Goal: Communication & Community: Answer question/provide support

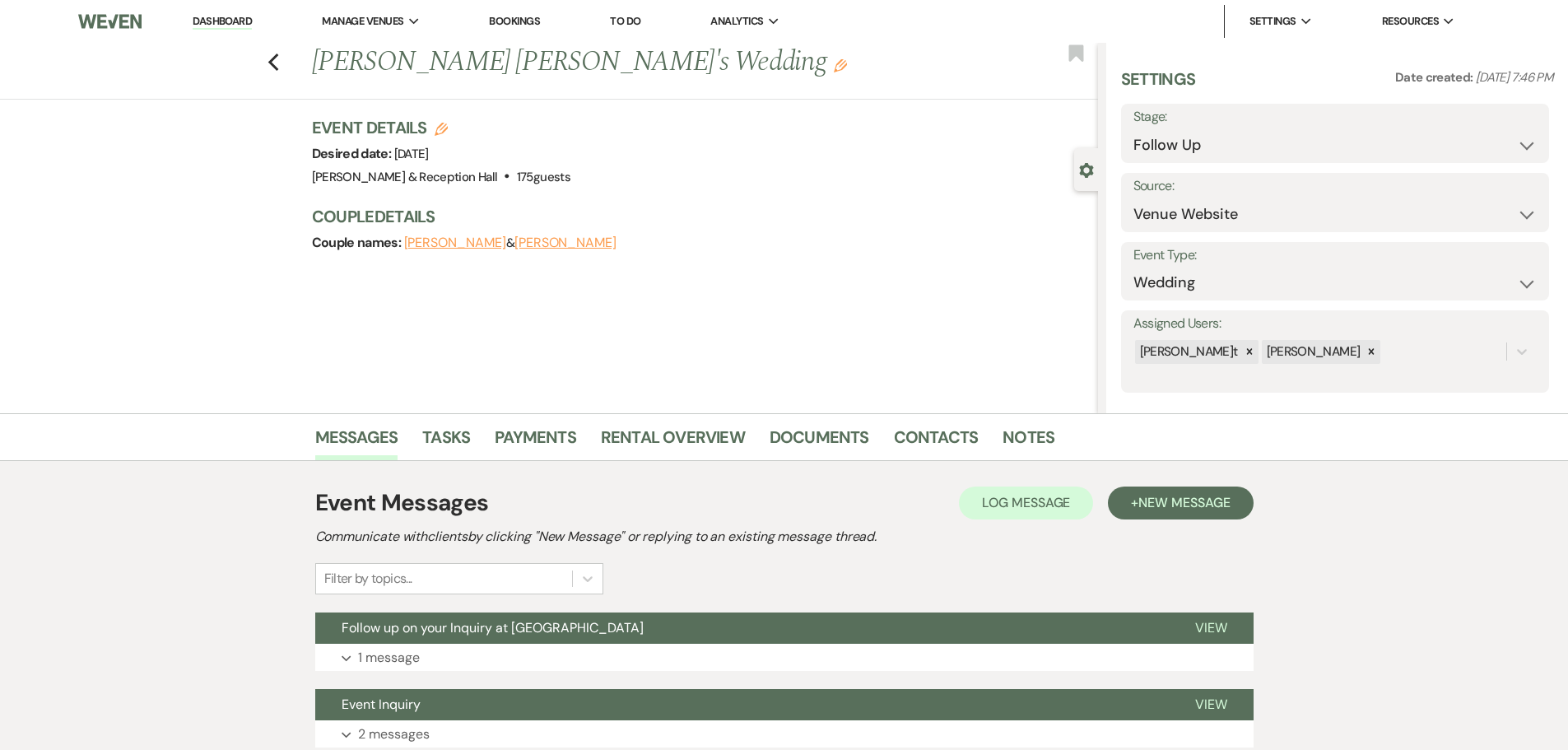
select select "9"
select select "5"
click at [659, 618] on button "Follow up on your Inquiry at [GEOGRAPHIC_DATA]" at bounding box center [742, 628] width 854 height 31
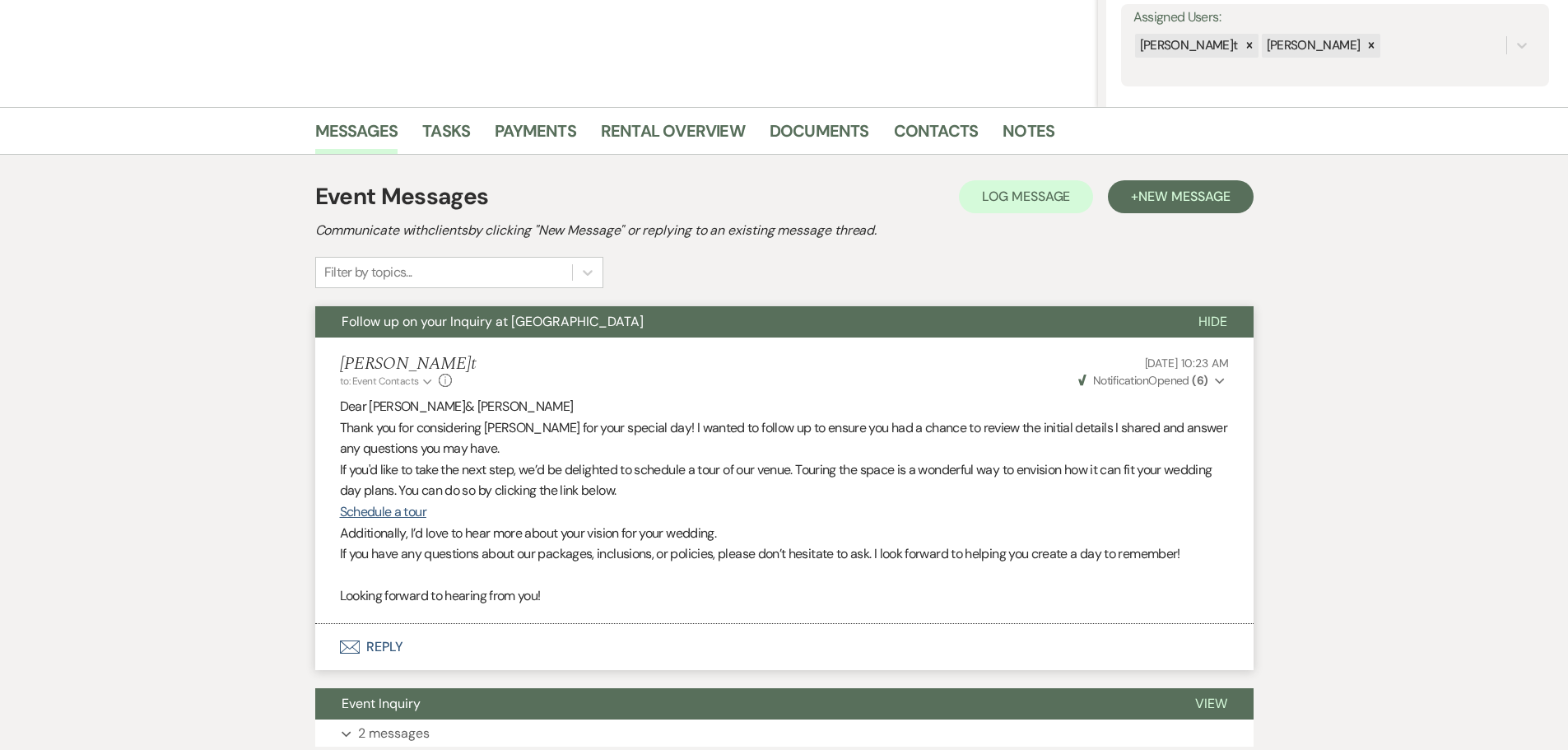
scroll to position [329, 0]
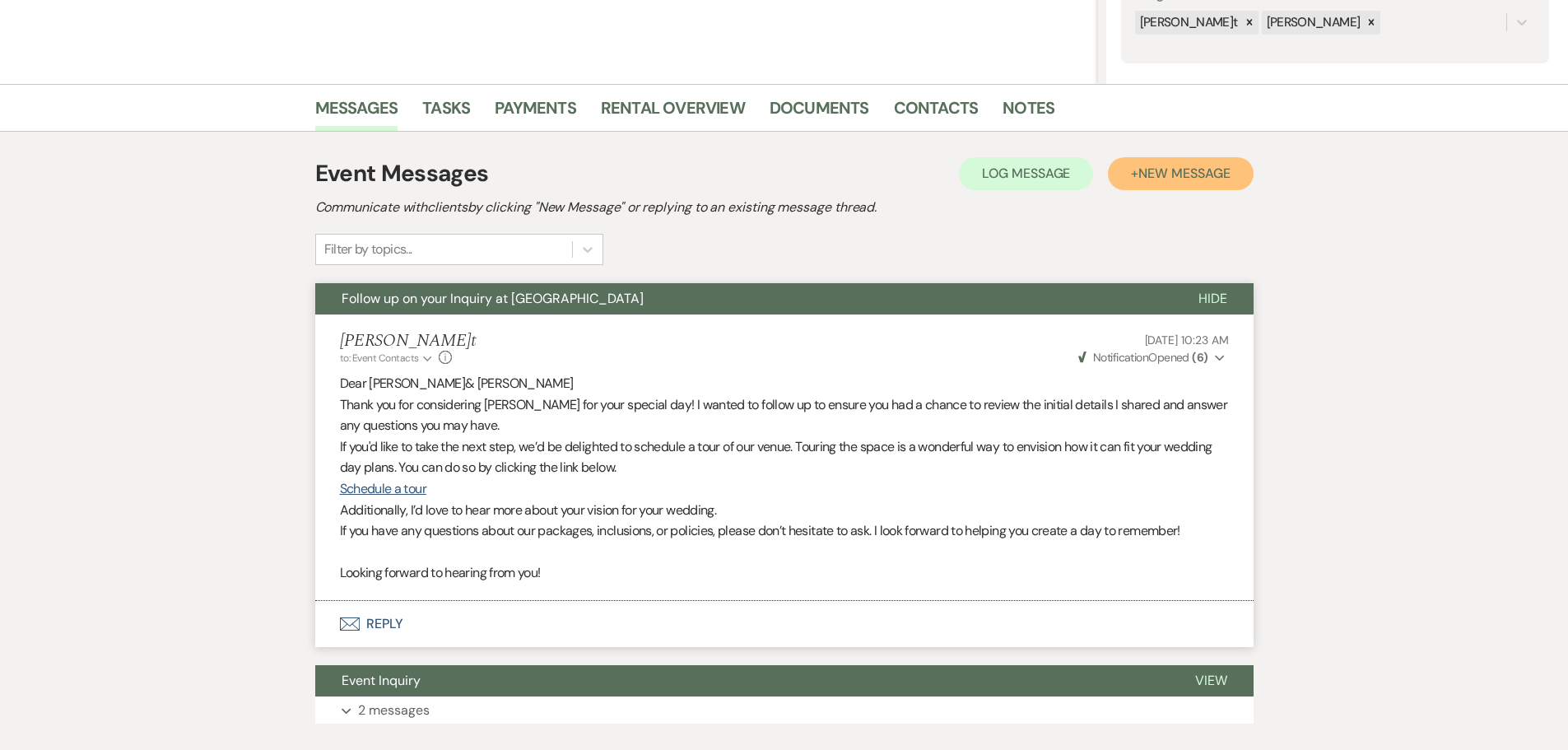
click at [1196, 185] on button "+ New Message" at bounding box center [1180, 173] width 145 height 33
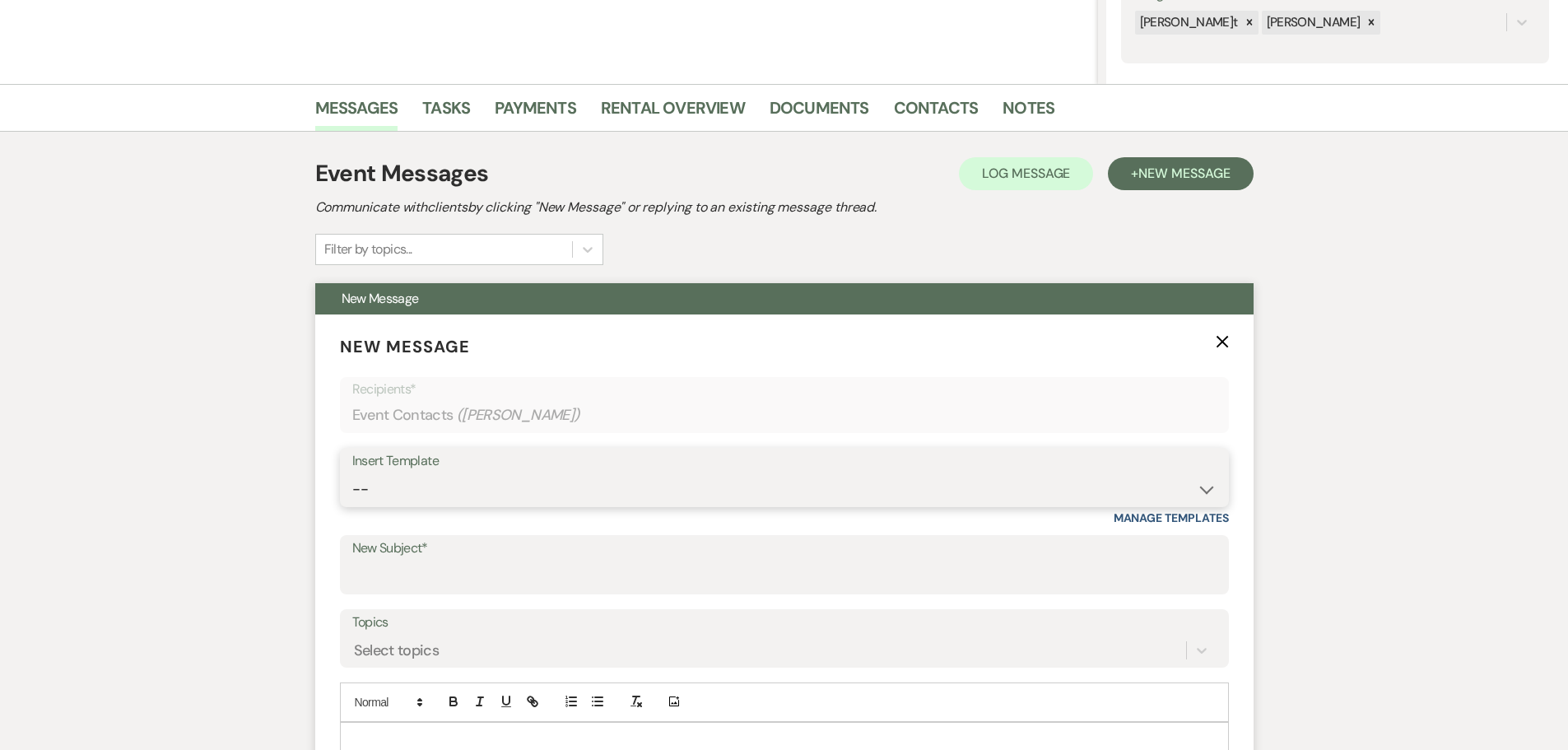
click at [409, 495] on select "-- Weven Planning Portal Introduction (Booked Events) Initial Inquiry Response …" at bounding box center [784, 489] width 864 height 32
select select "4527"
click at [352, 473] on select "-- Weven Planning Portal Introduction (Booked Events) Initial Inquiry Response …" at bounding box center [784, 489] width 864 height 32
type input "Follow up on your Inquiry at [GEOGRAPHIC_DATA]"
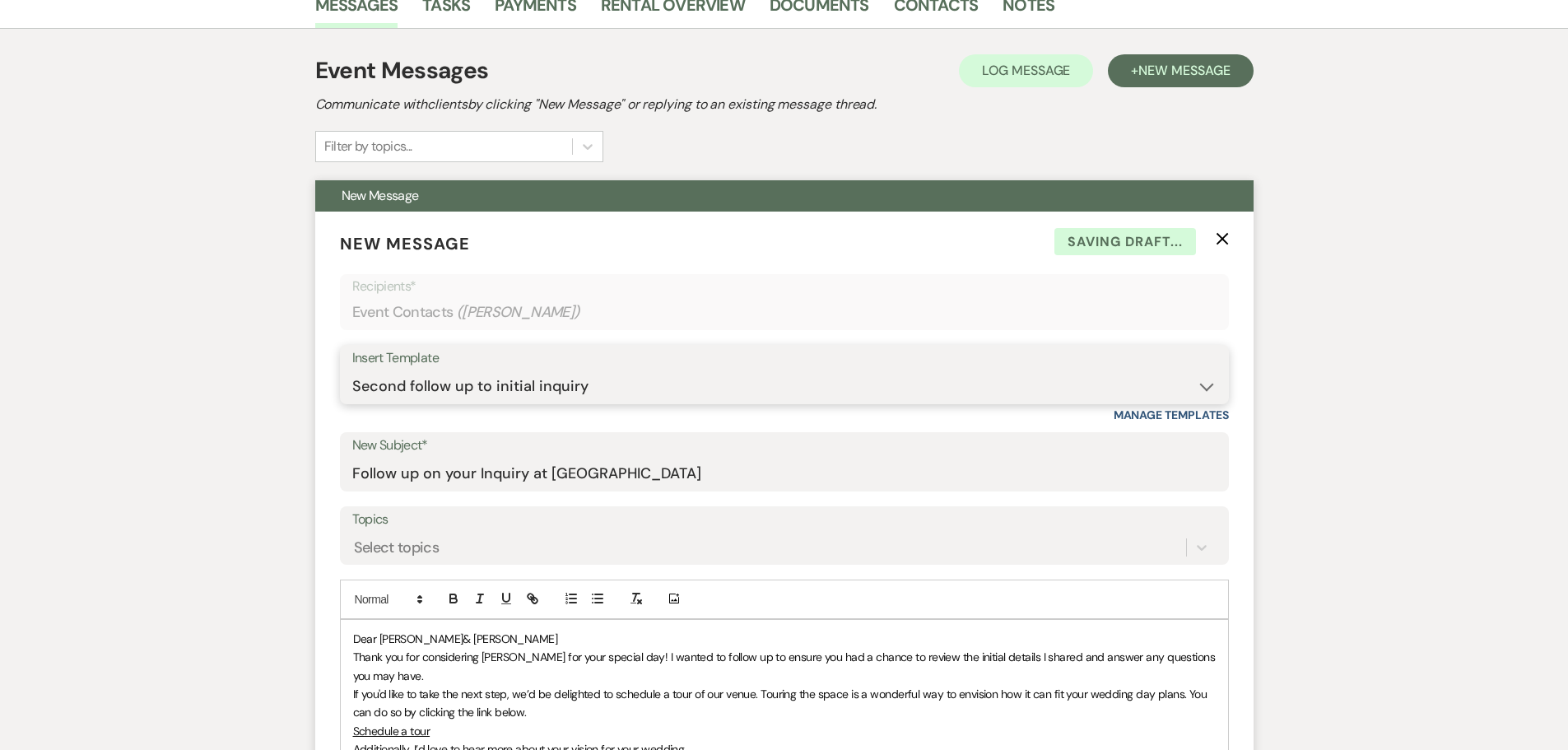
scroll to position [659, 0]
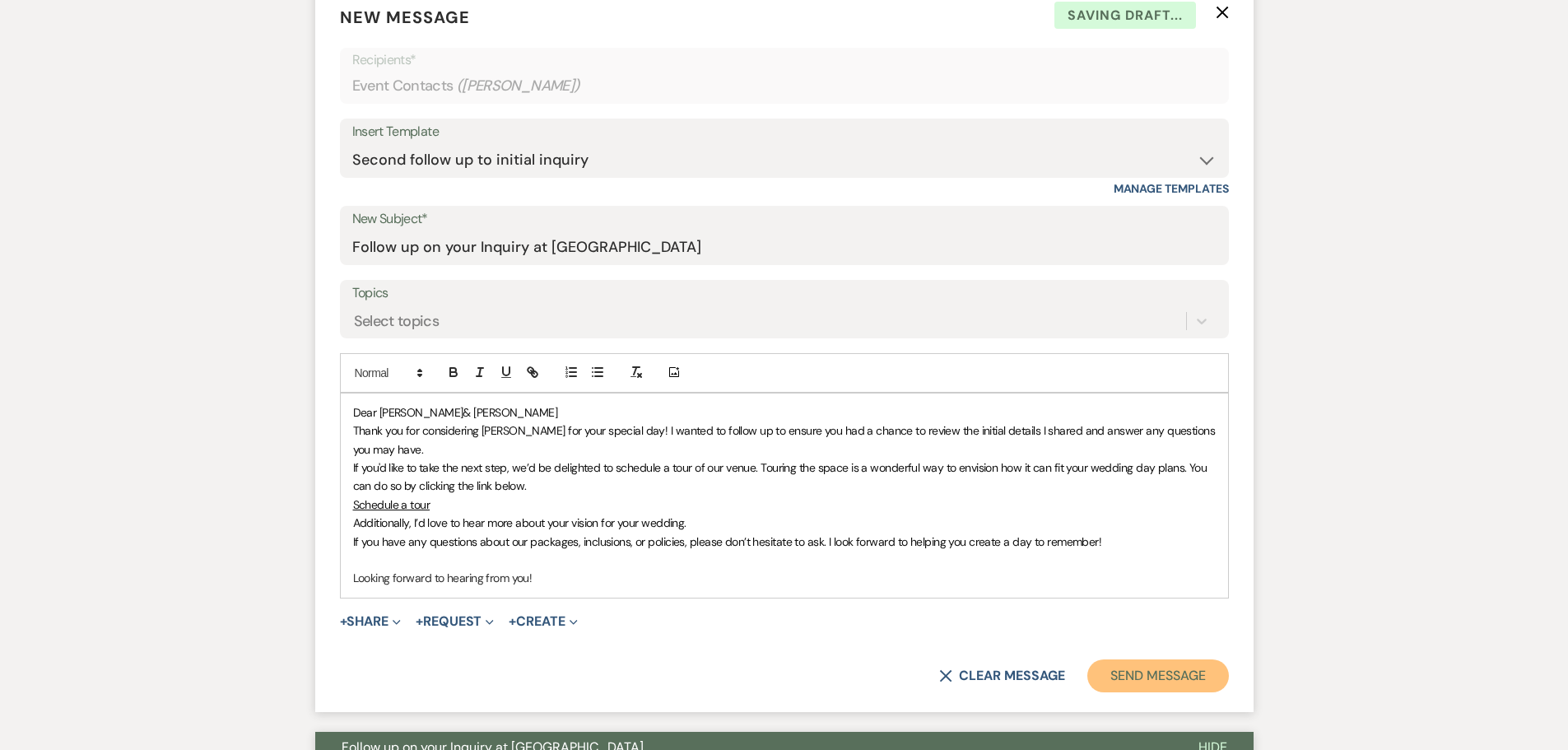
click at [1166, 680] on button "Send Message" at bounding box center [1158, 675] width 141 height 33
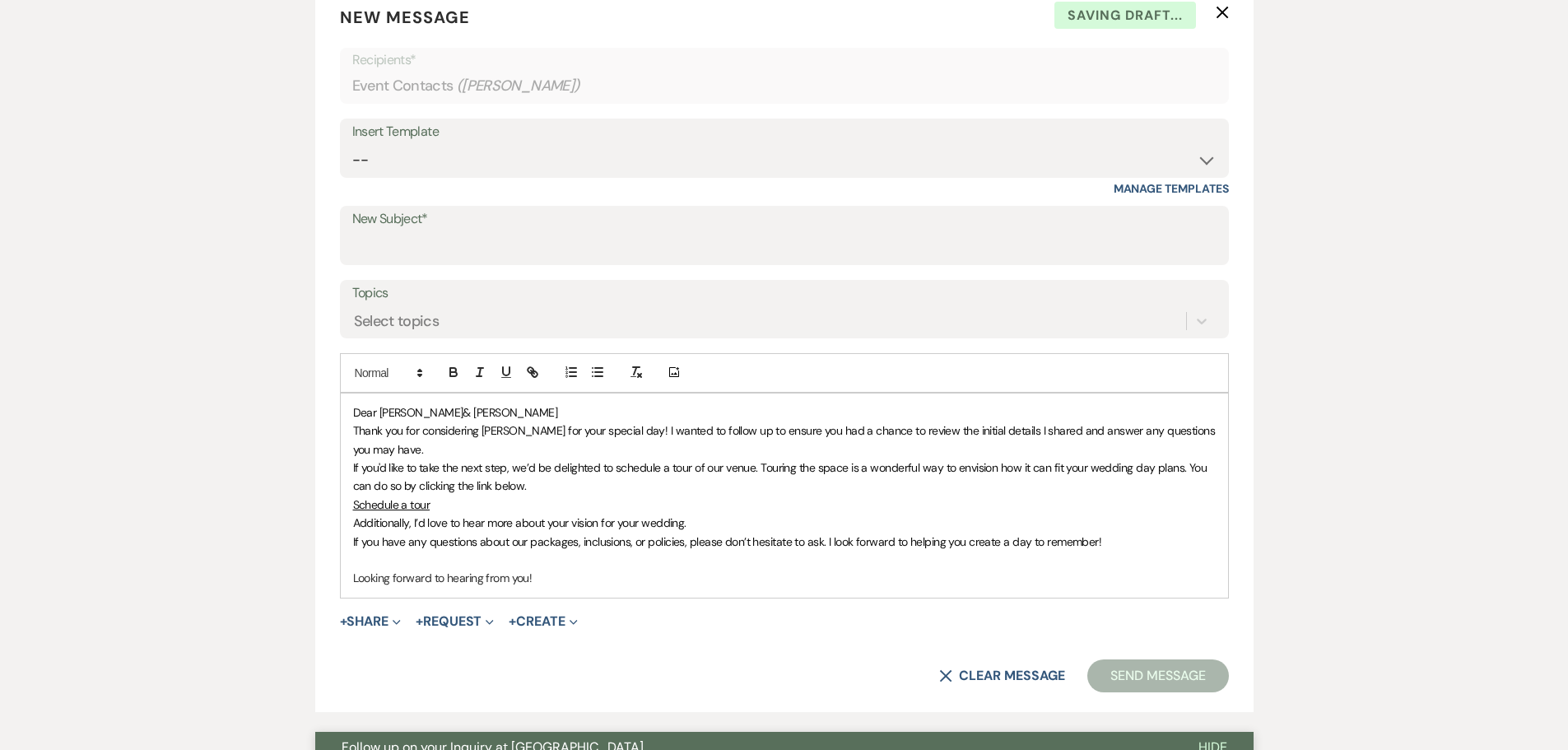
scroll to position [47, 0]
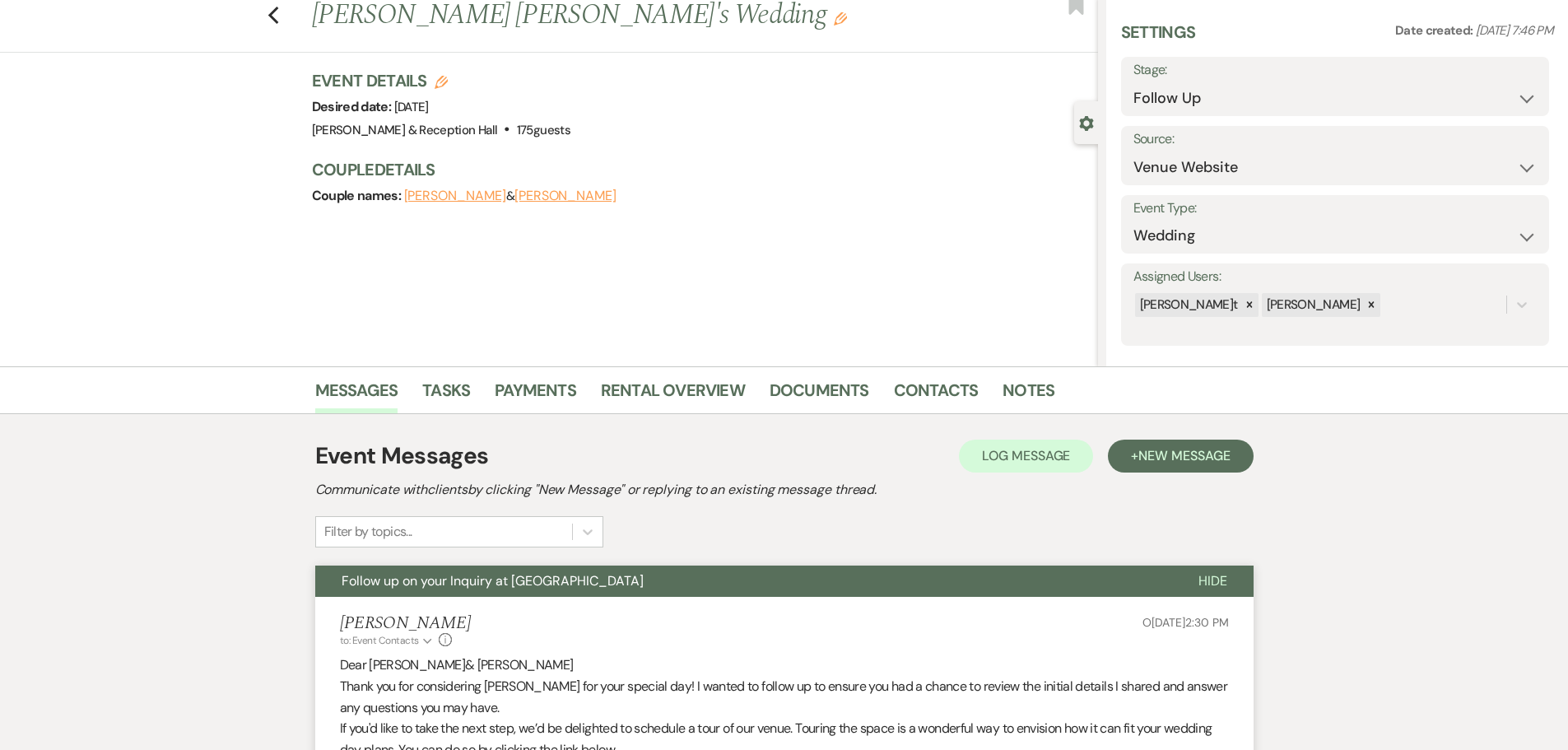
click at [271, 18] on div "Previous[PERSON_NAME] &[PERSON_NAME]s Wedding Edit Bookmark" at bounding box center [544, 24] width 1107 height 57
click at [278, 16] on use "button" at bounding box center [273, 16] width 11 height 18
select select "9"
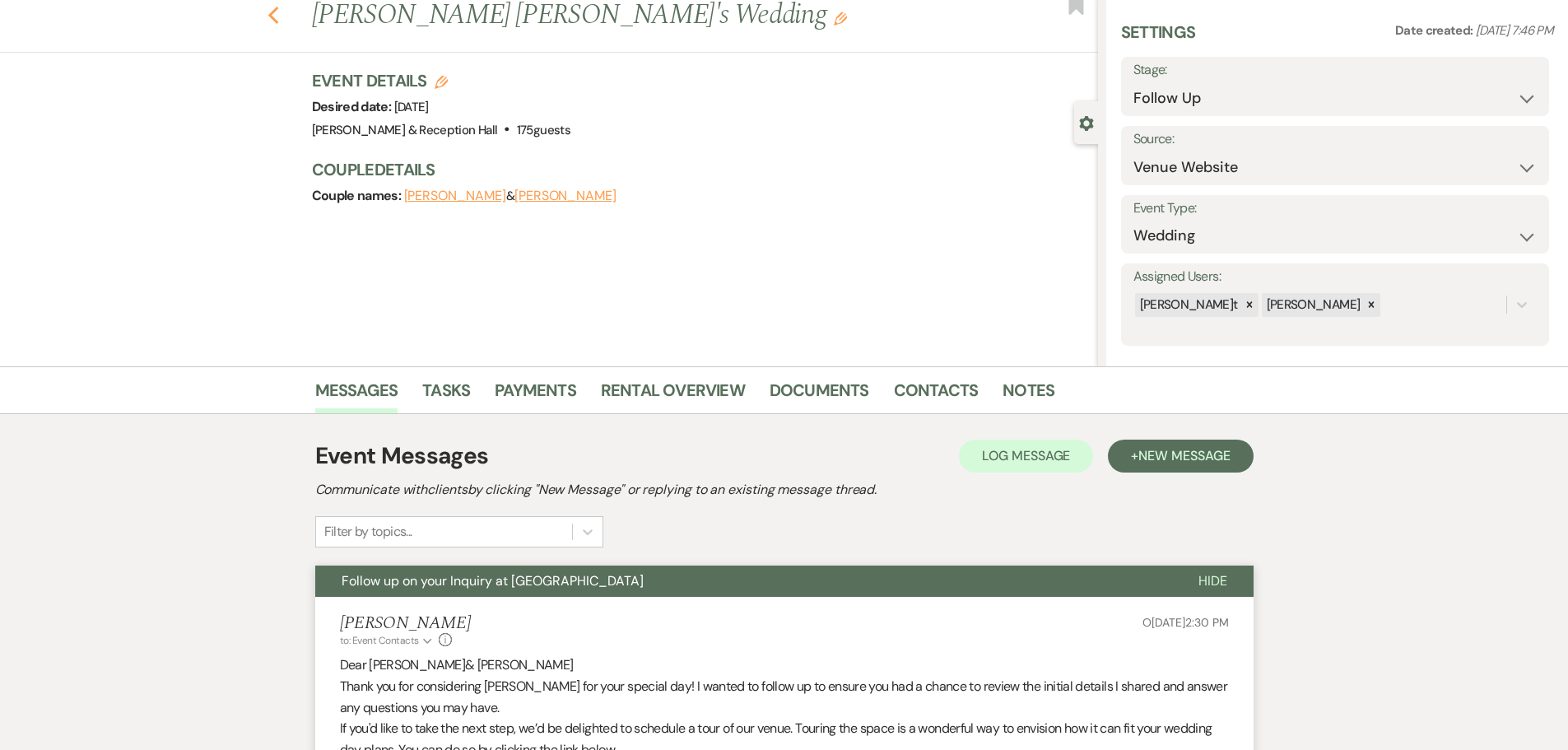
select select "9"
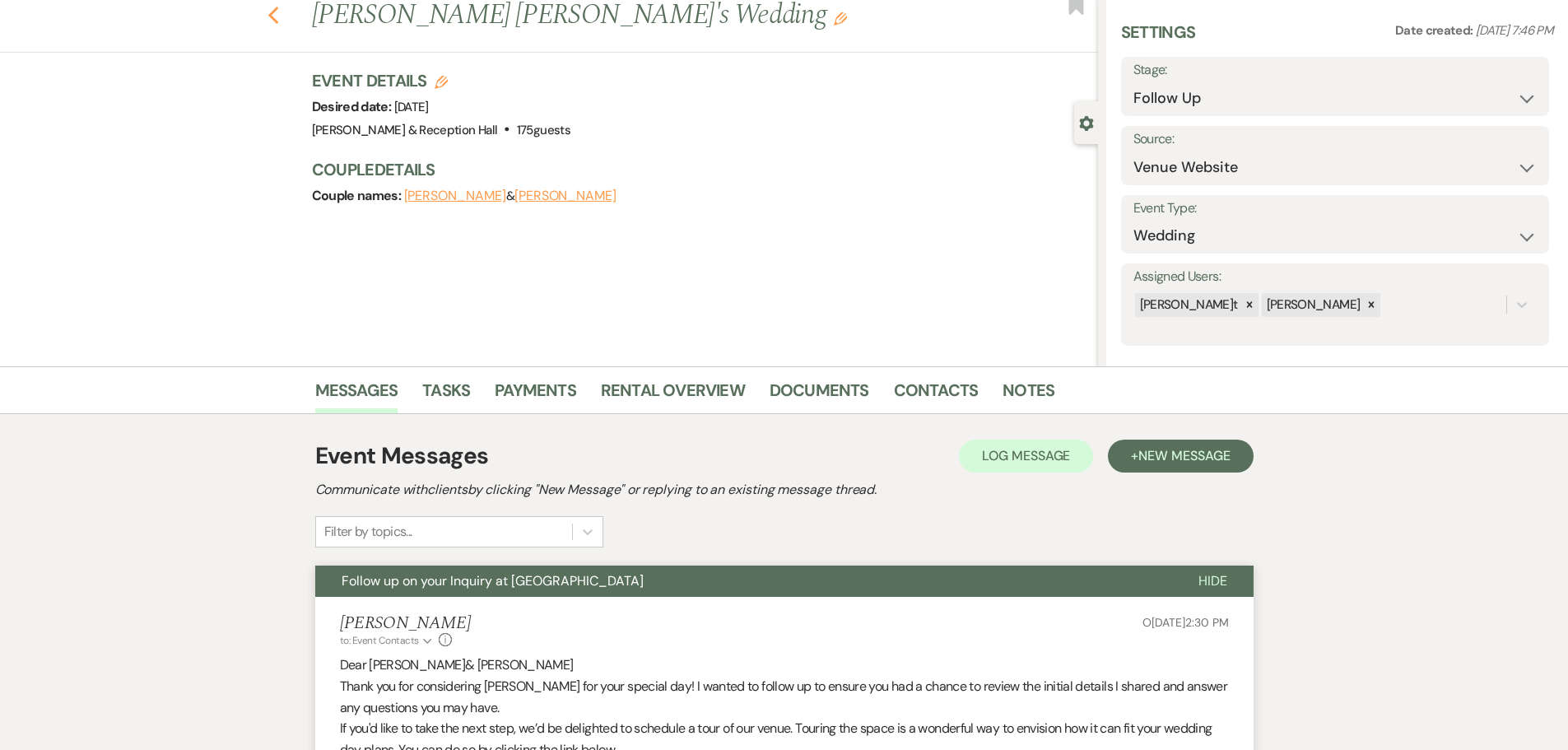
select select "9"
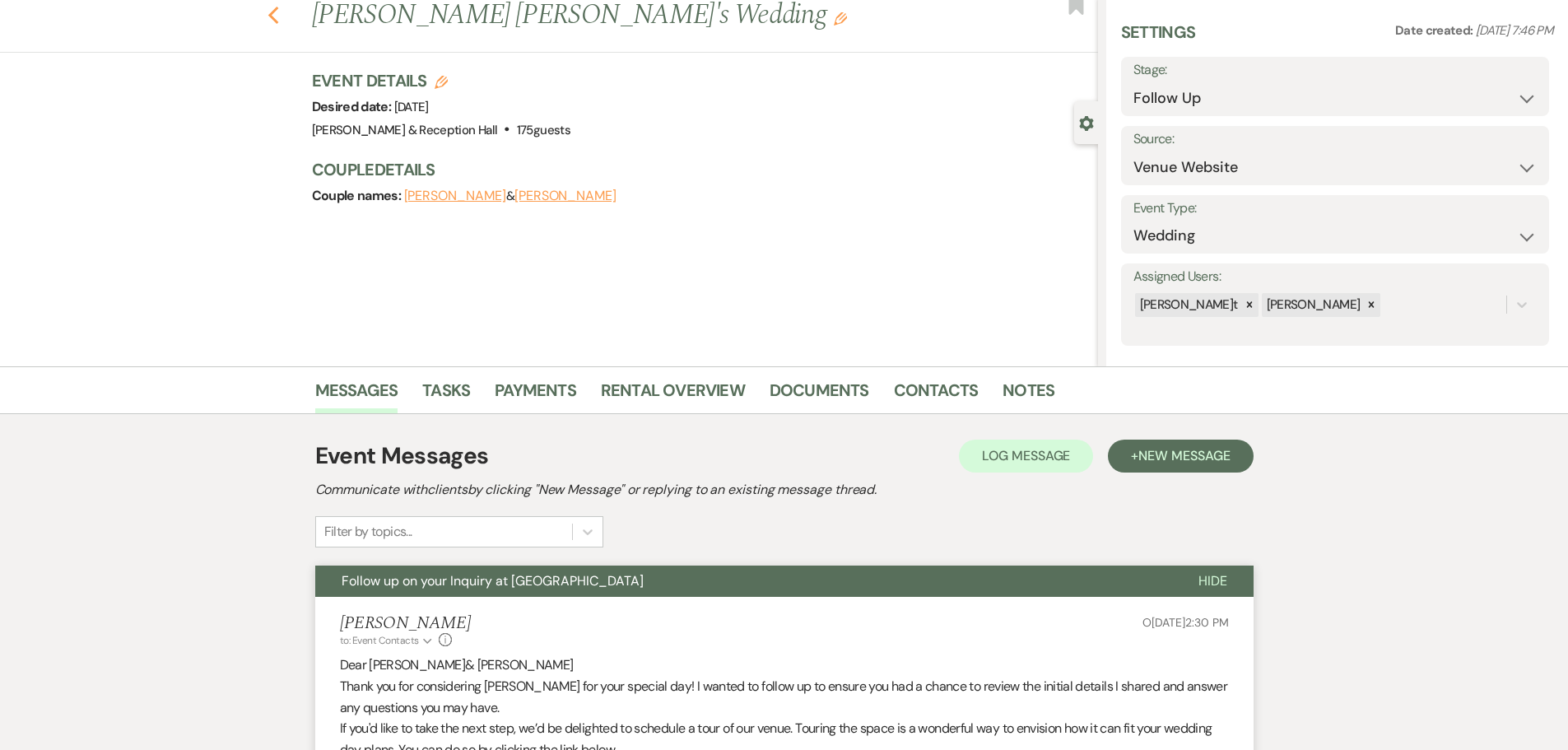
select select "9"
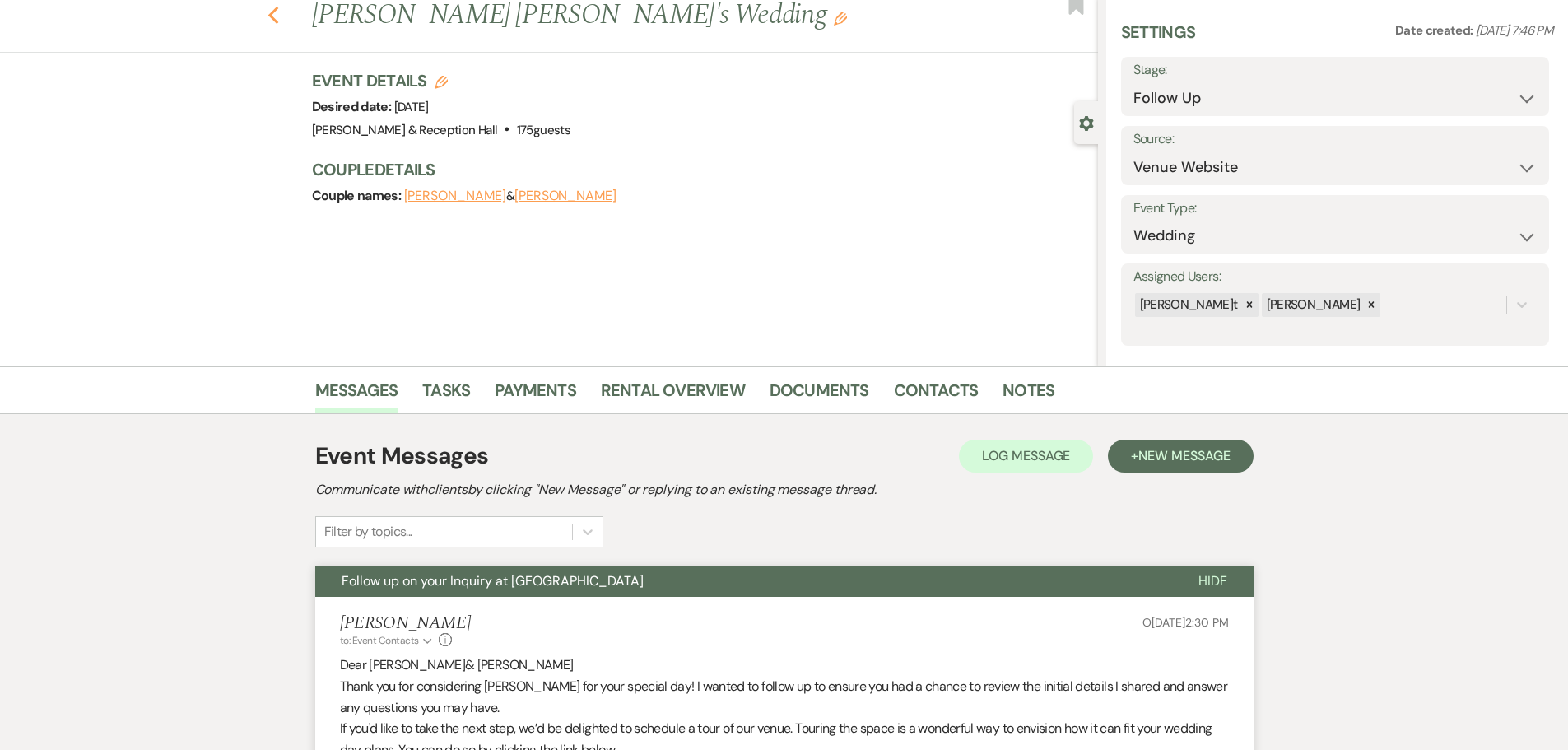
select select "9"
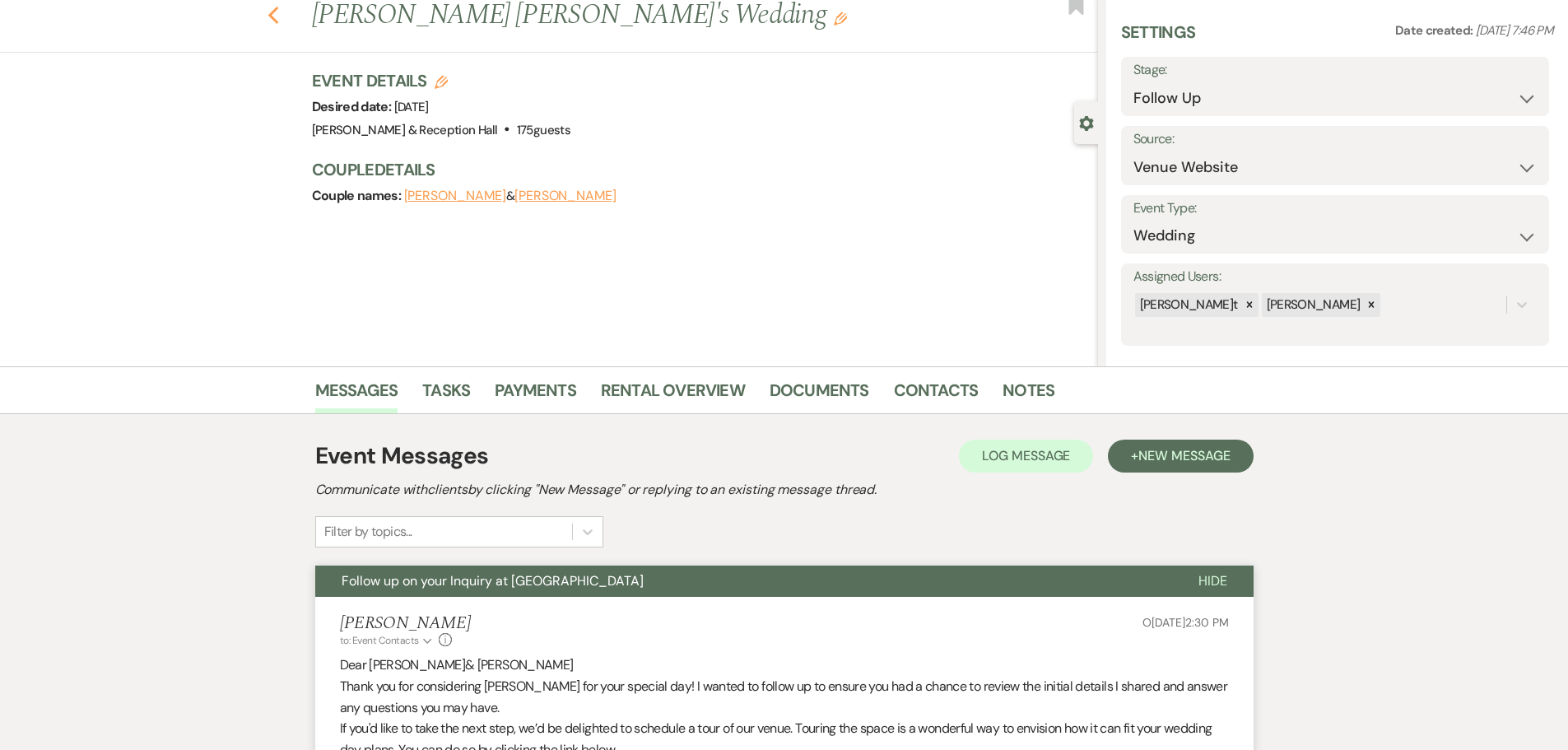
select select "9"
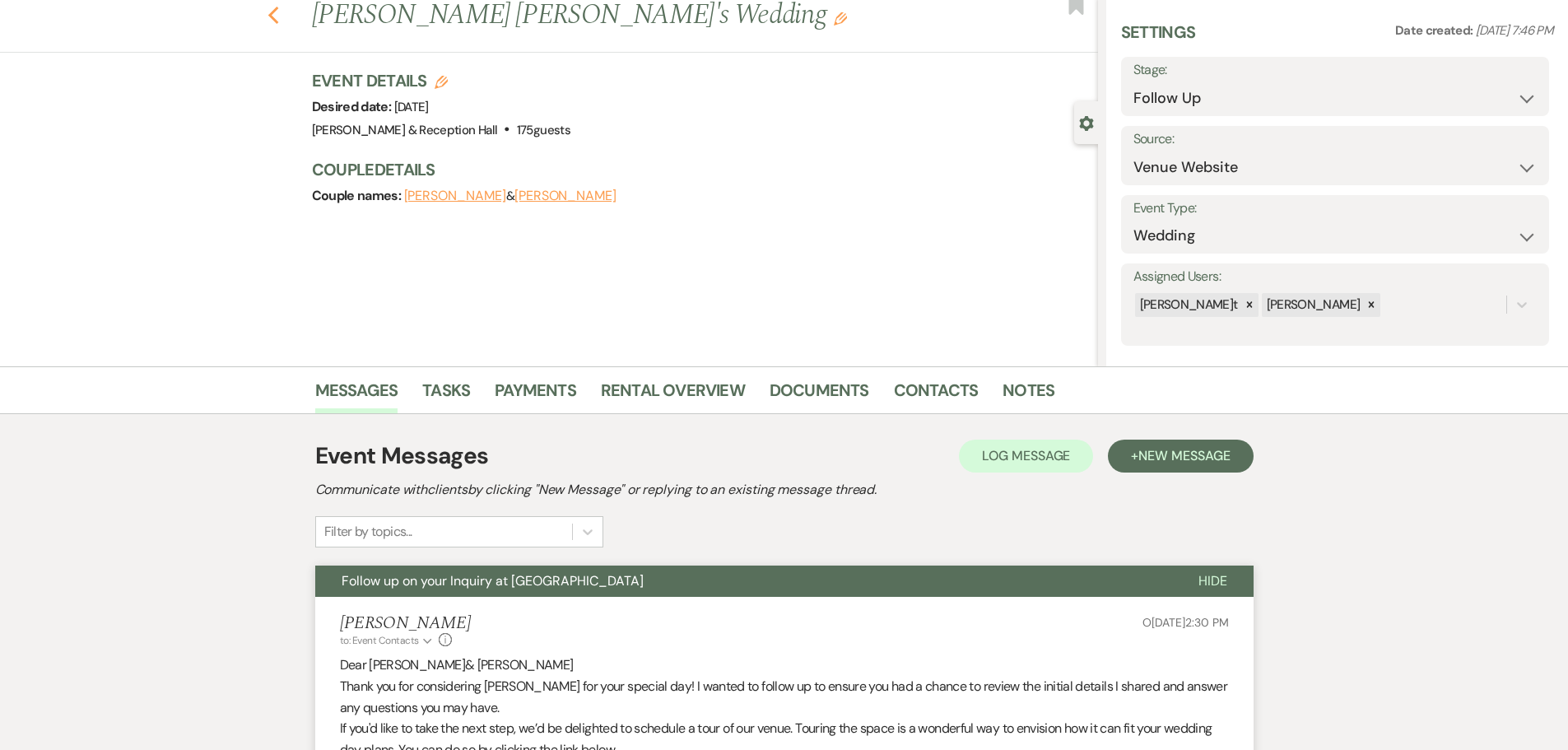
select select "9"
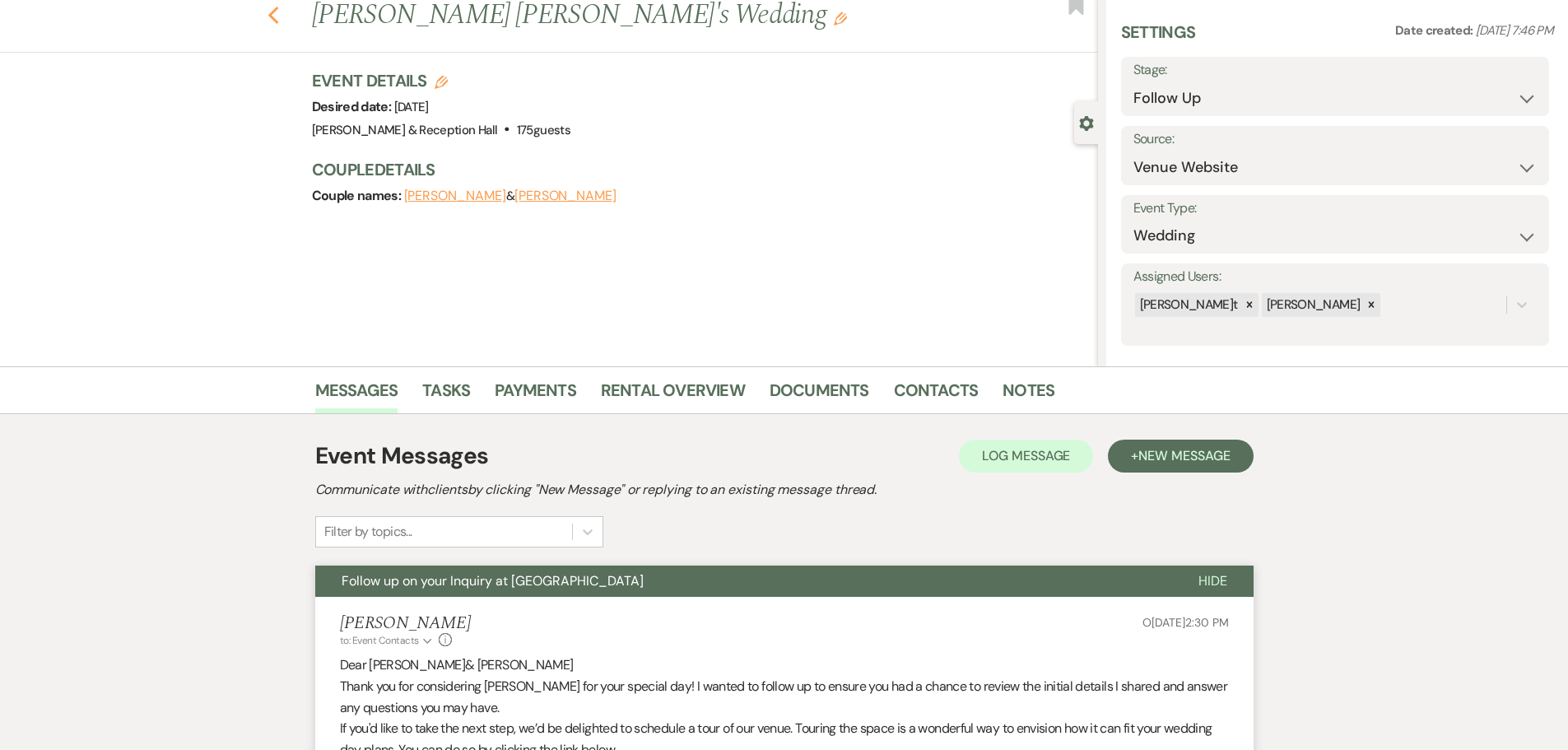
select select "9"
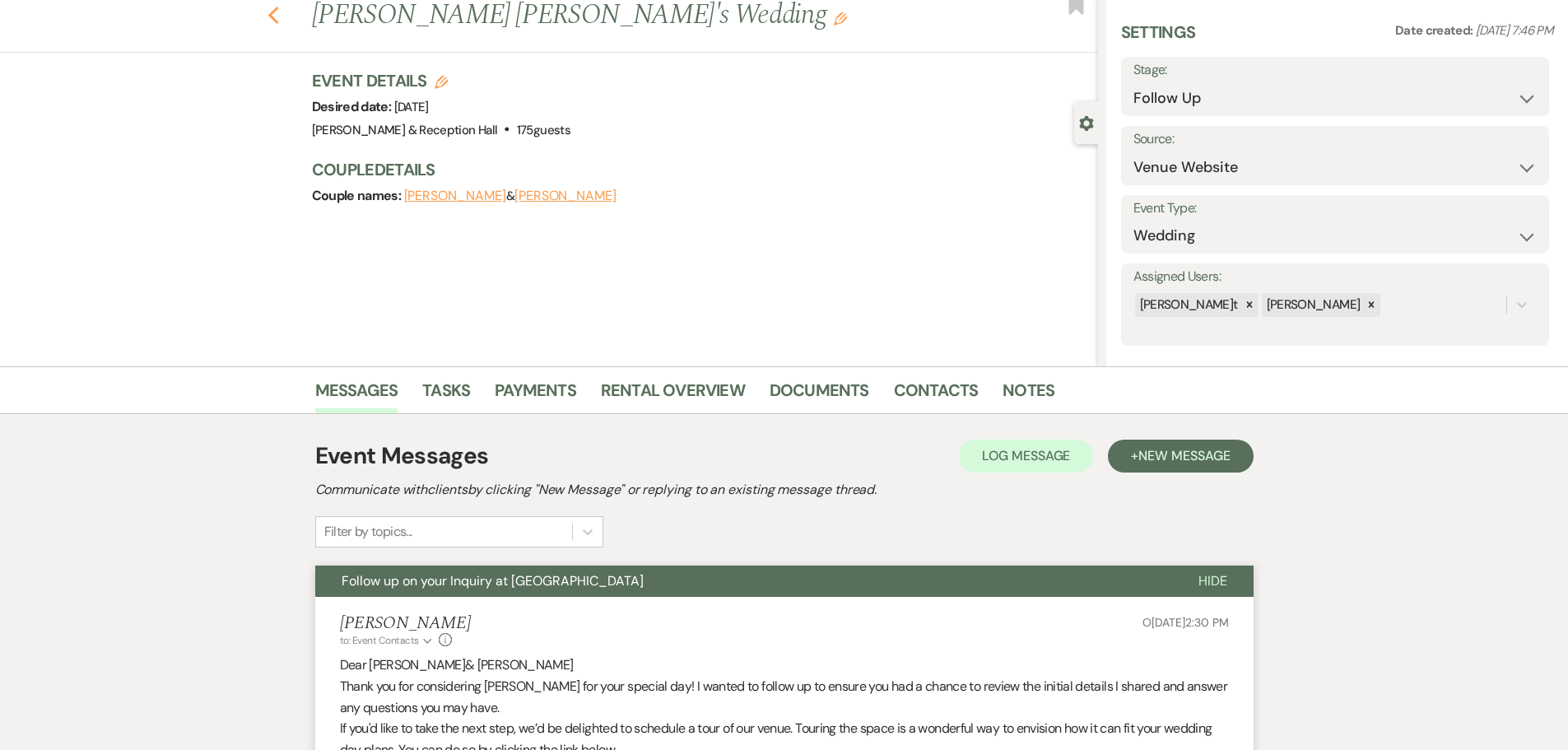
select select "9"
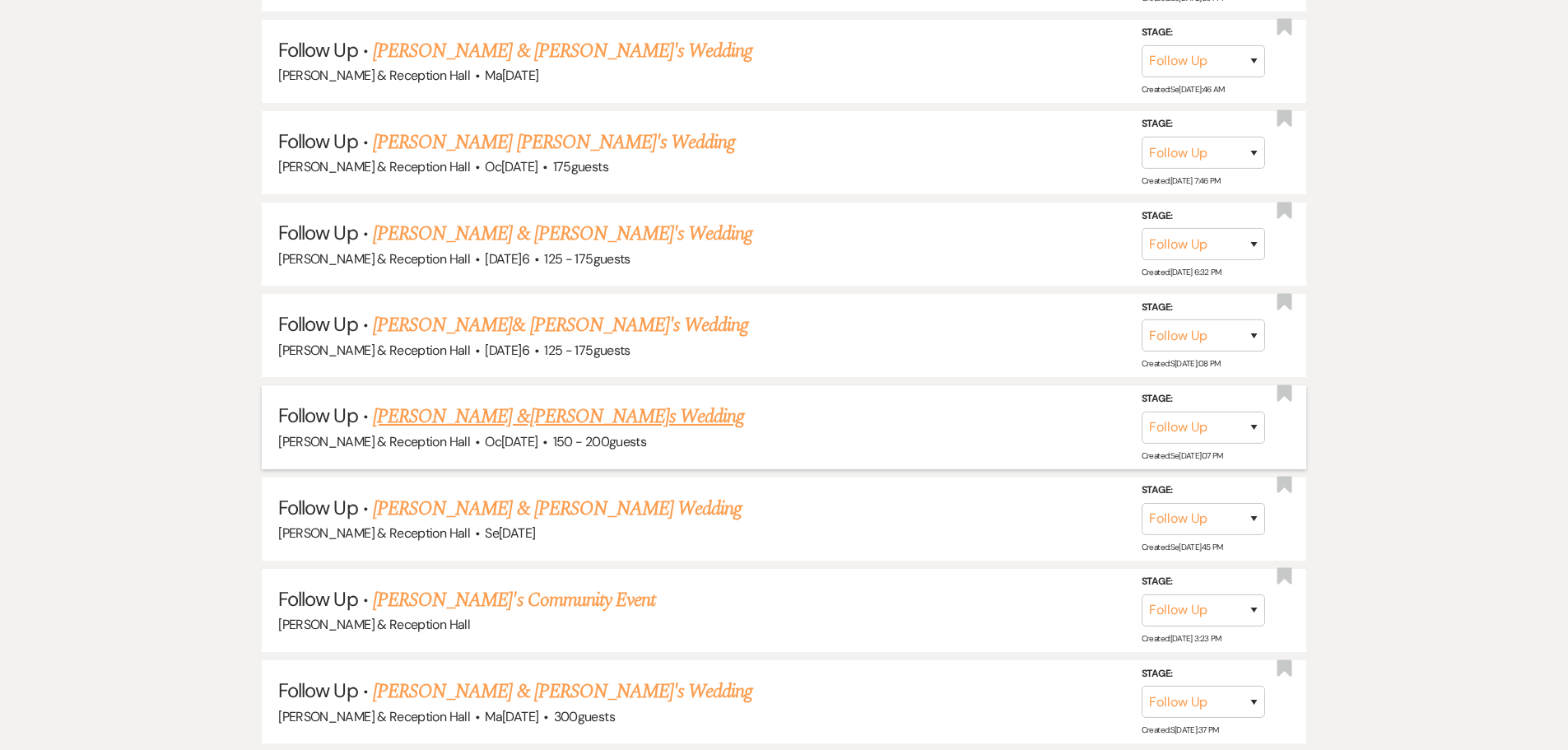
select select "9"
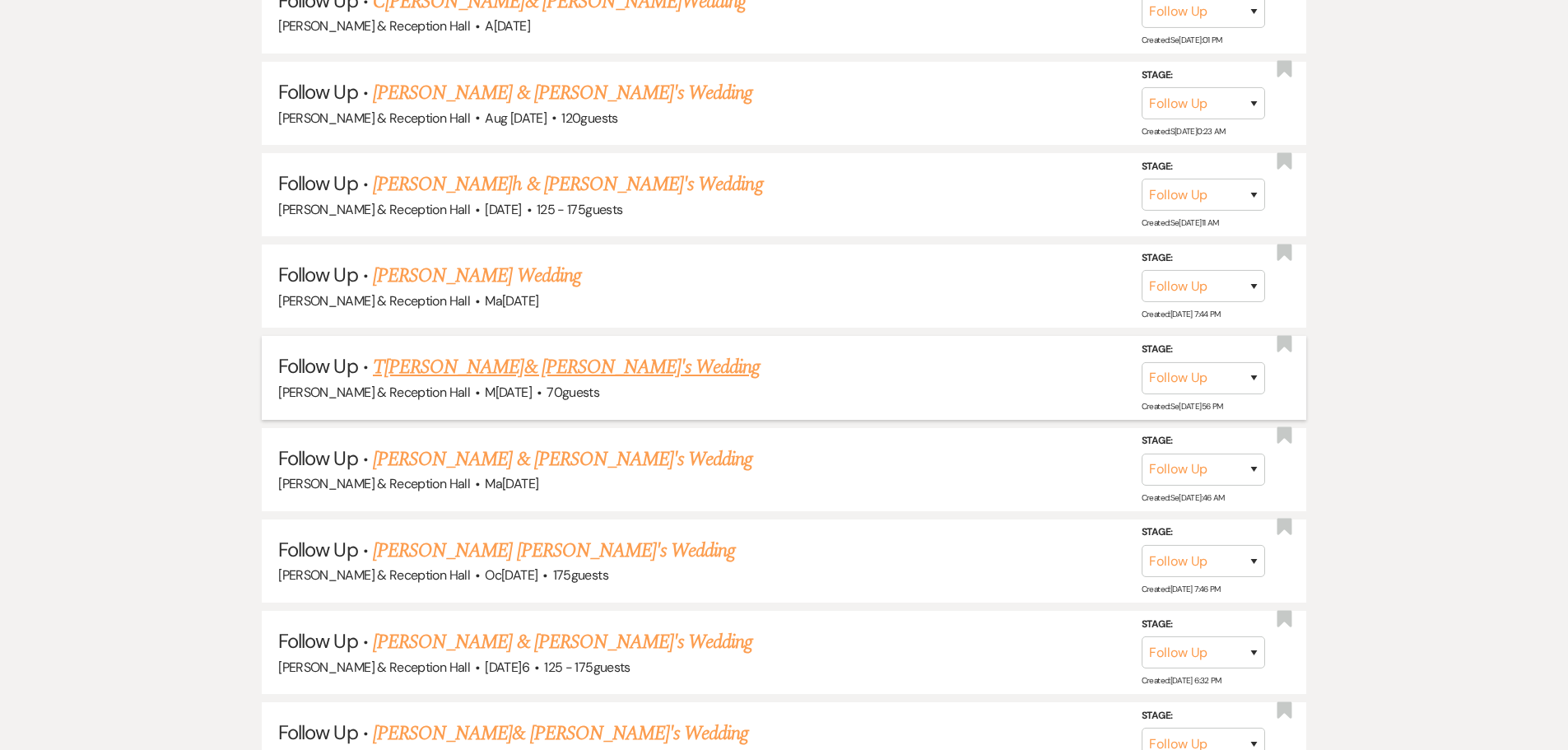
scroll to position [3279, 0]
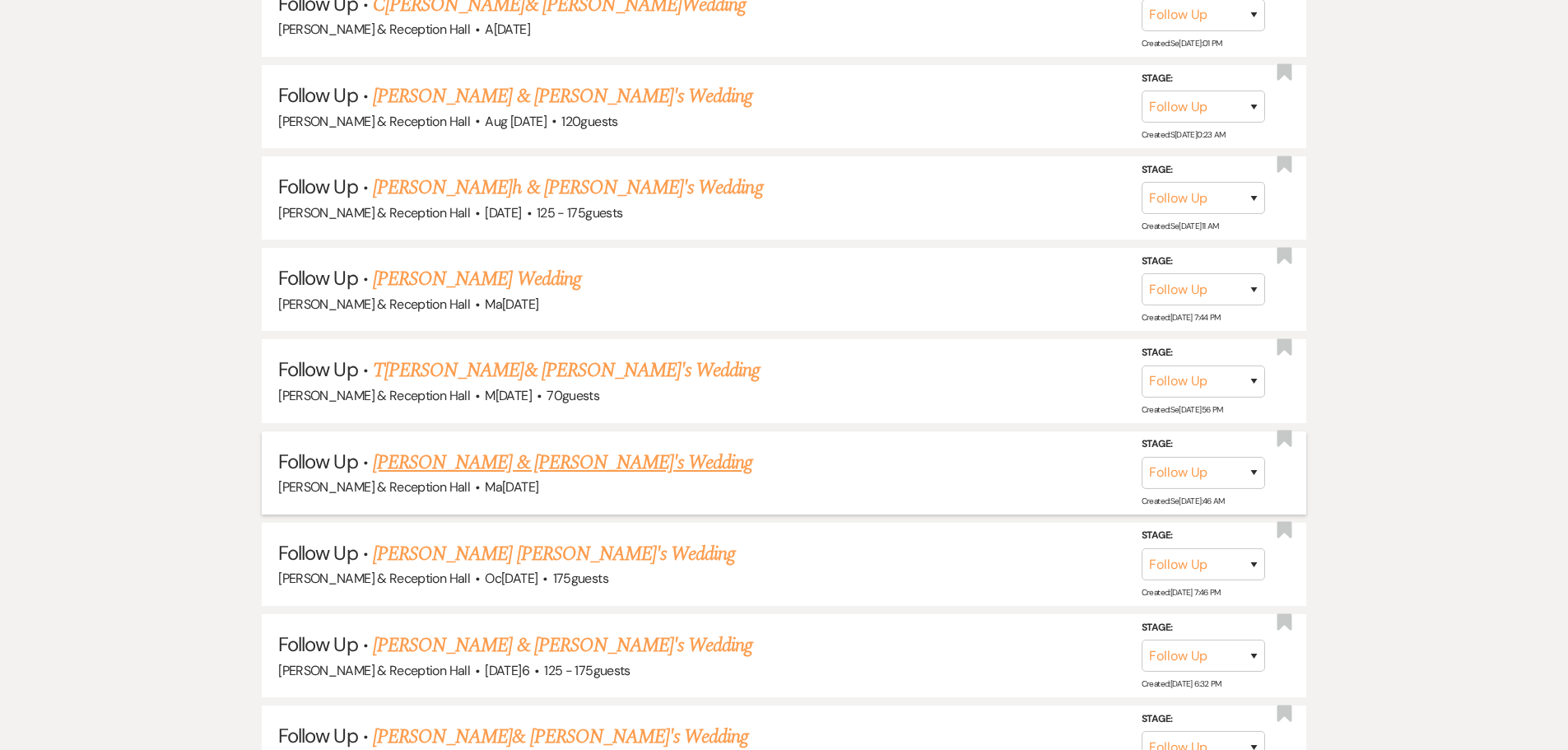
click at [617, 458] on link "[PERSON_NAME] & [PERSON_NAME]'s Wedding" at bounding box center [563, 462] width 380 height 29
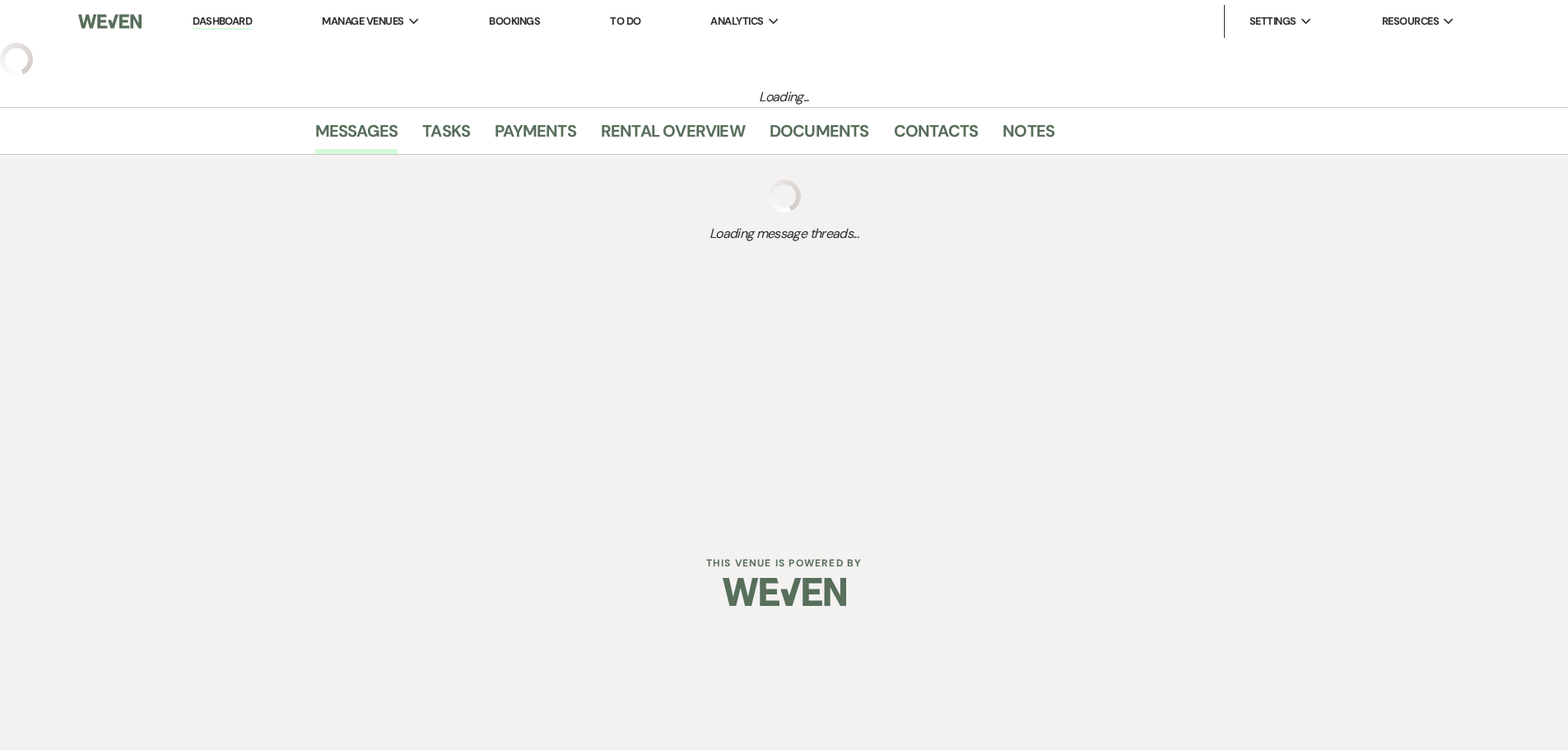
select select "9"
select select "22"
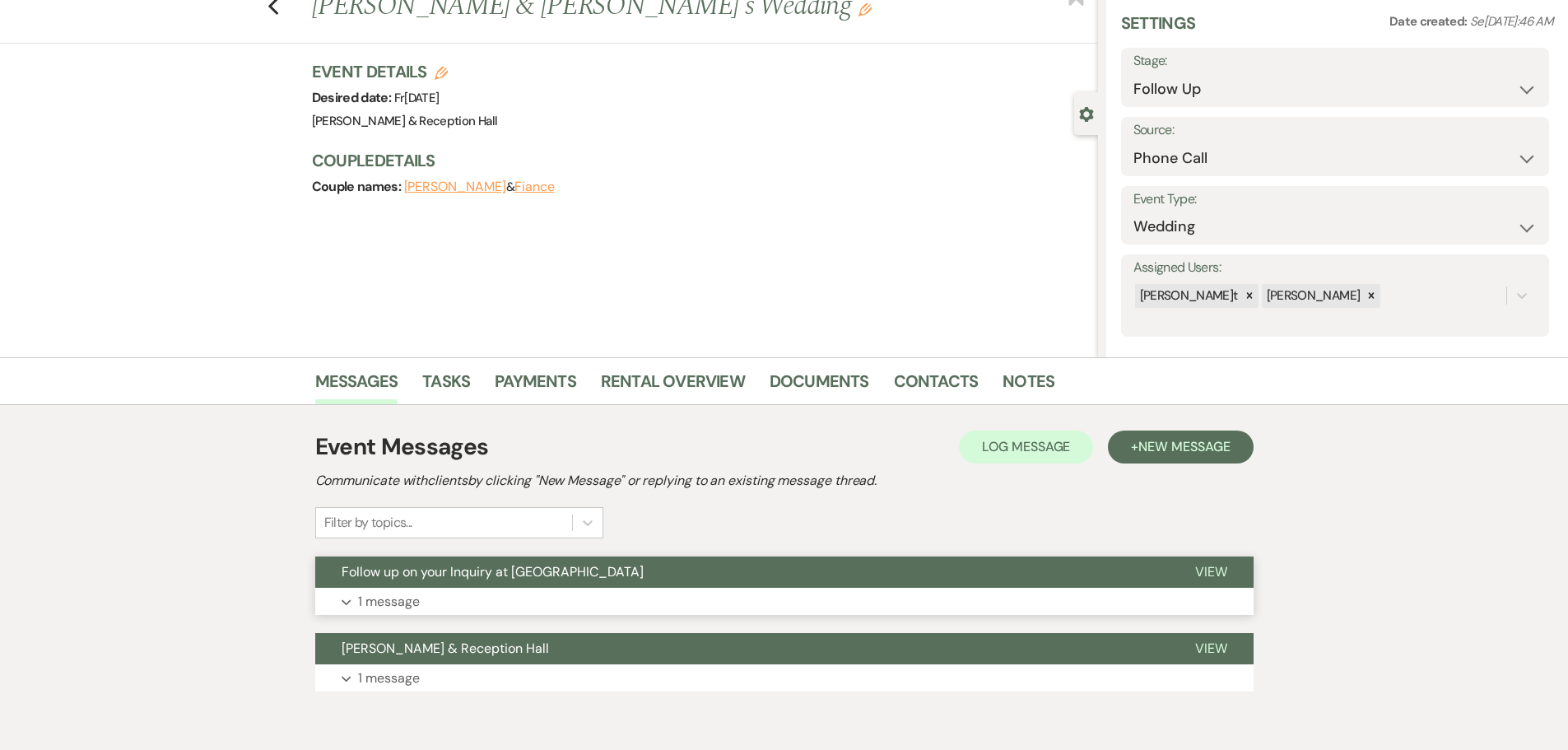
scroll to position [128, 0]
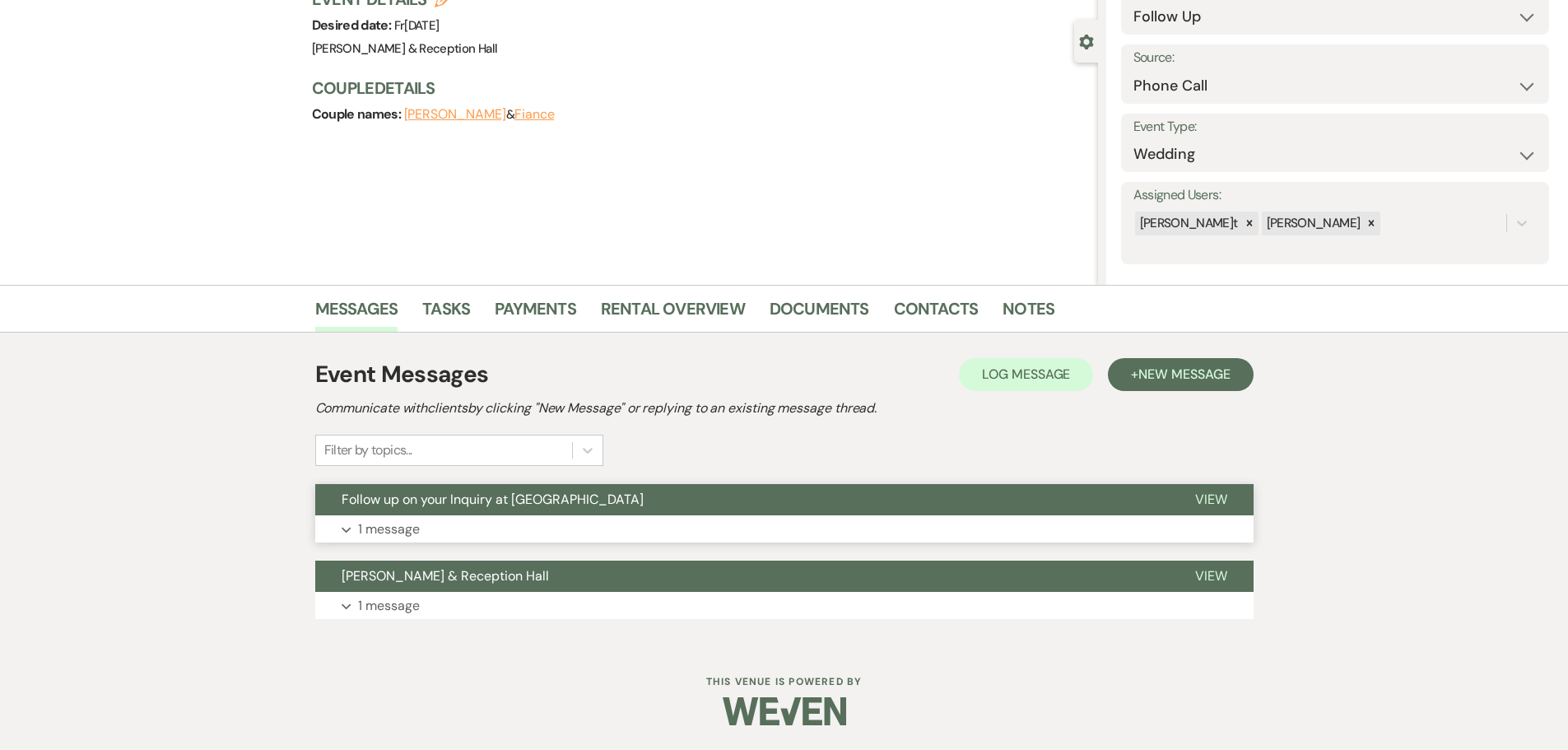
click at [643, 511] on button "Follow up on your Inquiry at [GEOGRAPHIC_DATA]" at bounding box center [742, 499] width 854 height 31
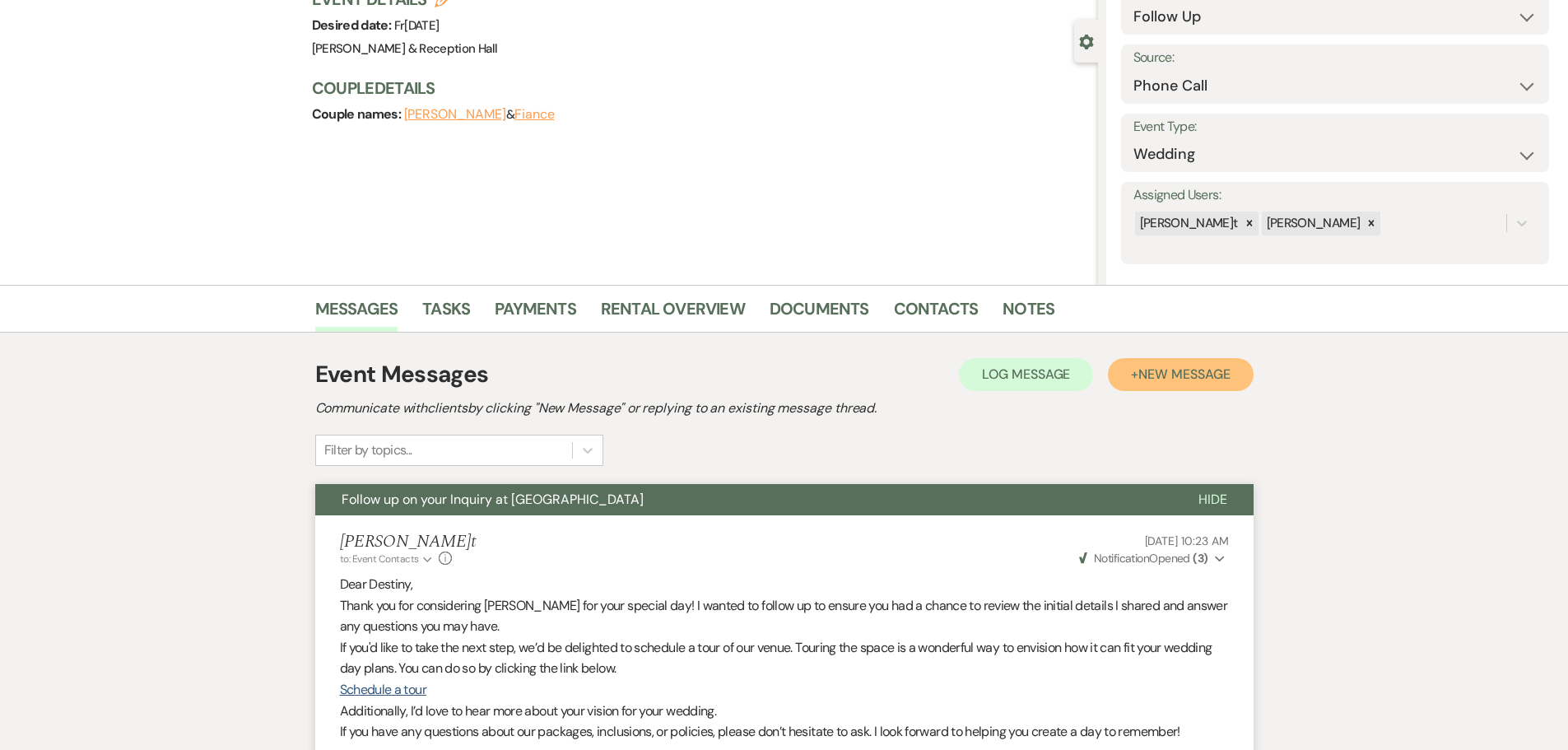
click at [1182, 367] on span "New Message" at bounding box center [1184, 374] width 91 height 18
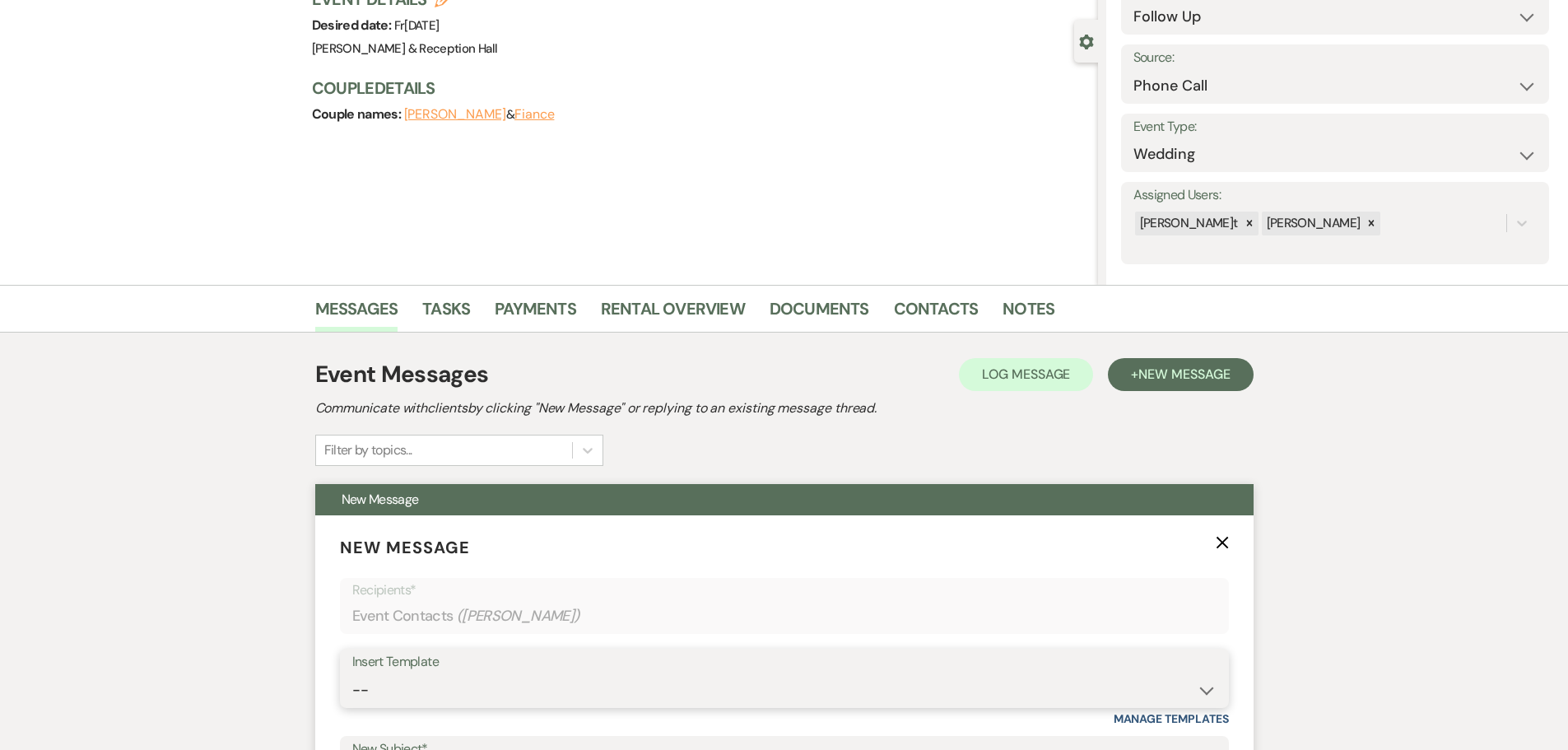
click at [431, 698] on select "-- Weven Planning Portal Introduction (Booked Events) Initial Inquiry Response …" at bounding box center [784, 690] width 864 height 32
select select "4527"
click at [352, 674] on select "-- Weven Planning Portal Introduction (Booked Events) Initial Inquiry Response …" at bounding box center [784, 690] width 864 height 32
type input "Follow up on your Inquiry at [GEOGRAPHIC_DATA]"
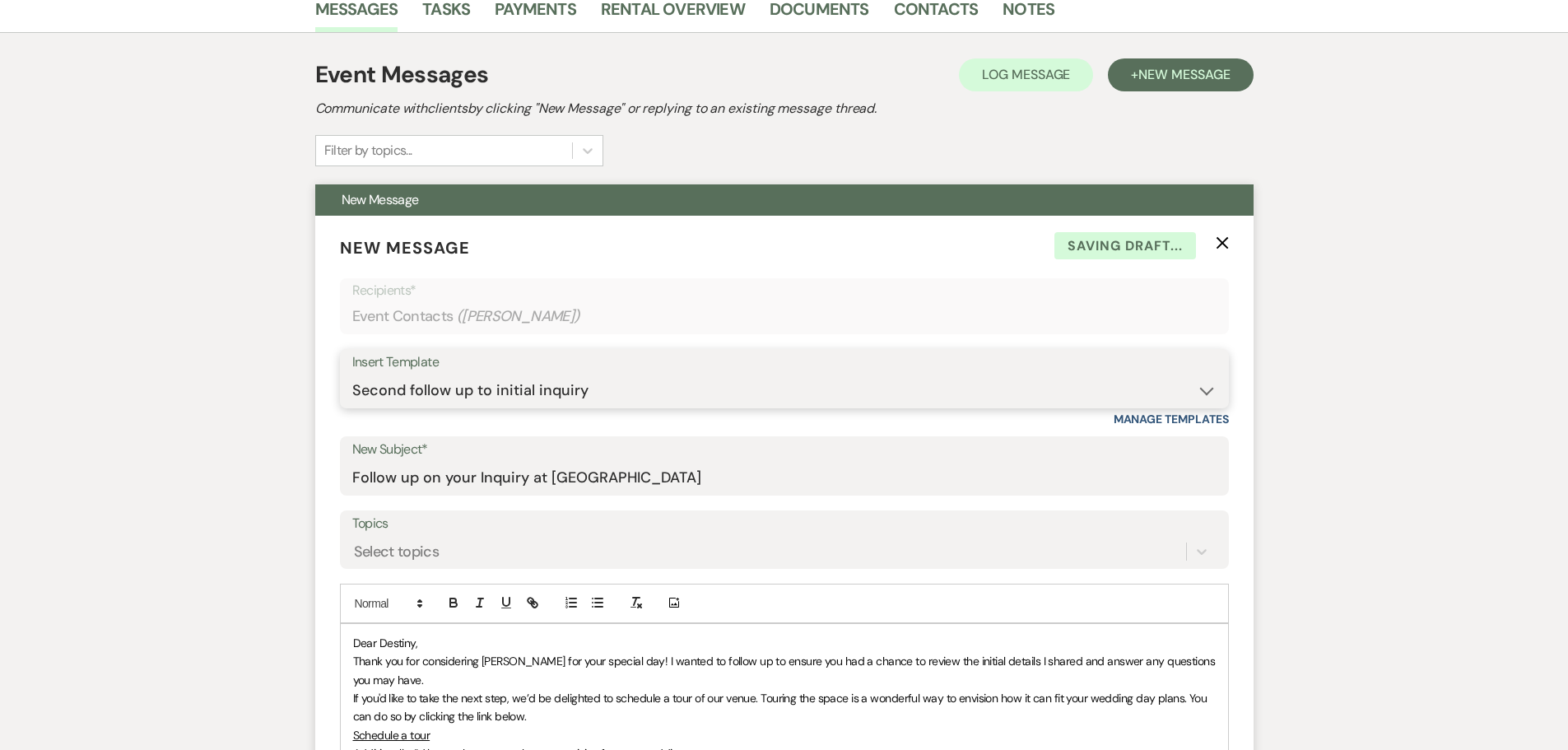
scroll to position [622, 0]
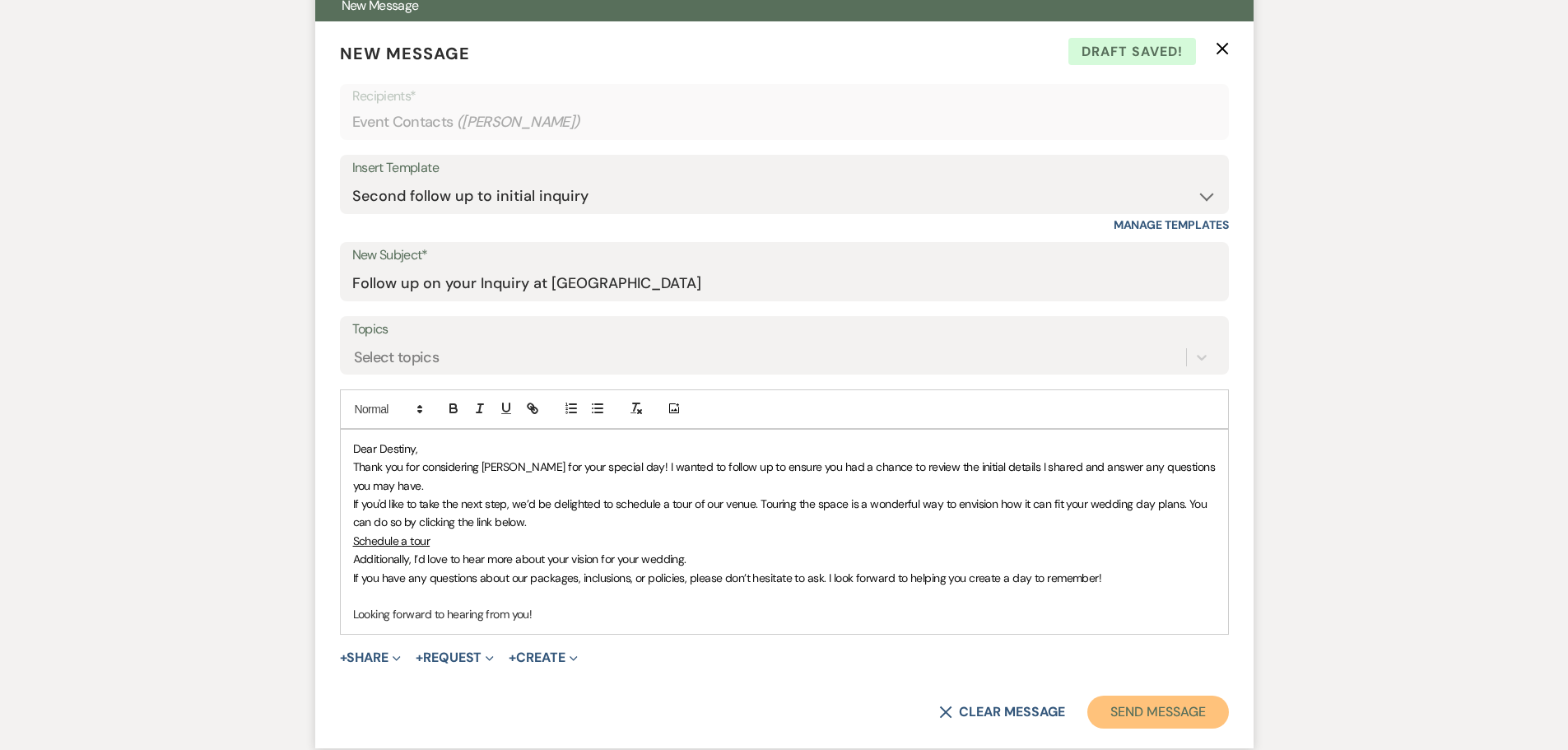
click at [1149, 713] on button "Send Message" at bounding box center [1158, 711] width 141 height 33
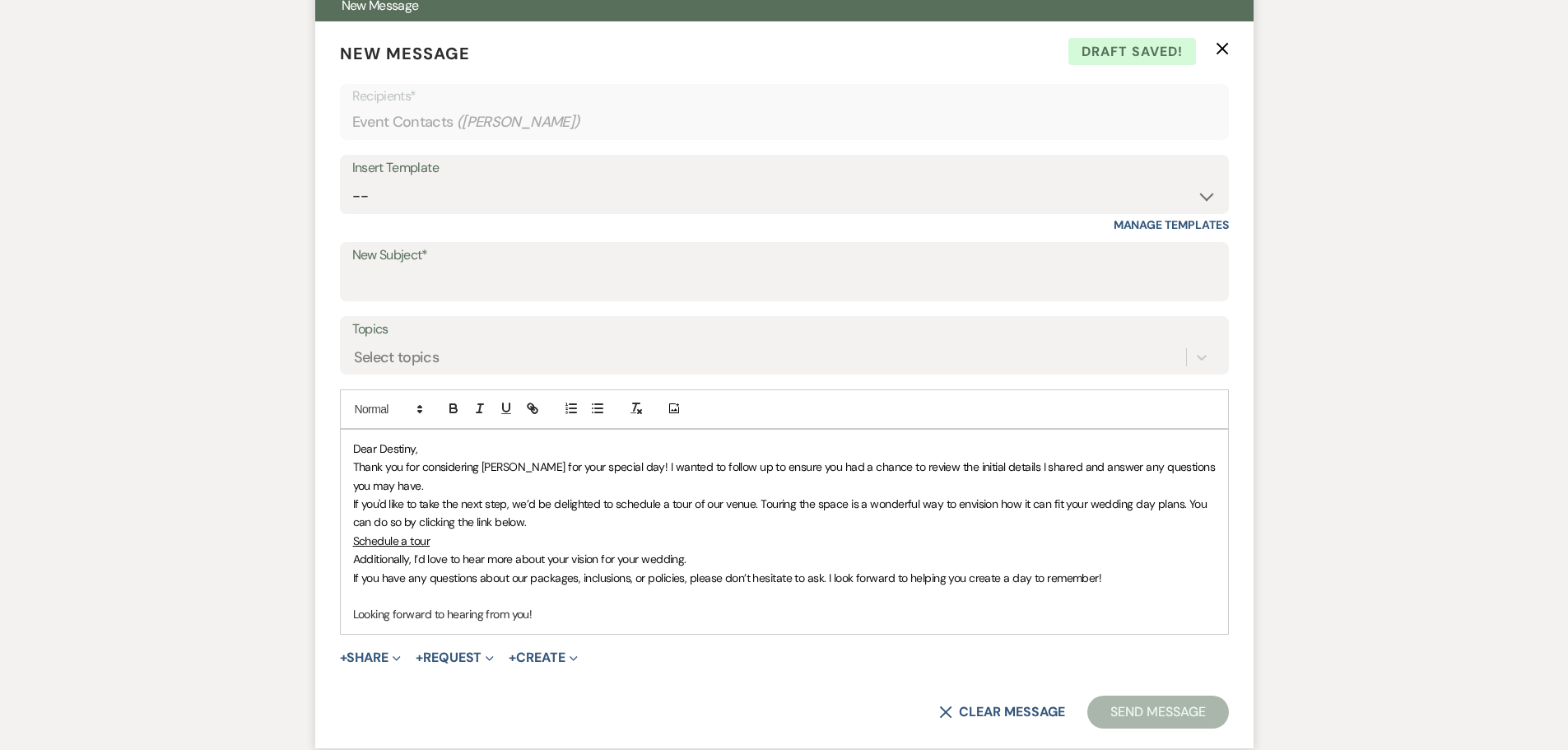
scroll to position [11, 0]
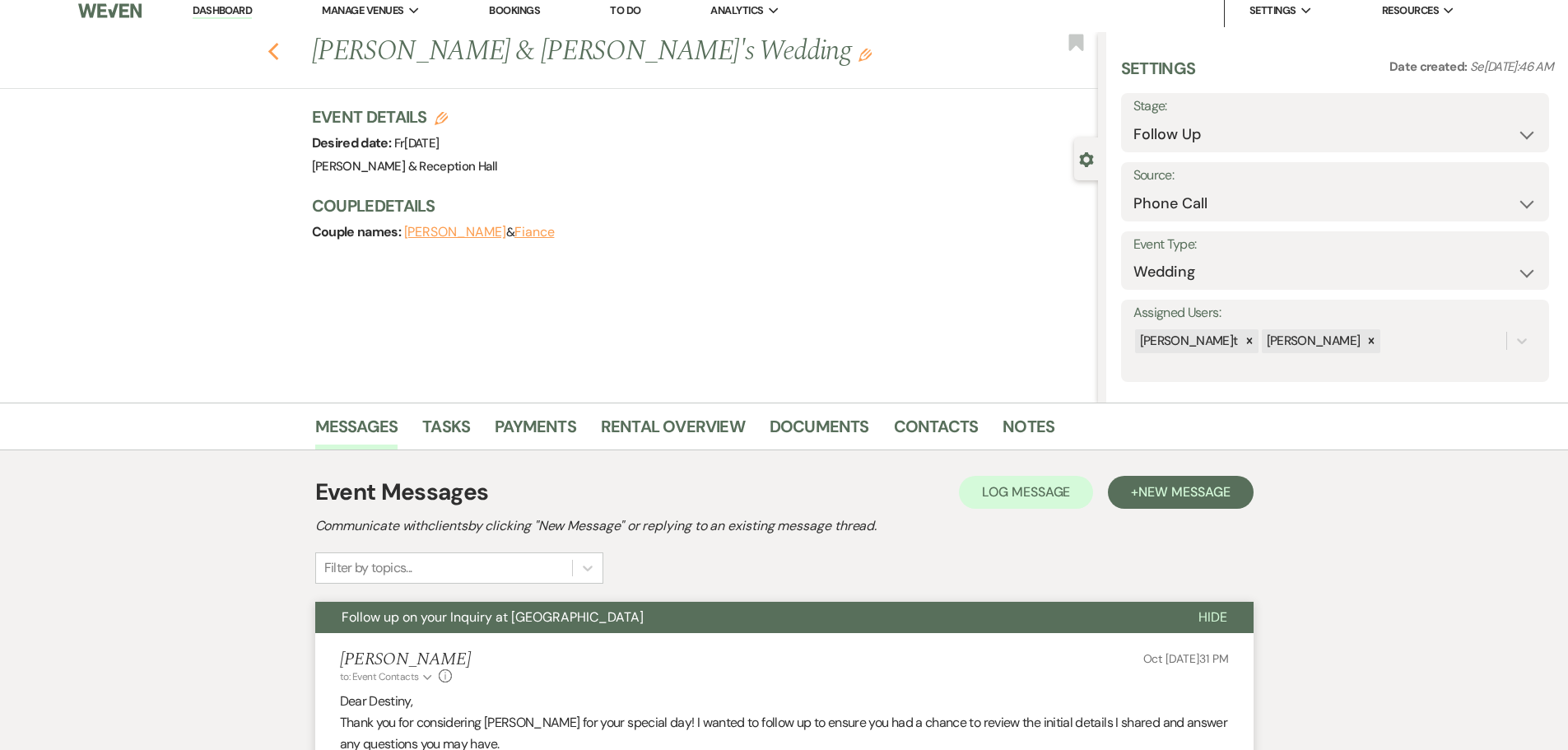
click at [279, 49] on use "button" at bounding box center [273, 52] width 11 height 18
select select "9"
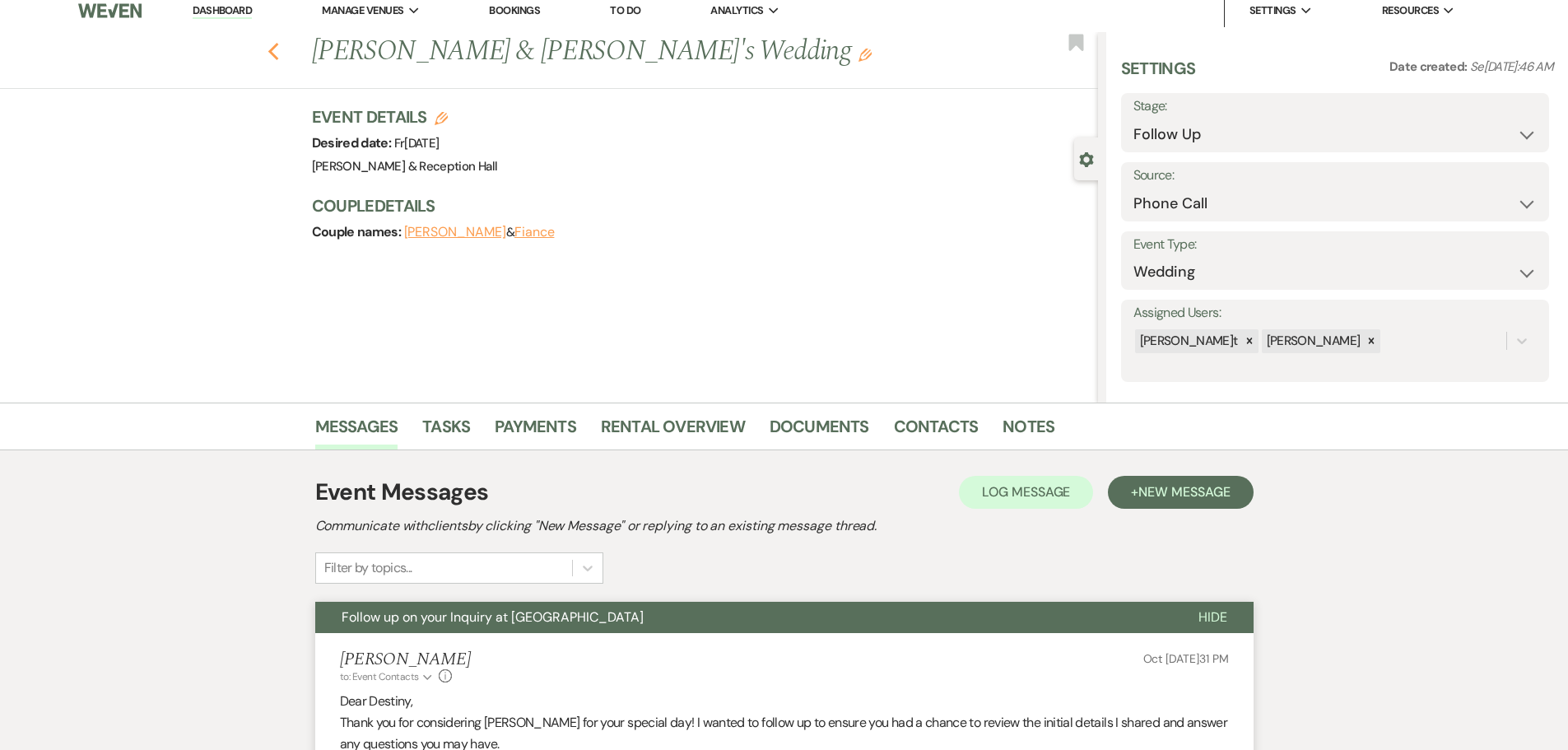
select select "9"
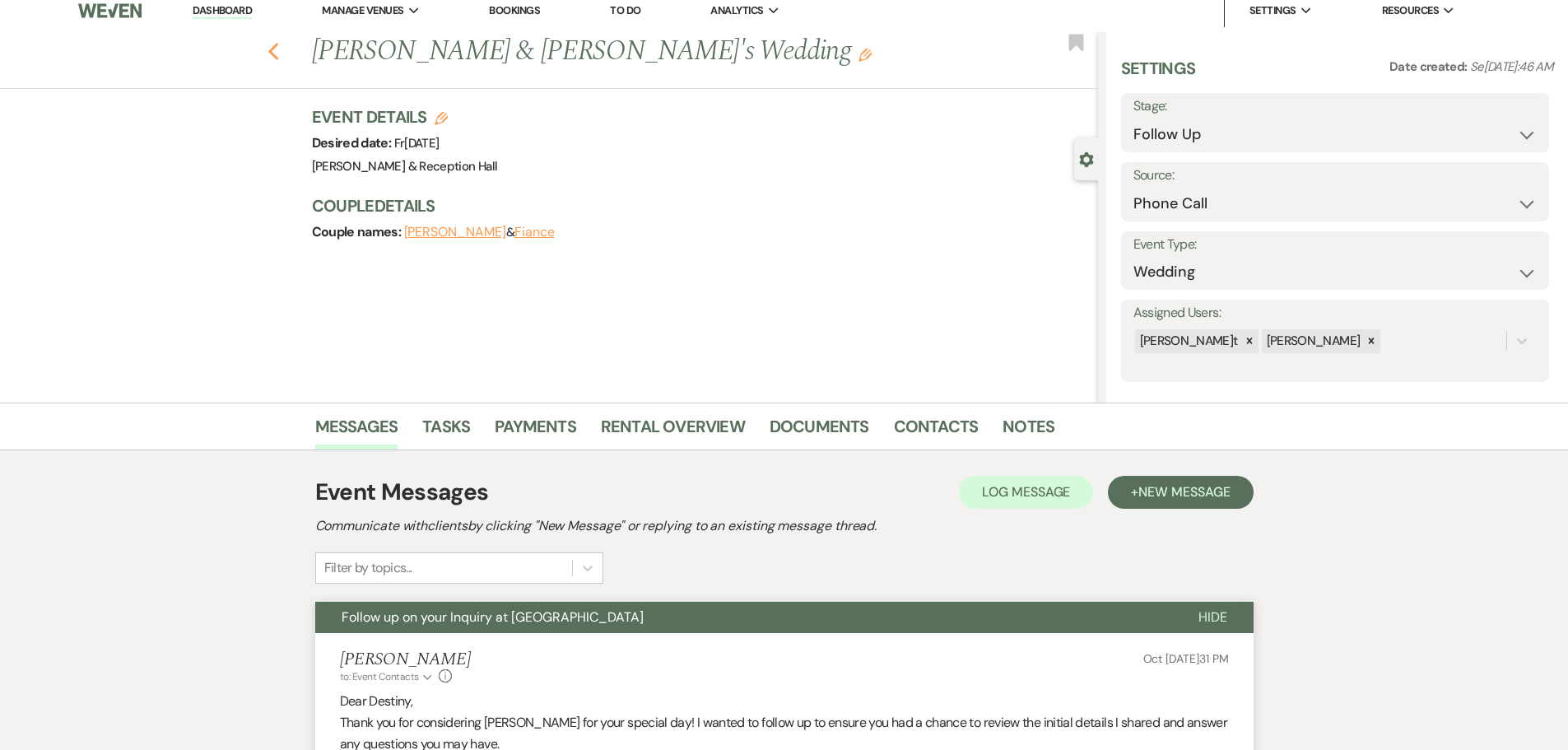
select select "9"
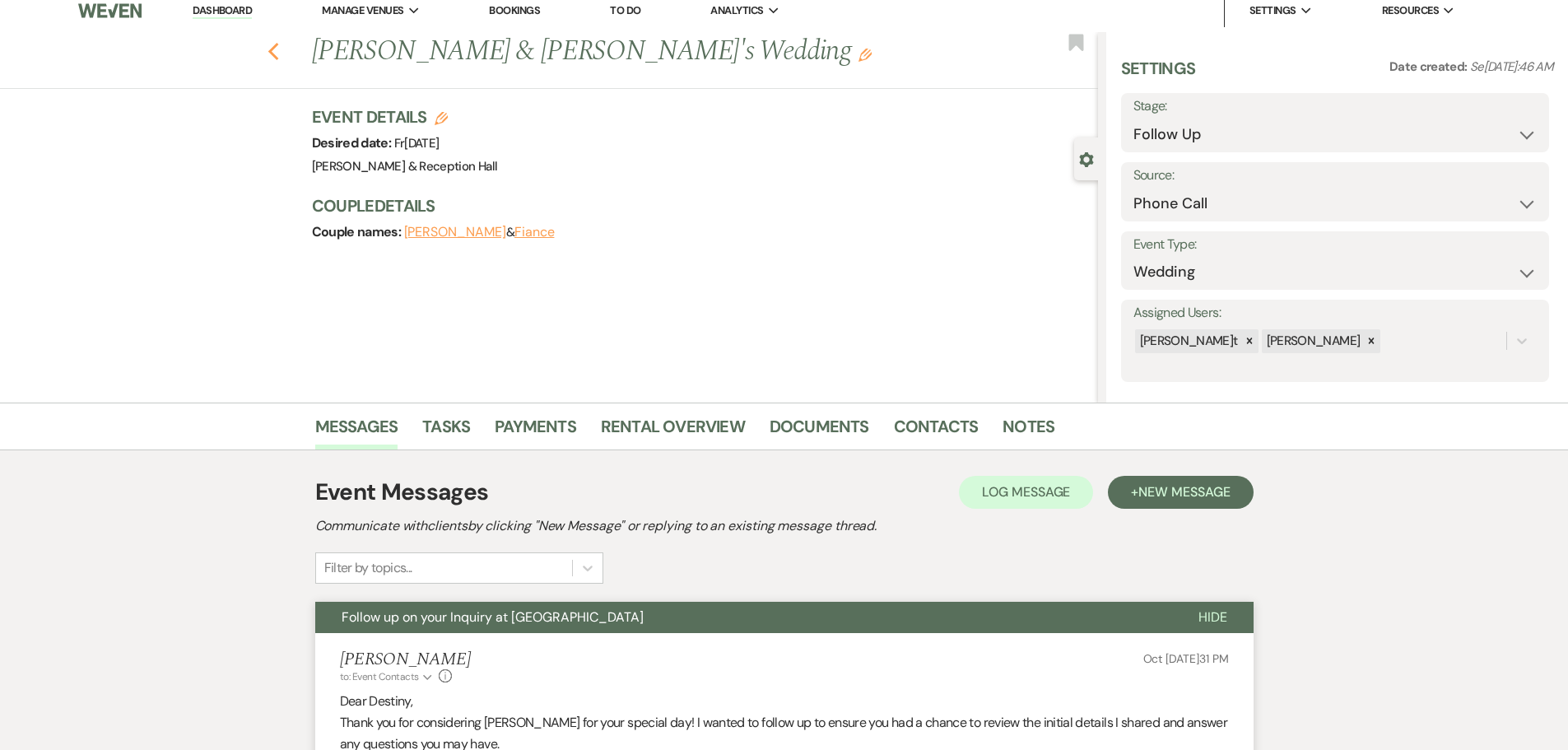
select select "9"
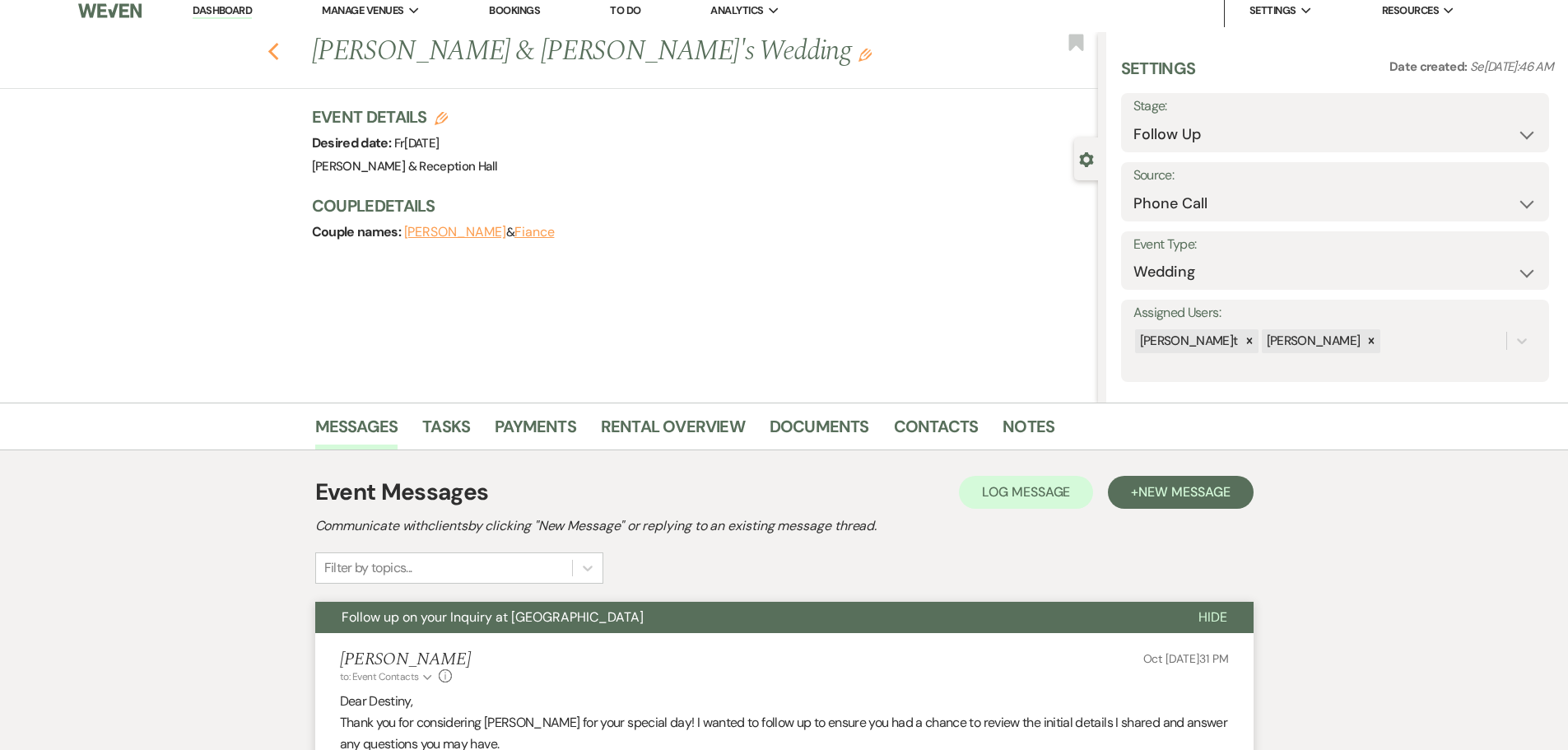
select select "9"
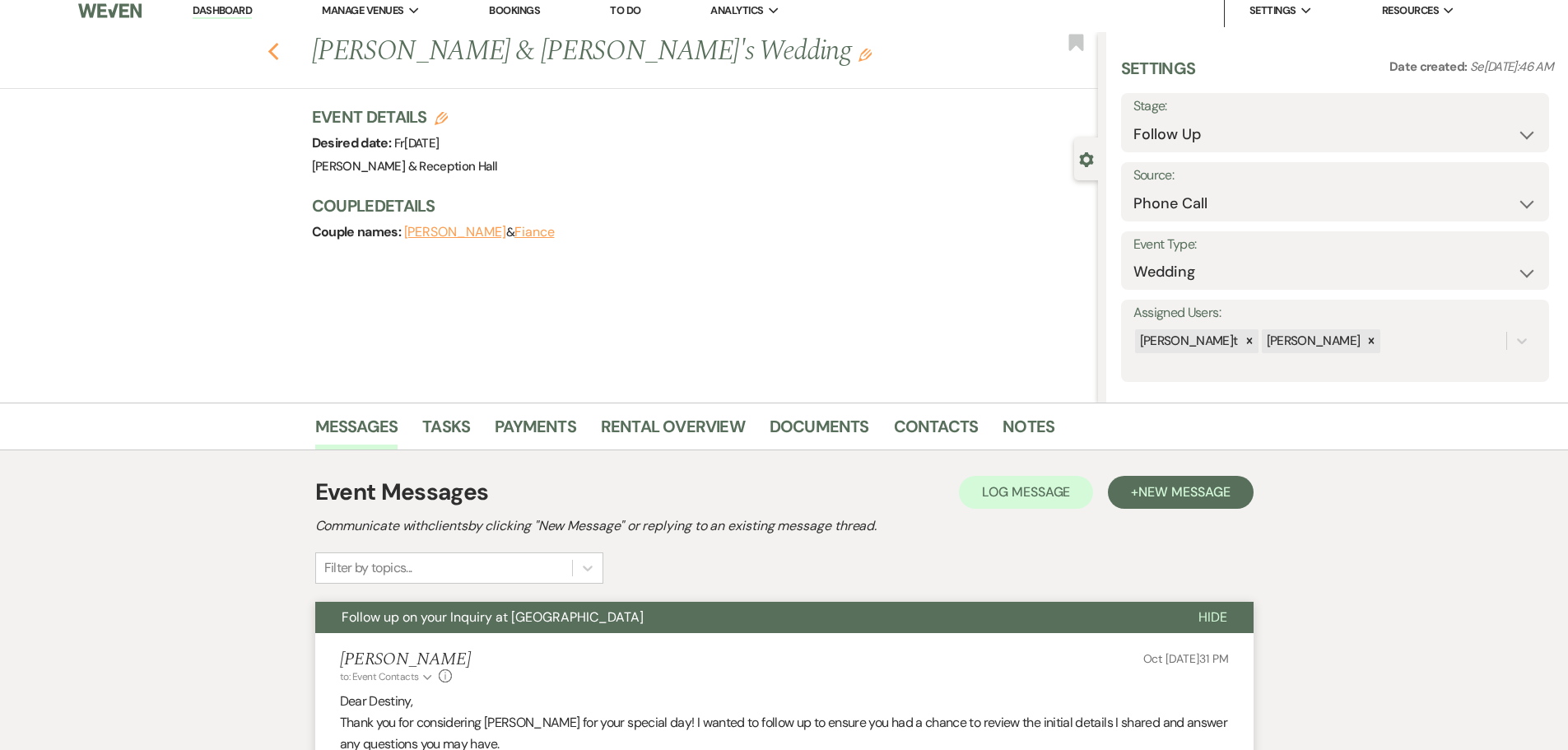
select select "9"
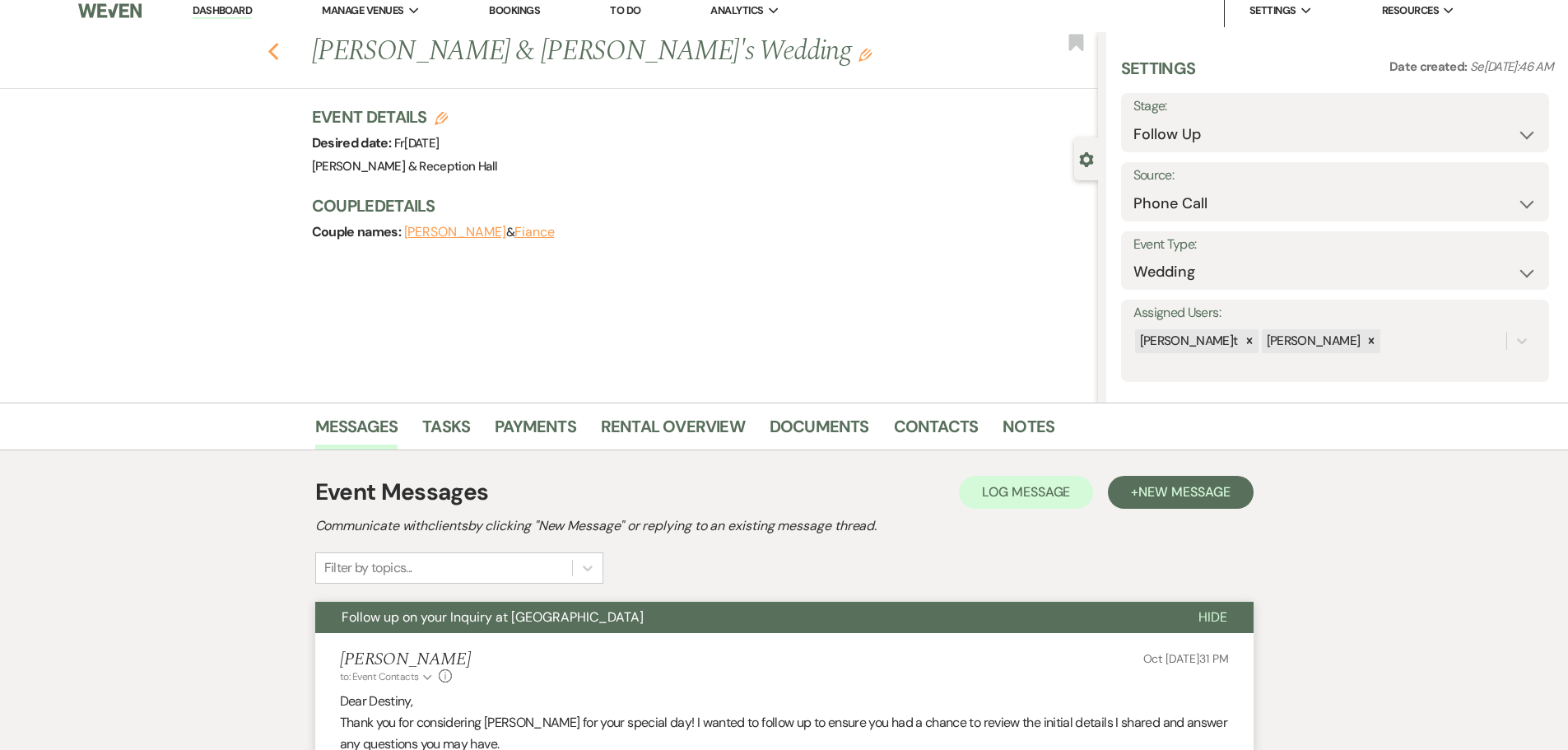
select select "9"
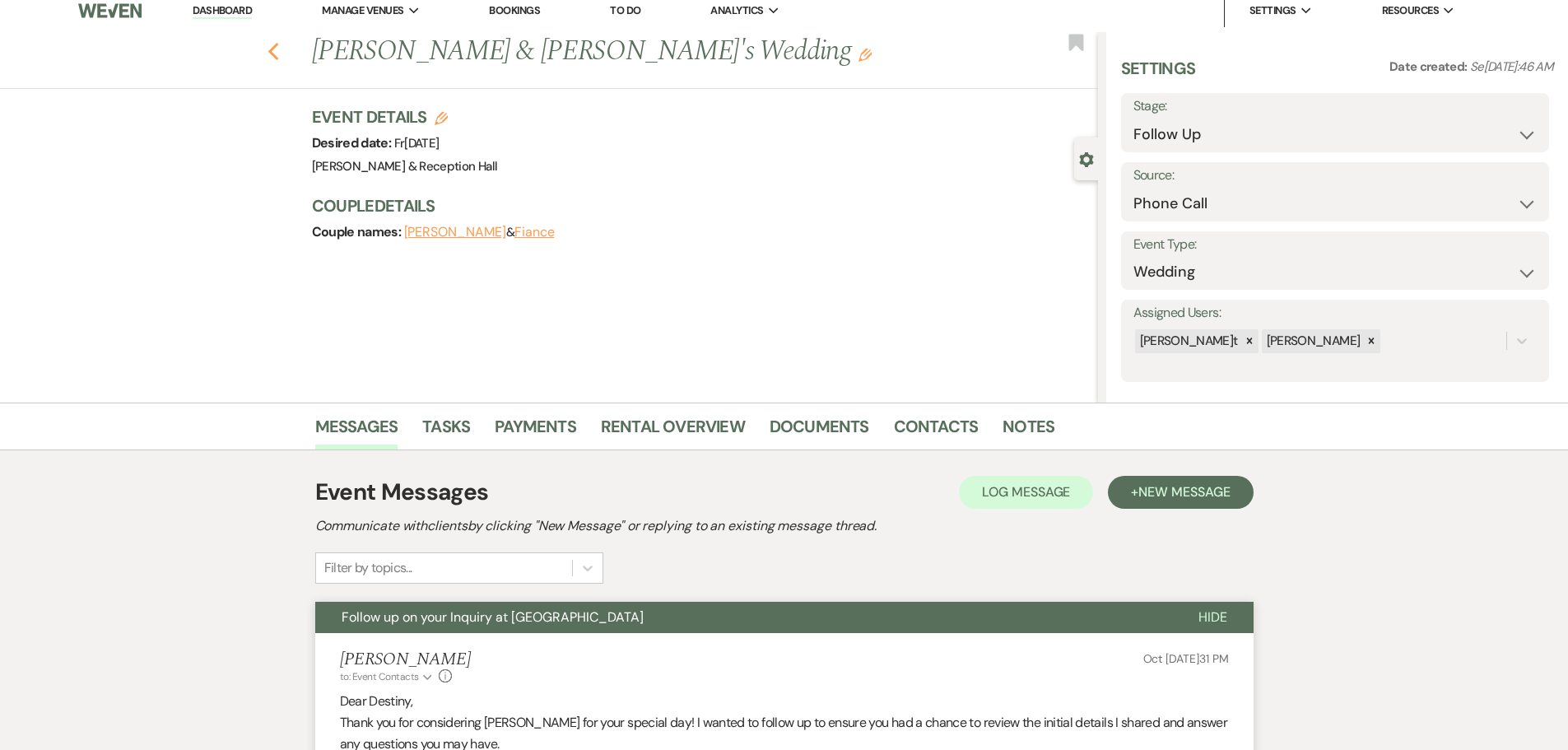
select select "9"
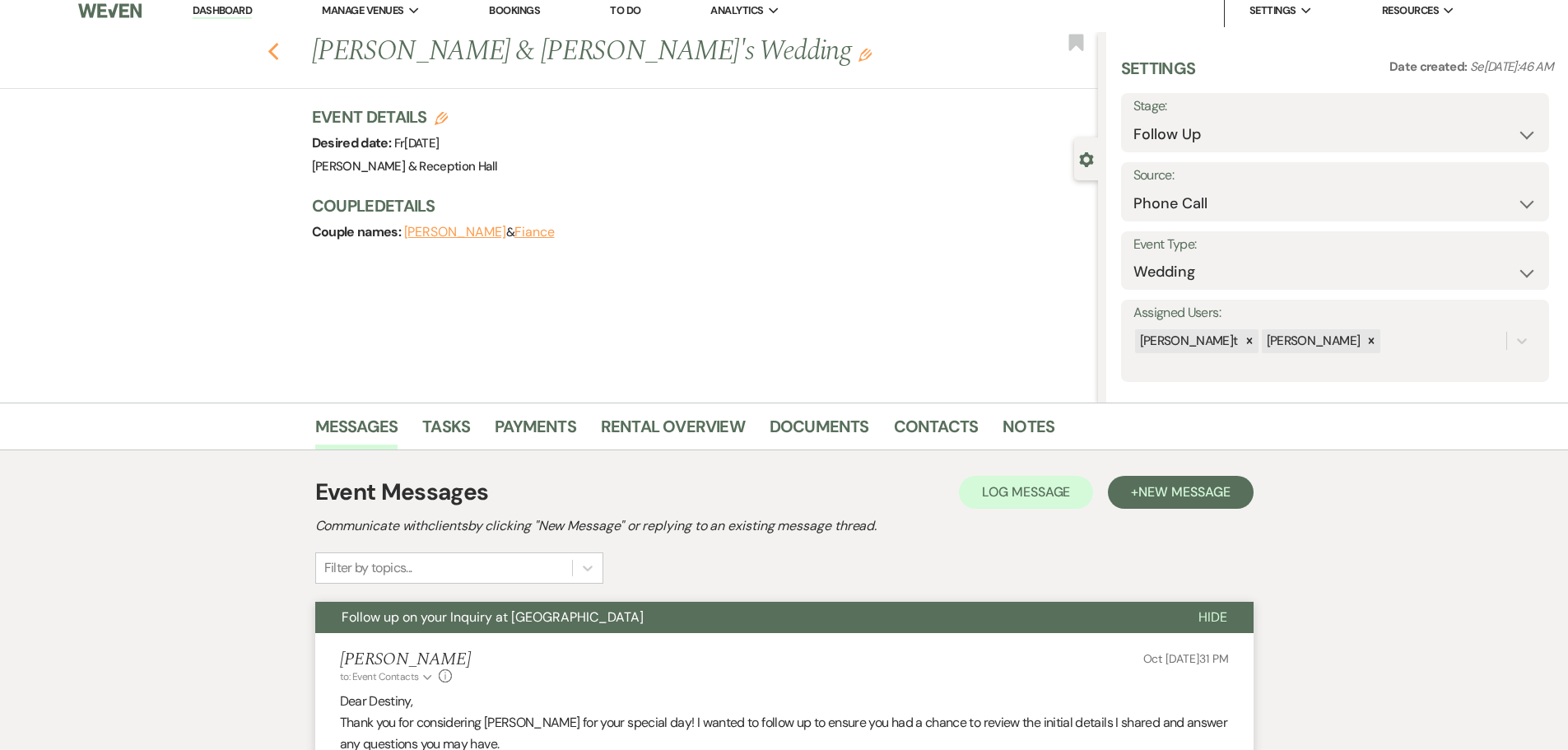
select select "9"
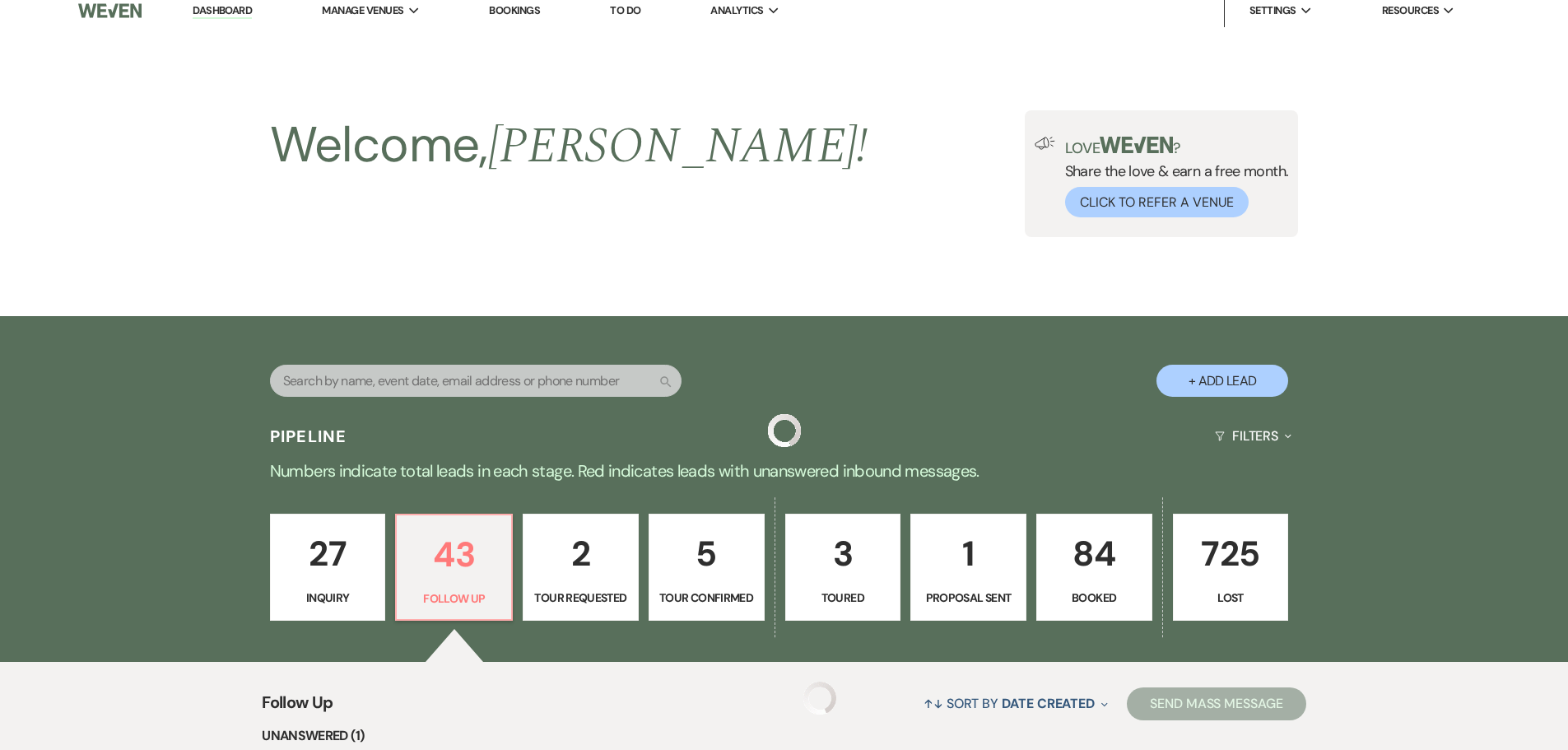
scroll to position [3279, 0]
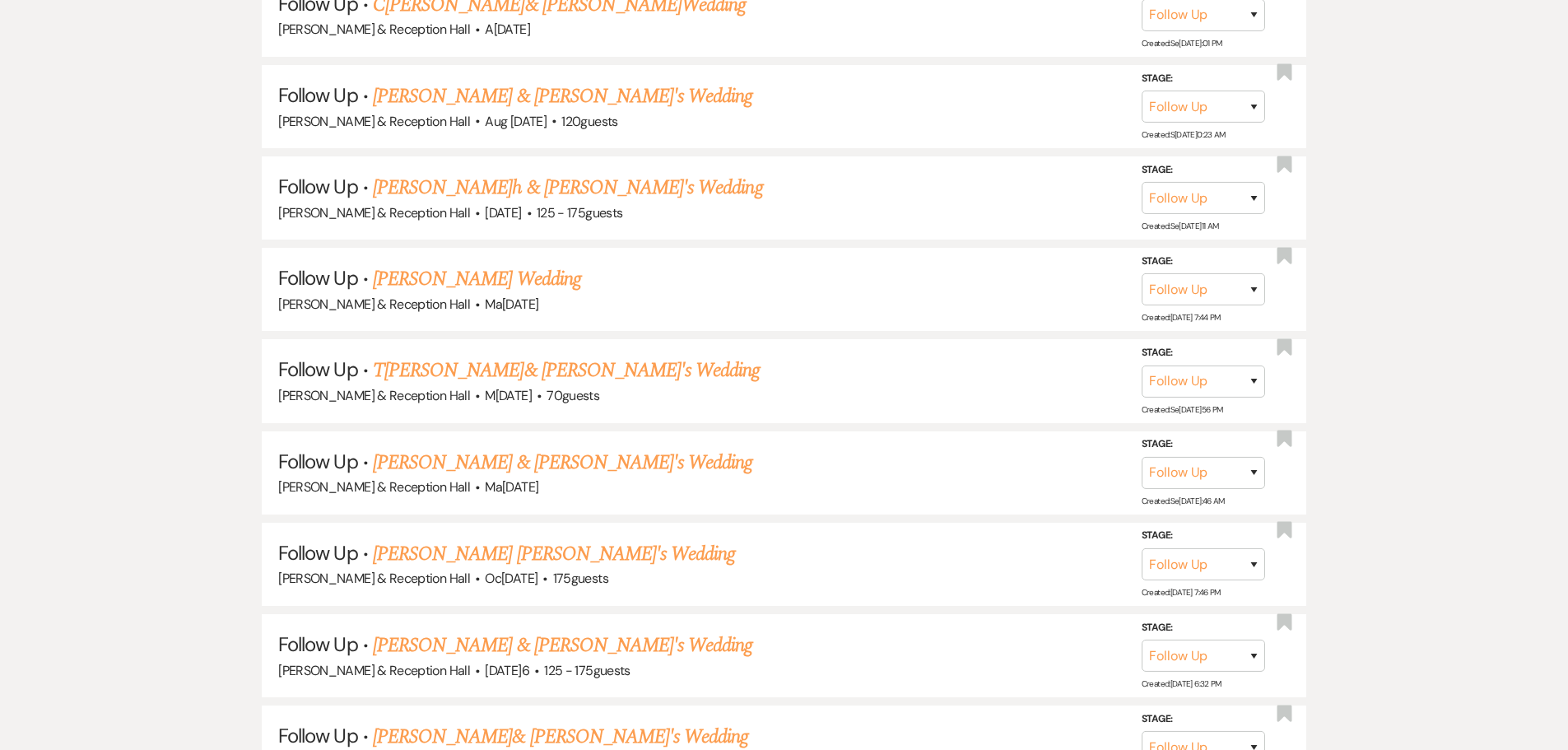
click at [507, 372] on link "T[PERSON_NAME]& [PERSON_NAME]'s Wedding" at bounding box center [567, 370] width 388 height 29
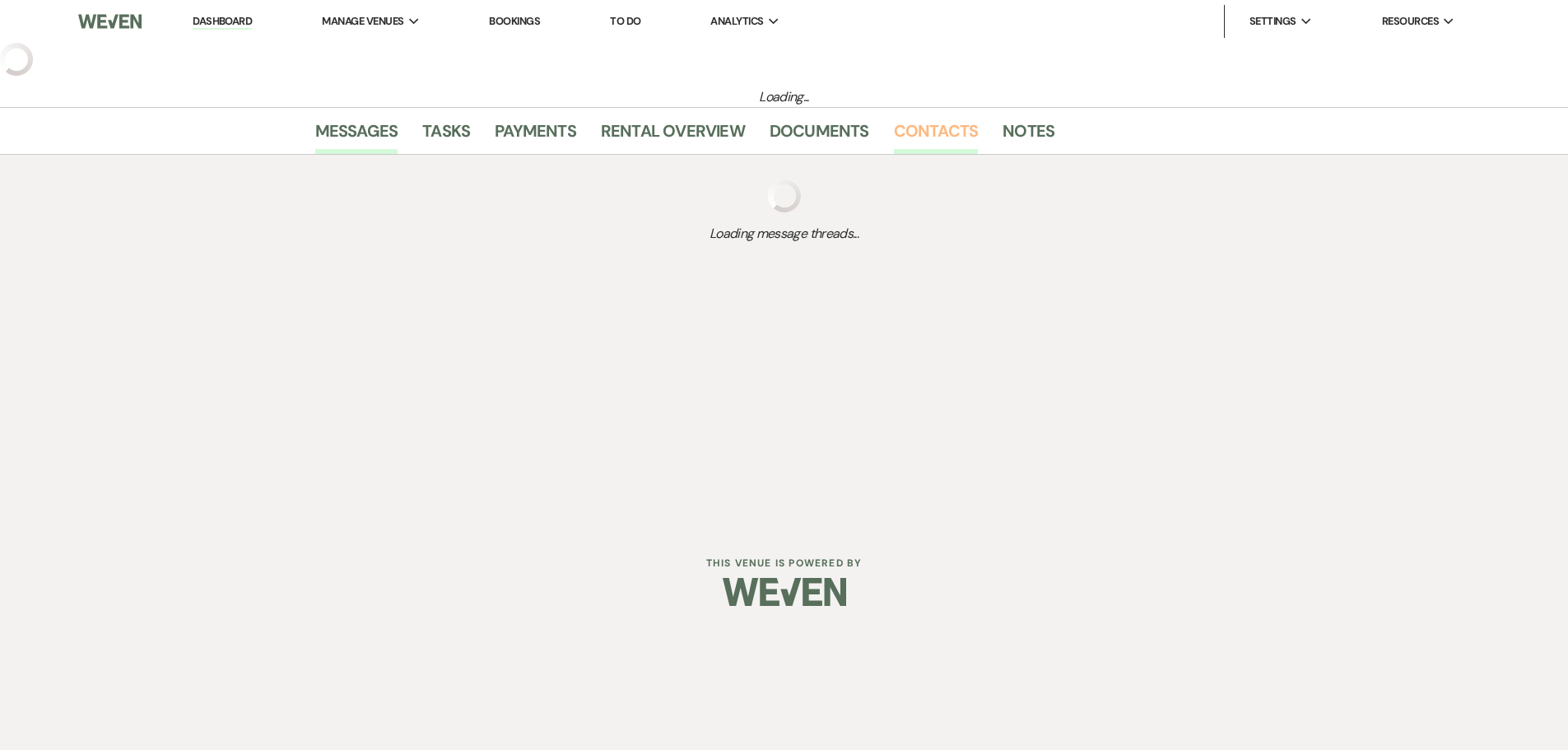
select select "9"
select select "5"
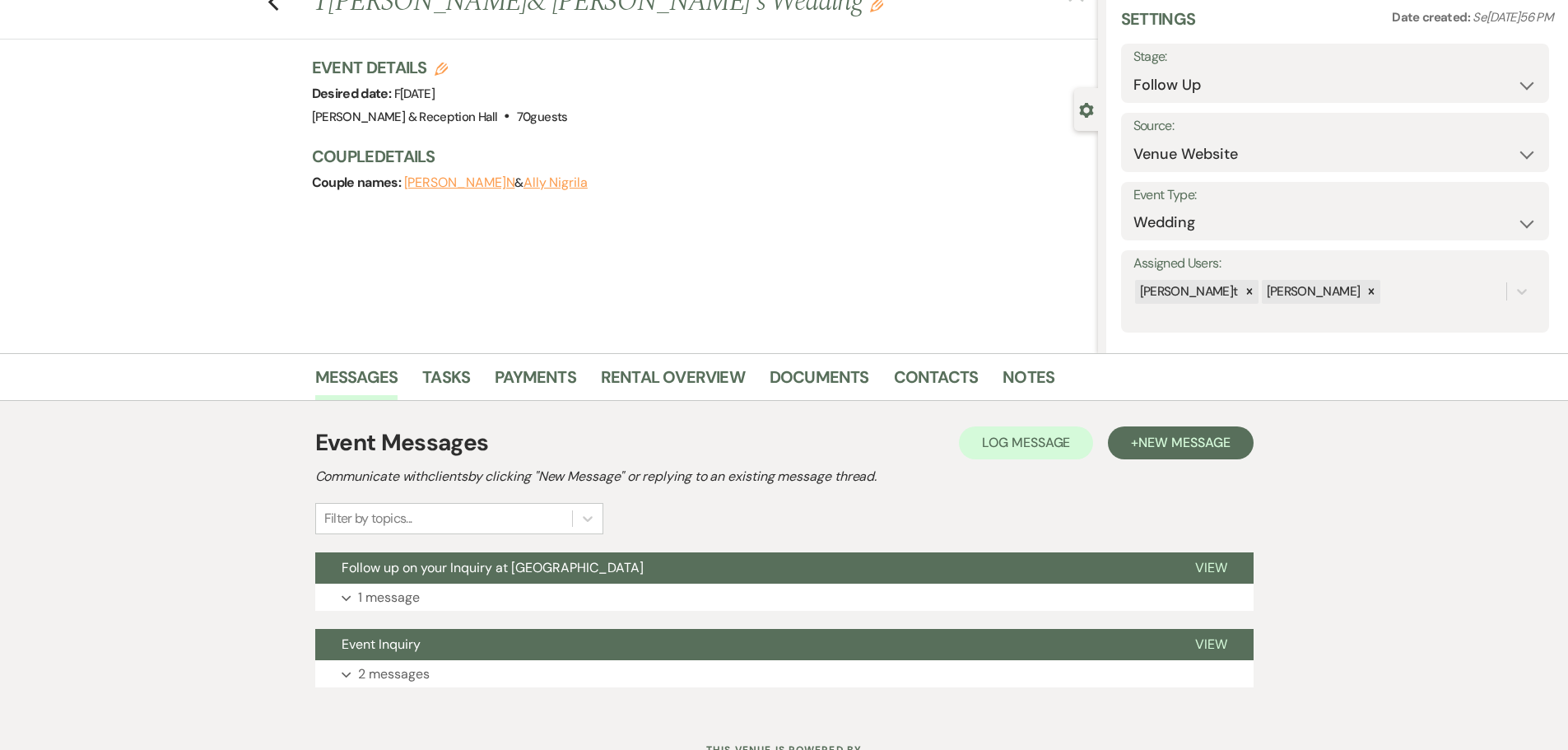
scroll to position [128, 0]
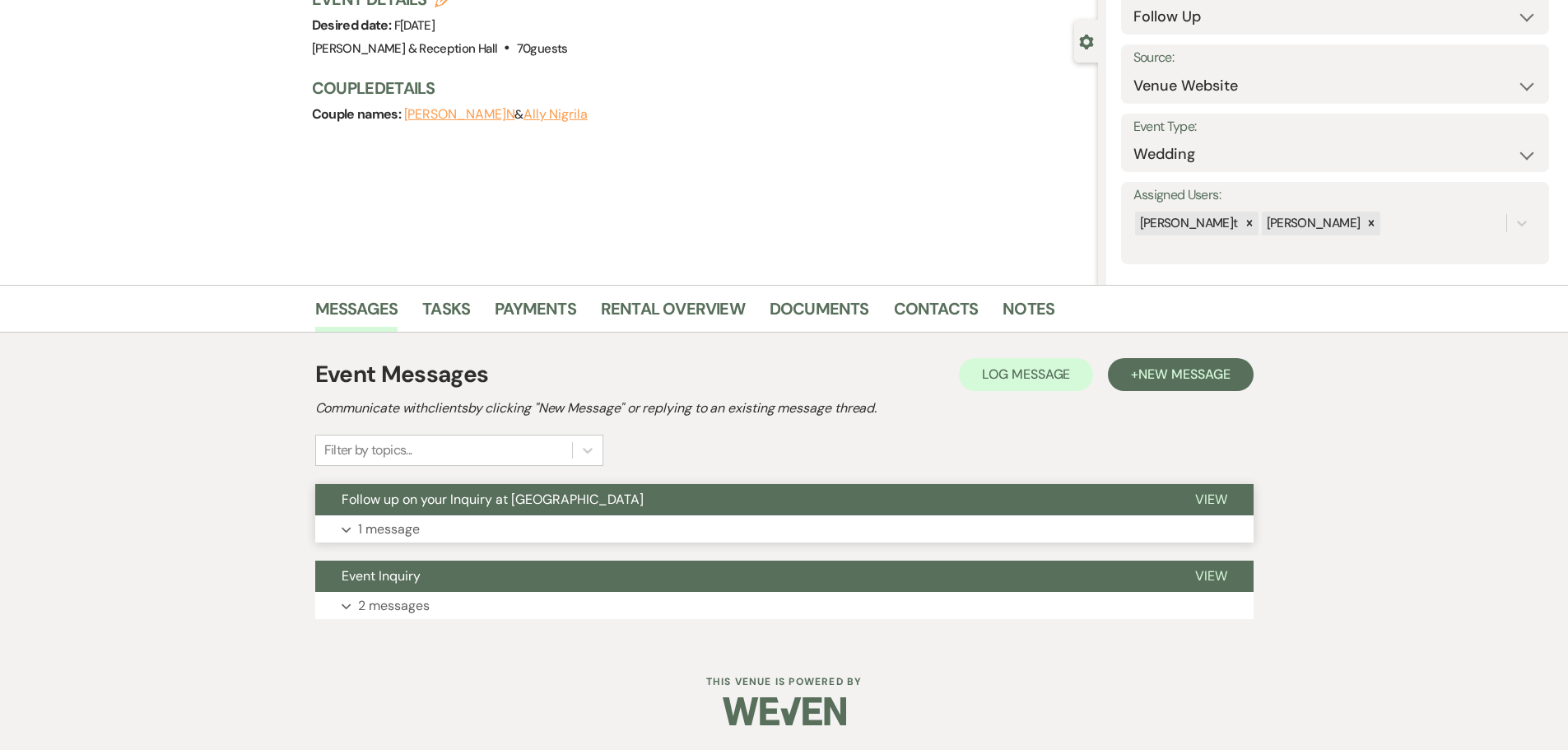
click at [522, 500] on span "Follow up on your Inquiry at [GEOGRAPHIC_DATA]" at bounding box center [492, 499] width 302 height 18
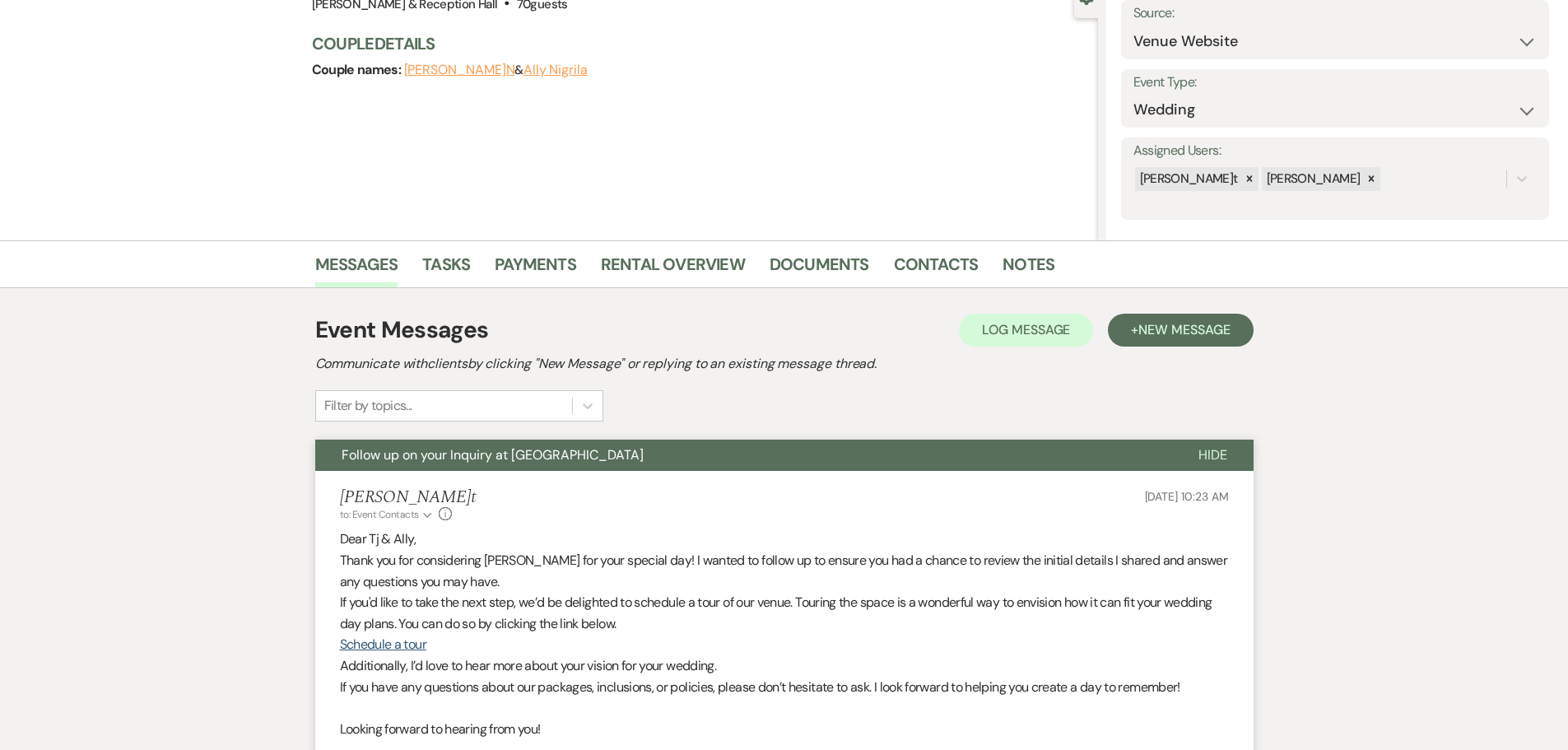
scroll to position [433, 0]
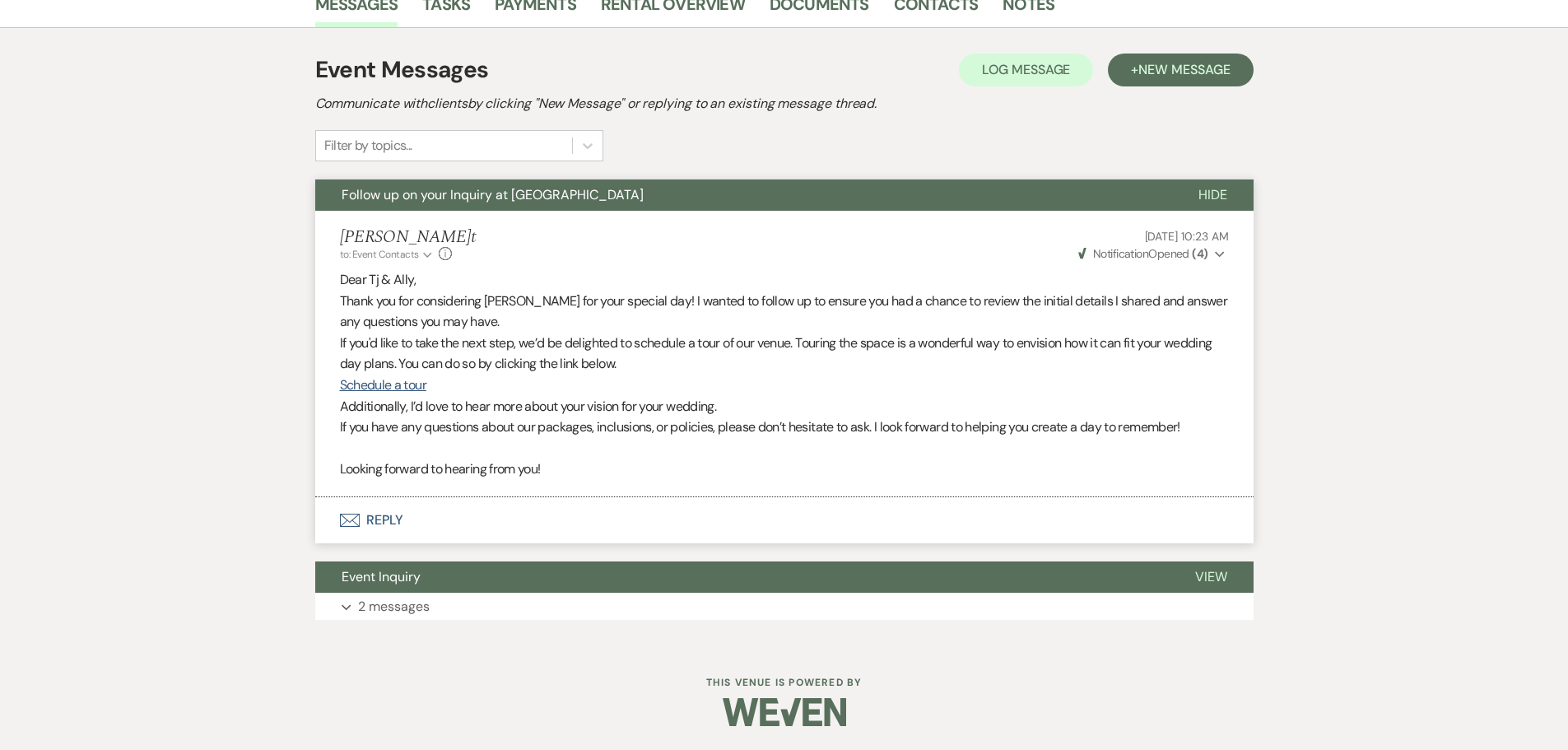
click at [1190, 251] on span "Weven Check Notification Opened ( 4 )" at bounding box center [1143, 253] width 130 height 15
click at [1156, 74] on span "New Message" at bounding box center [1184, 70] width 91 height 18
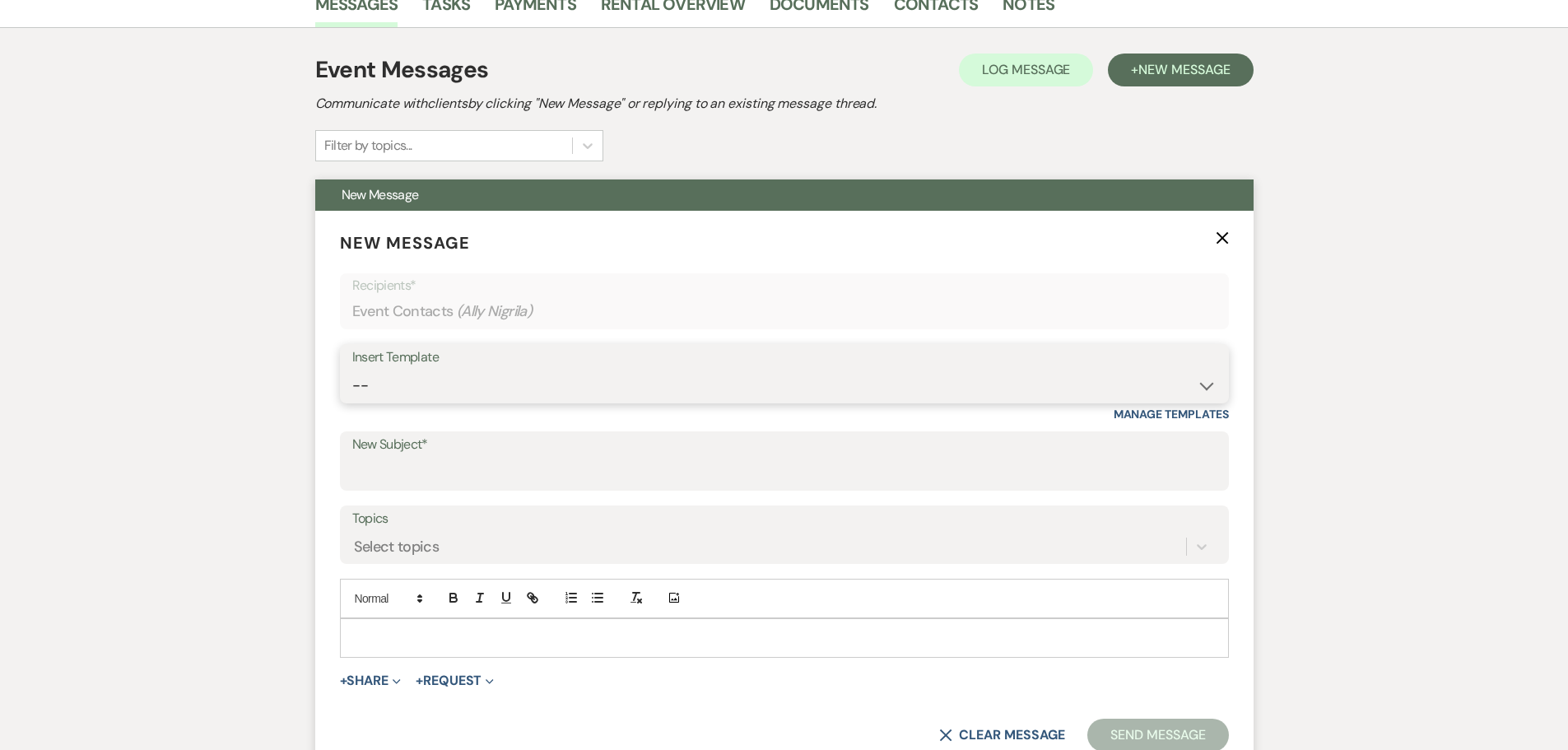
click at [524, 383] on select "-- Weven Planning Portal Introduction (Booked Events) Initial Inquiry Response …" at bounding box center [784, 386] width 864 height 32
select select "4527"
click at [352, 370] on select "-- Weven Planning Portal Introduction (Booked Events) Initial Inquiry Response …" at bounding box center [784, 386] width 864 height 32
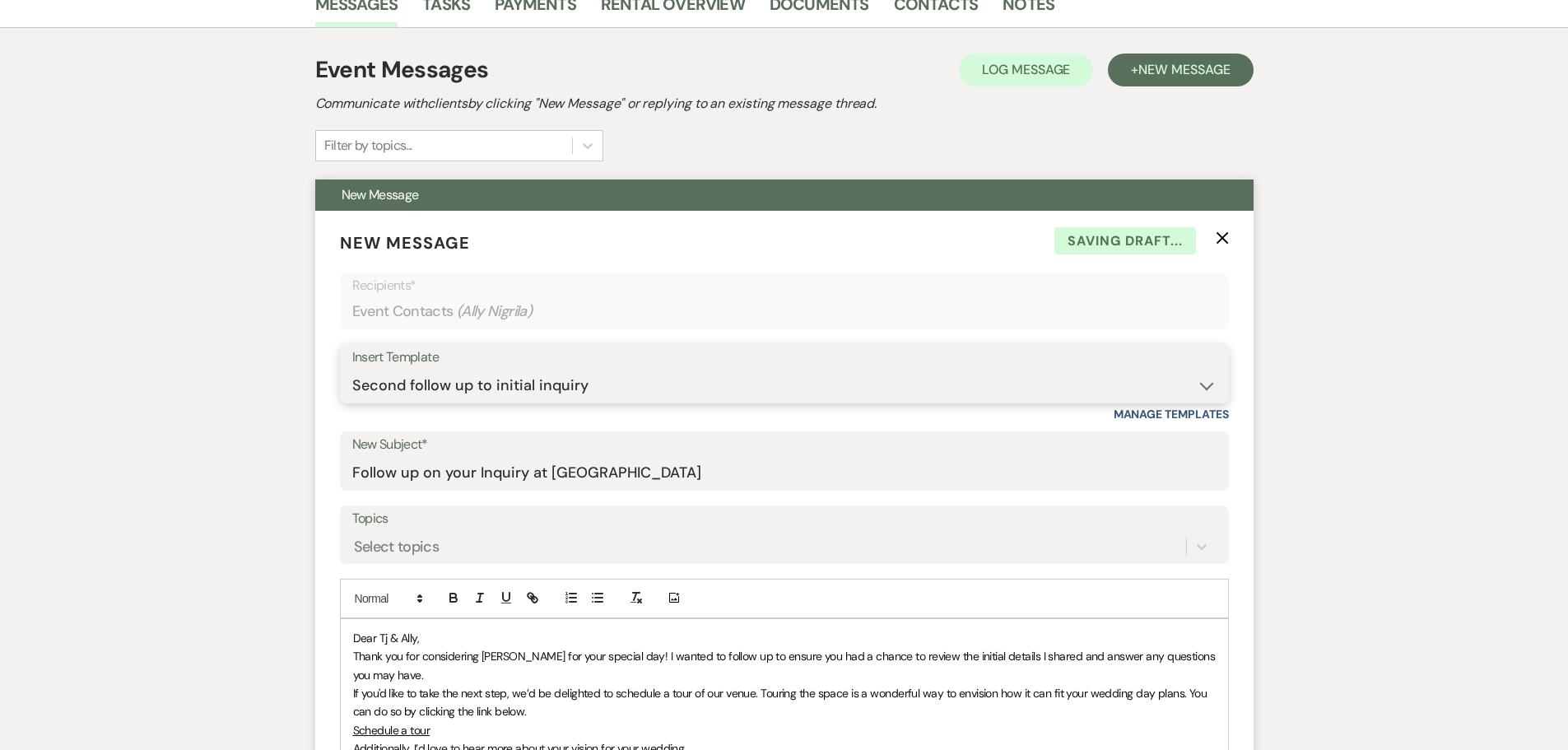
type input "Follow up on your Inquiry at [GEOGRAPHIC_DATA]"
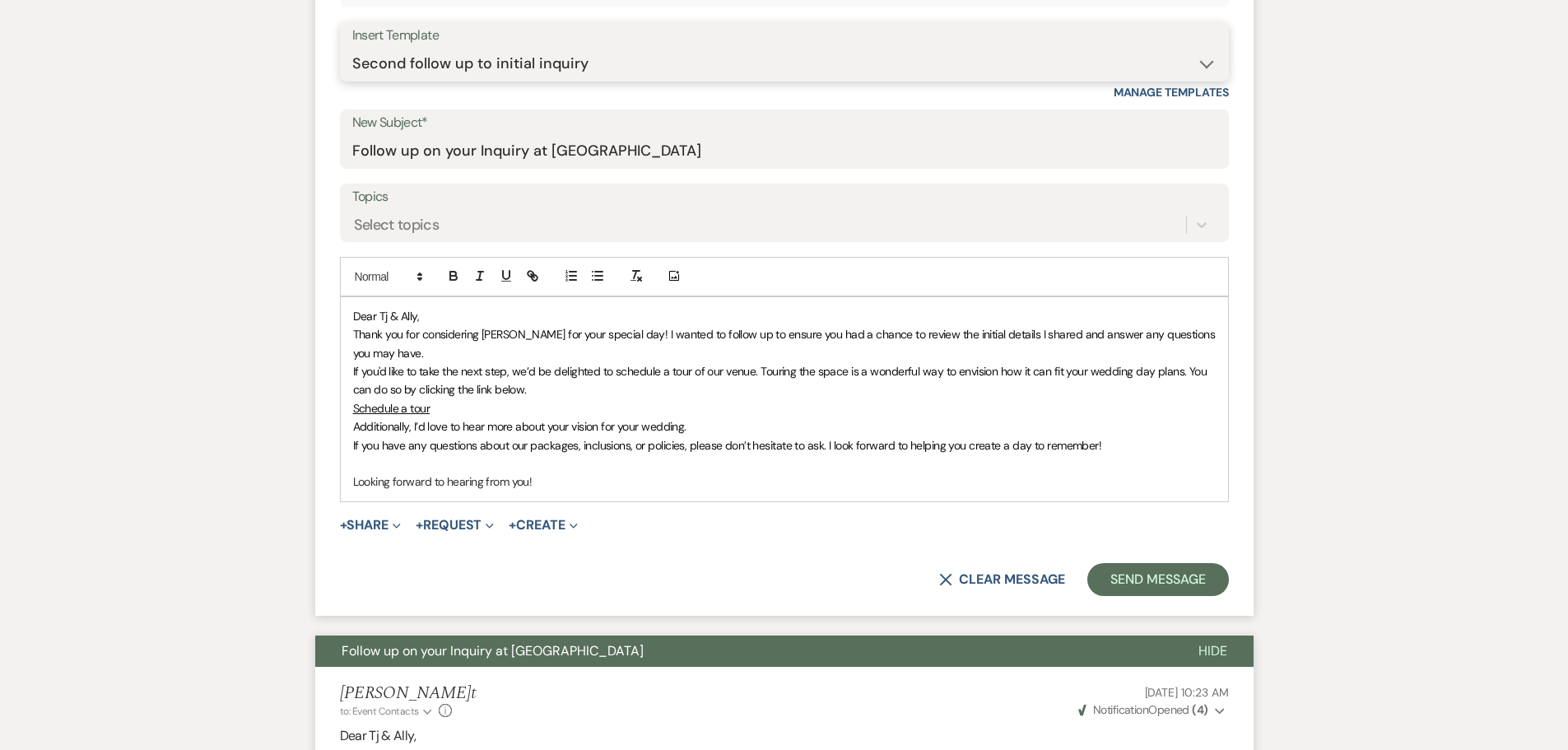
scroll to position [763, 0]
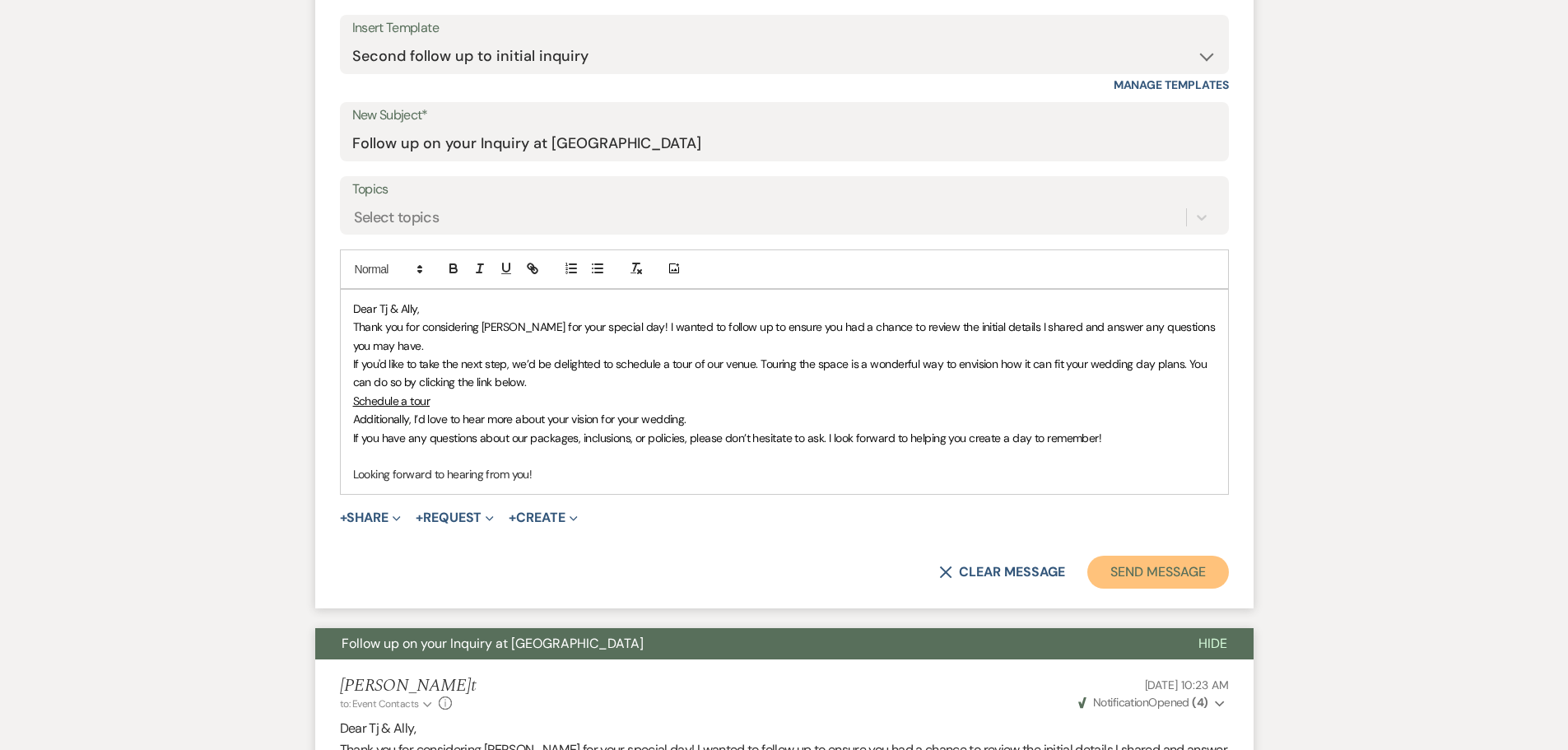
click at [1181, 565] on button "Send Message" at bounding box center [1158, 571] width 141 height 33
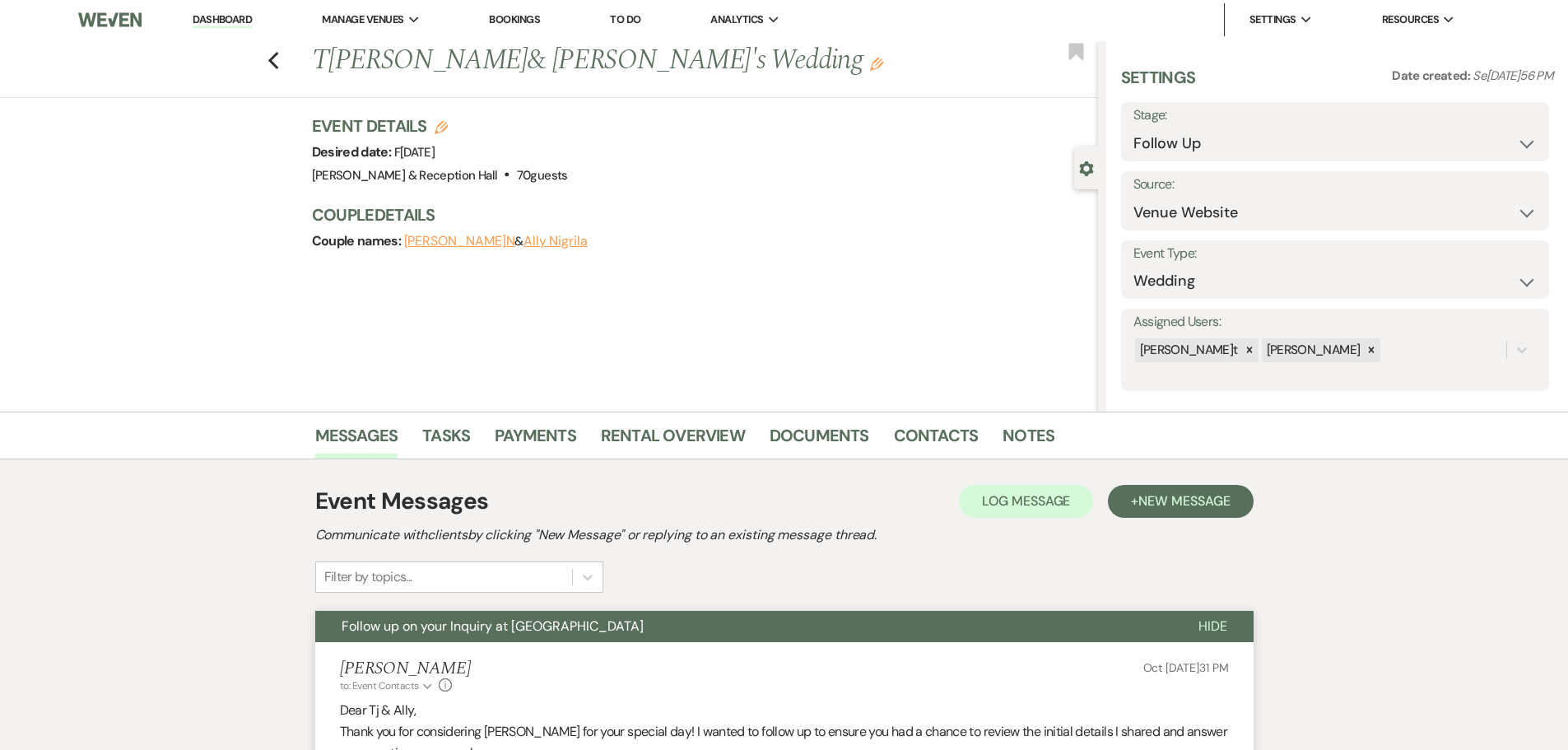
scroll to position [0, 0]
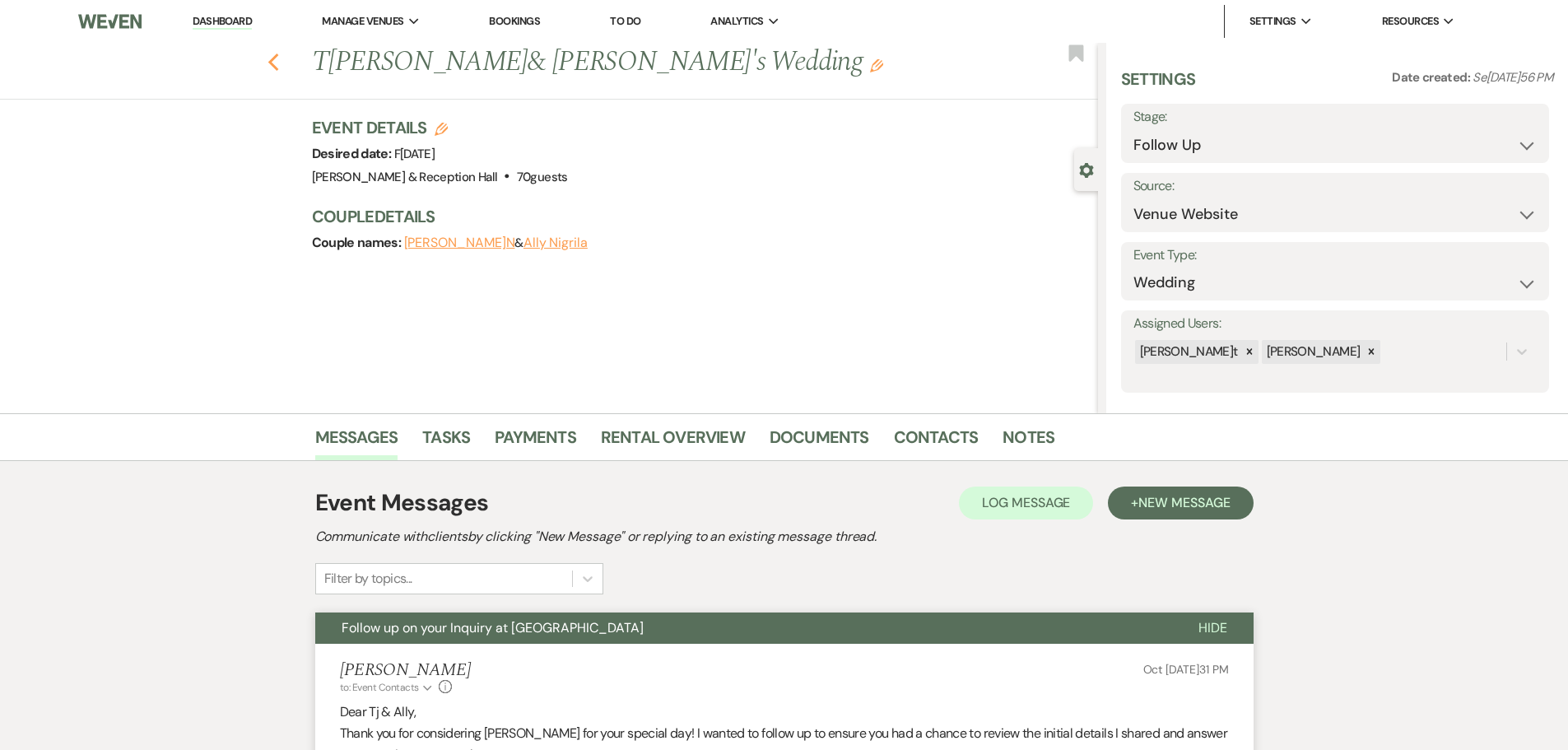
click at [278, 65] on use "button" at bounding box center [273, 63] width 11 height 18
select select "9"
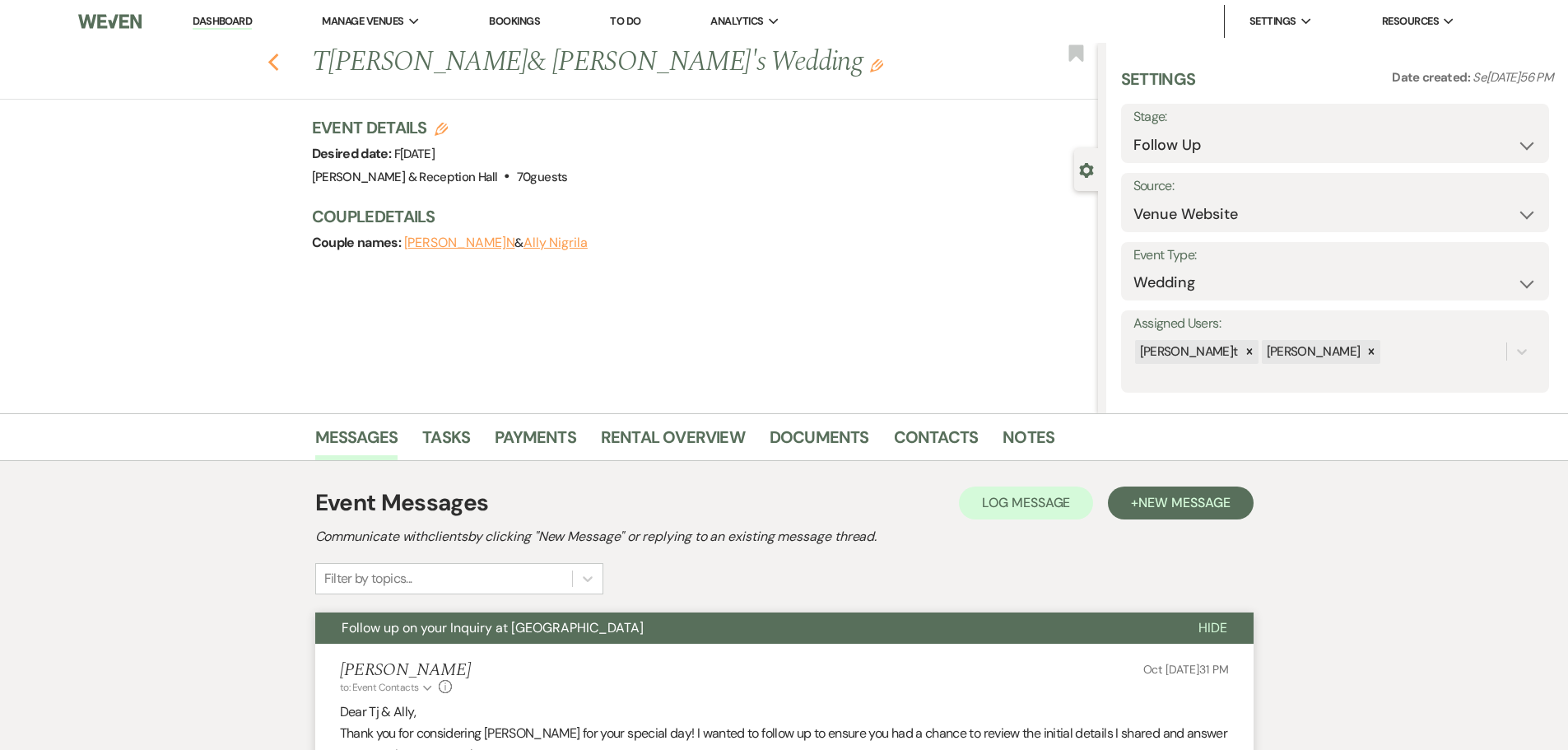
select select "9"
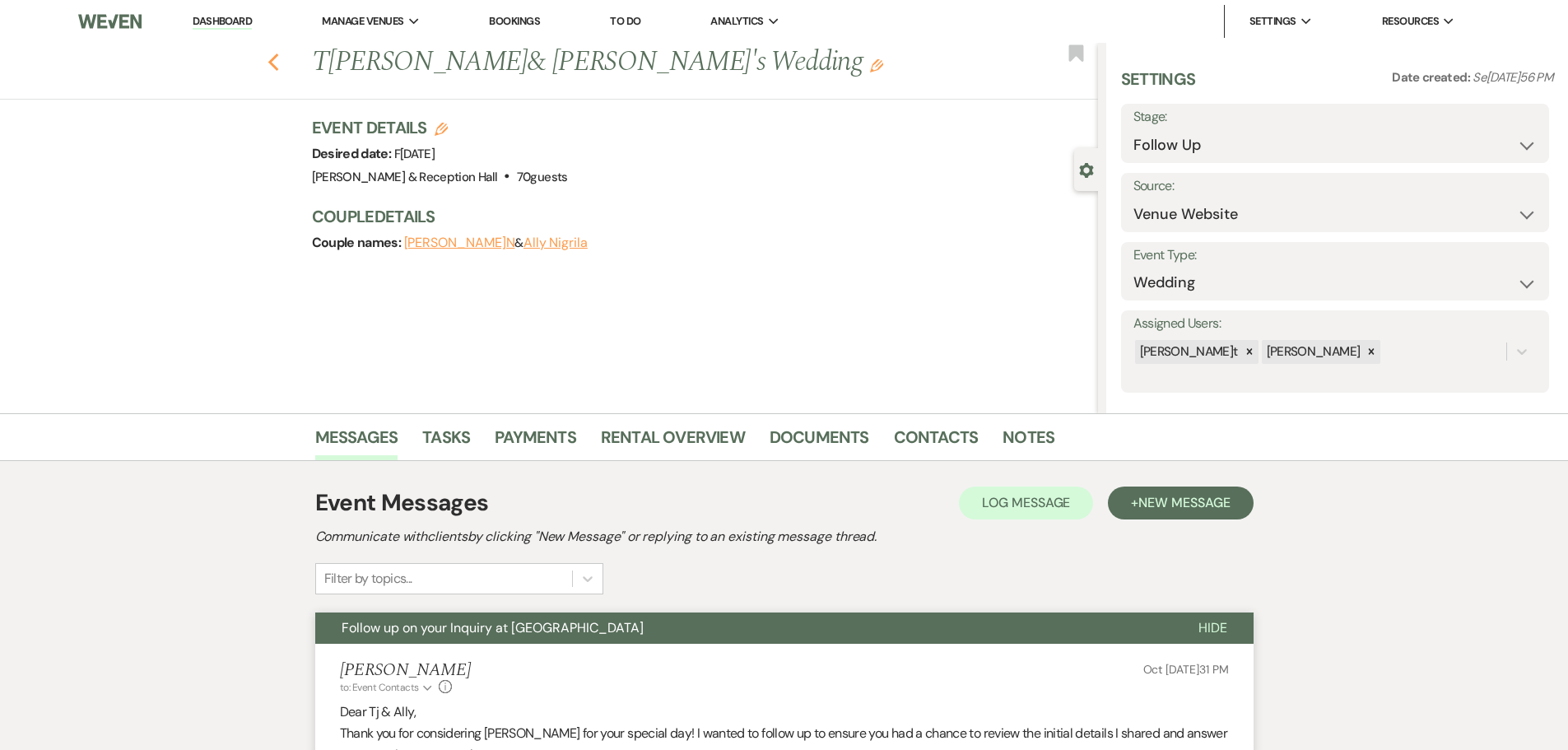
select select "9"
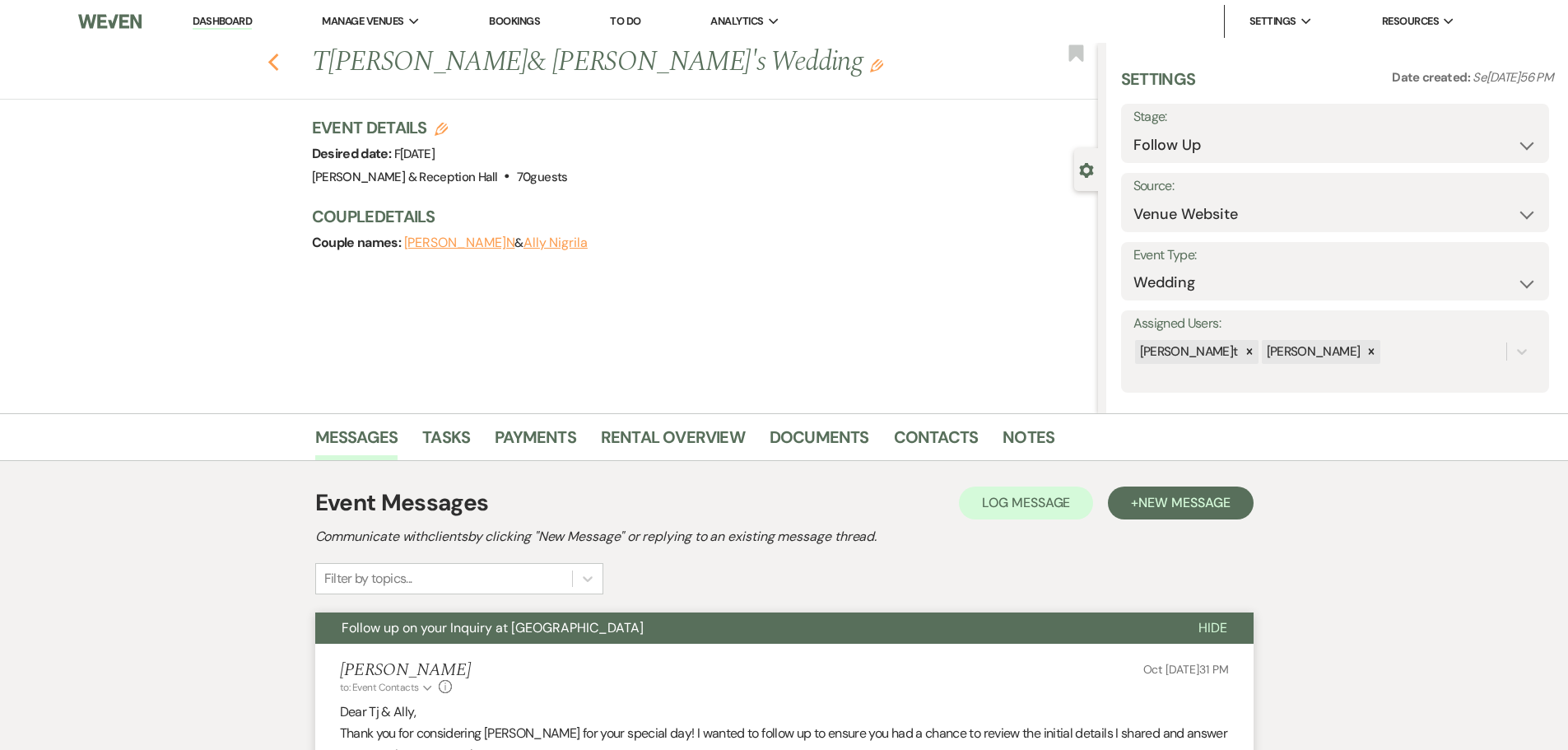
select select "9"
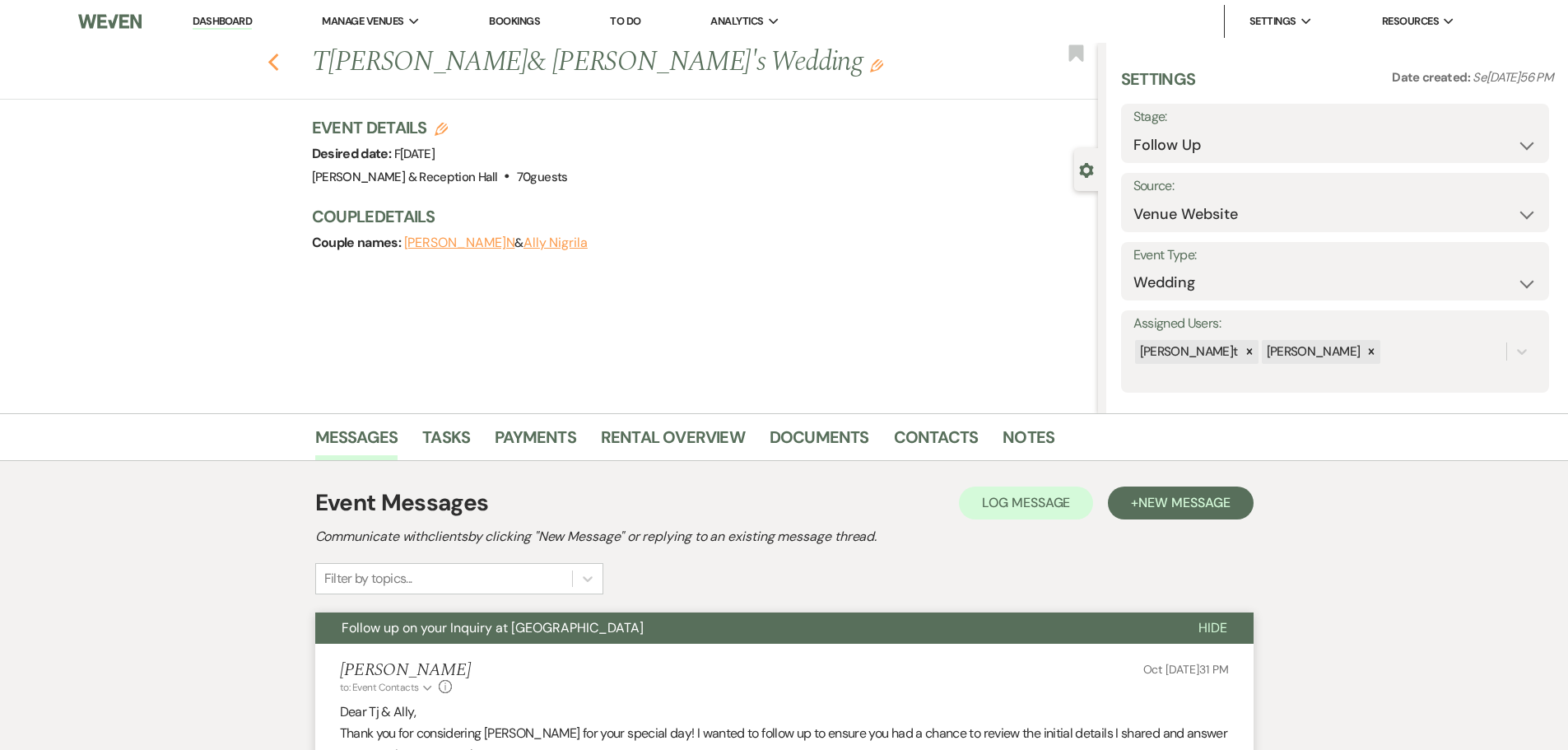
select select "9"
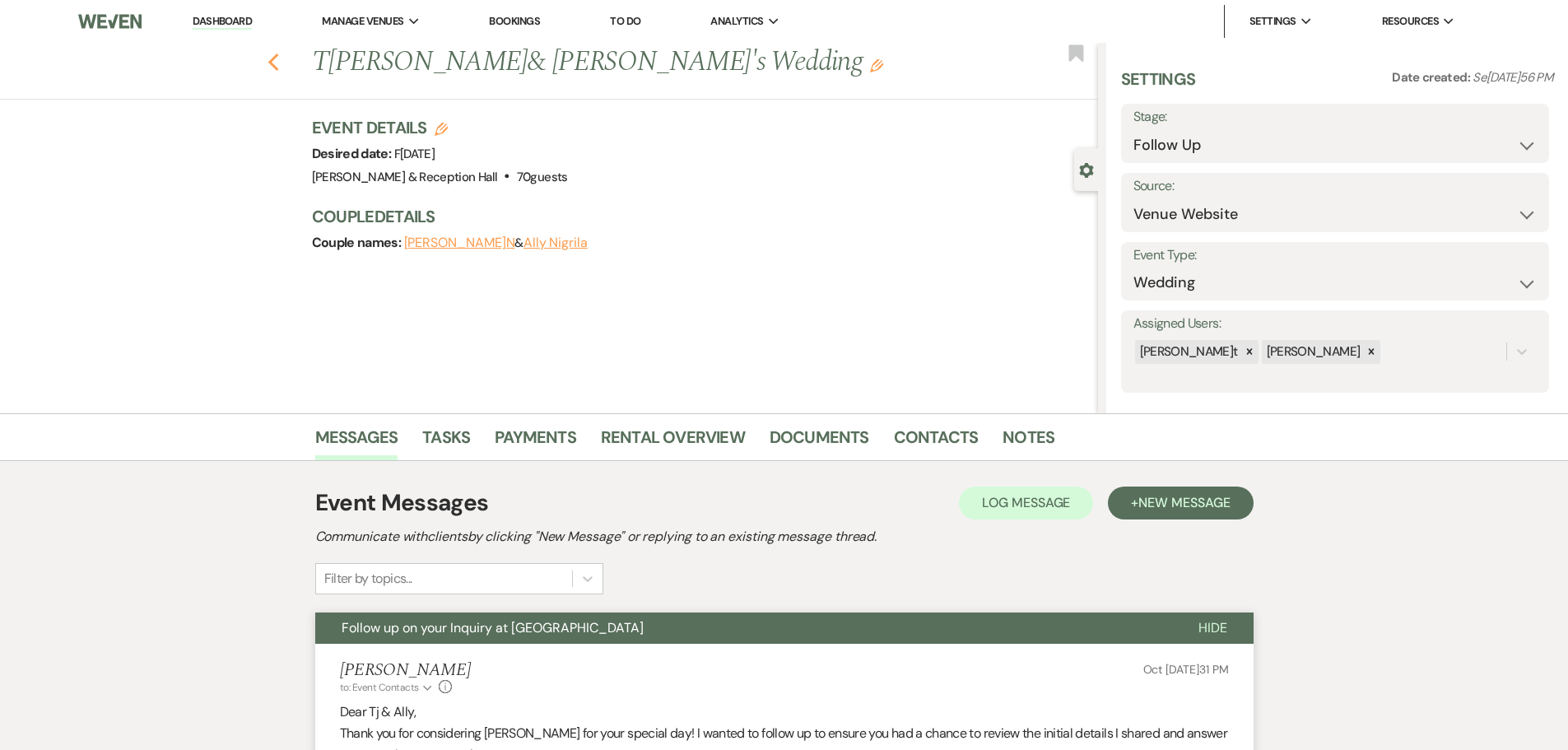
select select "9"
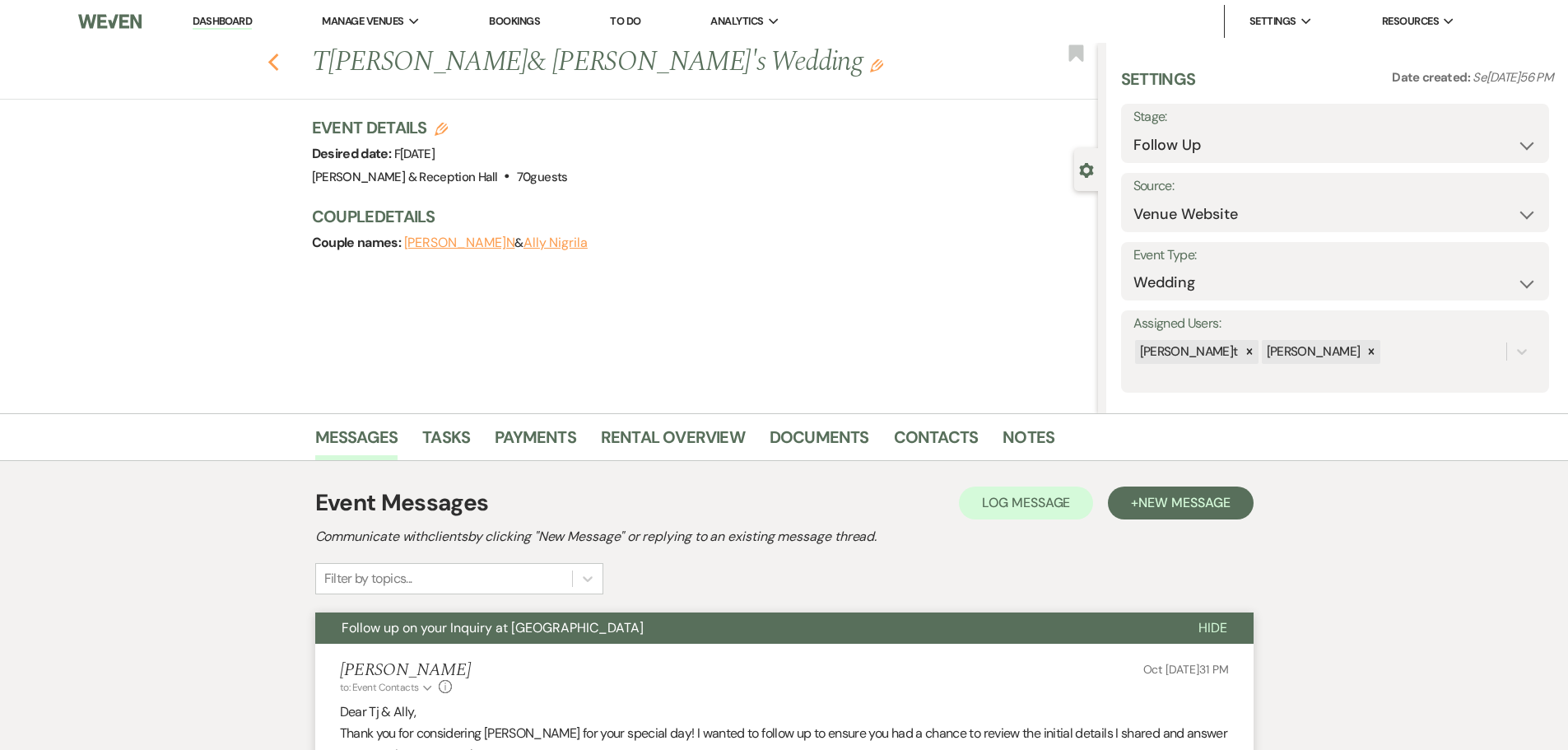
select select "9"
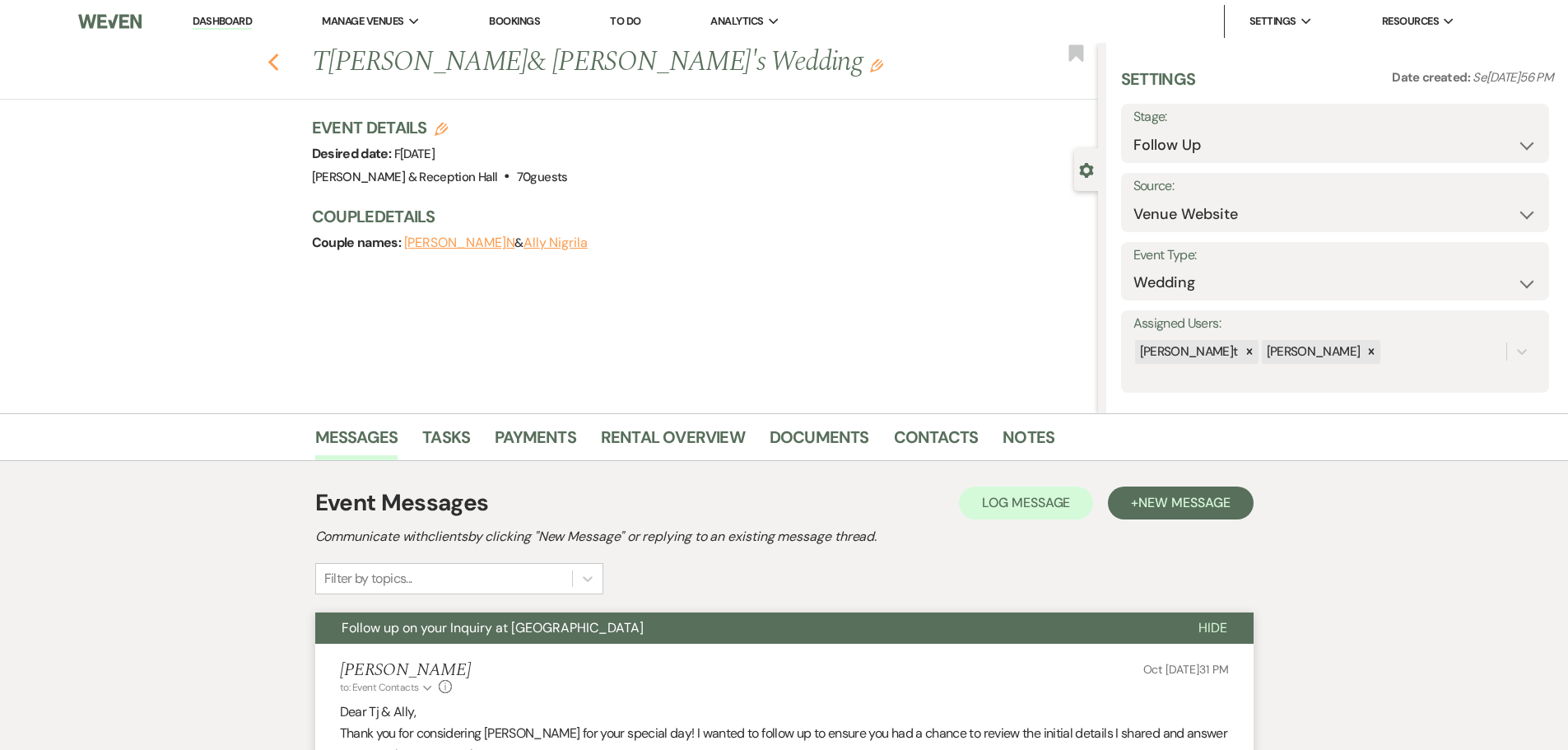
select select "9"
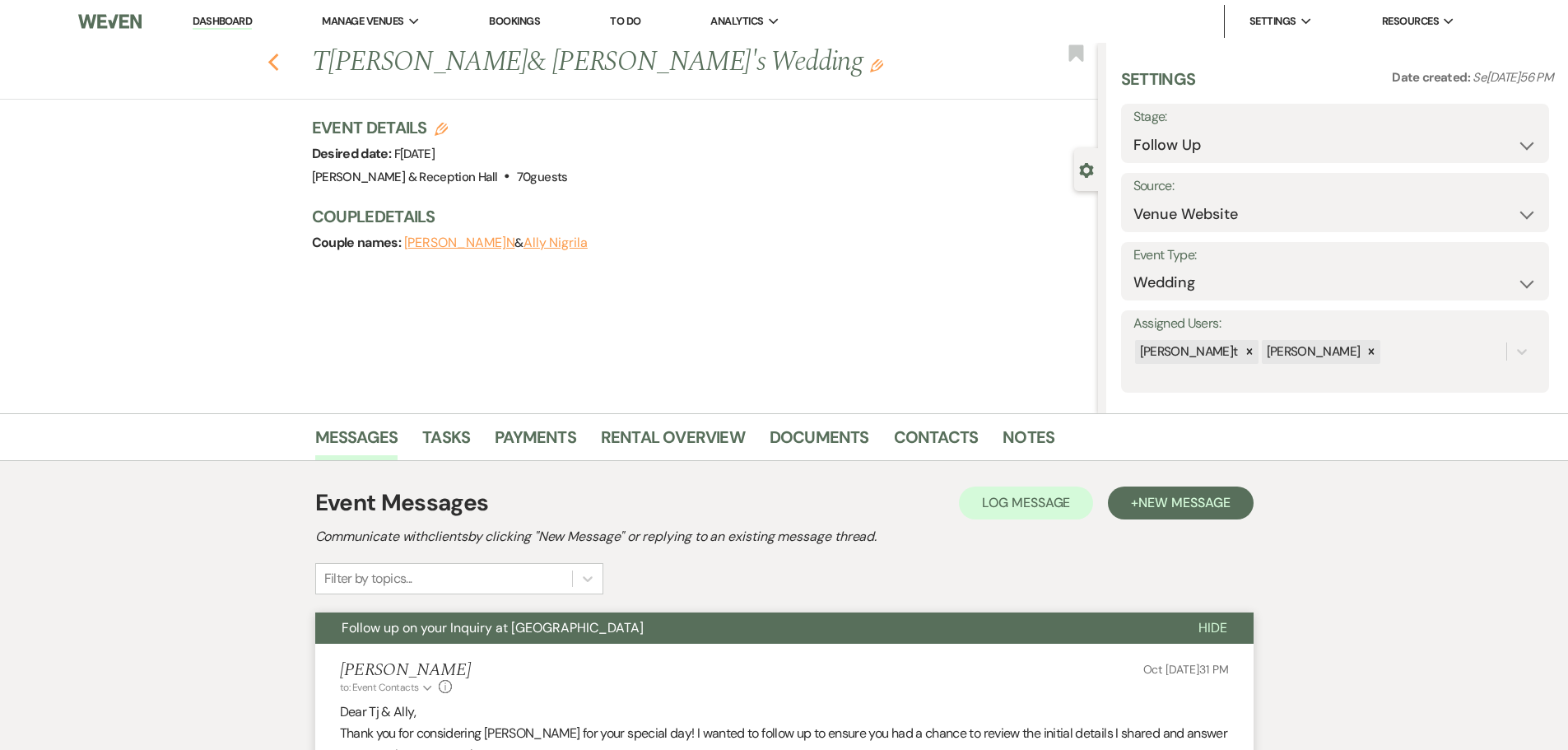
select select "9"
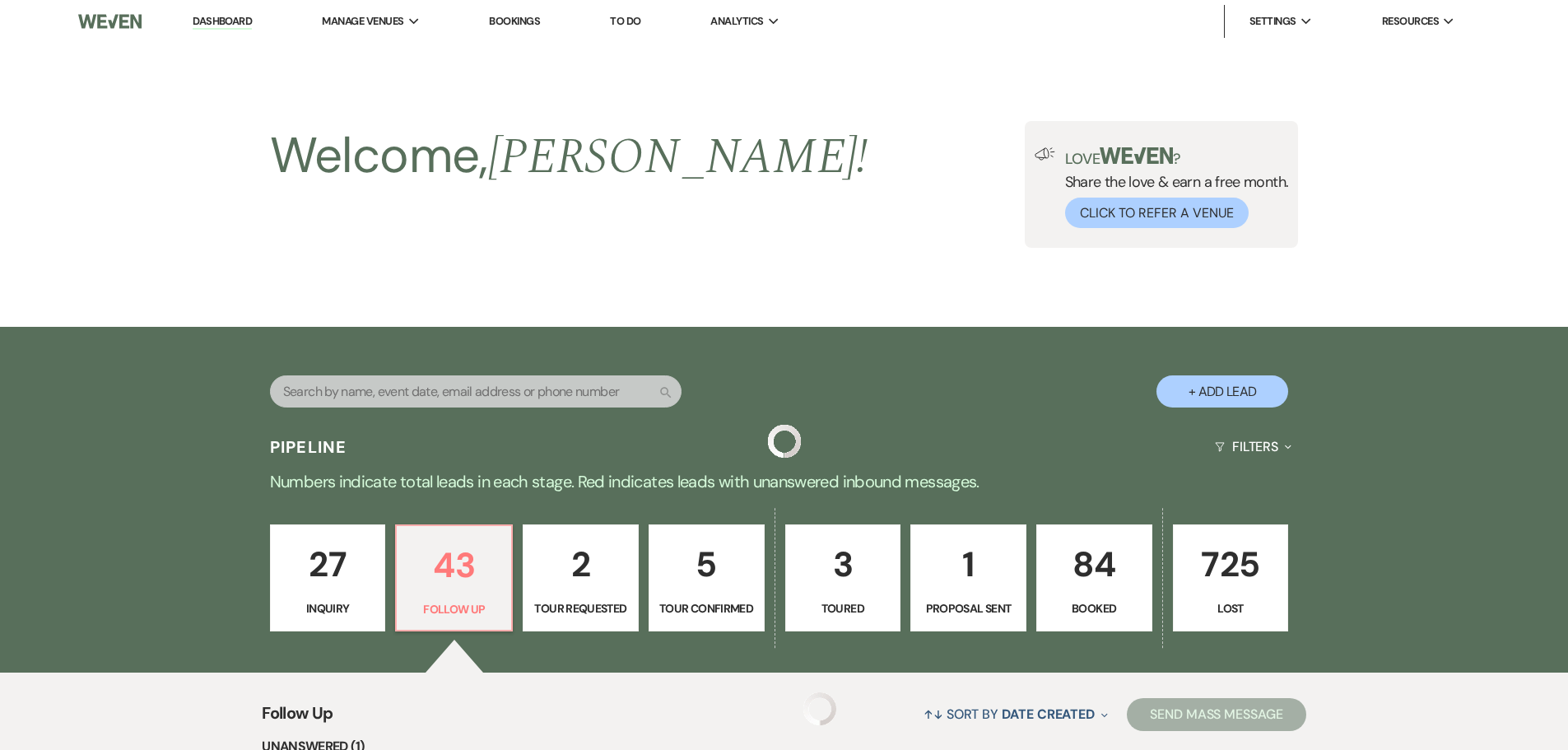
scroll to position [3279, 0]
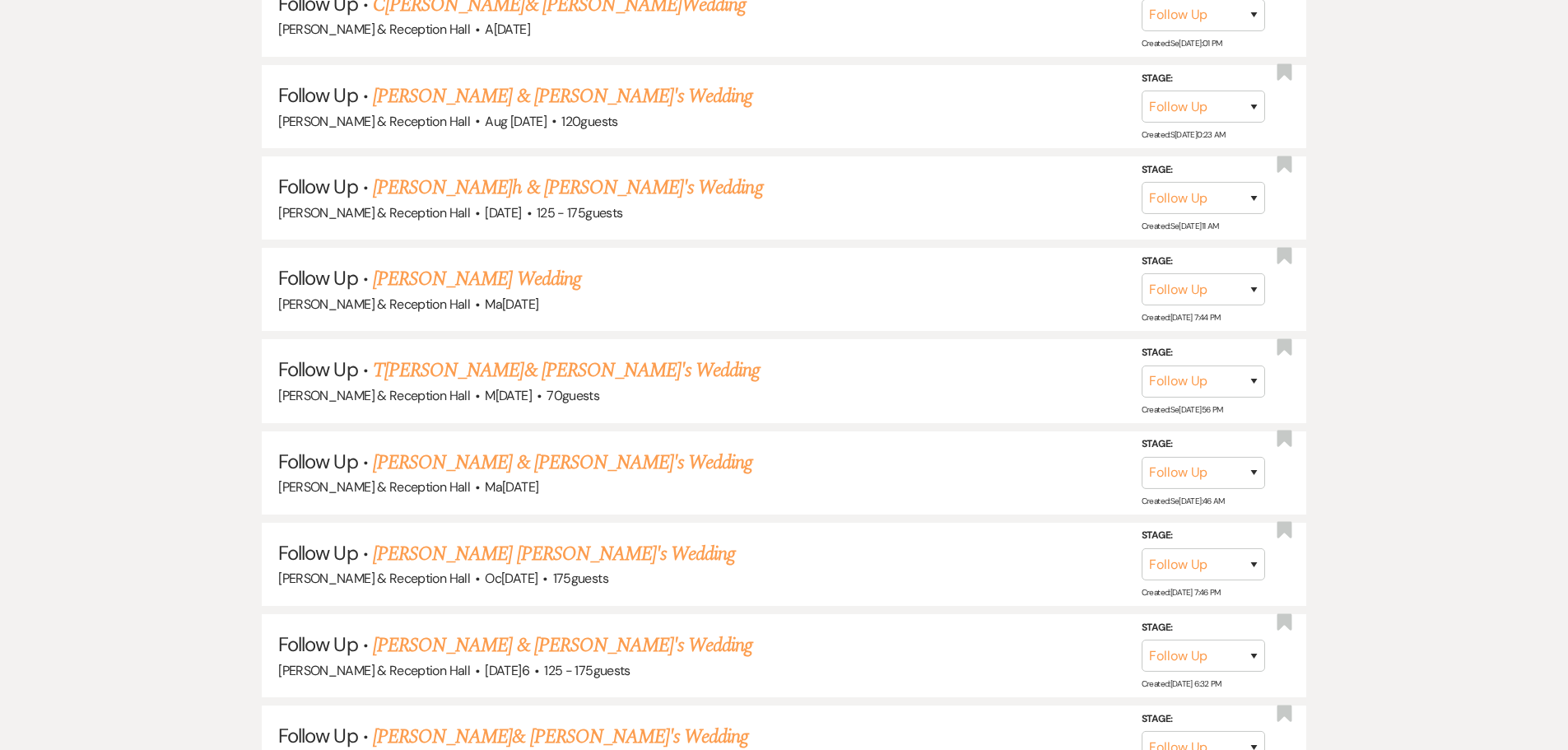
click at [446, 269] on link "[PERSON_NAME] Wedding" at bounding box center [477, 279] width 208 height 29
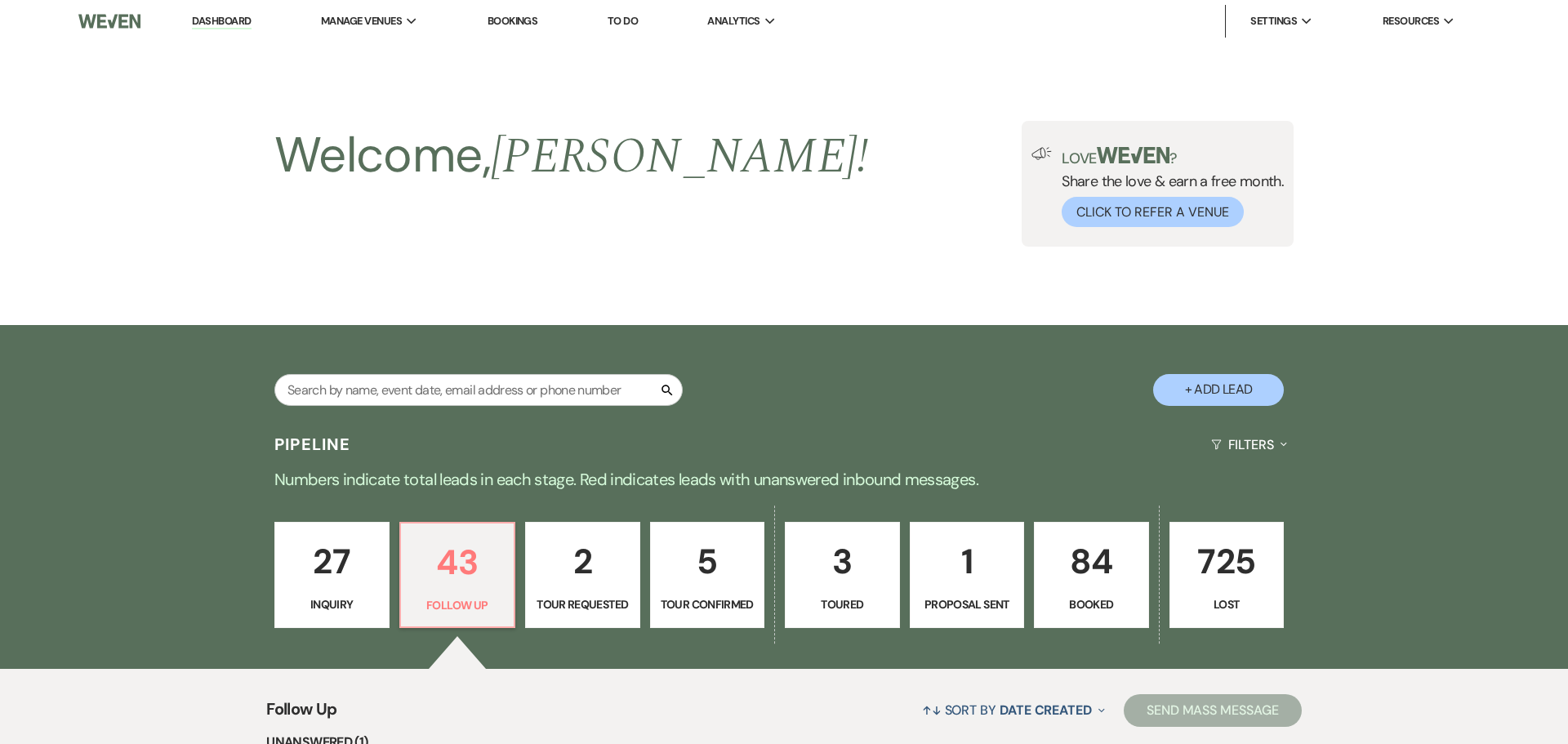
select select "9"
select select "5"
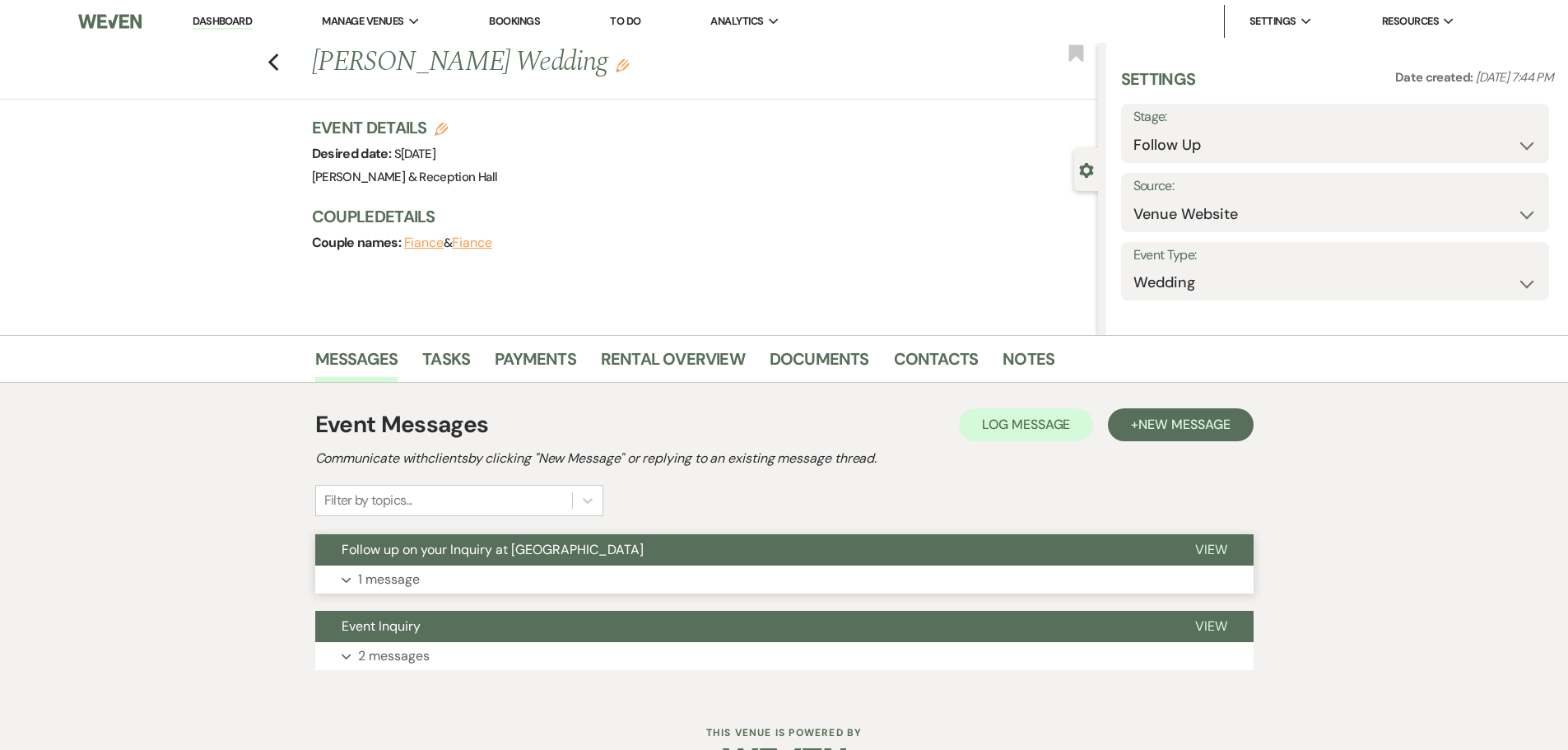
click at [425, 549] on span "Follow up on your Inquiry at [GEOGRAPHIC_DATA]" at bounding box center [492, 549] width 302 height 18
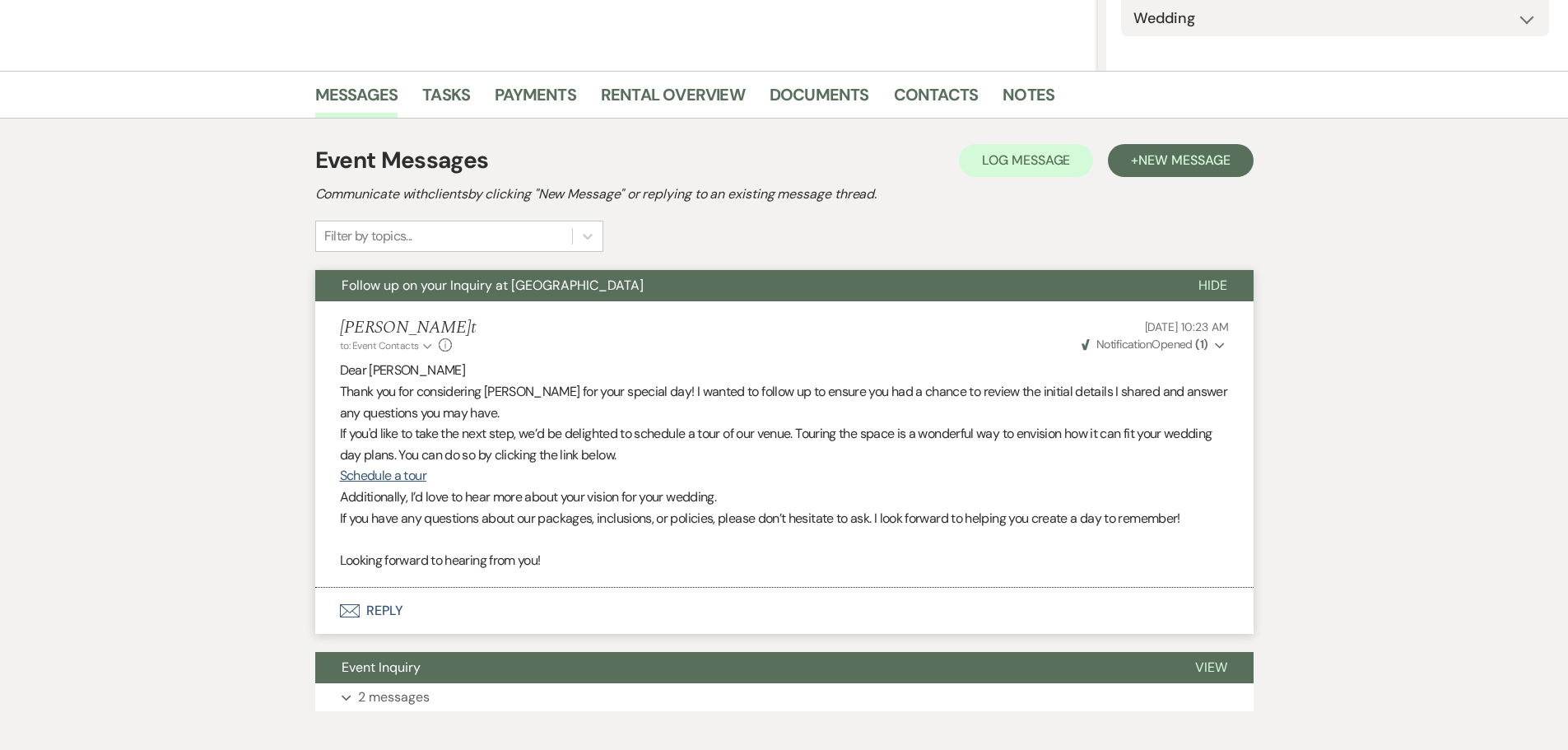
scroll to position [356, 0]
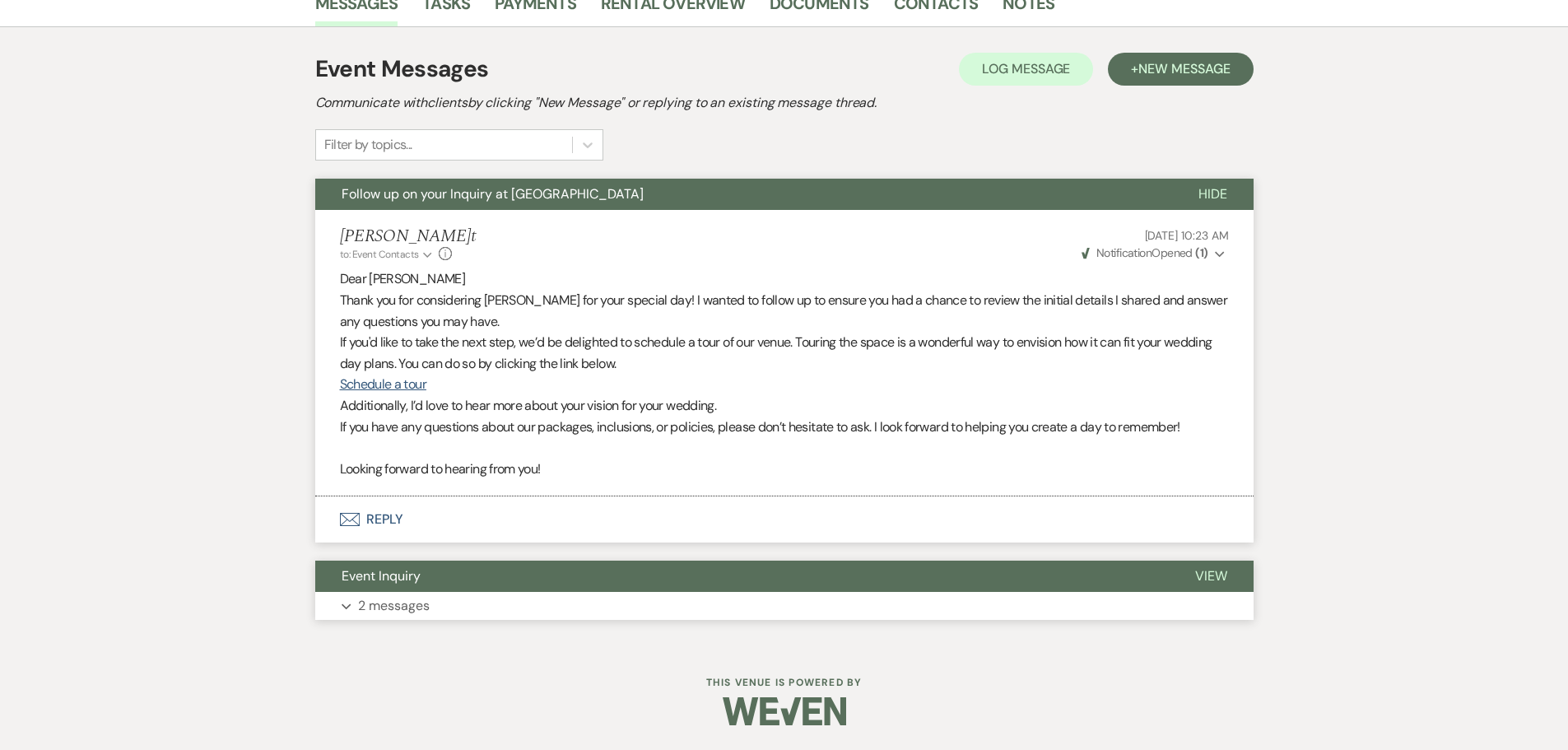
click at [549, 587] on button "Event Inquiry" at bounding box center [742, 576] width 854 height 31
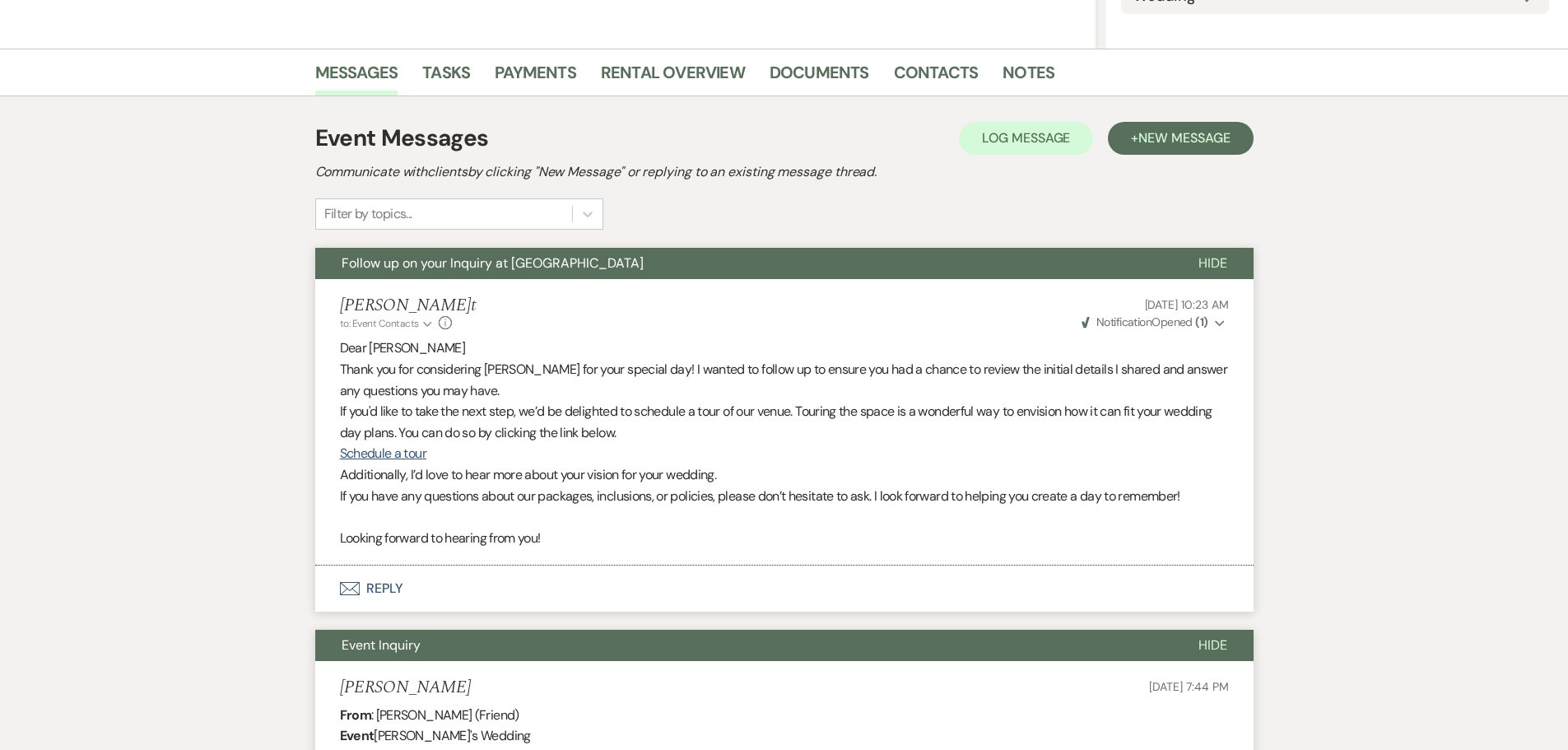
scroll to position [273, 0]
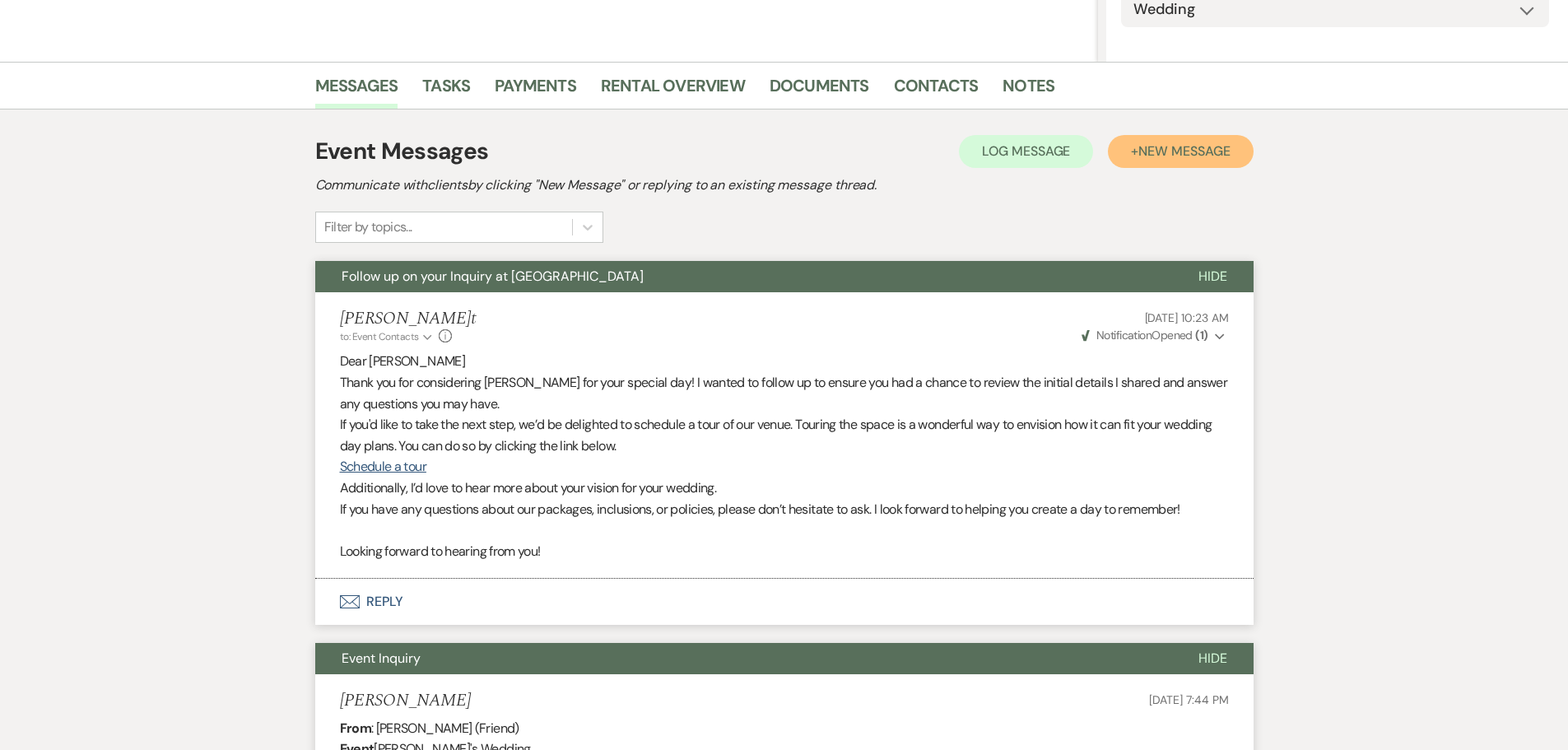
click at [1201, 152] on span "New Message" at bounding box center [1184, 151] width 91 height 18
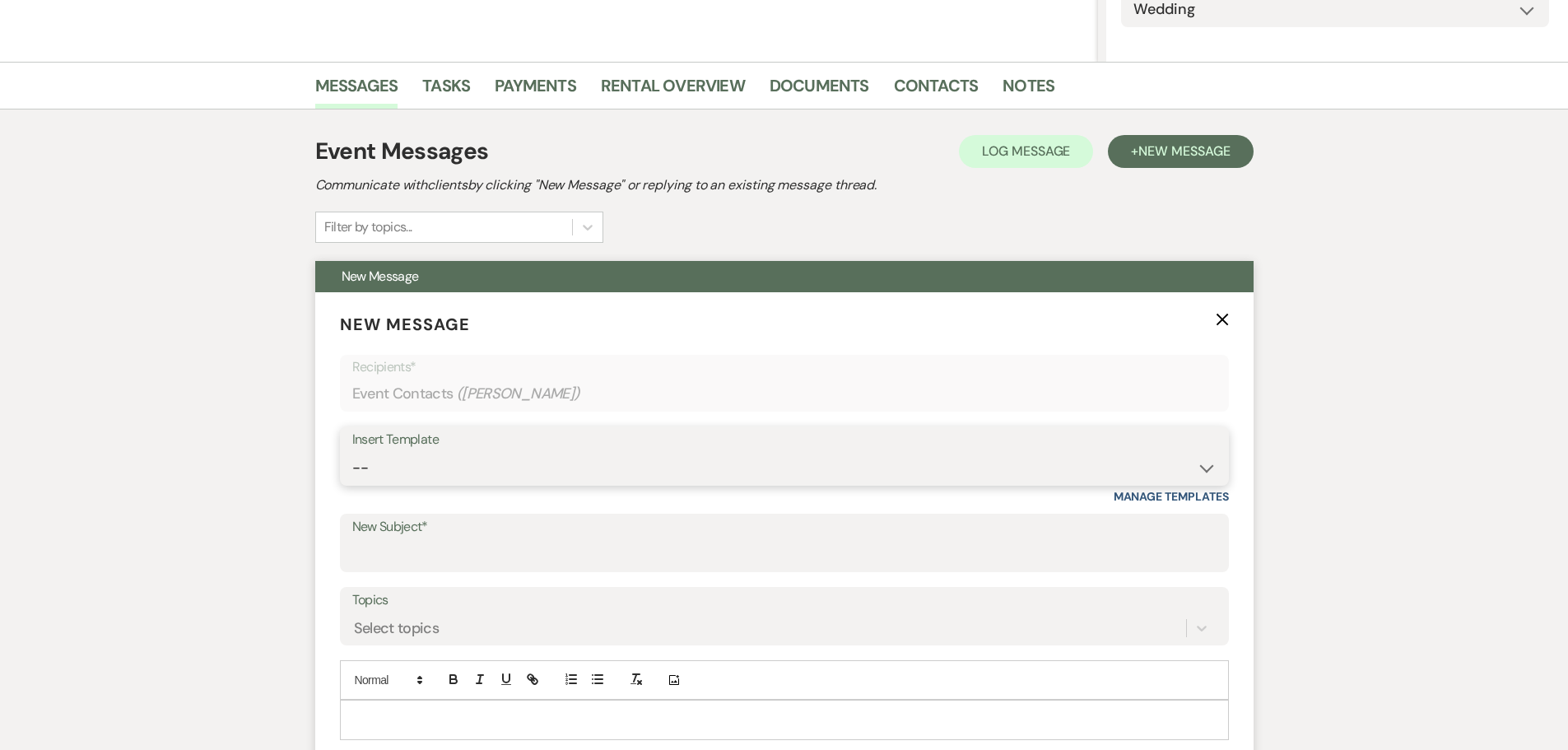
click at [399, 470] on select "-- Weven Planning Portal Introduction (Booked Events) Initial Inquiry Response …" at bounding box center [784, 468] width 864 height 32
select select "4527"
click at [352, 452] on select "-- Weven Planning Portal Introduction (Booked Events) Initial Inquiry Response …" at bounding box center [784, 468] width 864 height 32
type input "Follow up on your Inquiry at [GEOGRAPHIC_DATA]"
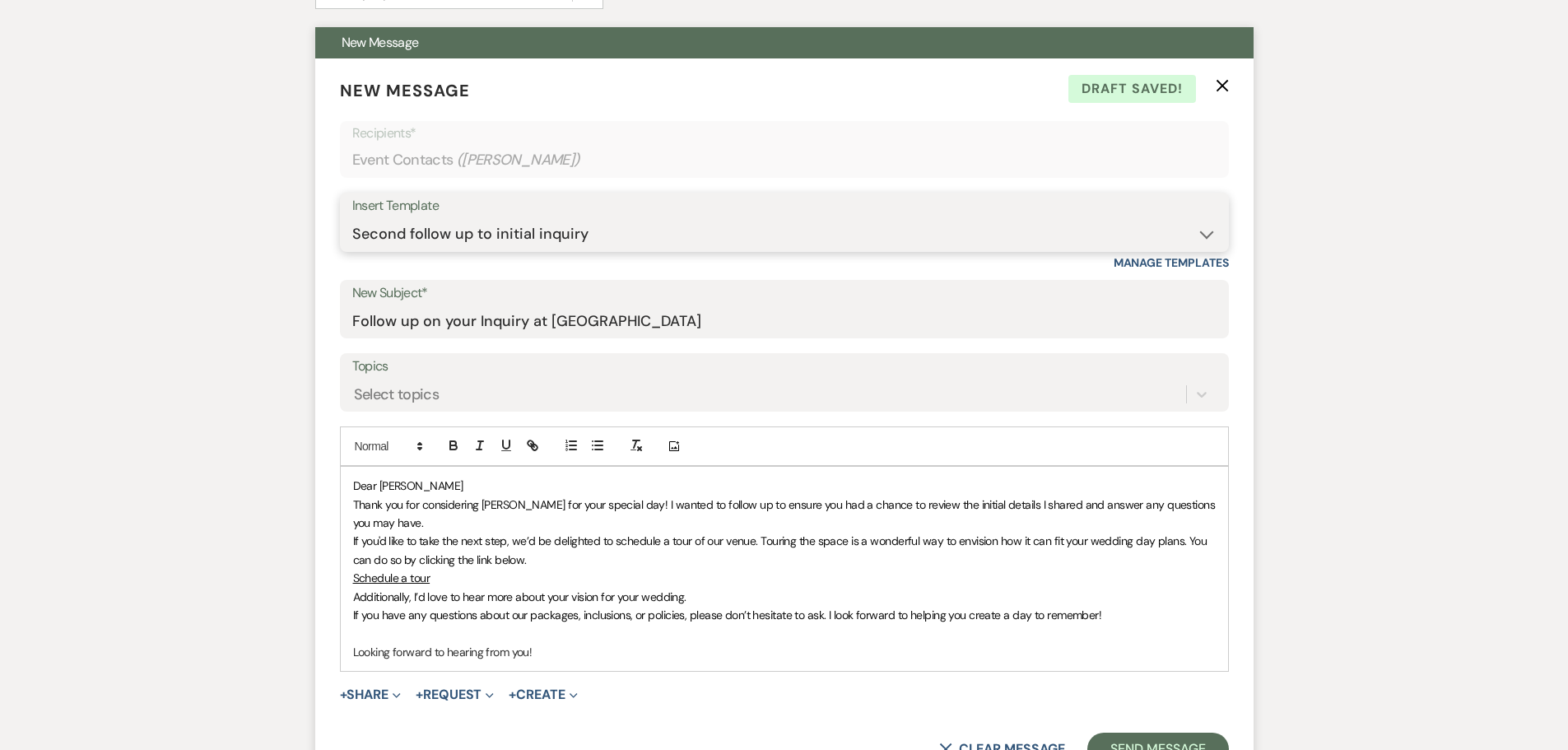
scroll to position [685, 0]
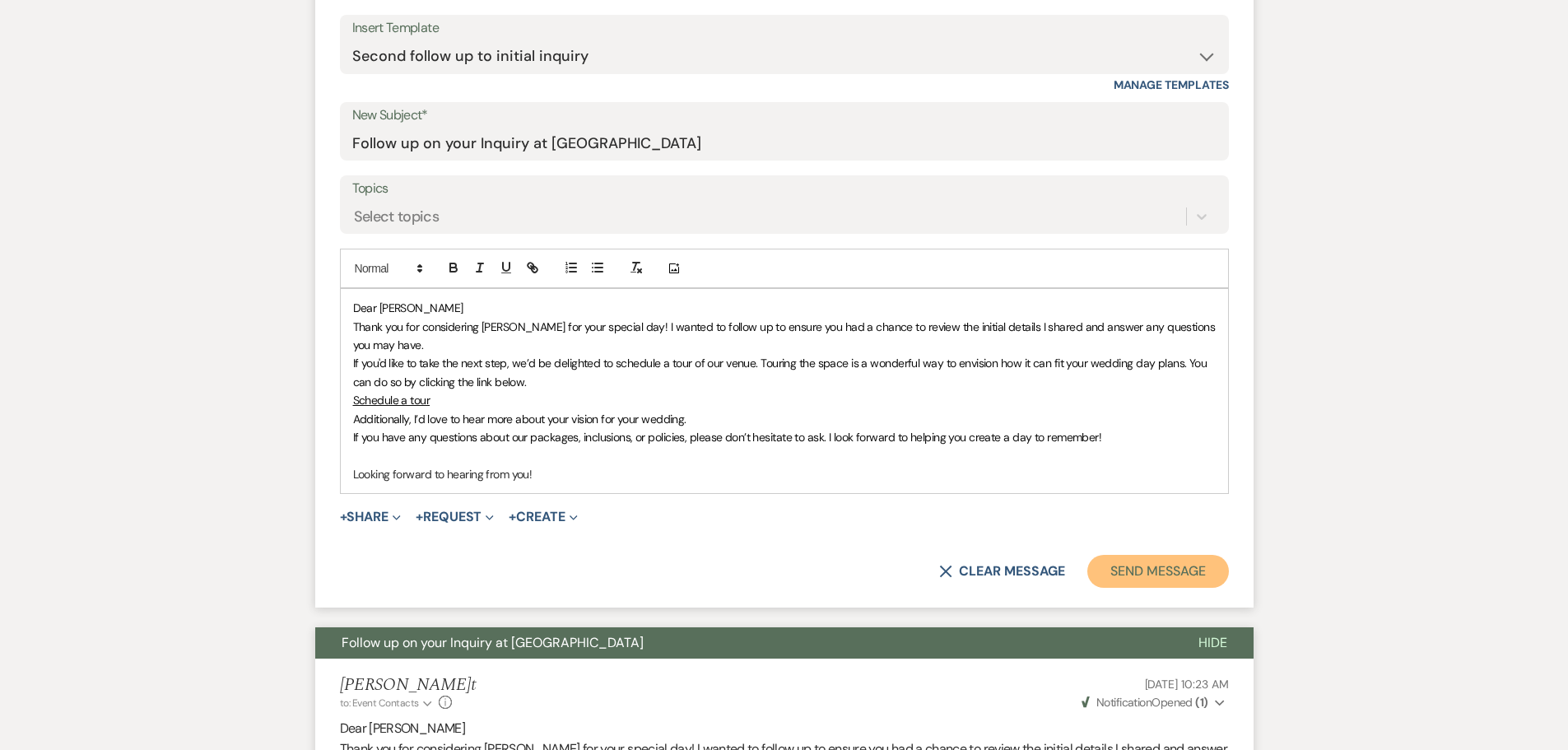
click at [1134, 575] on button "Send Message" at bounding box center [1158, 570] width 141 height 33
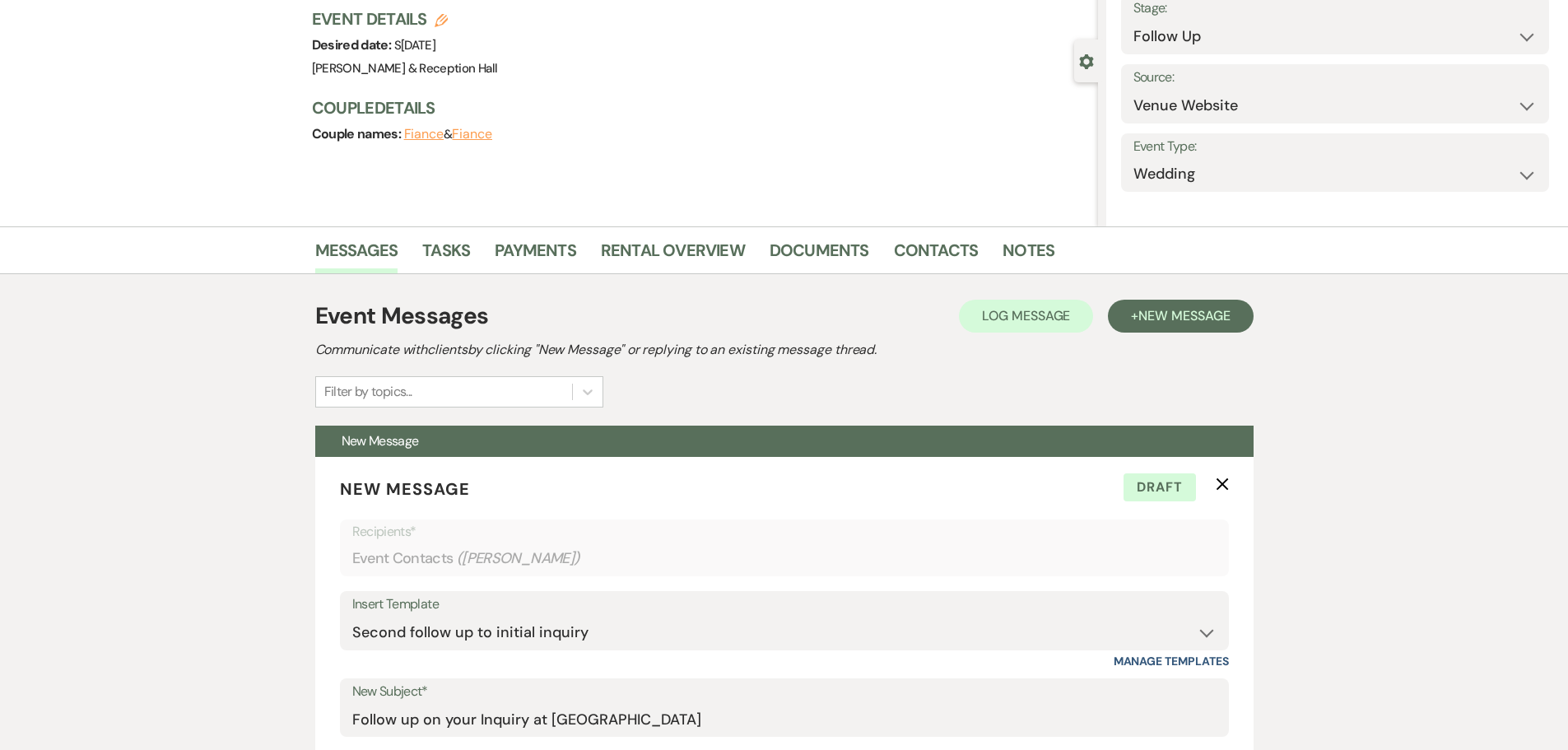
scroll to position [0, 0]
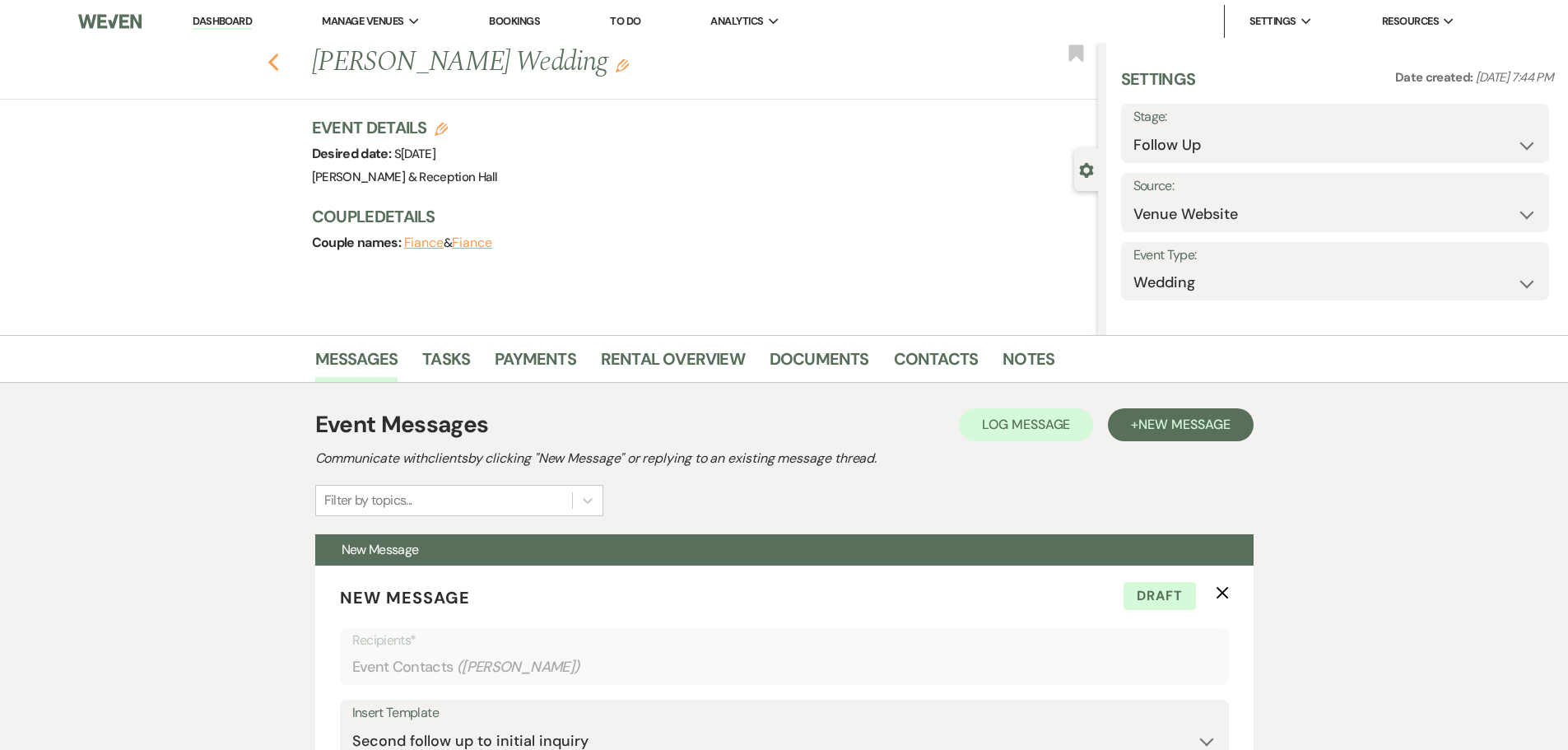
click at [279, 65] on use "button" at bounding box center [273, 63] width 11 height 18
select select "9"
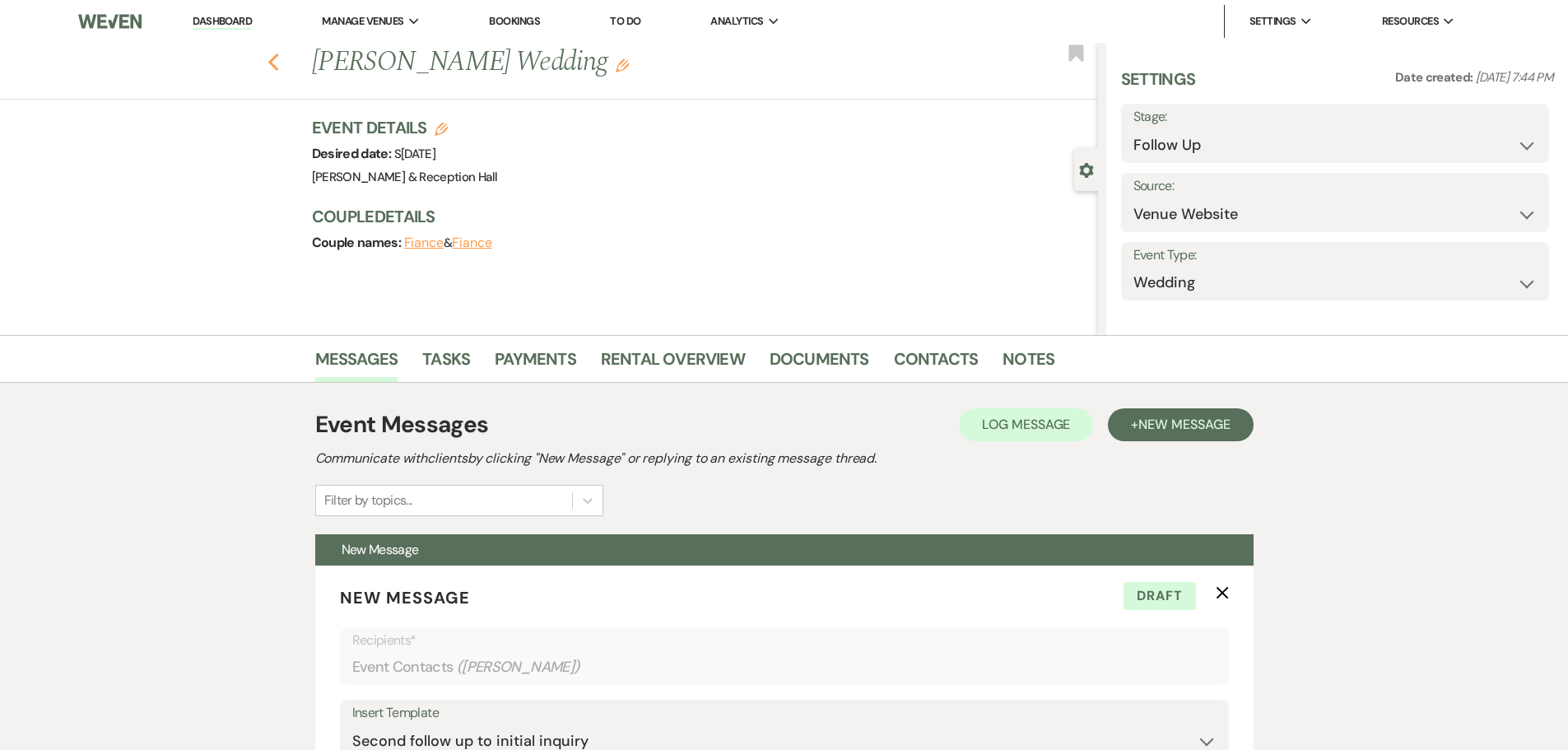
select select "9"
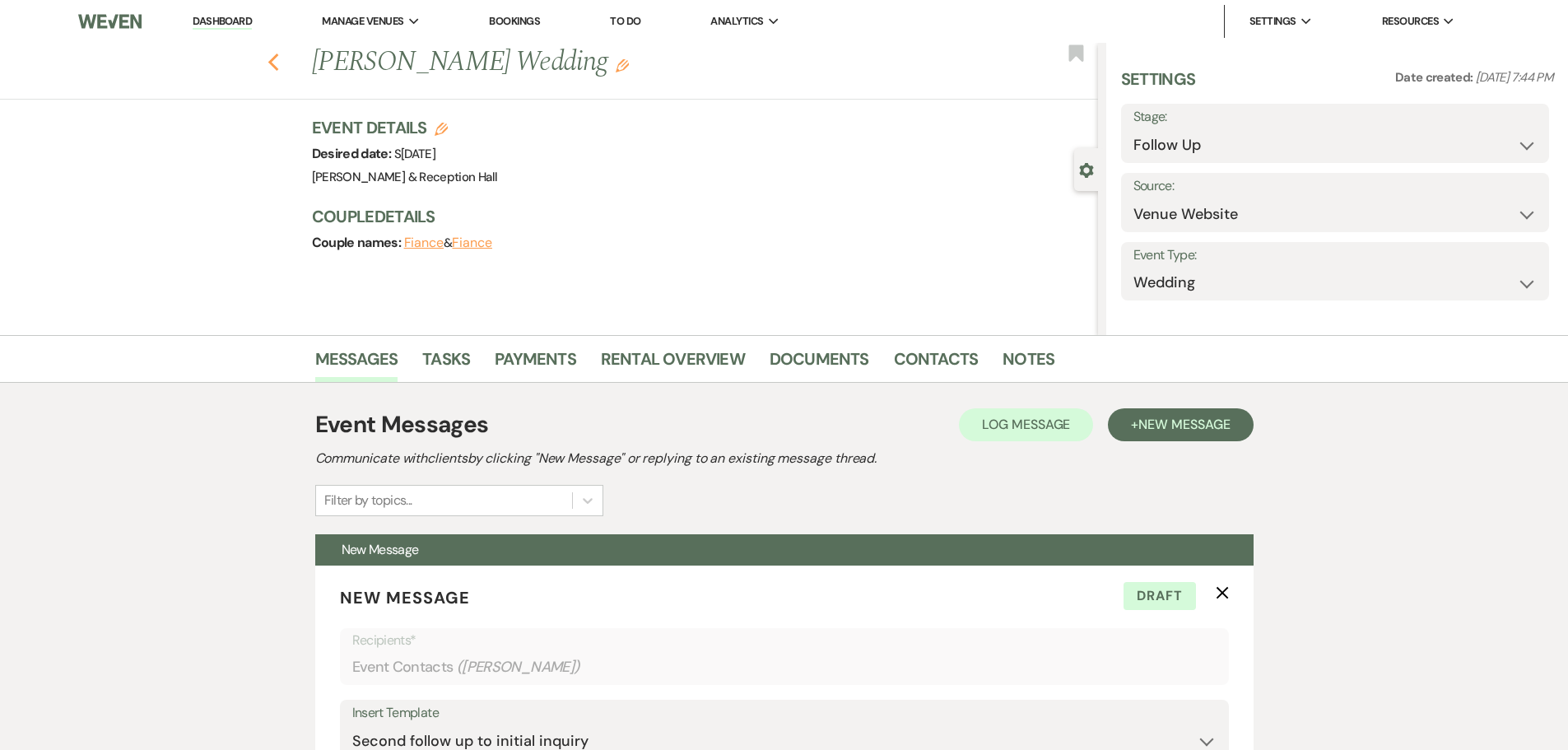
select select "9"
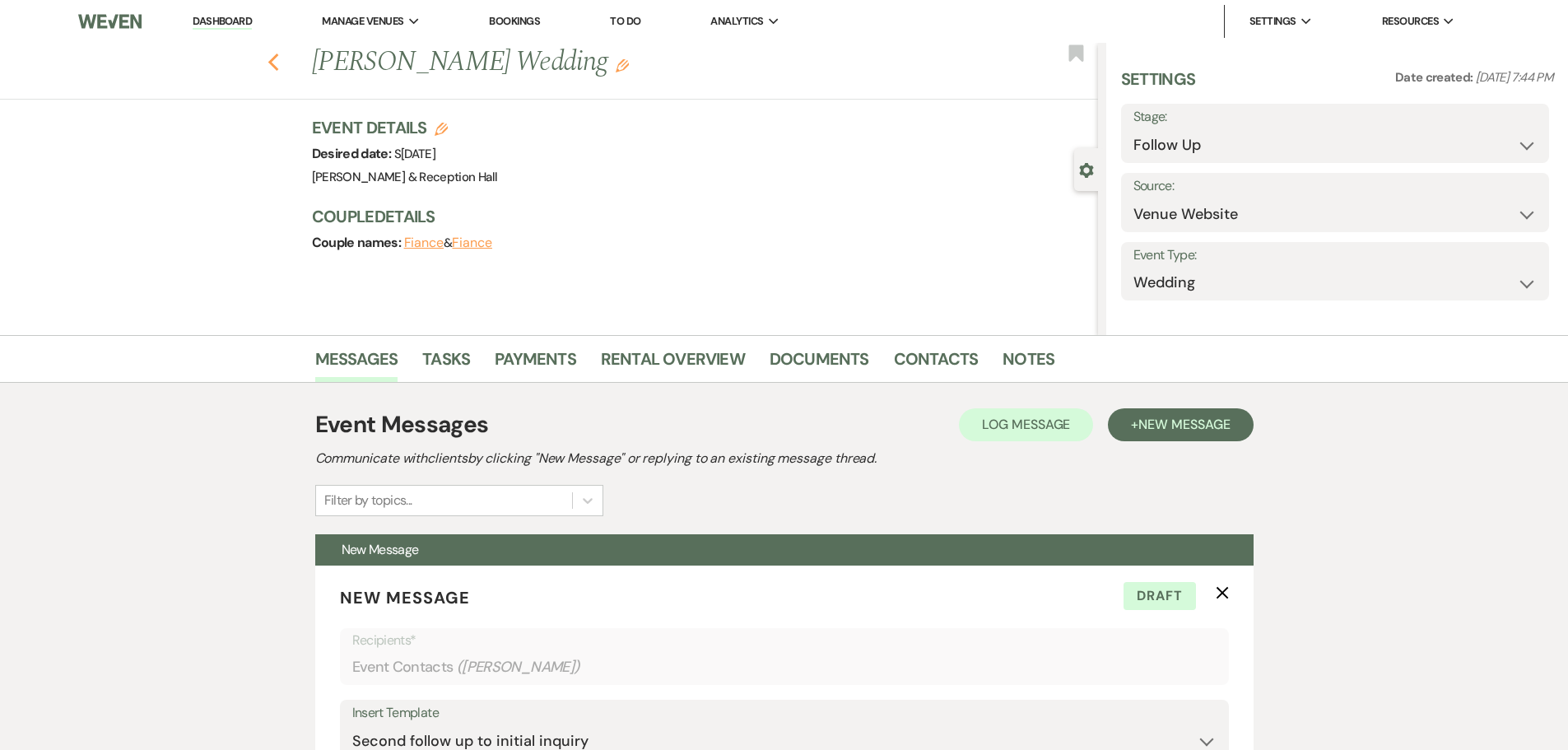
select select "9"
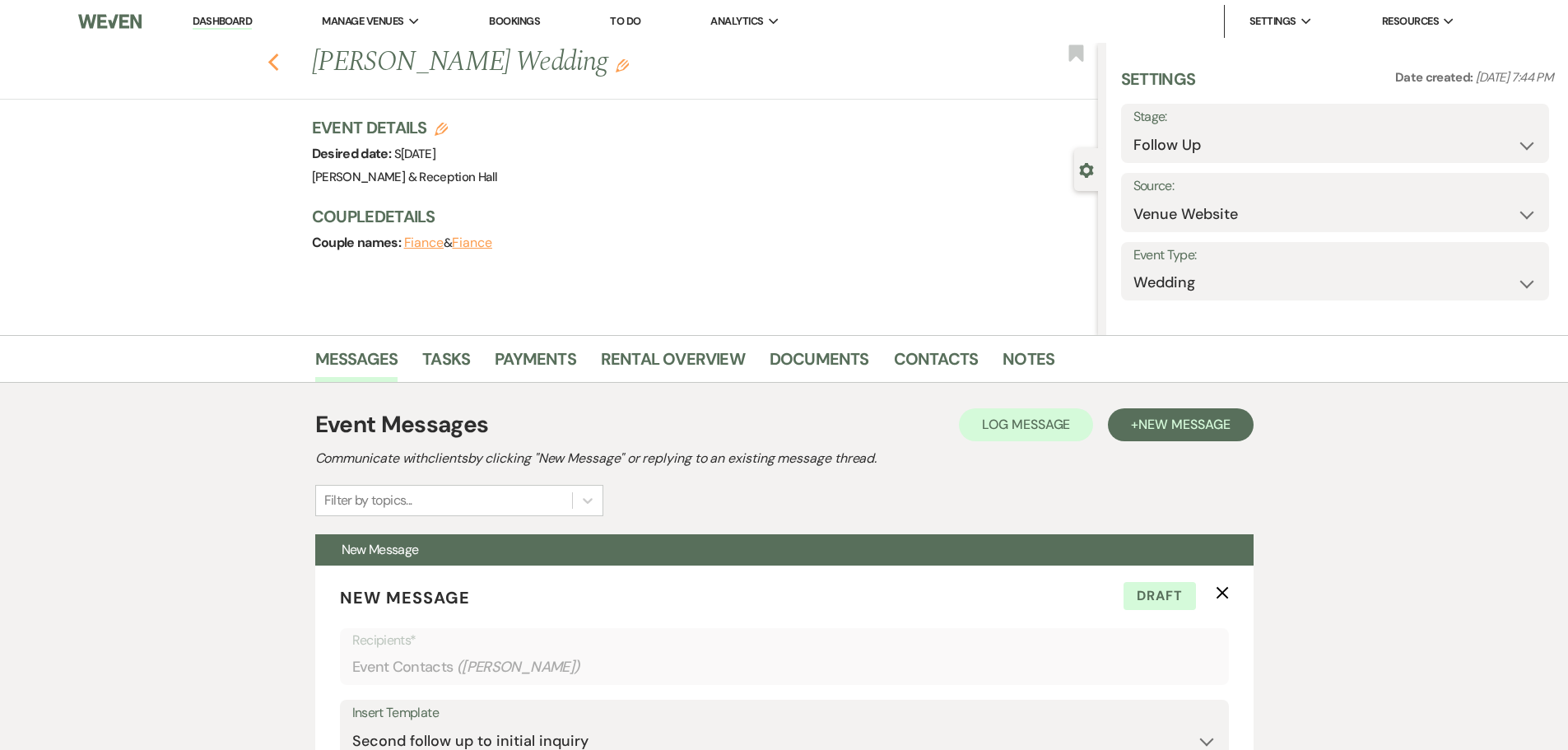
select select "9"
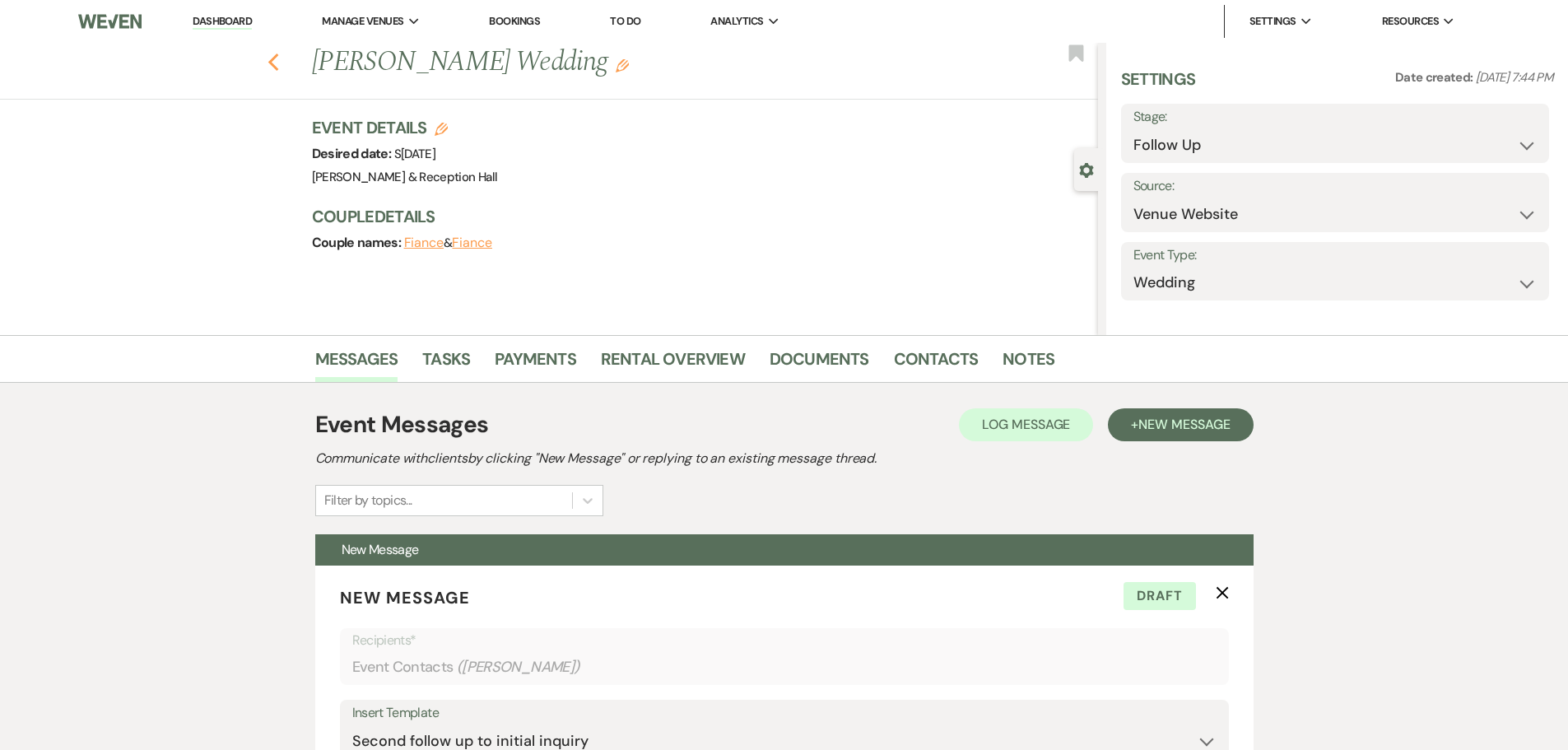
select select "9"
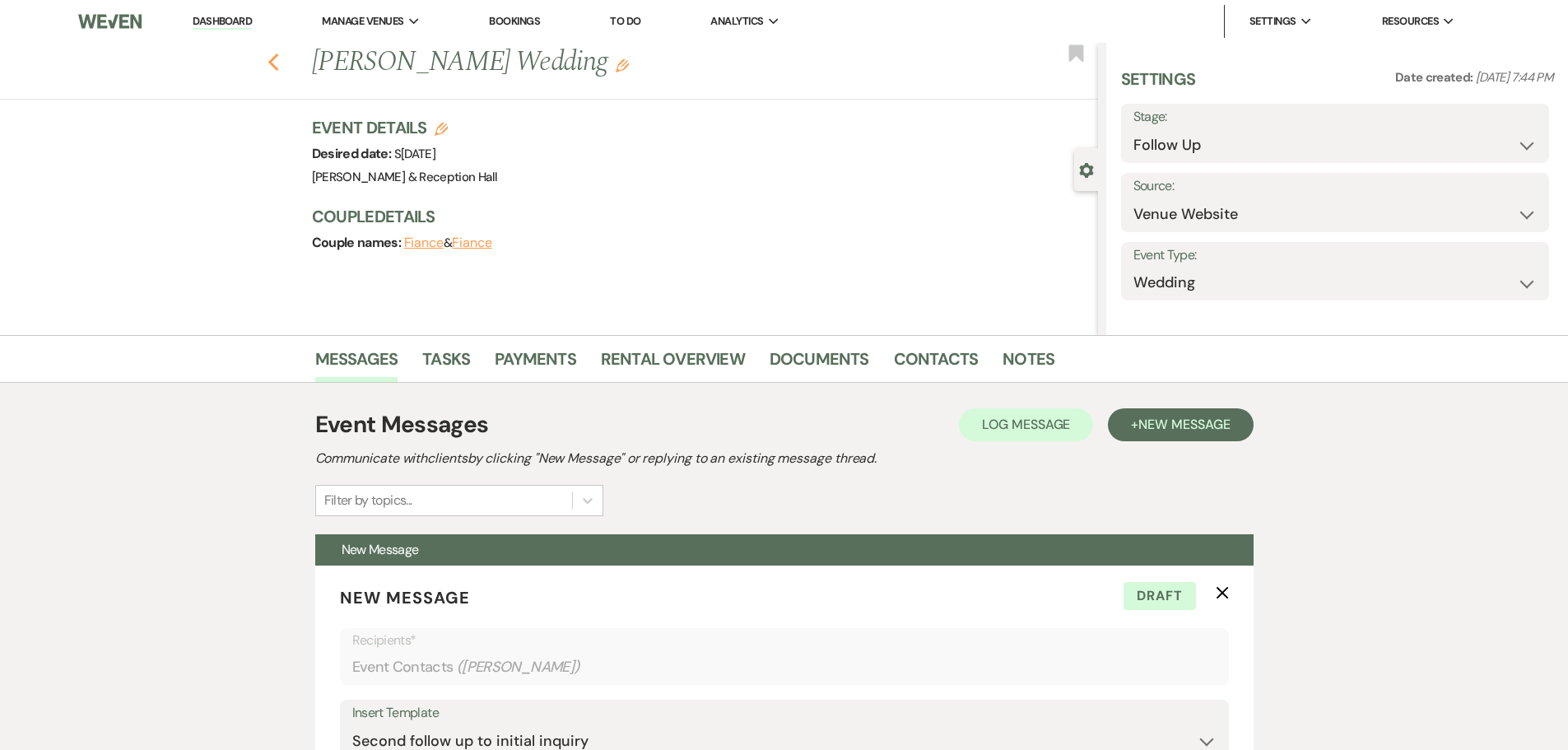
select select "9"
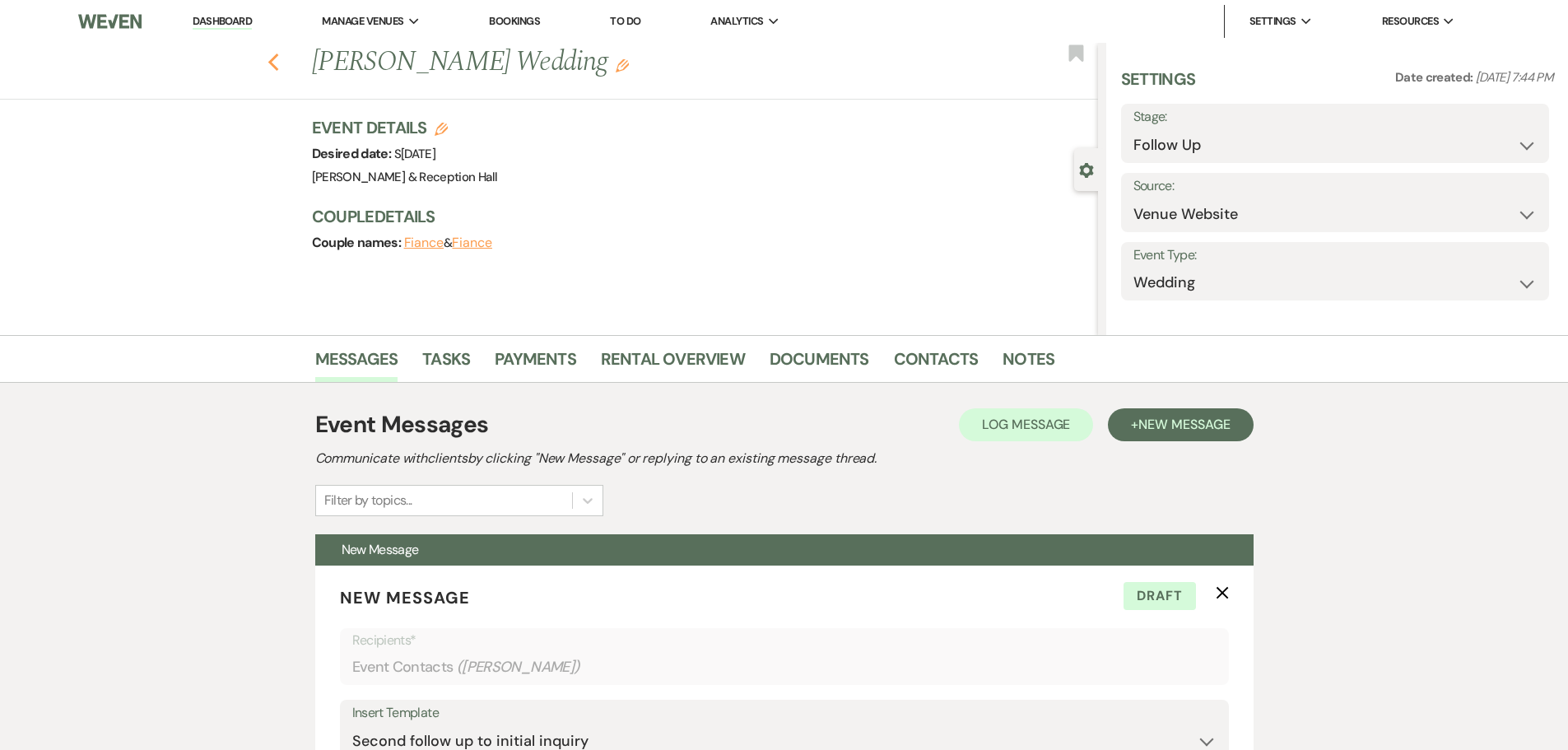
select select "9"
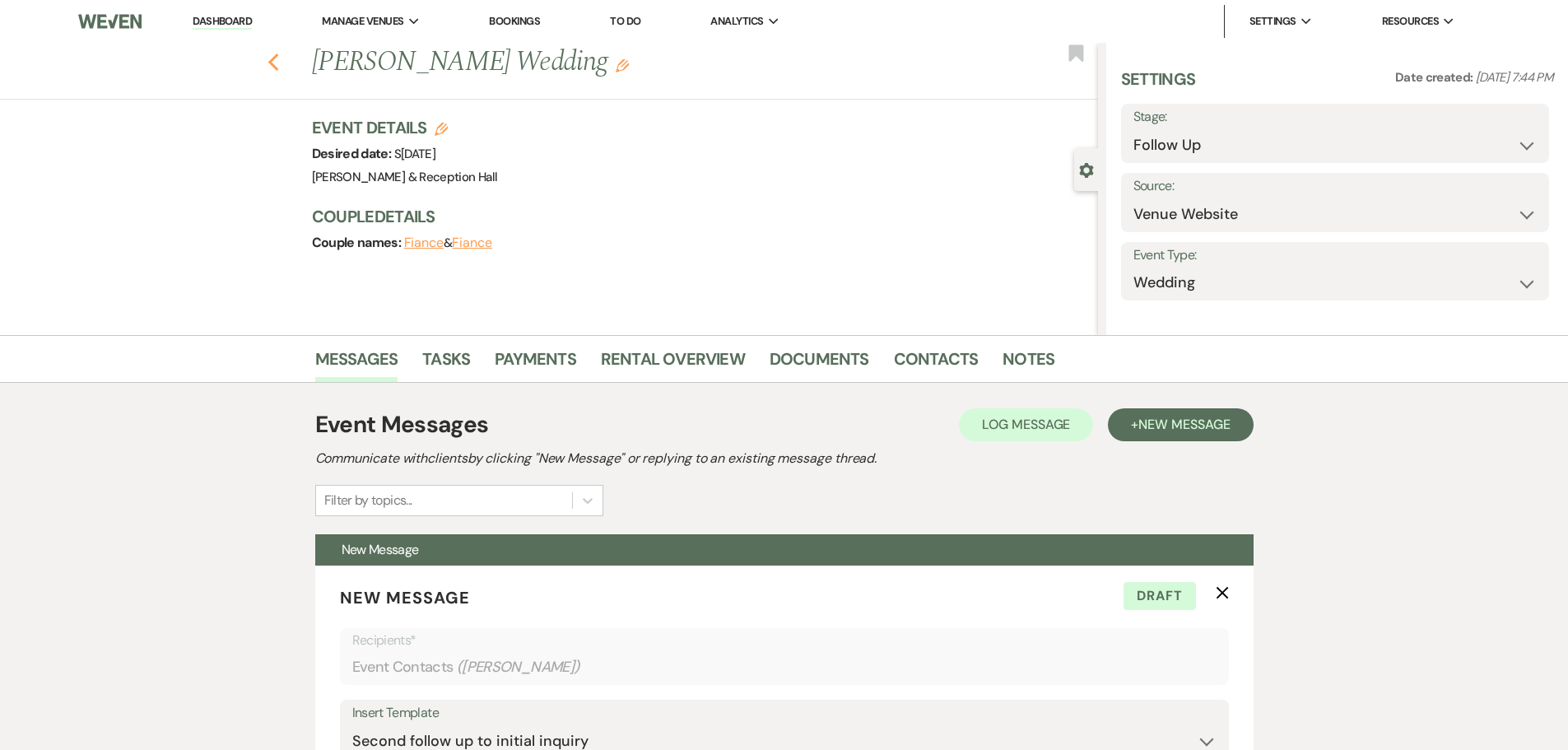
select select "9"
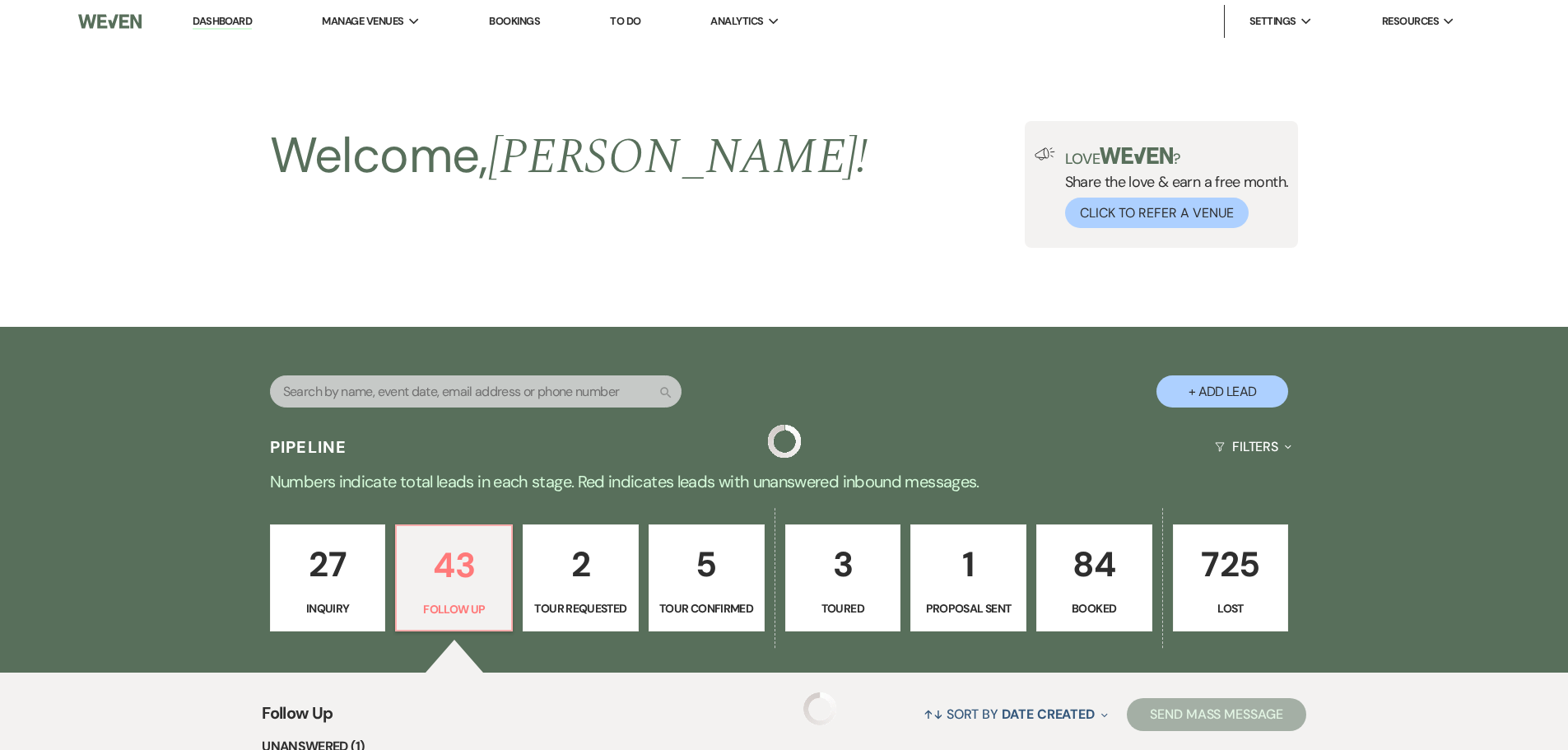
scroll to position [3279, 0]
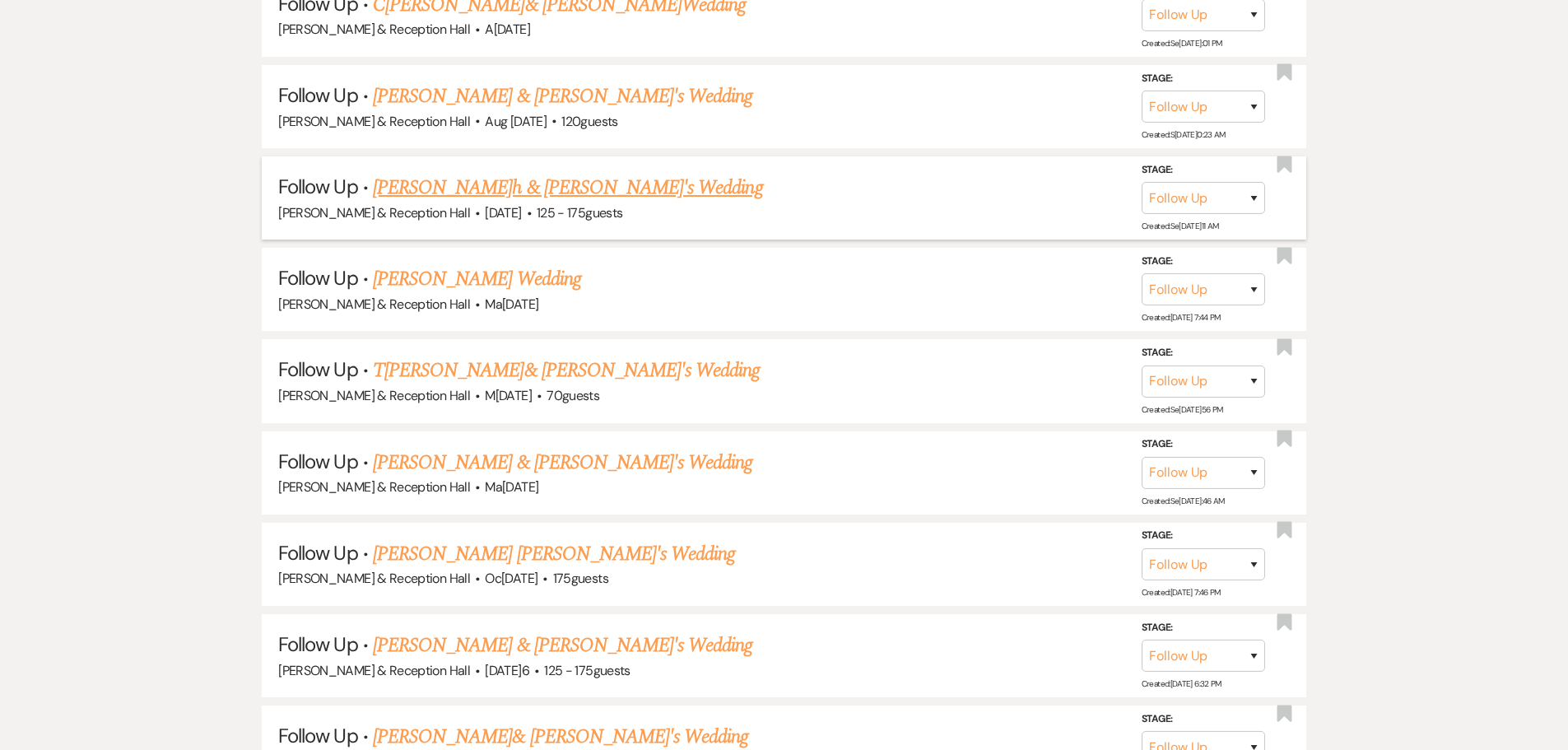
click at [502, 186] on link "[PERSON_NAME]h & [PERSON_NAME]'s Wedding" at bounding box center [568, 187] width 390 height 29
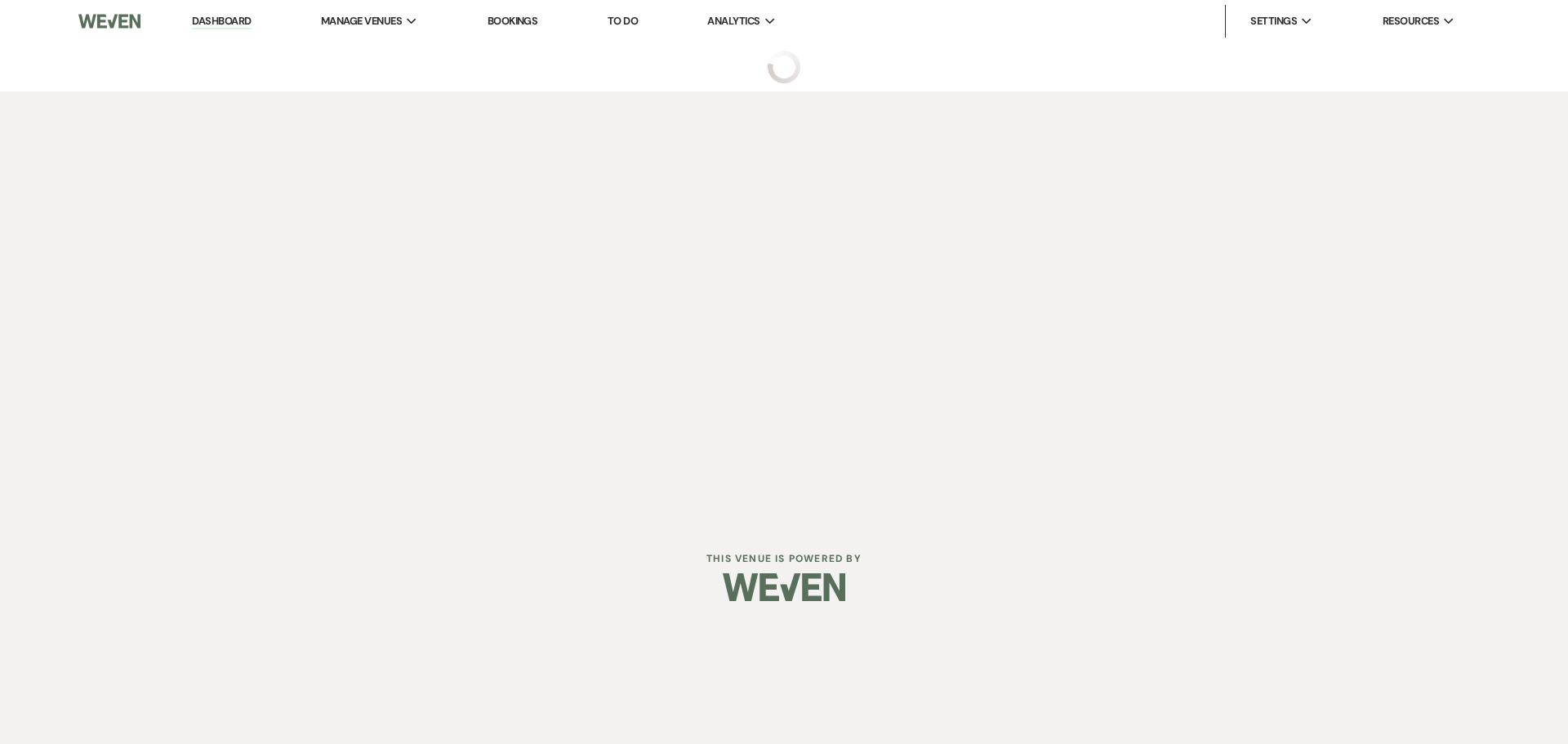
select select "9"
select select "3"
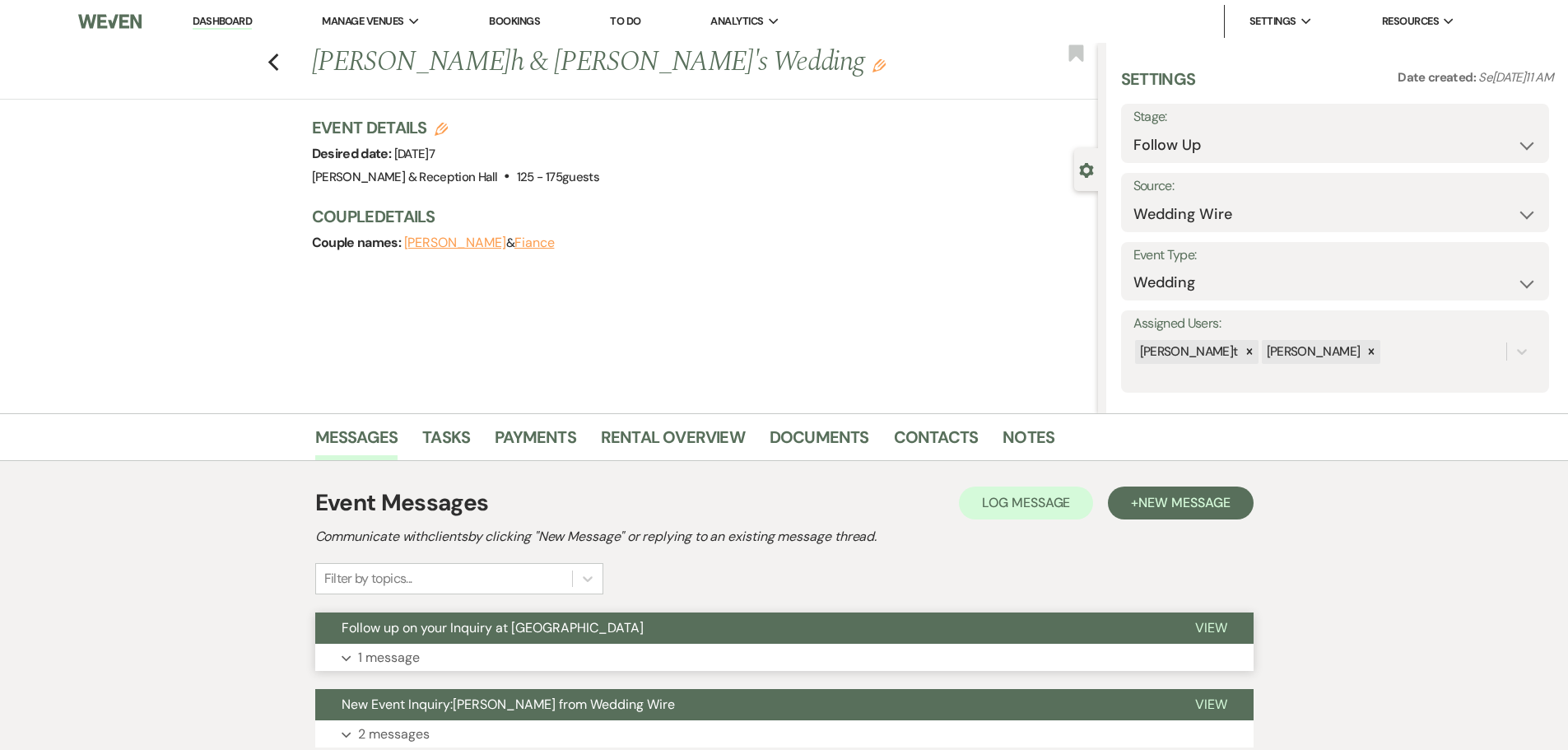
click at [748, 633] on button "Follow up on your Inquiry at [GEOGRAPHIC_DATA]" at bounding box center [742, 628] width 854 height 31
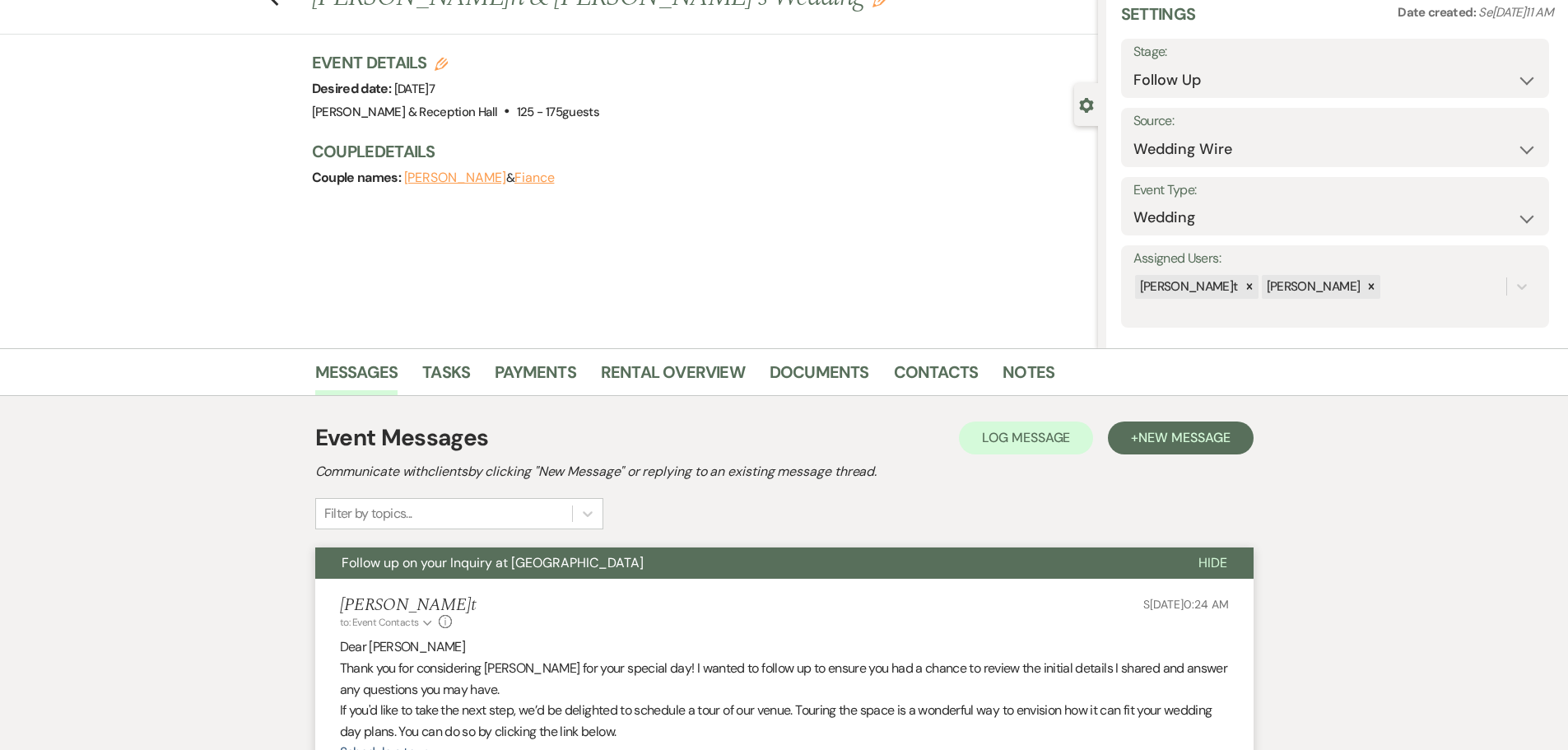
scroll to position [329, 0]
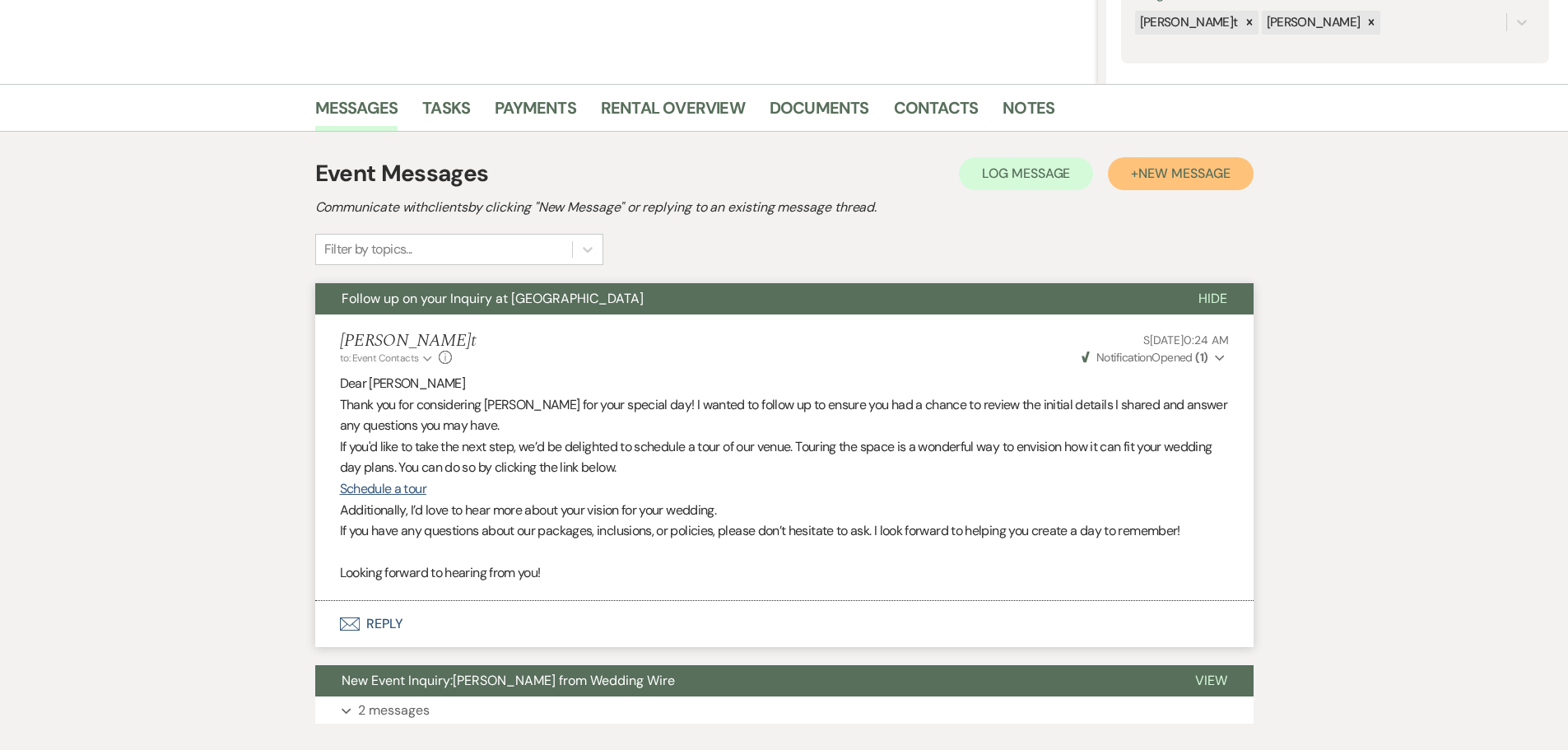
click at [1200, 180] on span "New Message" at bounding box center [1184, 173] width 91 height 18
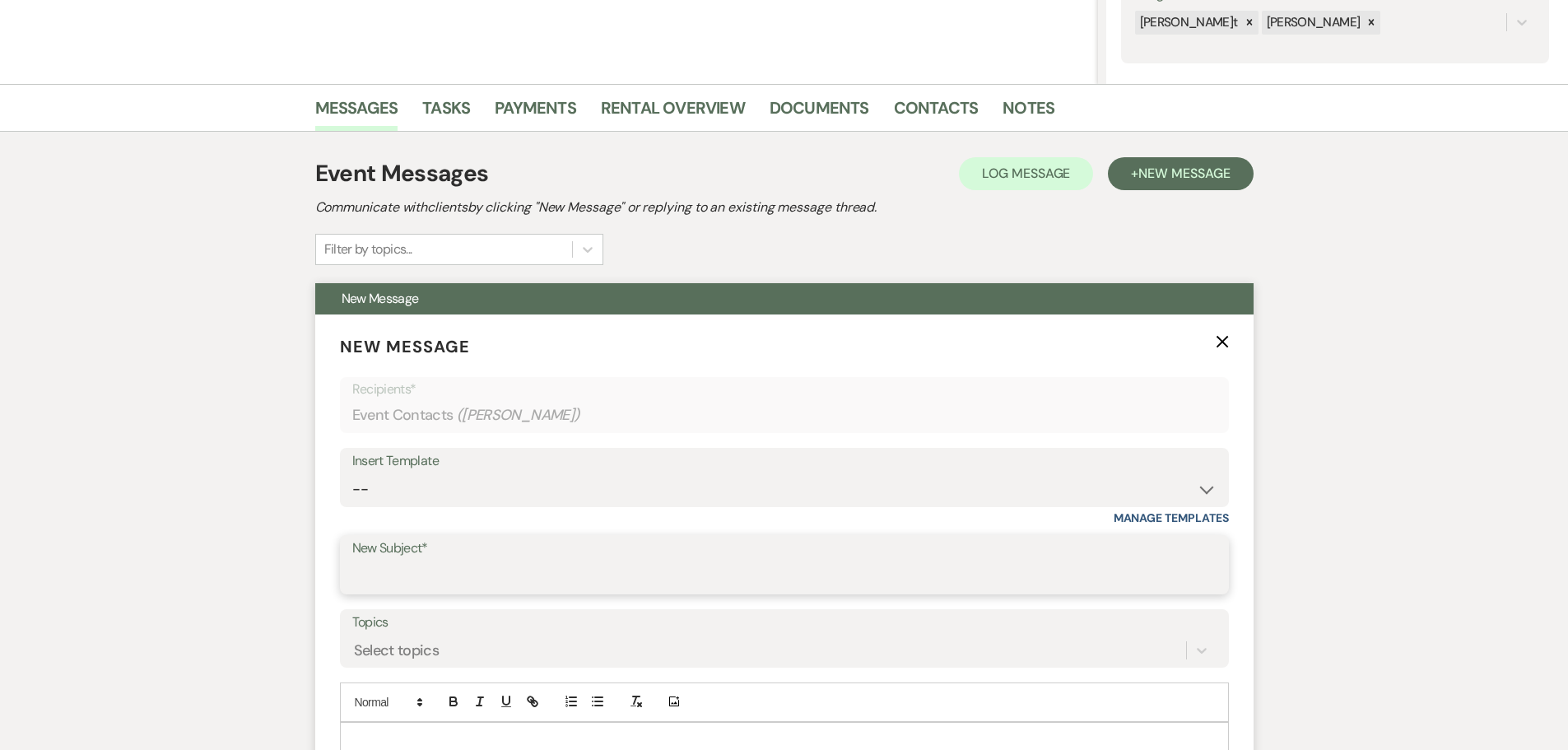
click at [459, 570] on input "New Subject*" at bounding box center [784, 576] width 864 height 32
click at [779, 504] on select "-- Weven Planning Portal Introduction (Booked Events) Initial Inquiry Response …" at bounding box center [784, 489] width 864 height 32
select select "4527"
click at [352, 473] on select "-- Weven Planning Portal Introduction (Booked Events) Initial Inquiry Response …" at bounding box center [784, 489] width 864 height 32
type input "Follow up on your Inquiry at [GEOGRAPHIC_DATA]"
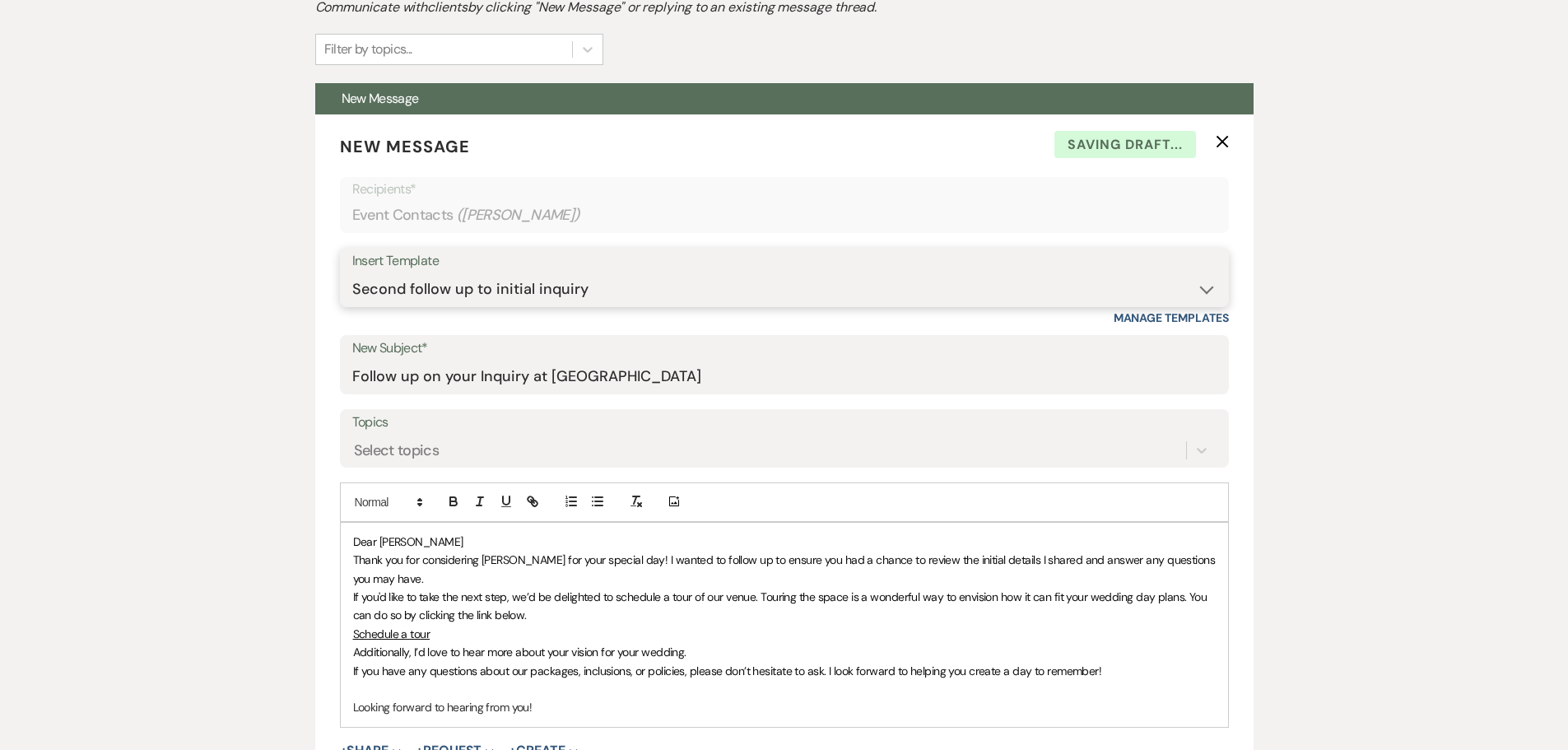
scroll to position [741, 0]
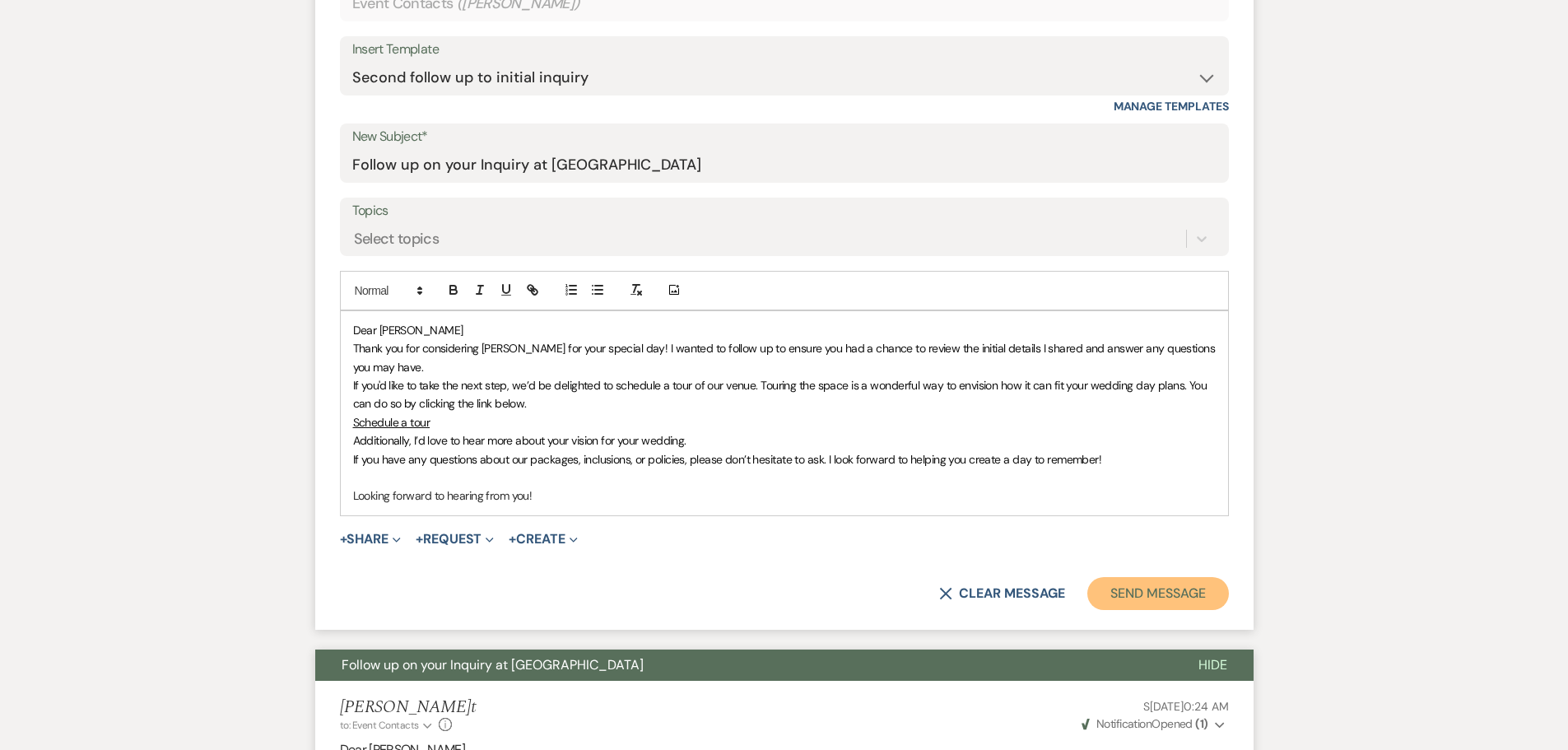
click at [1185, 602] on button "Send Message" at bounding box center [1158, 593] width 141 height 33
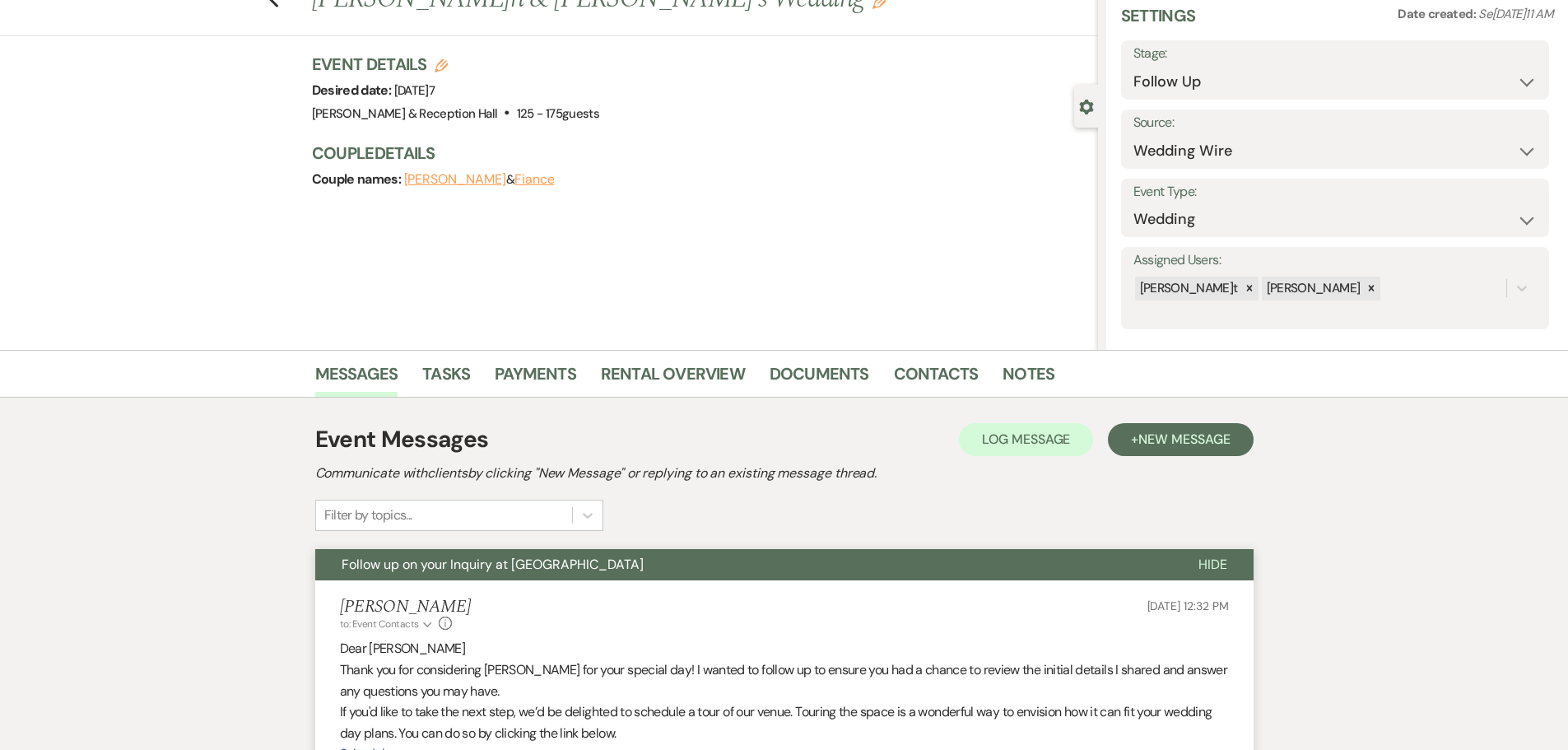
scroll to position [0, 0]
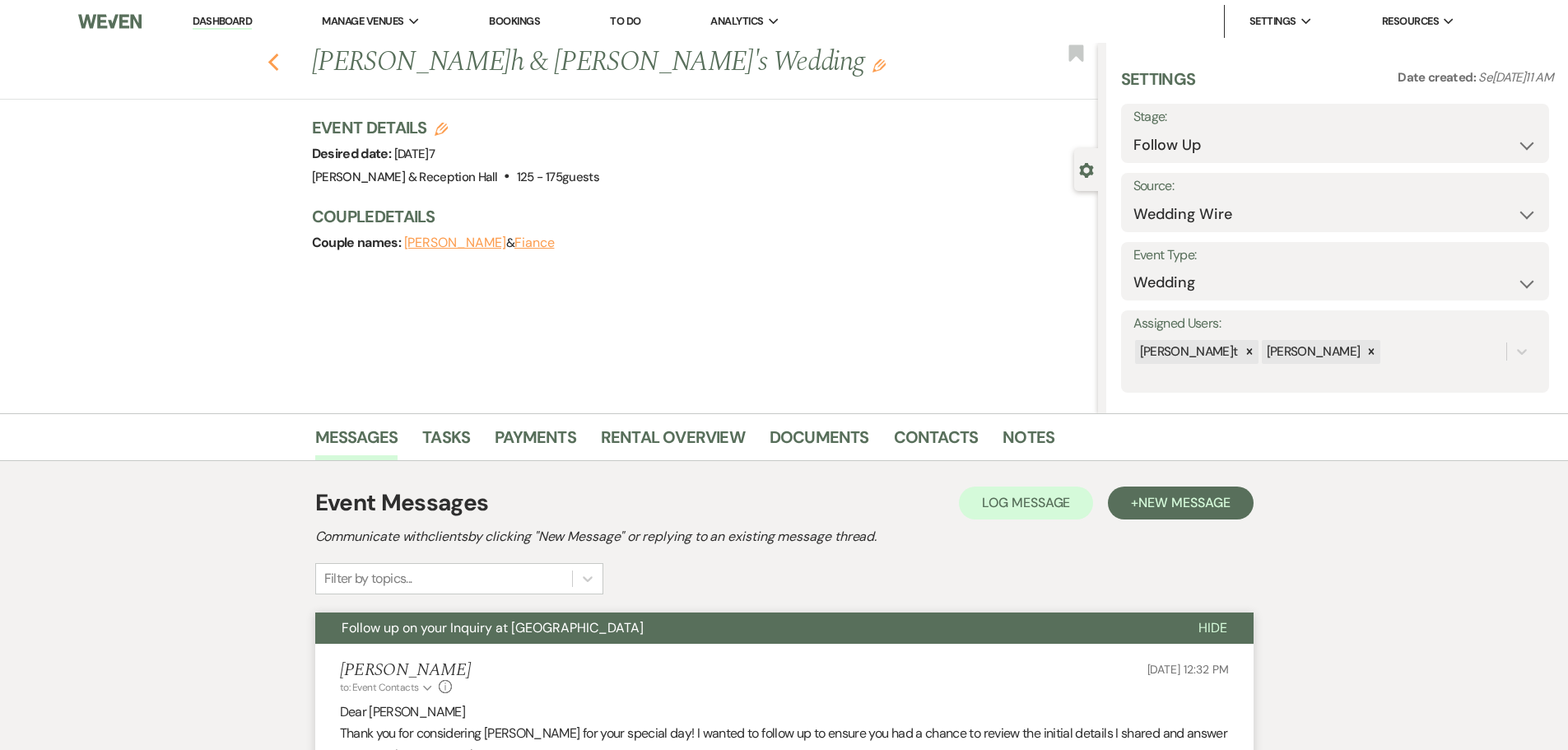
click at [277, 62] on use "button" at bounding box center [273, 63] width 11 height 18
select select "9"
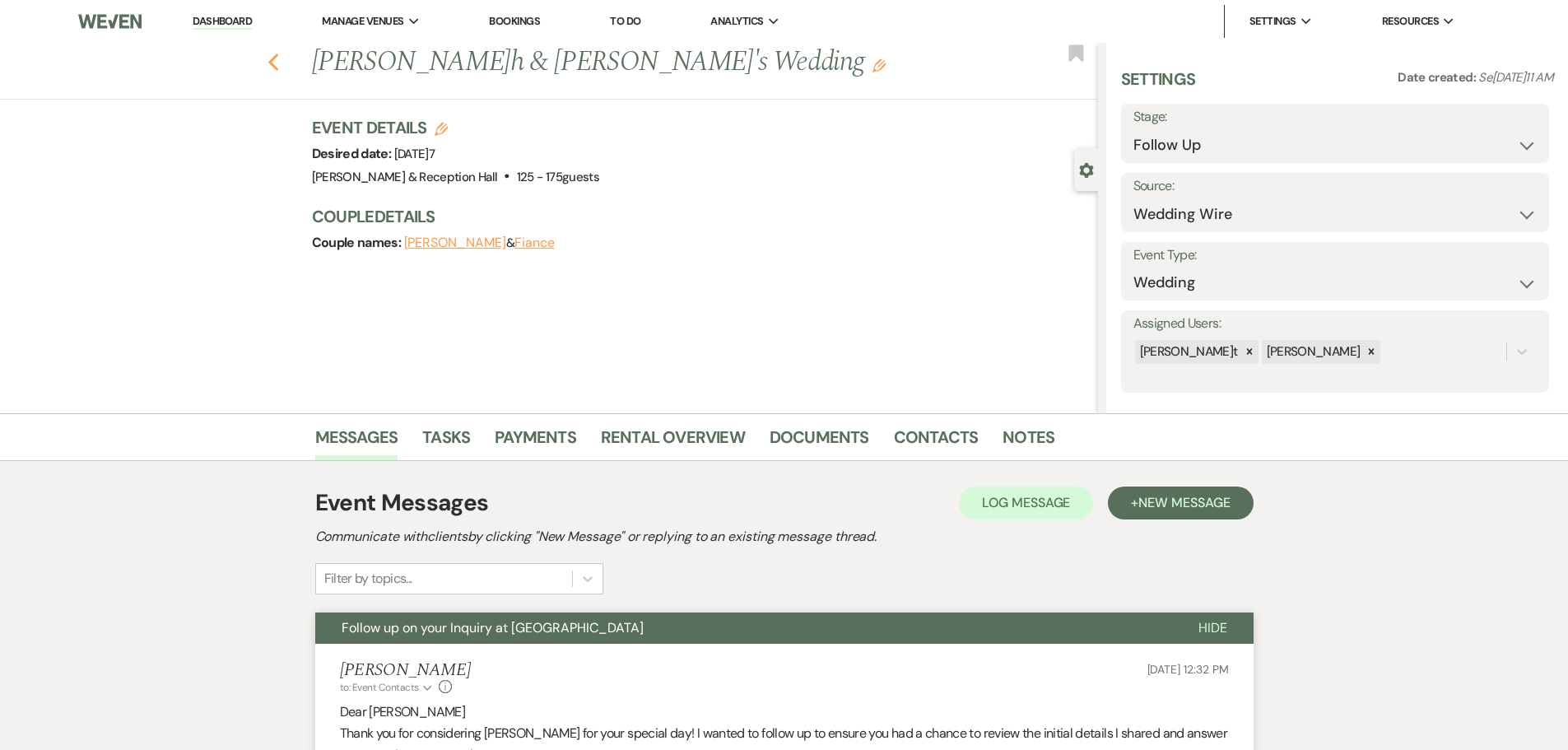
select select "9"
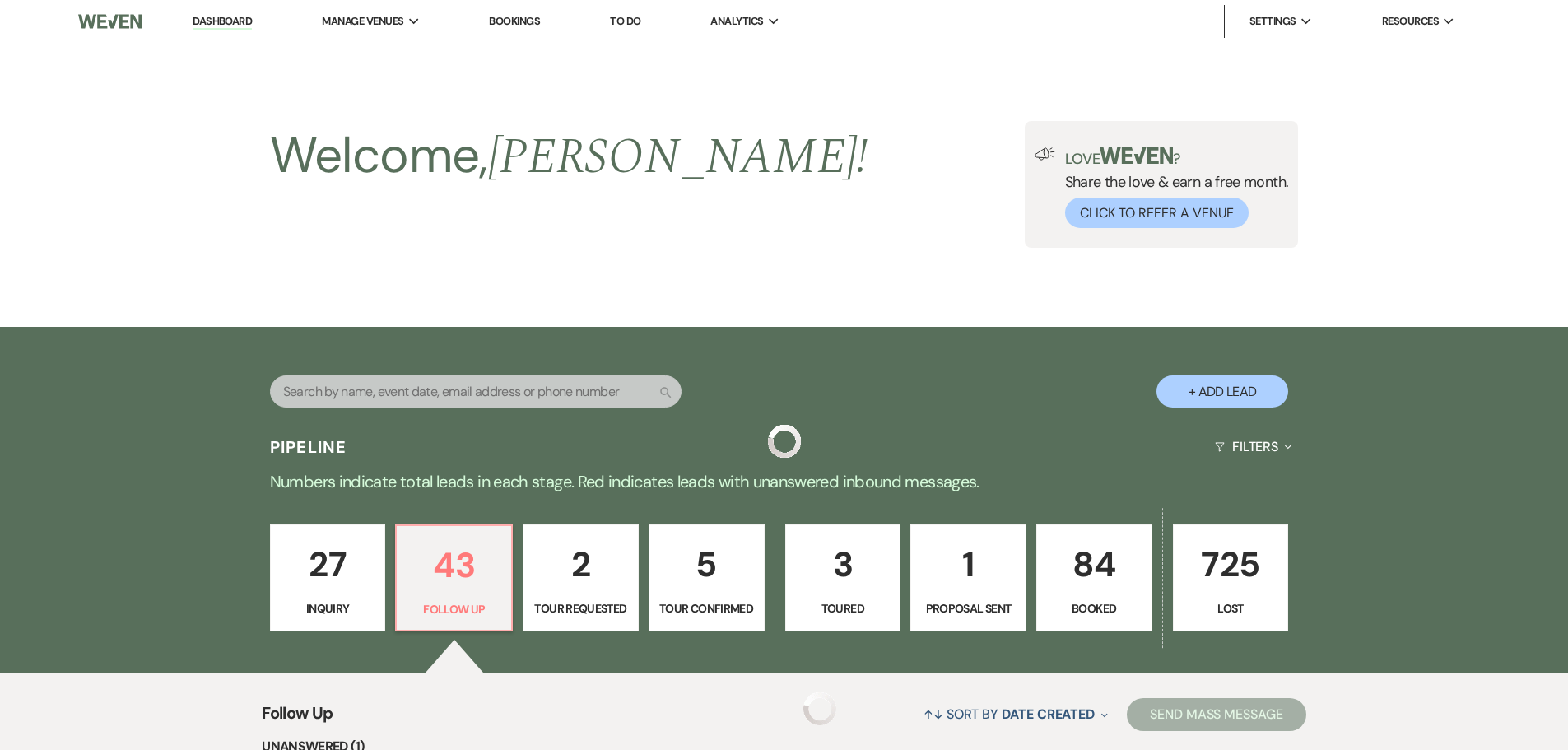
scroll to position [3279, 0]
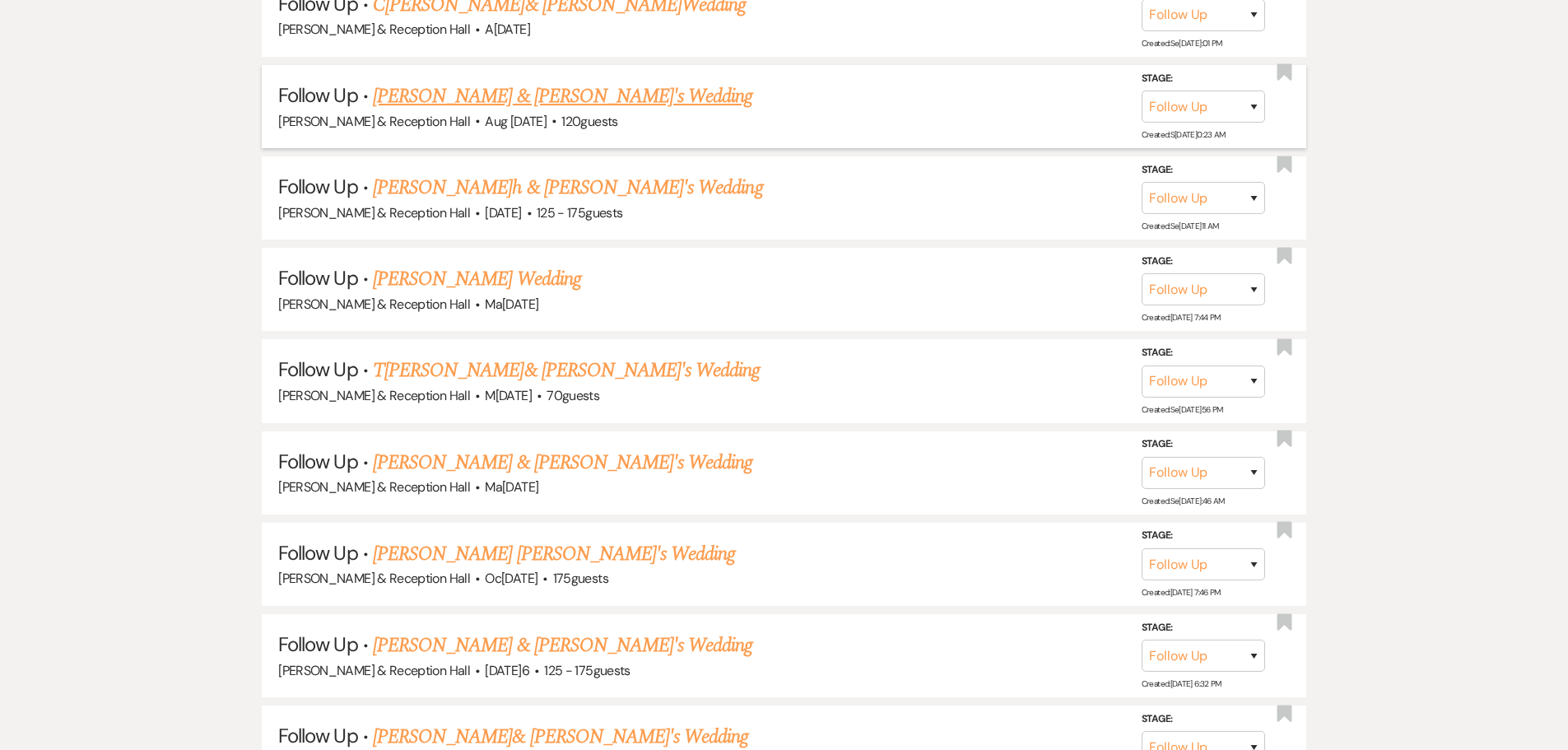
click at [461, 101] on link "[PERSON_NAME] & [PERSON_NAME]'s Wedding" at bounding box center [563, 96] width 380 height 29
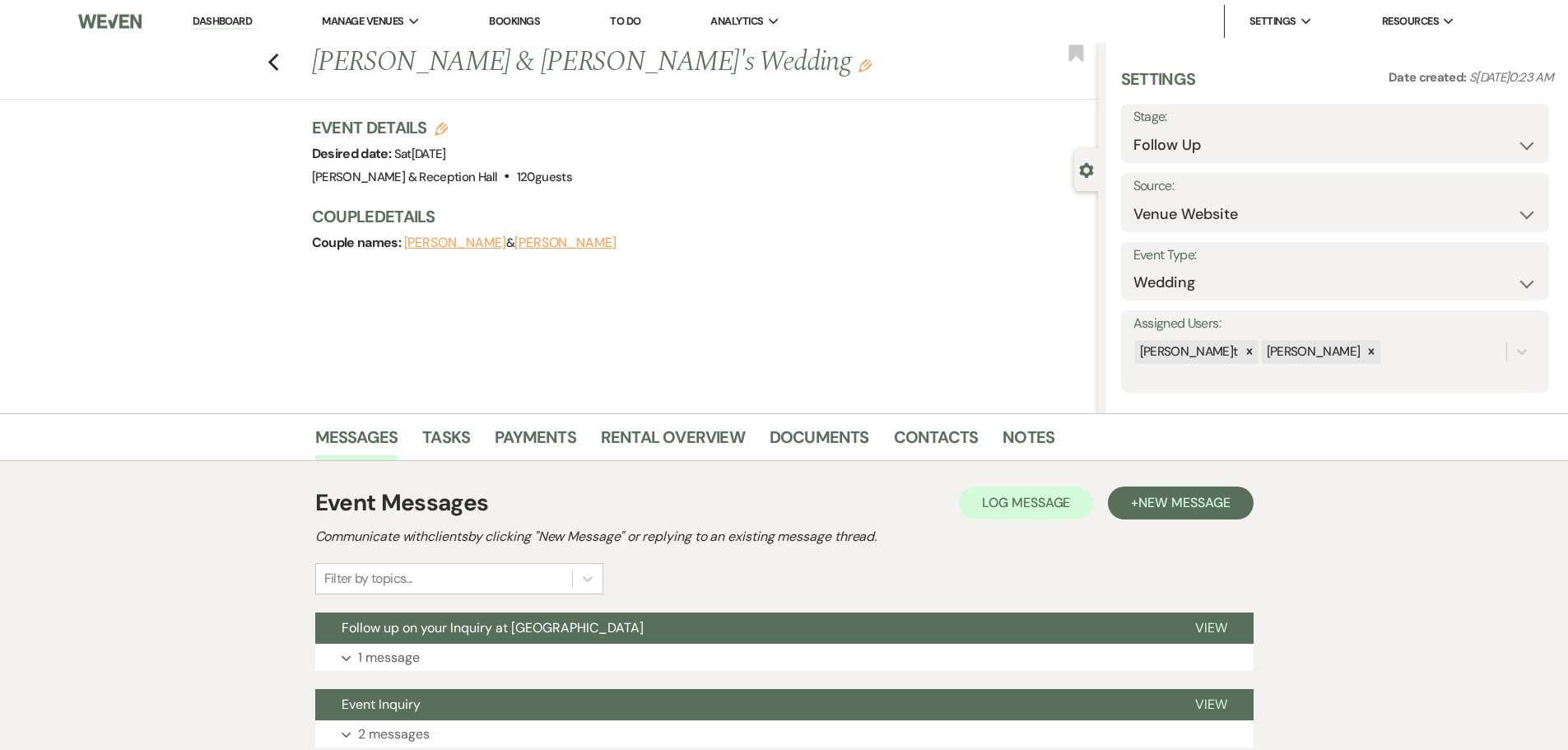
scroll to position [128, 0]
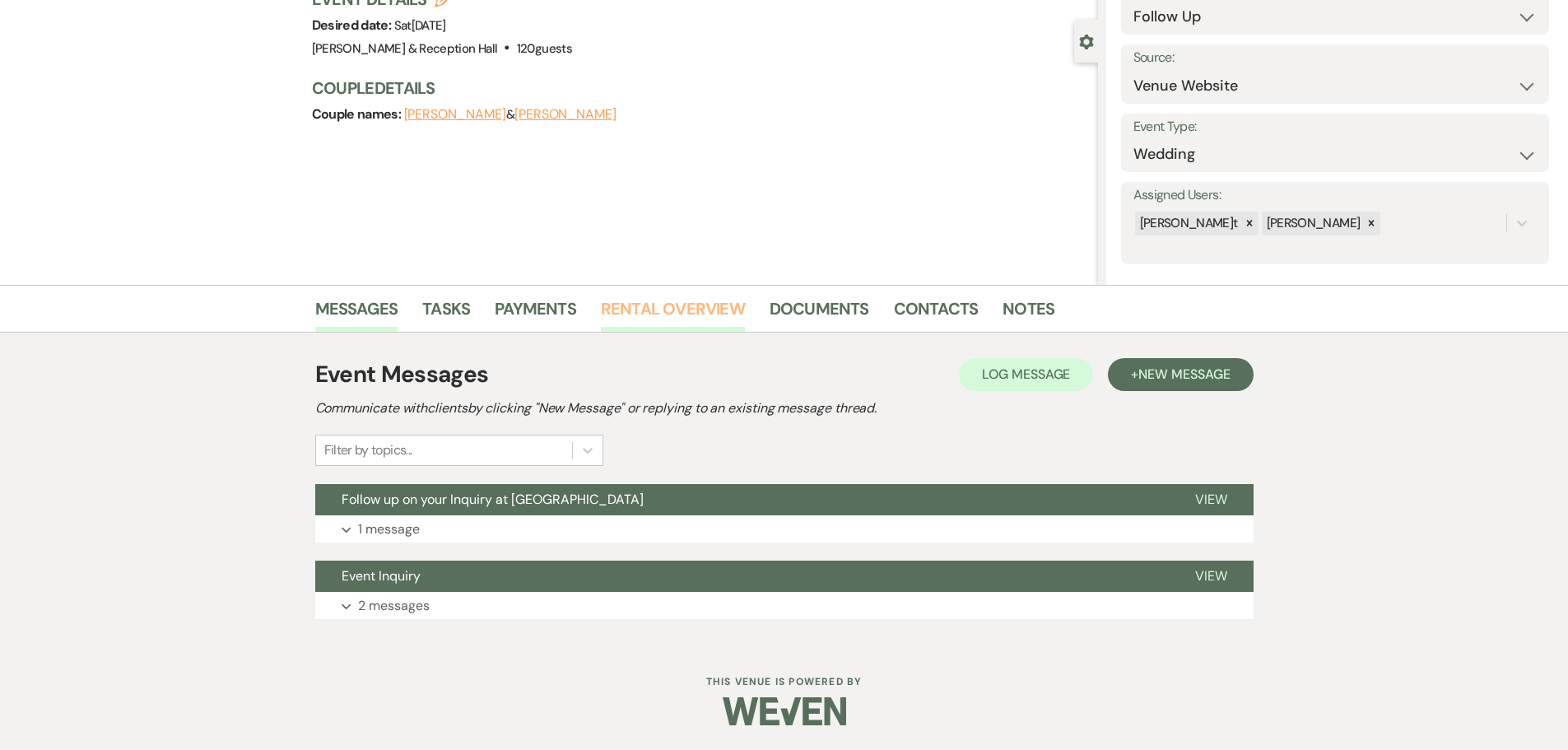
click at [659, 317] on link "Rental Overview" at bounding box center [673, 313] width 144 height 36
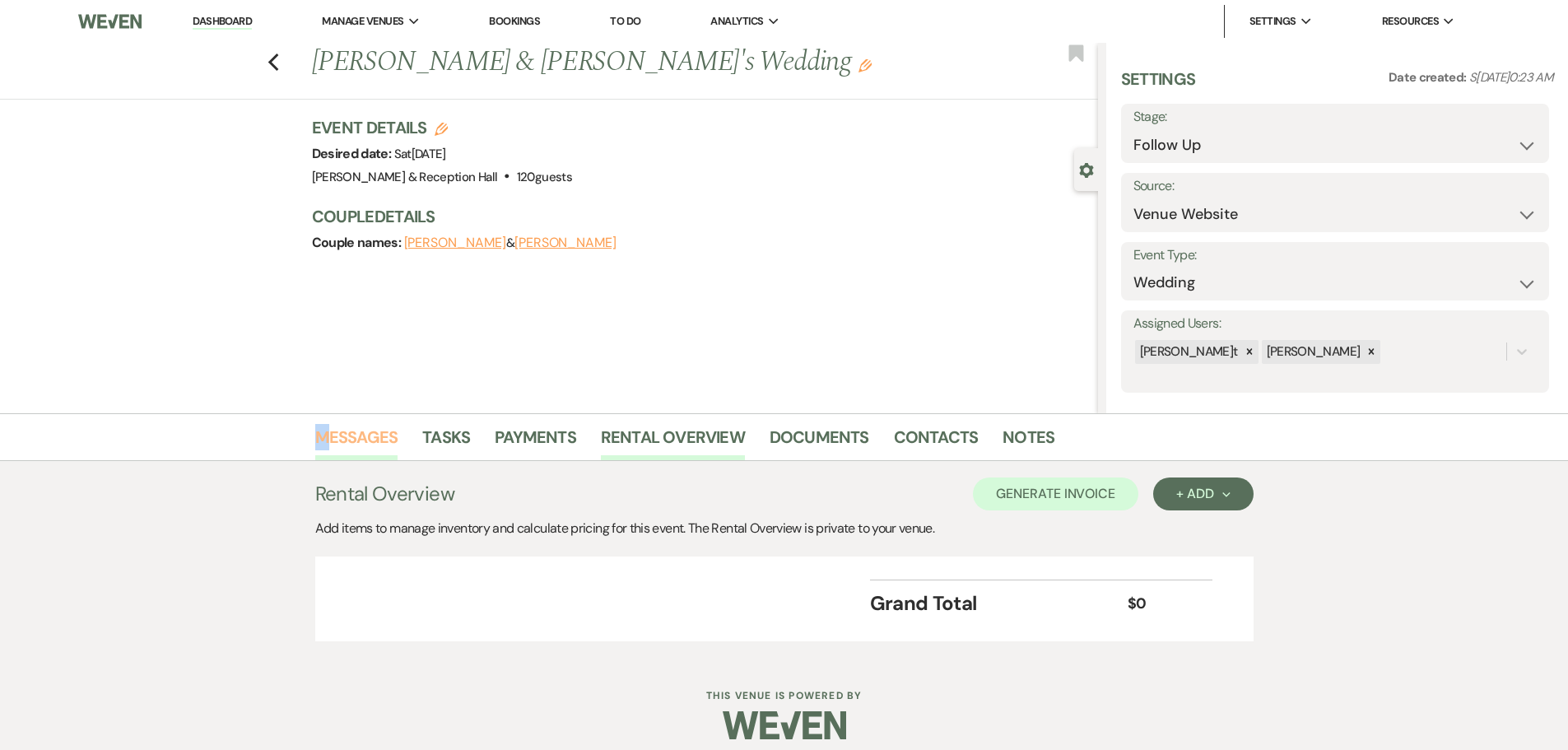
click at [329, 427] on li "Messages" at bounding box center [369, 440] width 108 height 39
click at [363, 433] on link "Messages" at bounding box center [357, 441] width 83 height 36
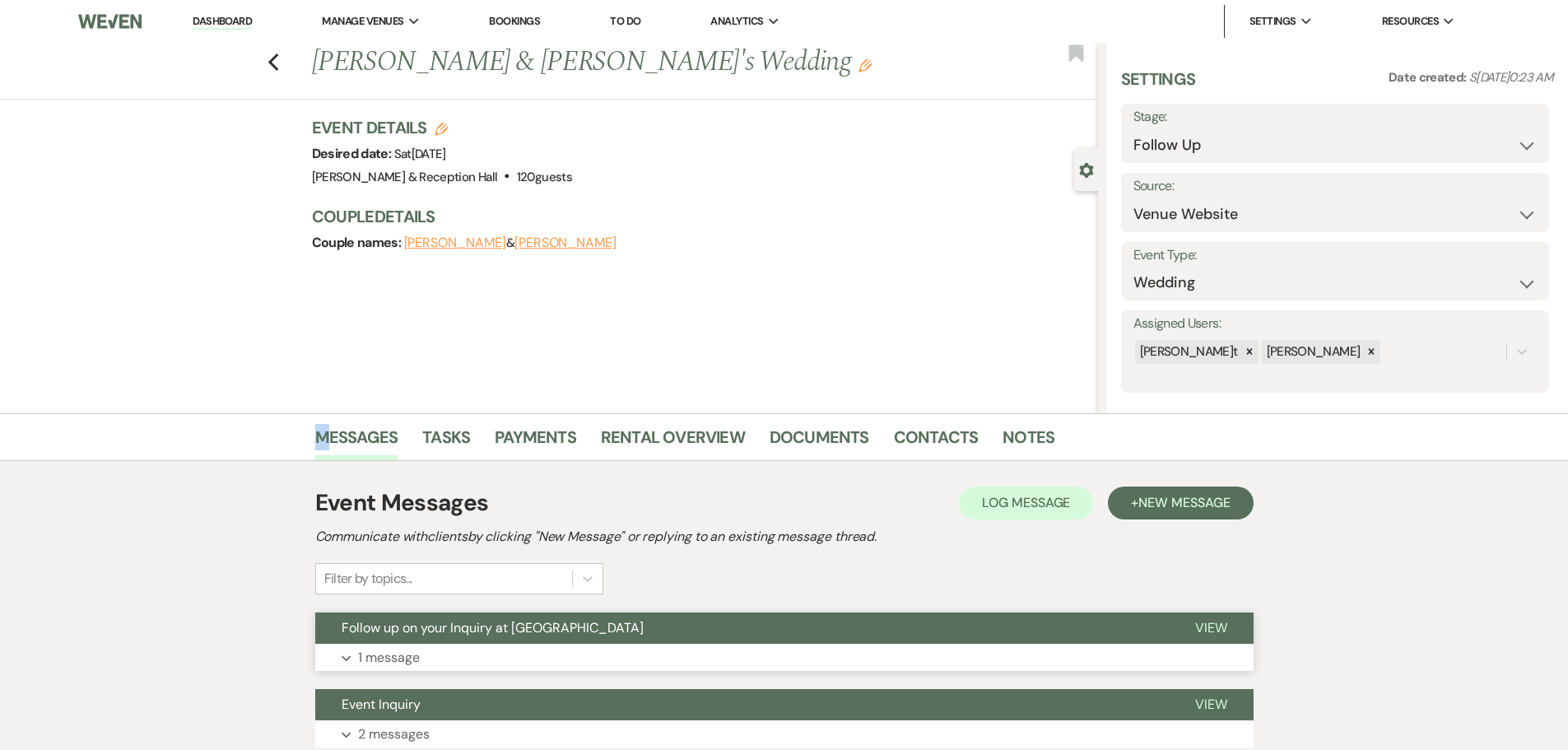
click at [560, 643] on button "Follow up on your Inquiry at [GEOGRAPHIC_DATA]" at bounding box center [742, 628] width 854 height 31
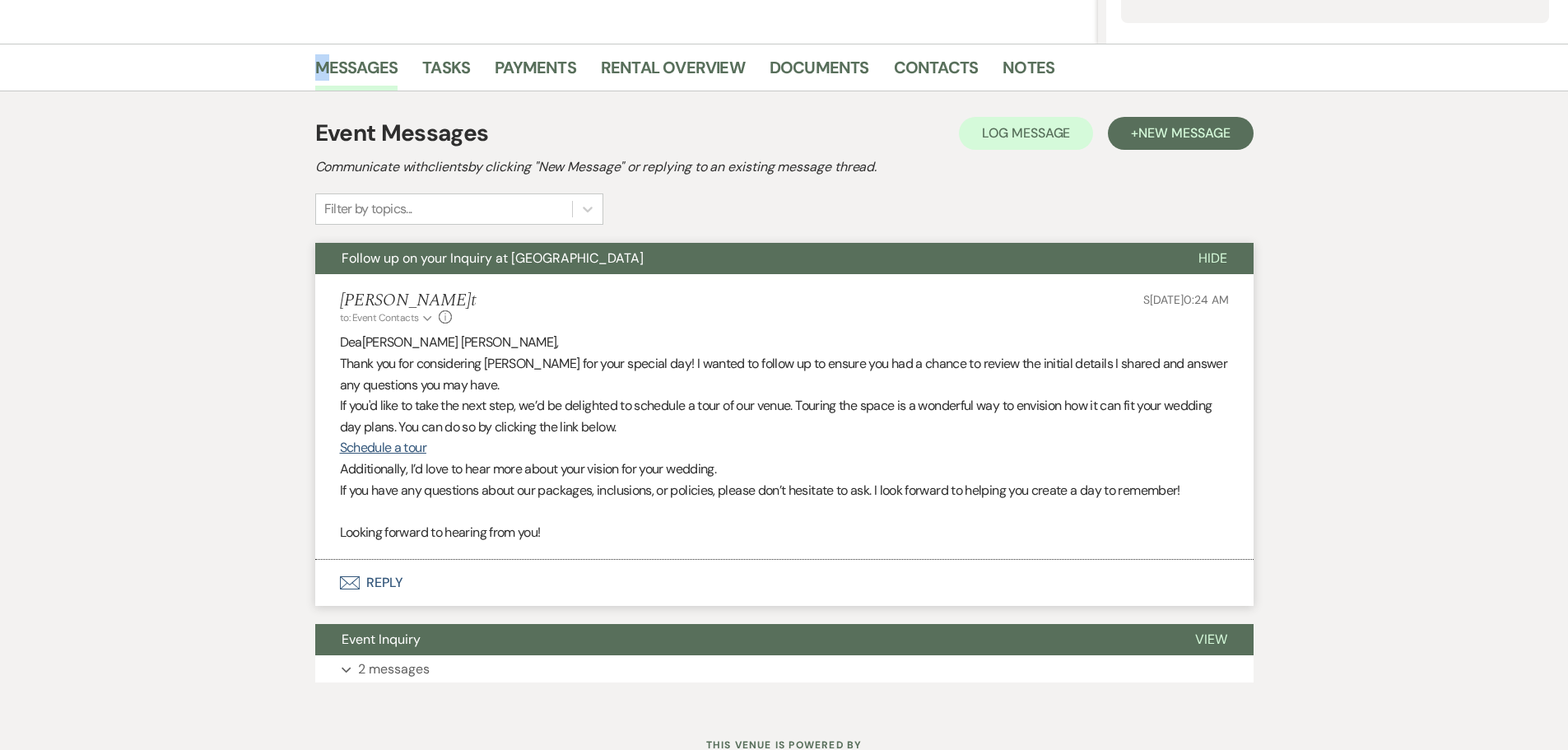
scroll to position [412, 0]
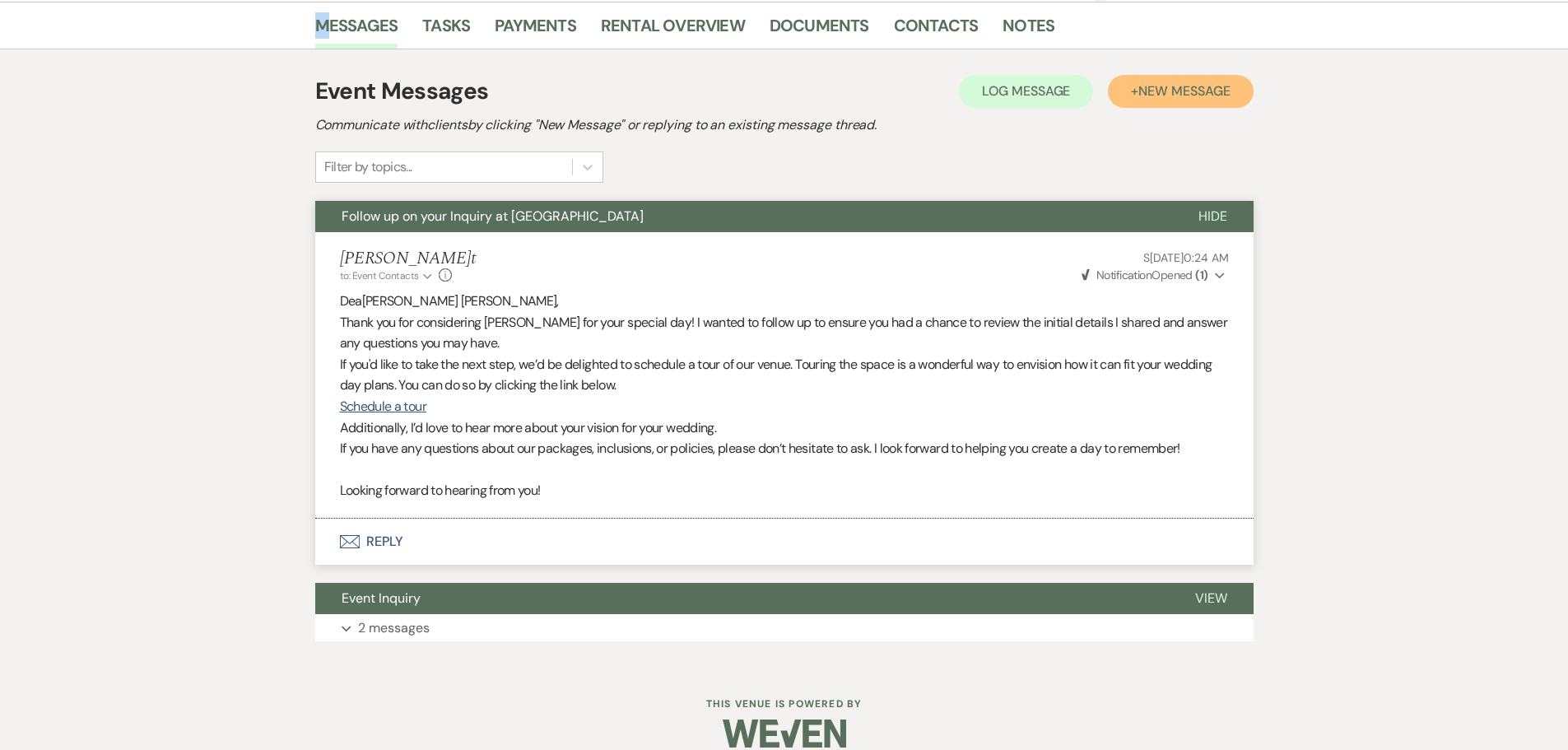
click at [1184, 90] on span "New Message" at bounding box center [1184, 91] width 91 height 18
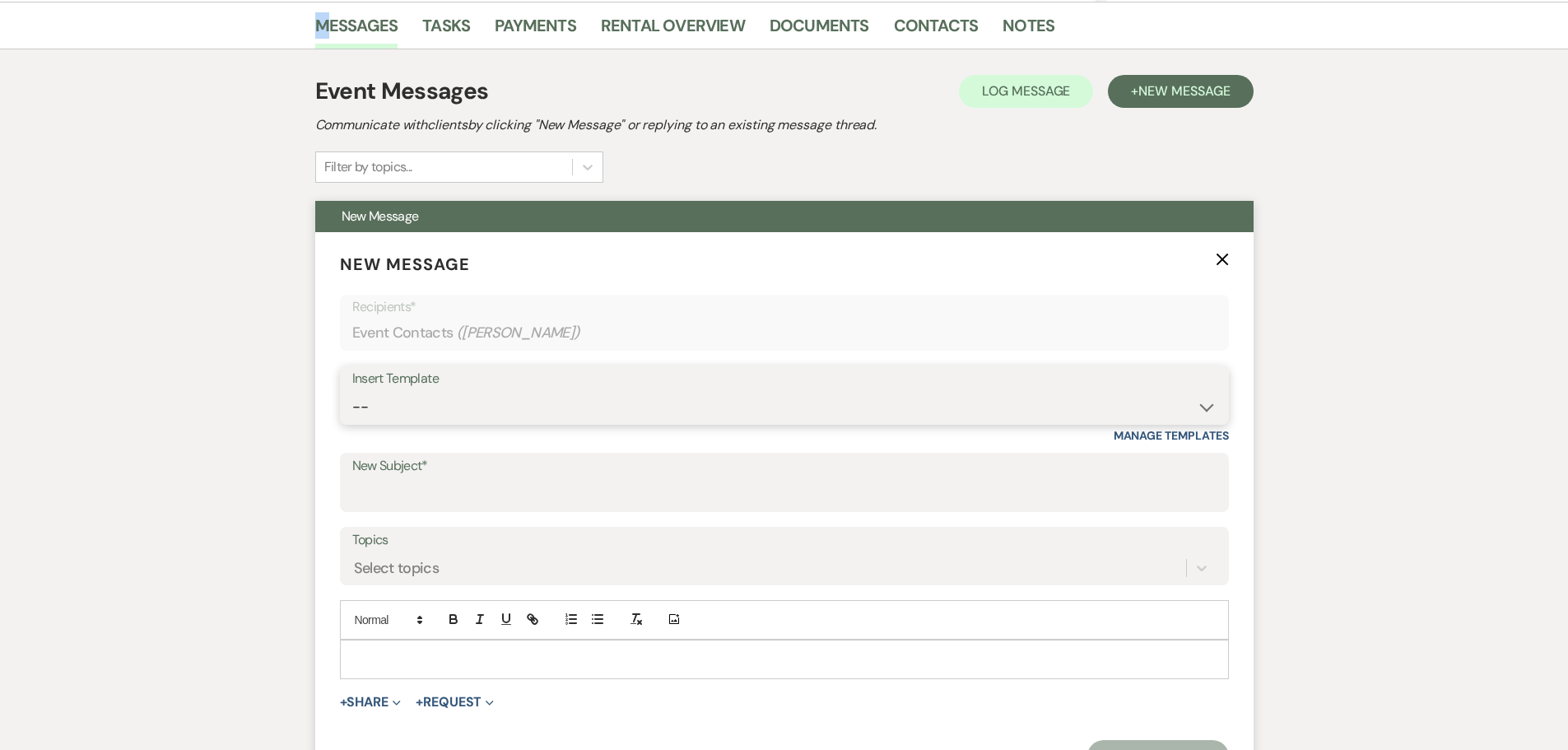
click at [530, 421] on select "-- Weven Planning Portal Introduction (Booked Events) Initial Inquiry Response …" at bounding box center [784, 407] width 864 height 32
click at [352, 391] on select "-- Weven Planning Portal Introduction (Booked Events) Initial Inquiry Response …" at bounding box center [784, 407] width 864 height 32
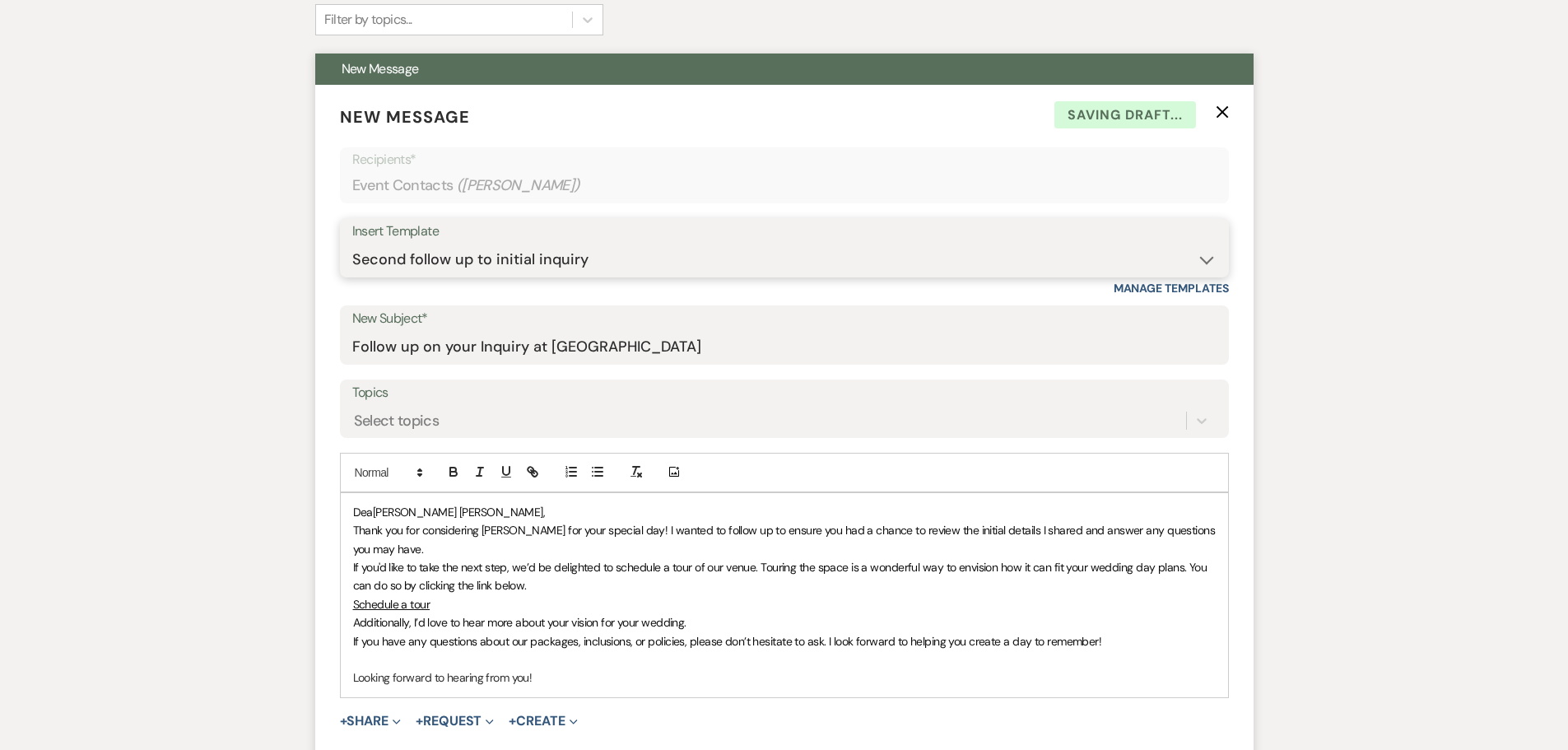
scroll to position [741, 0]
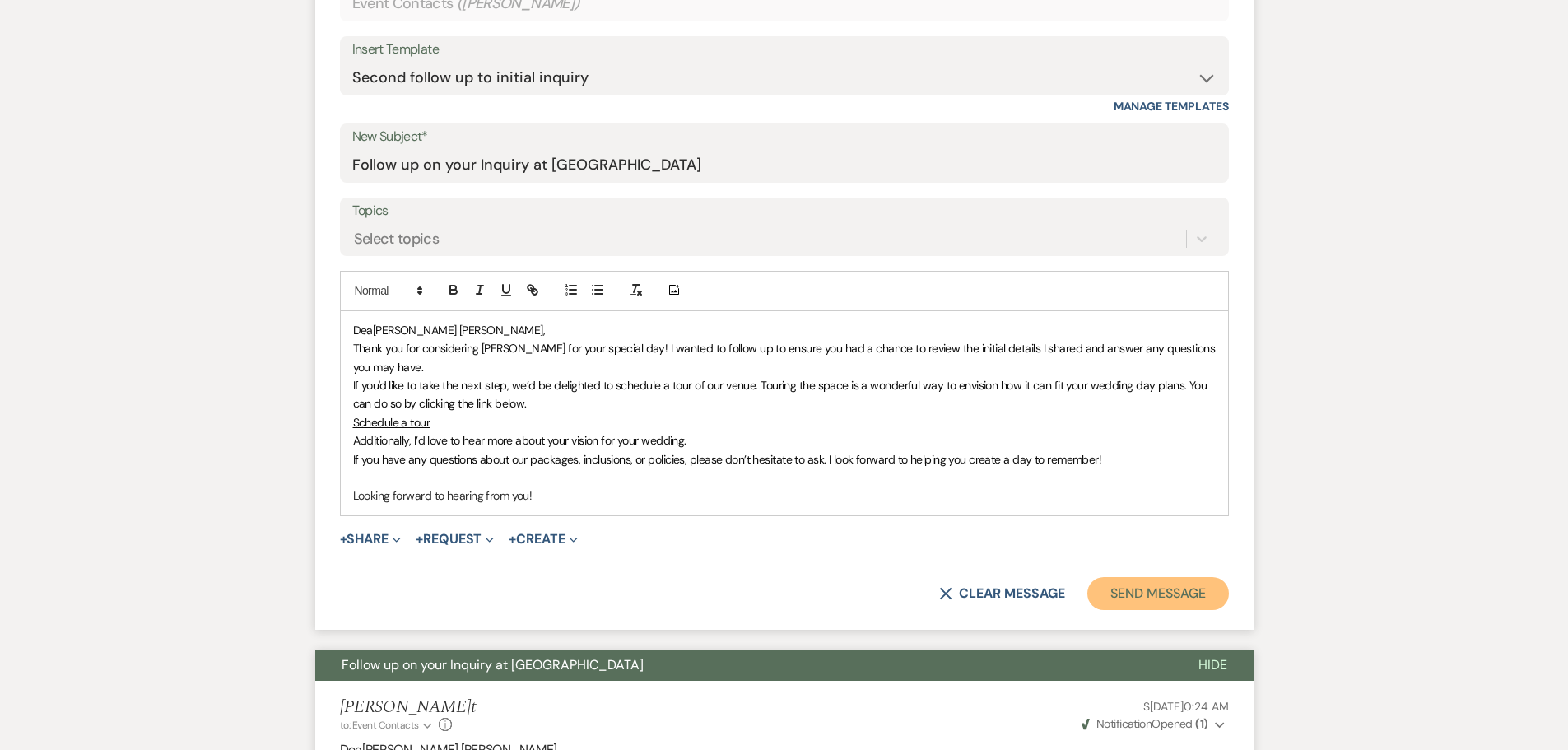
click at [1197, 597] on button "Send Message" at bounding box center [1158, 593] width 141 height 33
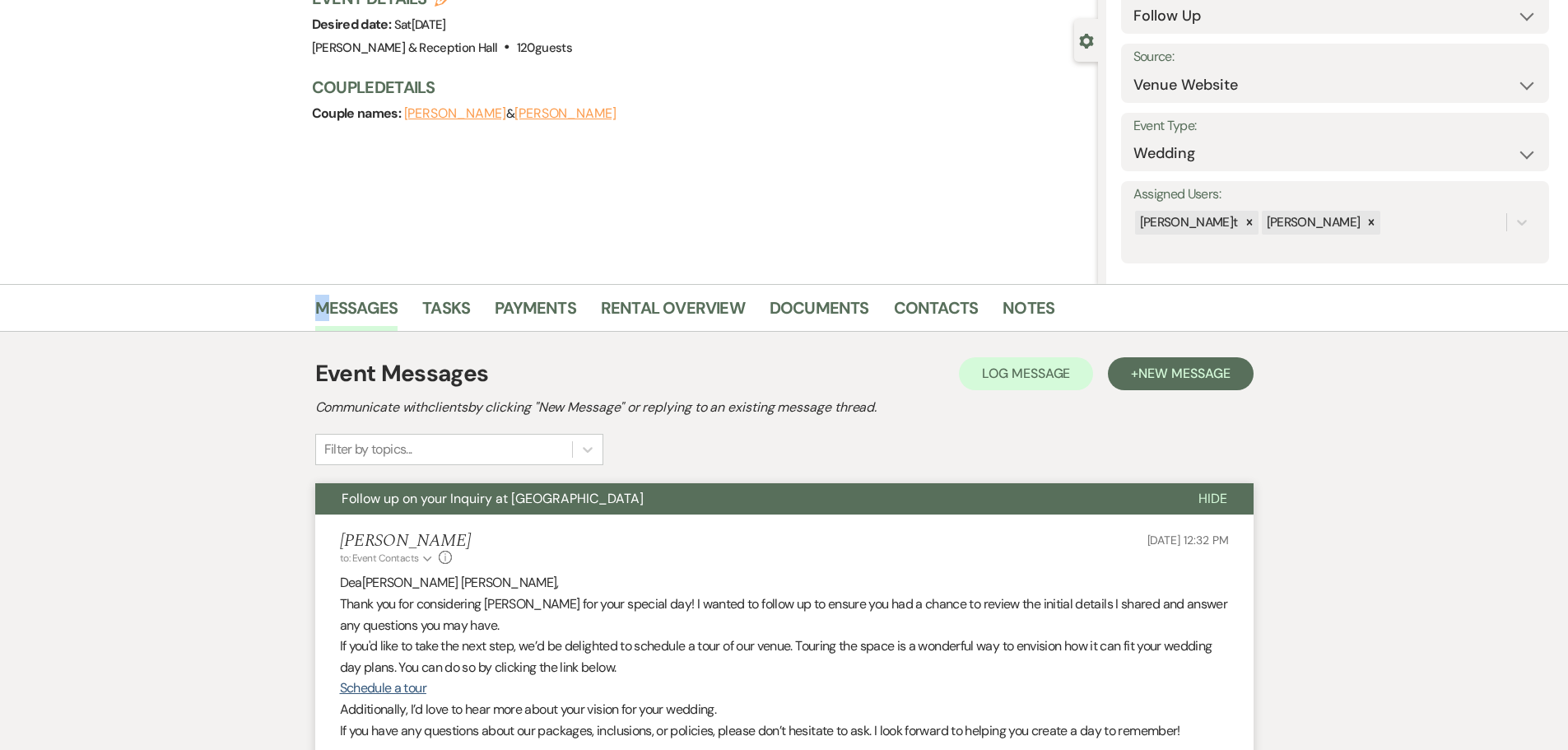
scroll to position [0, 0]
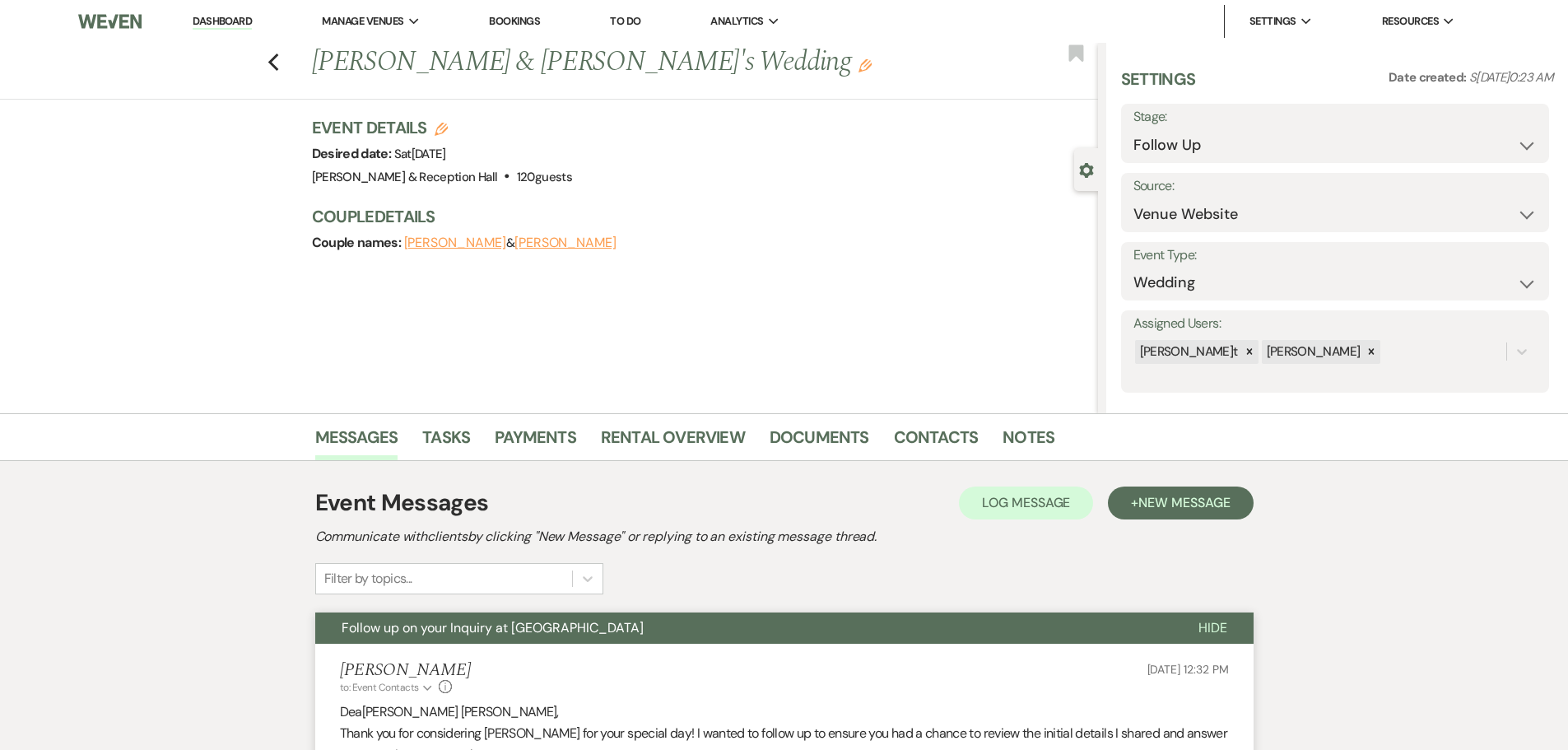
click at [291, 72] on div "Previo[PERSON_NAME] & [PERSON_NAME]'s Wedding Edit Bookmark" at bounding box center [544, 71] width 1107 height 57
click at [273, 61] on icon "Previous" at bounding box center [273, 63] width 13 height 20
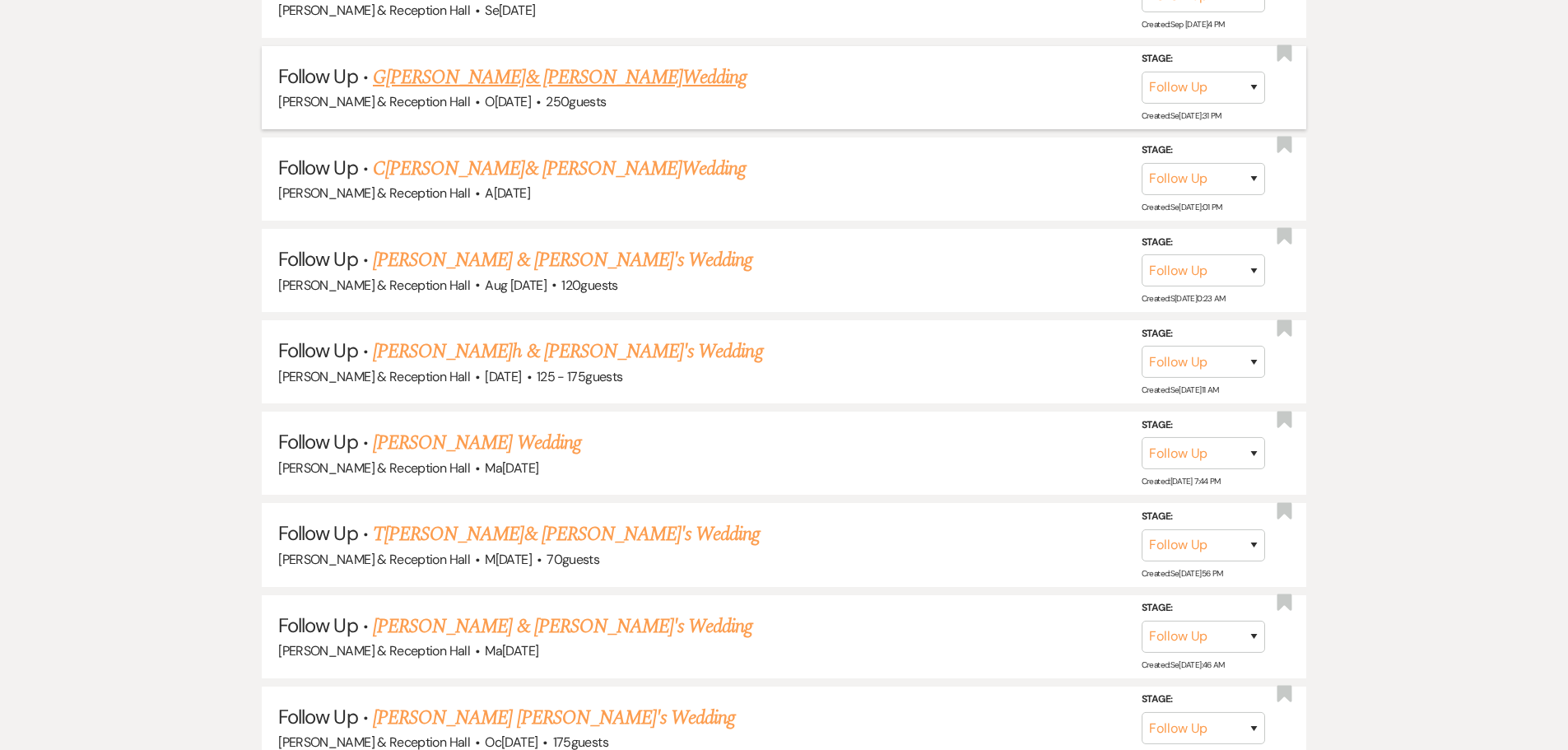
scroll to position [3115, 0]
click at [484, 161] on link "C[PERSON_NAME]& [PERSON_NAME]Wedding" at bounding box center [560, 169] width 373 height 29
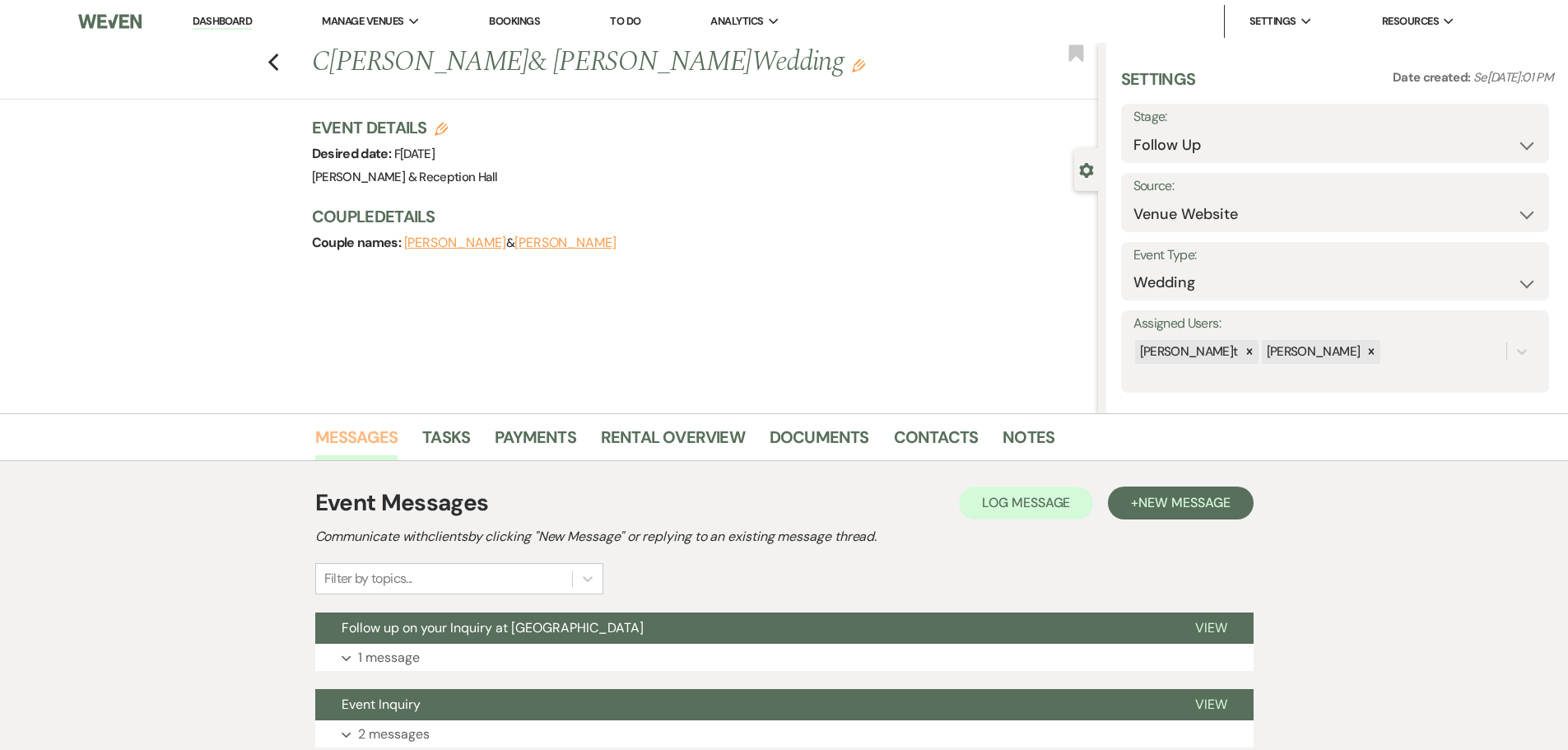
click at [360, 436] on link "Messages" at bounding box center [357, 441] width 83 height 36
click at [548, 644] on button "Expand 1 message" at bounding box center [784, 657] width 939 height 28
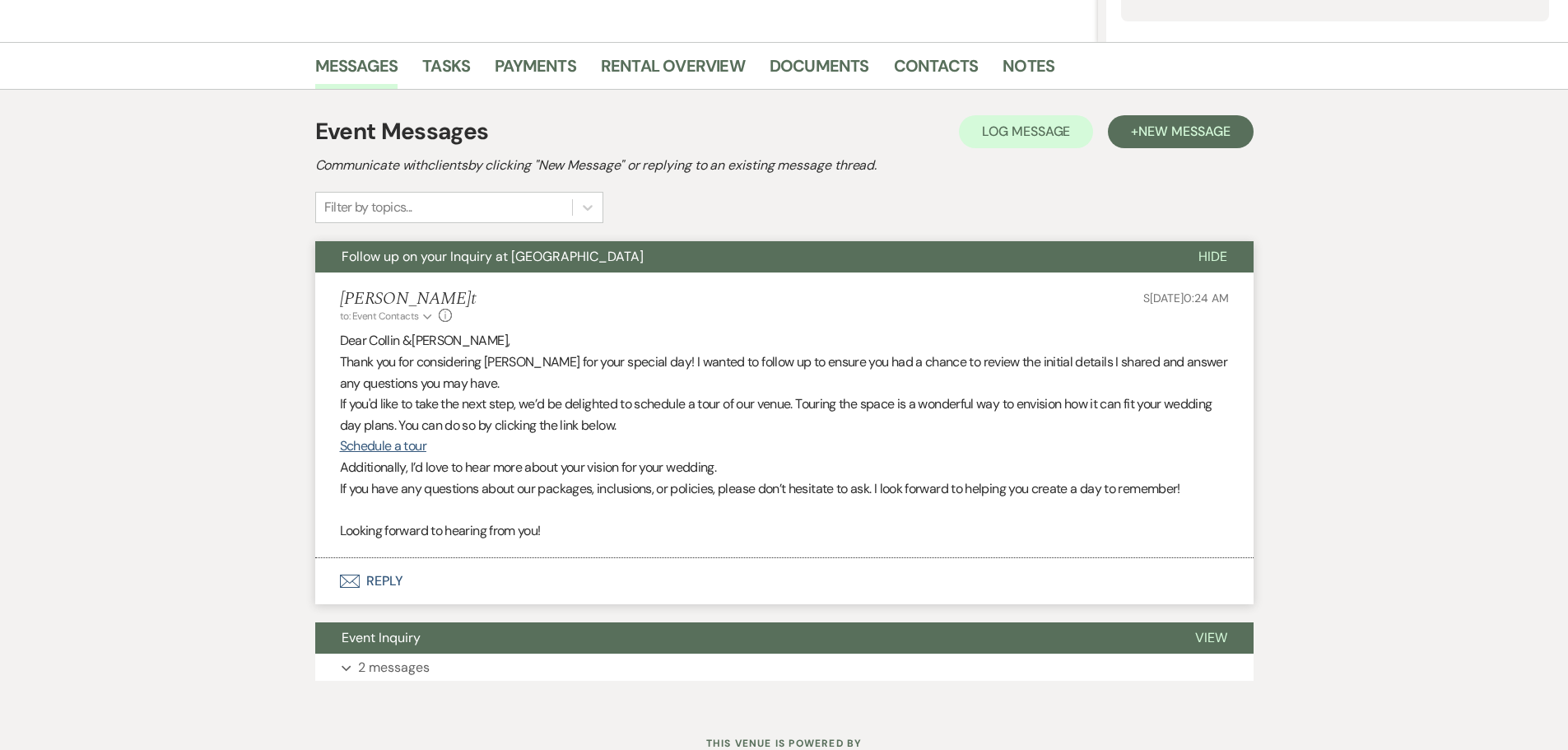
scroll to position [412, 0]
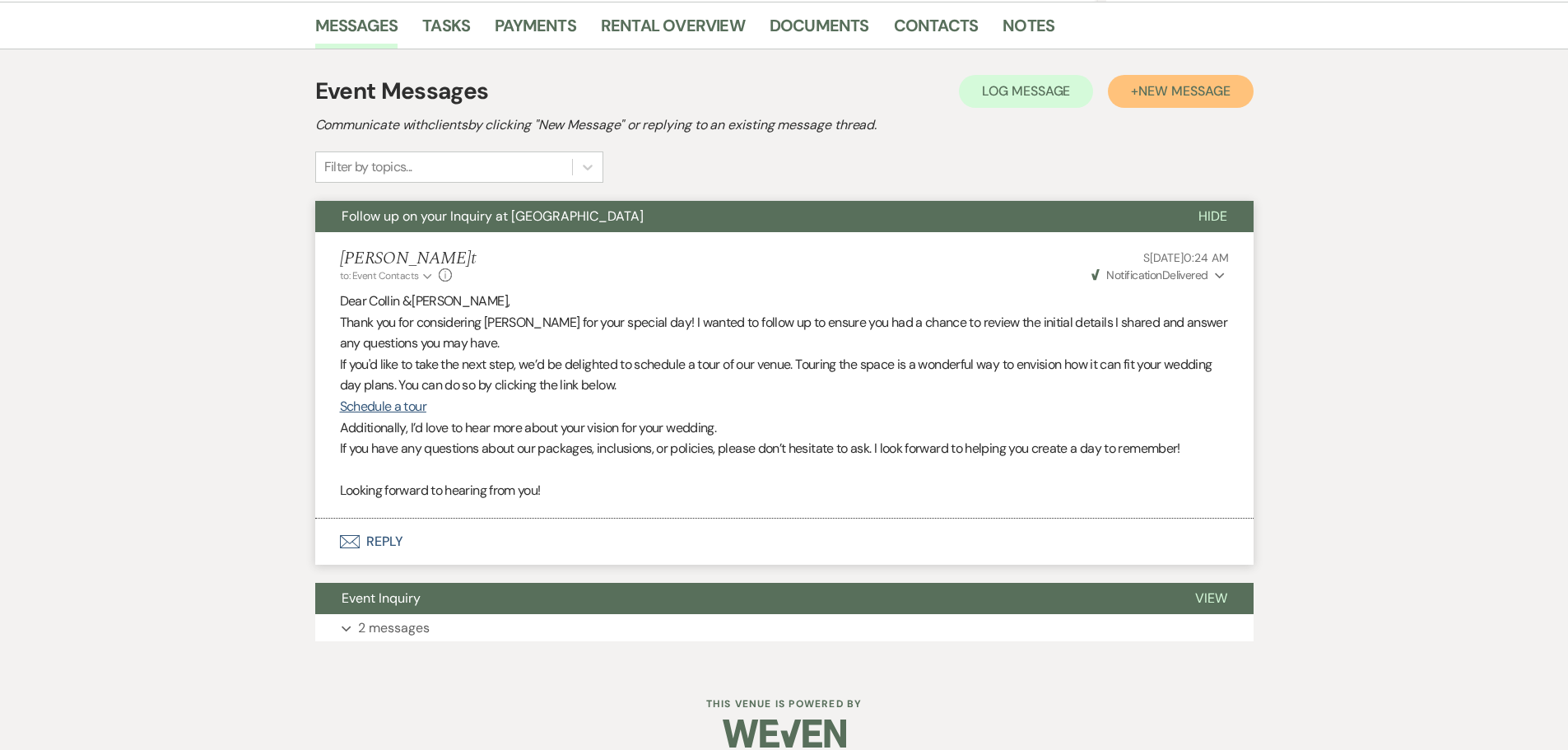
click at [1184, 82] on span "New Message" at bounding box center [1184, 91] width 91 height 18
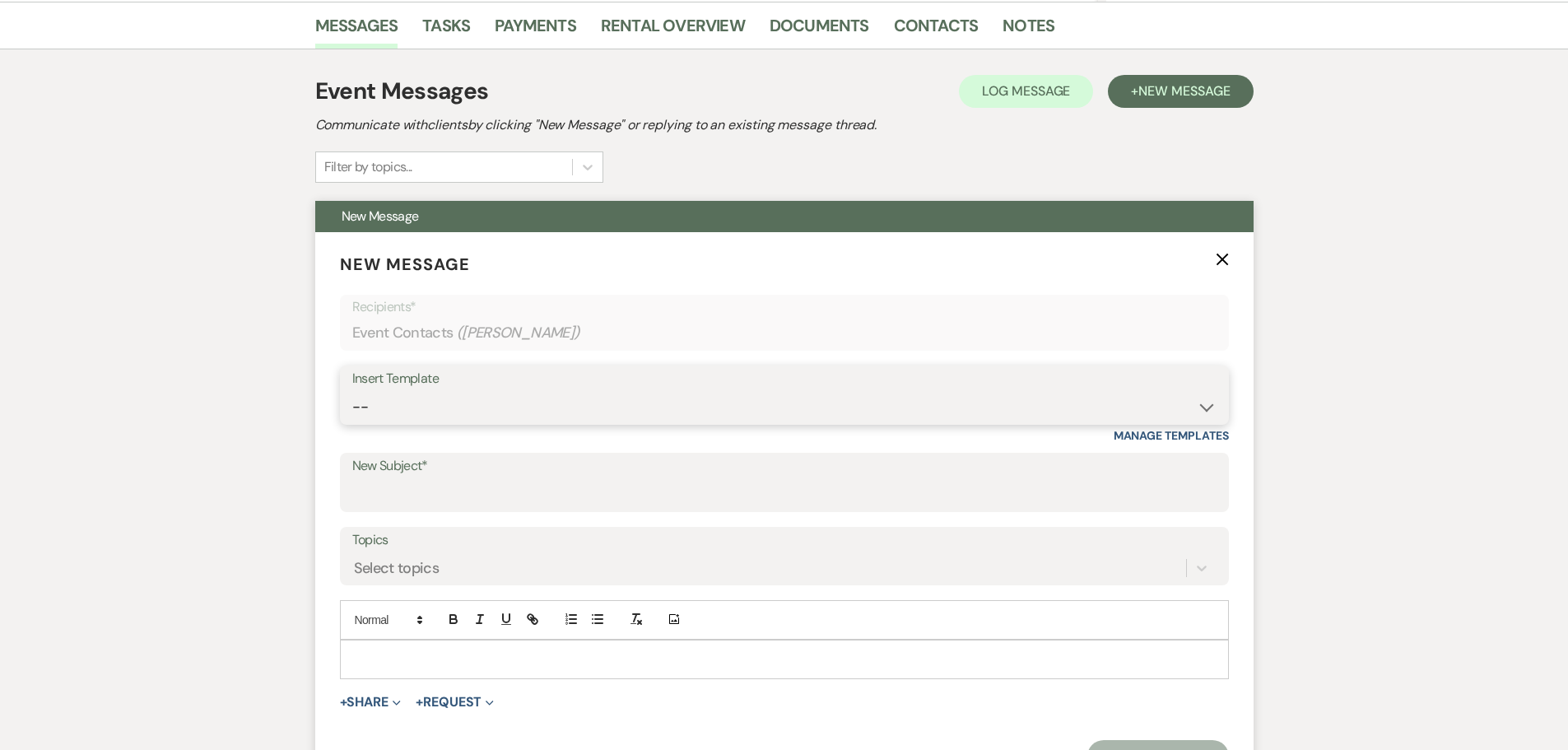
click at [414, 407] on select "-- Weven Planning Portal Introduction (Booked Events) Initial Inquiry Response …" at bounding box center [784, 407] width 864 height 32
click at [352, 391] on select "-- Weven Planning Portal Introduction (Booked Events) Initial Inquiry Response …" at bounding box center [784, 407] width 864 height 32
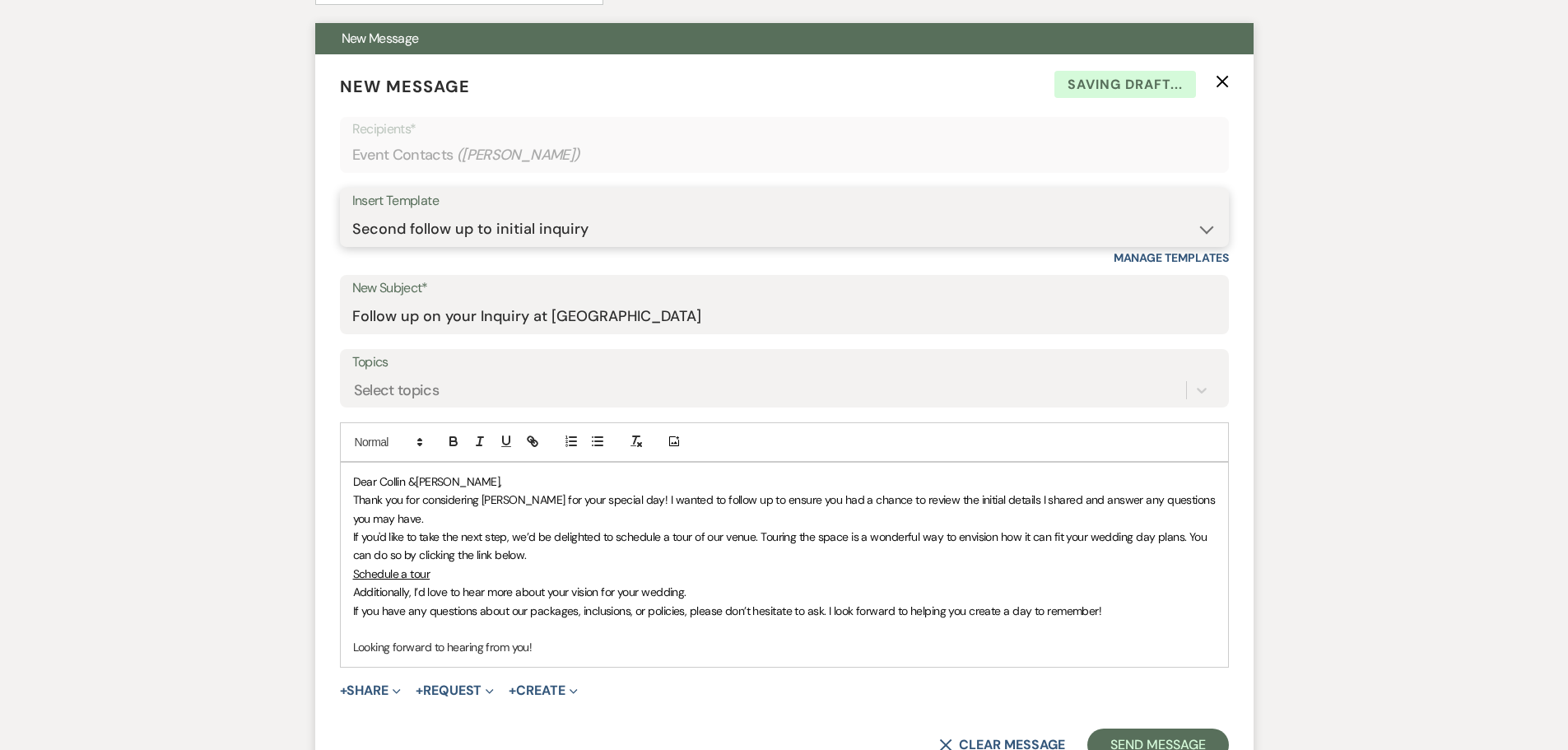
scroll to position [741, 0]
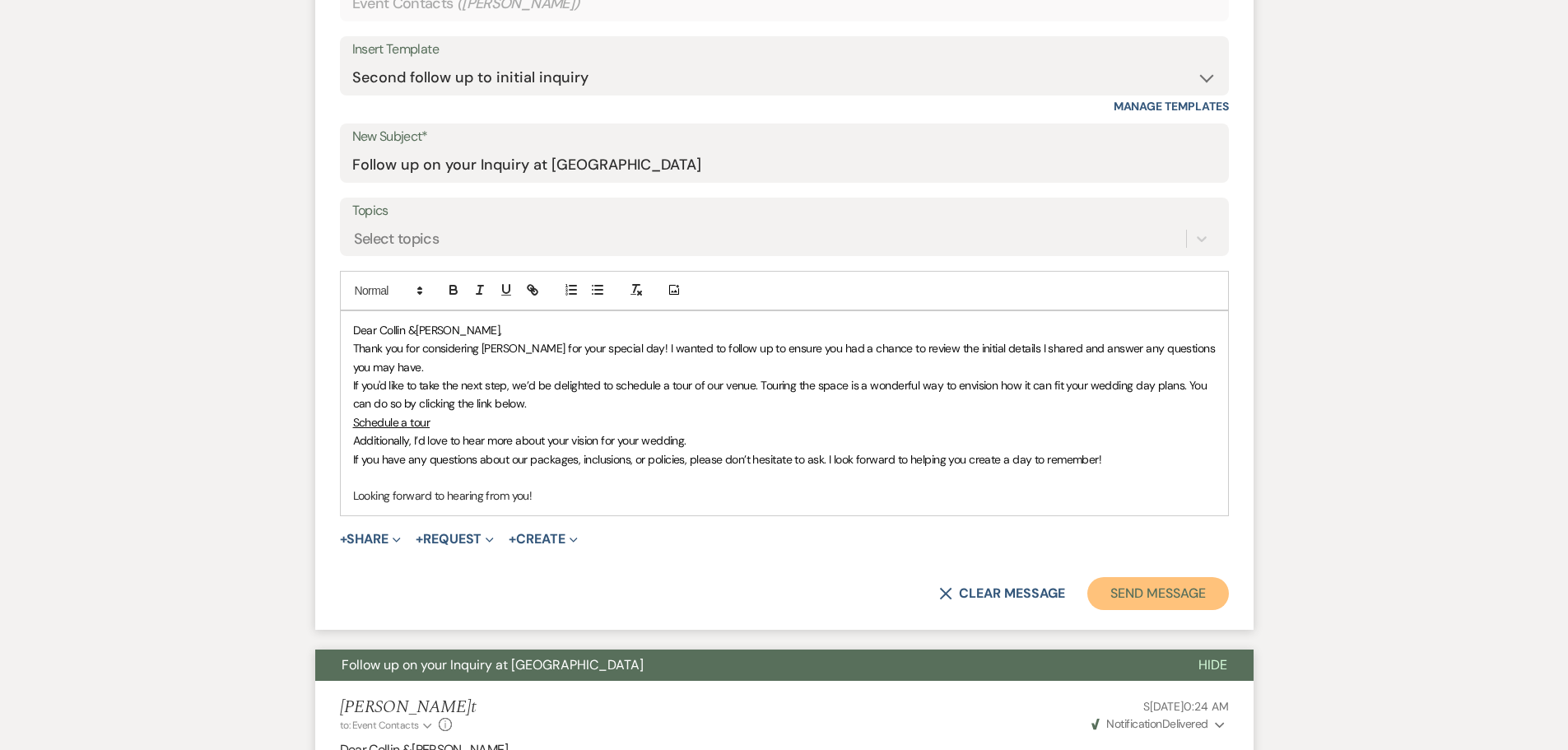
click at [1164, 594] on button "Send Message" at bounding box center [1158, 593] width 141 height 33
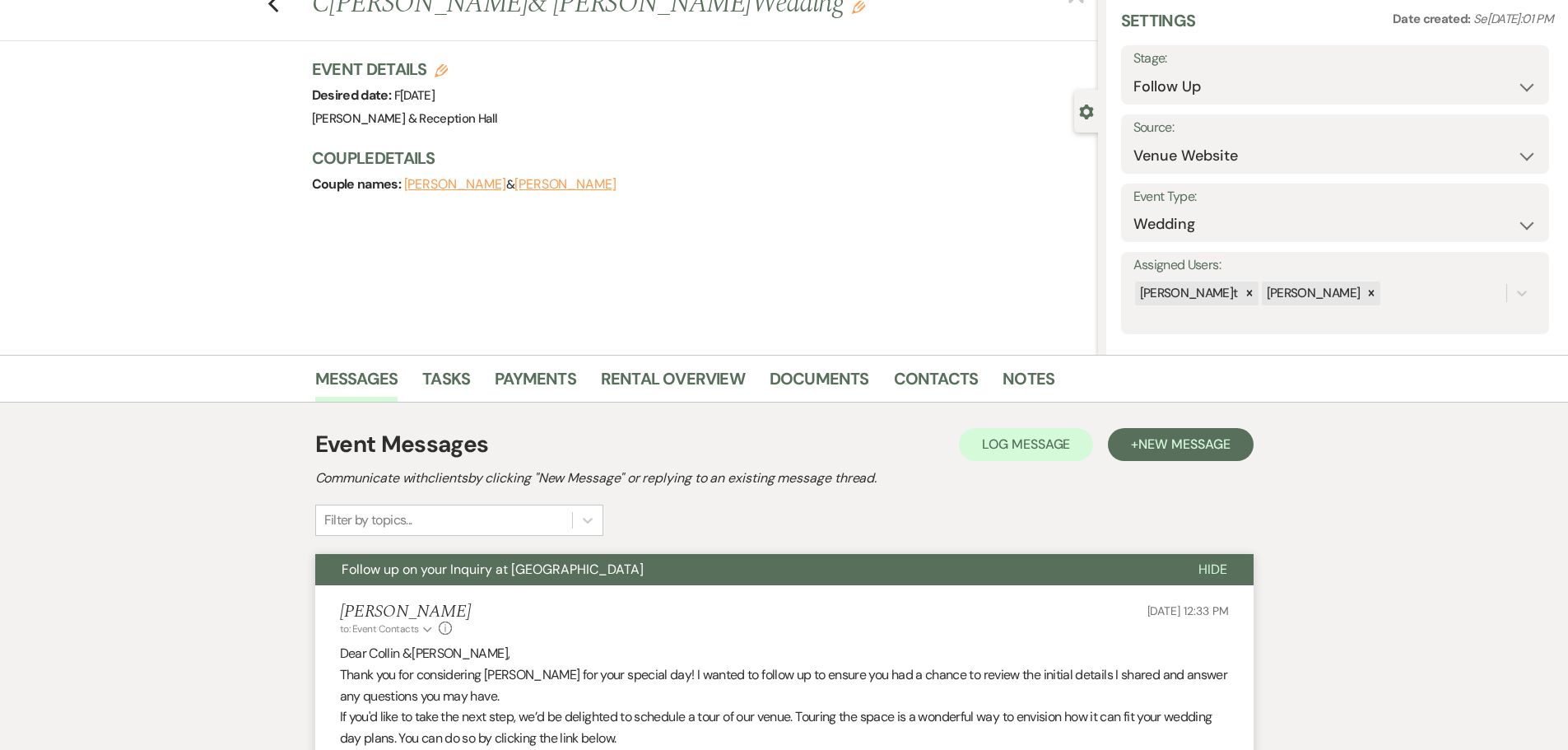
scroll to position [0, 0]
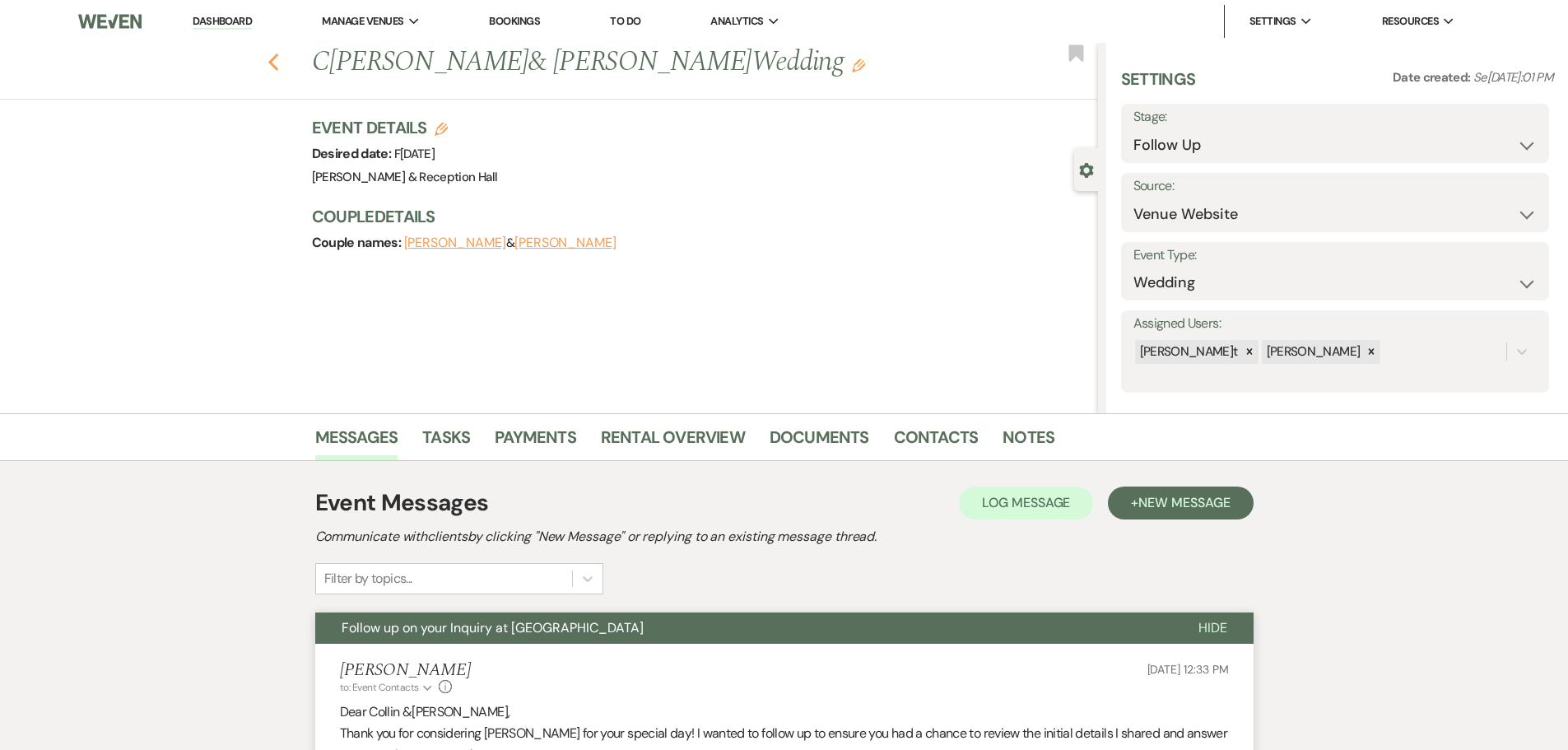
click at [277, 55] on icon "Previous" at bounding box center [273, 63] width 13 height 20
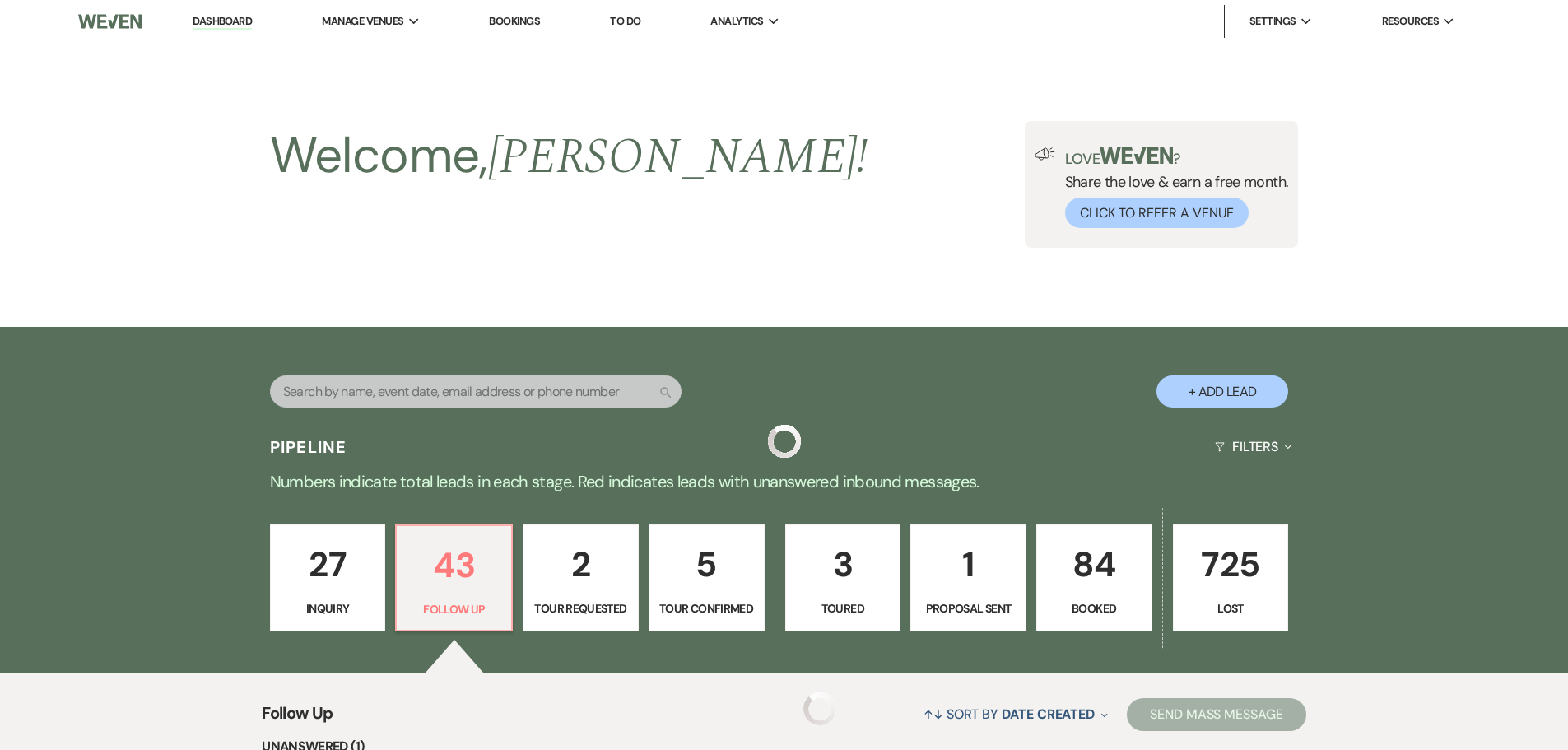
scroll to position [3115, 0]
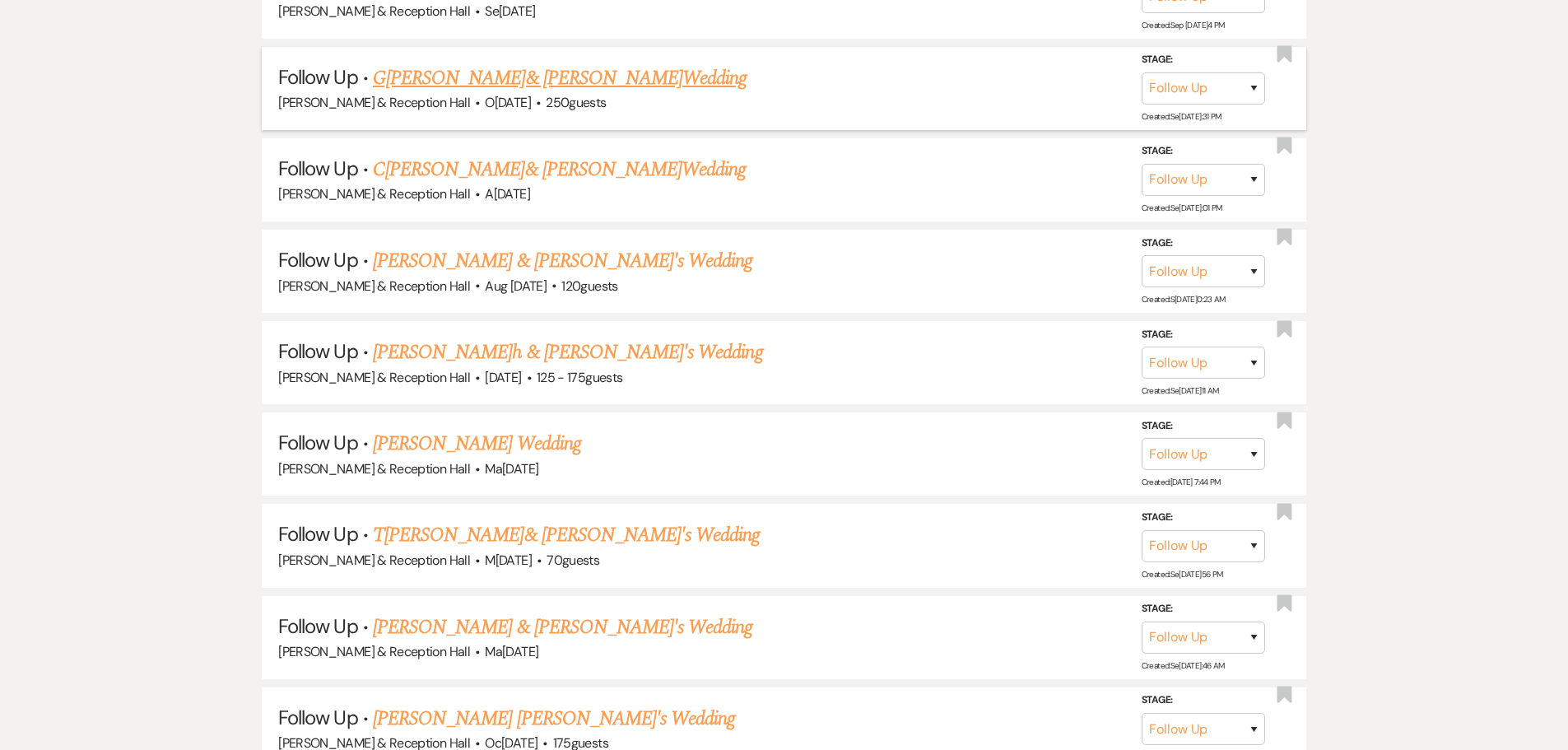
click at [518, 83] on link "G[PERSON_NAME]& [PERSON_NAME]Wedding" at bounding box center [560, 78] width 373 height 29
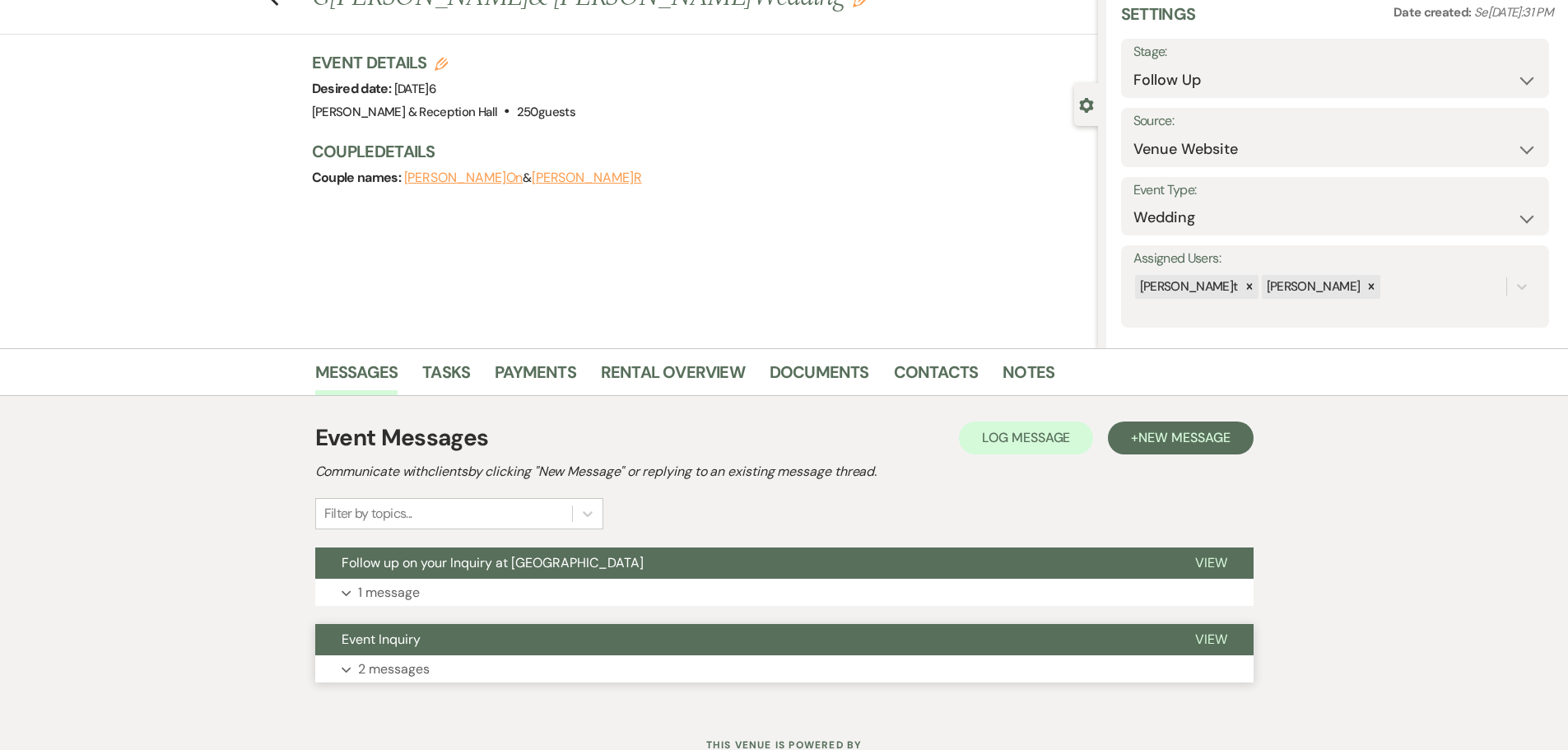
scroll to position [128, 0]
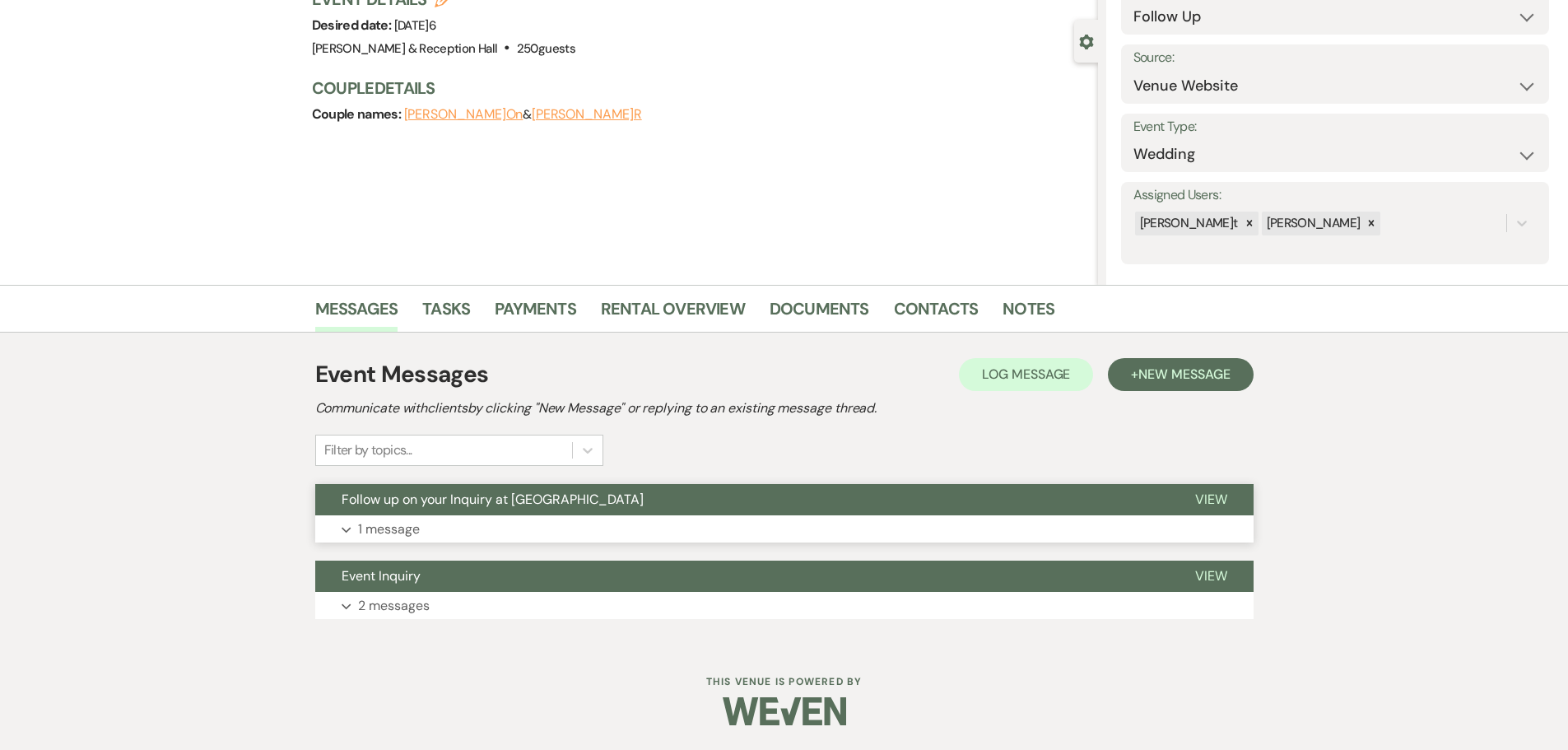
click at [466, 509] on button "Follow up on your Inquiry at [GEOGRAPHIC_DATA]" at bounding box center [742, 499] width 854 height 31
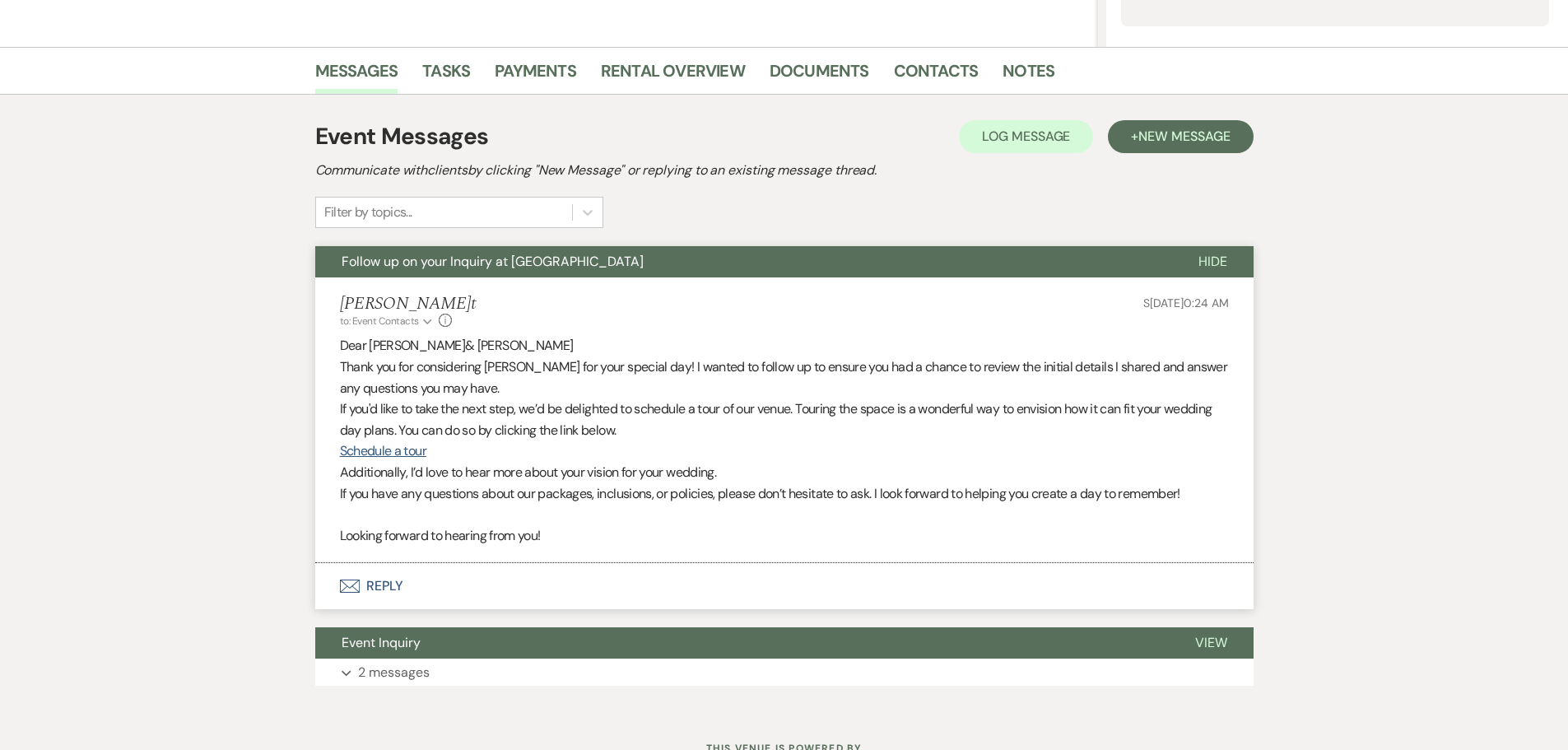
scroll to position [375, 0]
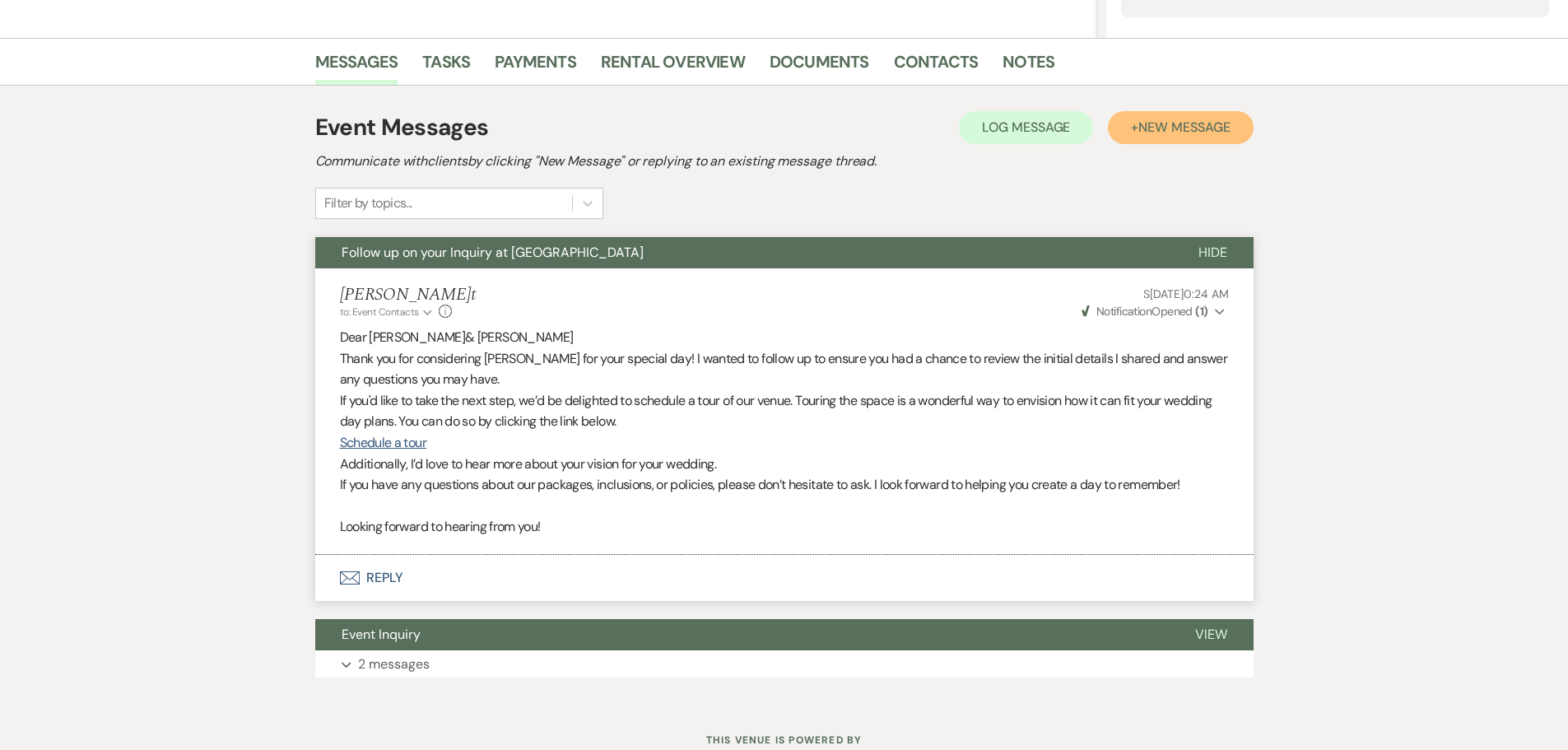
click at [1198, 131] on span "New Message" at bounding box center [1184, 127] width 91 height 18
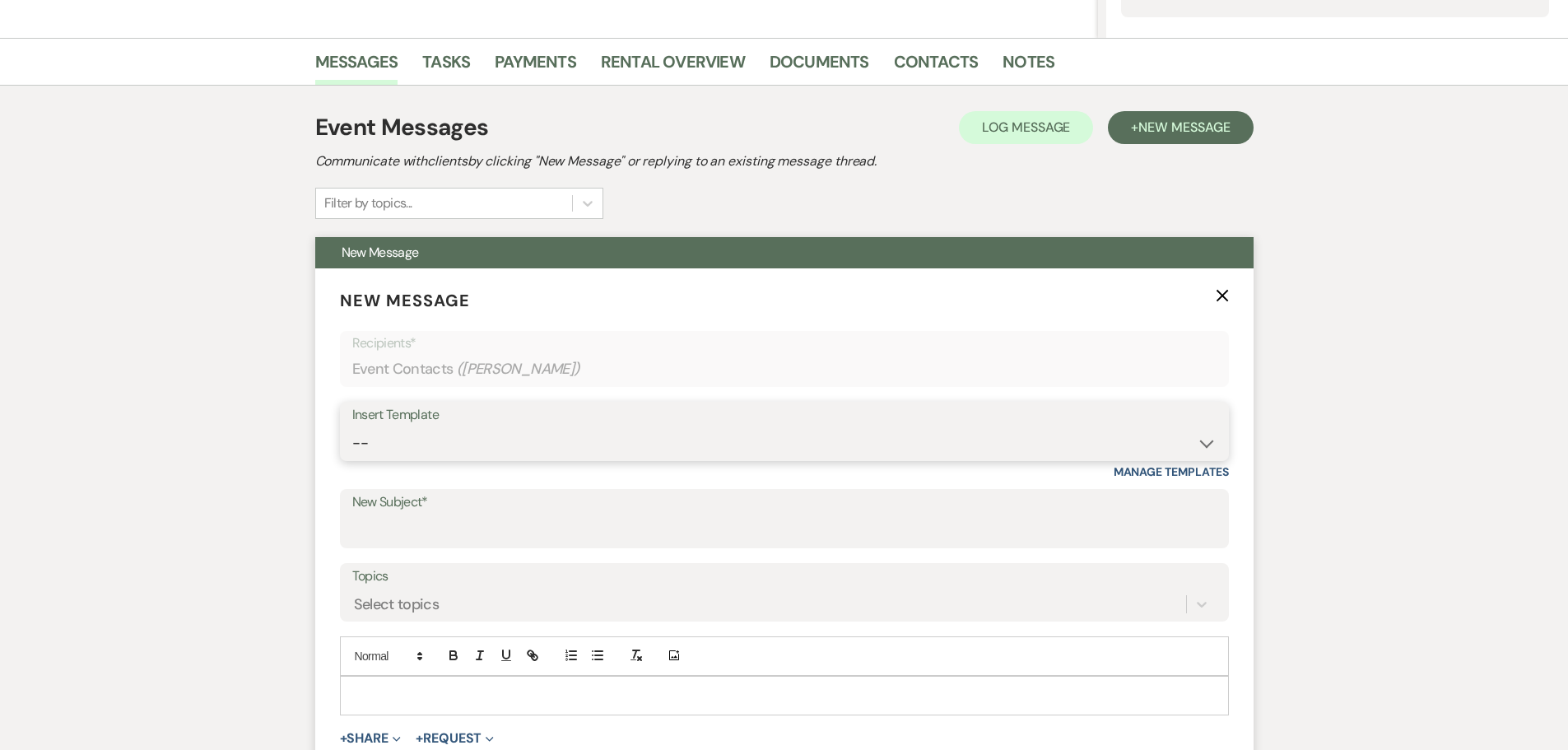
click at [448, 451] on select "-- Weven Planning Portal Introduction (Booked Events) Initial Inquiry Response …" at bounding box center [784, 443] width 864 height 32
click at [352, 427] on select "-- Weven Planning Portal Introduction (Booked Events) Initial Inquiry Response …" at bounding box center [784, 443] width 864 height 32
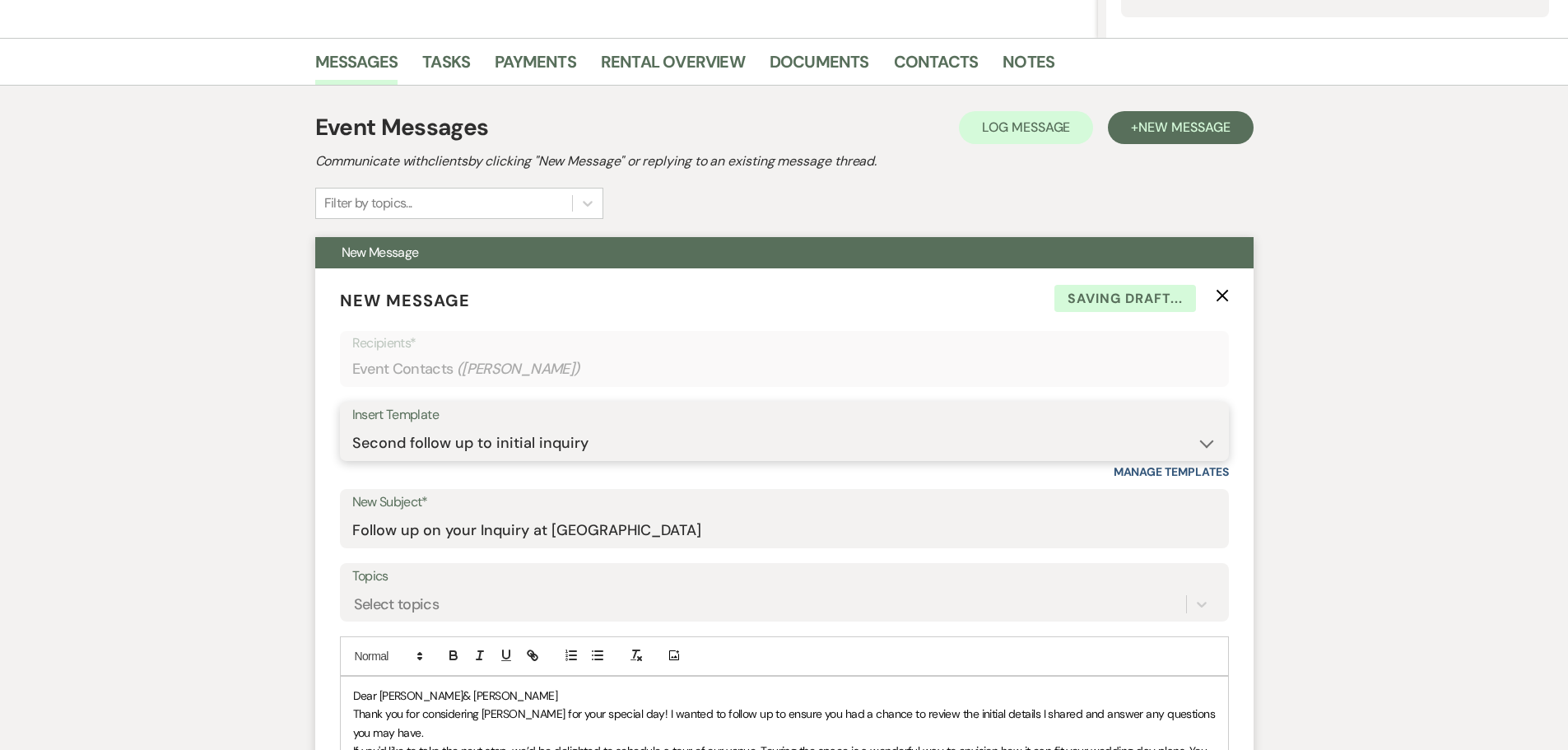
scroll to position [869, 0]
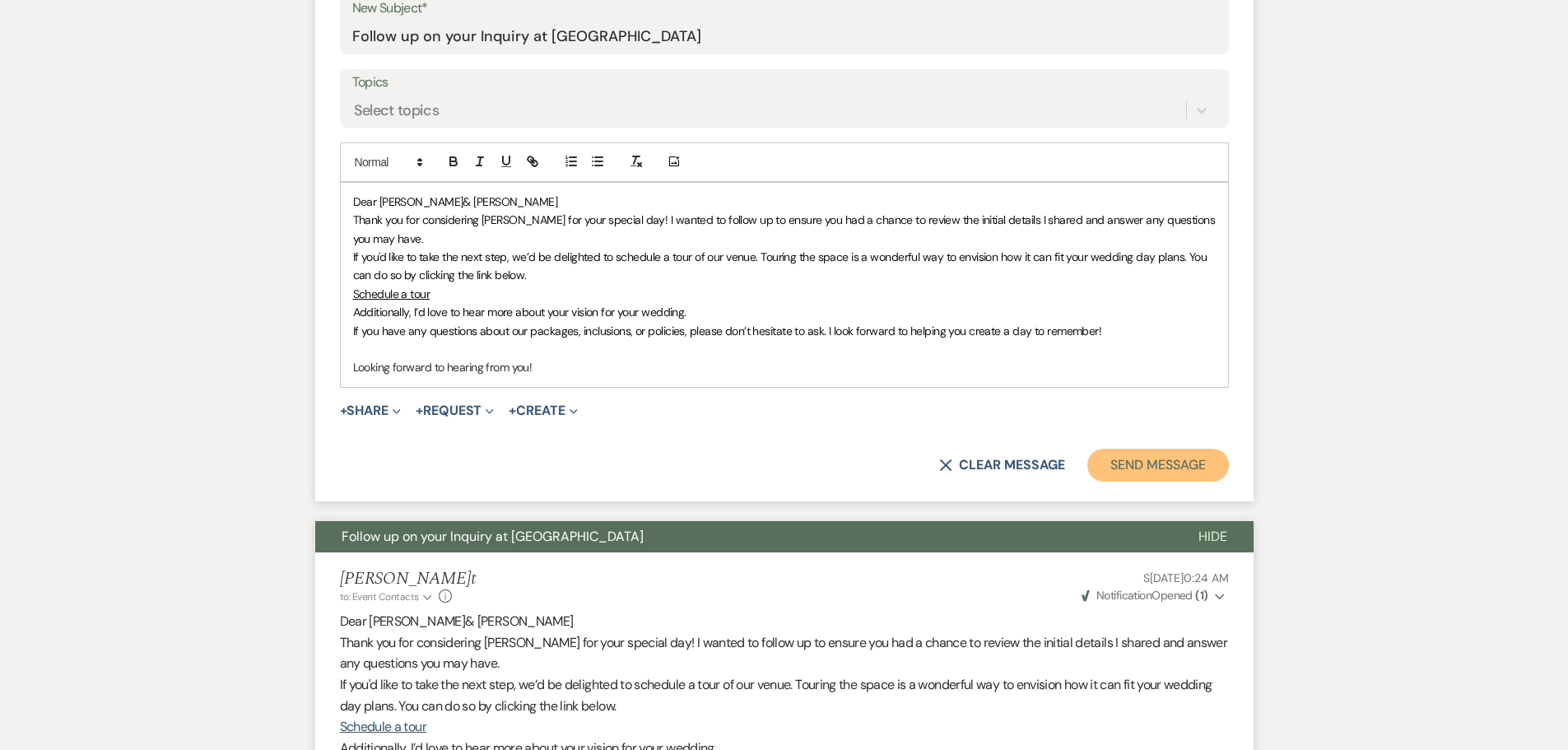
click at [1129, 472] on button "Send Message" at bounding box center [1158, 465] width 141 height 33
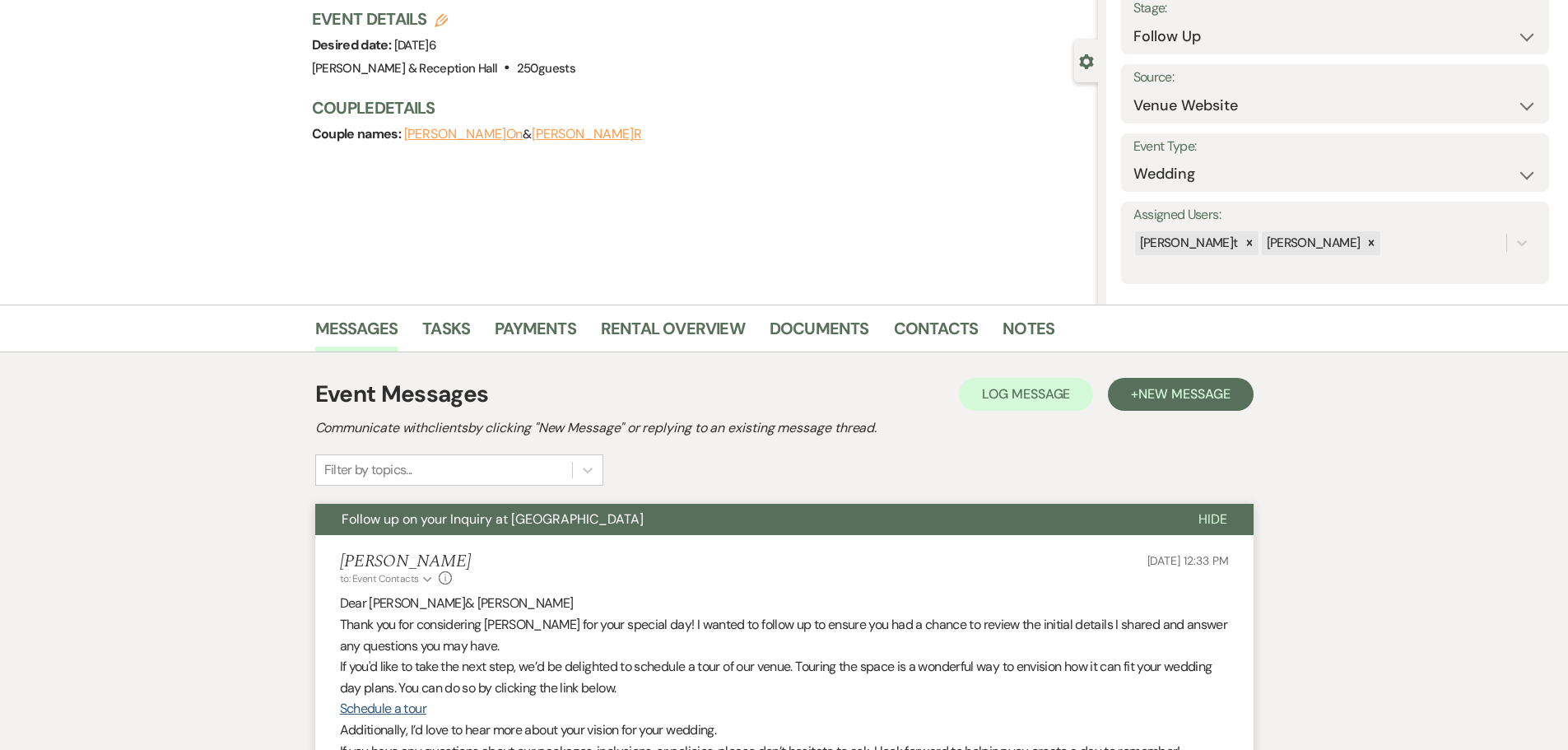
scroll to position [0, 0]
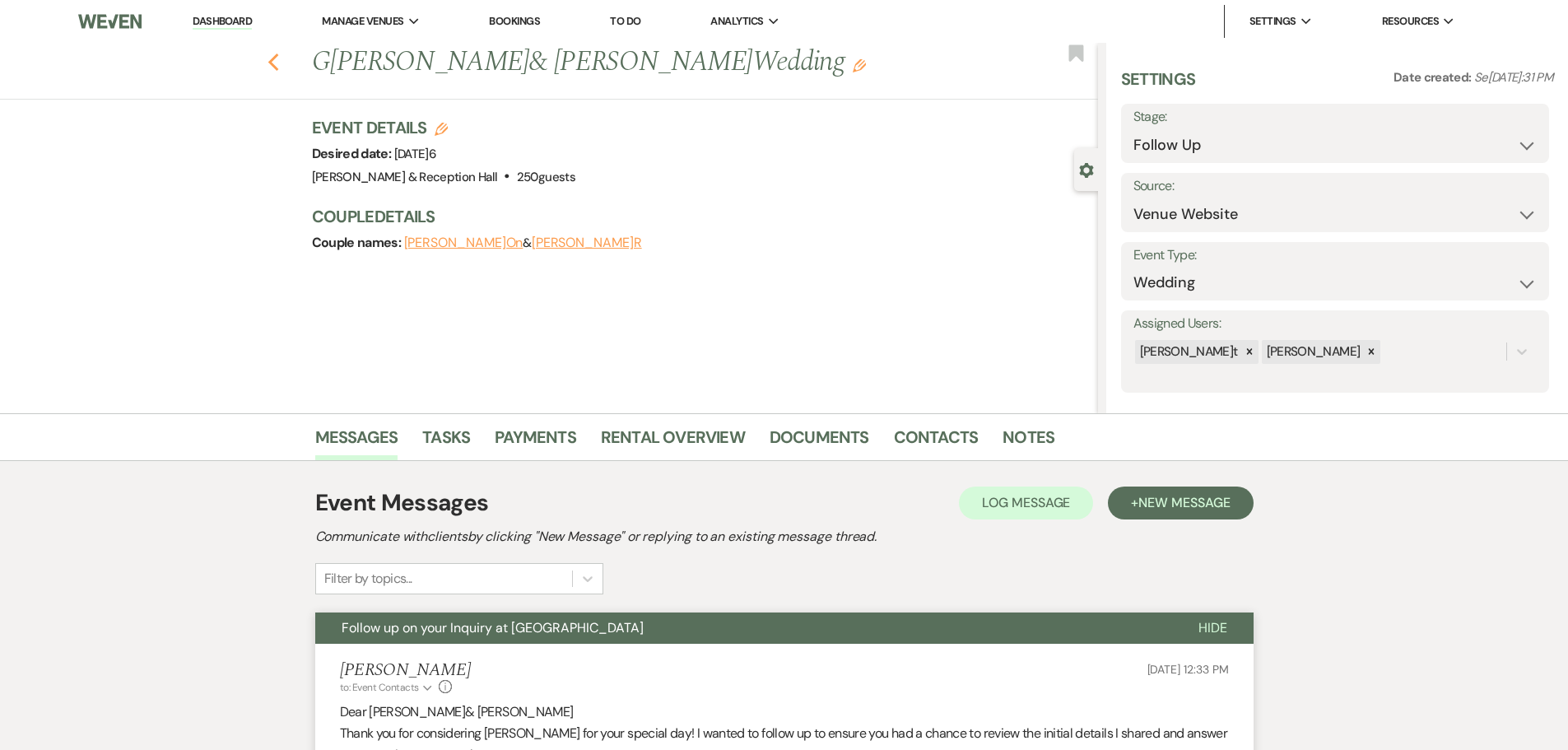
click at [276, 60] on icon "Previous" at bounding box center [273, 63] width 13 height 20
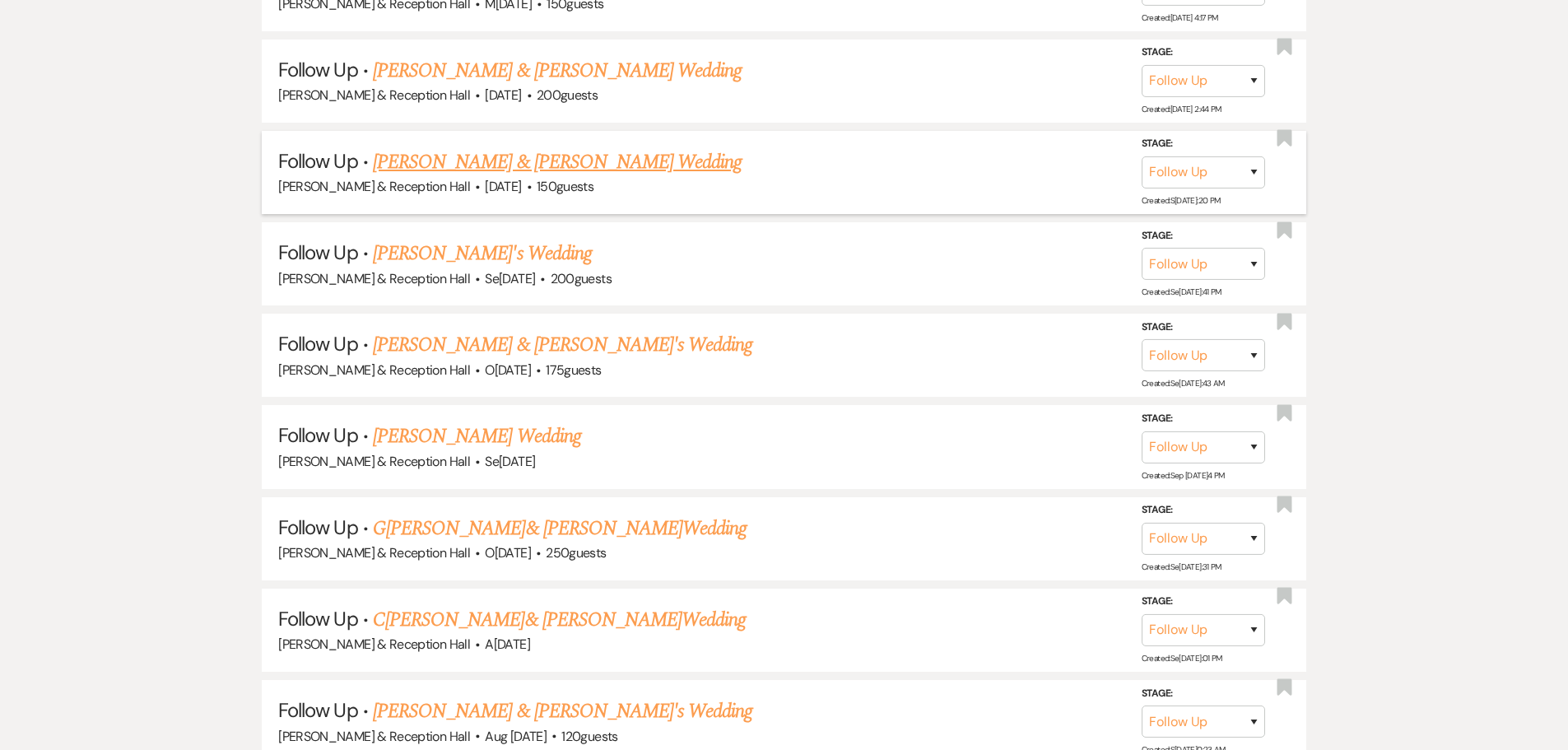
scroll to position [2621, 0]
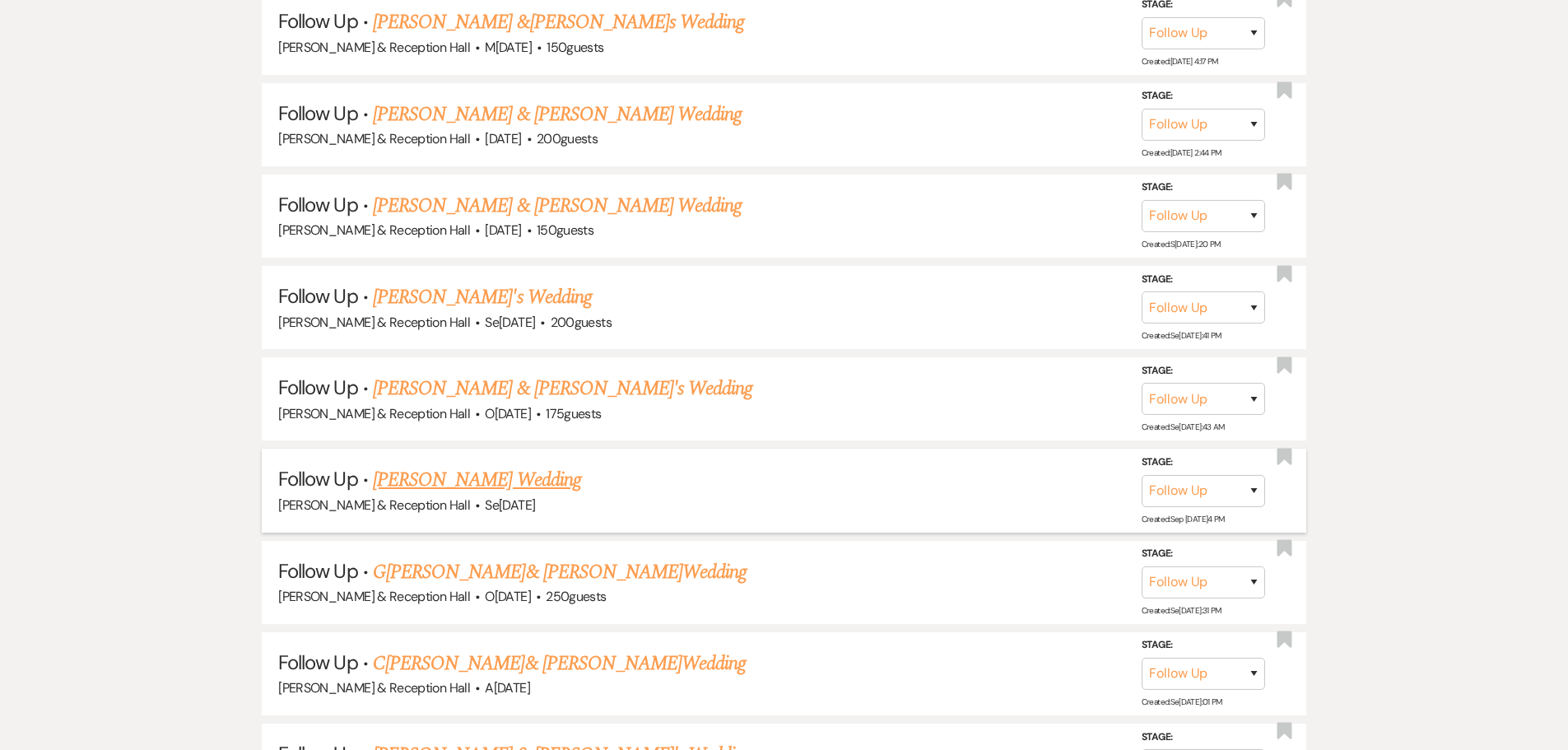
click at [481, 487] on link "[PERSON_NAME] Wedding" at bounding box center [477, 479] width 208 height 29
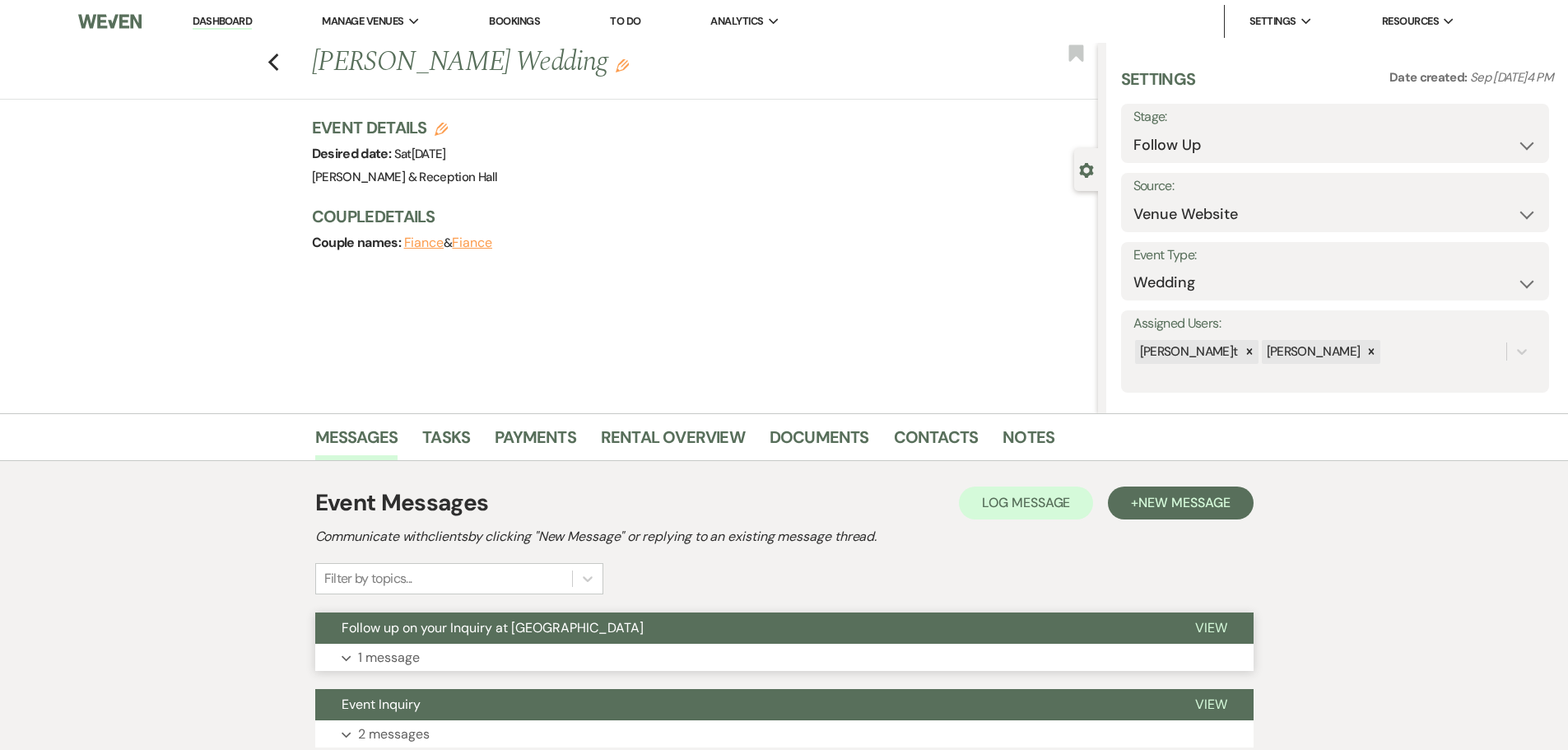
click at [459, 638] on button "Follow up on your Inquiry at [GEOGRAPHIC_DATA]" at bounding box center [742, 628] width 854 height 31
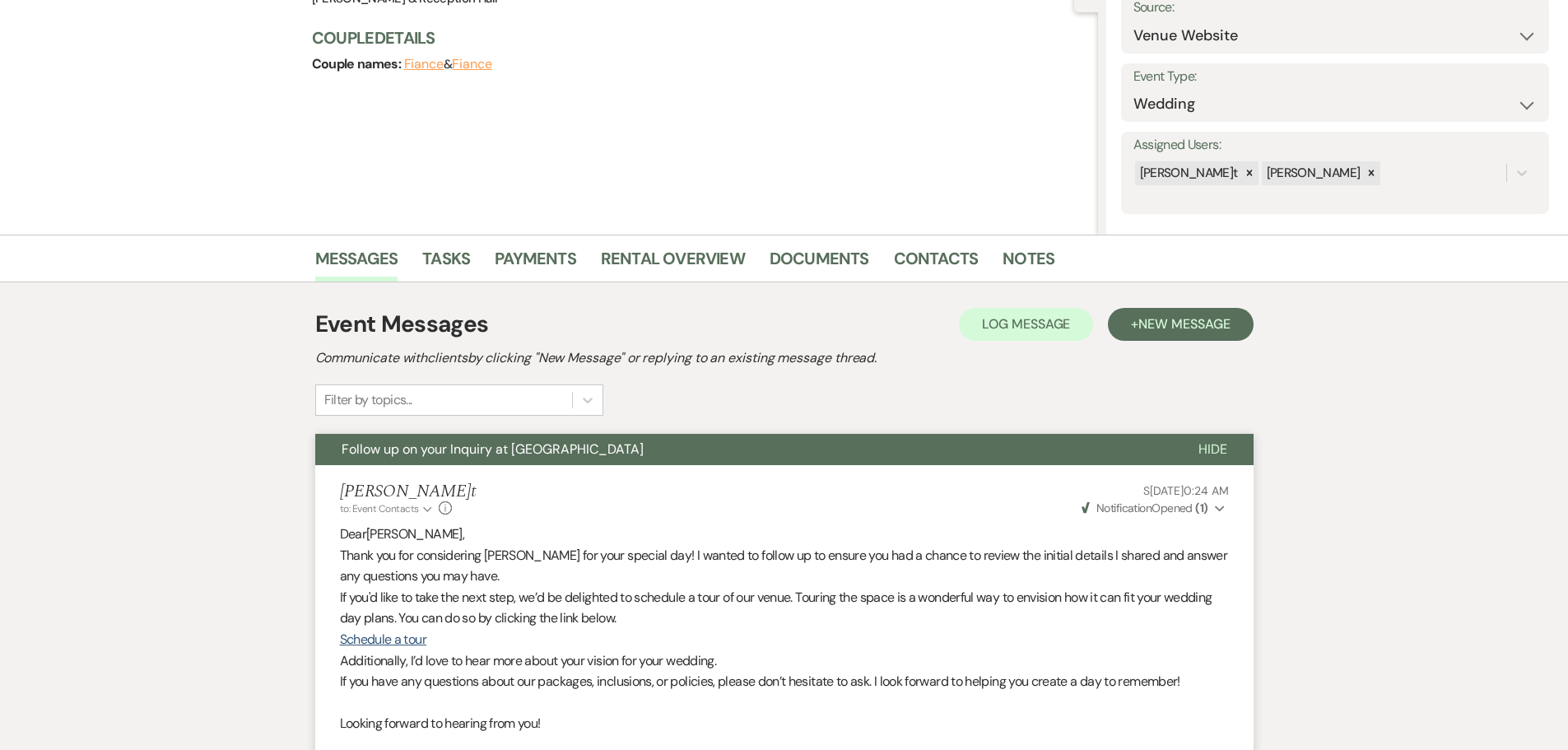
scroll to position [247, 0]
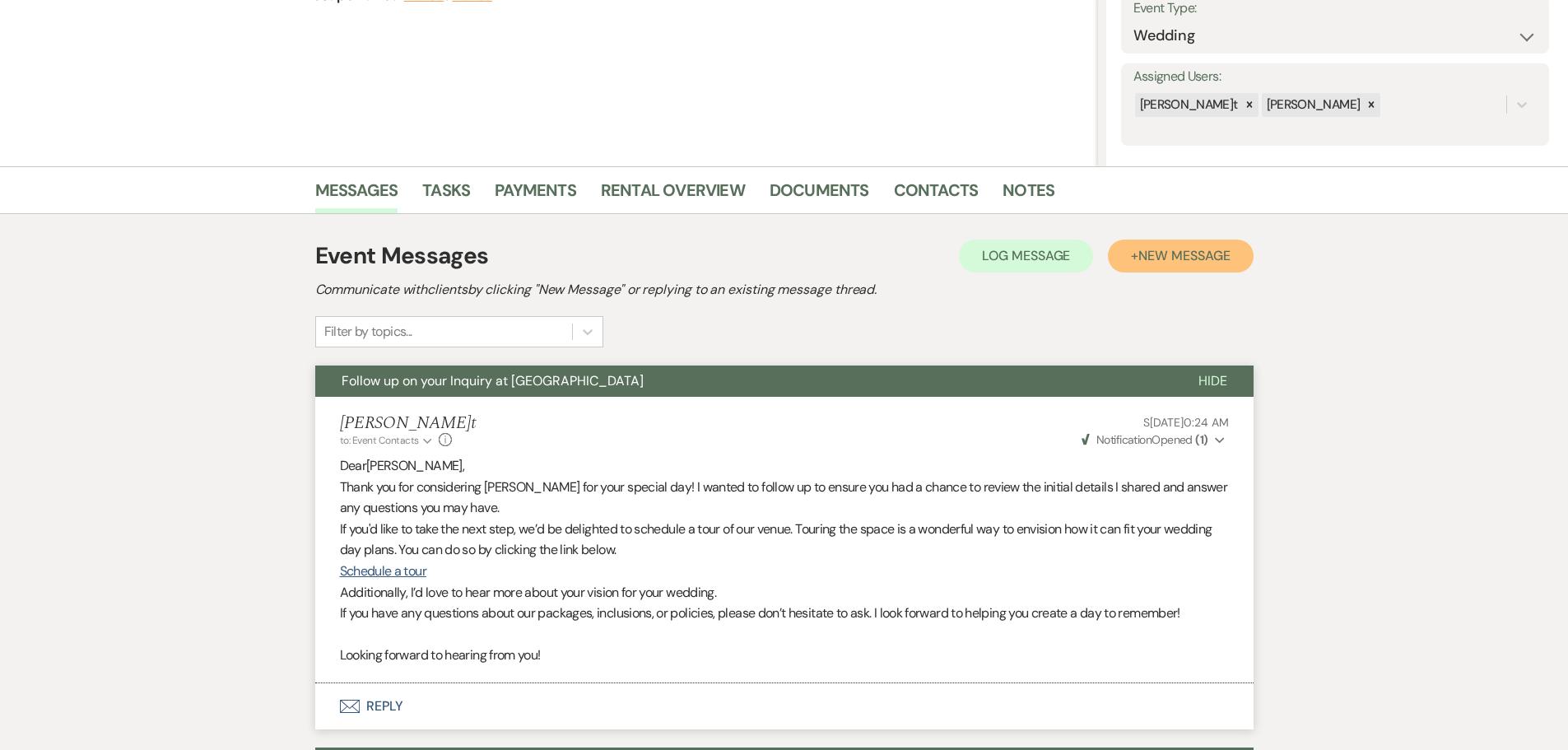
click at [1174, 269] on button "+ New Message" at bounding box center [1180, 256] width 145 height 33
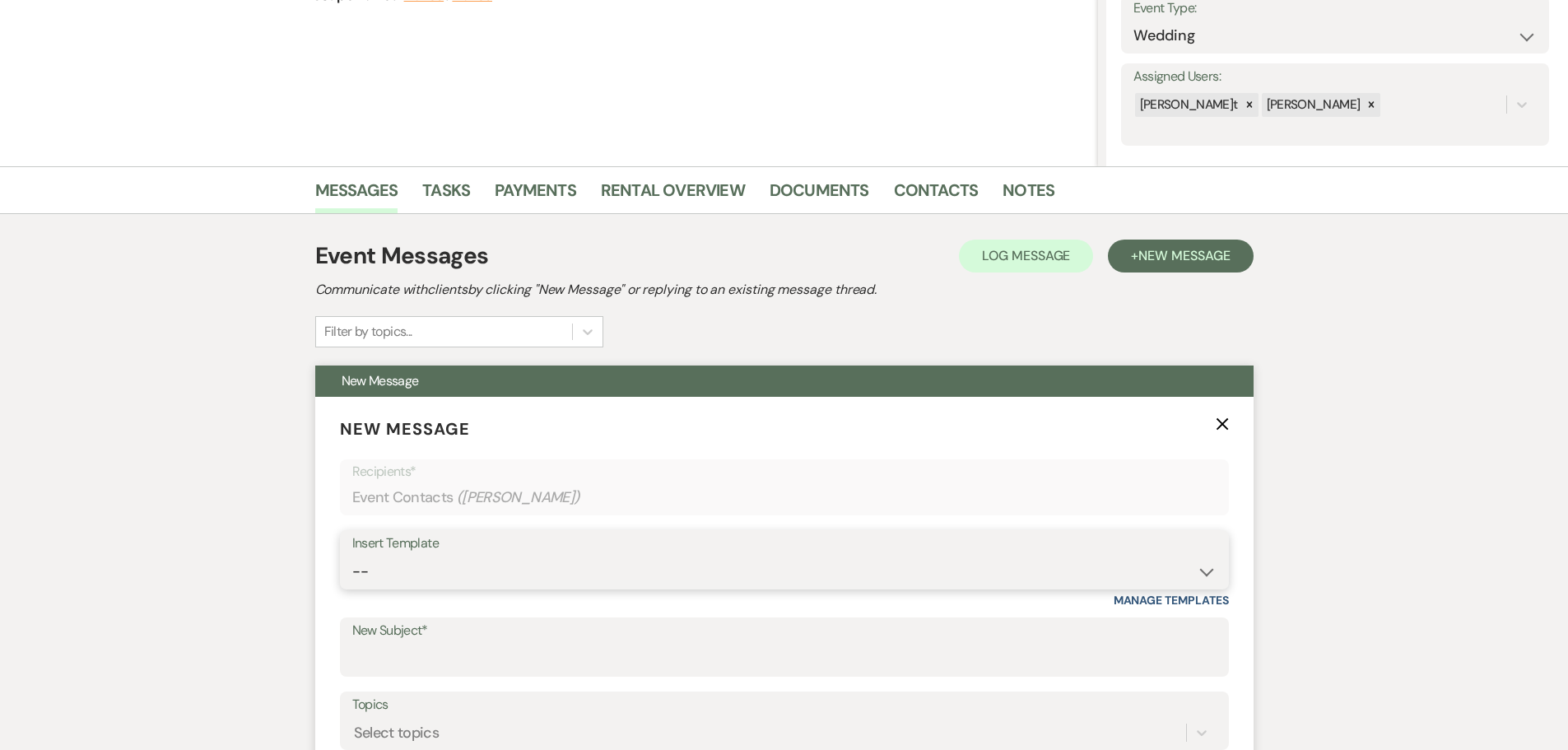
click at [384, 572] on select "-- Weven Planning Portal Introduction (Booked Events) Initial Inquiry Response …" at bounding box center [784, 571] width 864 height 32
click at [352, 555] on select "-- Weven Planning Portal Introduction (Booked Events) Initial Inquiry Response …" at bounding box center [784, 571] width 864 height 32
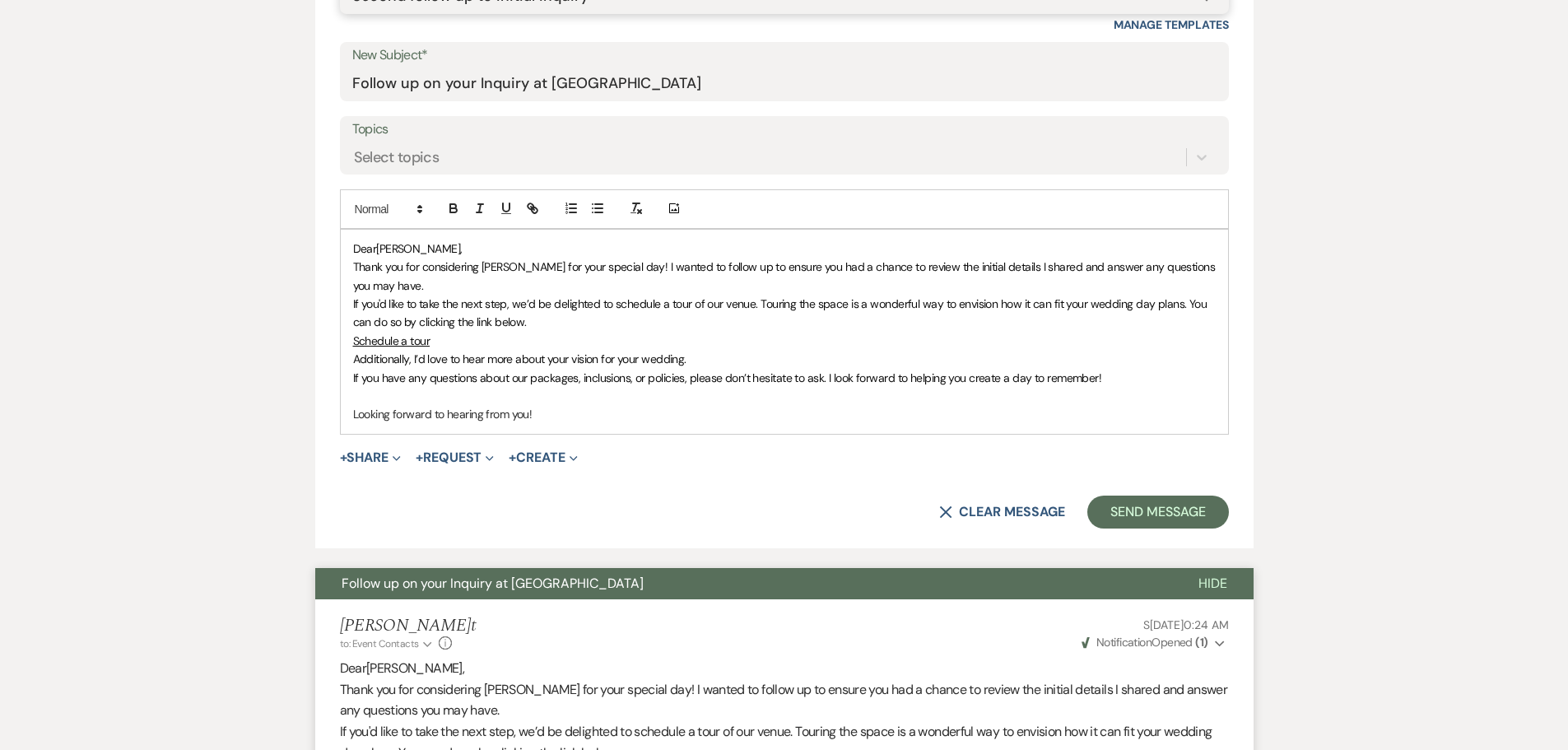
scroll to position [823, 0]
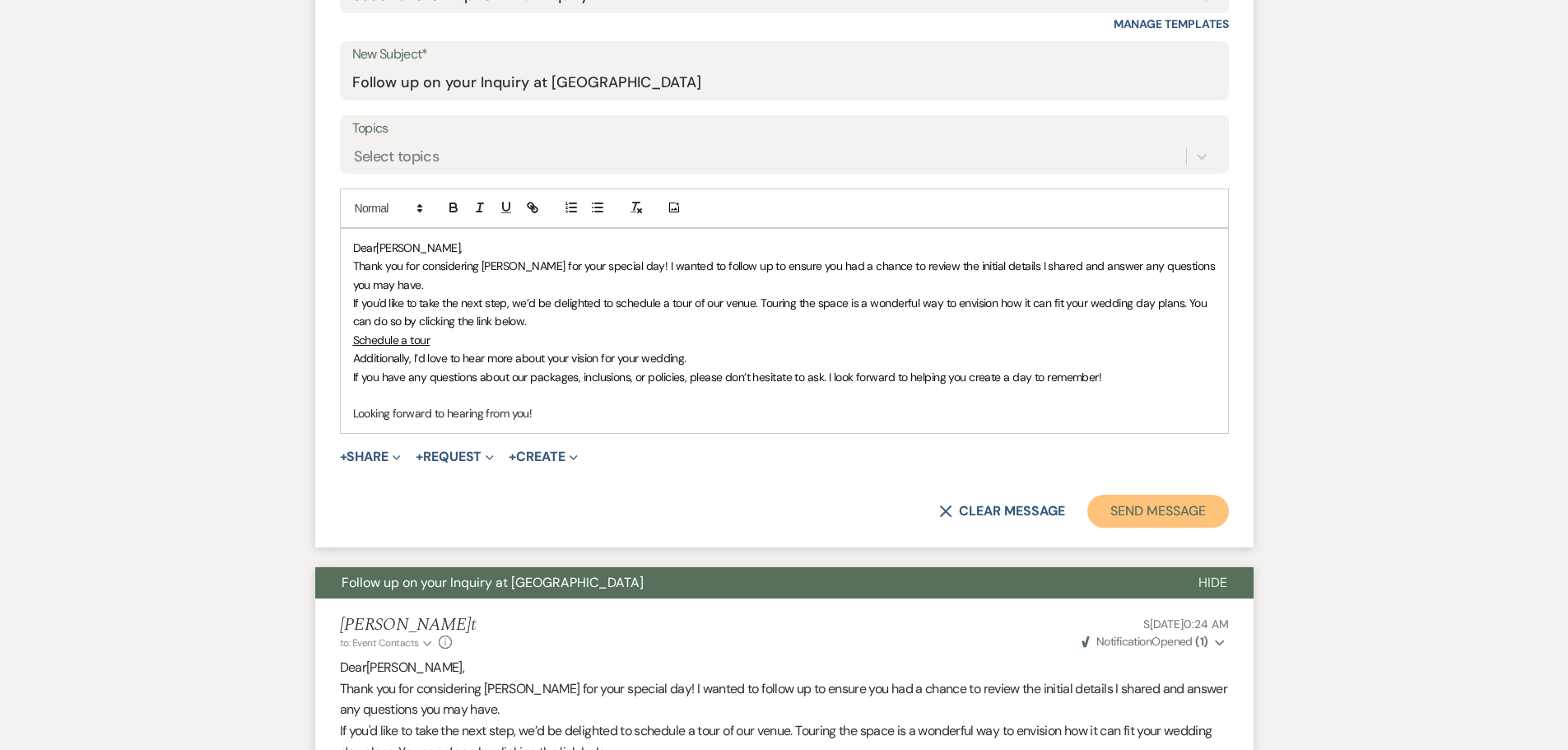
click at [1159, 519] on button "Send Message" at bounding box center [1158, 511] width 141 height 33
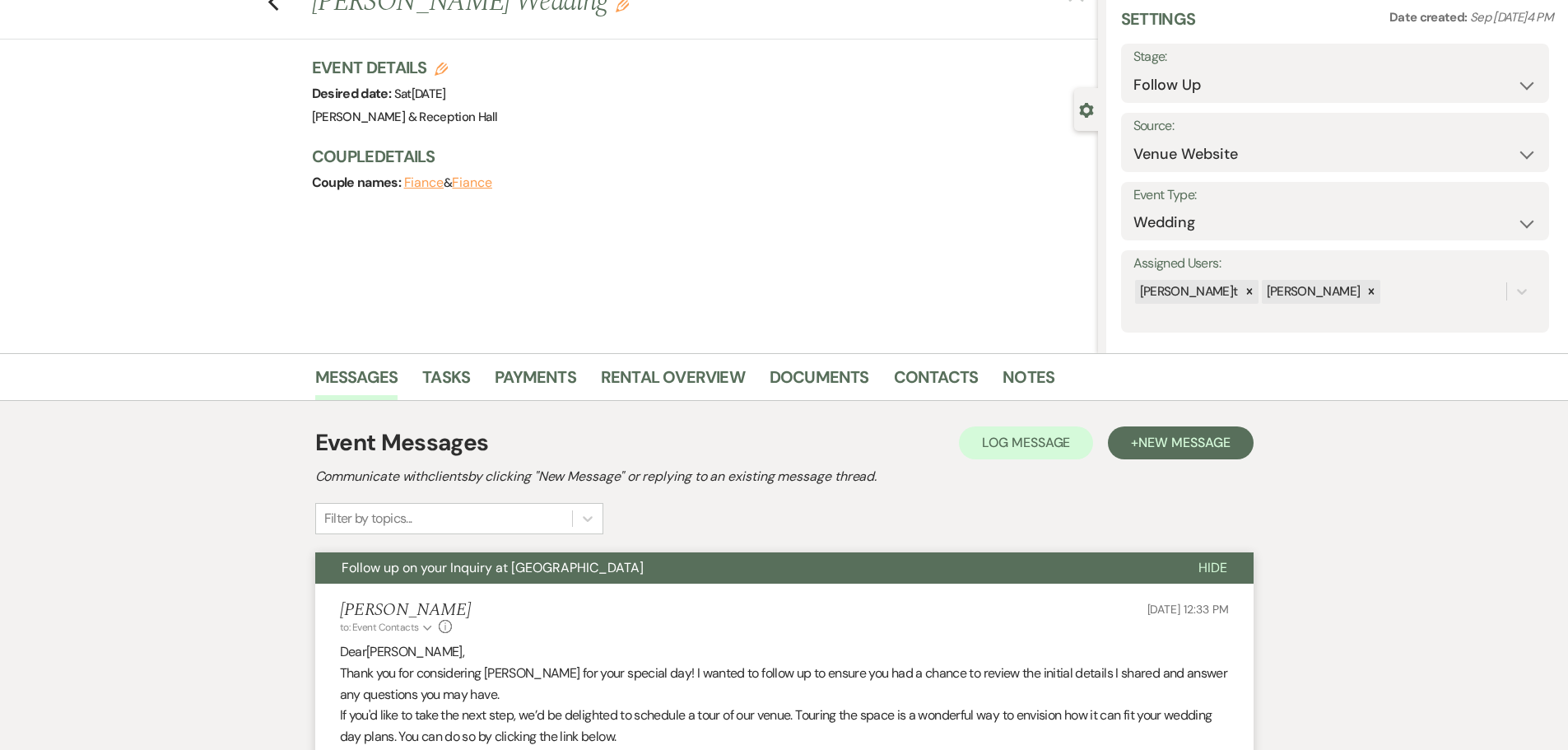
scroll to position [0, 0]
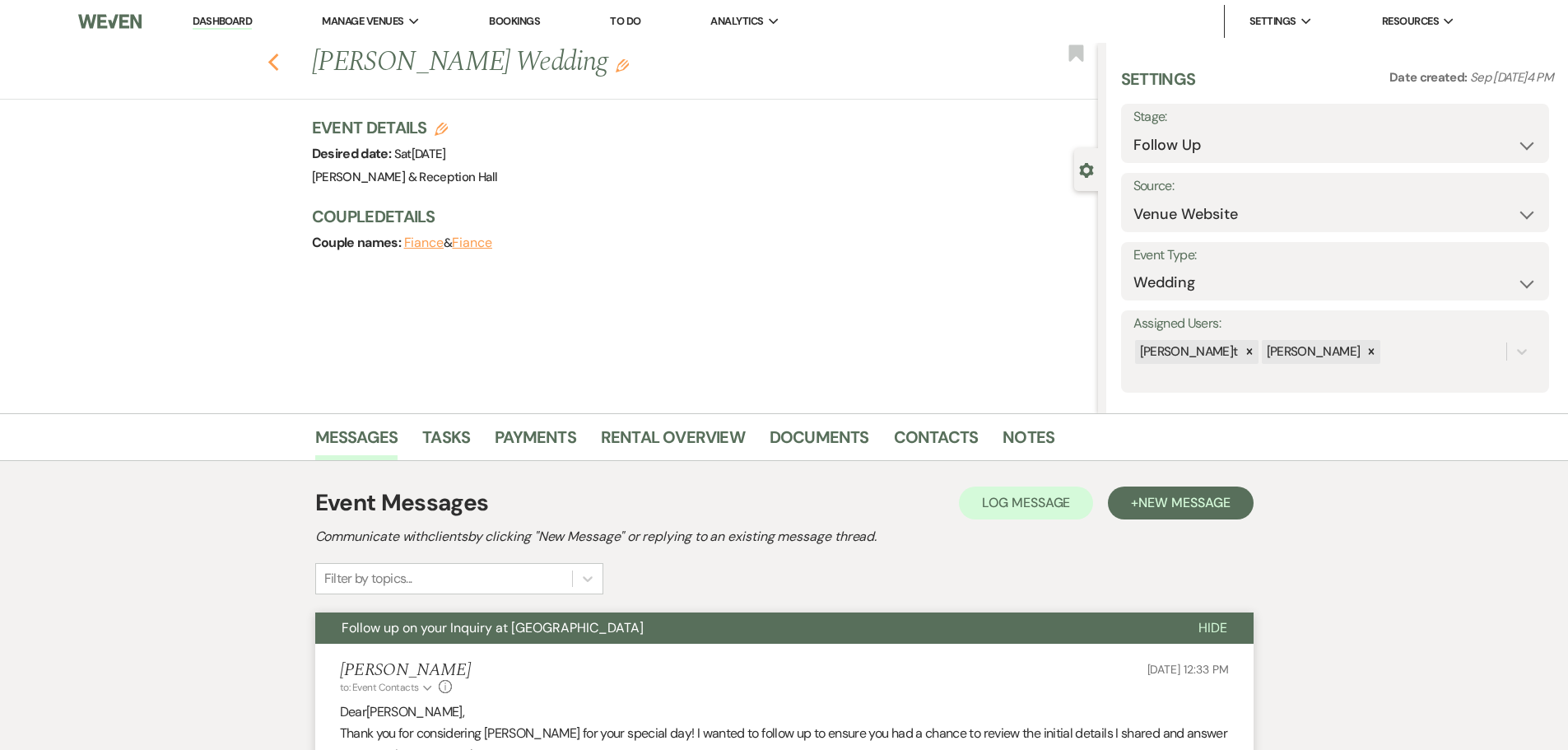
click at [278, 67] on icon "Previous" at bounding box center [273, 63] width 13 height 20
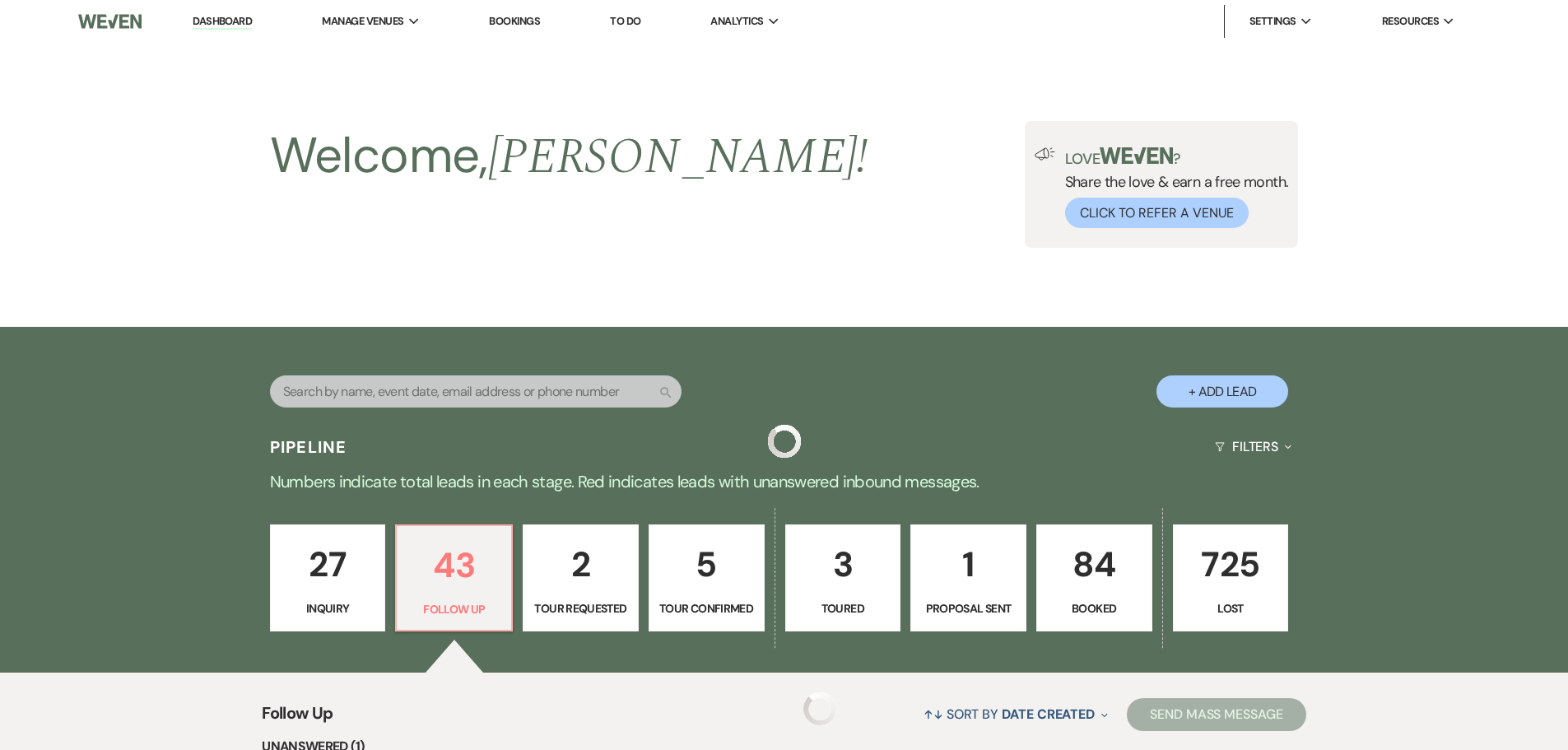
scroll to position [2621, 0]
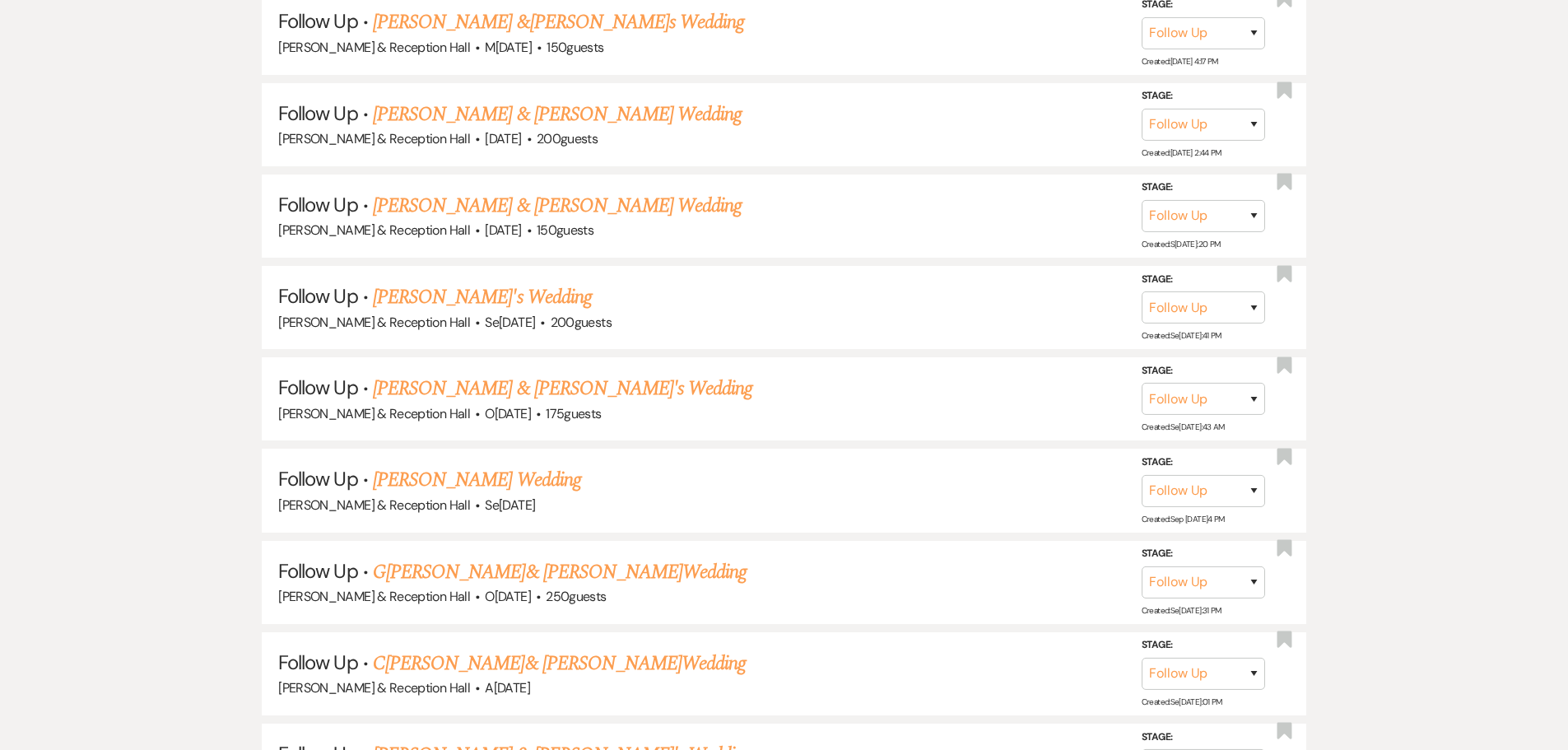
click at [493, 385] on link "[PERSON_NAME] & [PERSON_NAME]'s Wedding" at bounding box center [563, 388] width 380 height 29
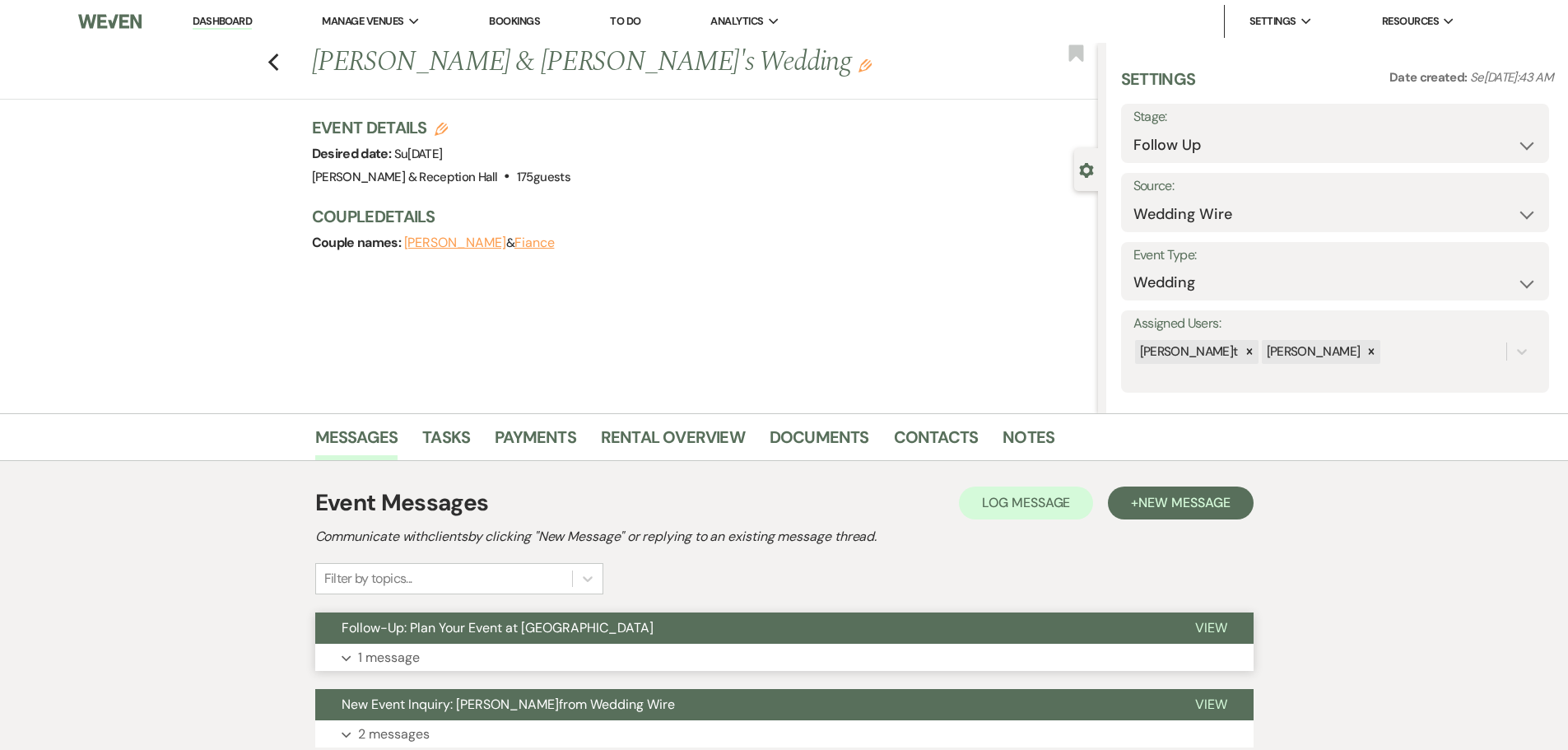
click at [423, 642] on button "Follow-Up: Plan Your Event at [GEOGRAPHIC_DATA]" at bounding box center [742, 628] width 854 height 31
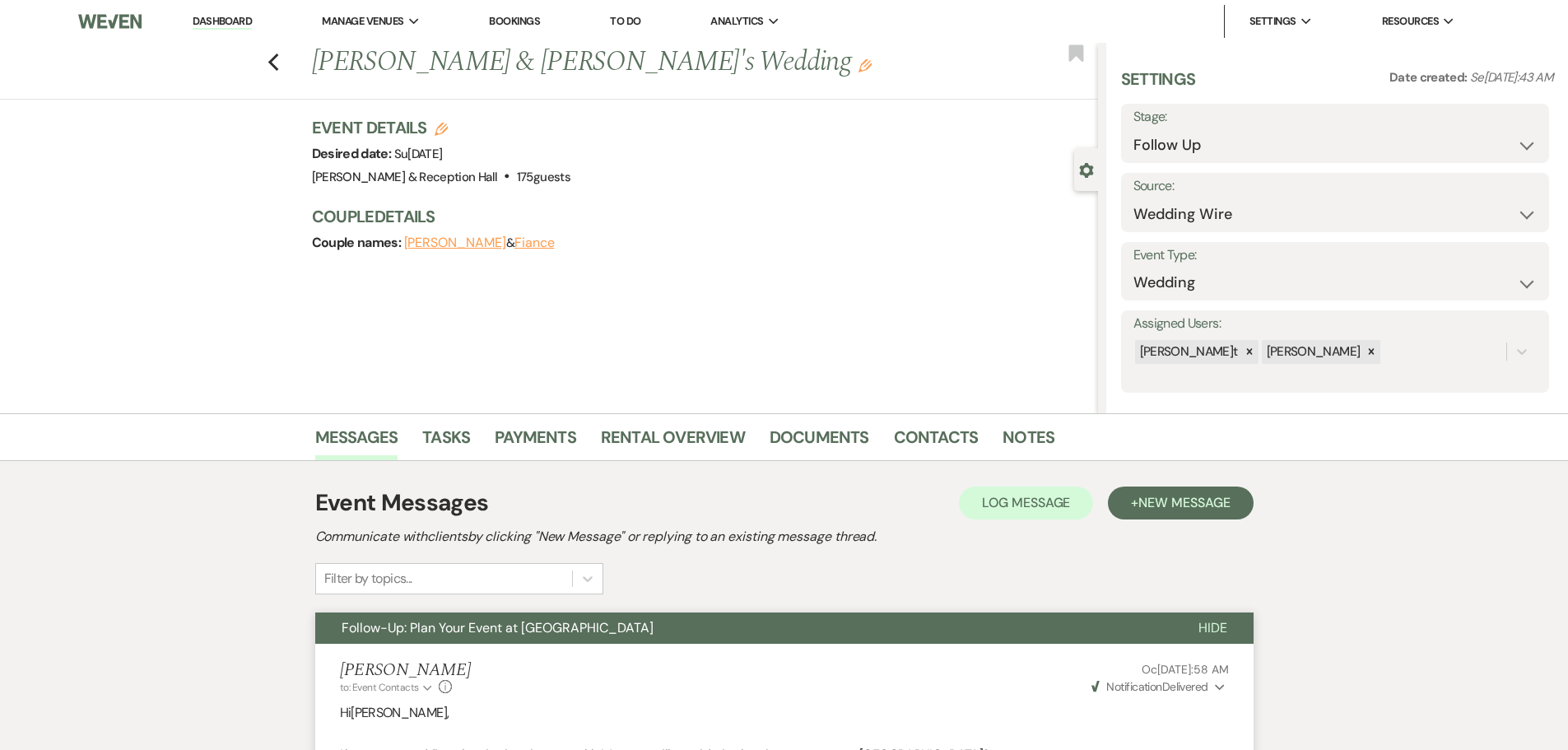
click at [93, 503] on div "Messages Tasks Payments Rental Overview Documents Contacts Notes Event Messages…" at bounding box center [784, 735] width 1568 height 643
click at [222, 16] on link "Dashboard" at bounding box center [222, 22] width 60 height 16
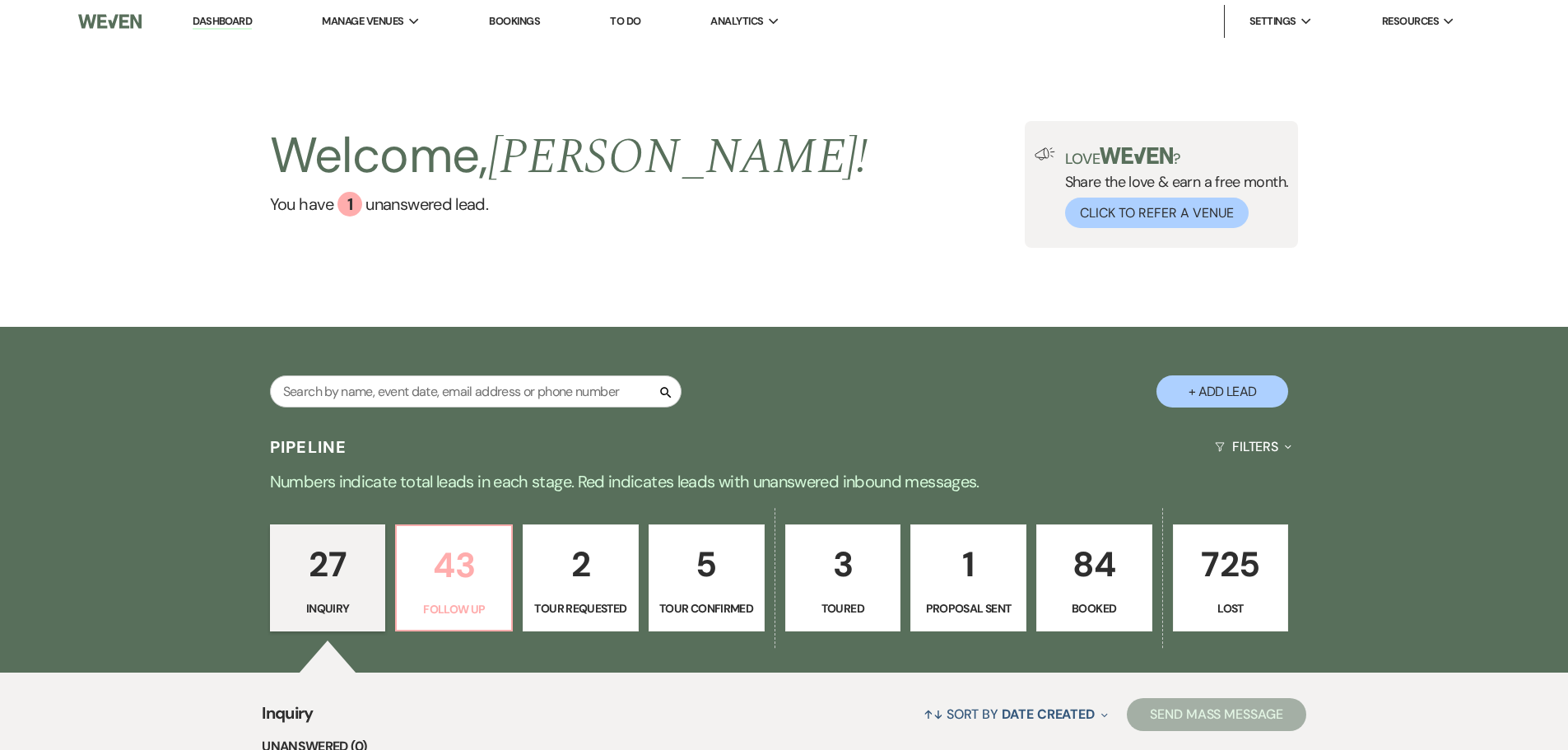
click at [456, 579] on p "43" at bounding box center [454, 565] width 95 height 55
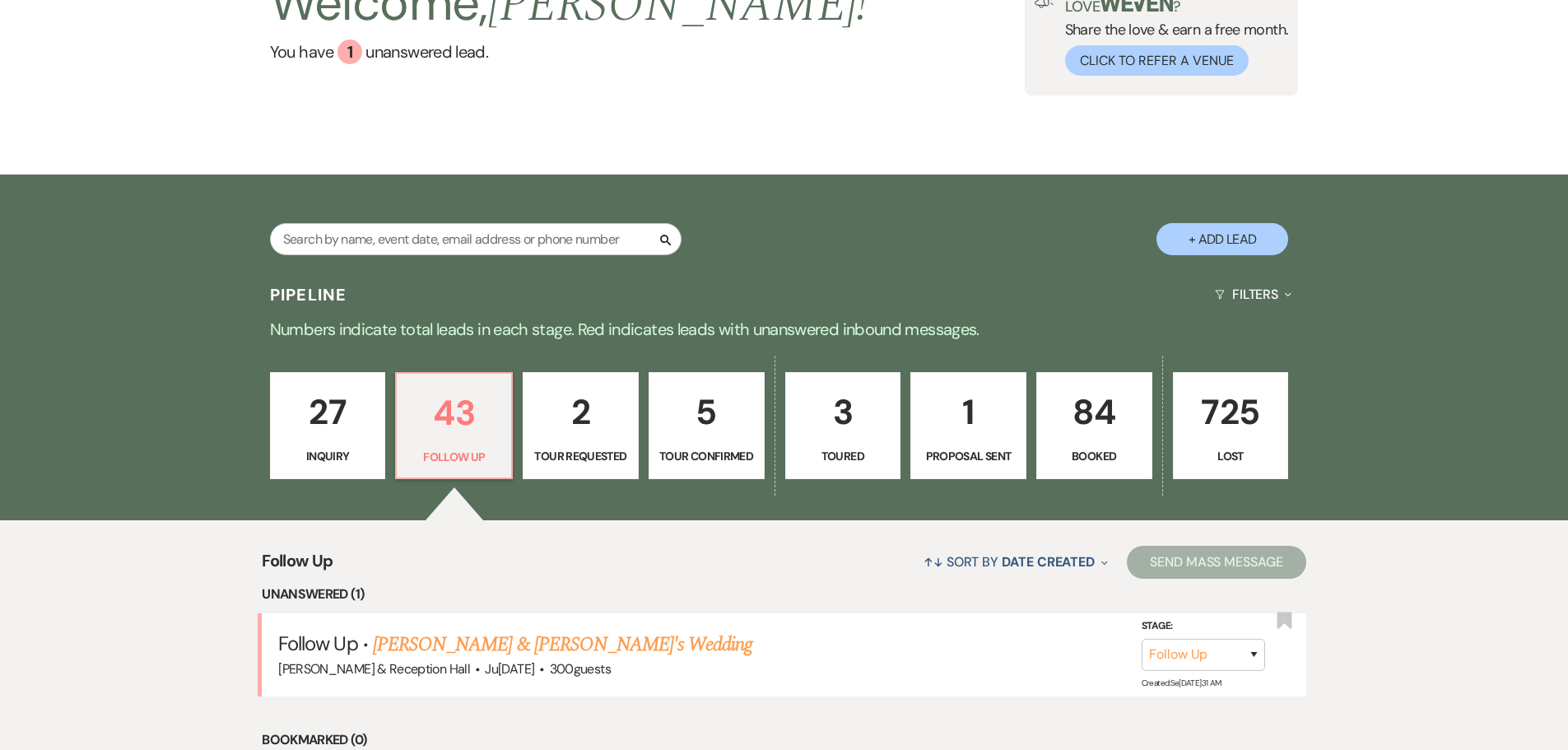
scroll to position [164, 0]
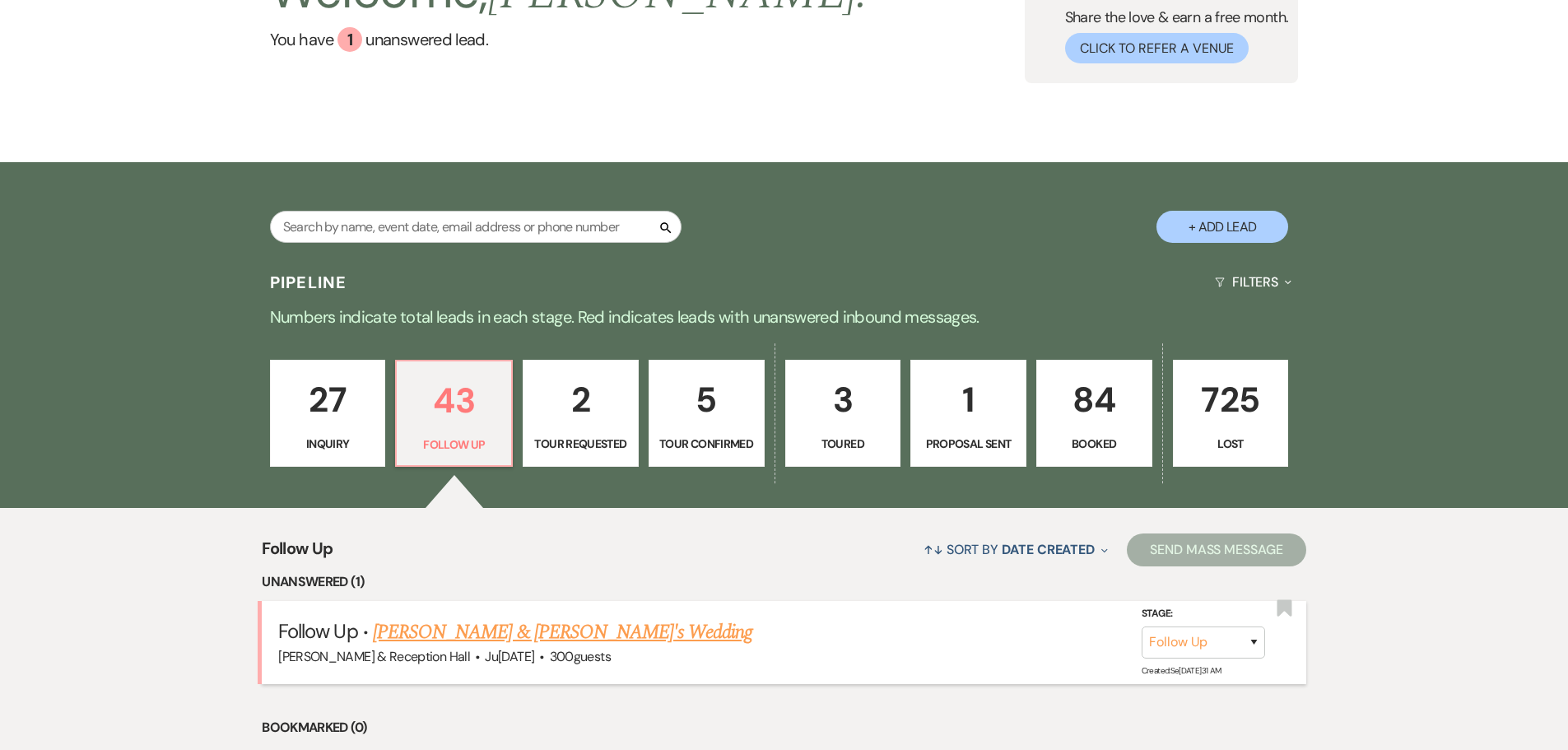
click at [476, 638] on link "[PERSON_NAME] & [PERSON_NAME]'s Wedding" at bounding box center [563, 632] width 380 height 29
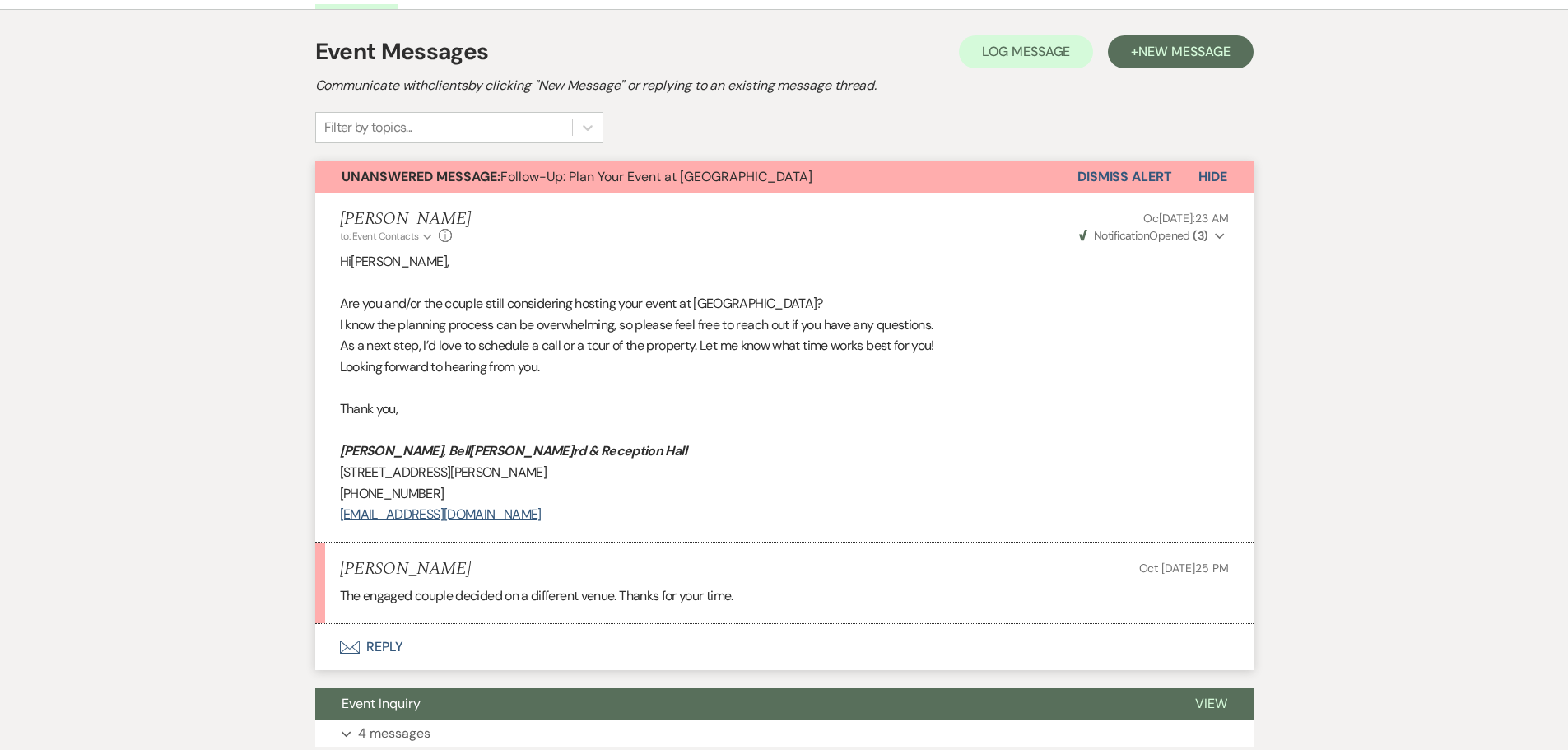
scroll to position [579, 0]
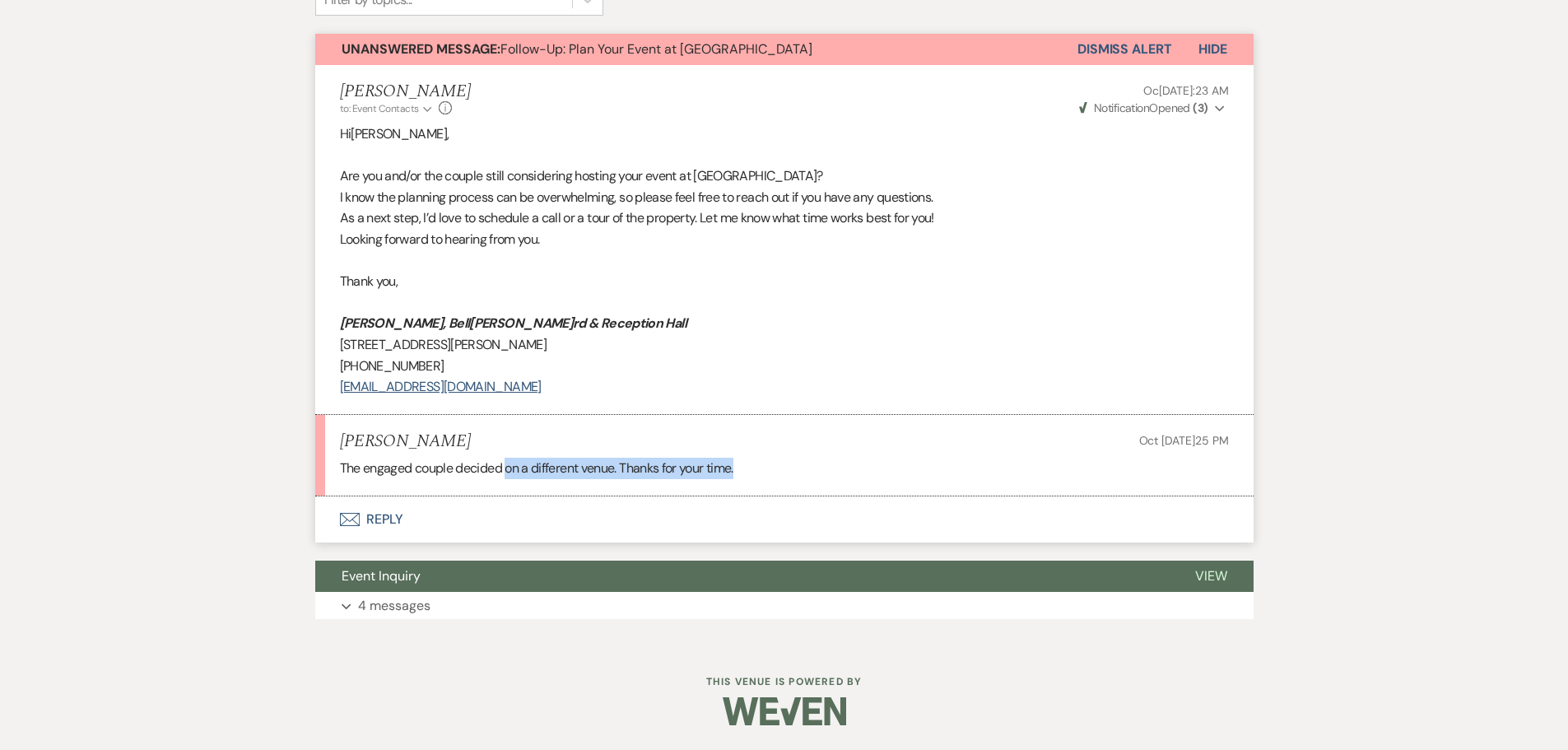
drag, startPoint x: 506, startPoint y: 463, endPoint x: 800, endPoint y: 481, distance: 294.6
click at [800, 481] on li "[PERSON_NAME][DATE] 12:25 PM The engaged couple decided on a different venue. T…" at bounding box center [784, 456] width 939 height 81
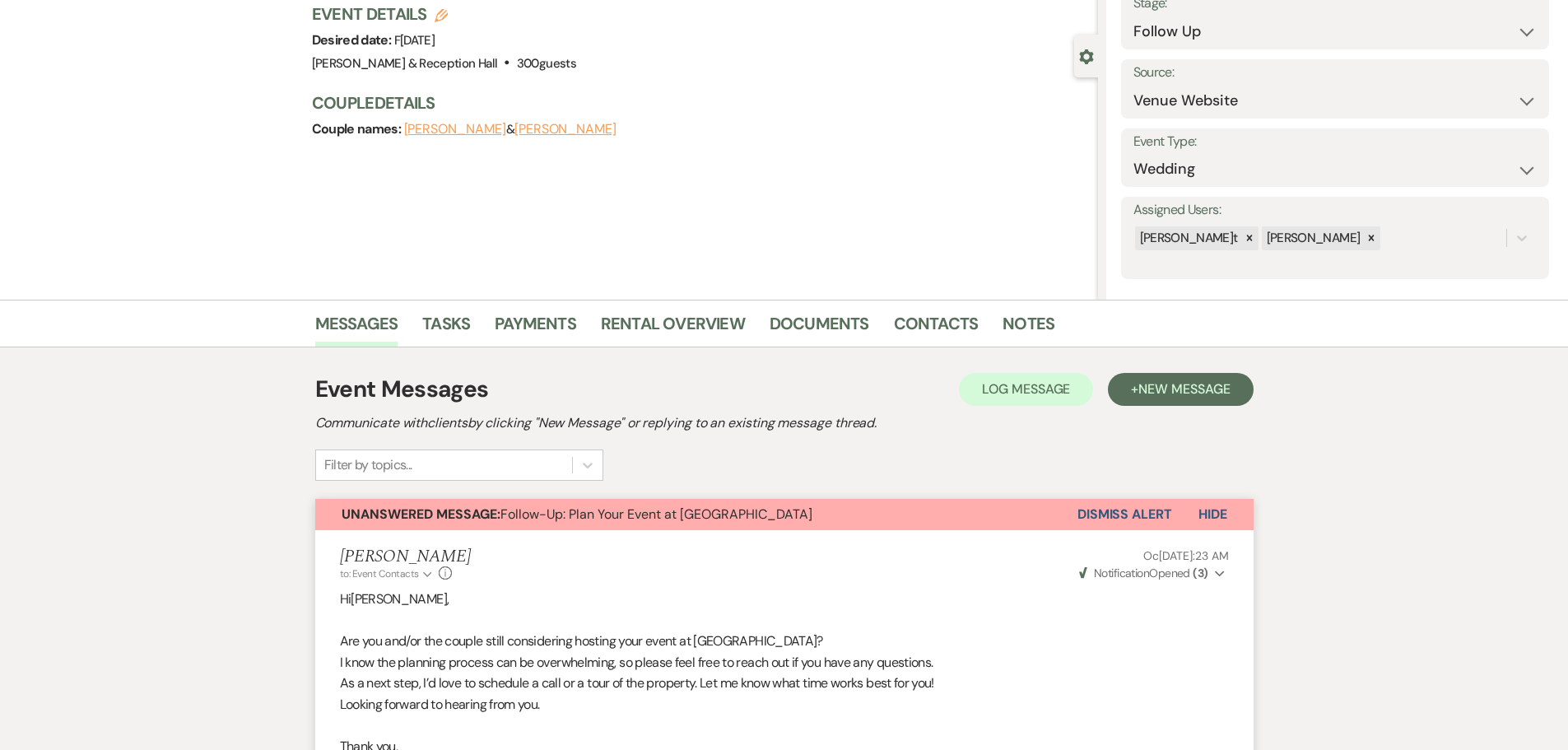
scroll to position [3, 0]
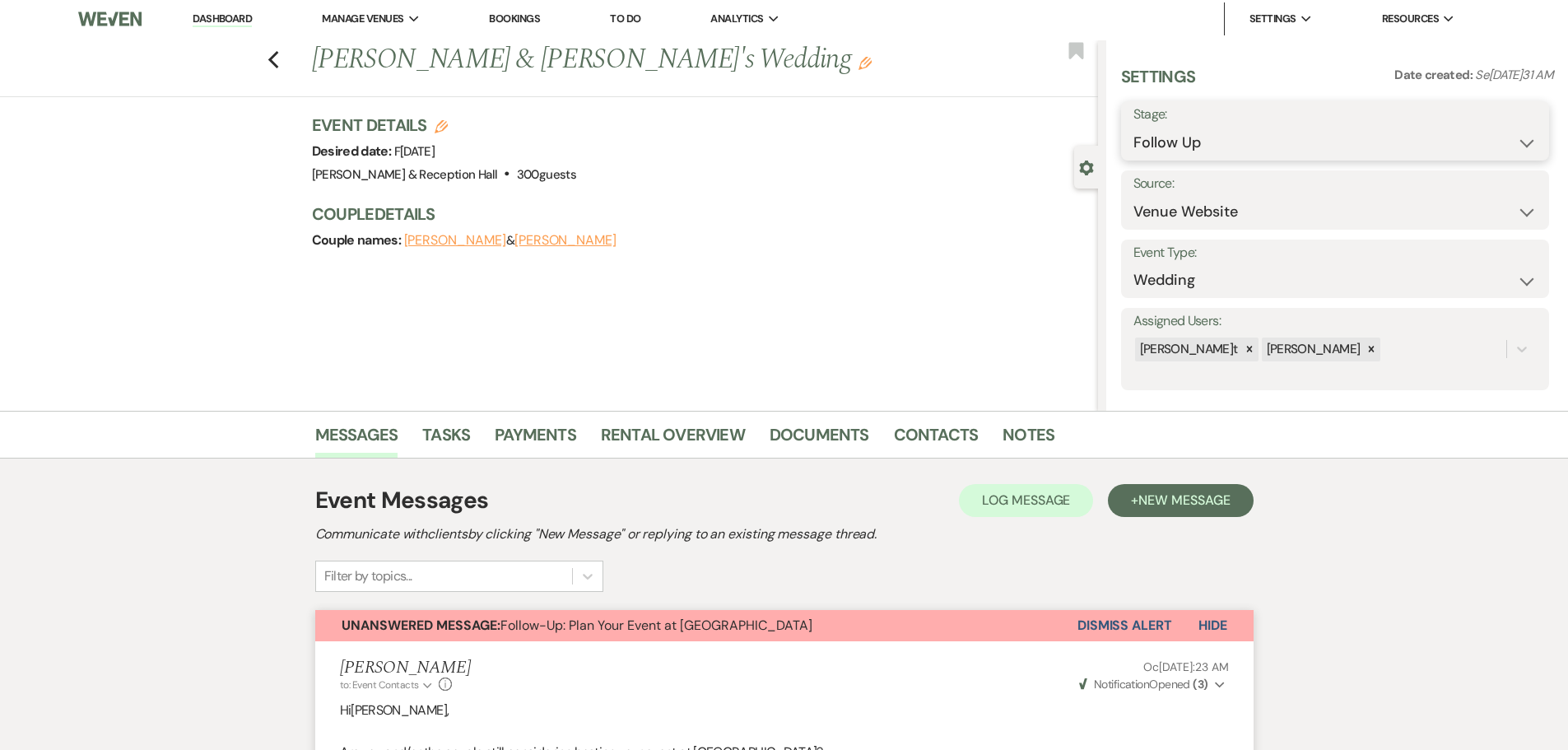
click at [1295, 137] on select "Inquiry Follow Up Tour Requested Tour Confirmed Toured Proposal Sent Booked Lost" at bounding box center [1335, 143] width 404 height 32
click at [1270, 138] on select "Inquiry Follow Up Tour Requested Tour Confirmed Toured Proposal Sent Booked Lost" at bounding box center [1335, 143] width 404 height 32
click at [1265, 137] on select "Inquiry Follow Up Tour Requested Tour Confirmed Toured Proposal Sent Booked Lost" at bounding box center [1335, 143] width 404 height 32
click at [1133, 127] on select "Inquiry Follow Up Tour Requested Tour Confirmed Toured Proposal Sent Booked Lost" at bounding box center [1335, 143] width 404 height 32
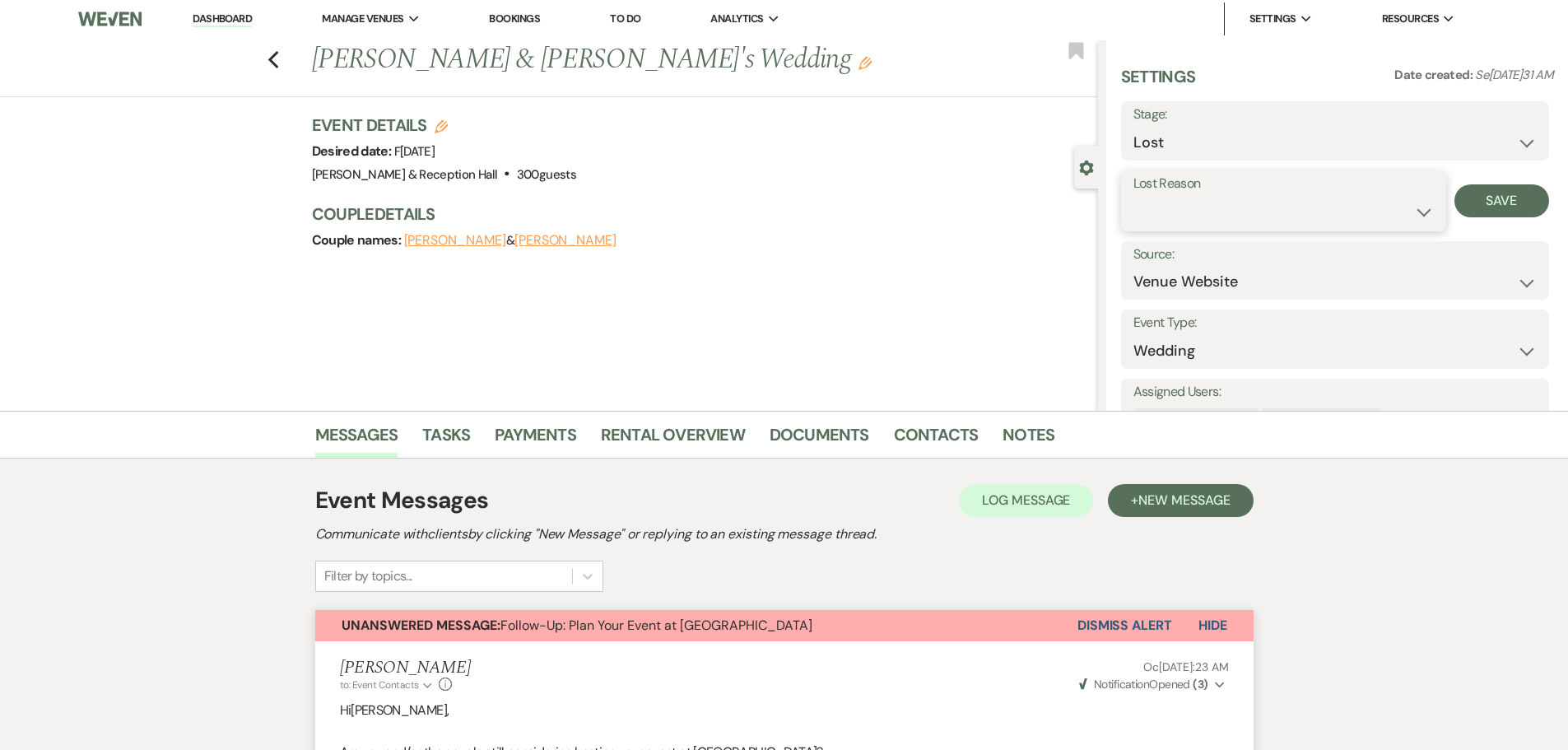
click at [1220, 214] on select "Booked Elsewhere Budget Date Unavailable No Response Not a Good Match Capacity …" at bounding box center [1284, 212] width 300 height 32
click at [1133, 196] on select "Booked Elsewhere Budget Date Unavailable No Response Not a Good Match Capacity …" at bounding box center [1284, 212] width 300 height 32
click at [1491, 205] on button "Save" at bounding box center [1502, 201] width 95 height 33
click at [280, 48] on button "Previous" at bounding box center [273, 58] width 13 height 23
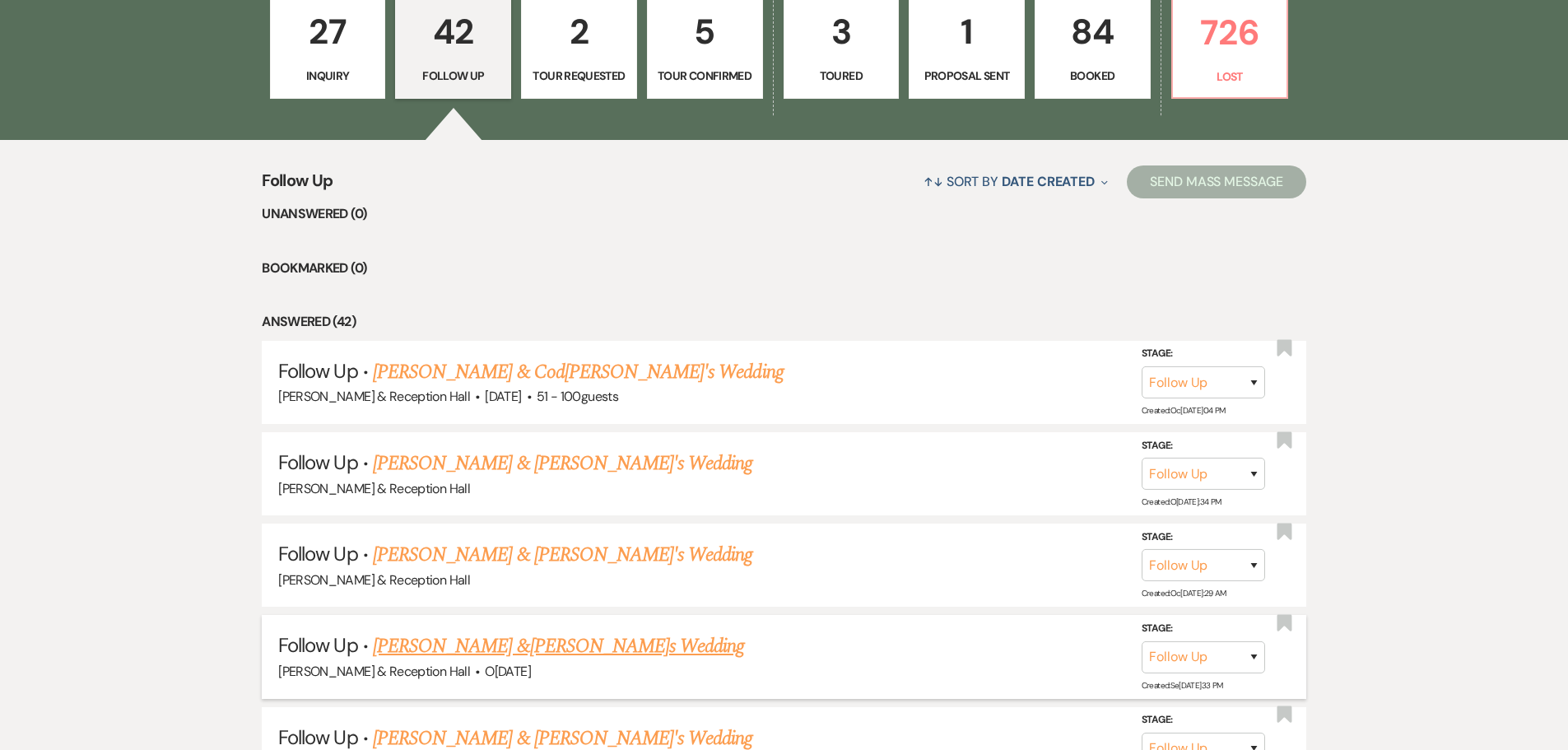
scroll to position [576, 0]
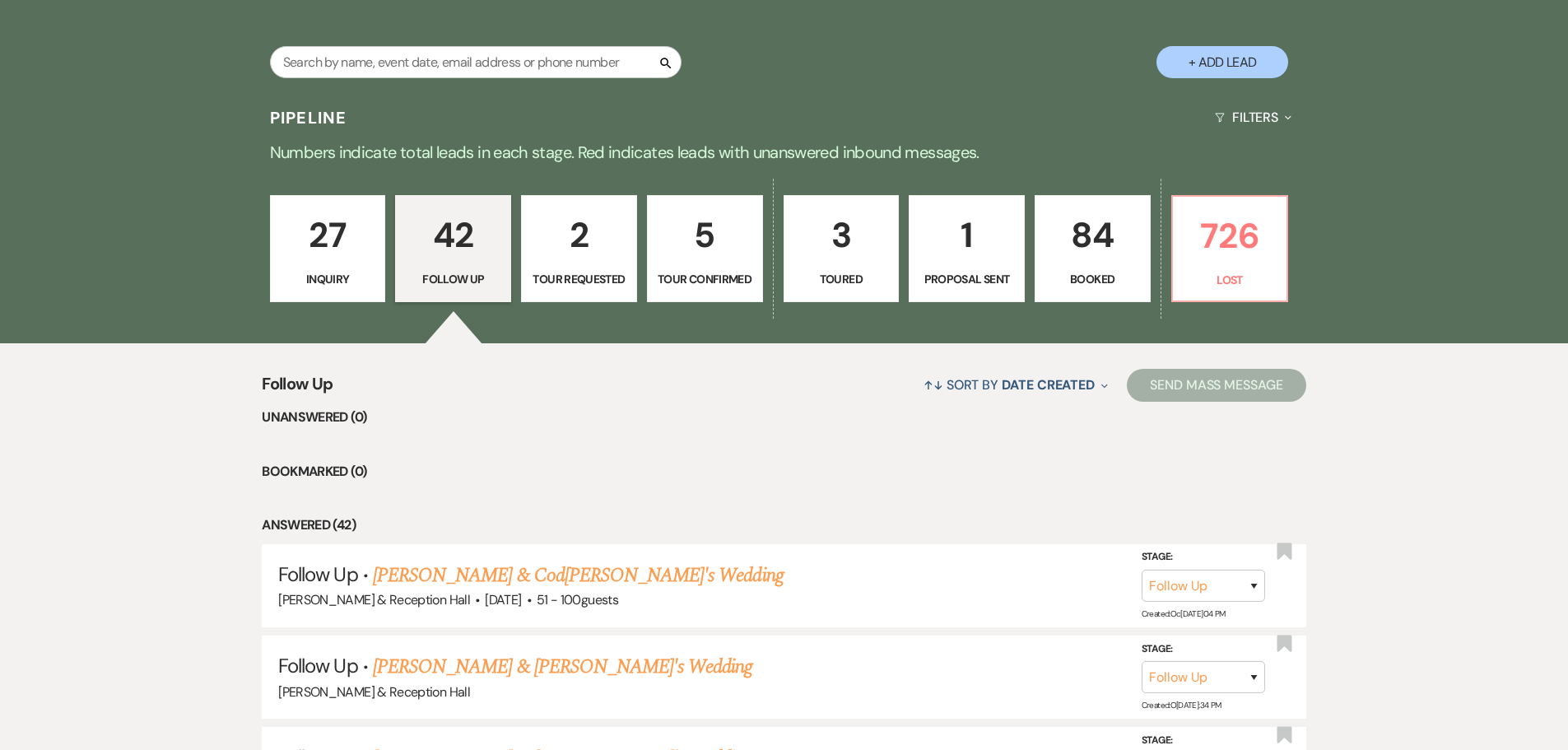
click at [591, 279] on p "Tour Requested" at bounding box center [579, 279] width 95 height 18
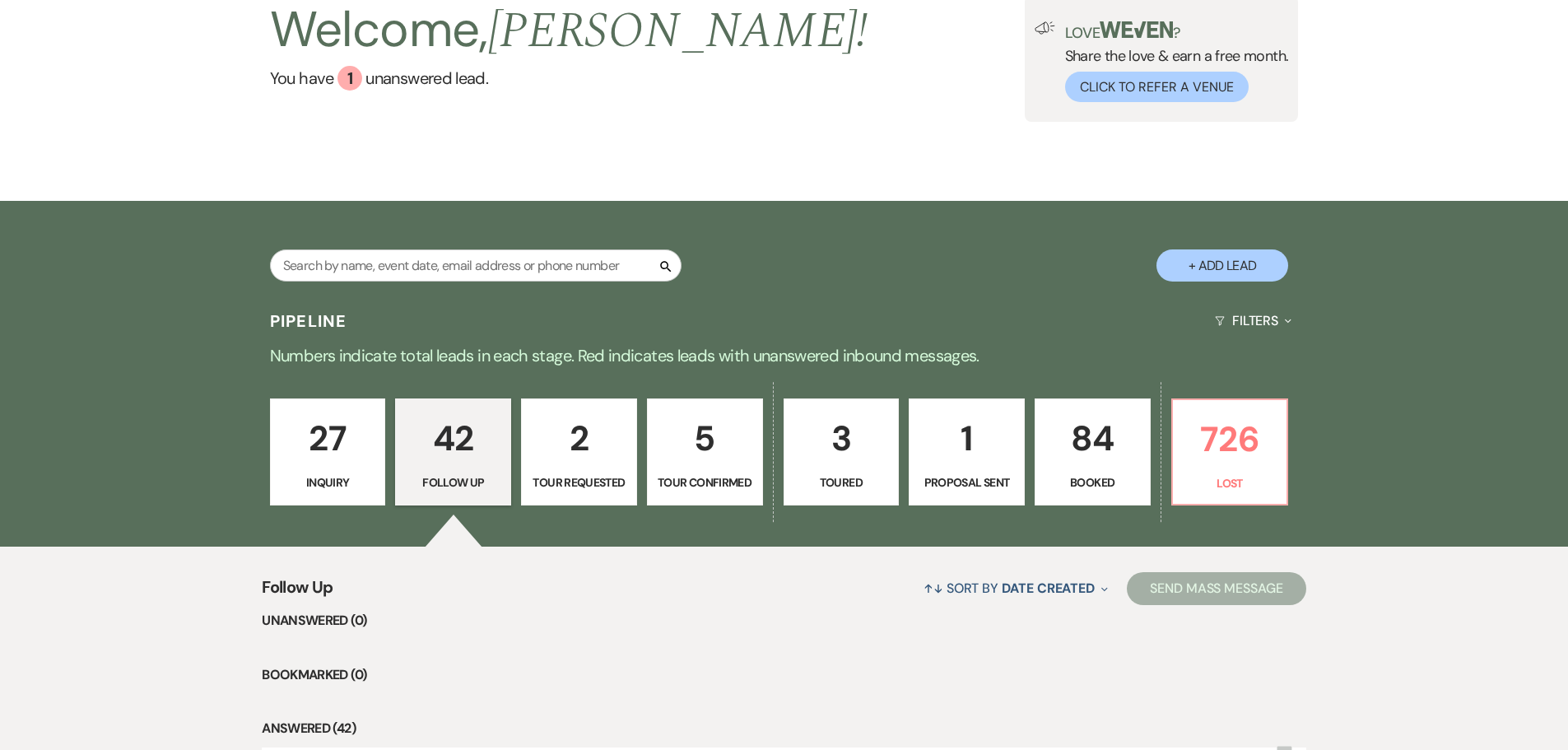
scroll to position [329, 0]
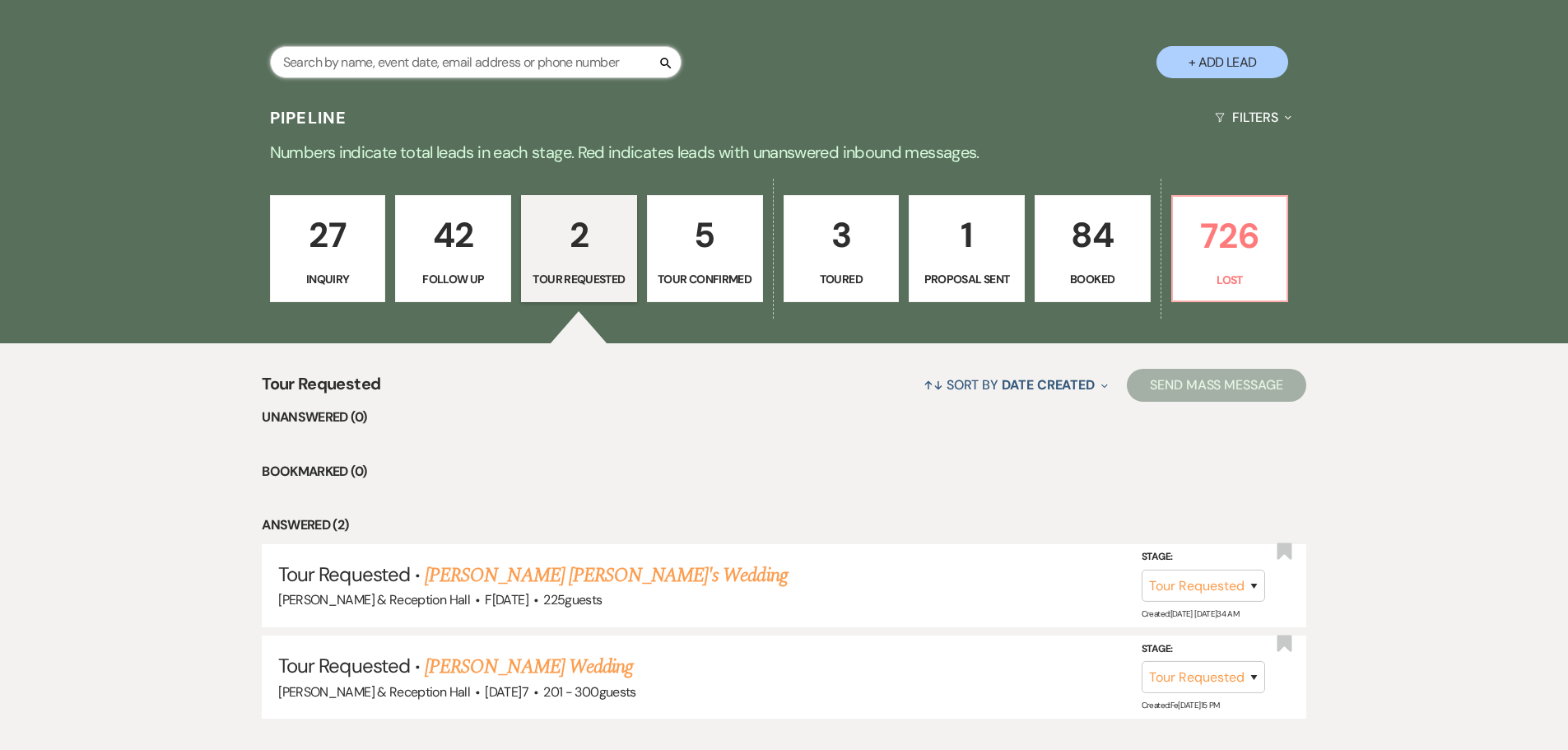
click at [445, 65] on input "text" at bounding box center [476, 62] width 412 height 32
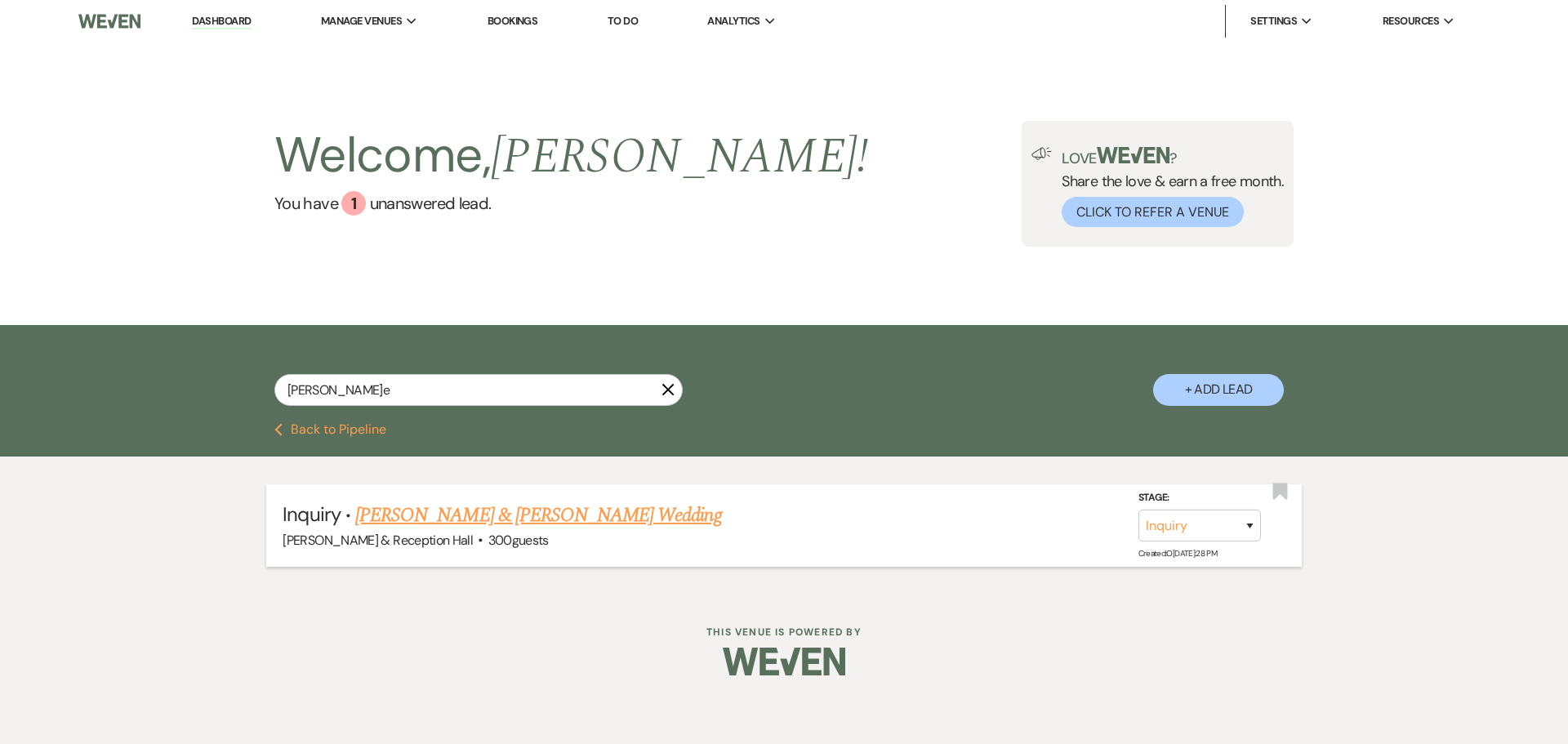
click at [519, 517] on link "[PERSON_NAME] & [PERSON_NAME] Wedding" at bounding box center [538, 514] width 366 height 29
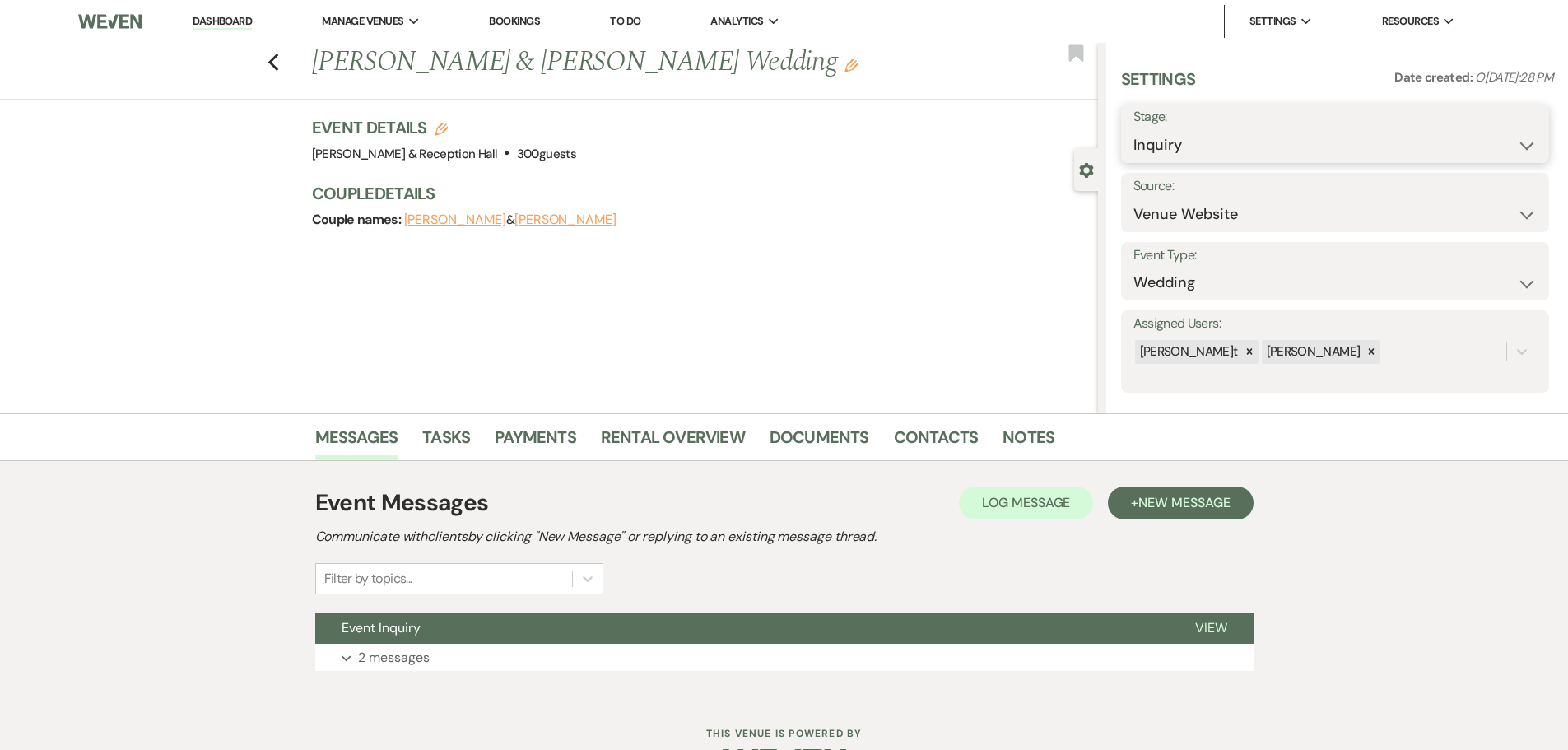
click at [1242, 152] on select "Inquiry Follow Up Tour Requested Tour Confirmed Toured Proposal Sent Booked Lost" at bounding box center [1335, 145] width 404 height 32
click at [1133, 129] on select "Inquiry Follow Up Tour Requested Tour Confirmed Toured Proposal Sent Booked Lost" at bounding box center [1335, 145] width 404 height 32
click at [1511, 135] on button "Save" at bounding box center [1503, 133] width 93 height 33
click at [461, 633] on button "Event Inquiry" at bounding box center [742, 628] width 854 height 31
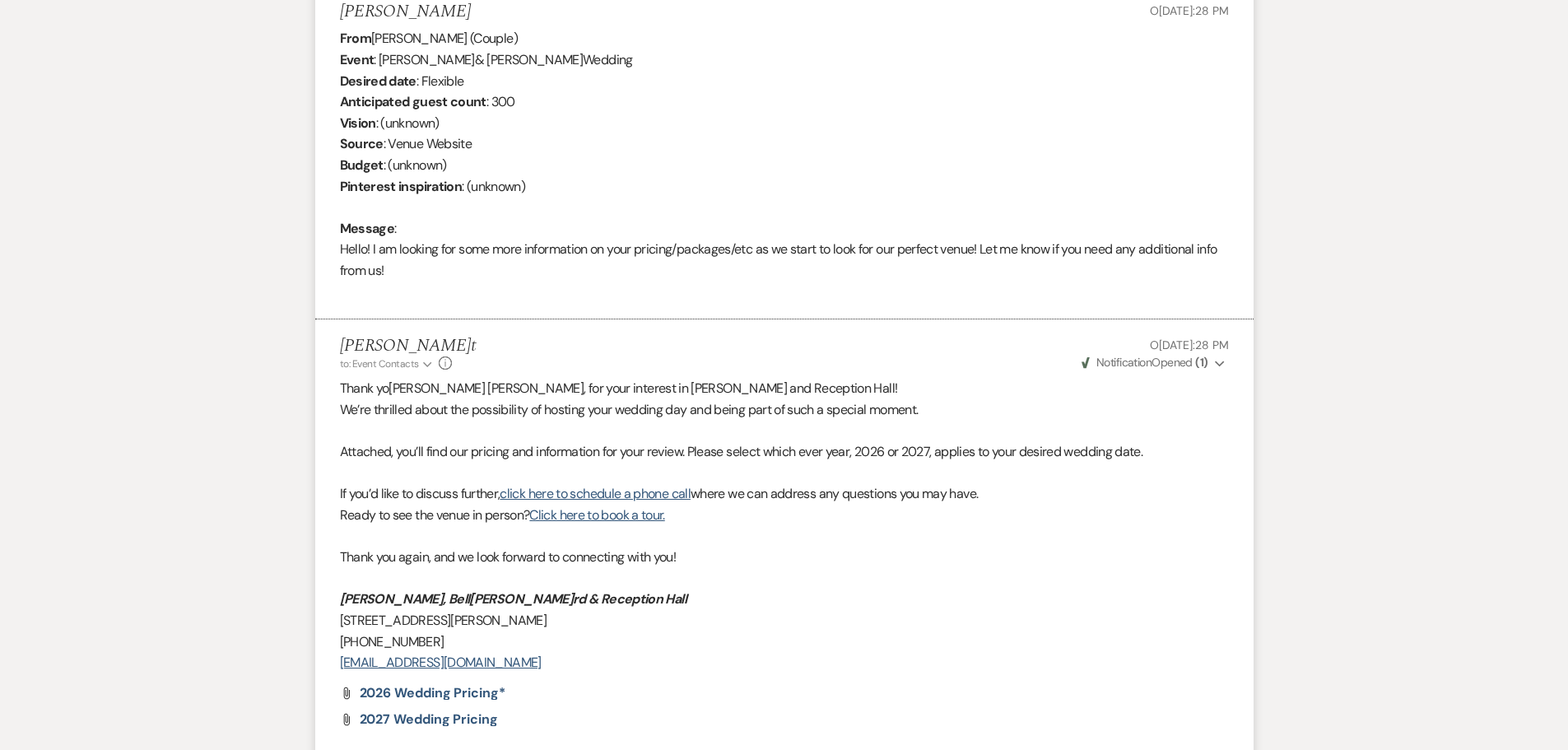
scroll to position [82, 0]
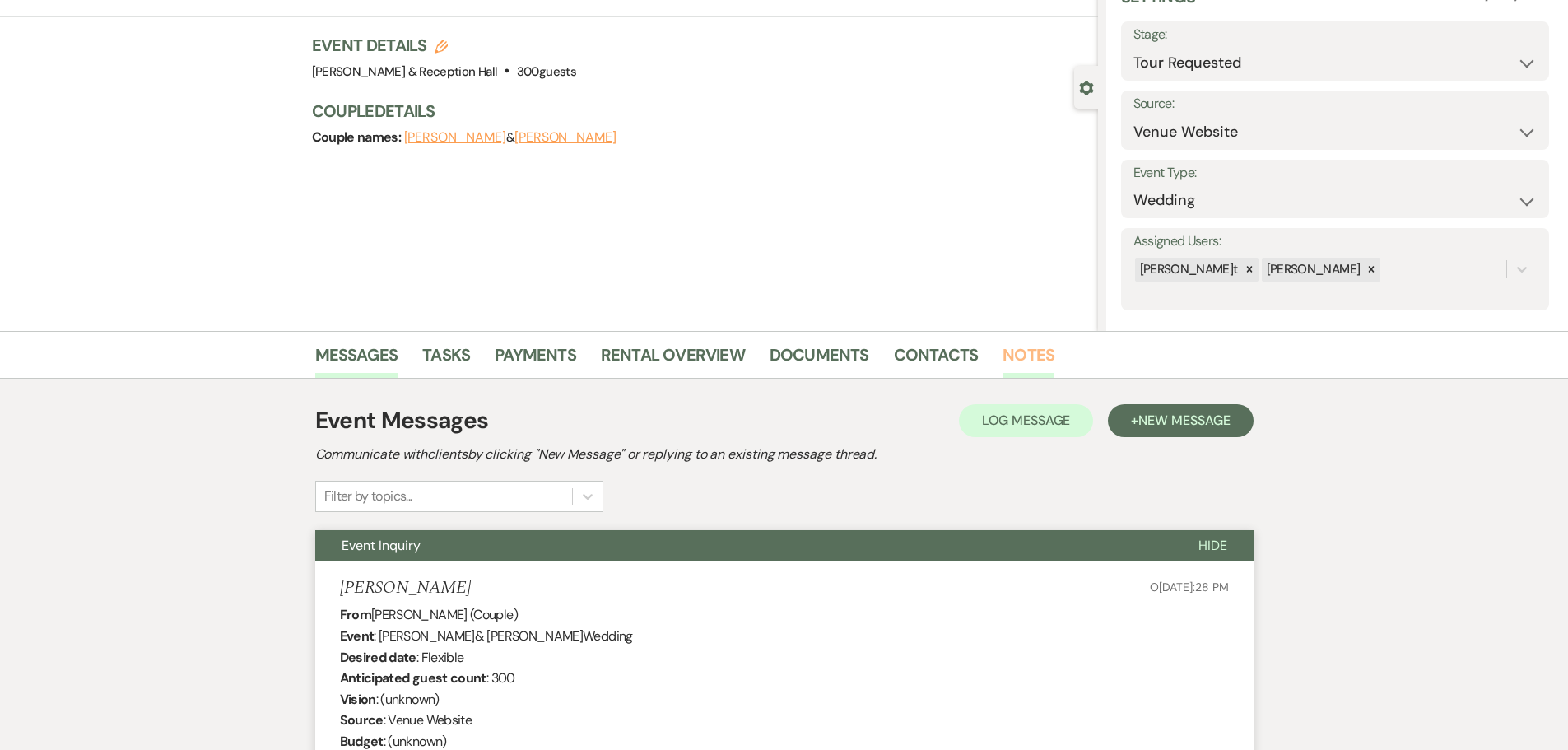
click at [1011, 354] on link "Notes" at bounding box center [1029, 359] width 52 height 36
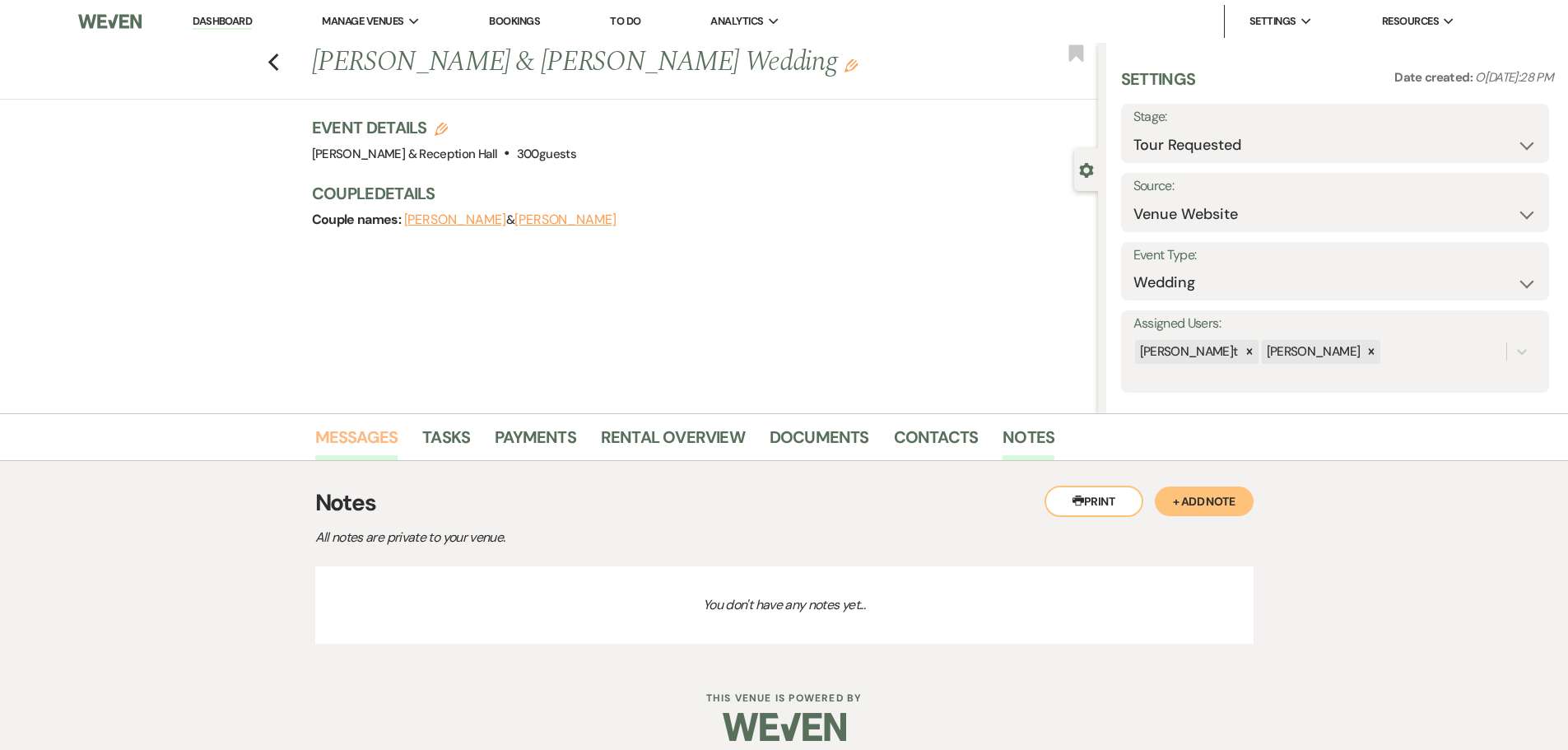
click at [333, 434] on link "Messages" at bounding box center [357, 441] width 83 height 36
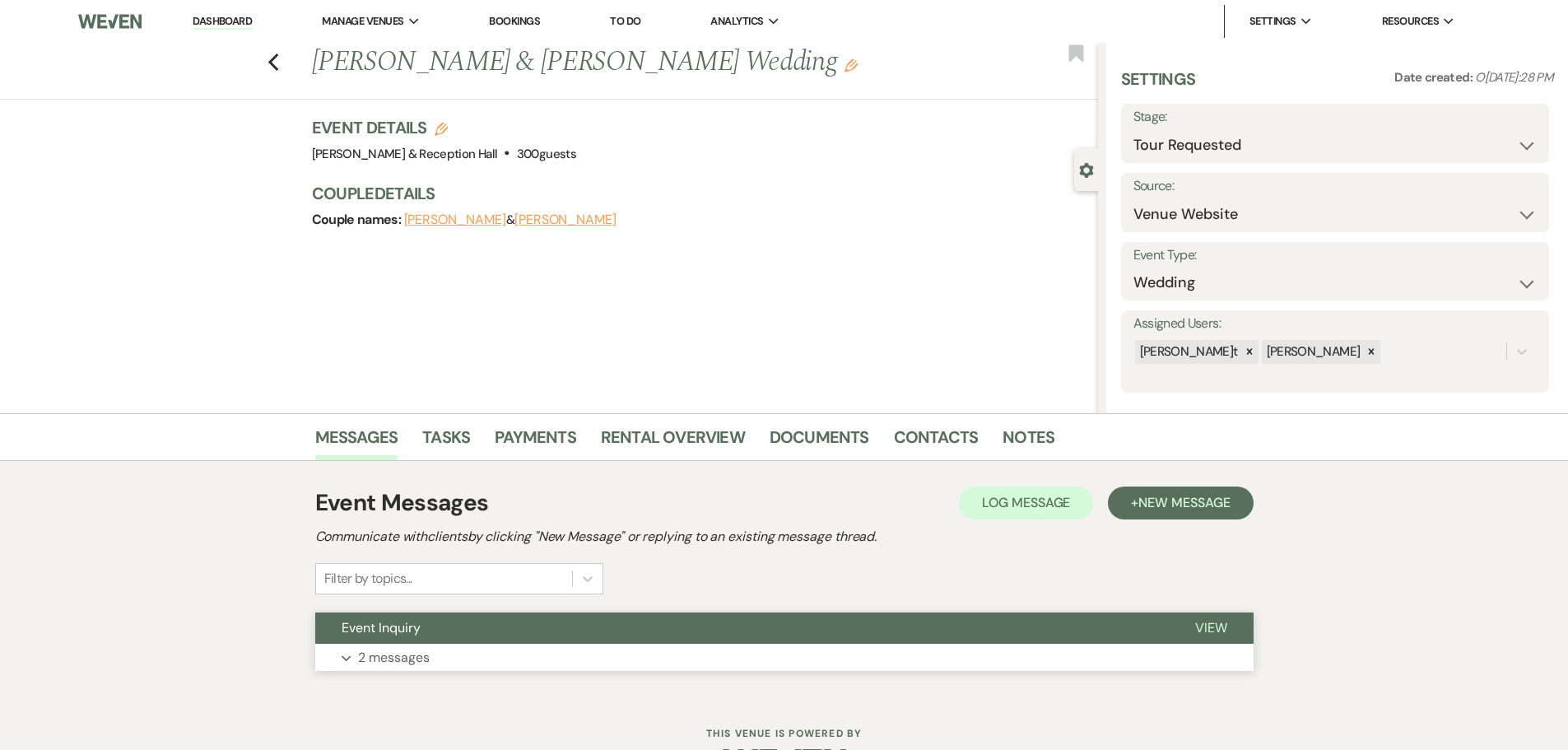
drag, startPoint x: 479, startPoint y: 652, endPoint x: 404, endPoint y: 666, distance: 76.3
click at [404, 666] on p "2 messages" at bounding box center [393, 658] width 71 height 22
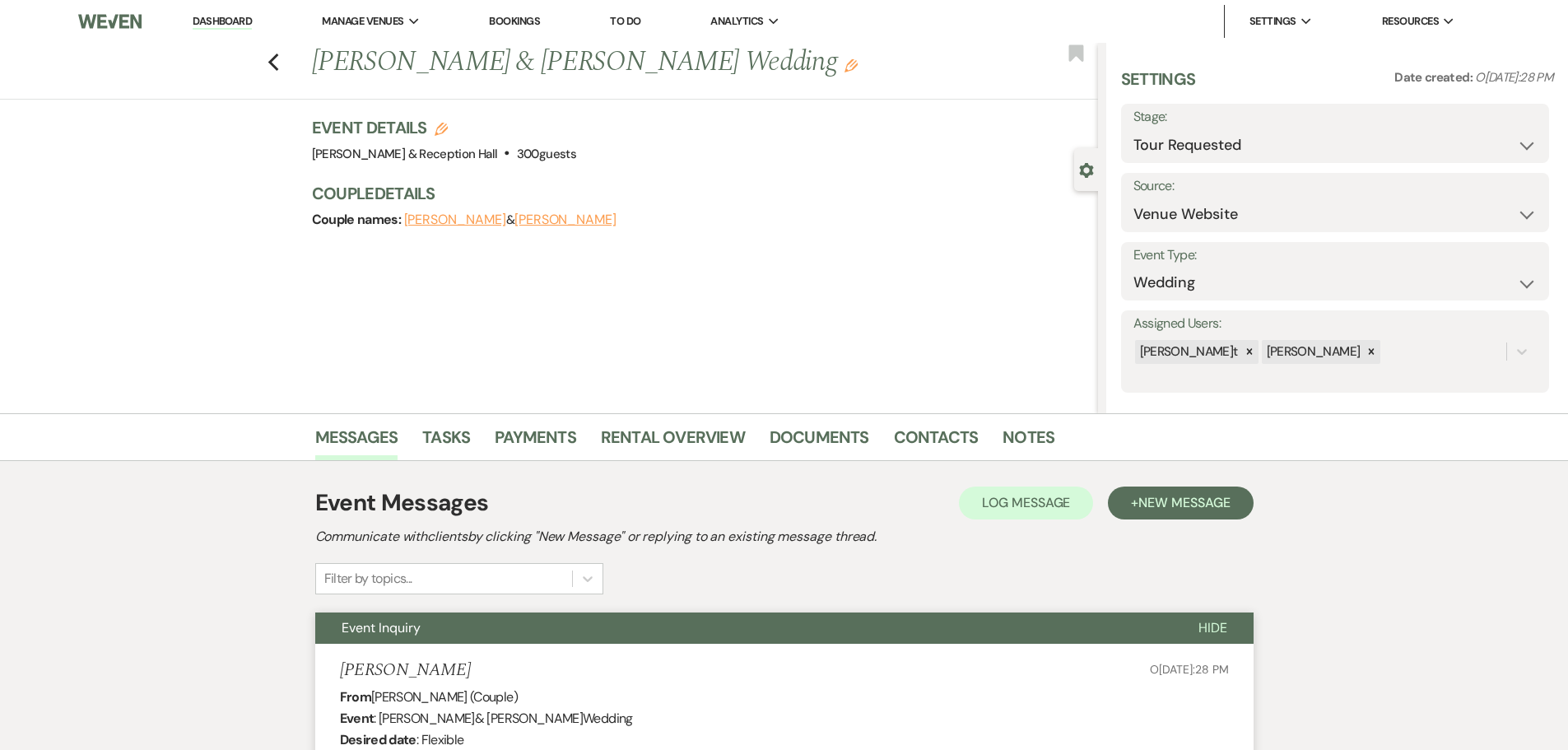
click at [242, 13] on li "Dashboard" at bounding box center [222, 21] width 76 height 33
click at [216, 23] on link "Dashboard" at bounding box center [222, 22] width 60 height 16
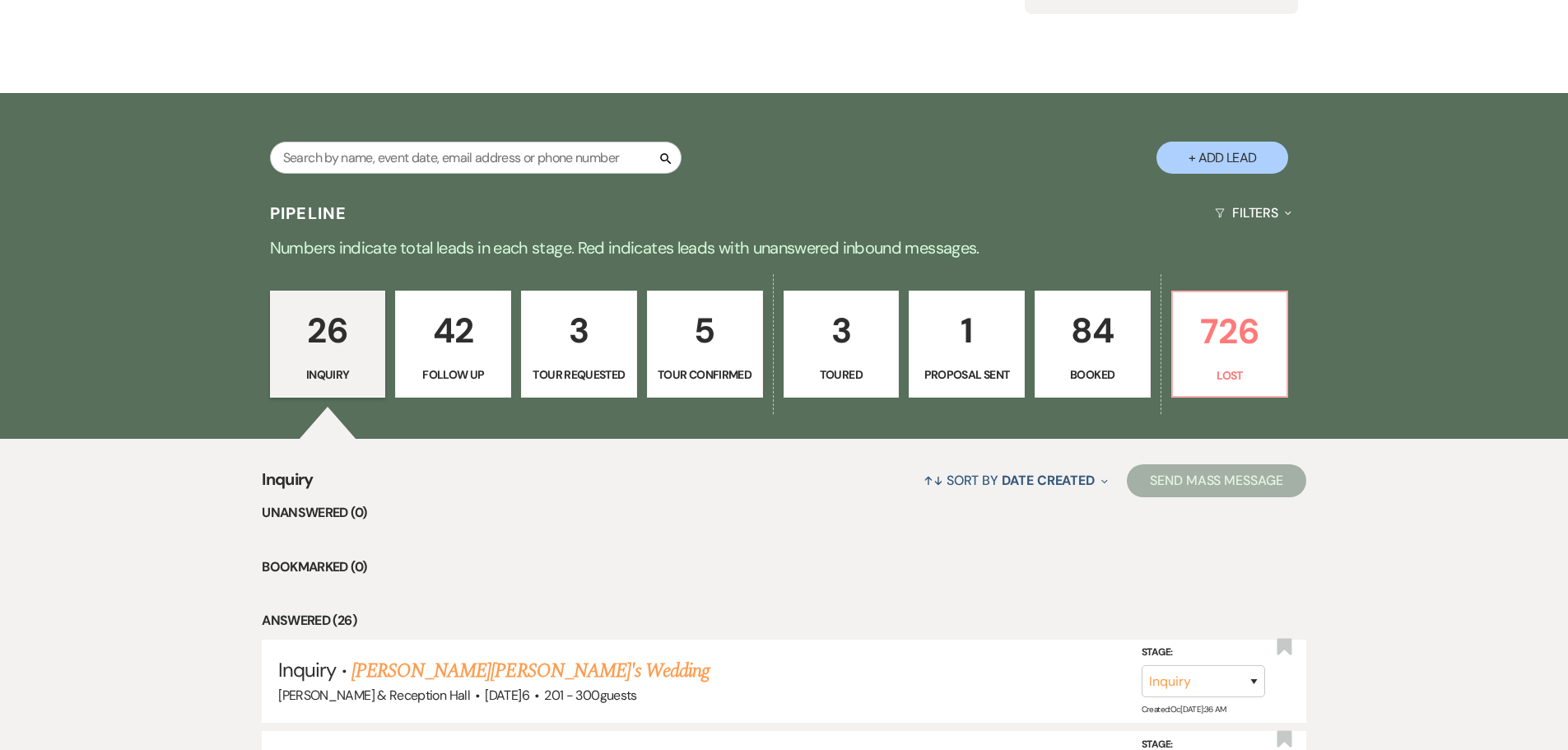
scroll to position [412, 0]
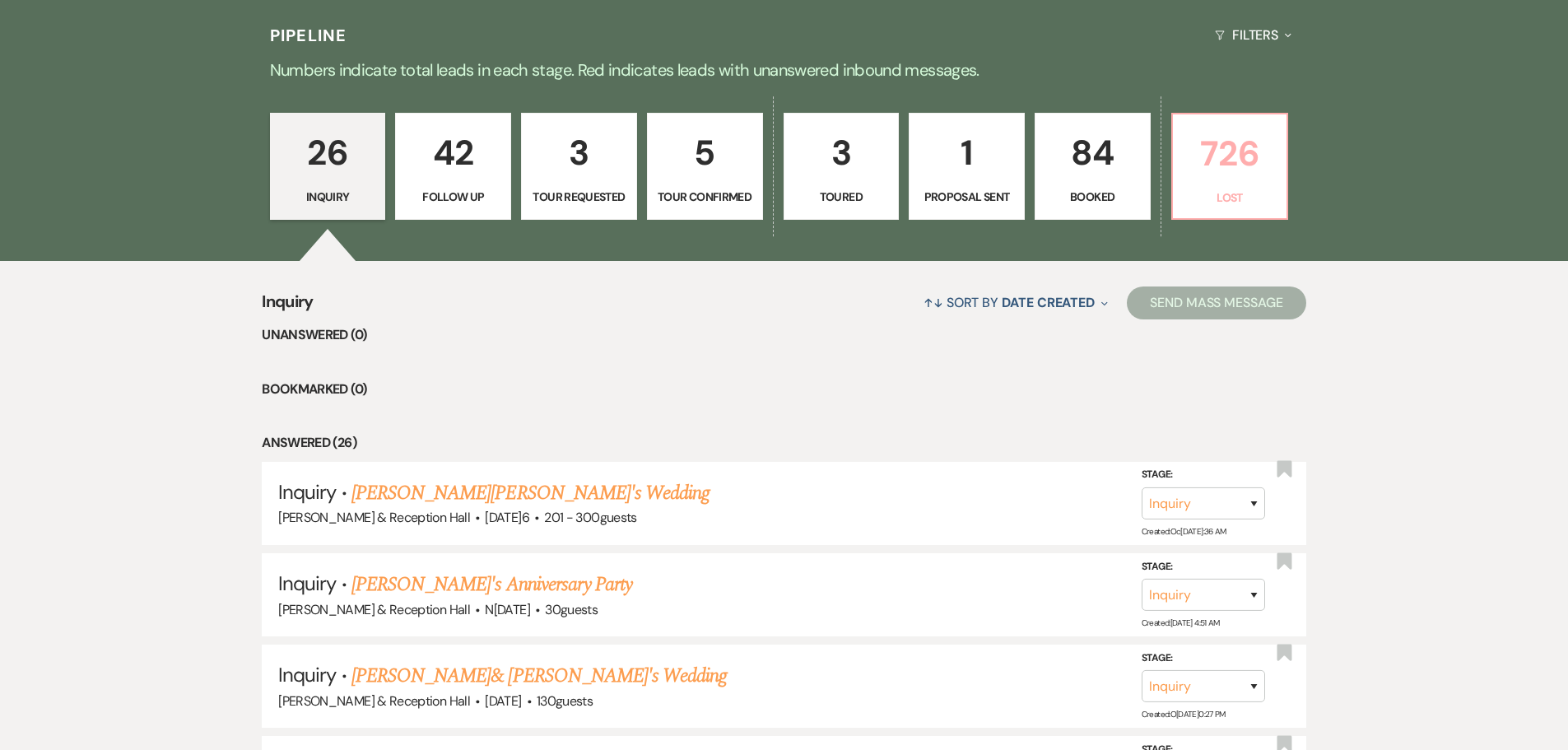
click at [1253, 164] on p "726" at bounding box center [1230, 154] width 95 height 55
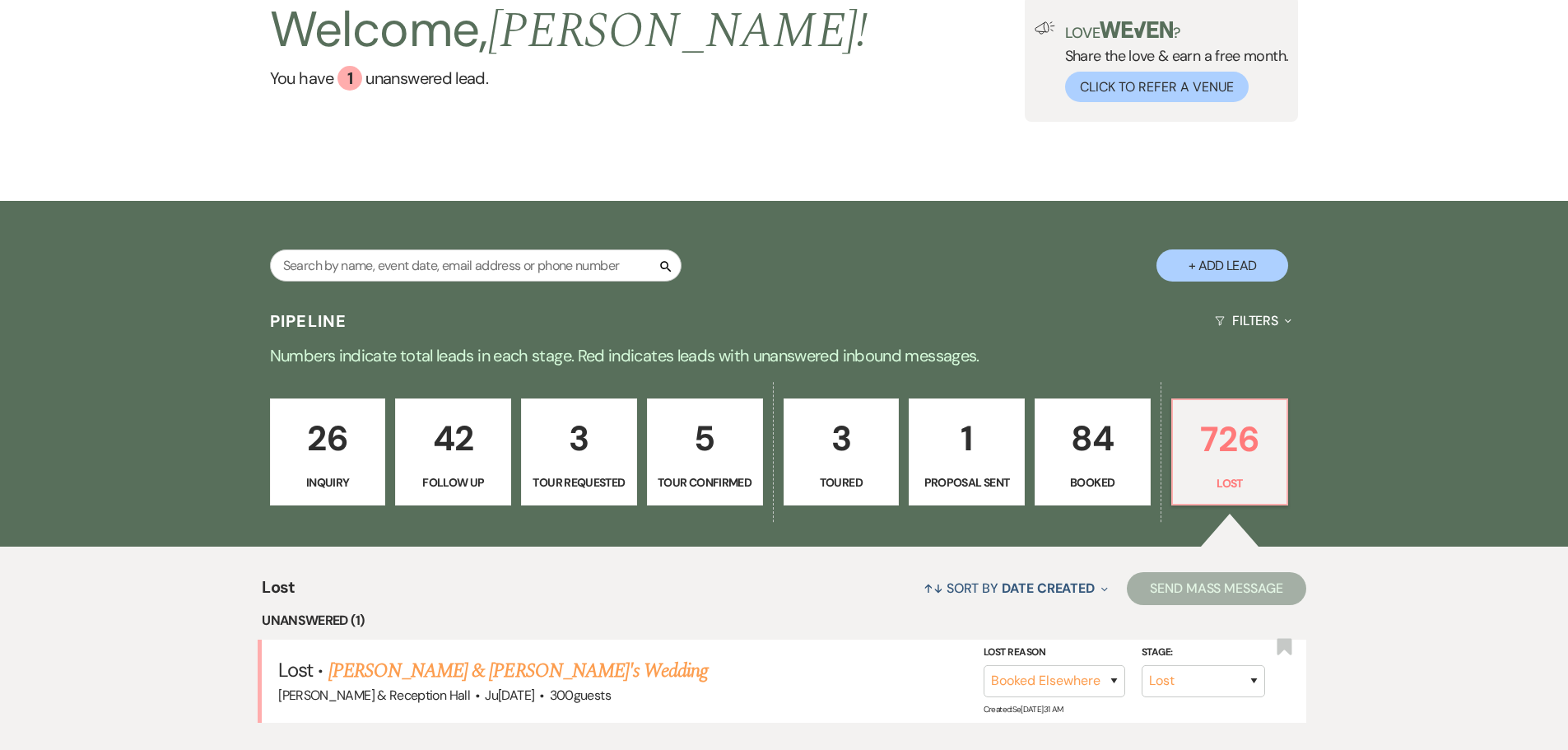
scroll to position [412, 0]
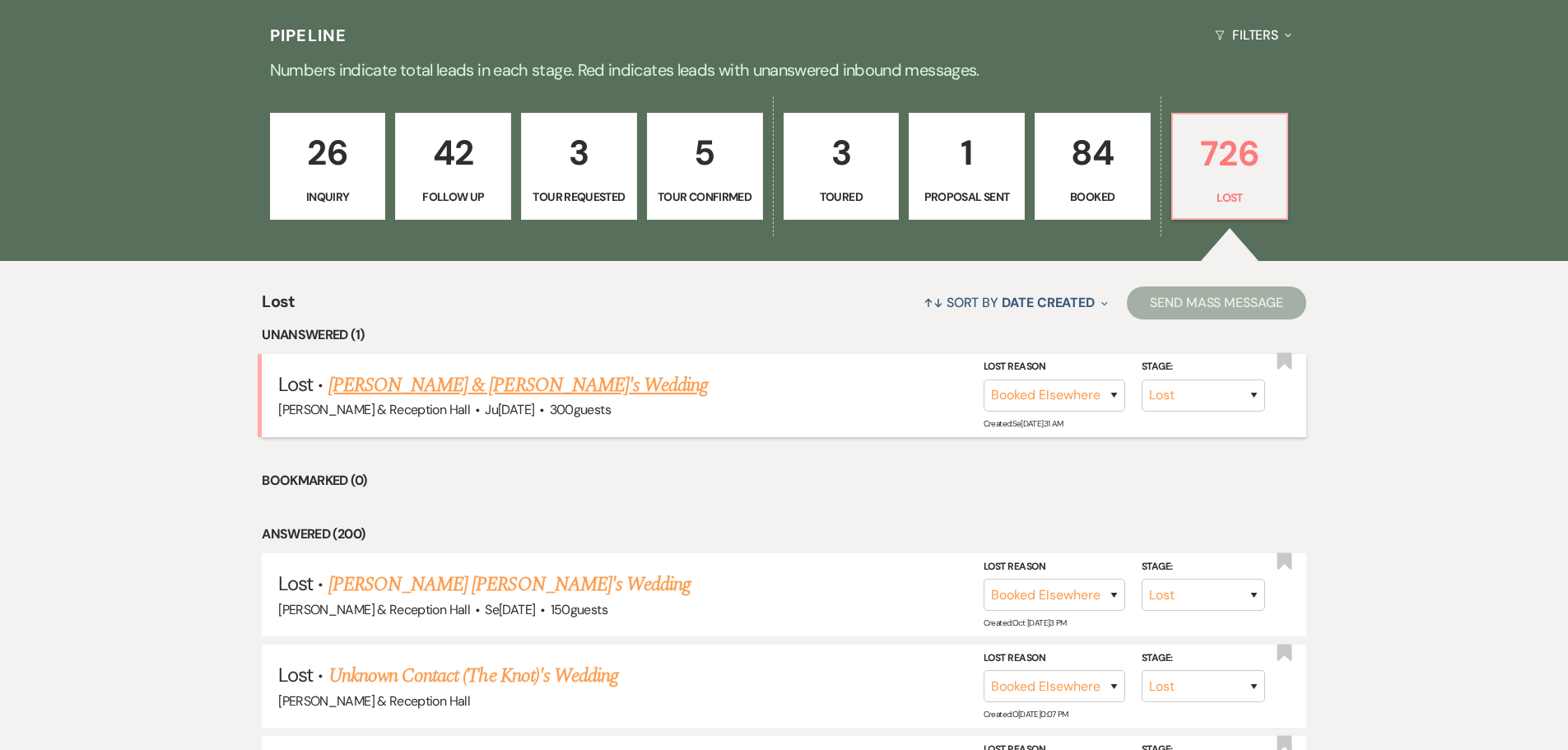
click at [524, 381] on link "[PERSON_NAME] & [PERSON_NAME]'s Wedding" at bounding box center [518, 385] width 380 height 29
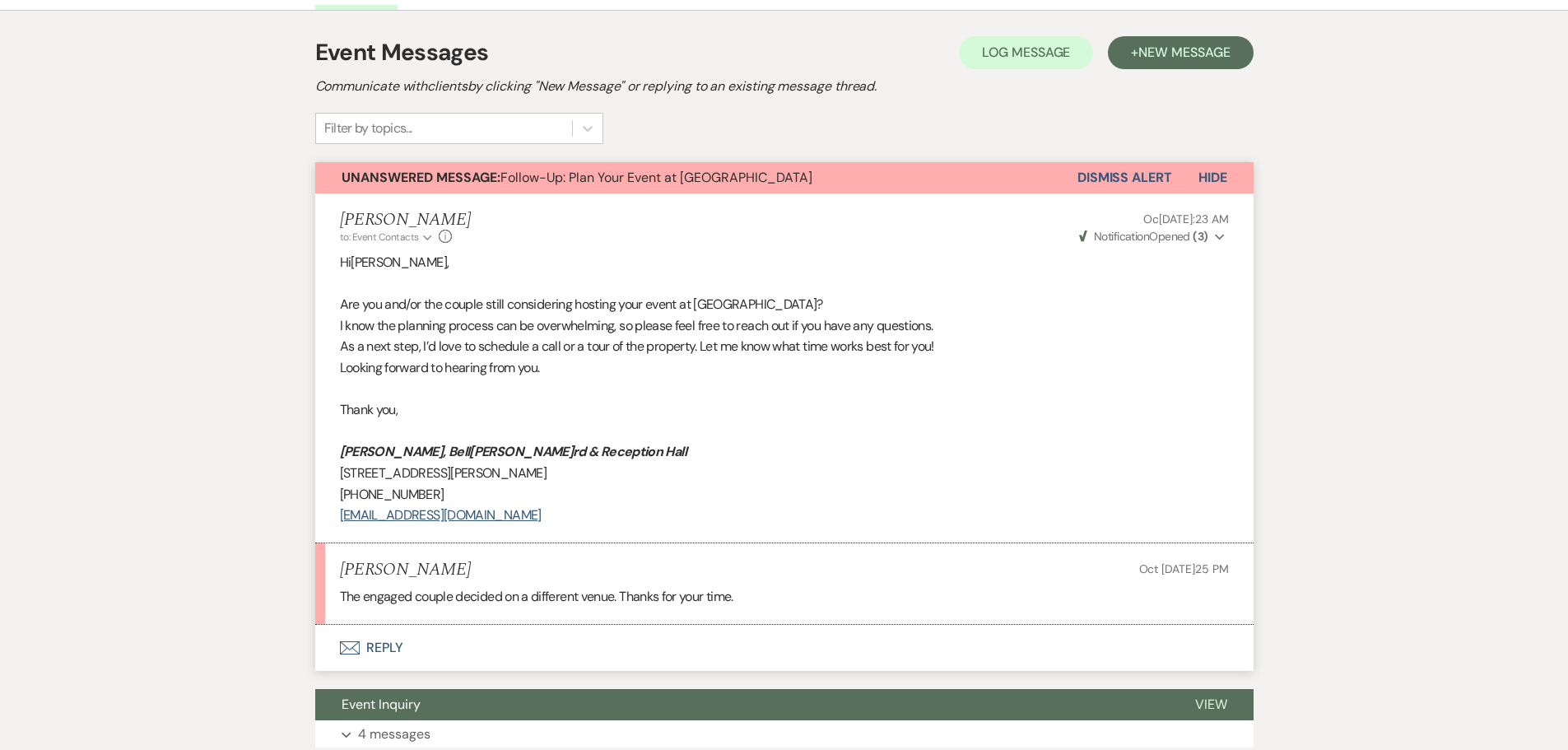
scroll to position [579, 0]
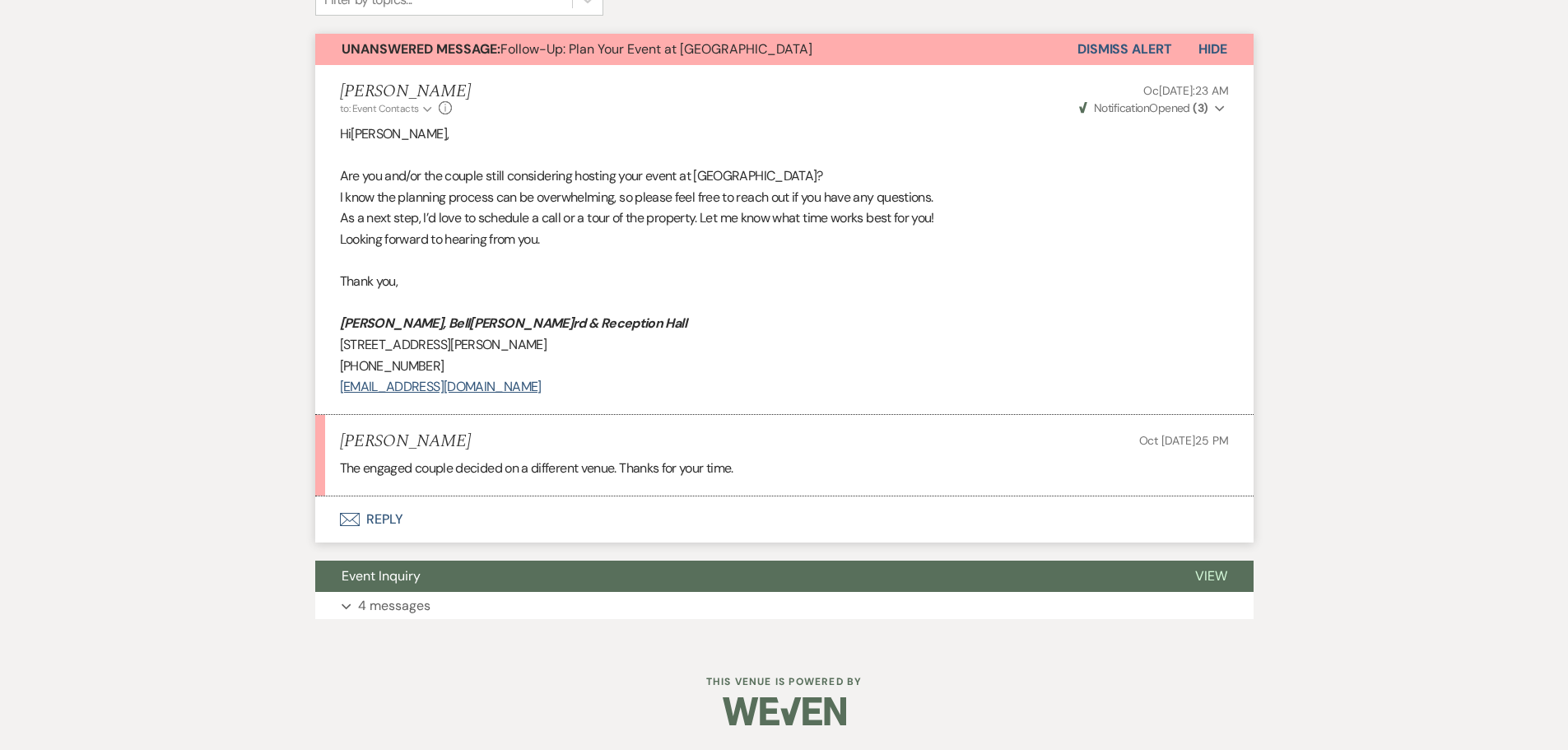
click at [1155, 46] on button "Dismiss Alert" at bounding box center [1124, 49] width 95 height 31
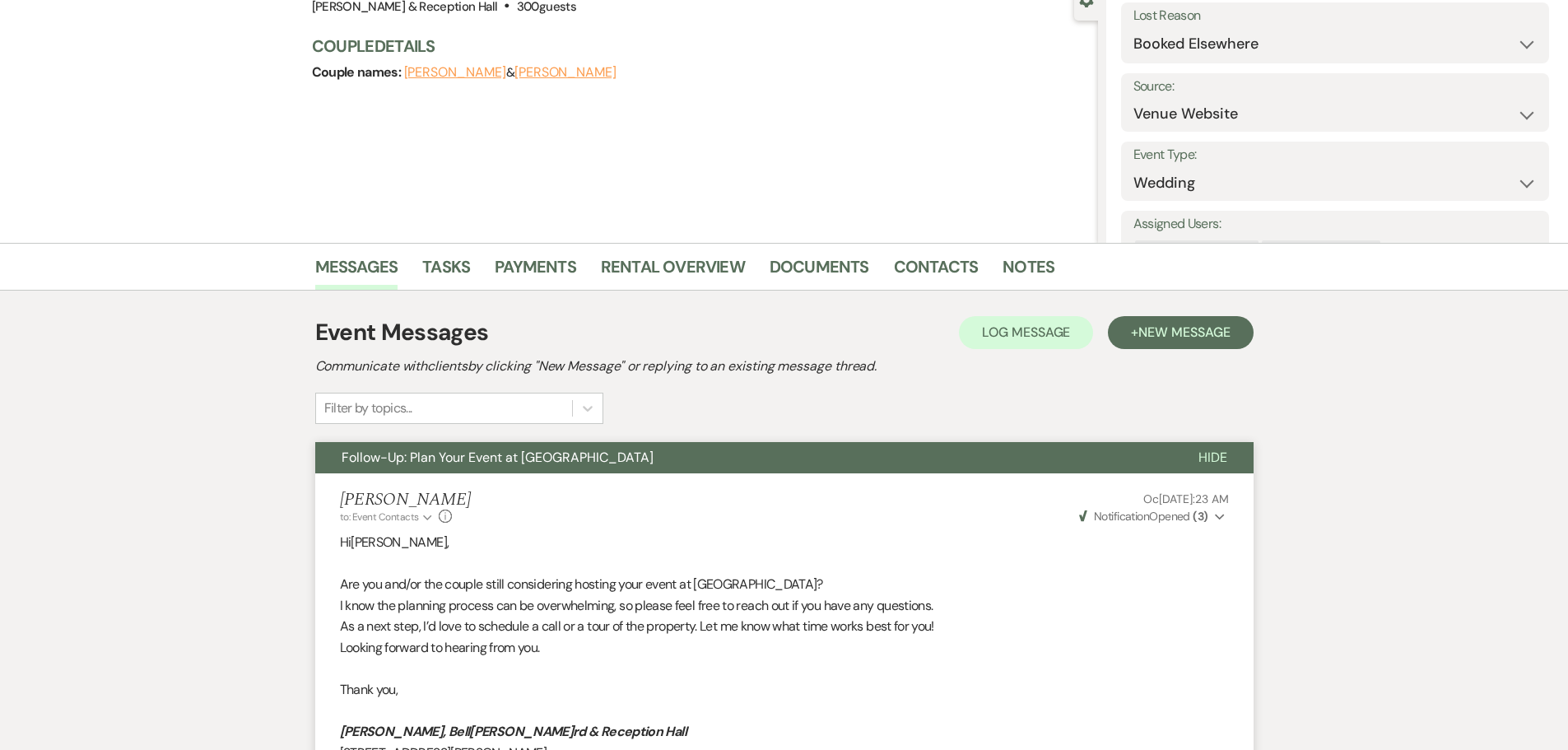
scroll to position [0, 0]
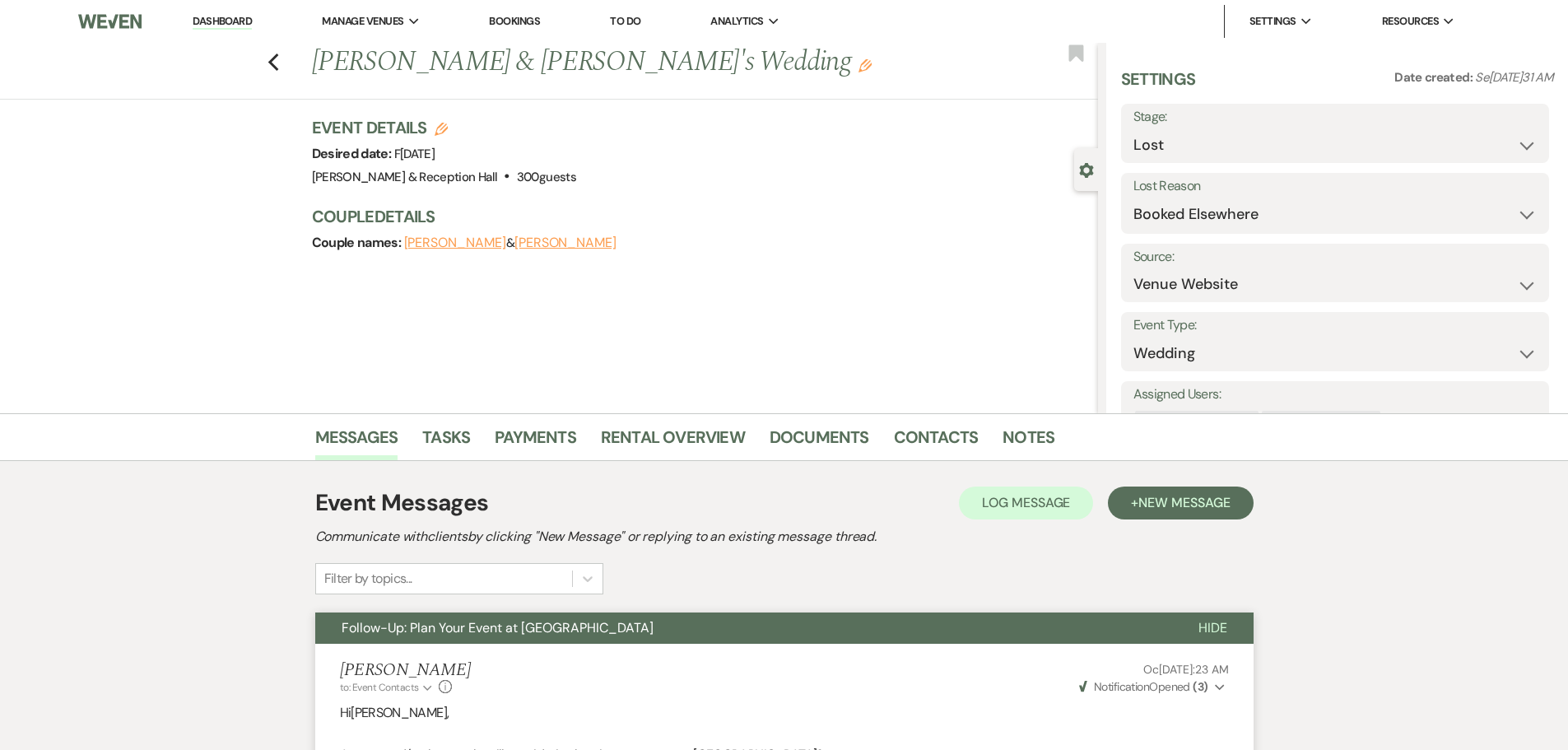
click at [230, 22] on link "Dashboard" at bounding box center [222, 22] width 60 height 16
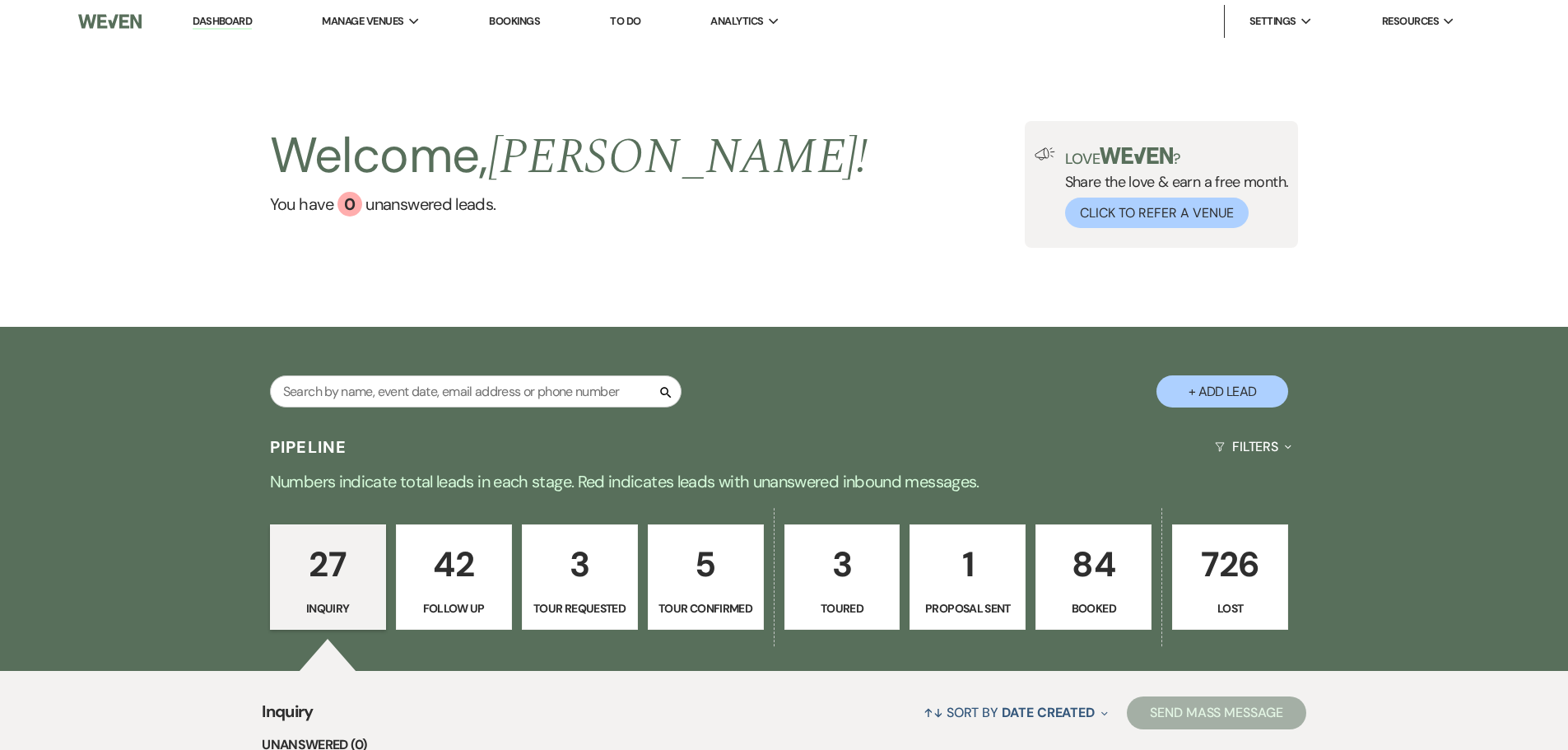
click at [586, 602] on p "Tour Requested" at bounding box center [580, 608] width 95 height 18
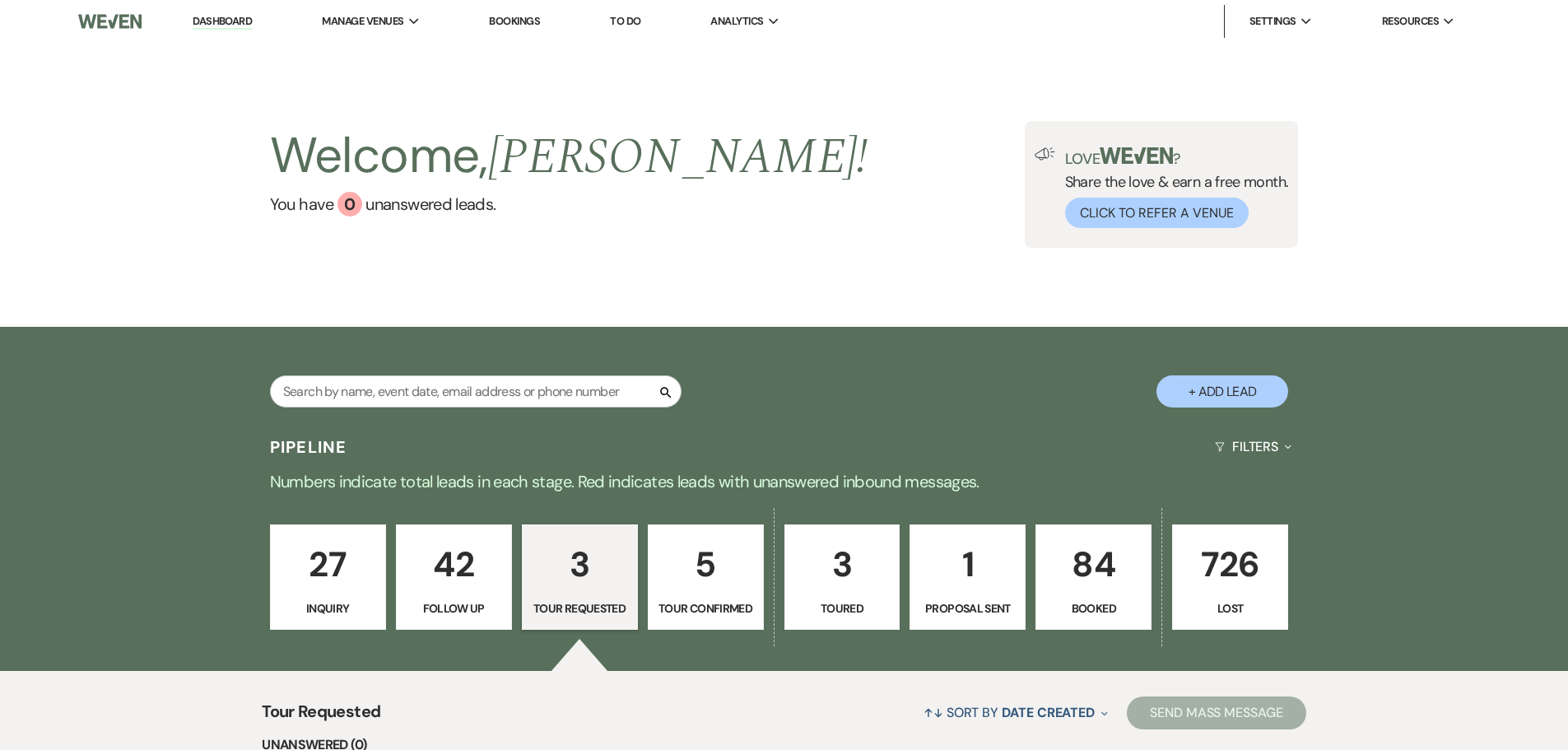
click at [227, 22] on link "Dashboard" at bounding box center [222, 22] width 60 height 16
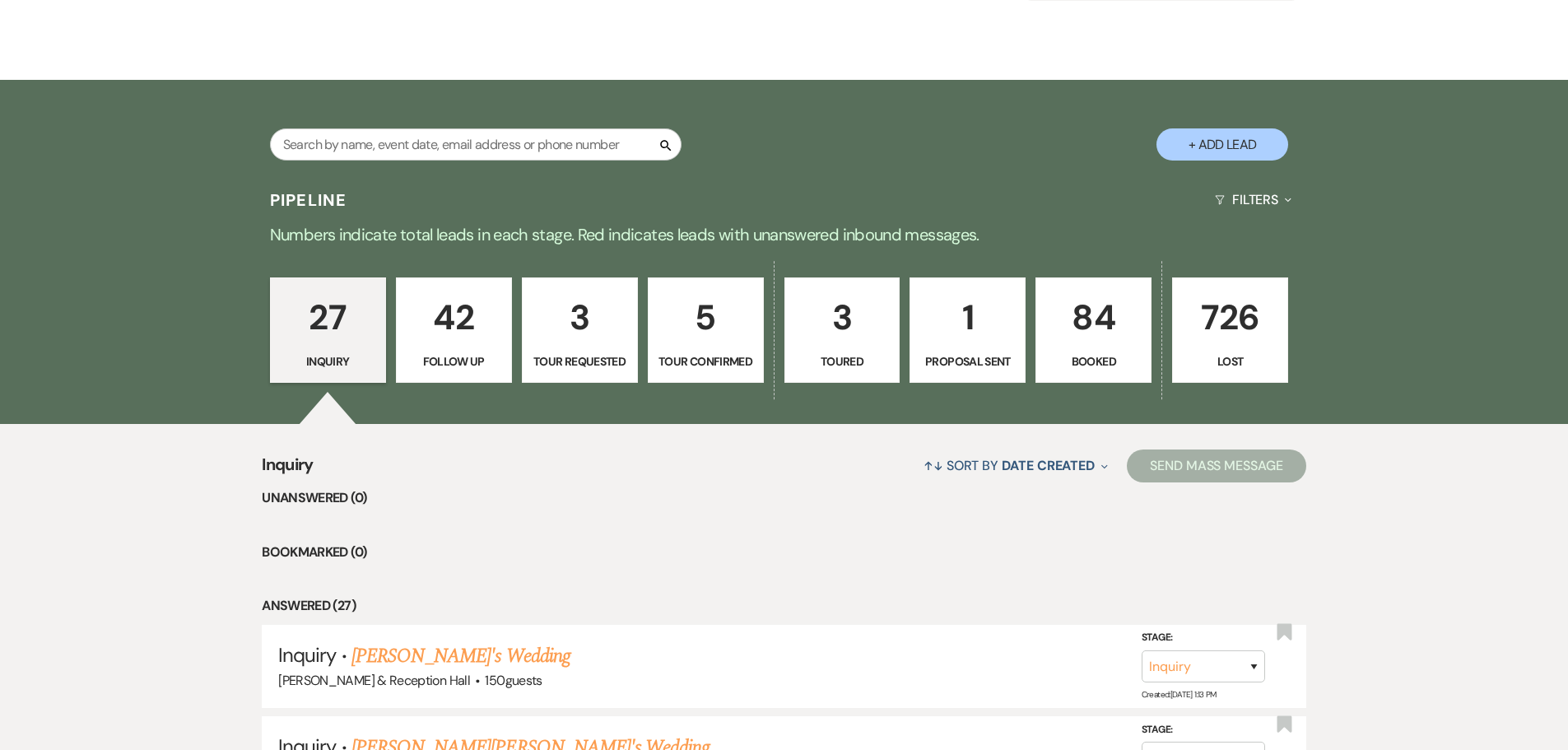
click at [974, 324] on p "1" at bounding box center [967, 317] width 95 height 55
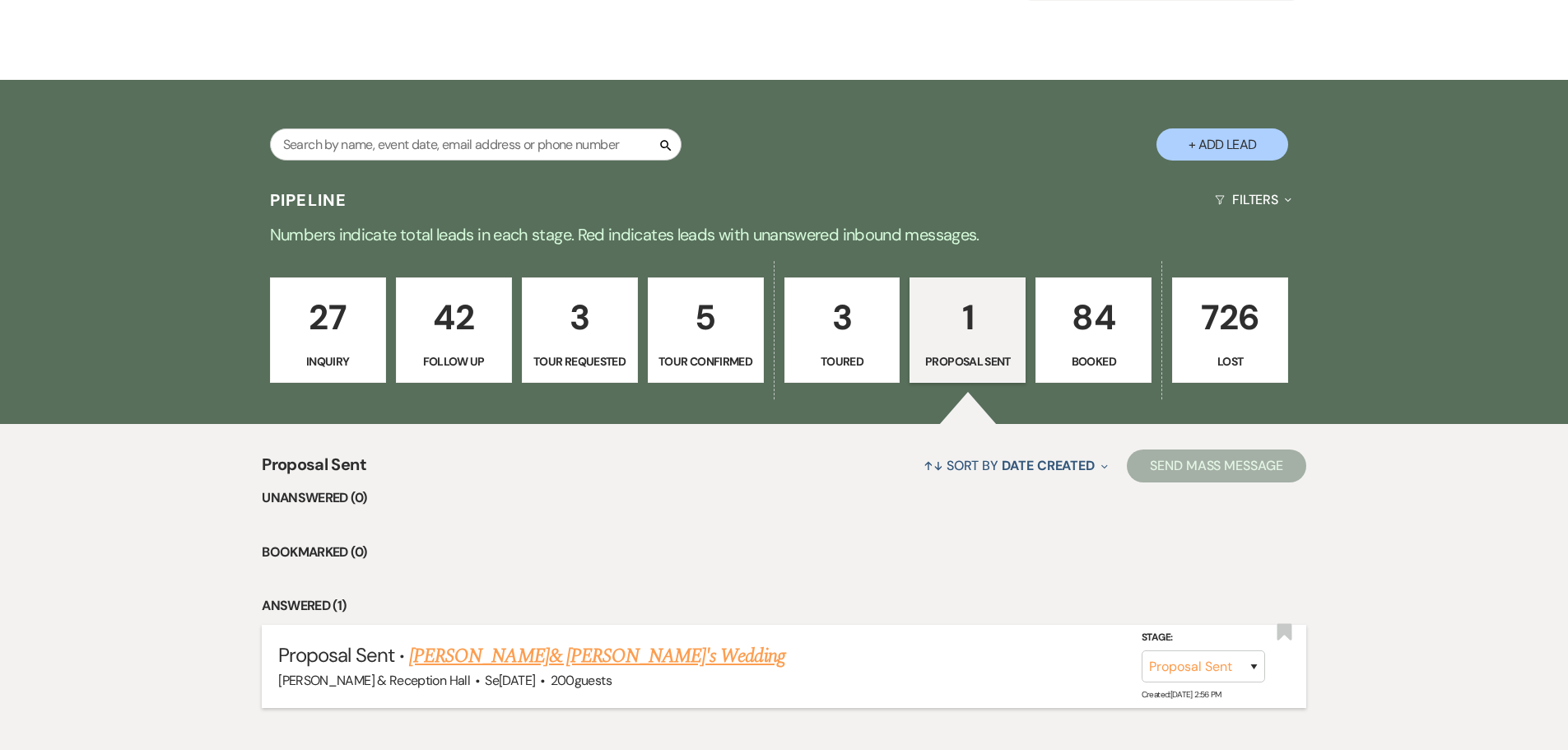
click at [508, 660] on link "[PERSON_NAME]& [PERSON_NAME]'s Wedding" at bounding box center [597, 655] width 376 height 29
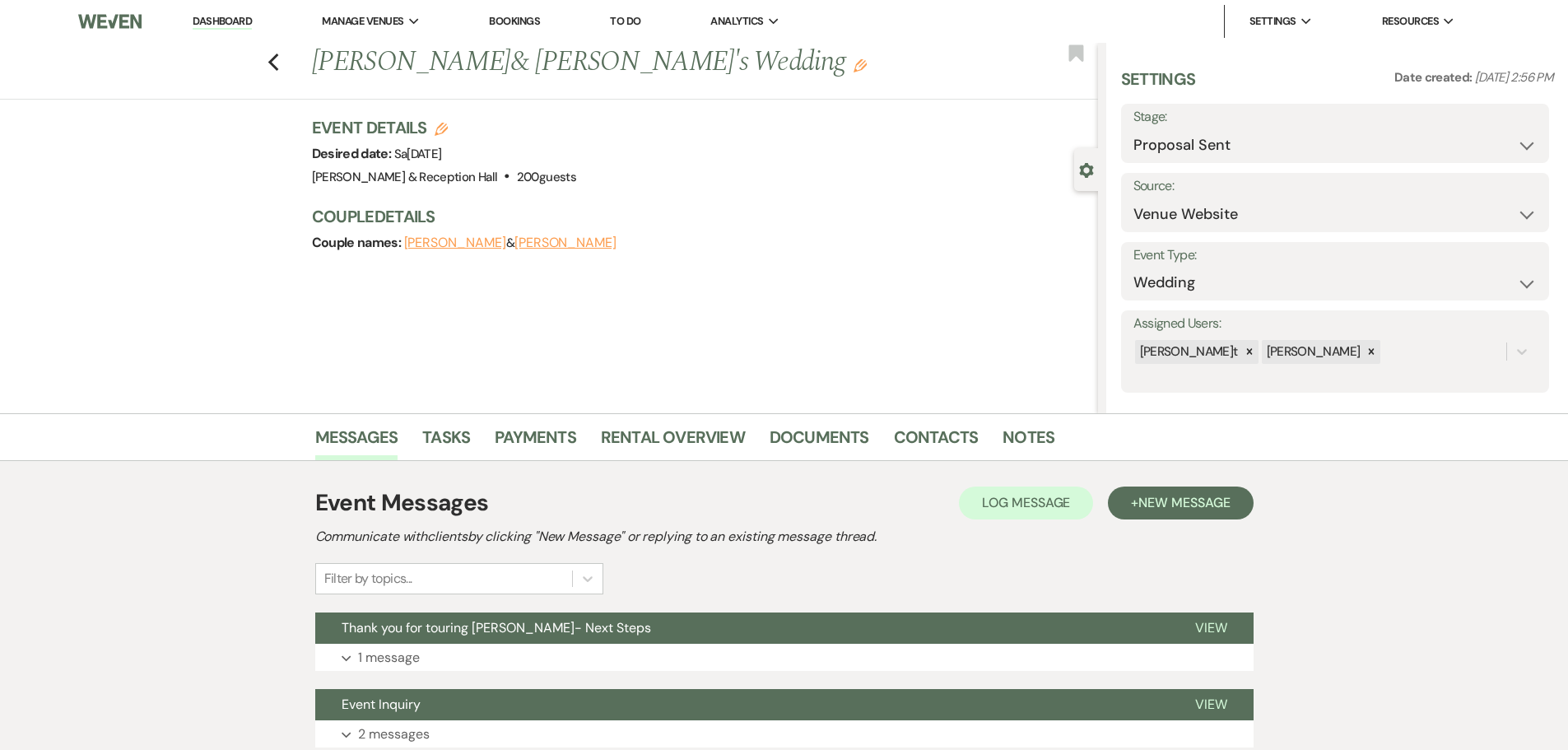
click at [234, 20] on link "Dashboard" at bounding box center [222, 22] width 60 height 16
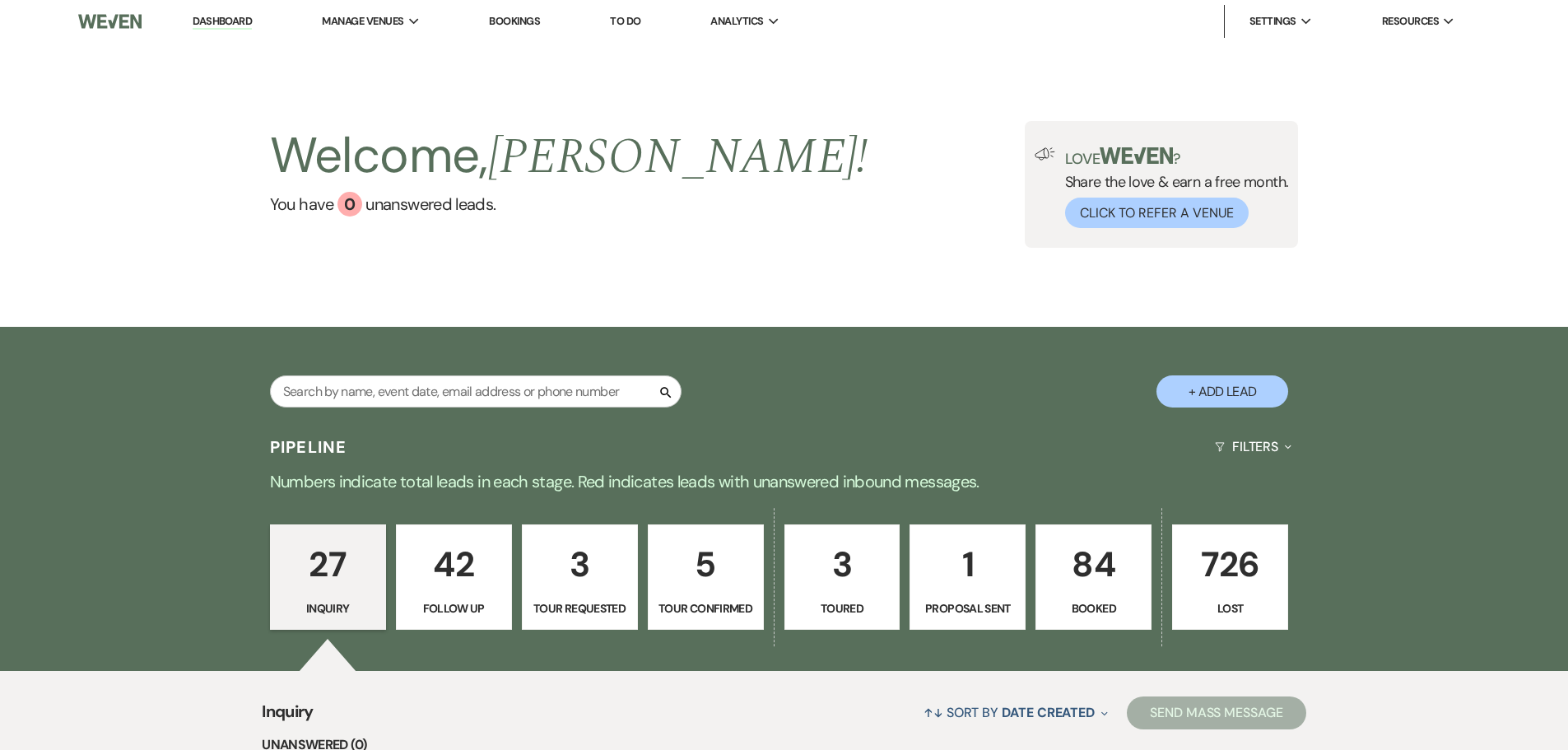
click at [560, 588] on p "3" at bounding box center [580, 565] width 95 height 55
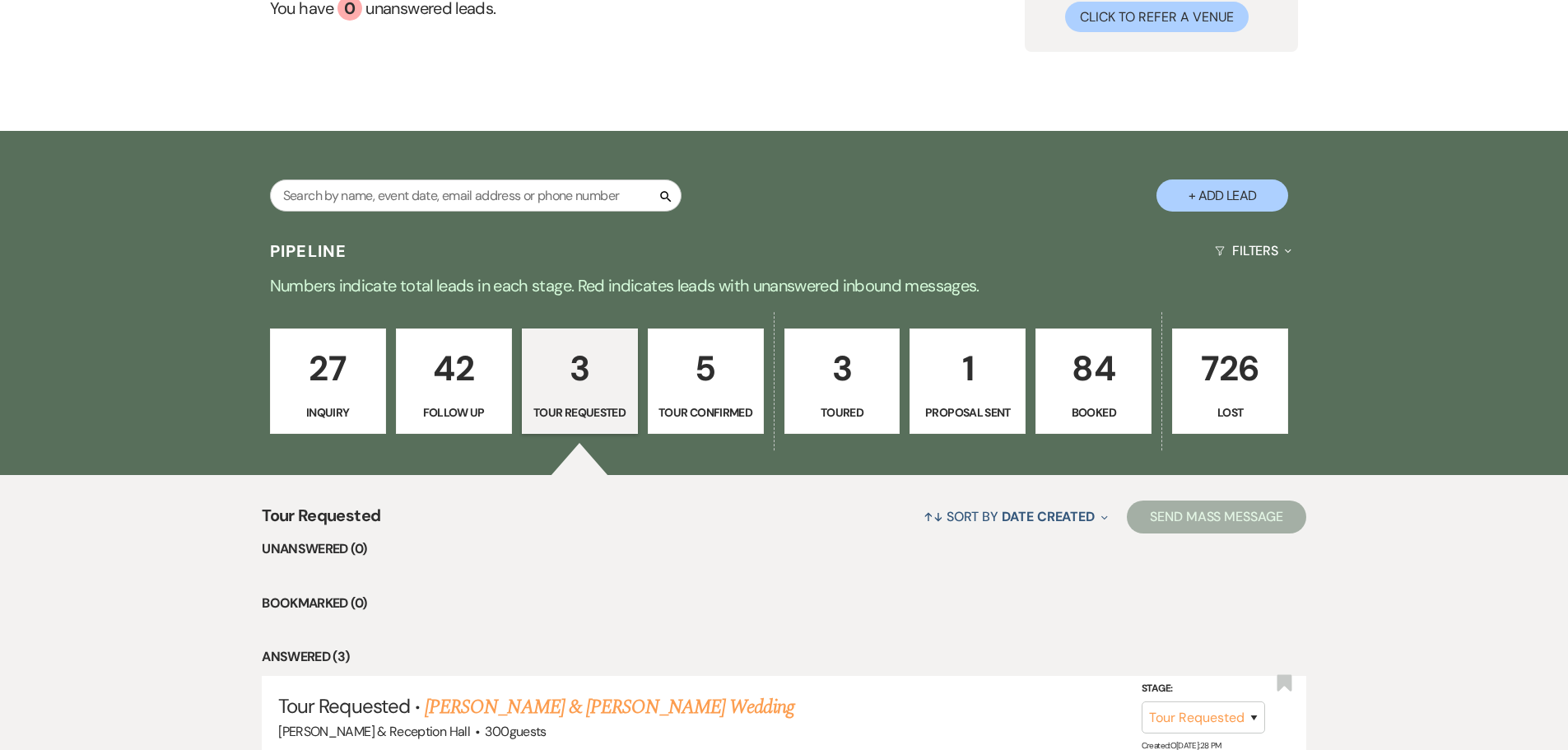
scroll to position [412, 0]
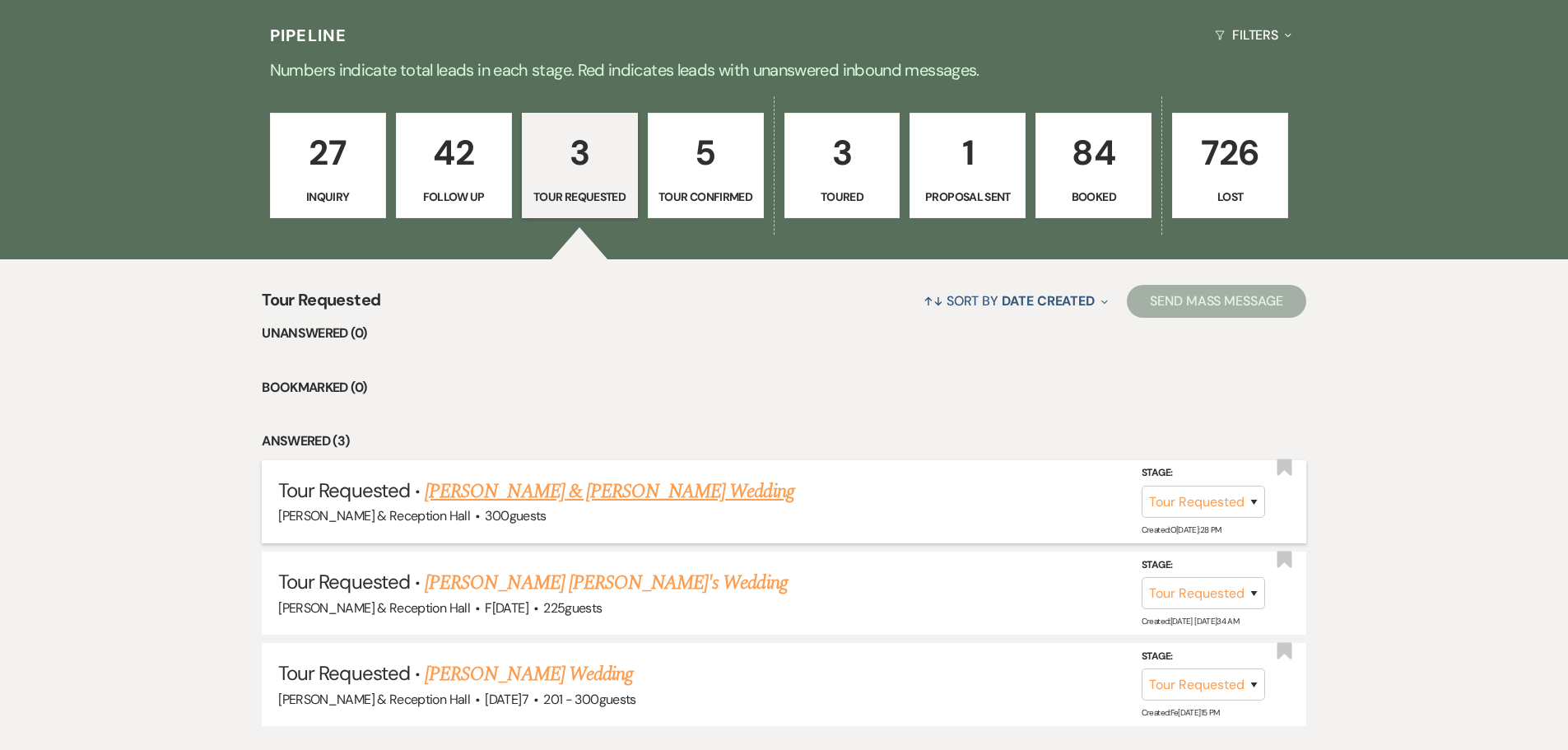
click at [578, 485] on link "[PERSON_NAME] & [PERSON_NAME] Wedding" at bounding box center [609, 491] width 369 height 29
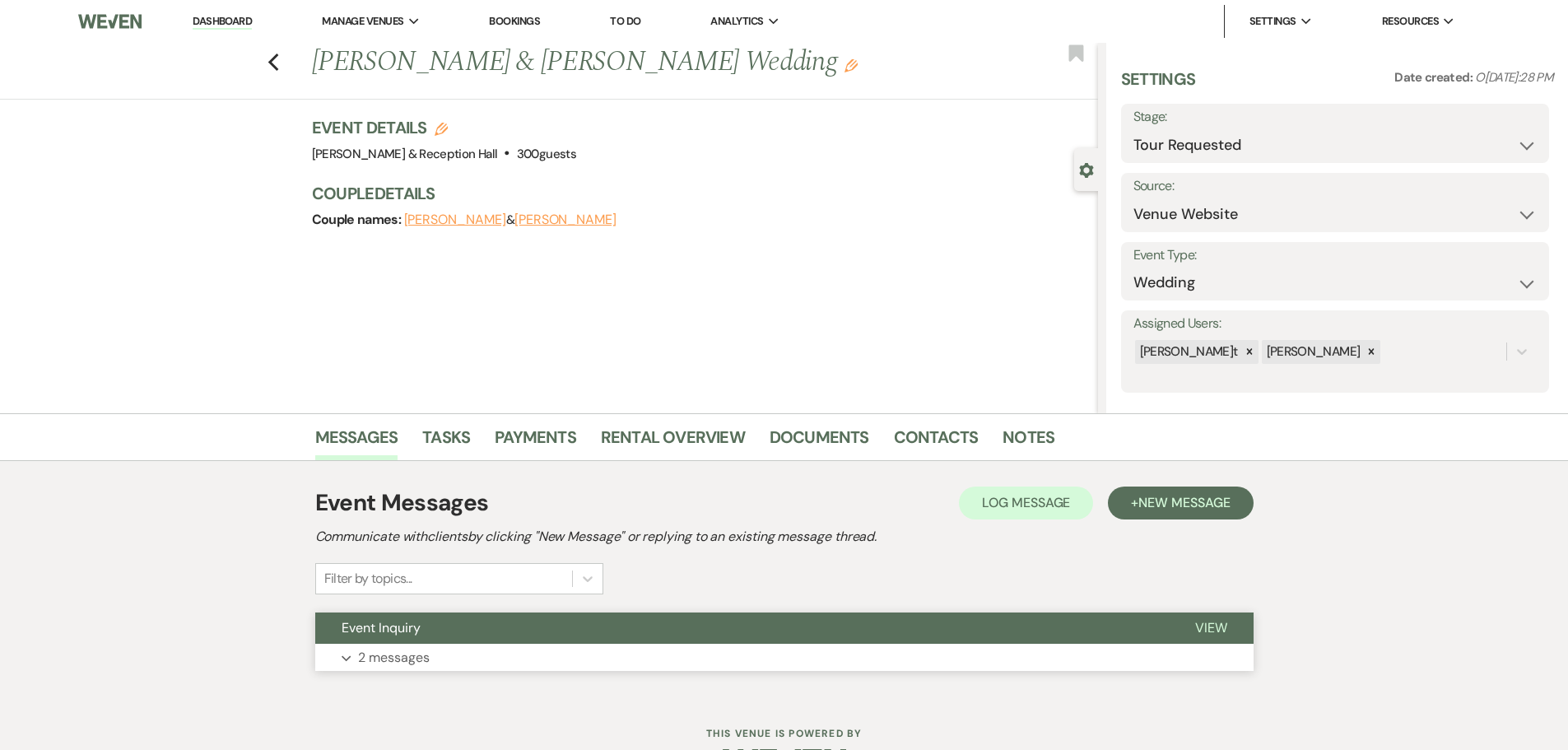
click at [425, 647] on p "2 messages" at bounding box center [393, 658] width 71 height 22
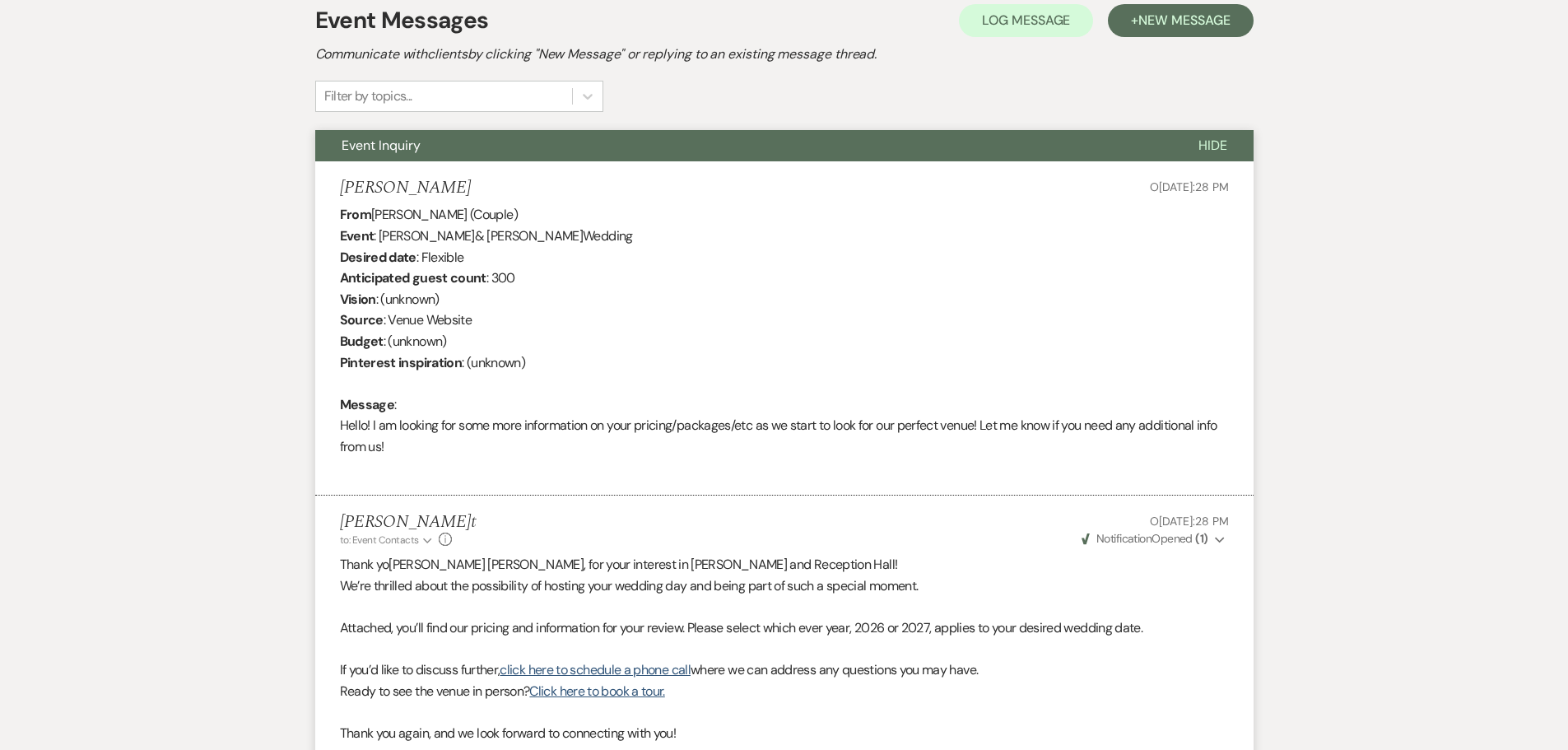
scroll to position [741, 0]
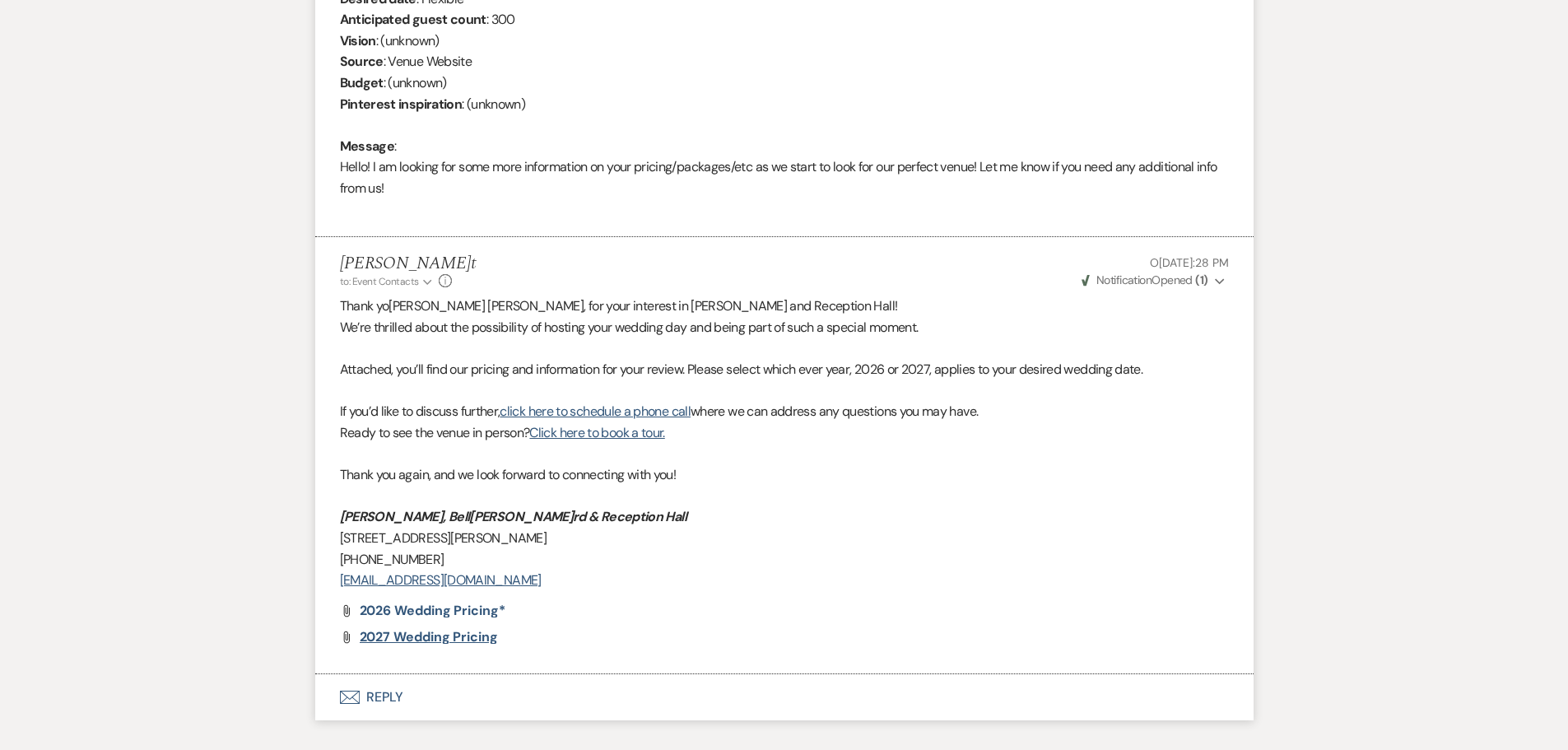
click at [485, 638] on span "2027 Wedding Pricing" at bounding box center [429, 637] width 138 height 18
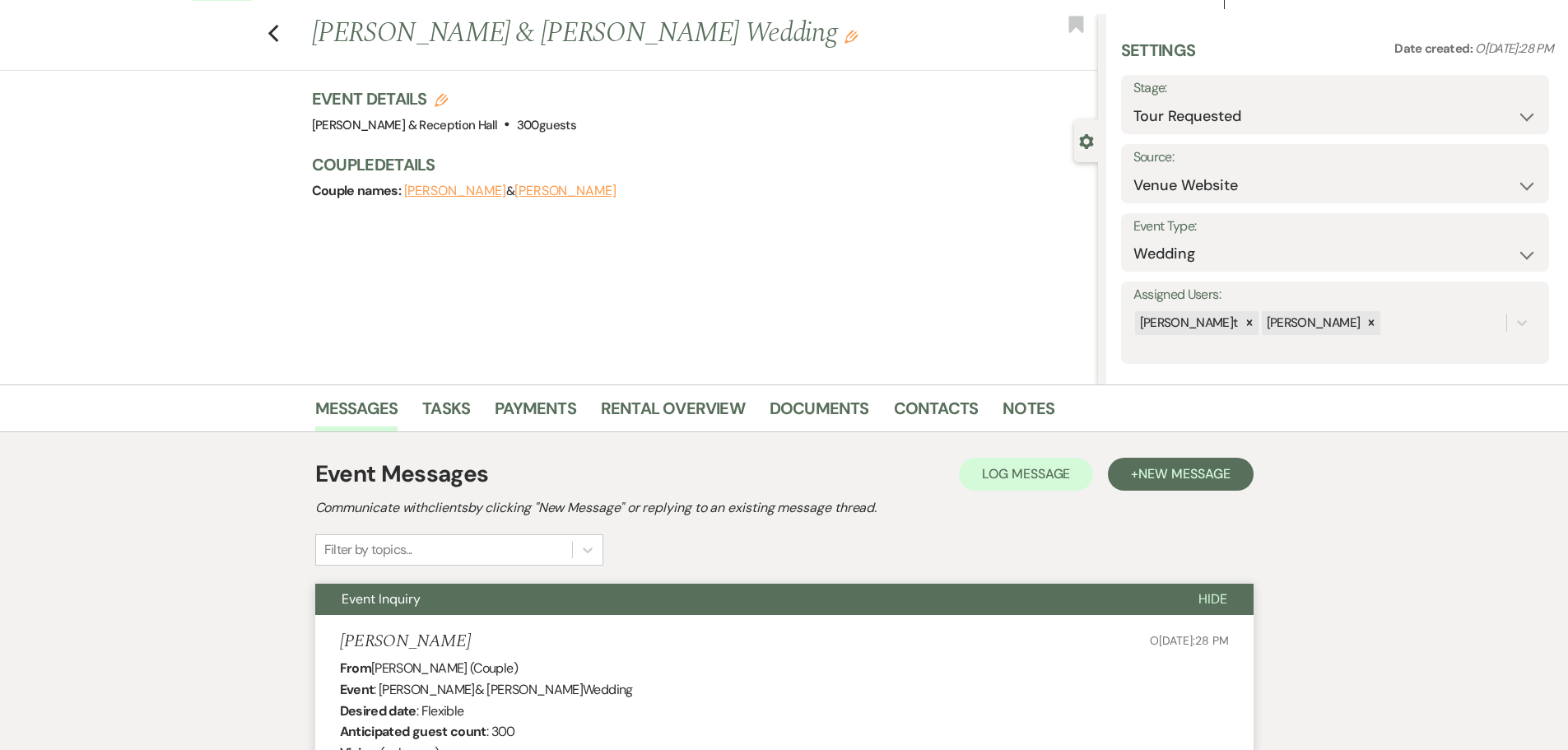
scroll to position [0, 0]
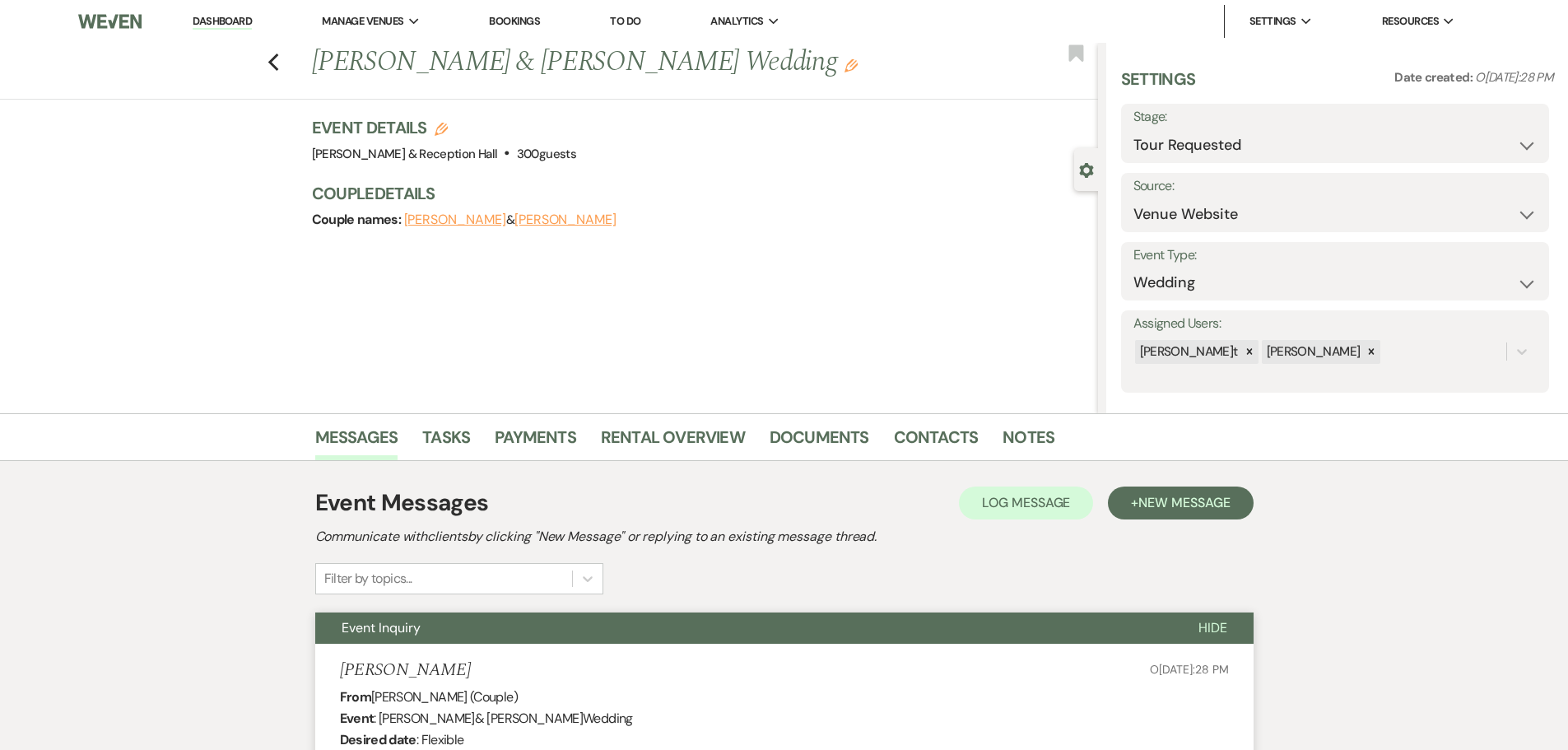
click at [531, 24] on link "Bookings" at bounding box center [514, 21] width 51 height 14
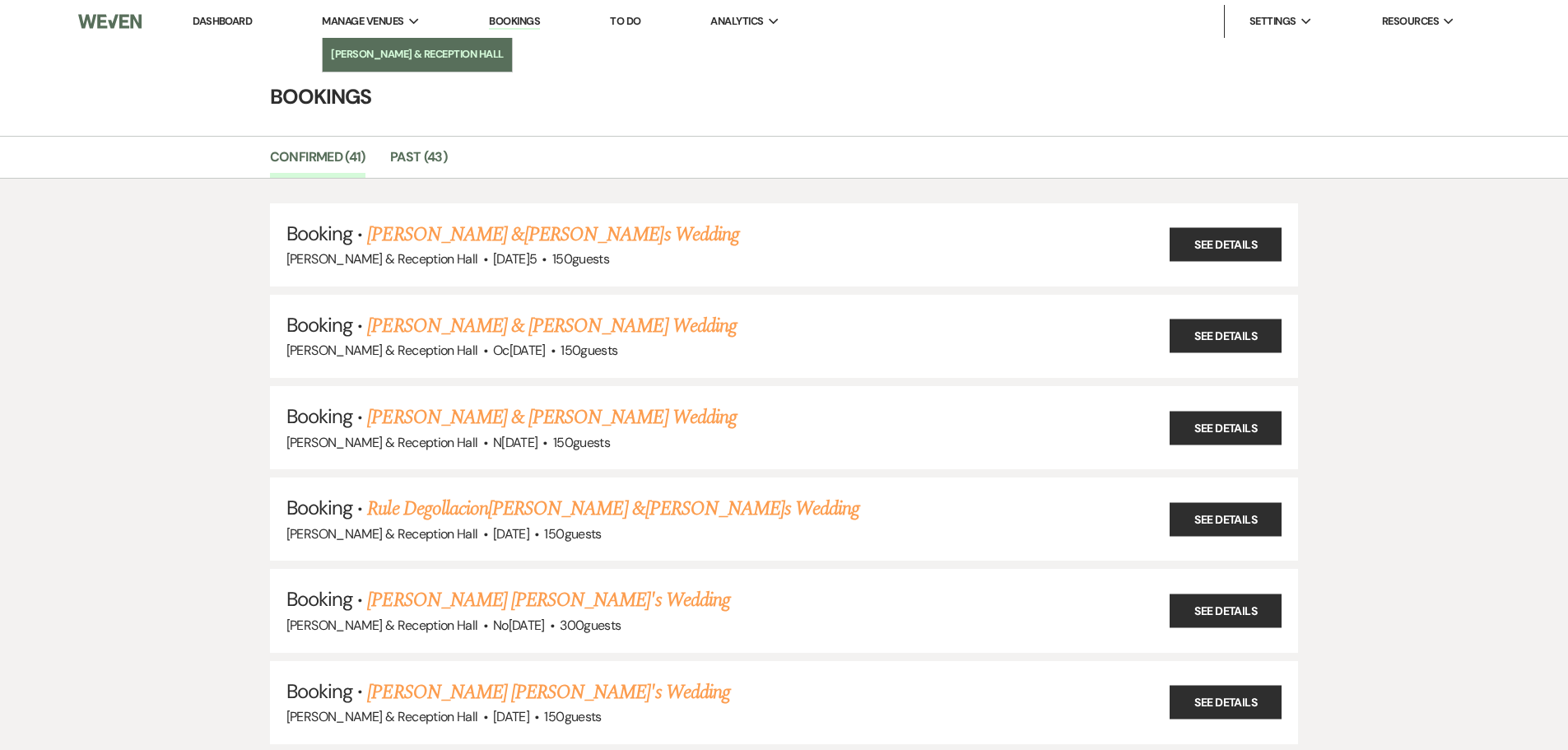
click at [392, 50] on li "[PERSON_NAME] & Reception Hall" at bounding box center [417, 55] width 173 height 17
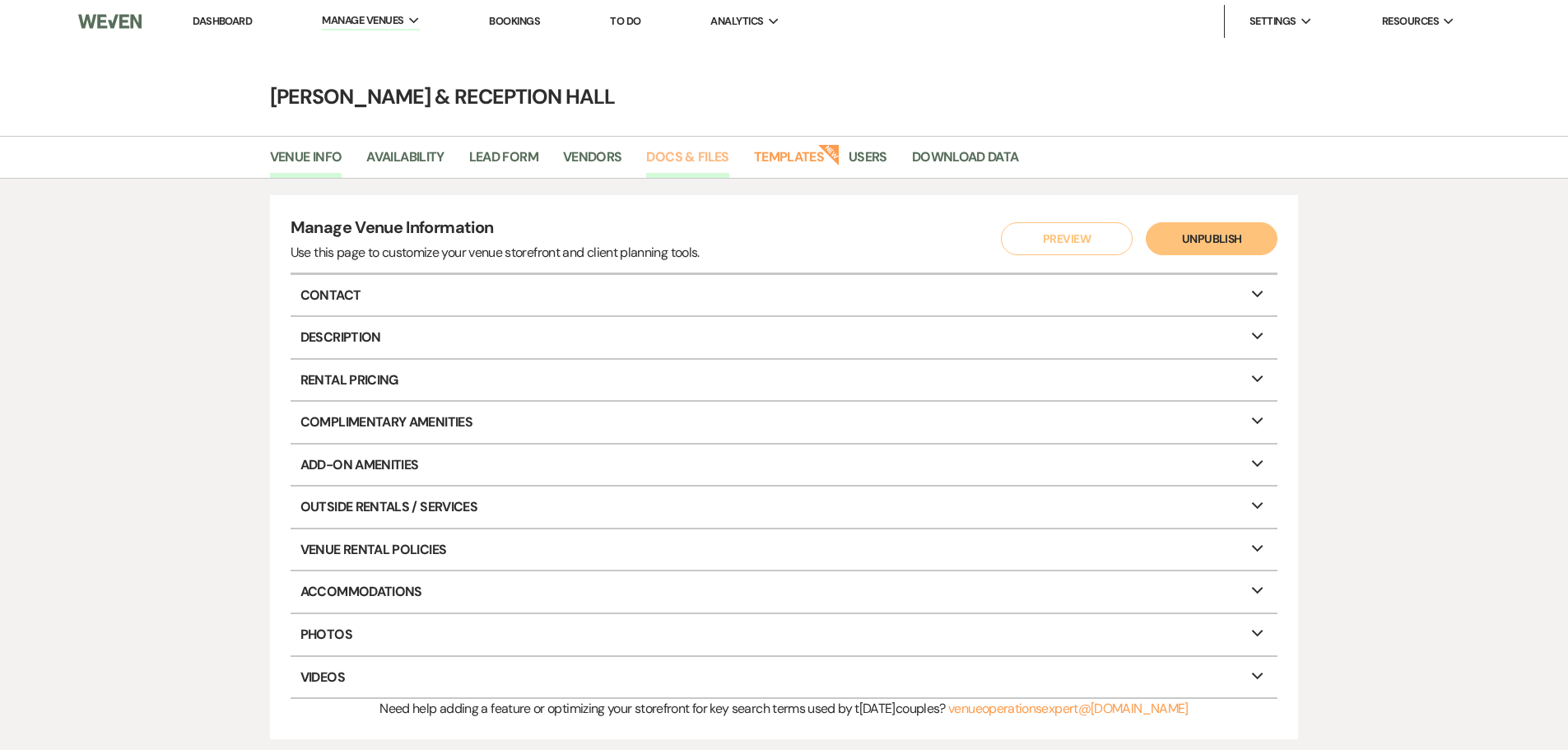
click at [708, 154] on link "Docs & Files" at bounding box center [687, 162] width 82 height 31
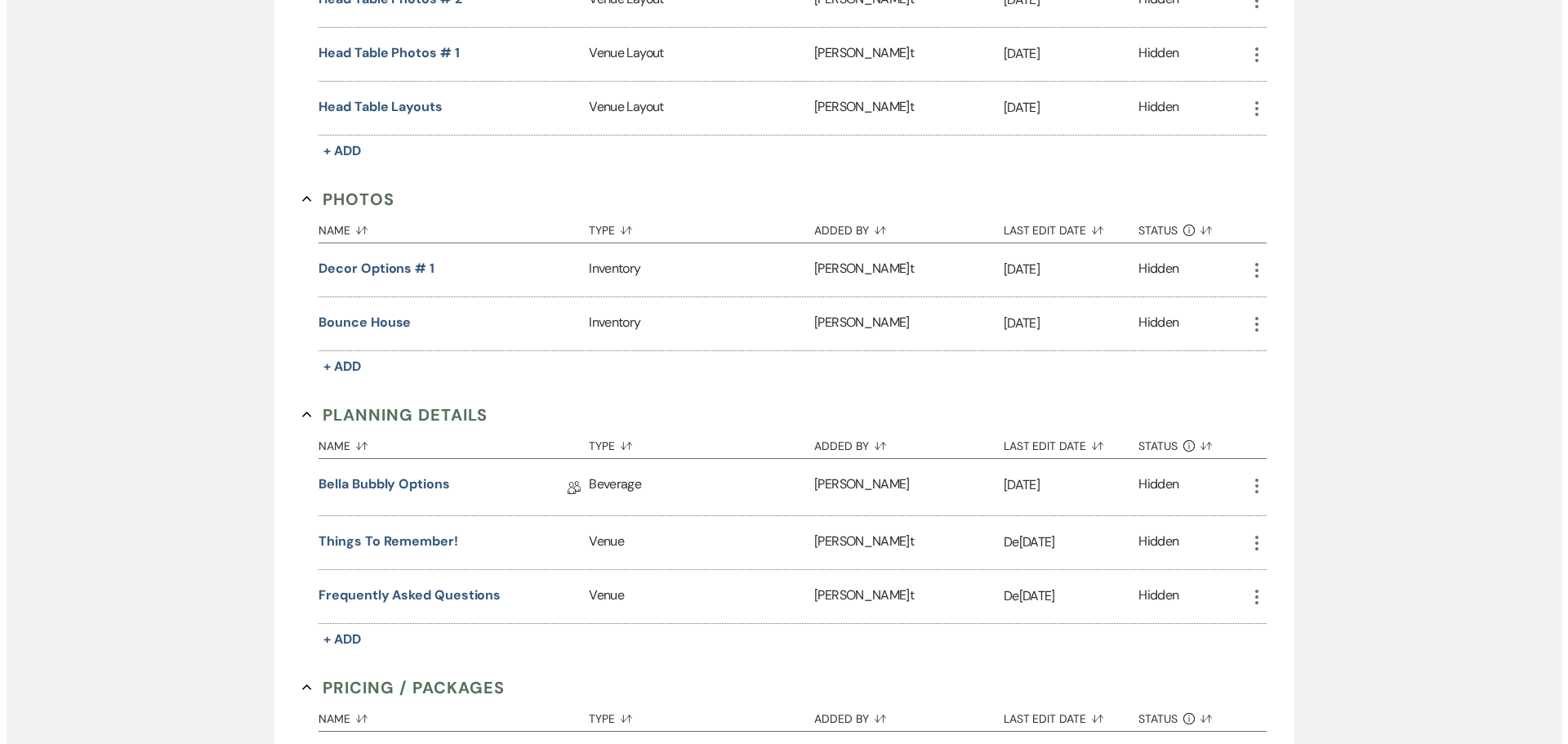
scroll to position [898, 0]
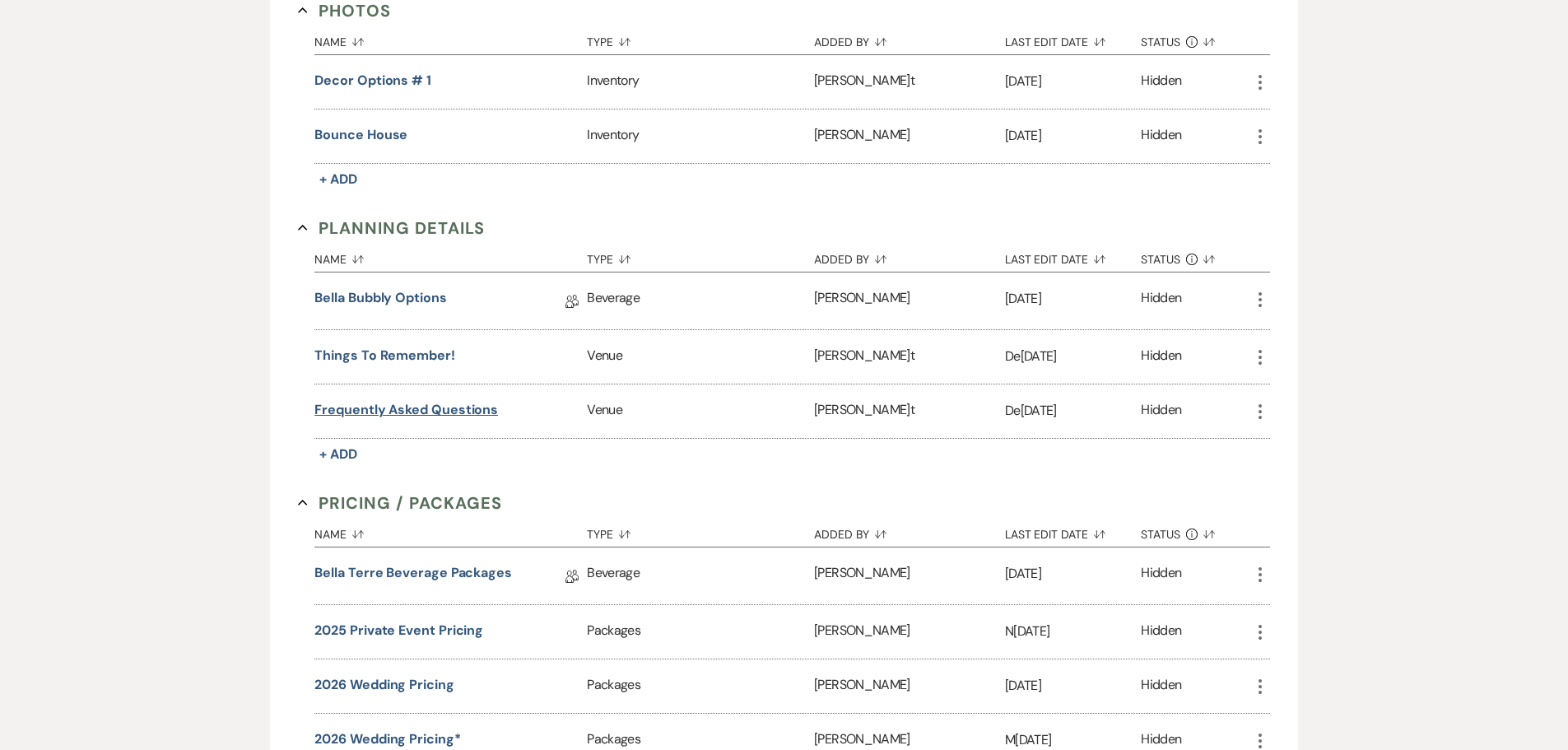
click at [466, 409] on button "Frequently Asked Questions" at bounding box center [406, 410] width 184 height 20
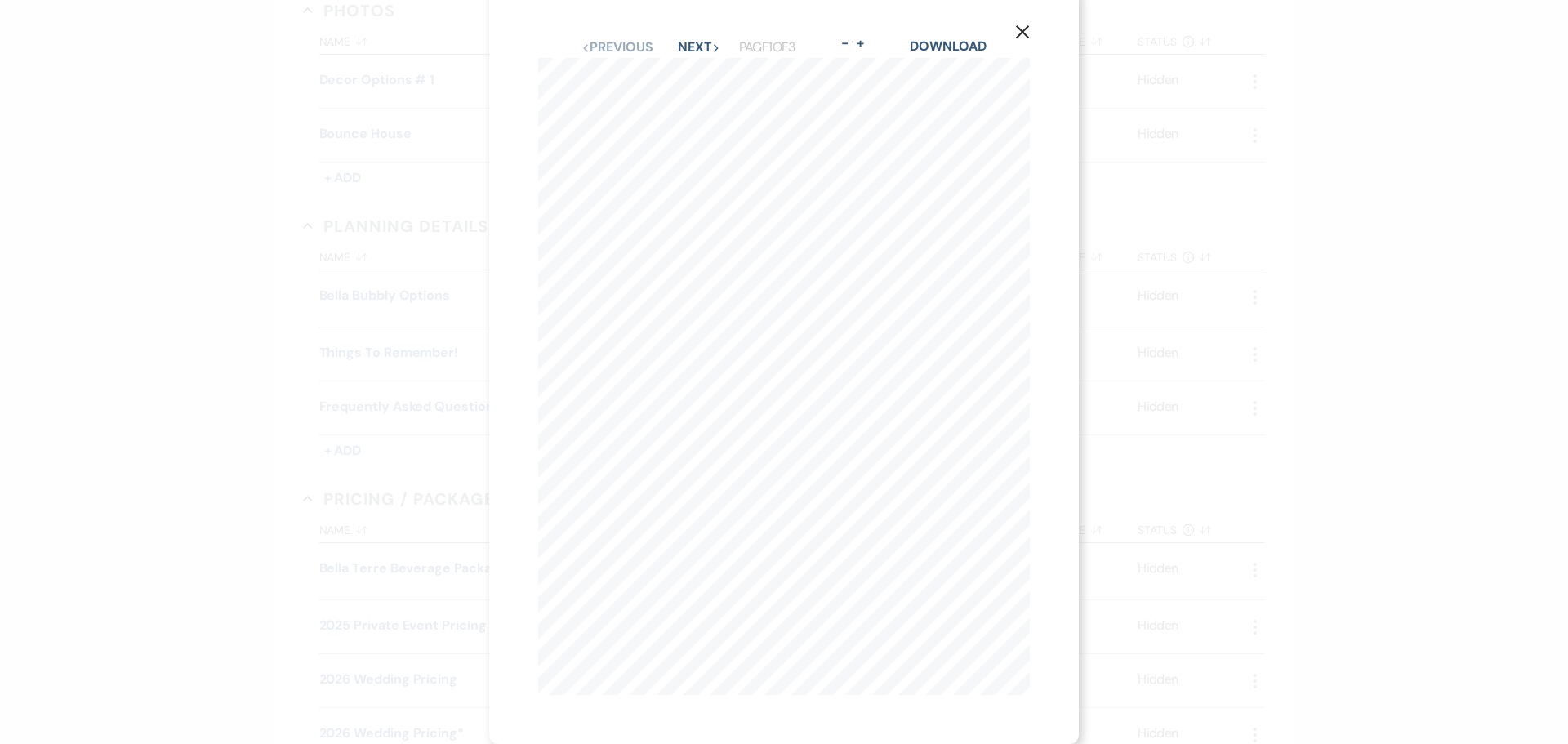
scroll to position [24, 0]
click at [712, 44] on icon "Next" at bounding box center [717, 48] width 8 height 8
click at [692, 55] on button "Next Next" at bounding box center [698, 60] width 42 height 13
click at [1022, 39] on icon "X" at bounding box center [1023, 44] width 15 height 15
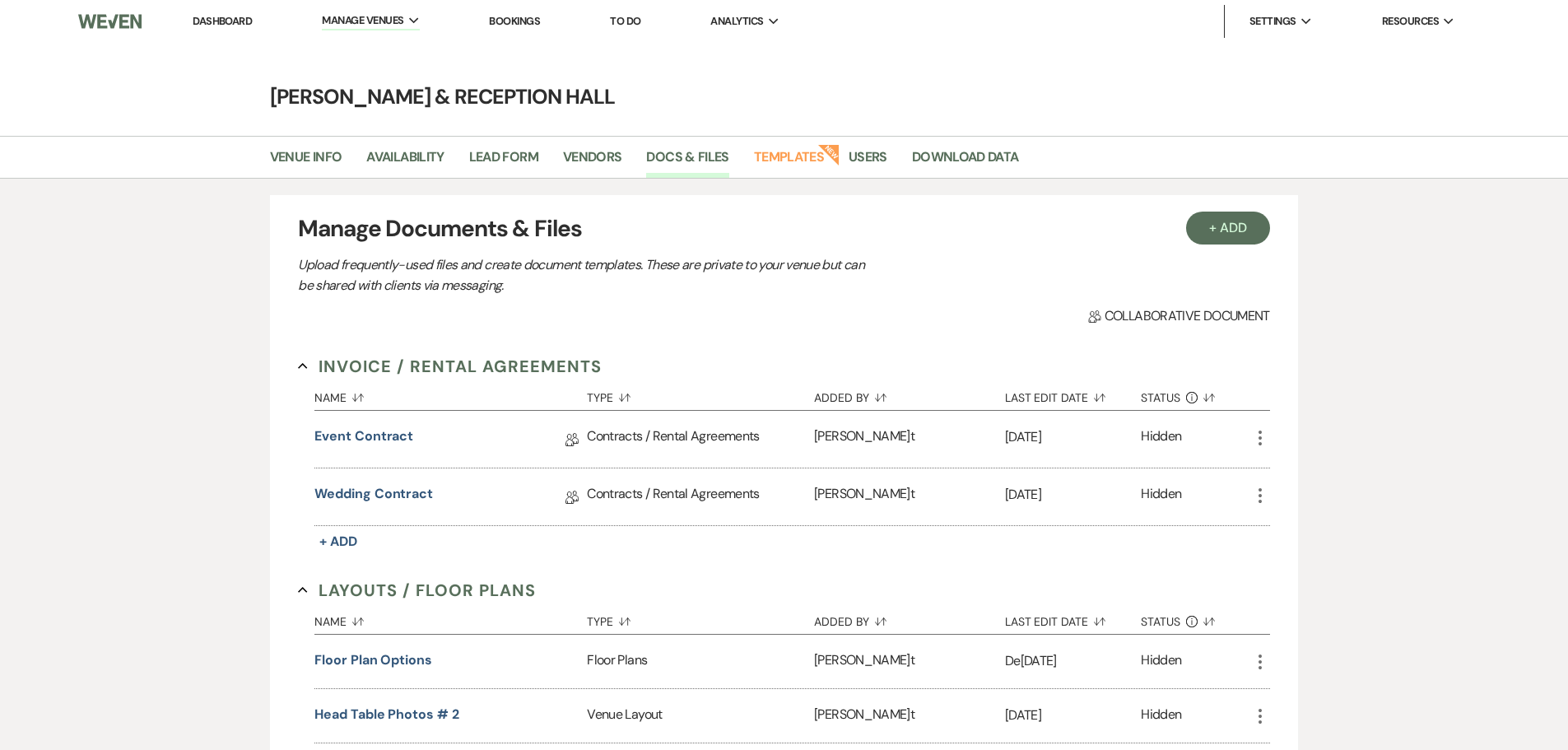
click at [214, 27] on link "Dashboard" at bounding box center [222, 21] width 60 height 14
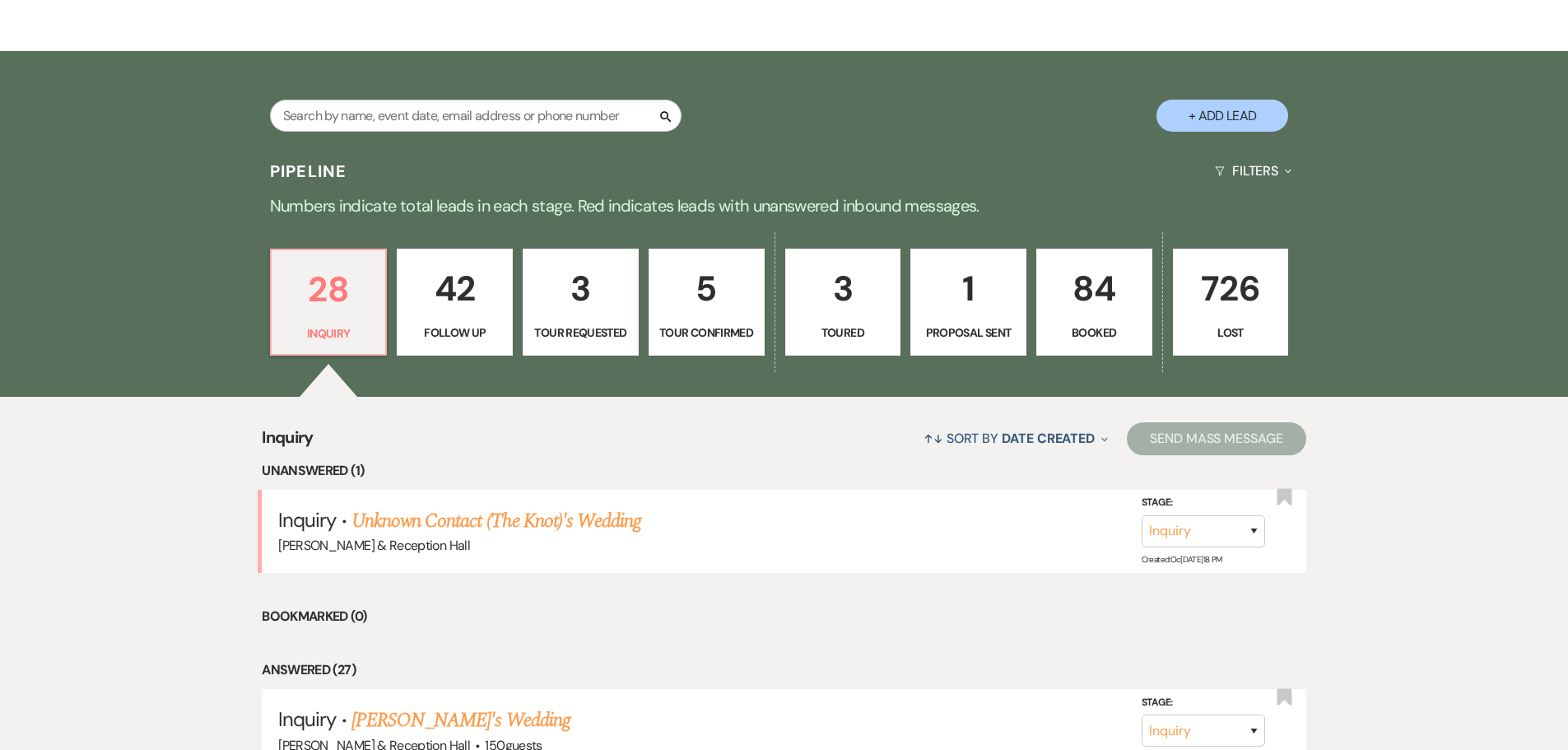
scroll to position [494, 0]
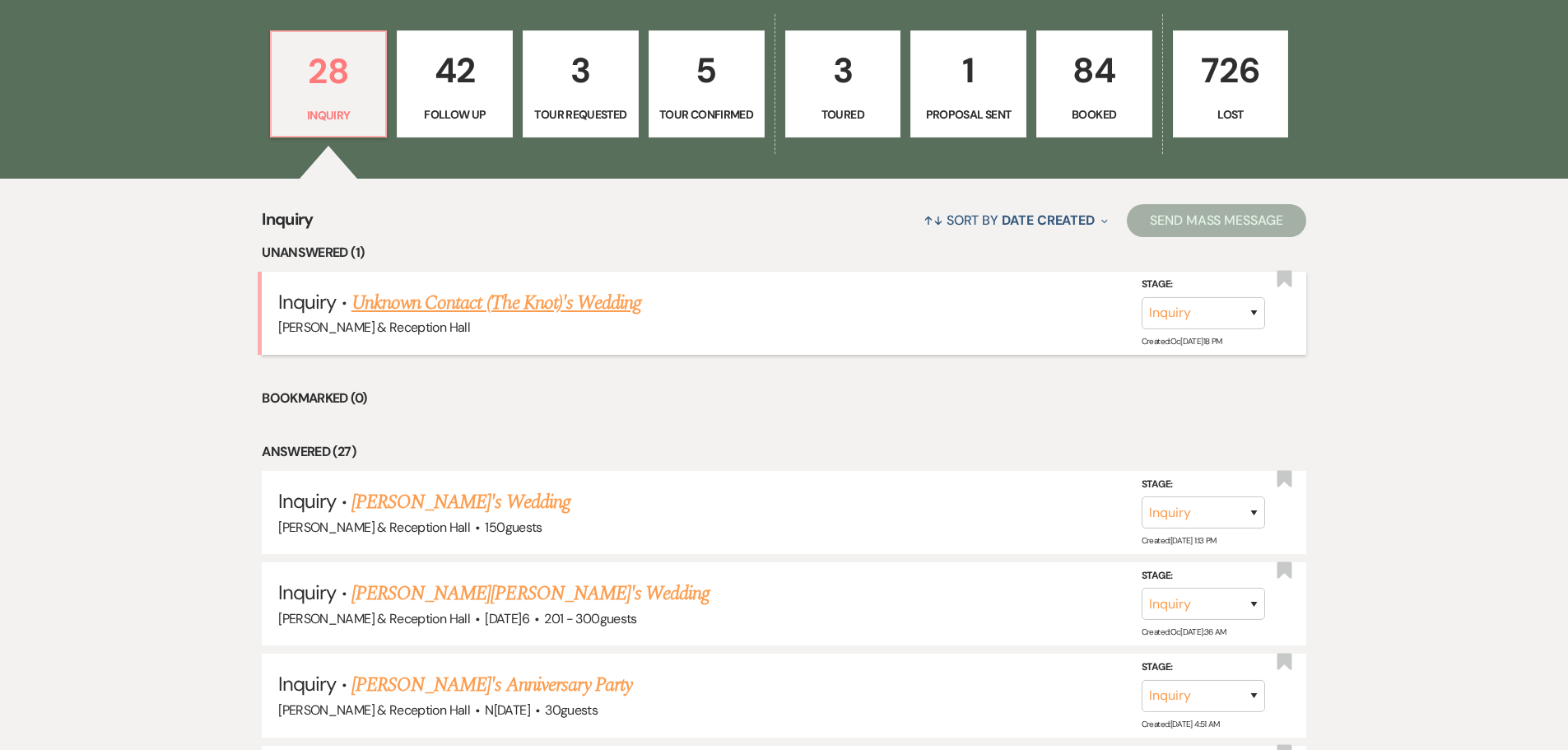
click at [482, 303] on link "Unknown Contact (The Knot)'s Wedding" at bounding box center [496, 302] width 289 height 29
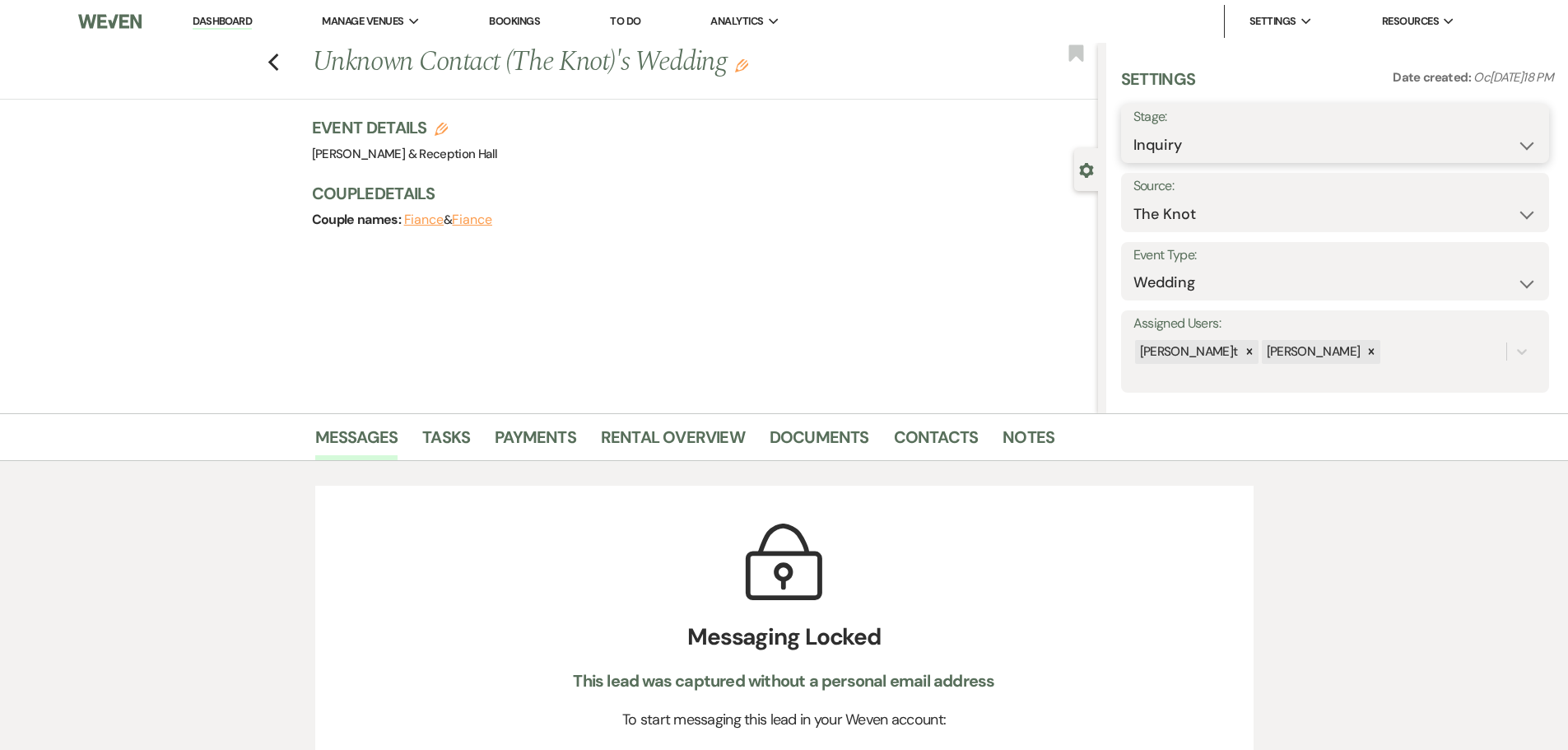
click at [1176, 148] on select "Inquiry Follow Up Tour Requested Tour Confirmed Toured Proposal Sent Booked Lost" at bounding box center [1335, 145] width 404 height 32
click at [1133, 129] on select "Inquiry Follow Up Tour Requested Tour Confirmed Toured Proposal Sent Booked Lost" at bounding box center [1335, 145] width 404 height 32
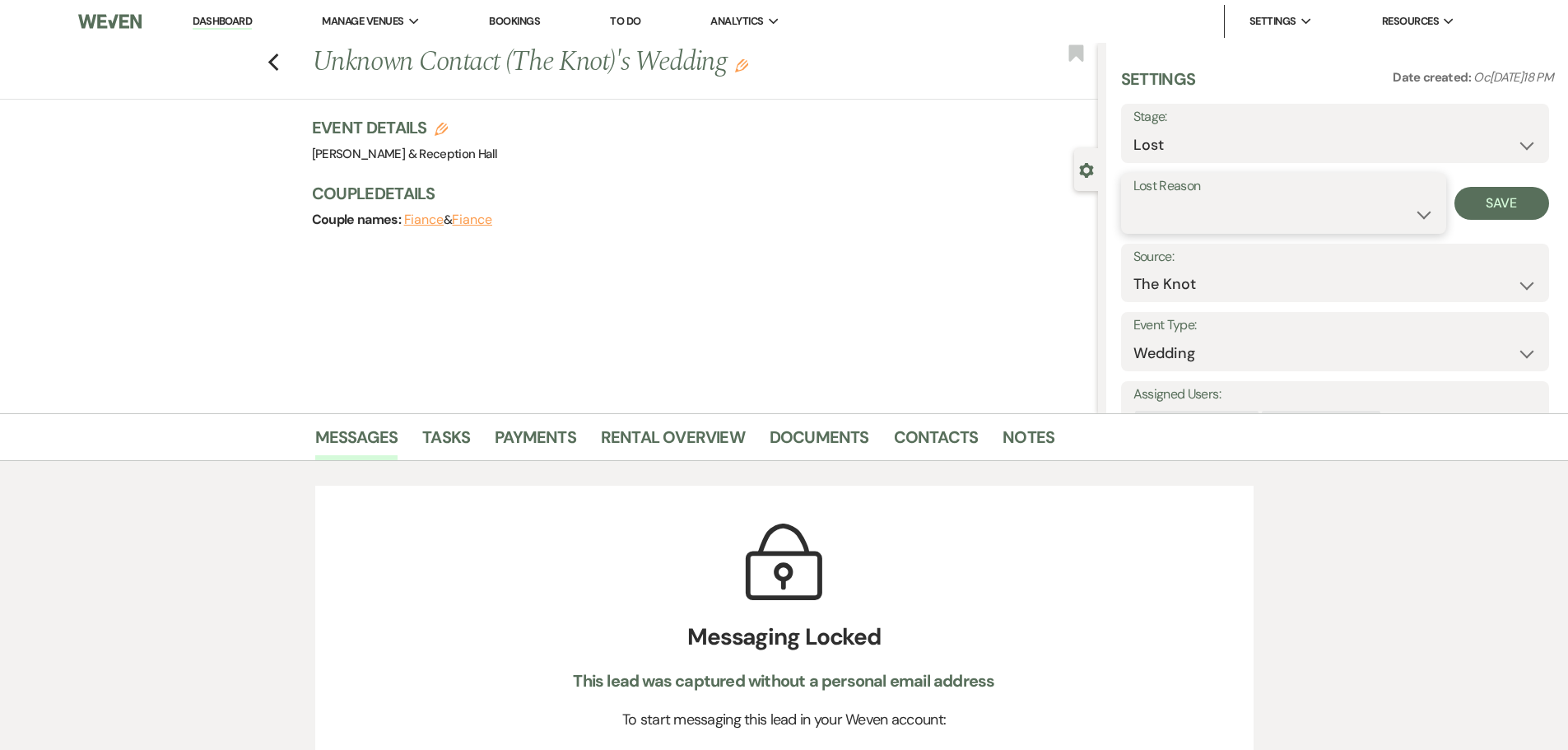
click at [1195, 219] on select "Booked Elsewhere Budget Date Unavailable No Response Not a Good Match Capacity …" at bounding box center [1284, 214] width 300 height 32
click at [1133, 198] on select "Booked Elsewhere Budget Date Unavailable No Response Not a Good Match Capacity …" at bounding box center [1284, 214] width 300 height 32
click at [1499, 204] on button "Save" at bounding box center [1502, 203] width 95 height 33
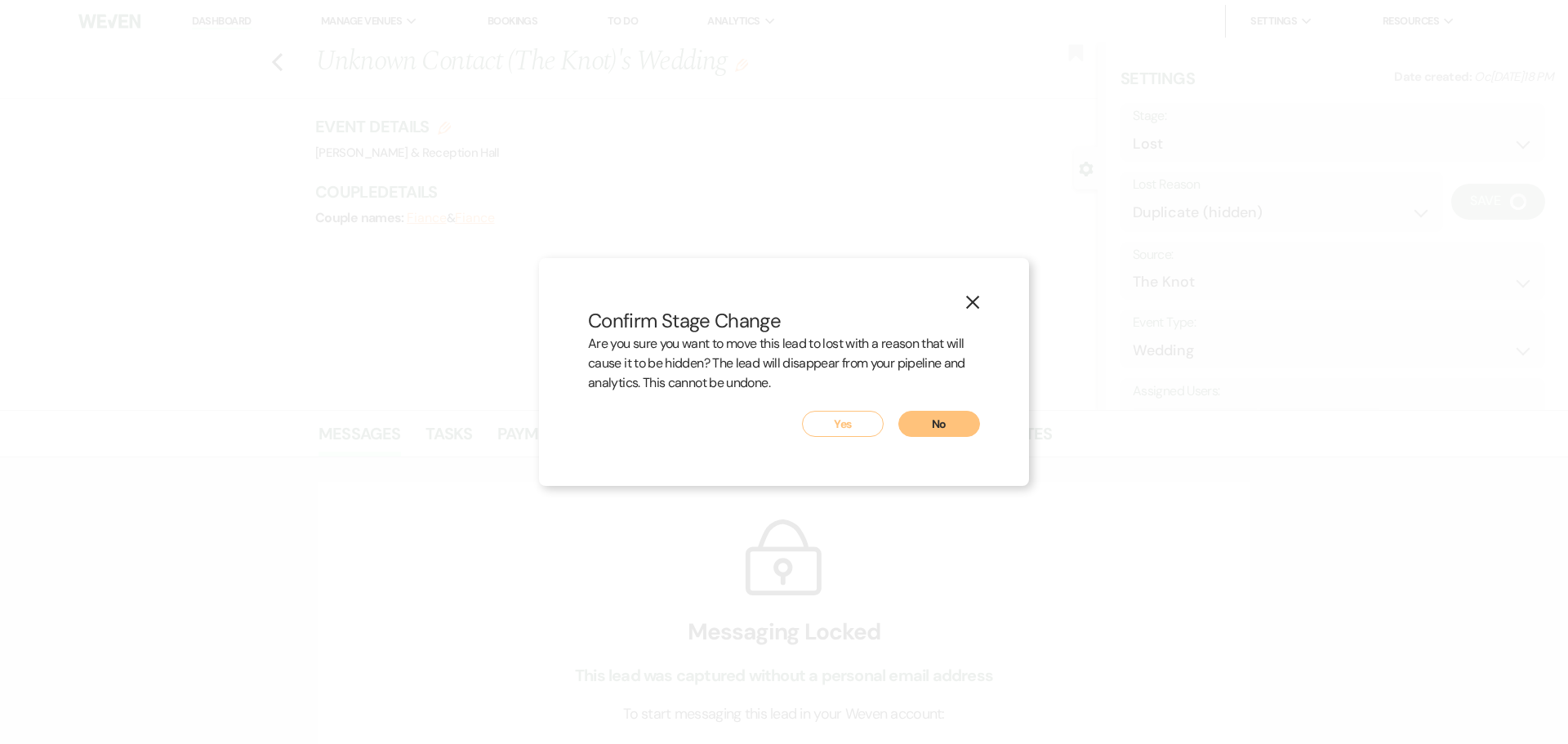
click at [836, 424] on button "Yes" at bounding box center [843, 424] width 82 height 26
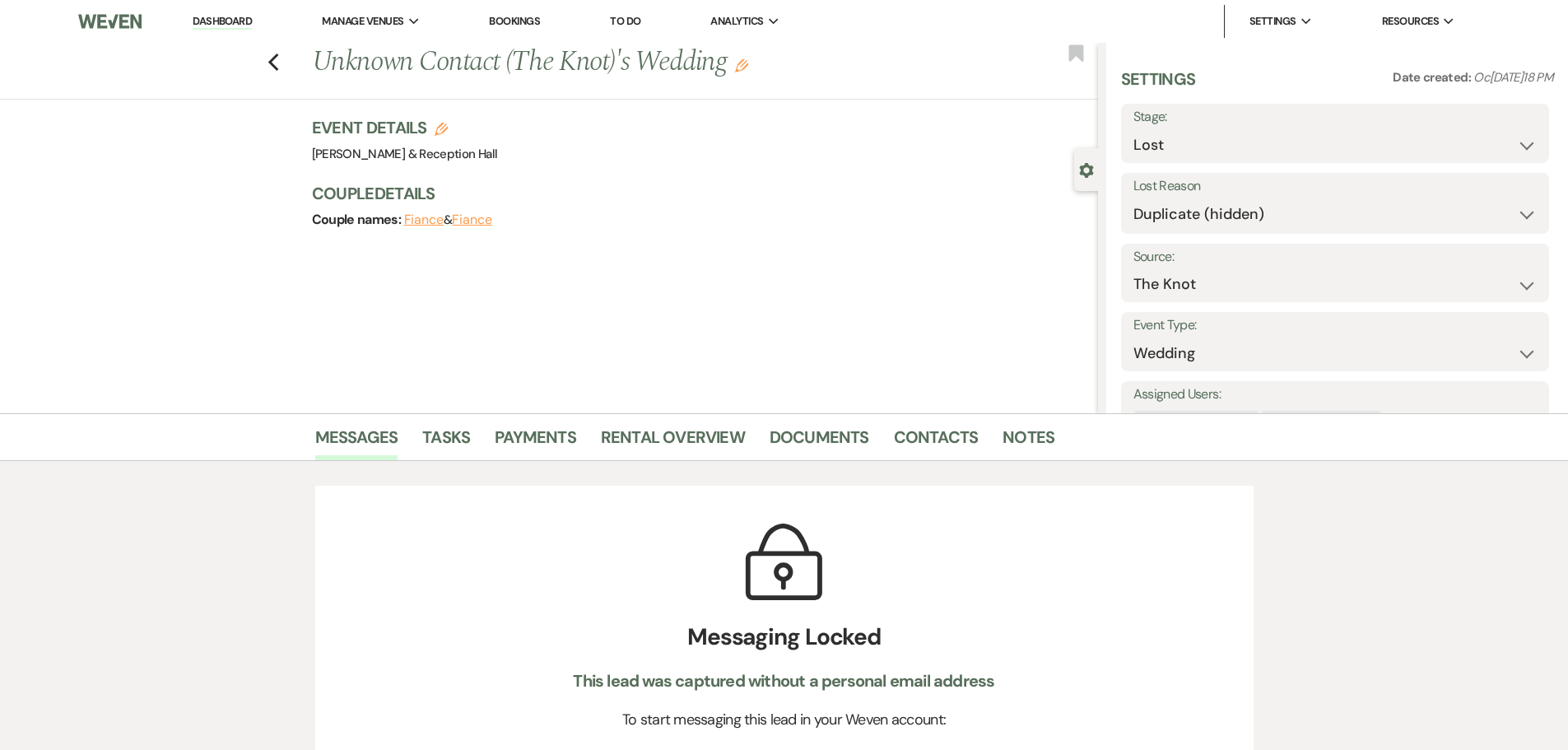
click at [237, 23] on link "Dashboard" at bounding box center [222, 22] width 60 height 16
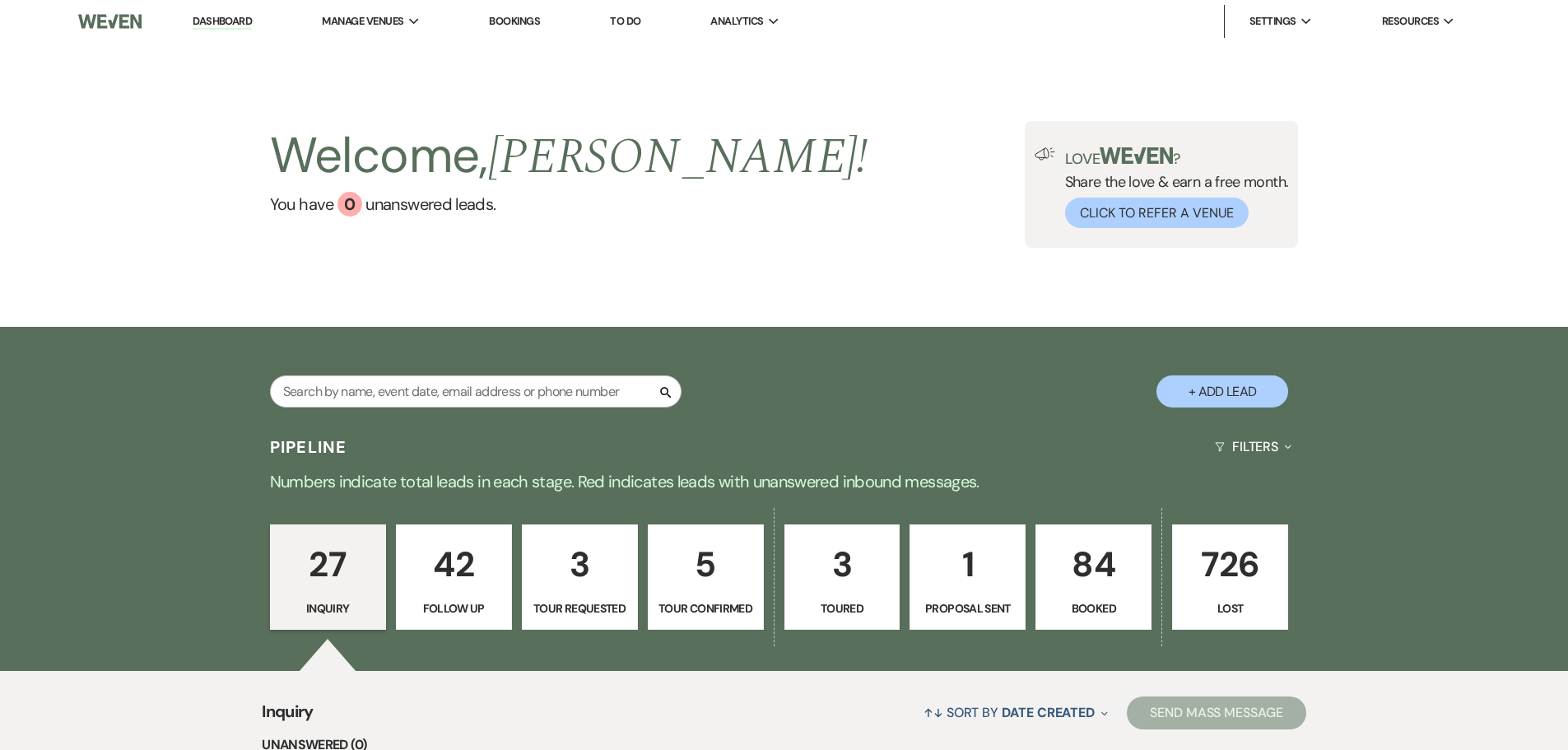
click at [454, 600] on p "Follow Up" at bounding box center [454, 608] width 95 height 18
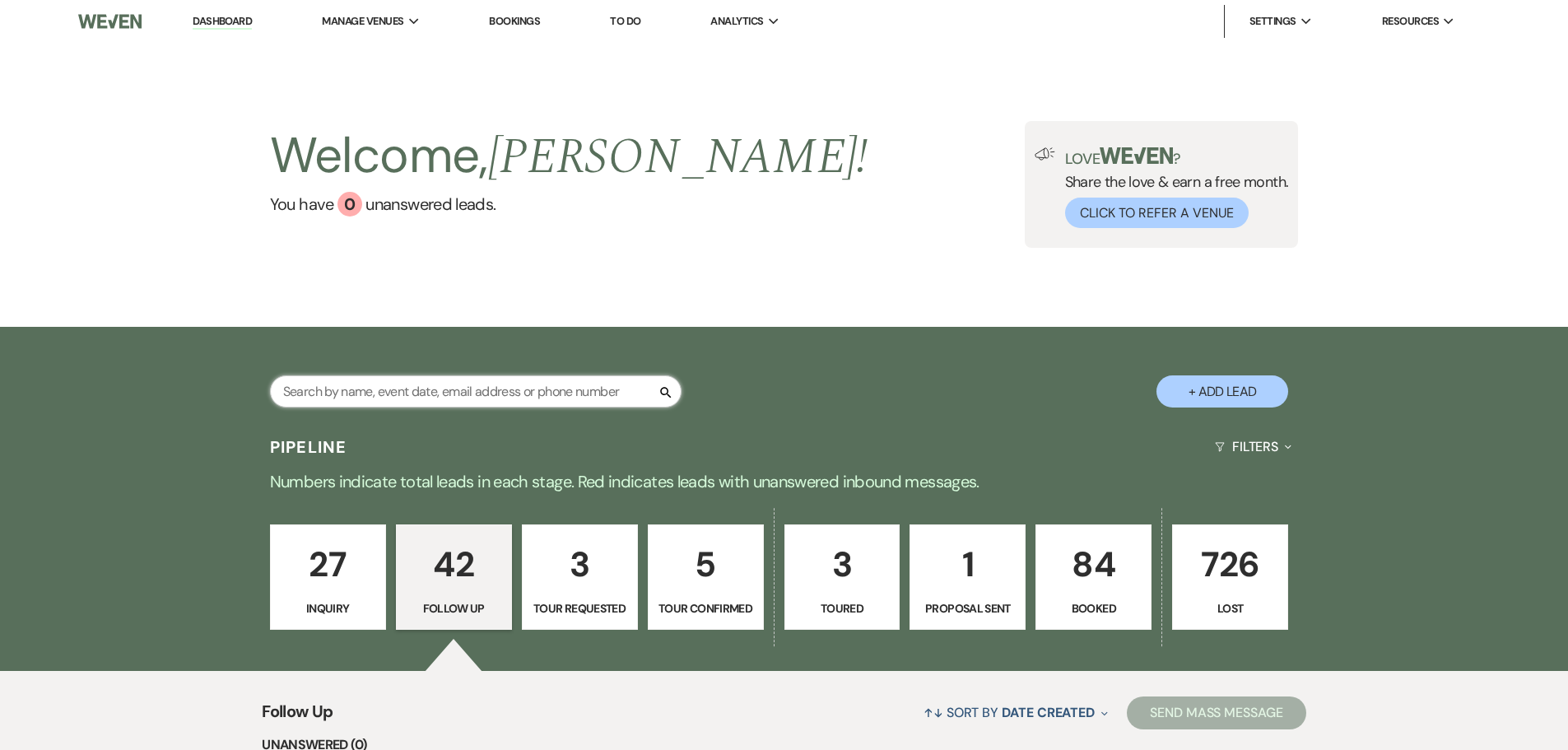
click at [372, 388] on input "text" at bounding box center [476, 391] width 412 height 32
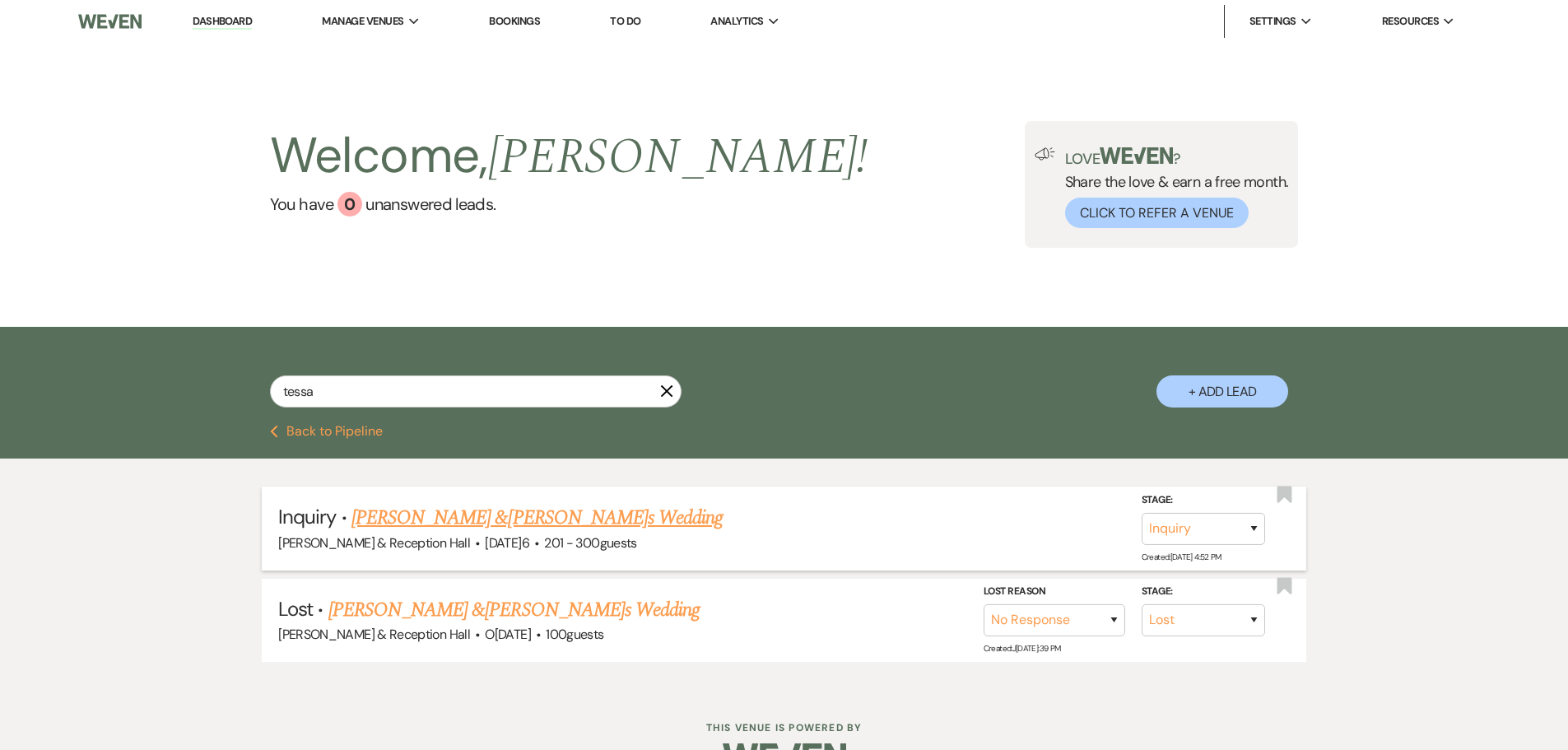
click at [574, 520] on link "[PERSON_NAME] &[PERSON_NAME]s Wedding" at bounding box center [537, 518] width 372 height 29
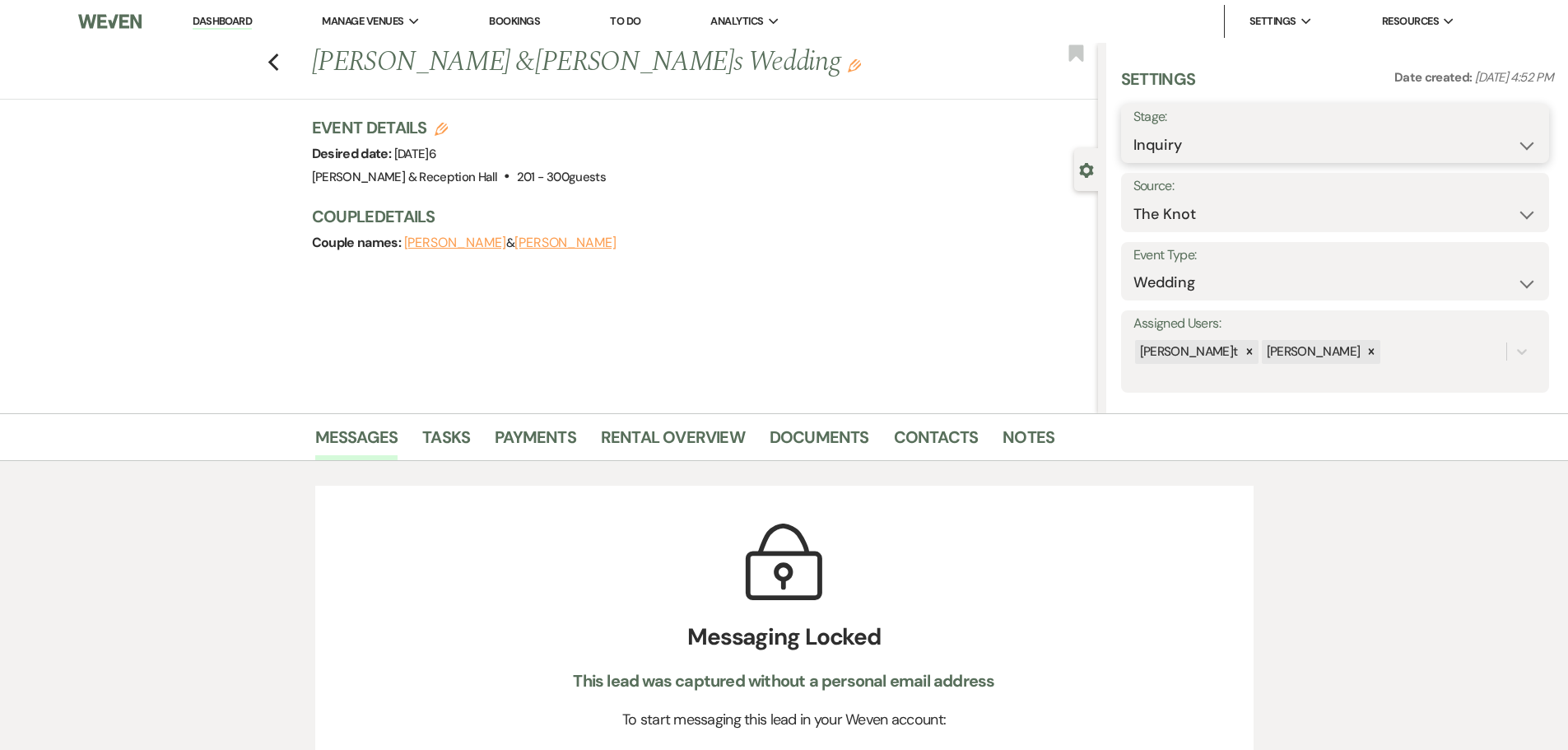
click at [1229, 147] on select "Inquiry Follow Up Tour Requested Tour Confirmed Toured Proposal Sent Booked Lost" at bounding box center [1335, 145] width 404 height 32
click at [1133, 129] on select "Inquiry Follow Up Tour Requested Tour Confirmed Toured Proposal Sent Booked Lost" at bounding box center [1335, 145] width 404 height 32
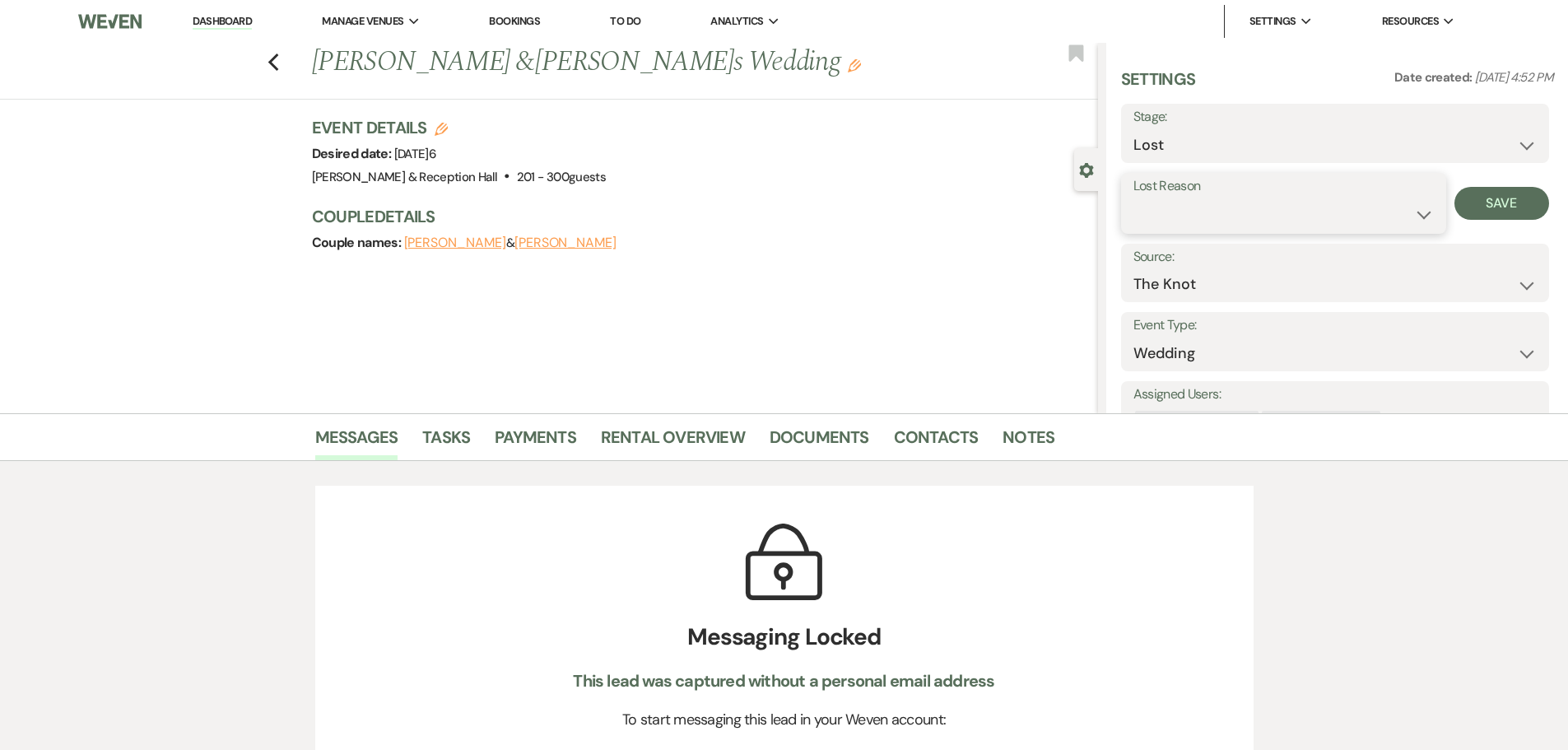
click at [1226, 214] on select "Booked Elsewhere Budget Date Unavailable No Response Not a Good Match Capacity …" at bounding box center [1284, 214] width 300 height 32
click at [1133, 198] on select "Booked Elsewhere Budget Date Unavailable No Response Not a Good Match Capacity …" at bounding box center [1284, 214] width 300 height 32
click at [1490, 198] on button "Save" at bounding box center [1502, 203] width 95 height 33
click at [237, 22] on link "Dashboard" at bounding box center [222, 22] width 60 height 16
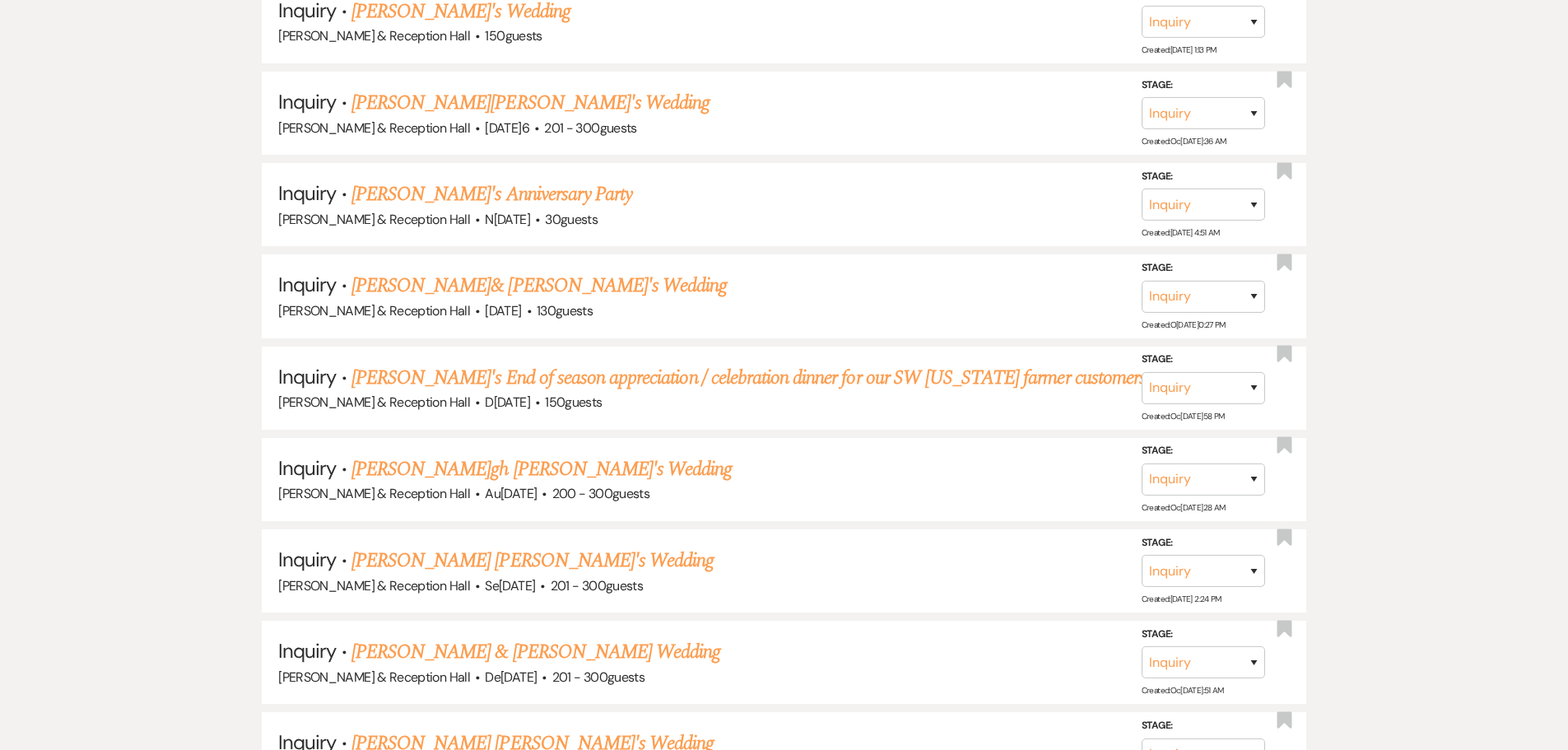
scroll to position [905, 0]
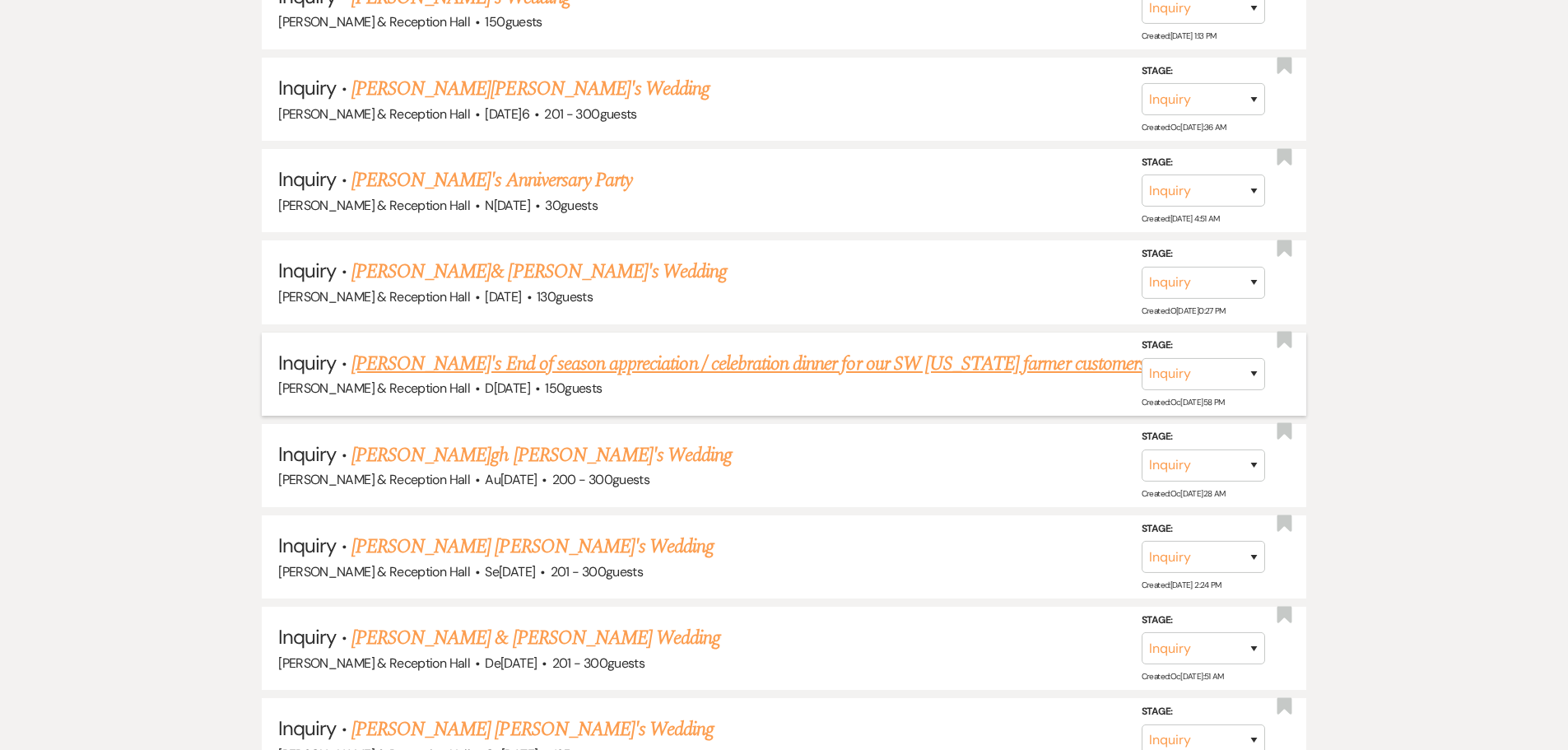
click at [736, 367] on link "[PERSON_NAME]'s End of season appreciation / celebration dinner for our SW [US_…" at bounding box center [748, 363] width 794 height 29
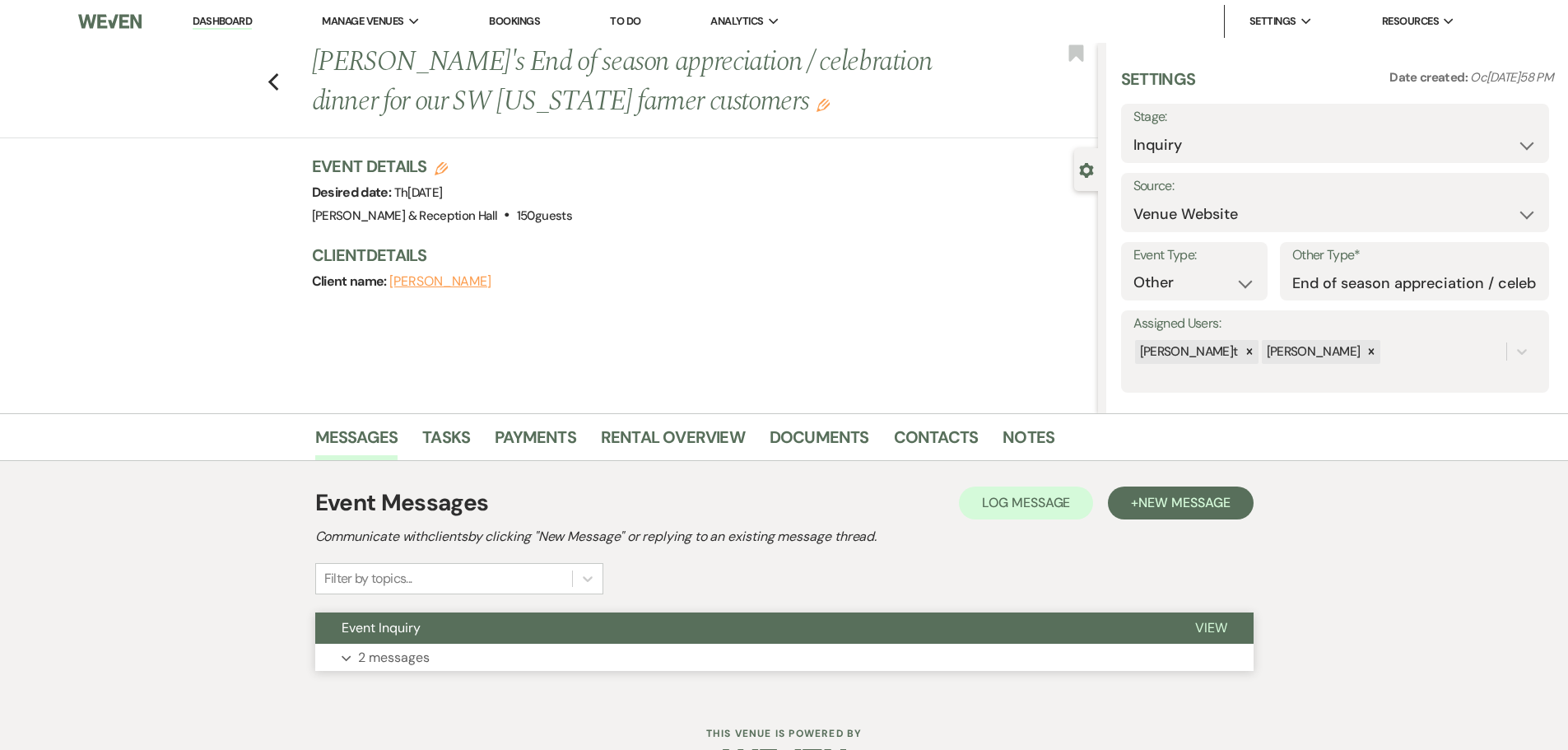
click at [1050, 642] on button "Event Inquiry" at bounding box center [742, 628] width 854 height 31
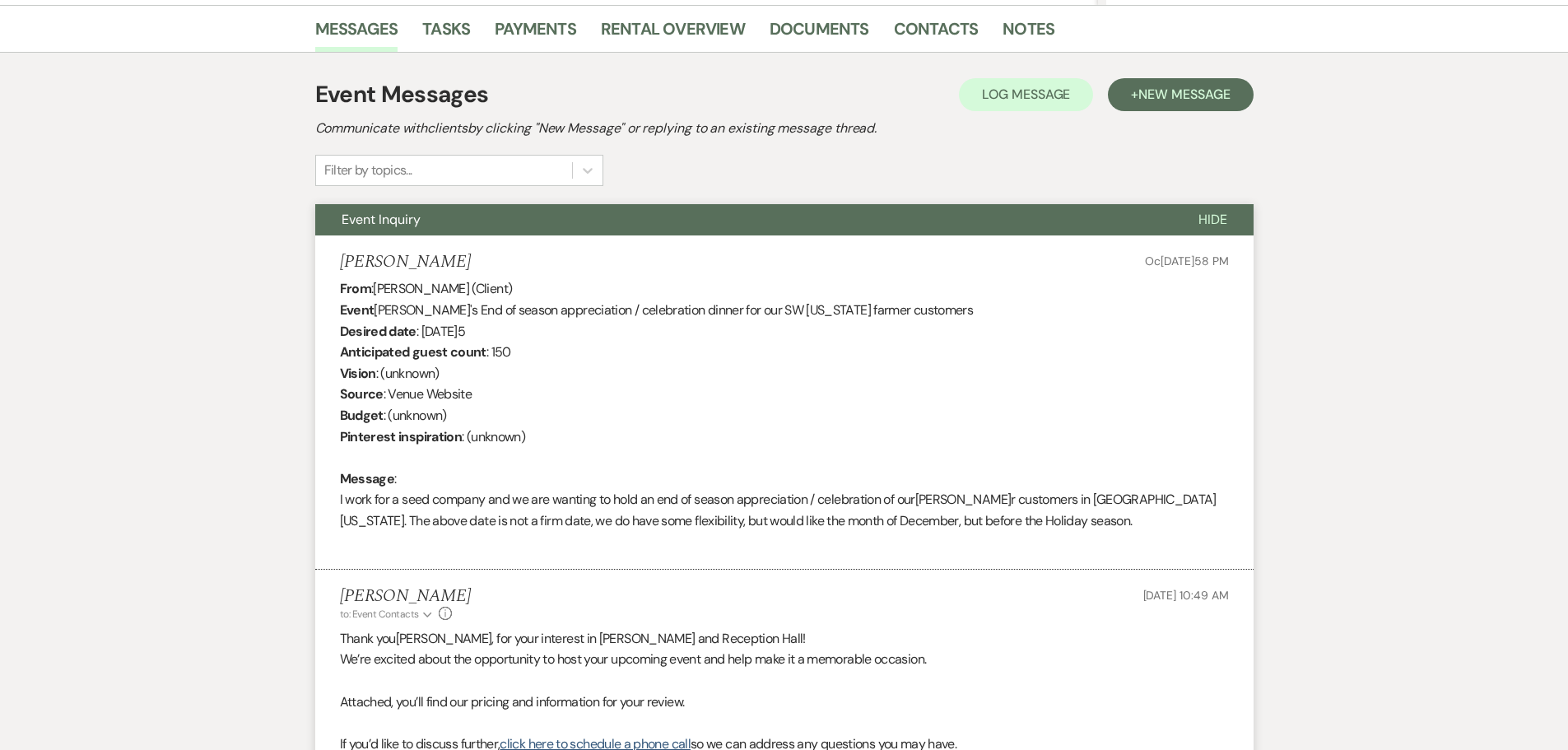
scroll to position [494, 0]
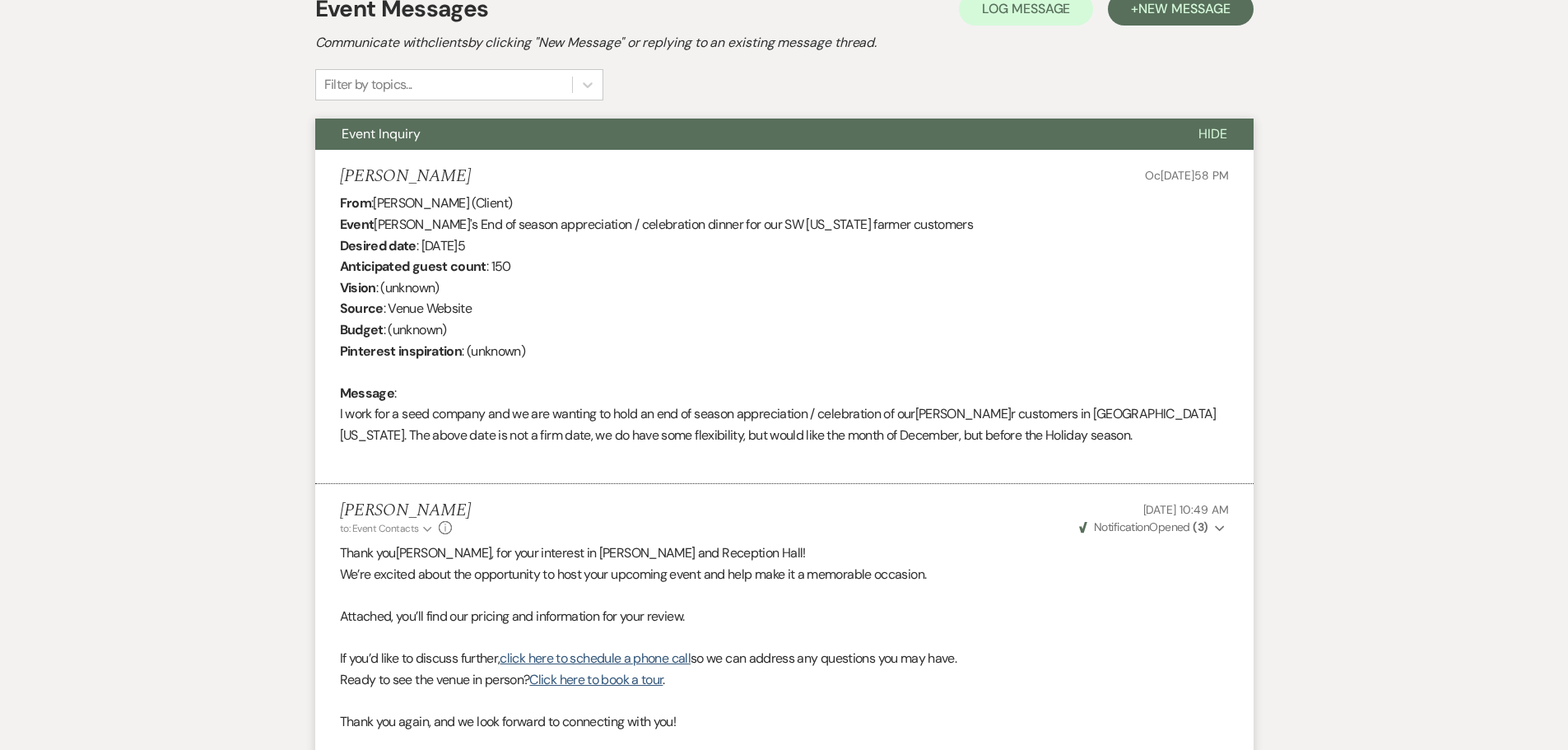
click at [1153, 528] on span "Weven Check Notification Opened ( 3 )" at bounding box center [1143, 527] width 129 height 15
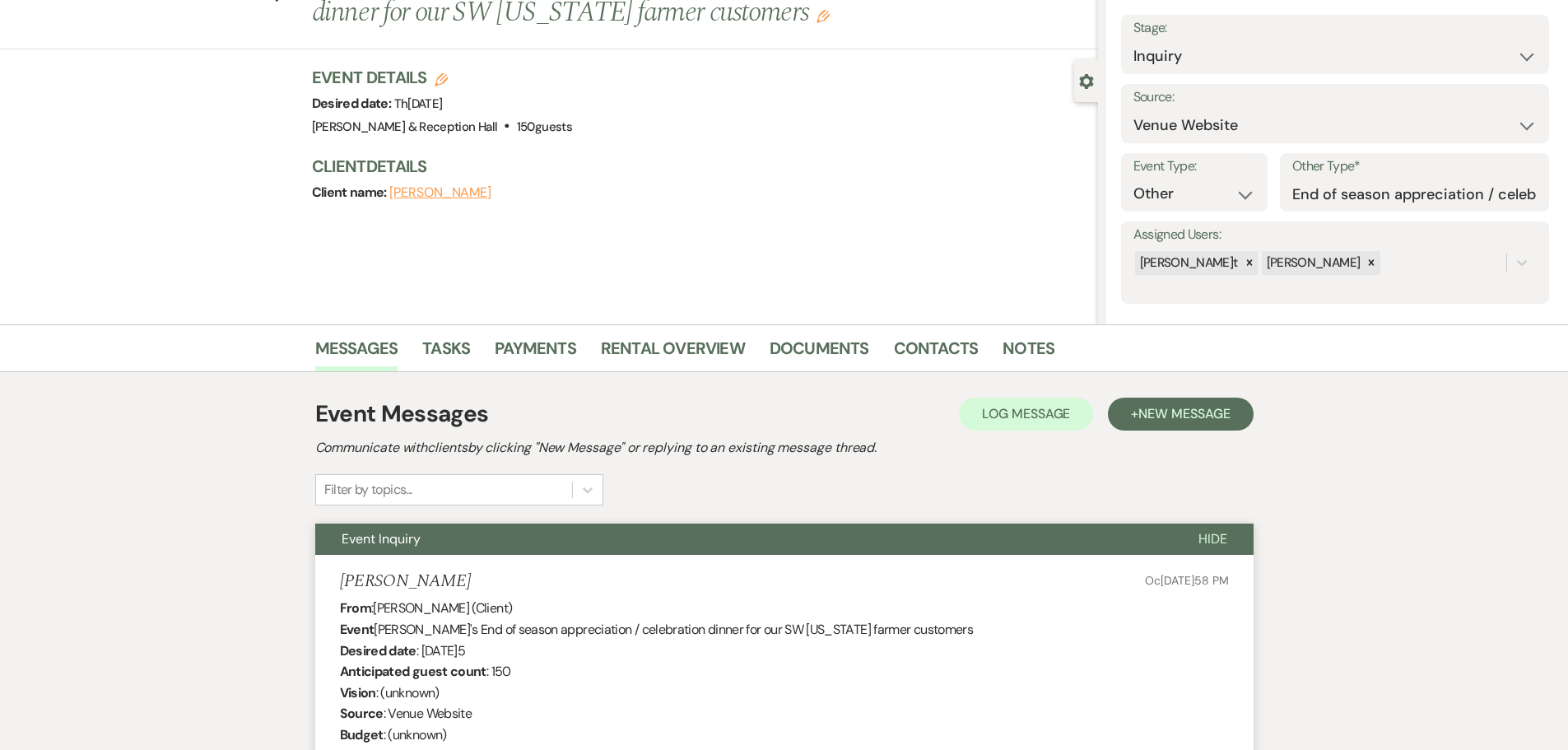
scroll to position [0, 0]
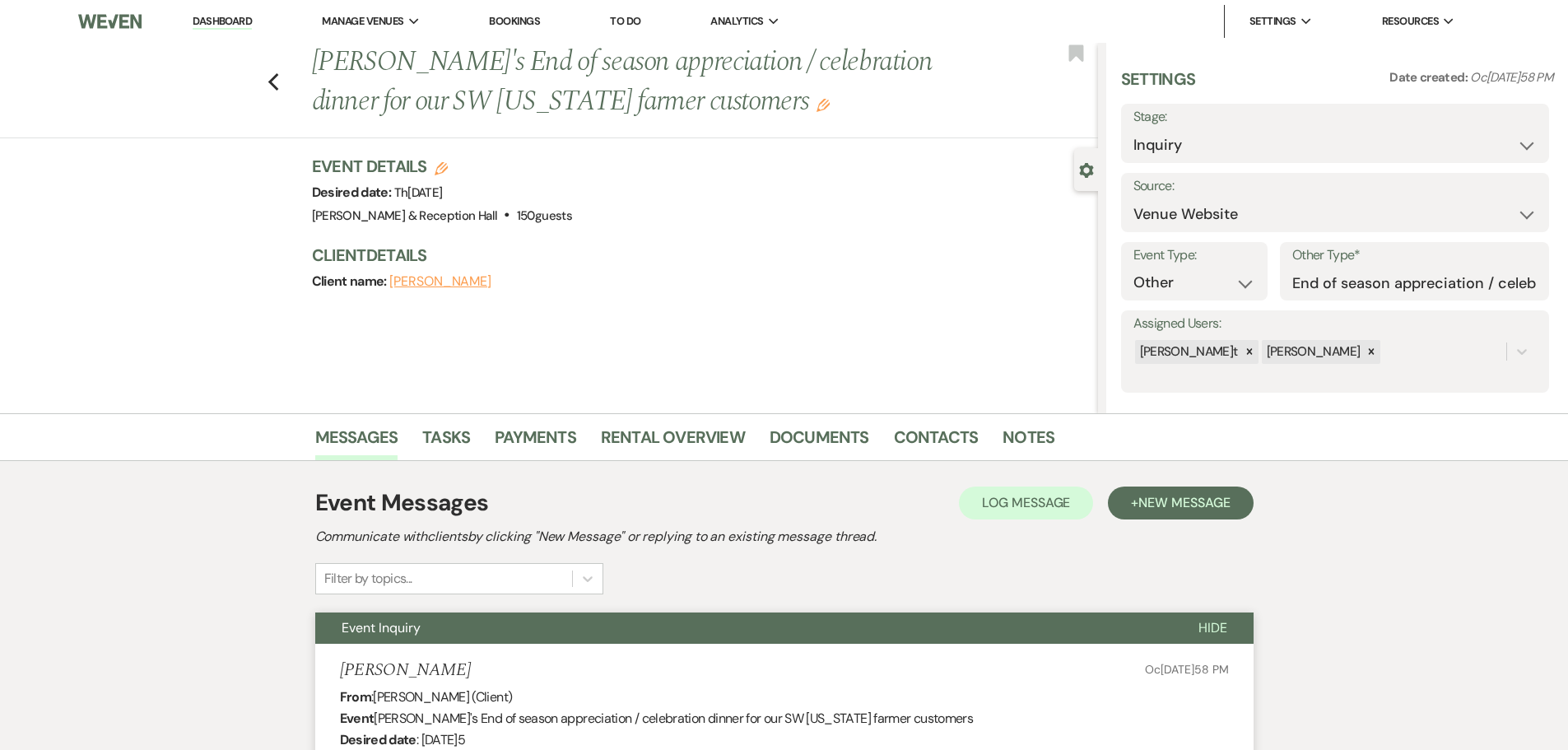
click at [225, 16] on link "Dashboard" at bounding box center [222, 22] width 60 height 16
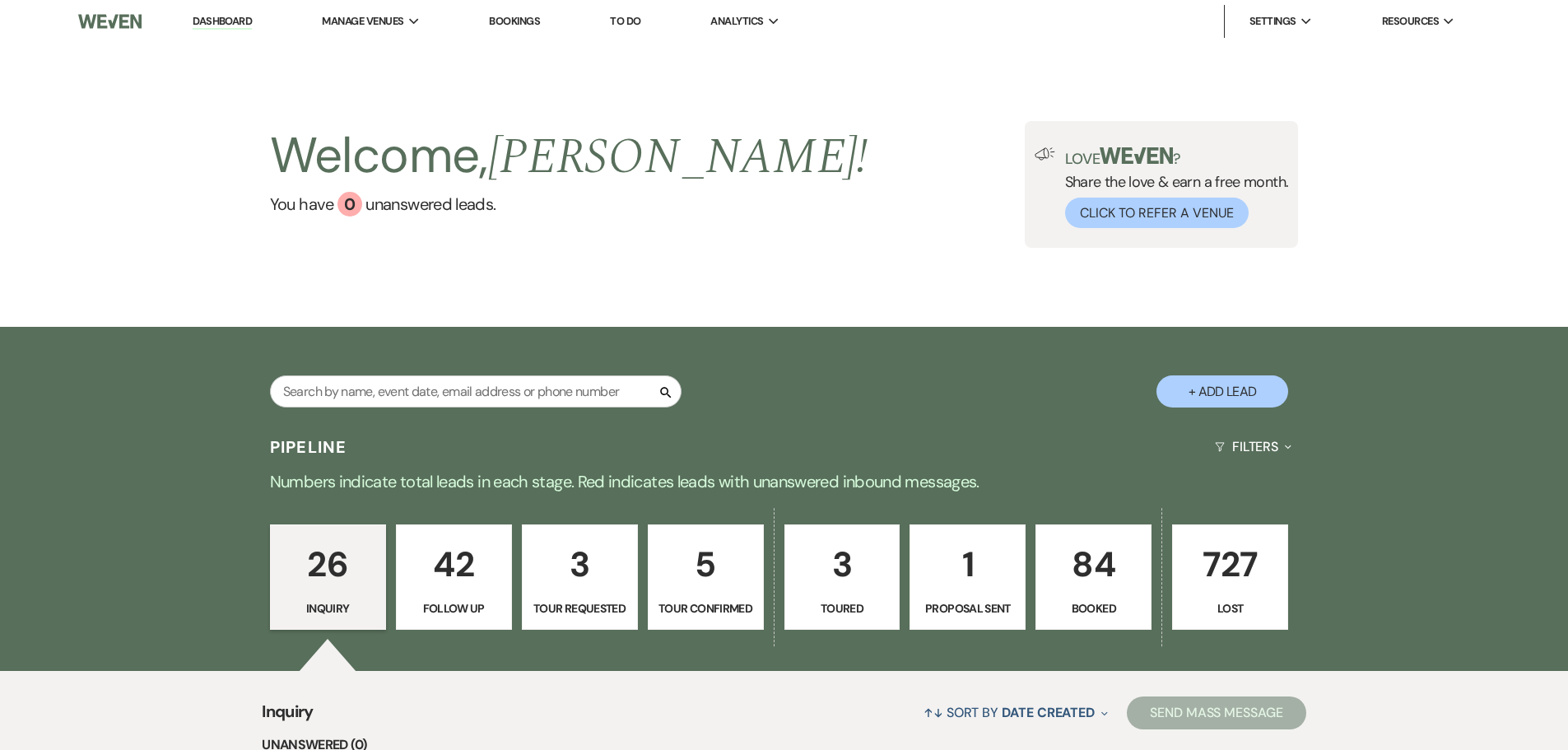
click at [546, 579] on p "3" at bounding box center [580, 565] width 95 height 55
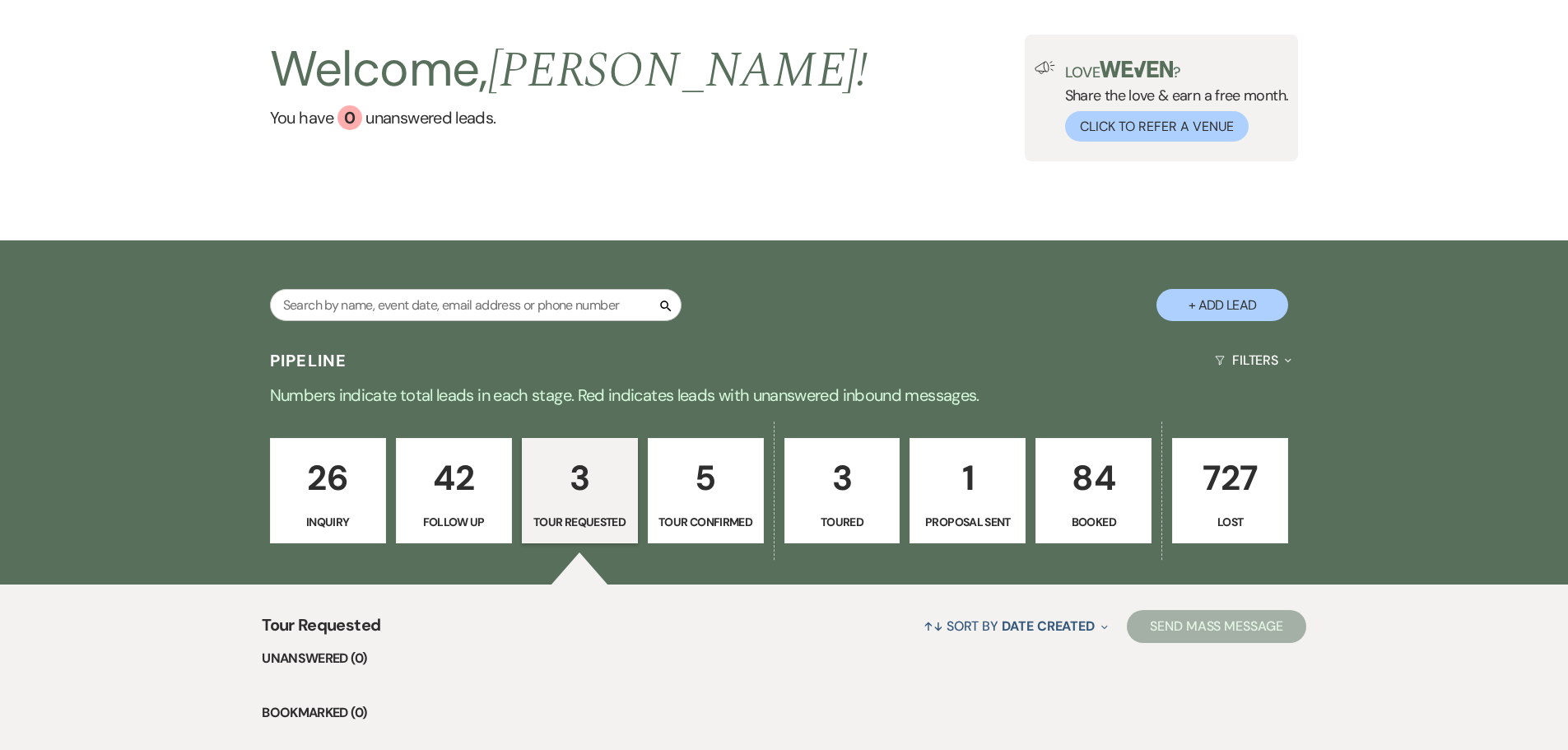
scroll to position [522, 0]
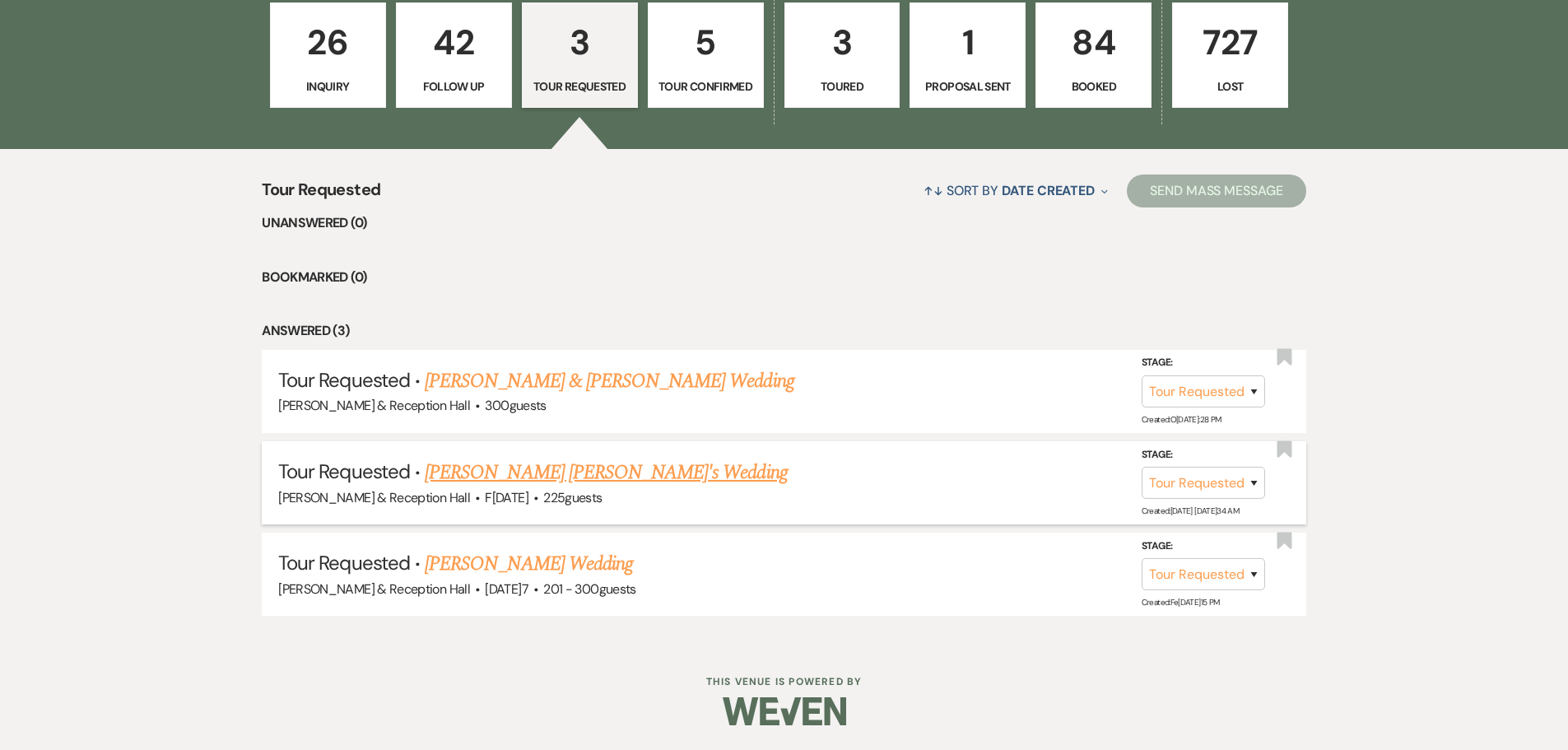
click at [690, 477] on link "[PERSON_NAME] [PERSON_NAME]'s Wedding" at bounding box center [606, 472] width 362 height 29
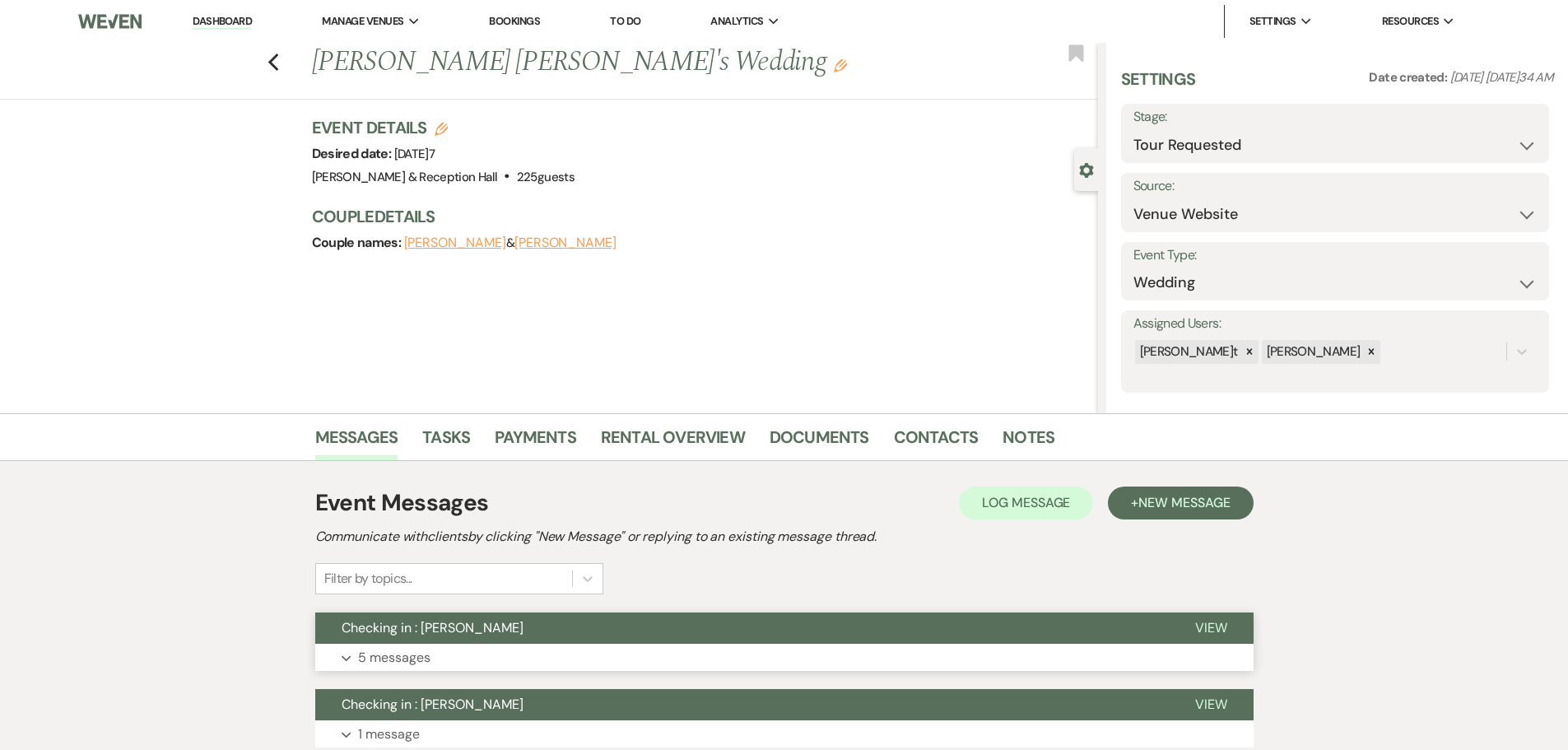
click at [775, 623] on button "Checking in : [PERSON_NAME]" at bounding box center [742, 628] width 854 height 31
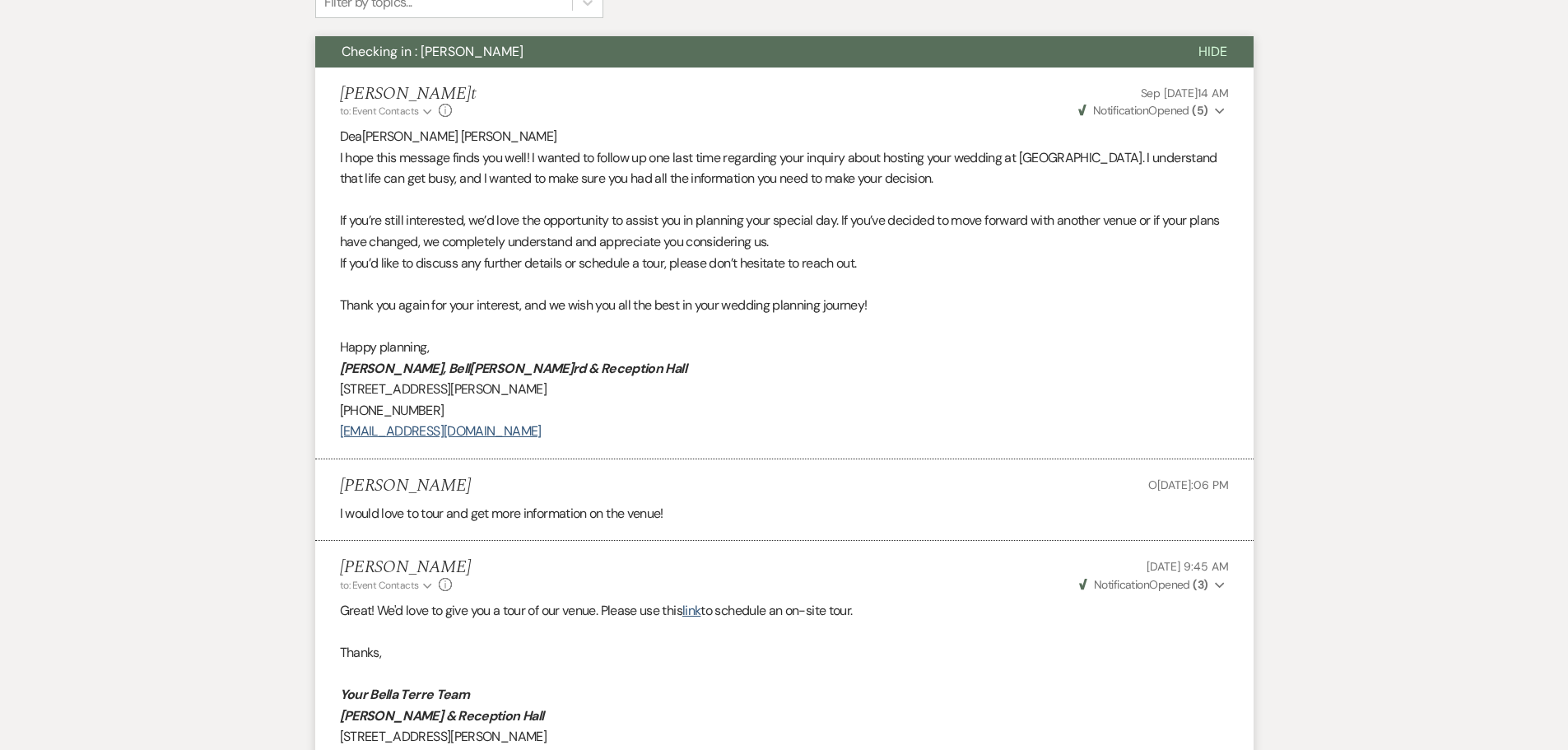
scroll to position [1070, 0]
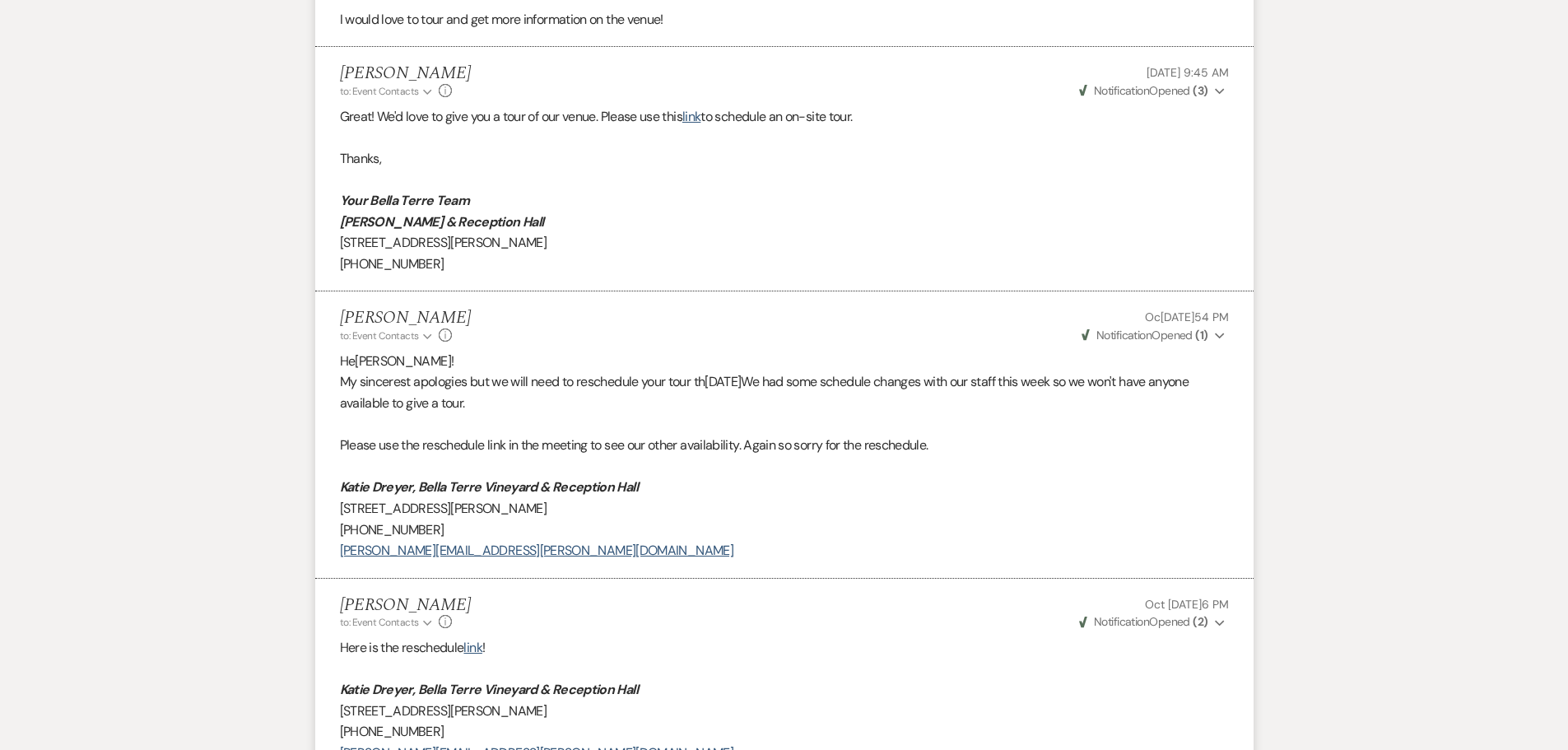
click at [1165, 335] on span "Weven Check Notification Opened ( 1 )" at bounding box center [1144, 336] width 127 height 15
click at [1147, 622] on span "Notification" at bounding box center [1122, 622] width 55 height 15
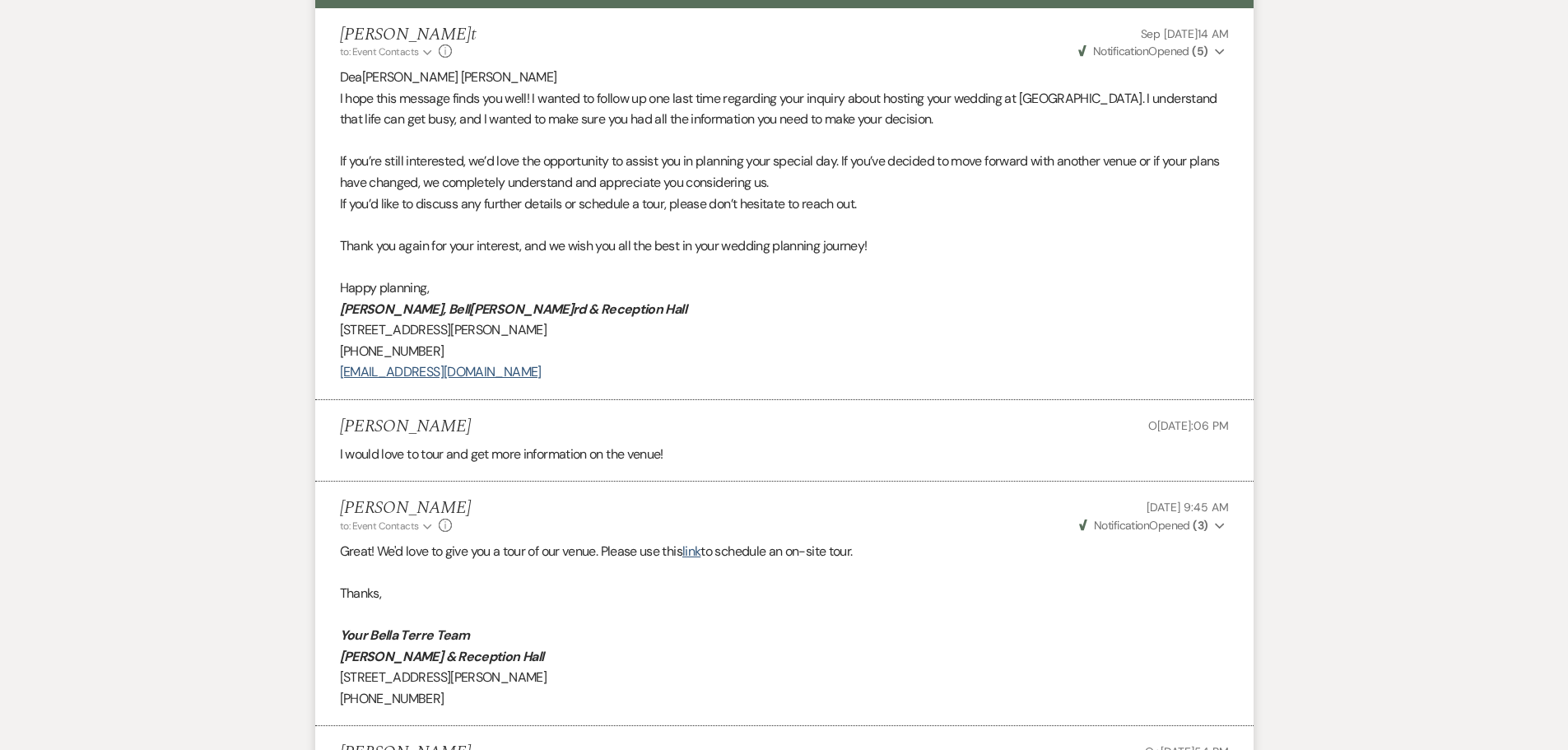
scroll to position [0, 0]
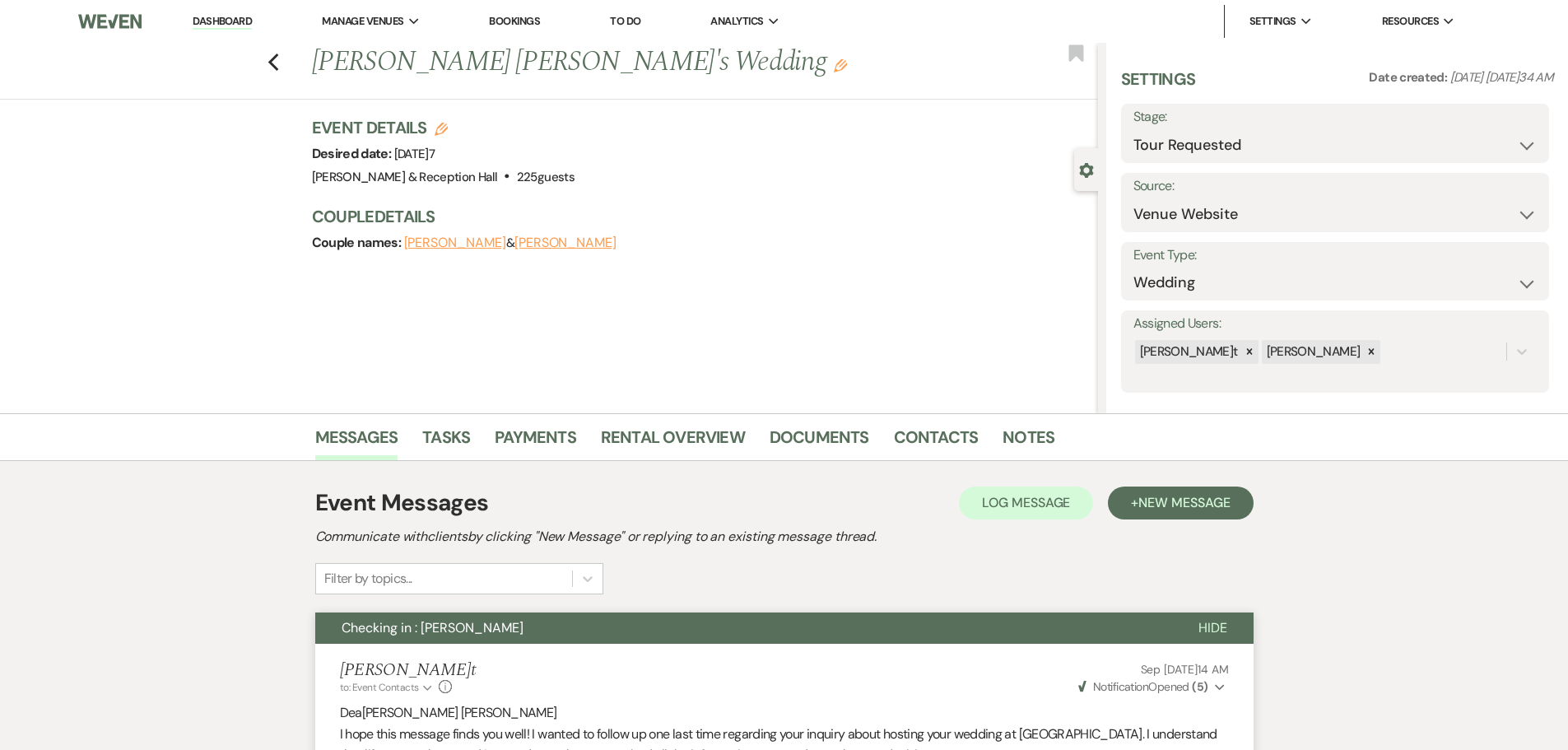
click at [230, 34] on li "Dashboard" at bounding box center [222, 21] width 76 height 33
click at [228, 22] on link "Dashboard" at bounding box center [222, 22] width 60 height 16
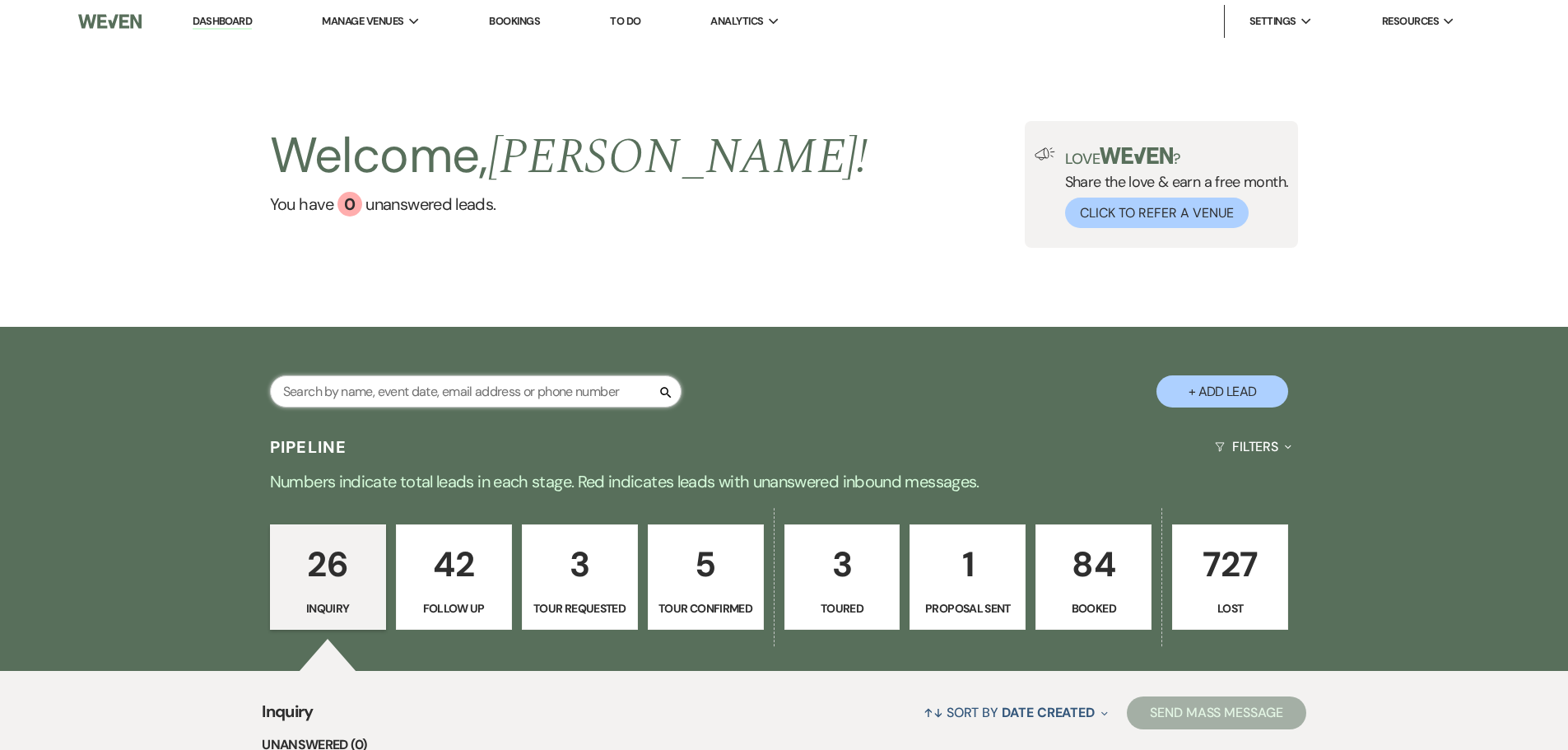
click at [386, 396] on input "text" at bounding box center [476, 391] width 412 height 32
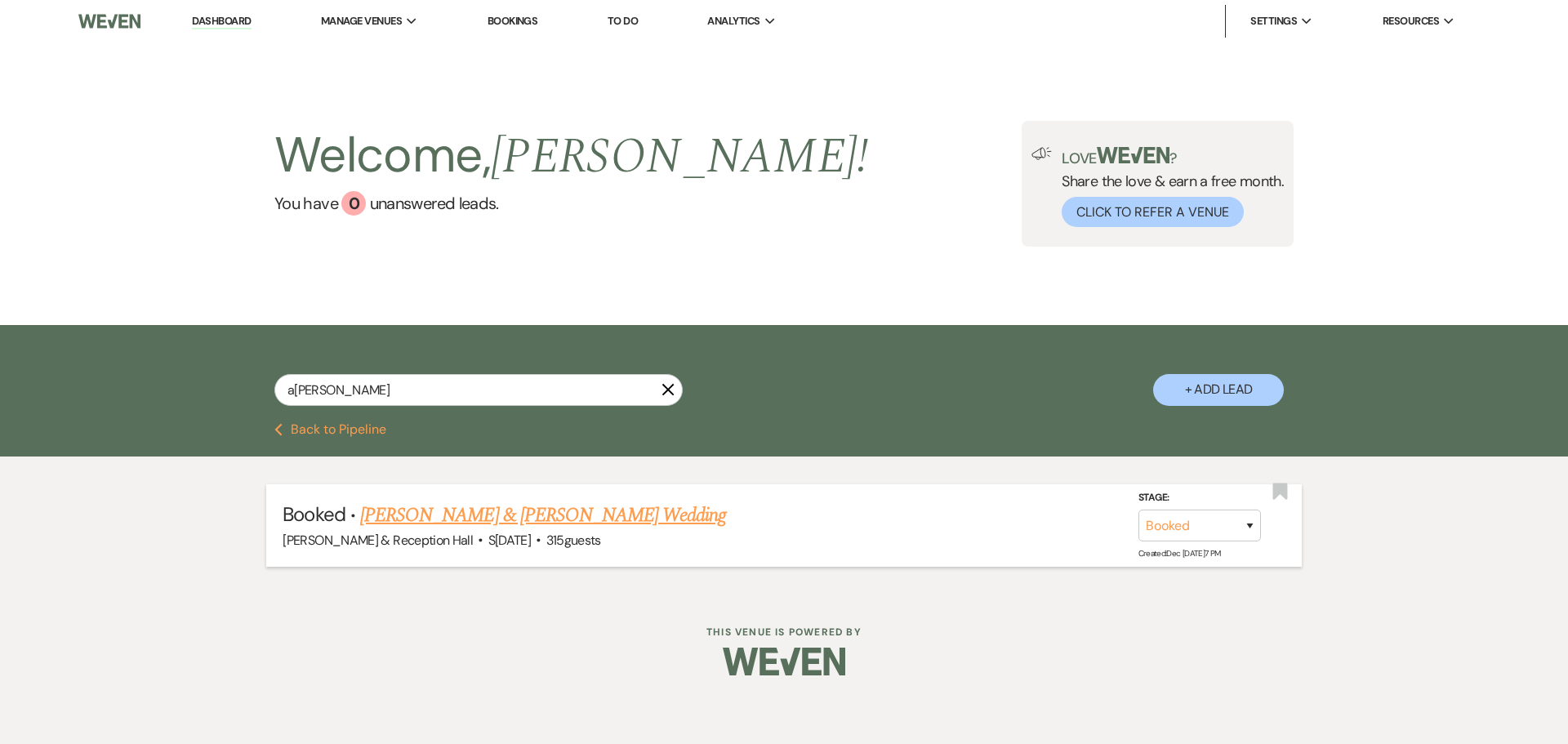
click at [548, 509] on link "[PERSON_NAME] & [PERSON_NAME] Wedding" at bounding box center [543, 514] width 366 height 29
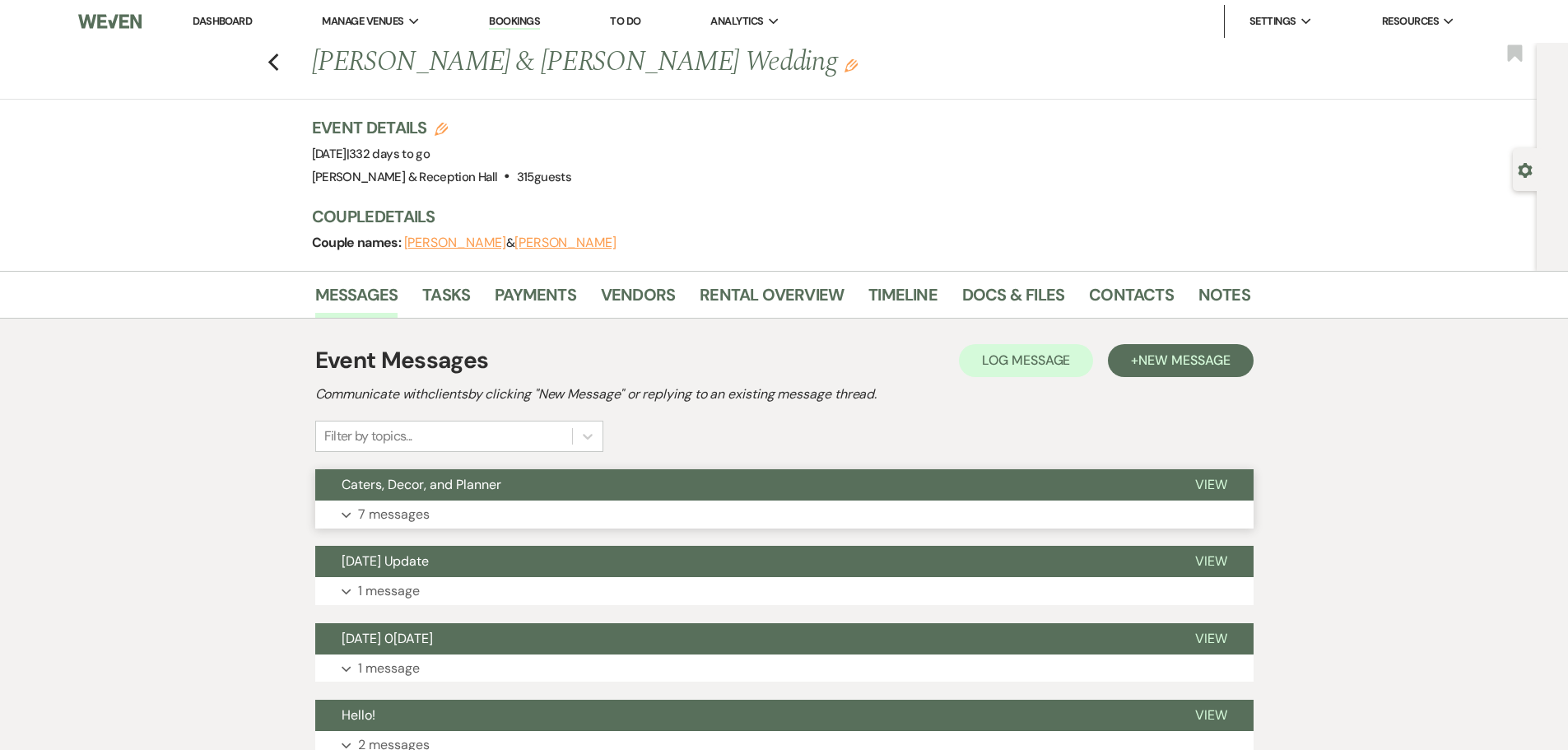
click at [412, 493] on button "Caters, Decor, and Planner" at bounding box center [742, 484] width 854 height 31
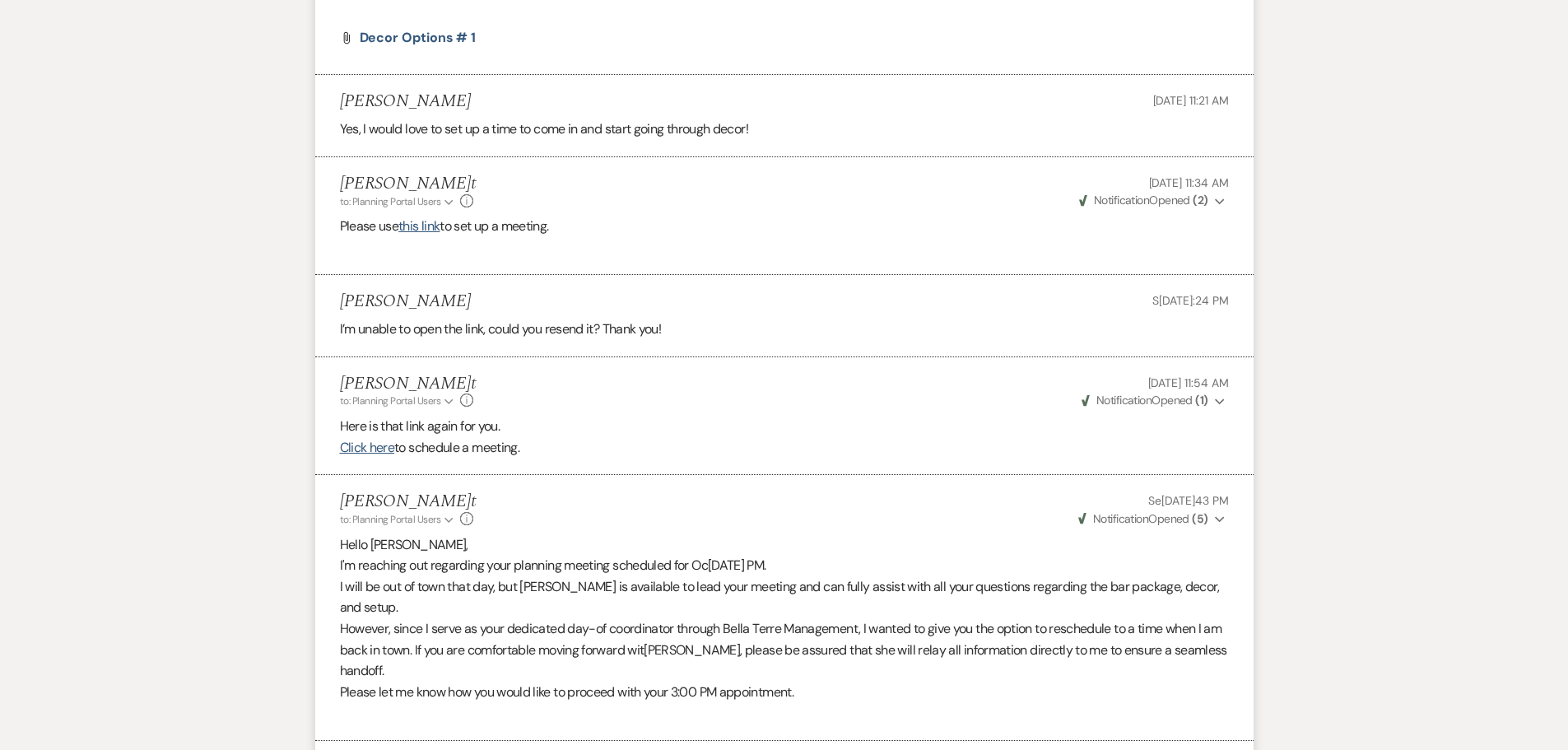
scroll to position [1153, 0]
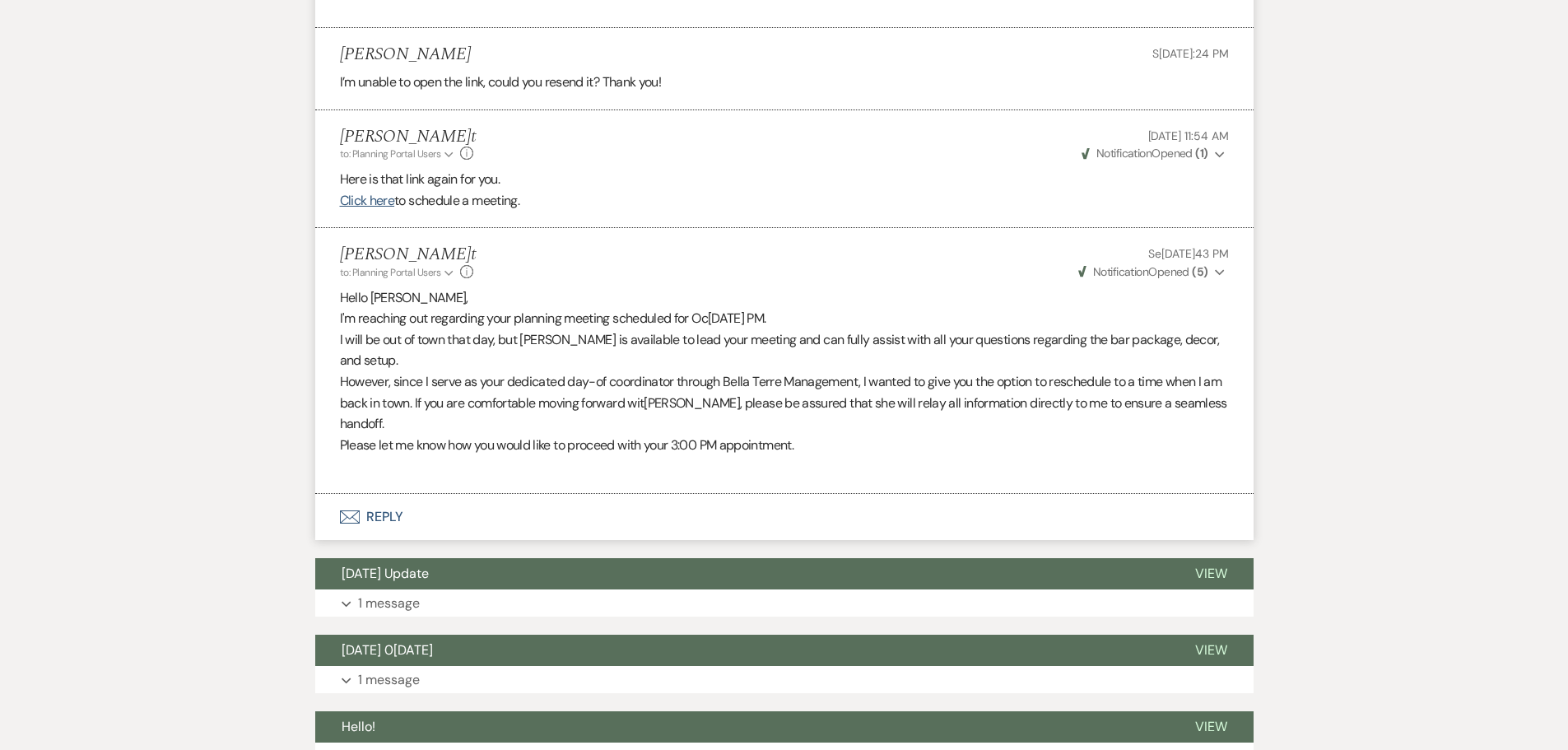
click at [1100, 270] on span "Notification" at bounding box center [1121, 272] width 55 height 15
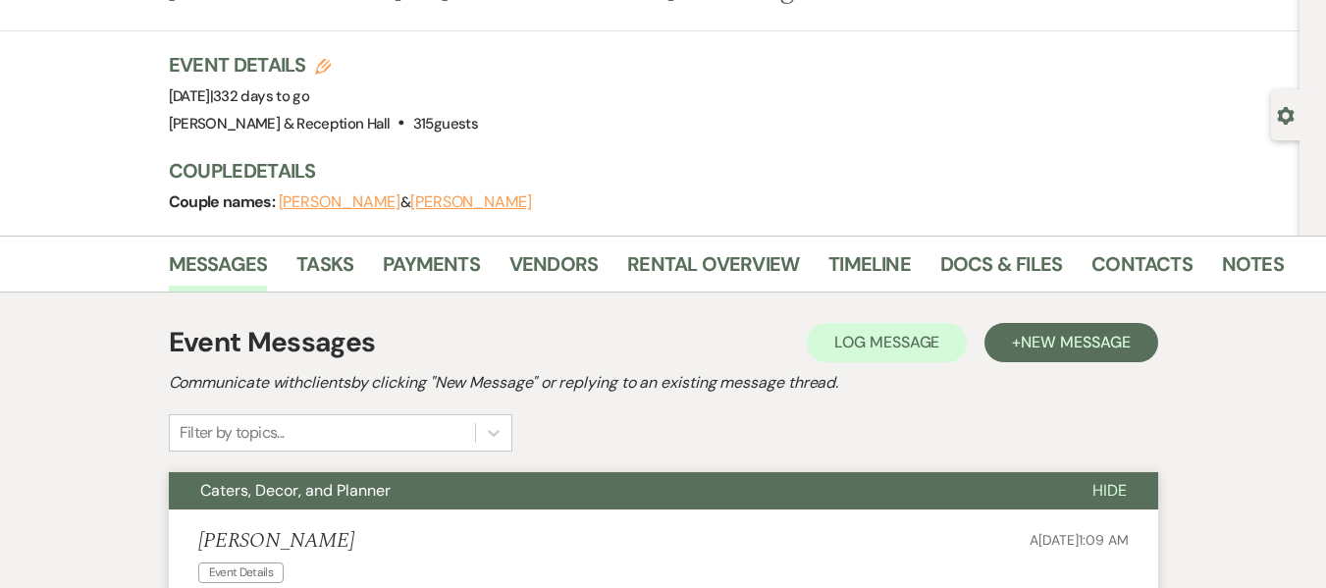
scroll to position [0, 0]
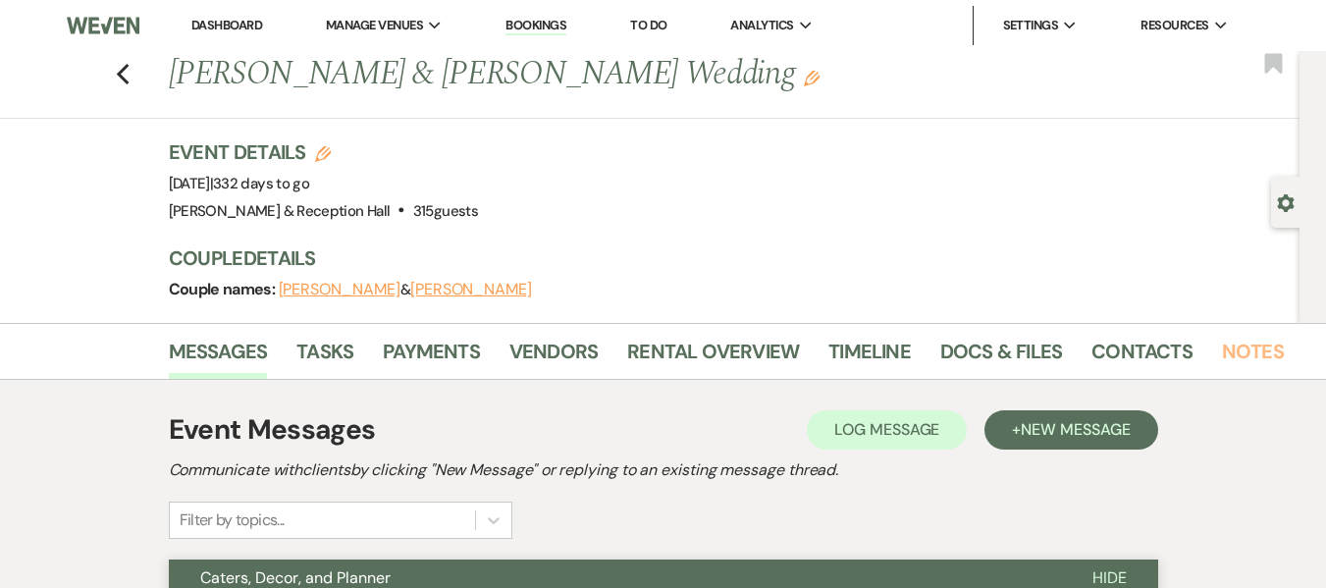
click at [1254, 353] on link "Notes" at bounding box center [1253, 357] width 62 height 43
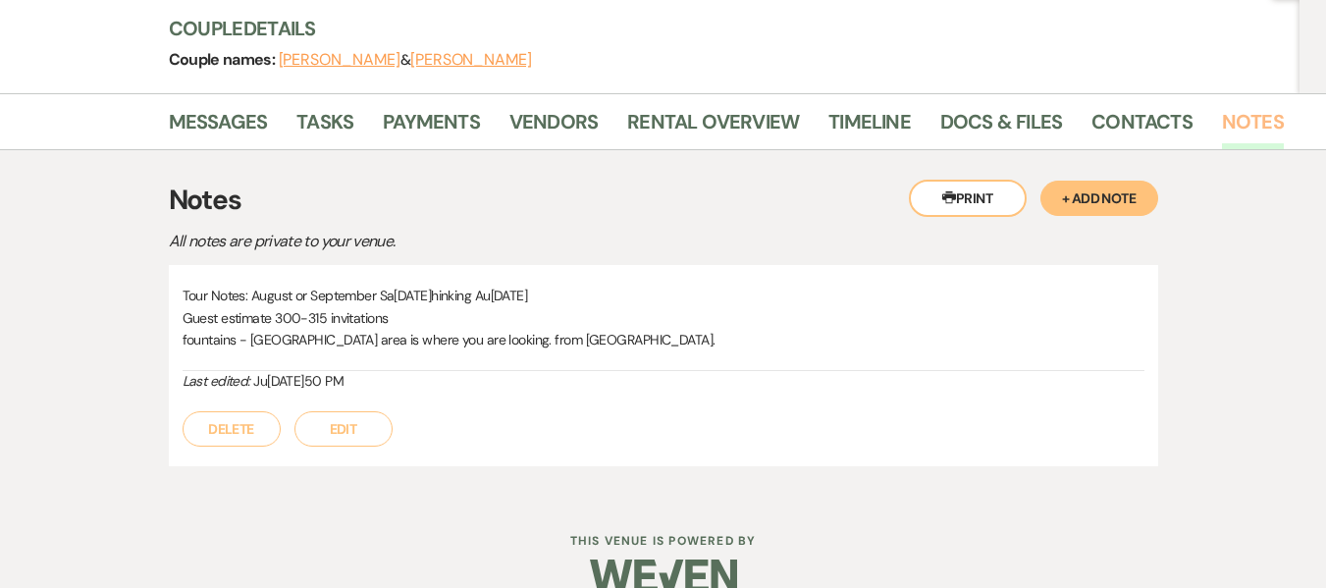
scroll to position [264, 0]
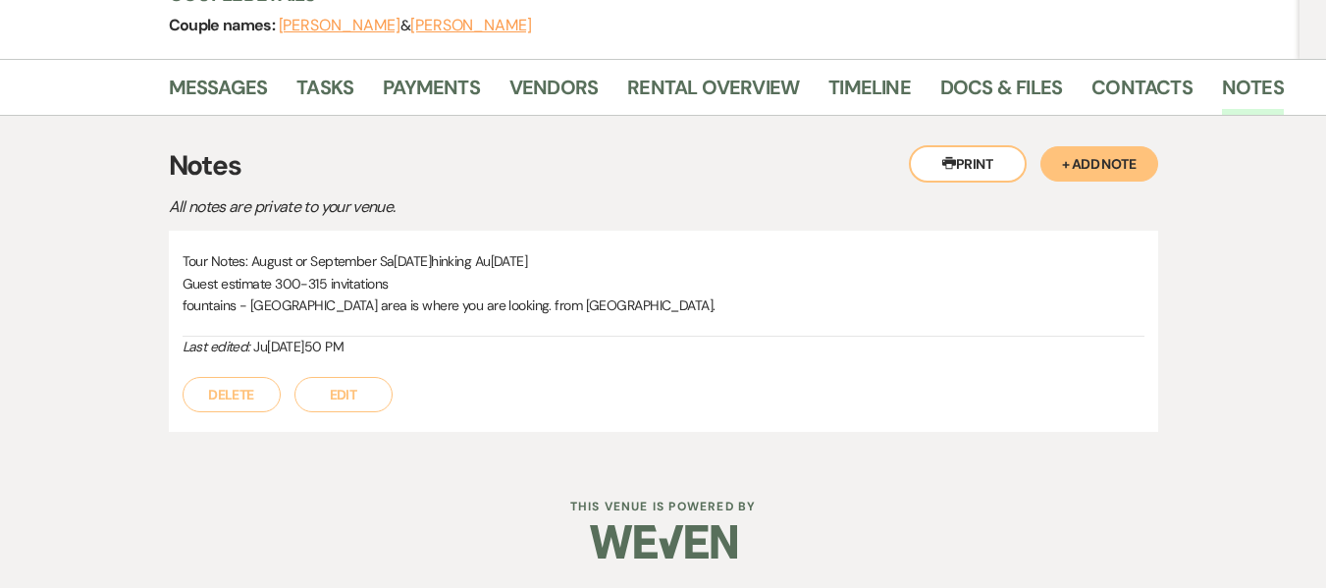
click at [1133, 160] on button "+ Add Note" at bounding box center [1099, 163] width 118 height 35
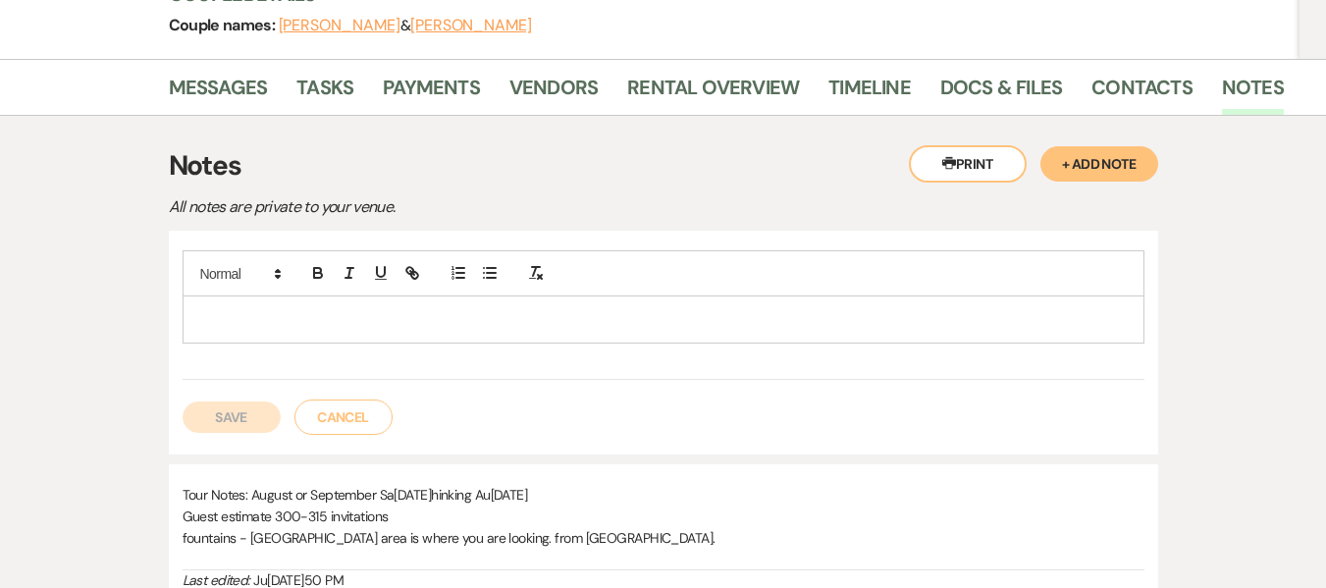
click at [424, 325] on p at bounding box center [663, 319] width 930 height 22
click at [215, 404] on button "Save" at bounding box center [232, 416] width 98 height 31
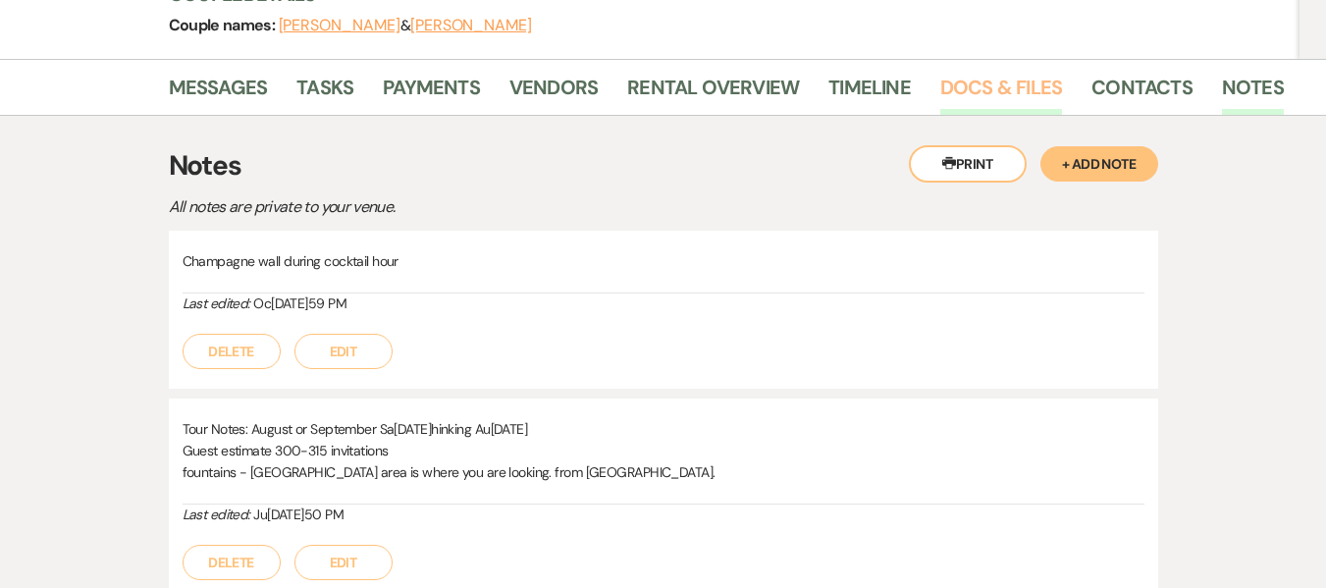
scroll to position [0, 0]
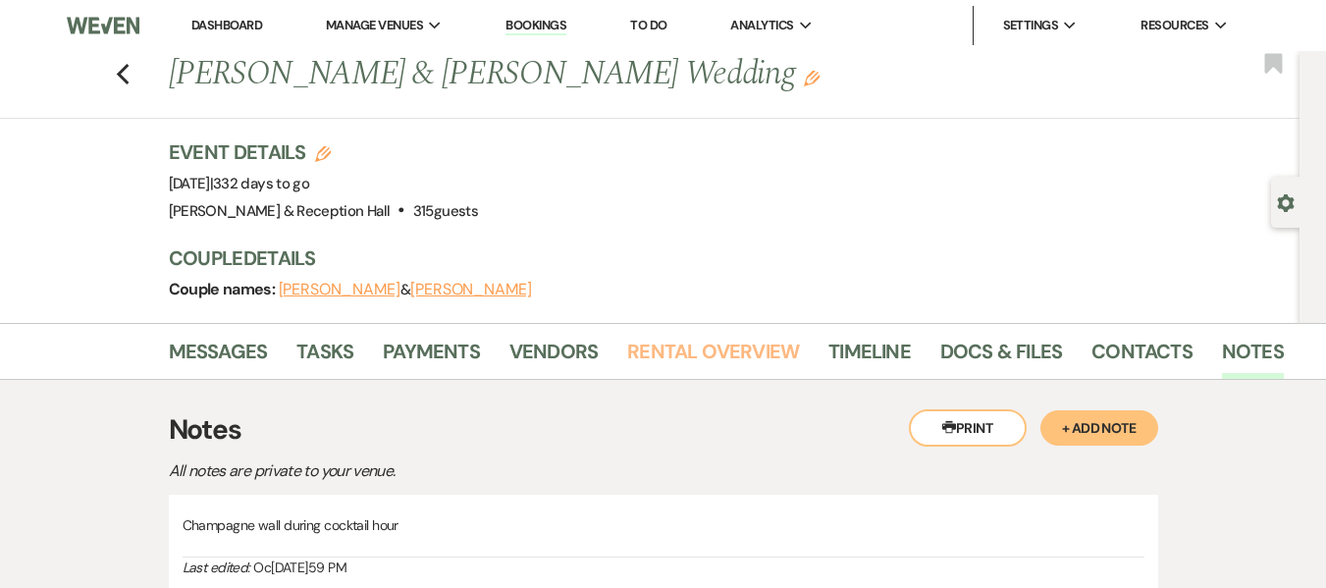
drag, startPoint x: 709, startPoint y: 357, endPoint x: 816, endPoint y: 293, distance: 124.5
click at [709, 357] on link "Rental Overview" at bounding box center [713, 357] width 172 height 43
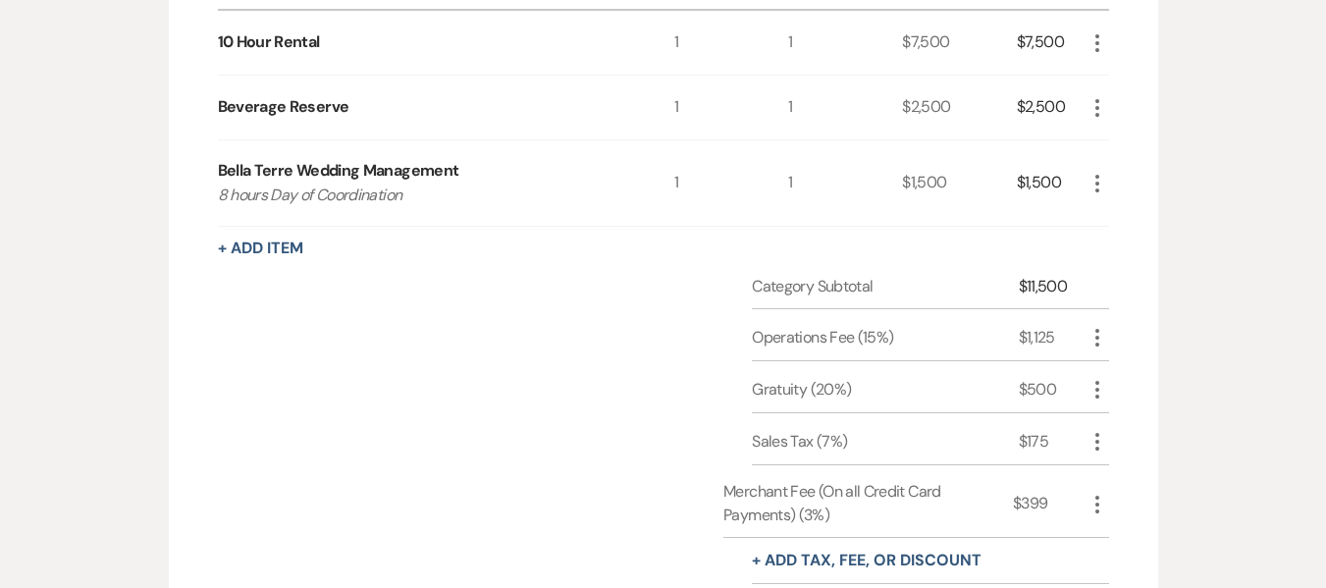
scroll to position [294, 0]
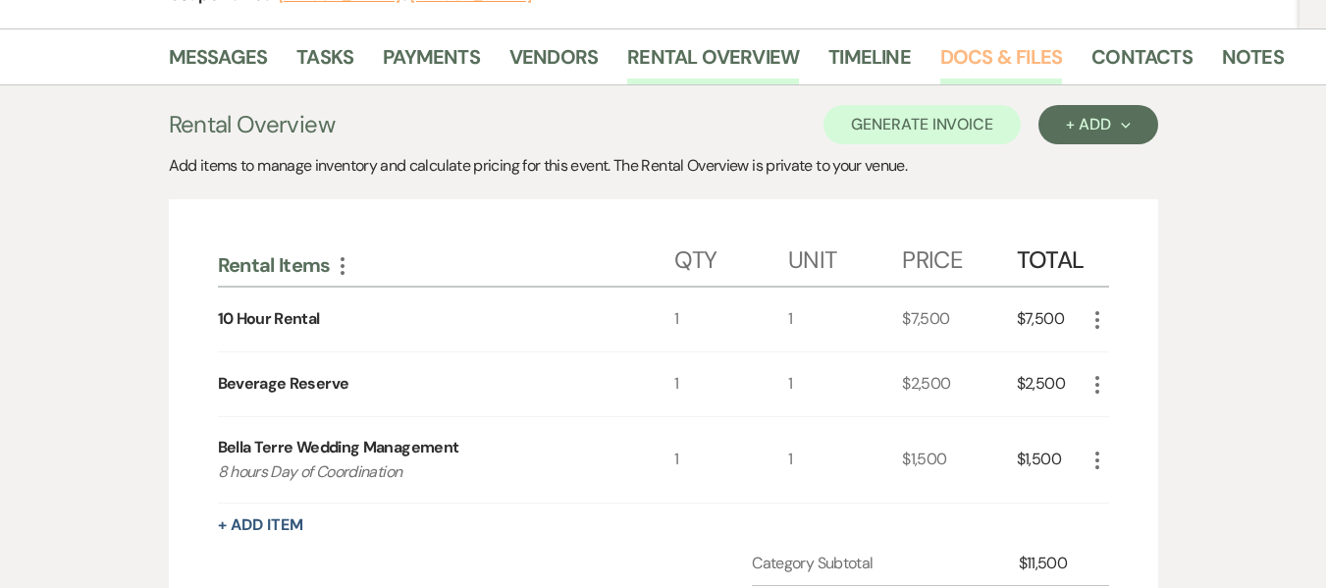
click at [997, 39] on li "Docs & Files" at bounding box center [1015, 60] width 151 height 47
click at [1000, 53] on link "Docs & Files" at bounding box center [1001, 62] width 122 height 43
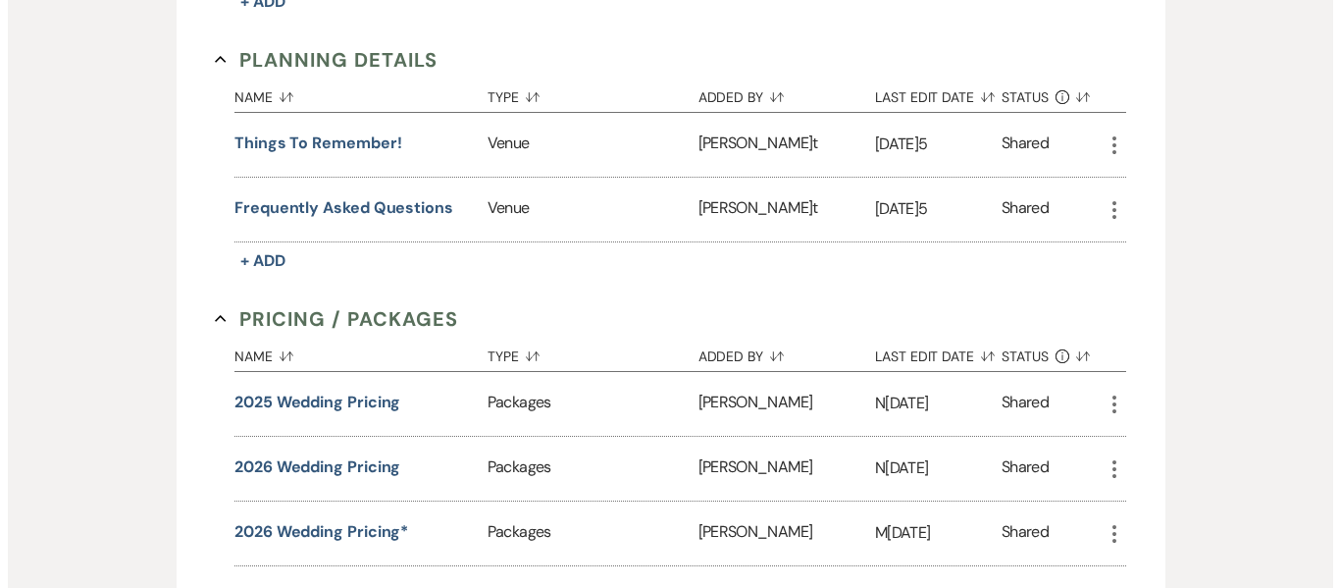
scroll to position [1570, 0]
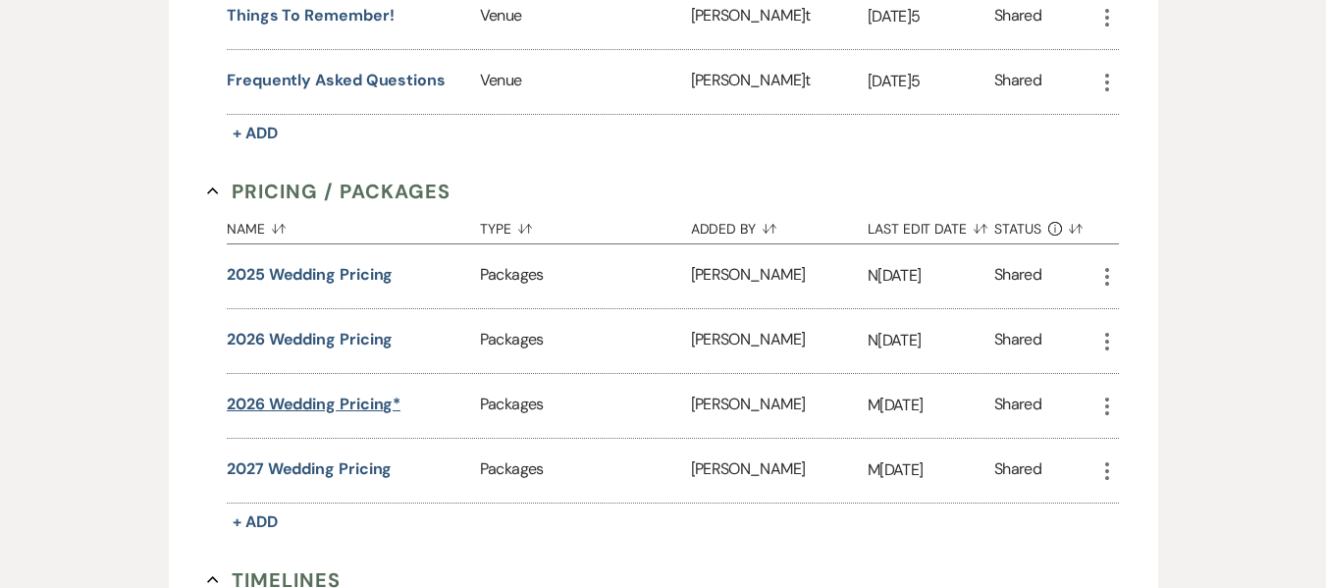
click at [349, 401] on button "2026 Wedding Pricing*" at bounding box center [314, 404] width 174 height 24
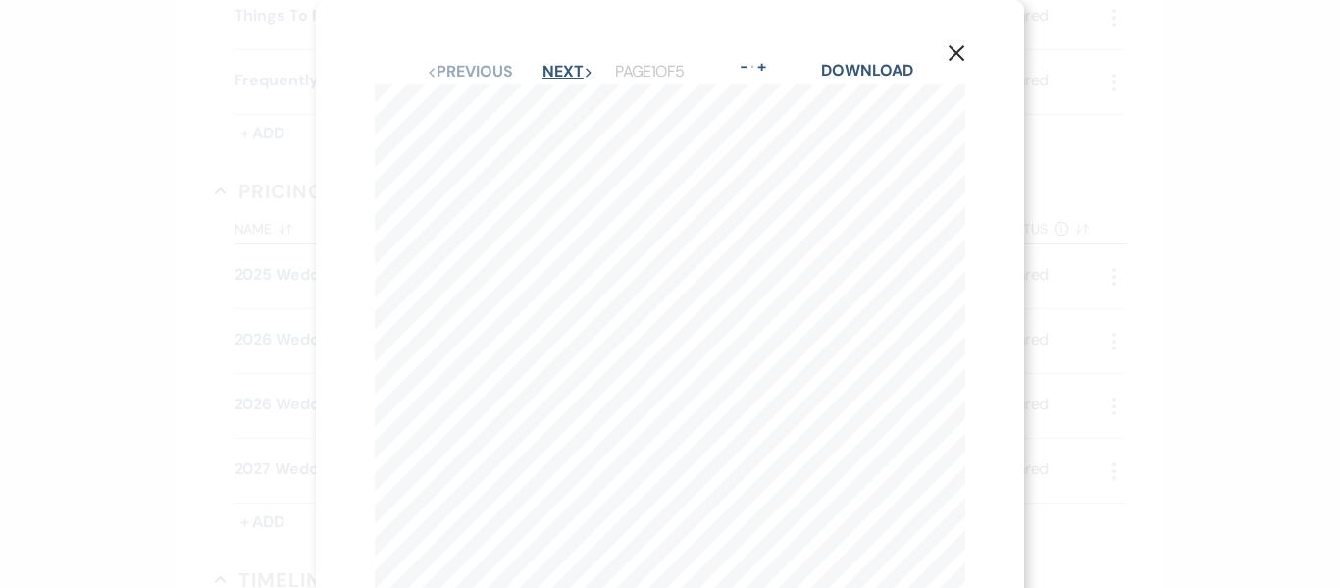
click at [547, 73] on button "Next Next" at bounding box center [568, 72] width 51 height 16
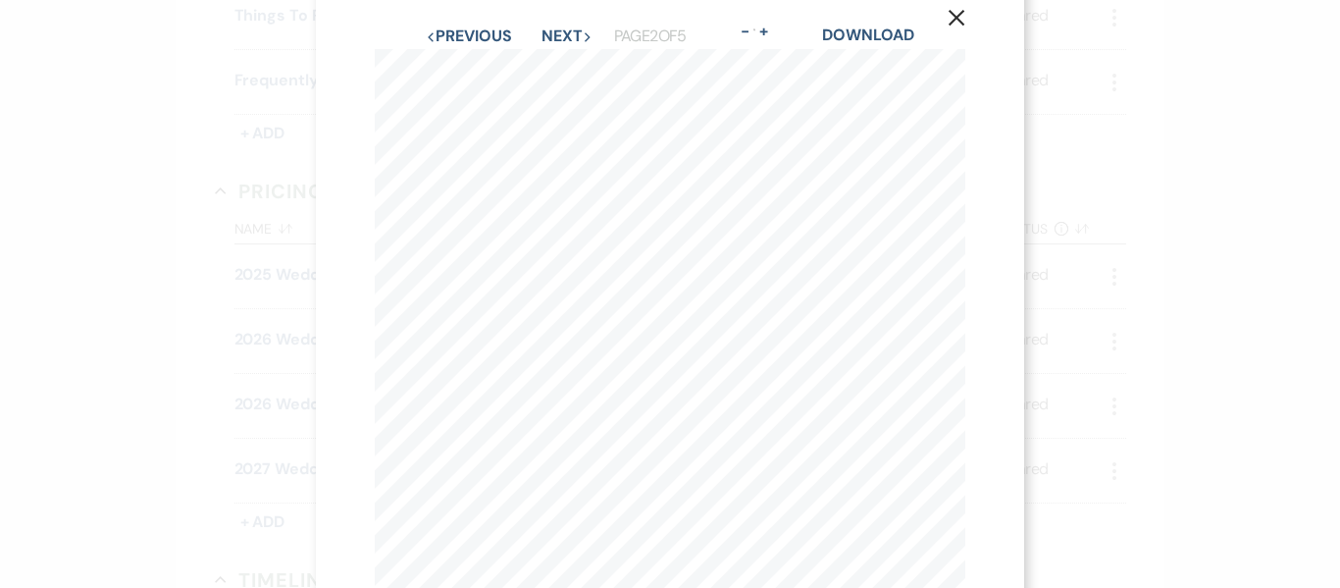
scroll to position [0, 0]
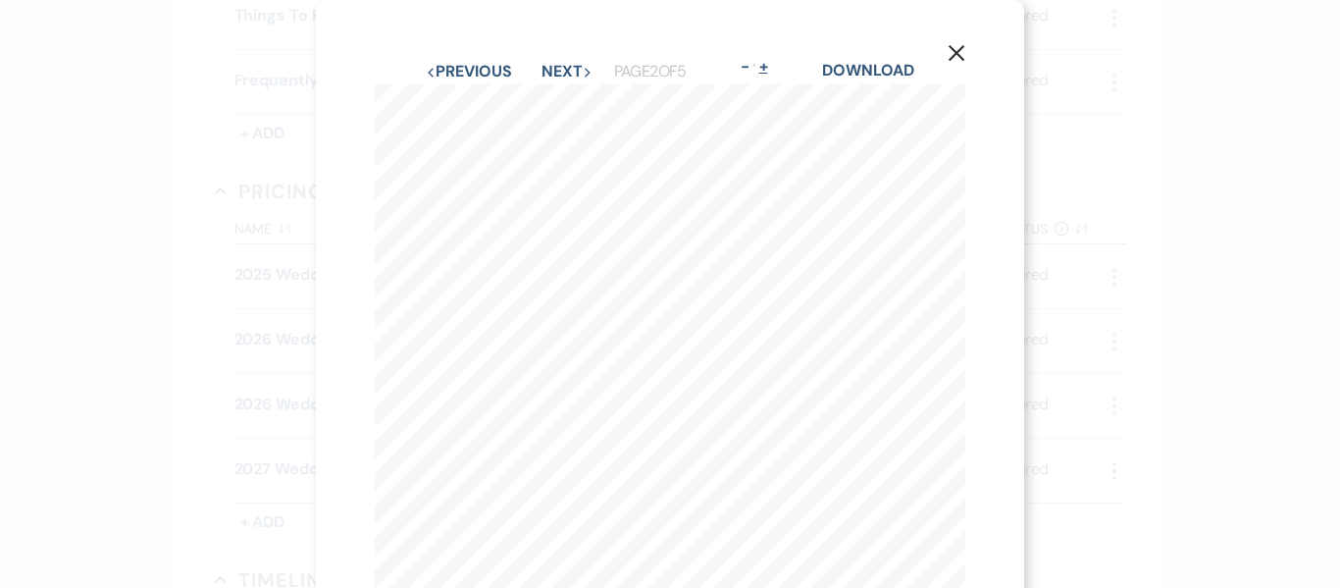
click at [766, 67] on button "+" at bounding box center [764, 67] width 16 height 16
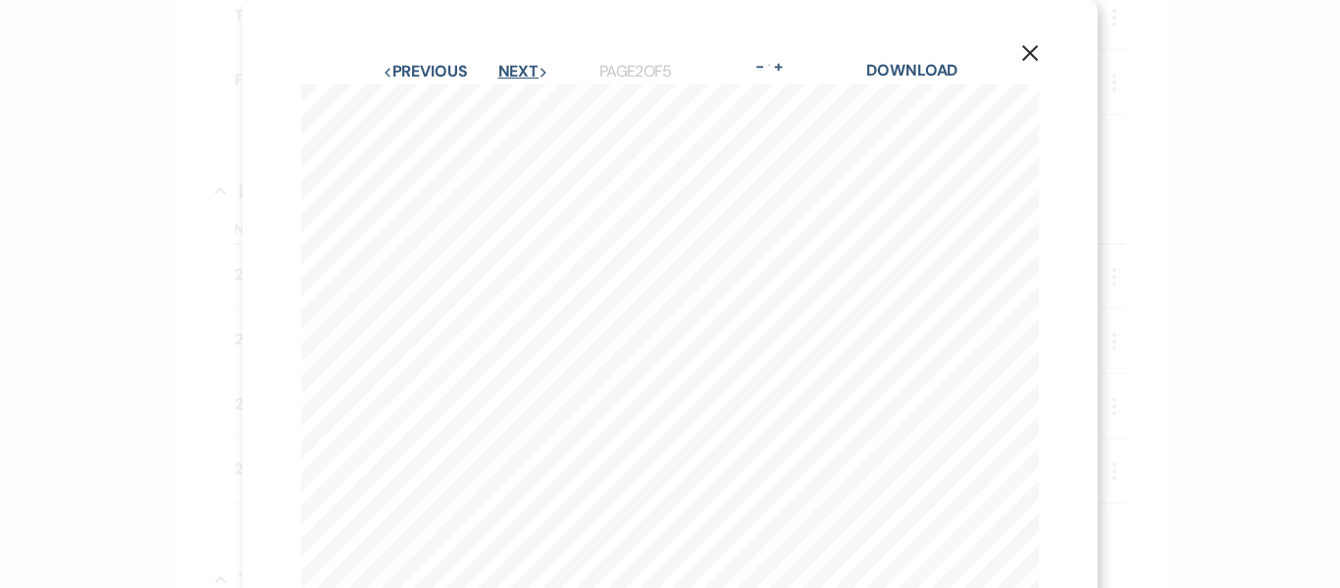
click at [522, 68] on button "Next Next" at bounding box center [523, 72] width 51 height 16
drag, startPoint x: 1024, startPoint y: 53, endPoint x: 797, endPoint y: 296, distance: 333.2
click at [1024, 53] on use "button" at bounding box center [1030, 53] width 16 height 16
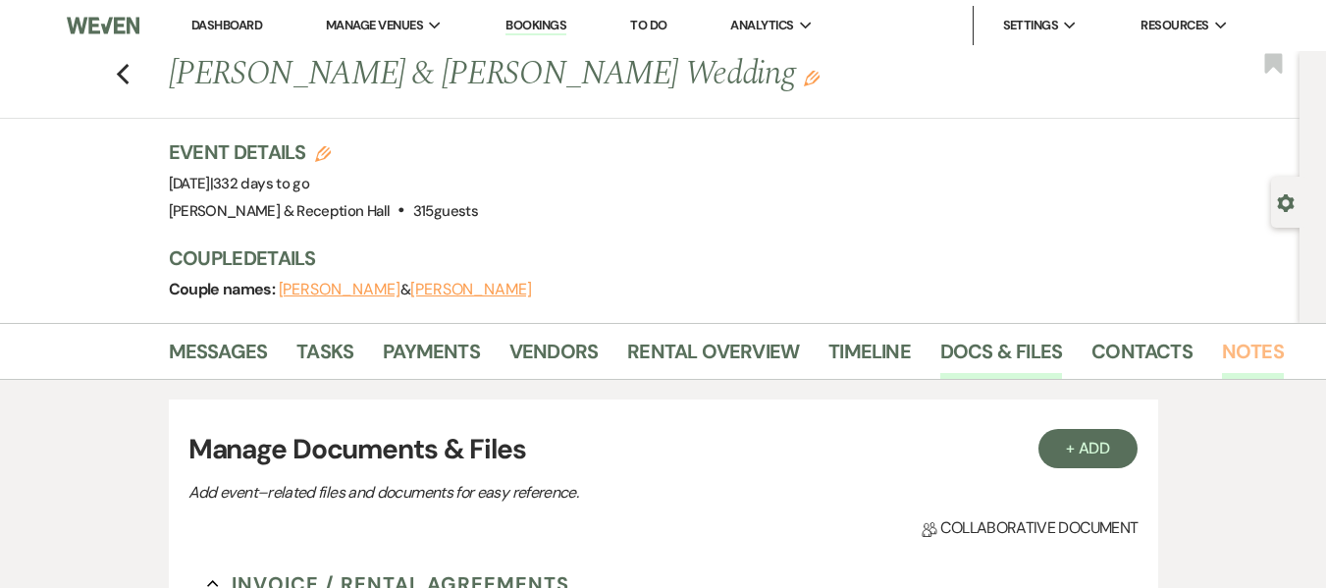
click at [1258, 351] on link "Notes" at bounding box center [1253, 357] width 62 height 43
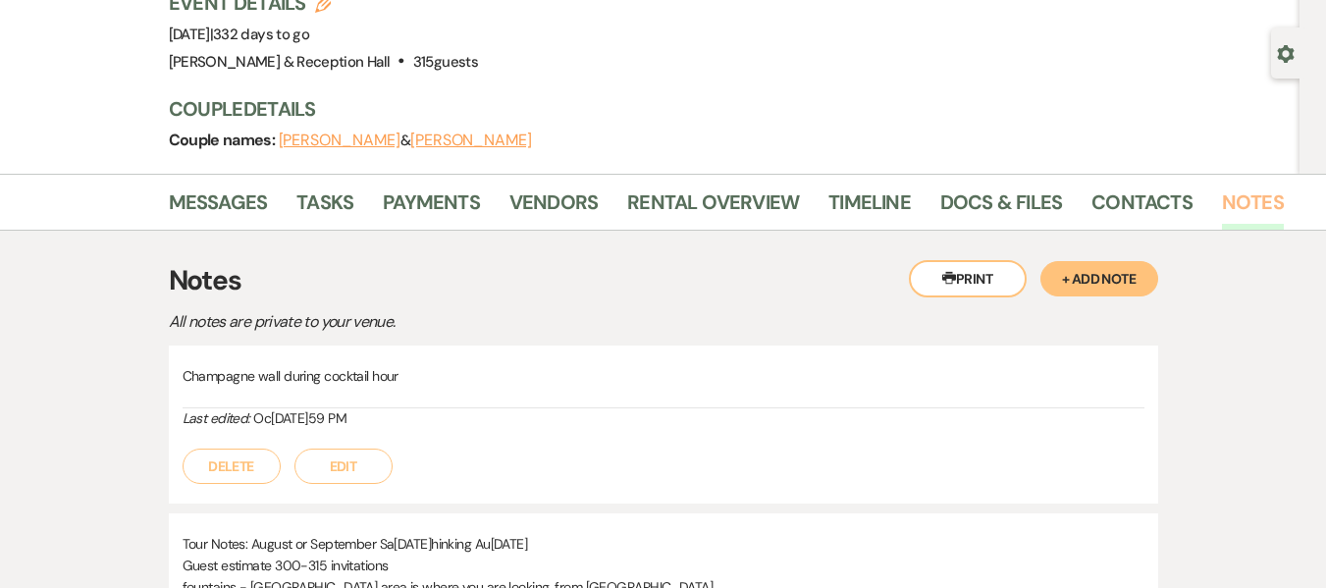
scroll to position [196, 0]
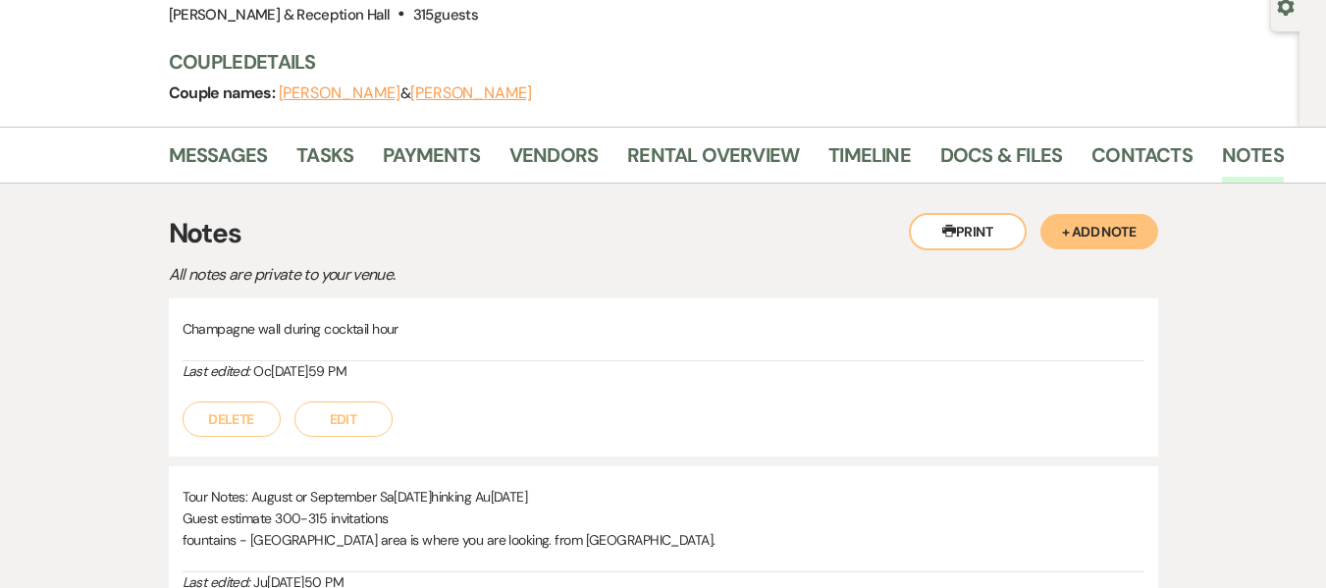
drag, startPoint x: 352, startPoint y: 417, endPoint x: 406, endPoint y: 411, distance: 54.3
click at [353, 417] on button "Edit" at bounding box center [343, 418] width 98 height 35
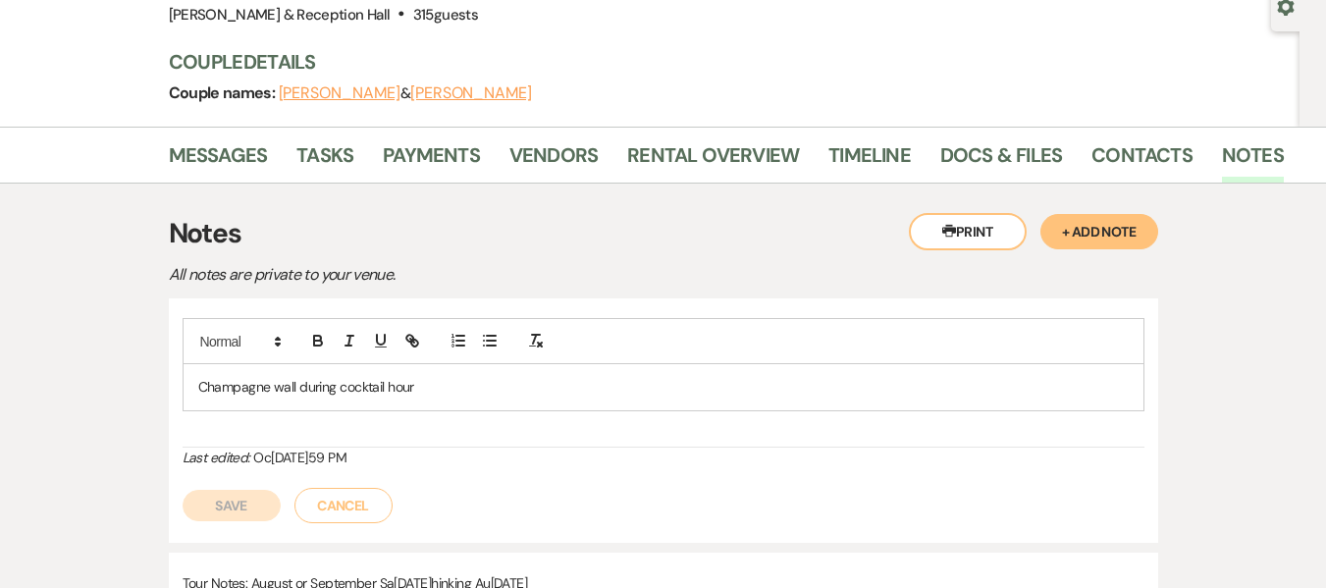
click at [504, 387] on p "Champagne wall during cocktail hour" at bounding box center [663, 387] width 930 height 22
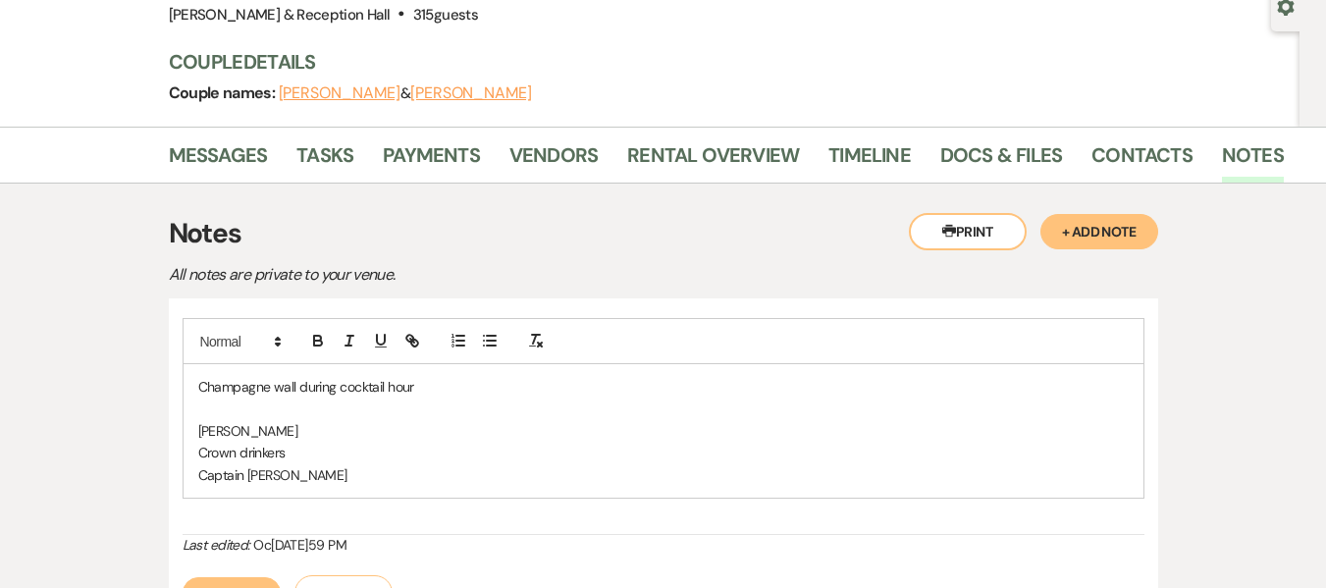
click at [633, 242] on h3 "Notes" at bounding box center [663, 233] width 989 height 41
click at [448, 388] on p "Champagne wall during cocktail hour" at bounding box center [663, 387] width 930 height 22
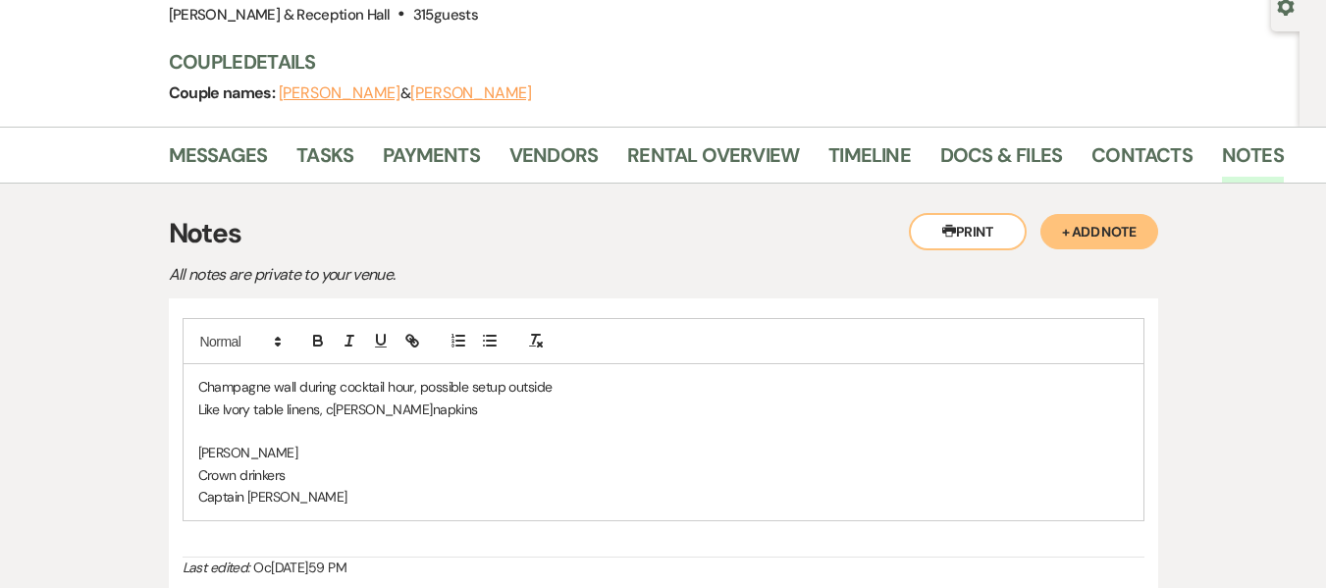
drag, startPoint x: 351, startPoint y: 410, endPoint x: 403, endPoint y: 402, distance: 52.6
click at [357, 411] on p "Like Ivory table linens, c[PERSON_NAME]napkins" at bounding box center [663, 409] width 930 height 22
click at [495, 410] on p "Like Ivory table linens, celadon napkins" at bounding box center [663, 409] width 930 height 22
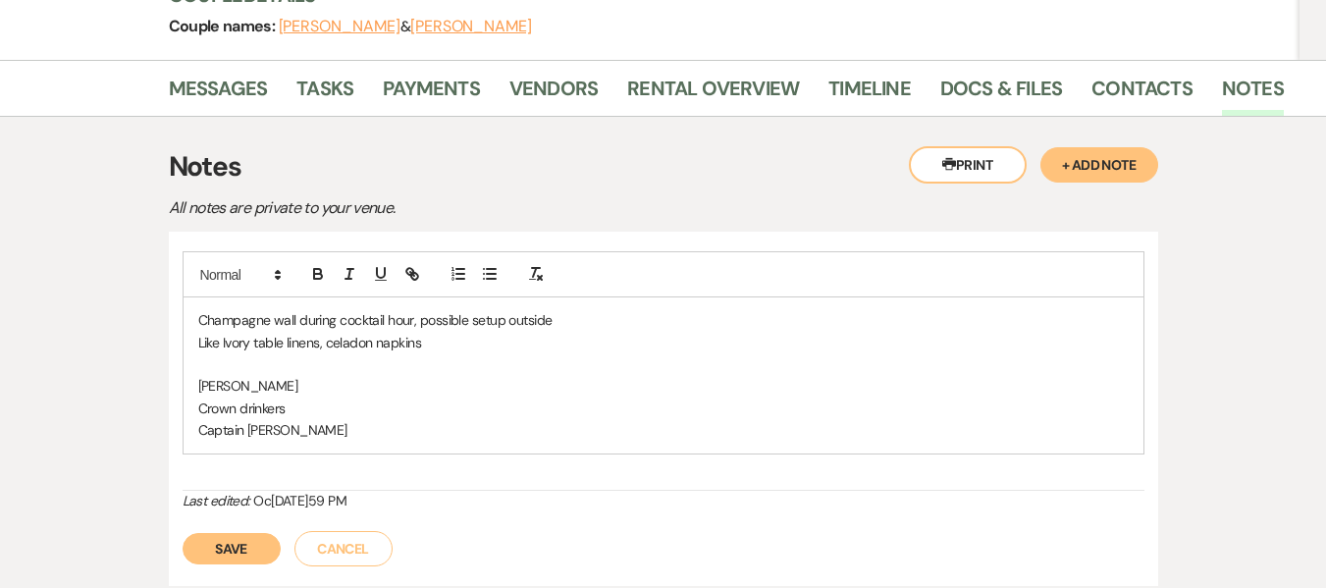
scroll to position [294, 0]
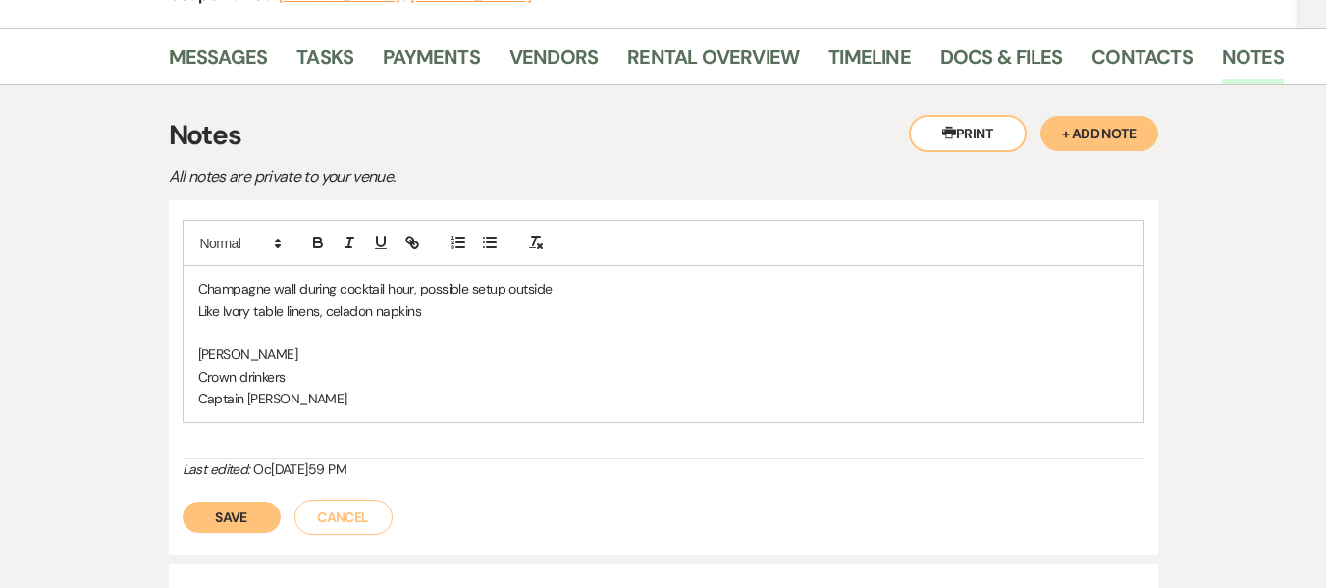
drag, startPoint x: 229, startPoint y: 514, endPoint x: 301, endPoint y: 522, distance: 73.0
click at [229, 515] on button "Save" at bounding box center [232, 516] width 98 height 31
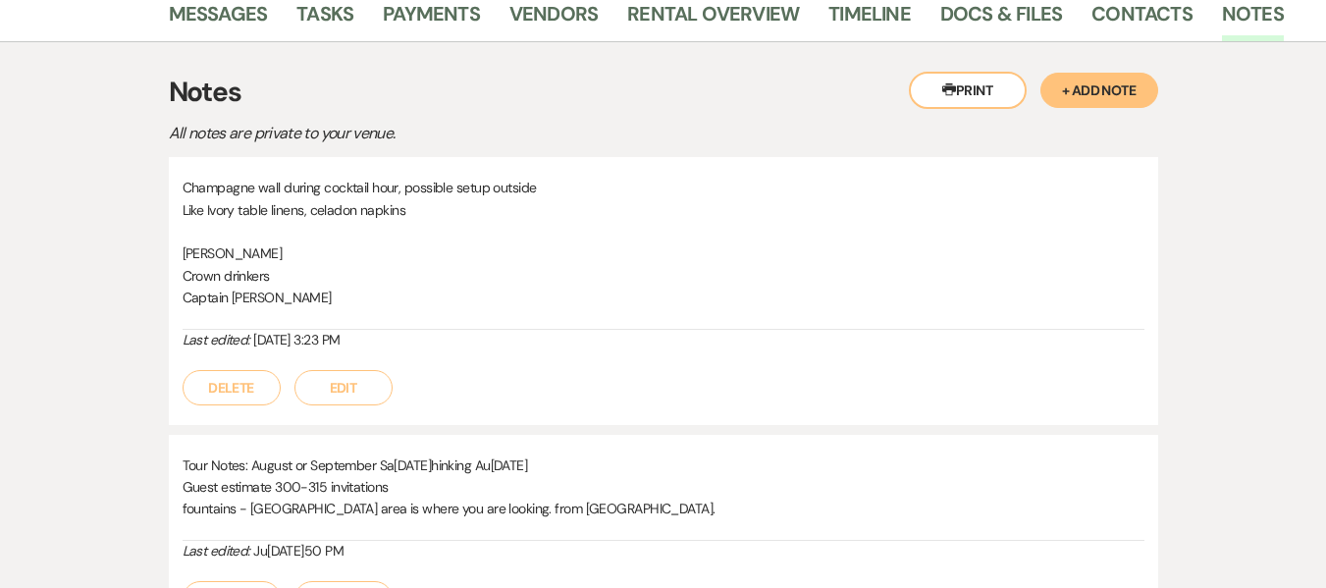
scroll to position [392, 0]
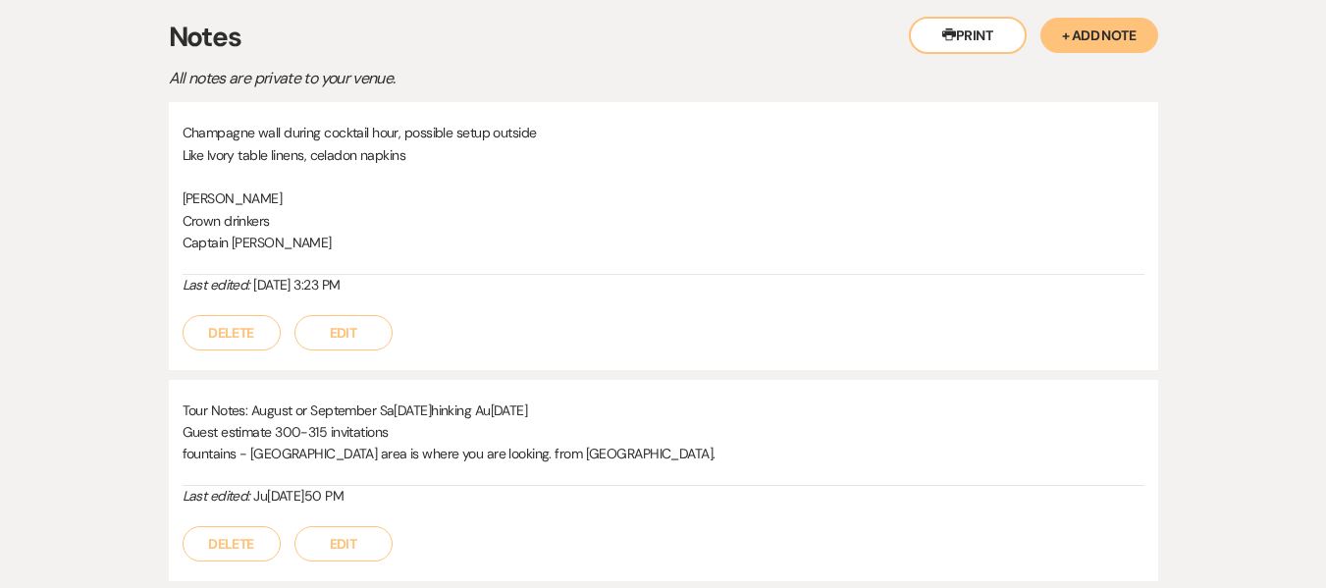
click at [454, 132] on p "Champagne wall during cocktail hour, possible setup outside" at bounding box center [664, 133] width 962 height 22
click at [336, 349] on button "Edit" at bounding box center [343, 332] width 98 height 35
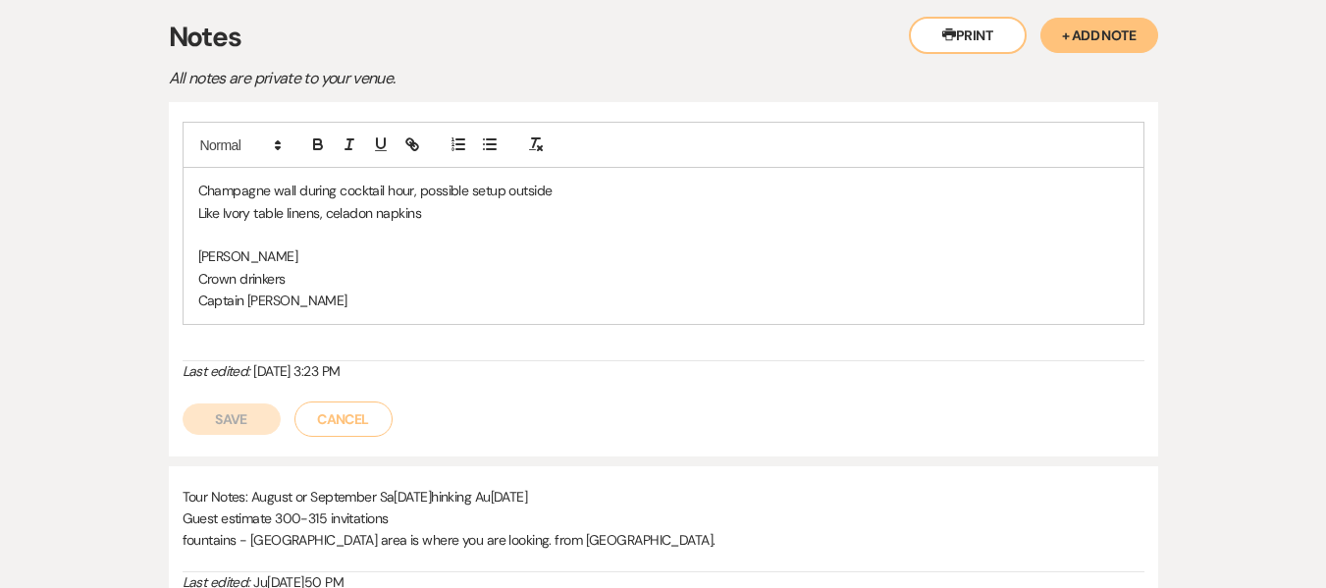
click at [466, 190] on p "Champagne wall during cocktail hour, possible setup outside" at bounding box center [663, 191] width 930 height 22
click at [551, 211] on p "Like Ivory table linens, celadon napkins" at bounding box center [663, 213] width 930 height 22
click at [254, 237] on p at bounding box center [663, 235] width 930 height 22
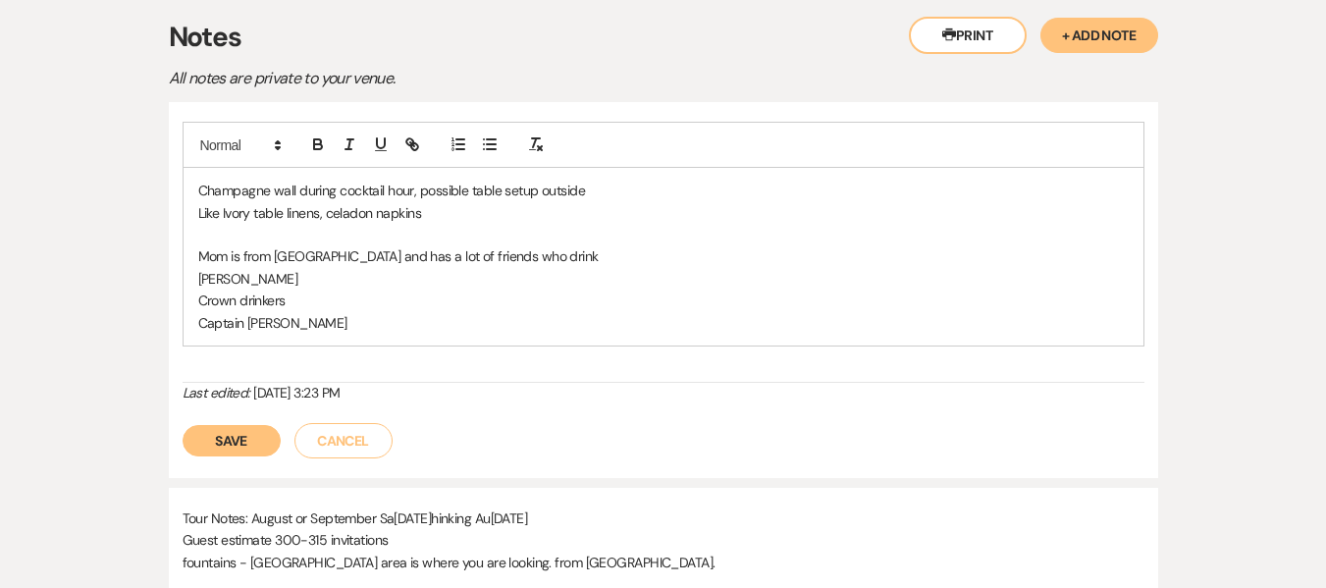
click at [264, 301] on p "Crown drinkers" at bounding box center [663, 300] width 930 height 22
click at [266, 301] on p "Crown drinkers" at bounding box center [663, 300] width 930 height 22
drag, startPoint x: 287, startPoint y: 298, endPoint x: 241, endPoint y: 292, distance: 45.5
click at [241, 292] on p "Crown drinkers" at bounding box center [663, 300] width 930 height 22
click at [233, 441] on button "Save" at bounding box center [232, 440] width 98 height 31
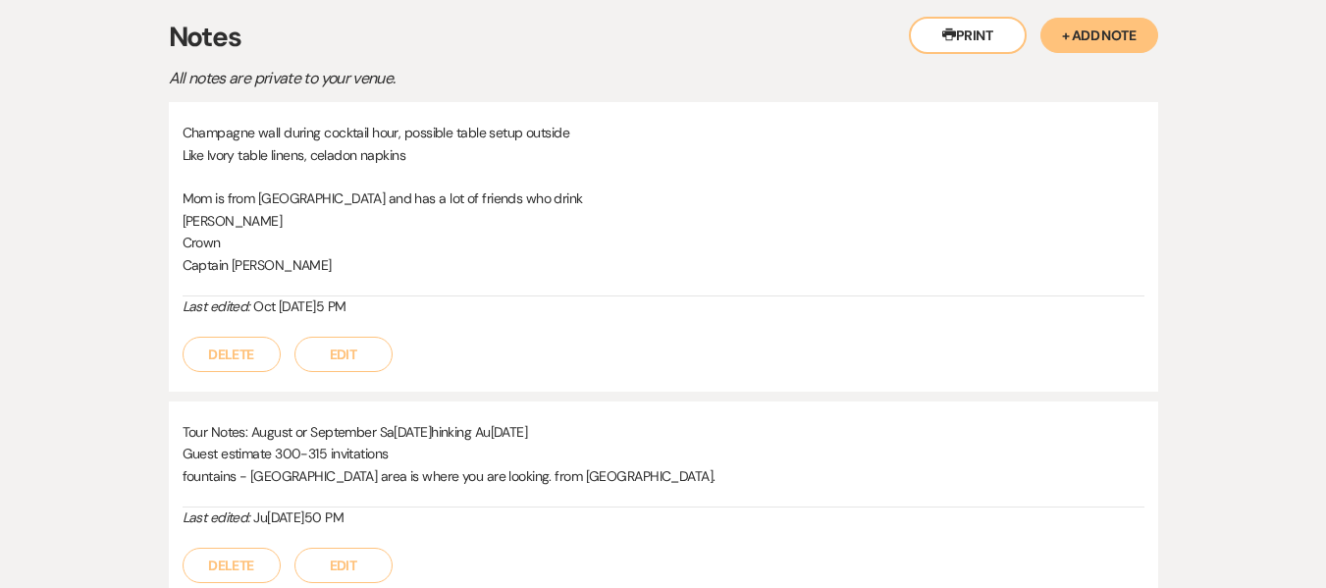
click at [372, 353] on button "Edit" at bounding box center [343, 354] width 98 height 35
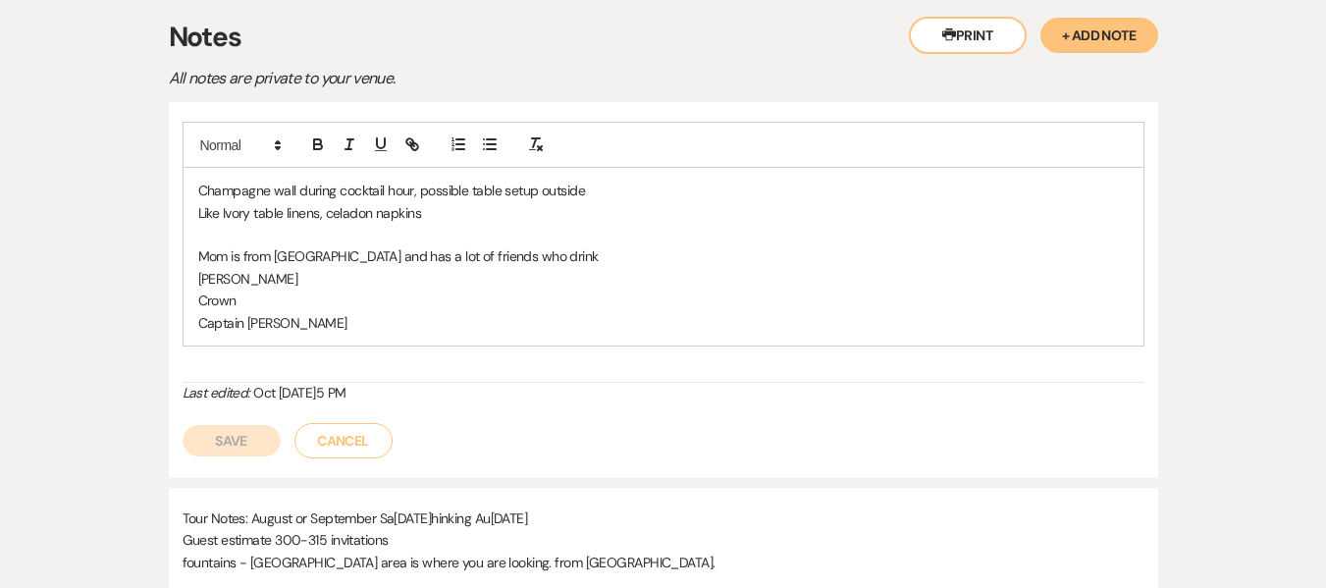
click at [453, 214] on p "Like Ivory table linens, celadon napkins" at bounding box center [663, 213] width 930 height 22
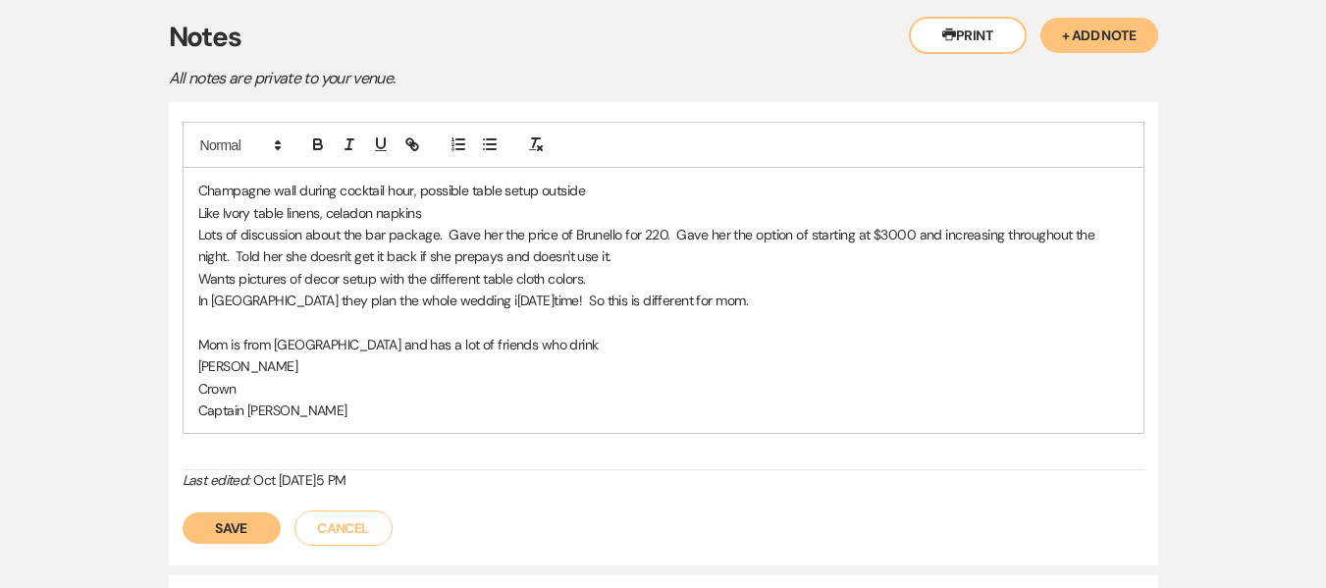
click at [223, 531] on button "Save" at bounding box center [232, 527] width 98 height 31
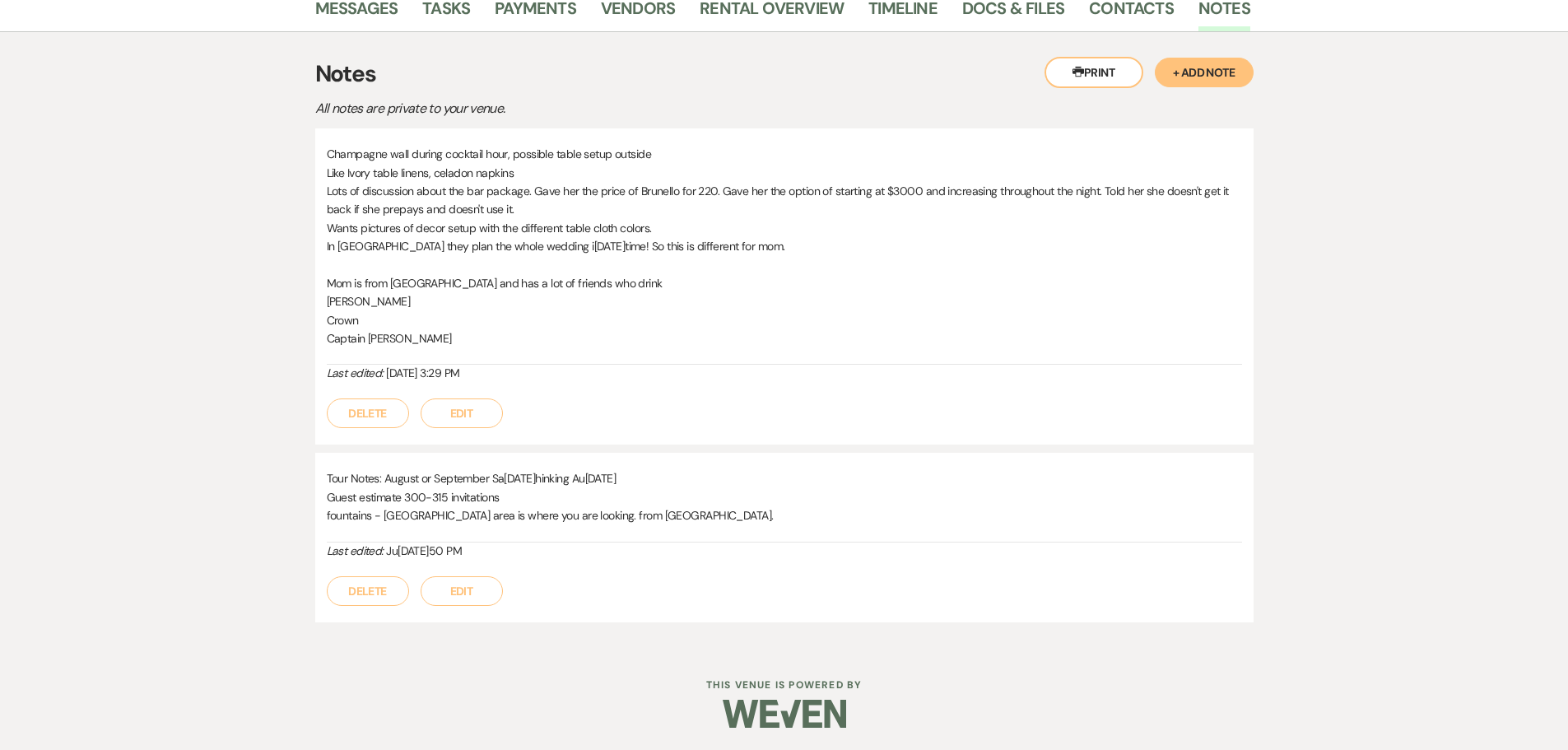
scroll to position [287, 0]
click at [461, 417] on button "Edit" at bounding box center [461, 412] width 82 height 29
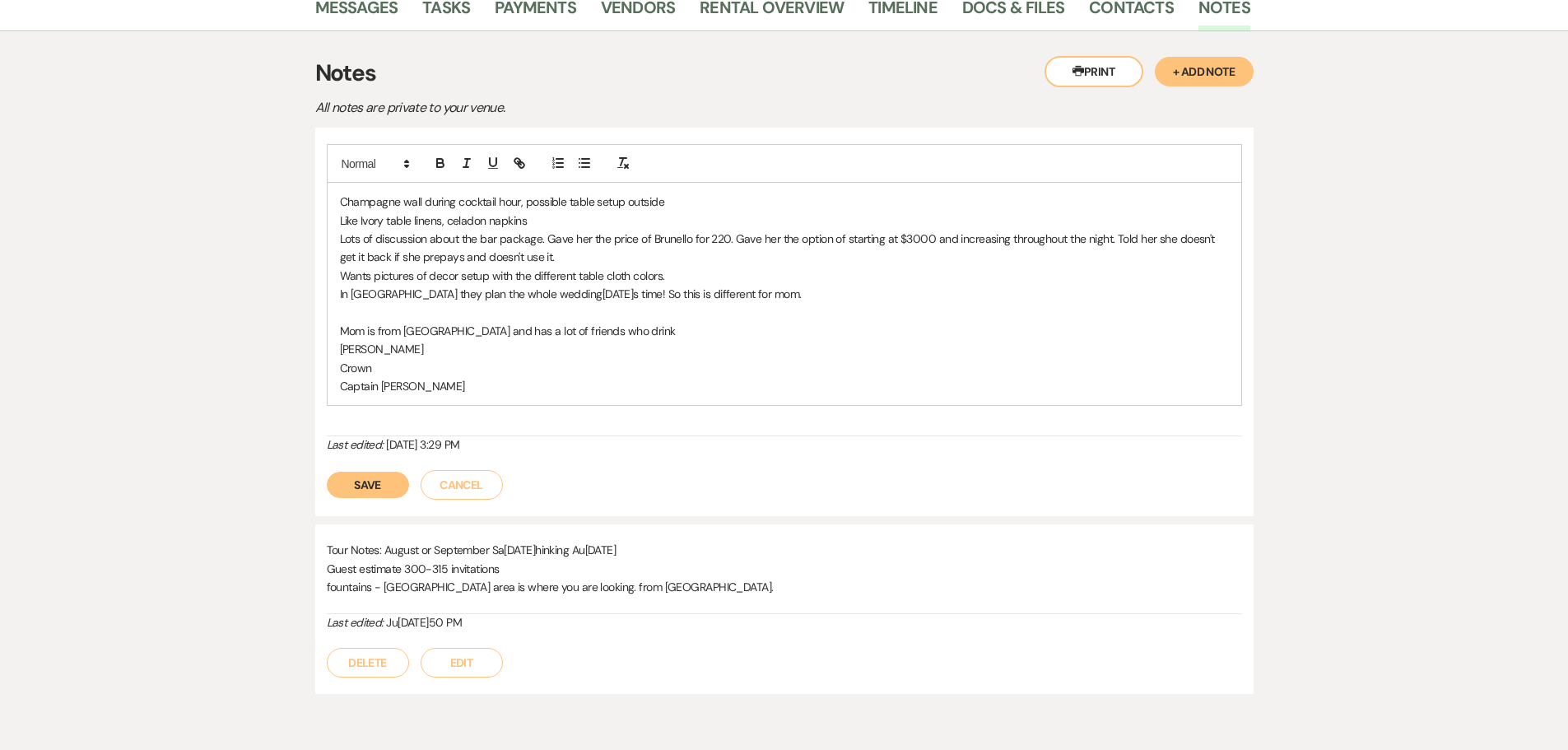
click at [690, 273] on p "Wants pictures of decor setup with the different table cloth colors." at bounding box center [784, 276] width 889 height 18
click at [691, 277] on p "Wants pictures of decor setup with the different table cloth colors. Like the t…" at bounding box center [784, 276] width 889 height 18
click at [388, 488] on button "Save" at bounding box center [368, 484] width 82 height 26
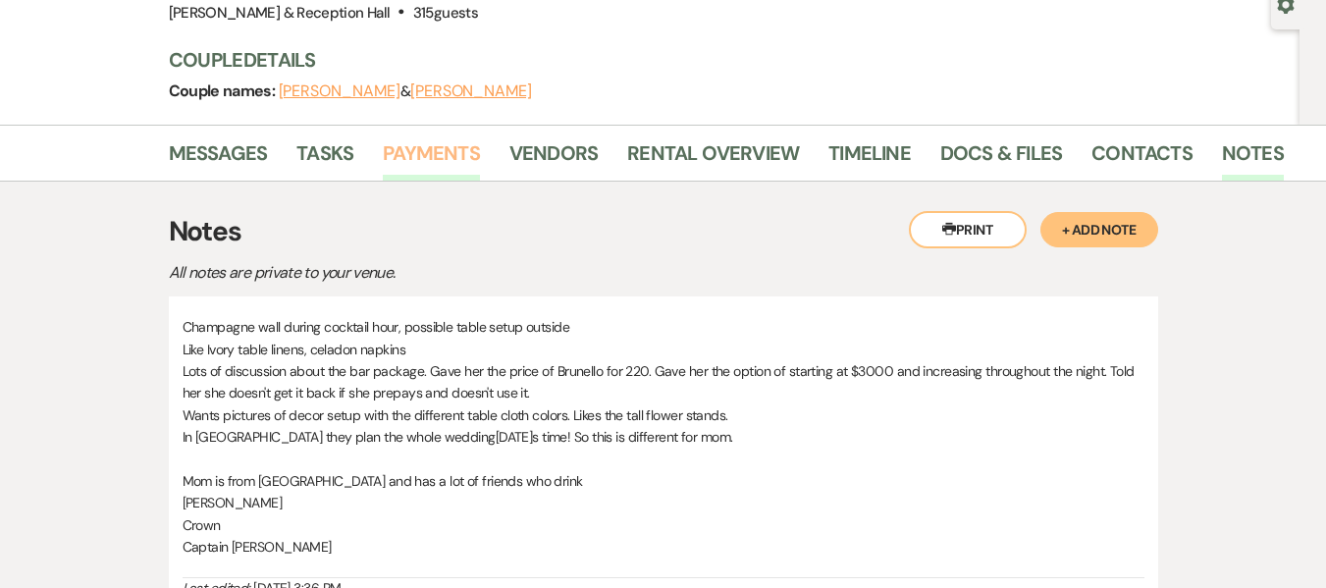
scroll to position [0, 0]
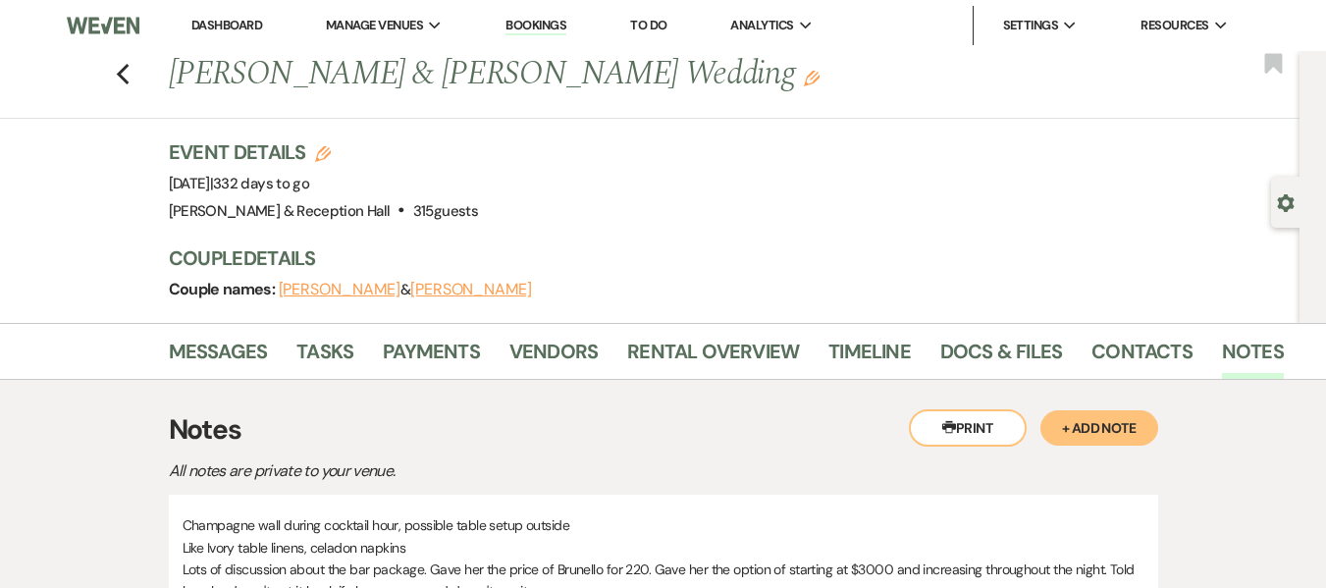
click at [246, 30] on link "Dashboard" at bounding box center [226, 25] width 71 height 17
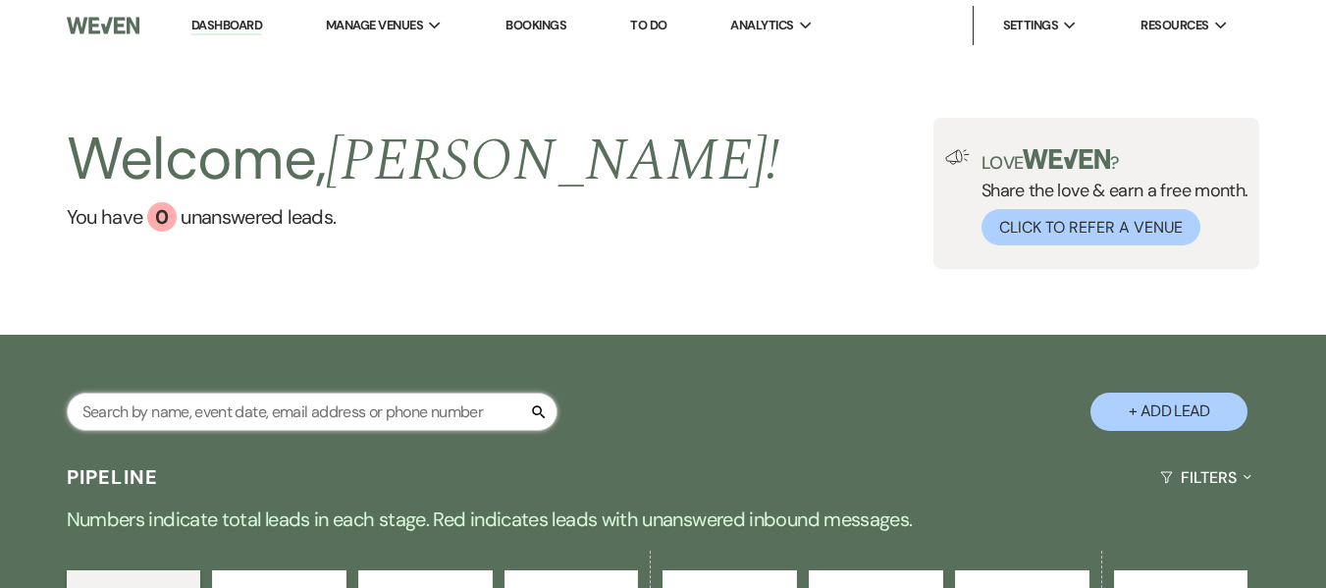
click at [275, 416] on input "text" at bounding box center [312, 411] width 491 height 38
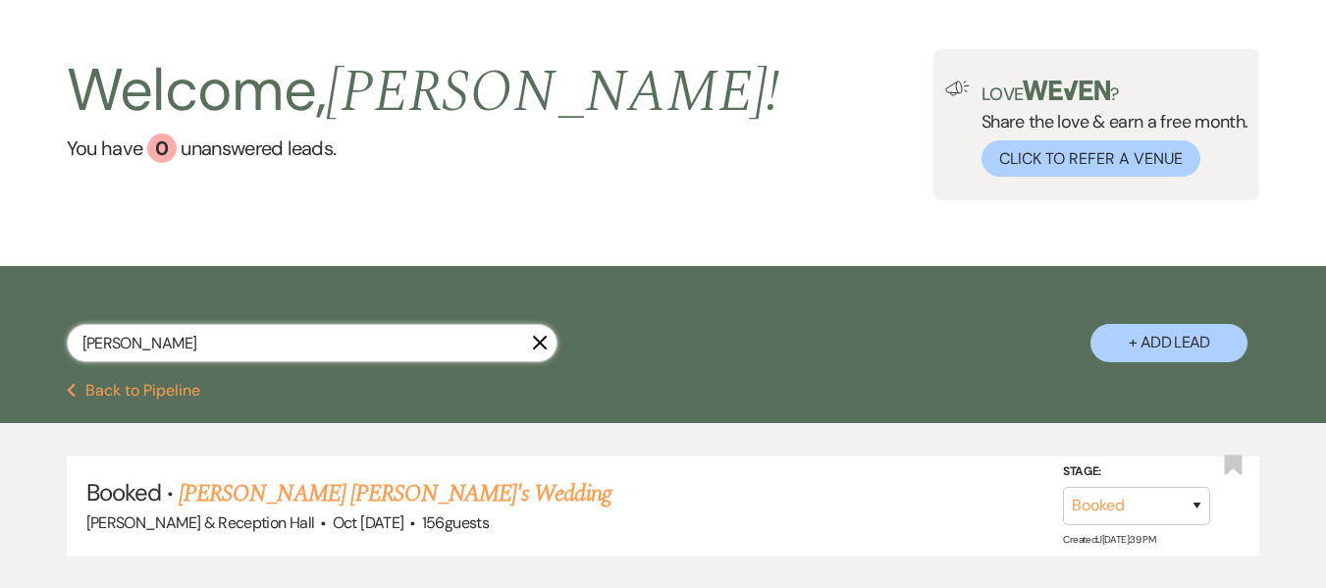
scroll to position [98, 0]
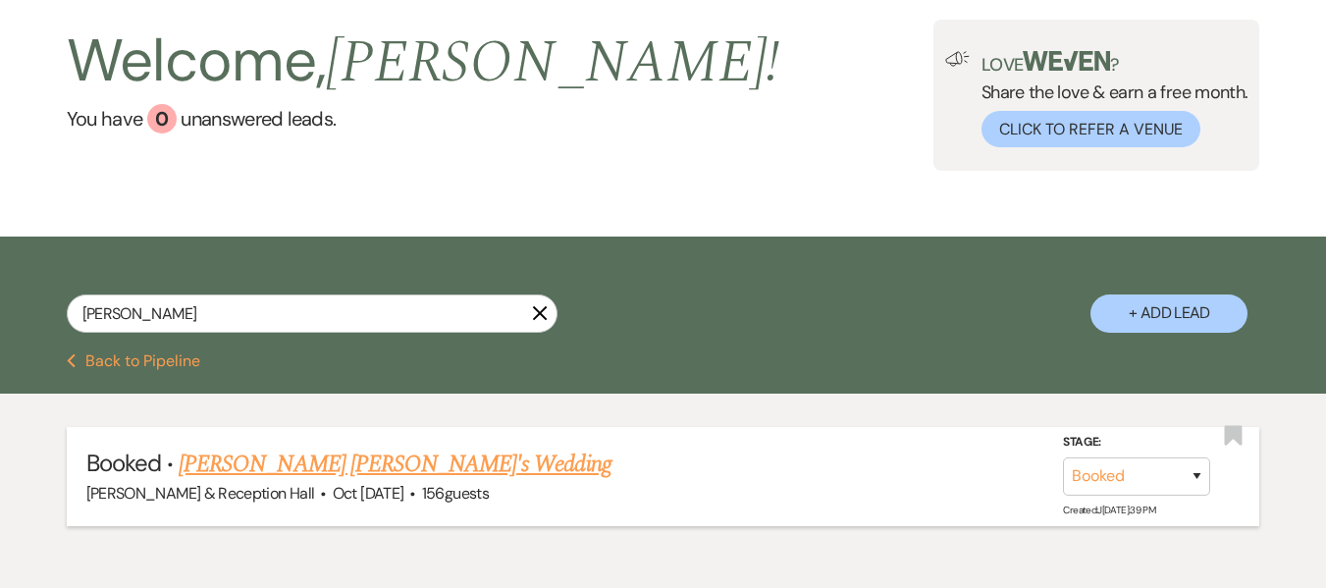
click at [378, 465] on link "[PERSON_NAME] [PERSON_NAME]'s Wedding" at bounding box center [395, 463] width 432 height 35
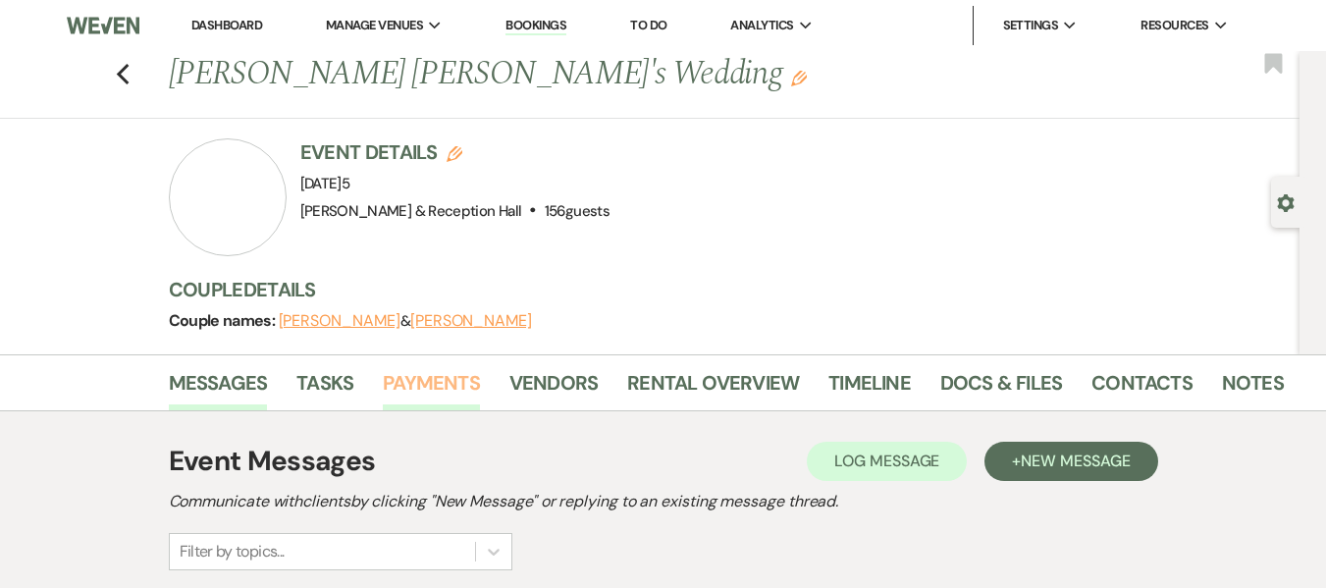
click at [436, 381] on link "Payments" at bounding box center [431, 388] width 97 height 43
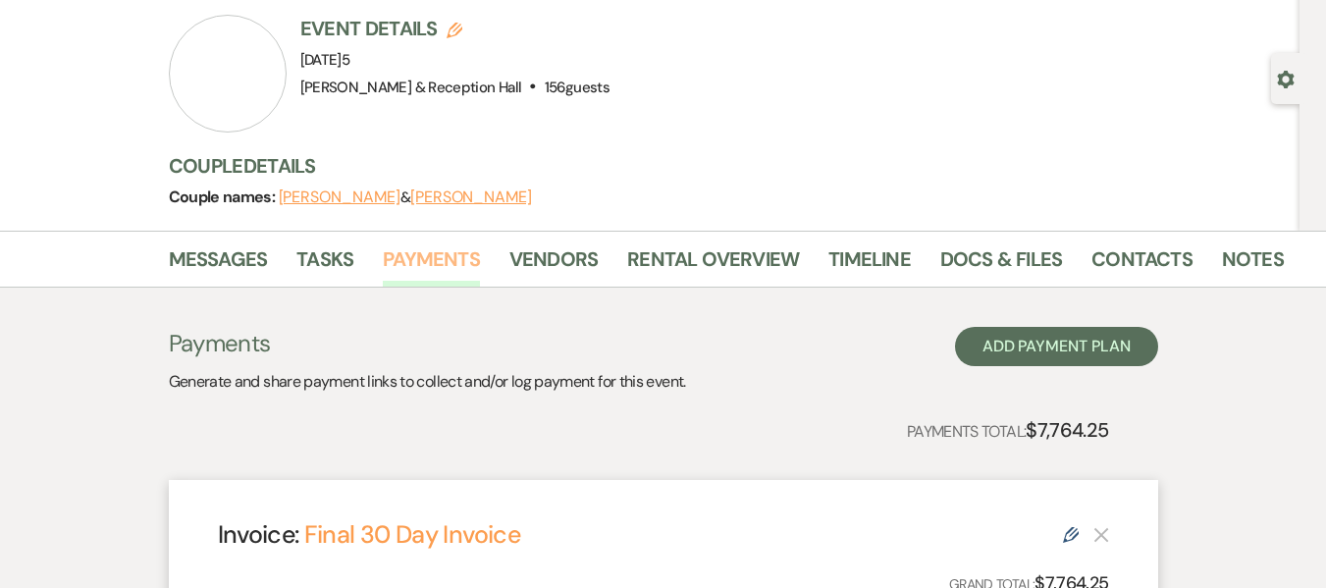
scroll to position [589, 0]
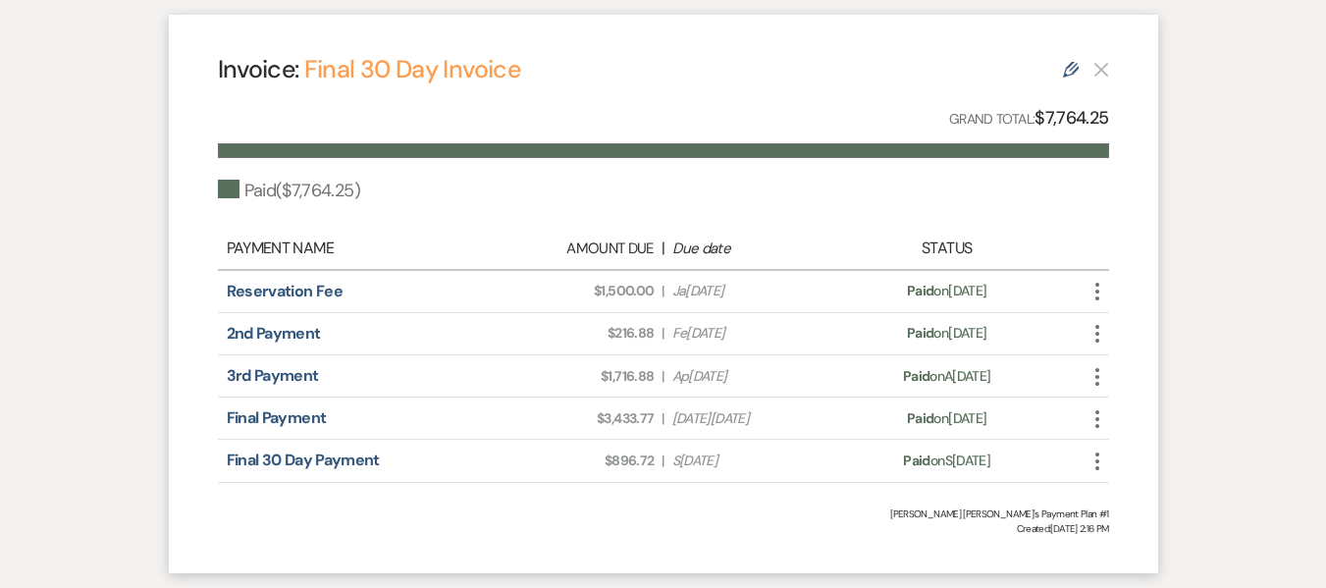
click at [1072, 70] on icon "Edit" at bounding box center [1071, 70] width 16 height 16
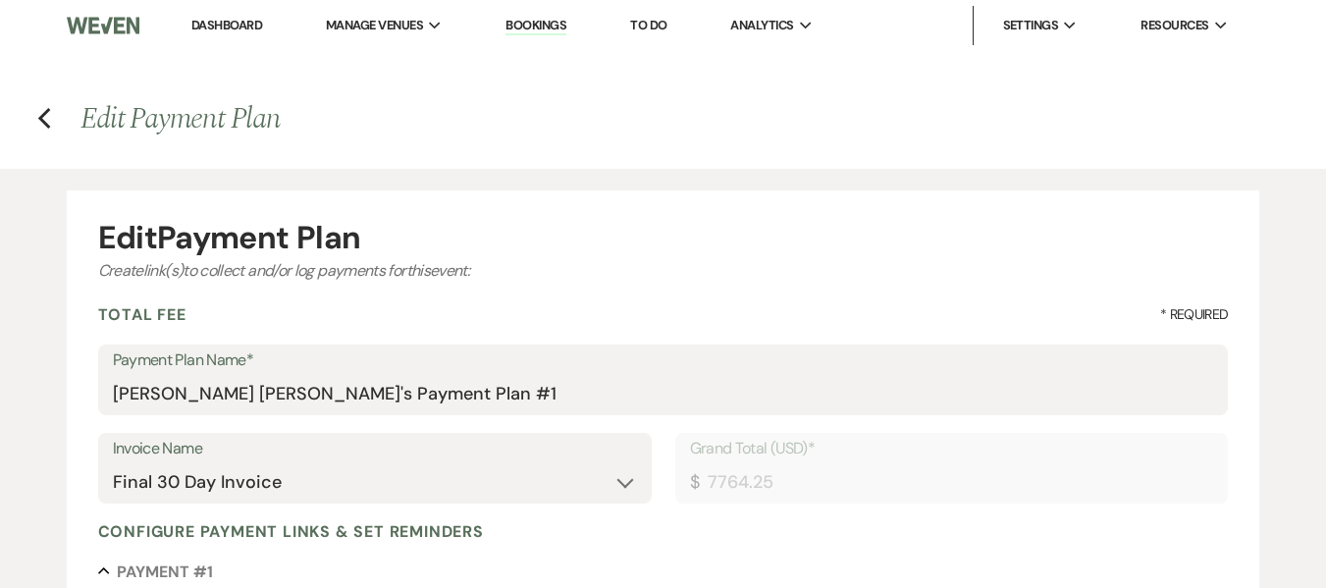
click at [226, 24] on link "Dashboard" at bounding box center [226, 25] width 71 height 17
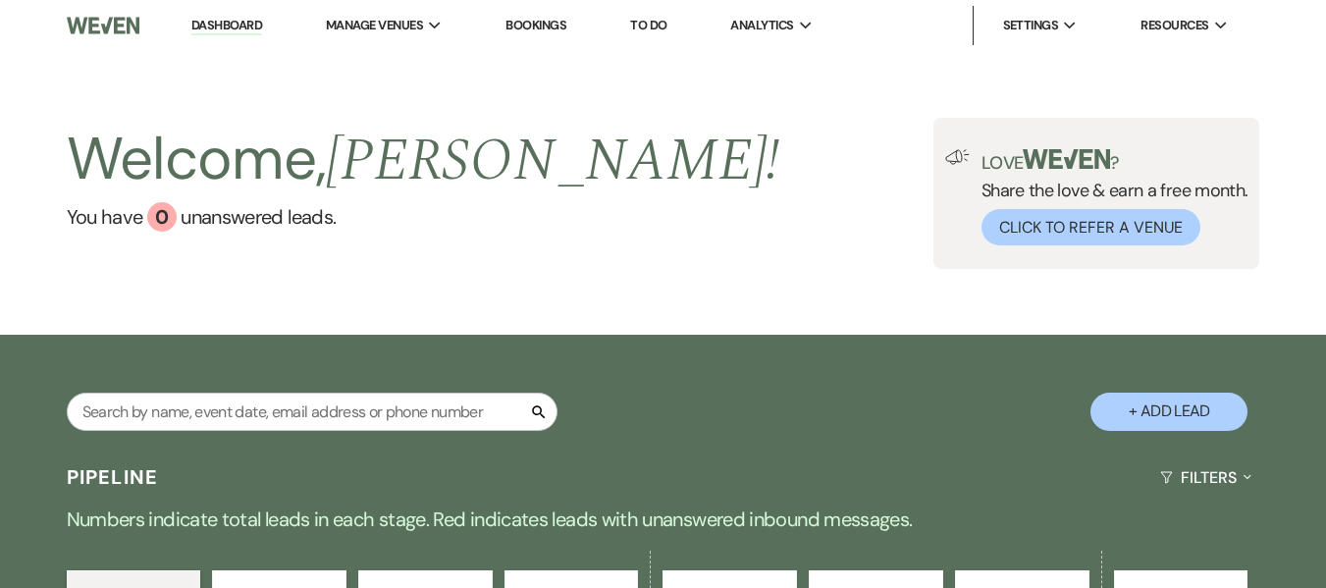
drag, startPoint x: 232, startPoint y: 29, endPoint x: 275, endPoint y: 10, distance: 47.4
click at [232, 28] on link "Dashboard" at bounding box center [226, 26] width 71 height 19
drag, startPoint x: 636, startPoint y: 117, endPoint x: 469, endPoint y: 237, distance: 205.9
click at [467, 239] on div "Welcome, [PERSON_NAME]! You have 0 unanswered lead s ." at bounding box center [423, 193] width 713 height 151
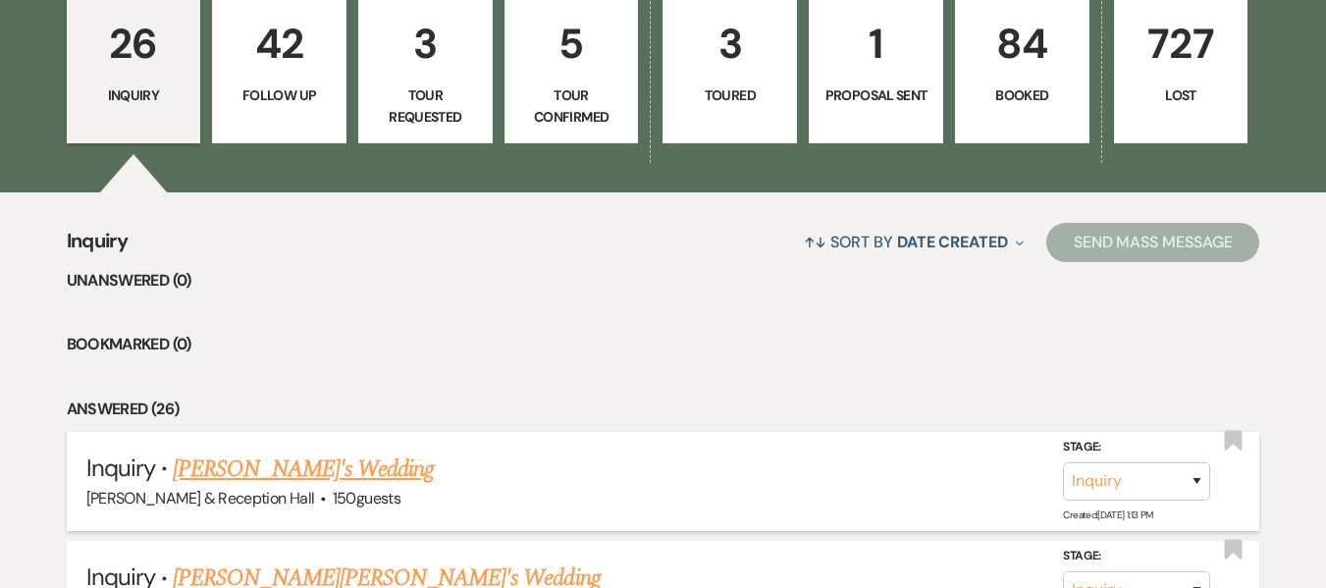
scroll to position [785, 0]
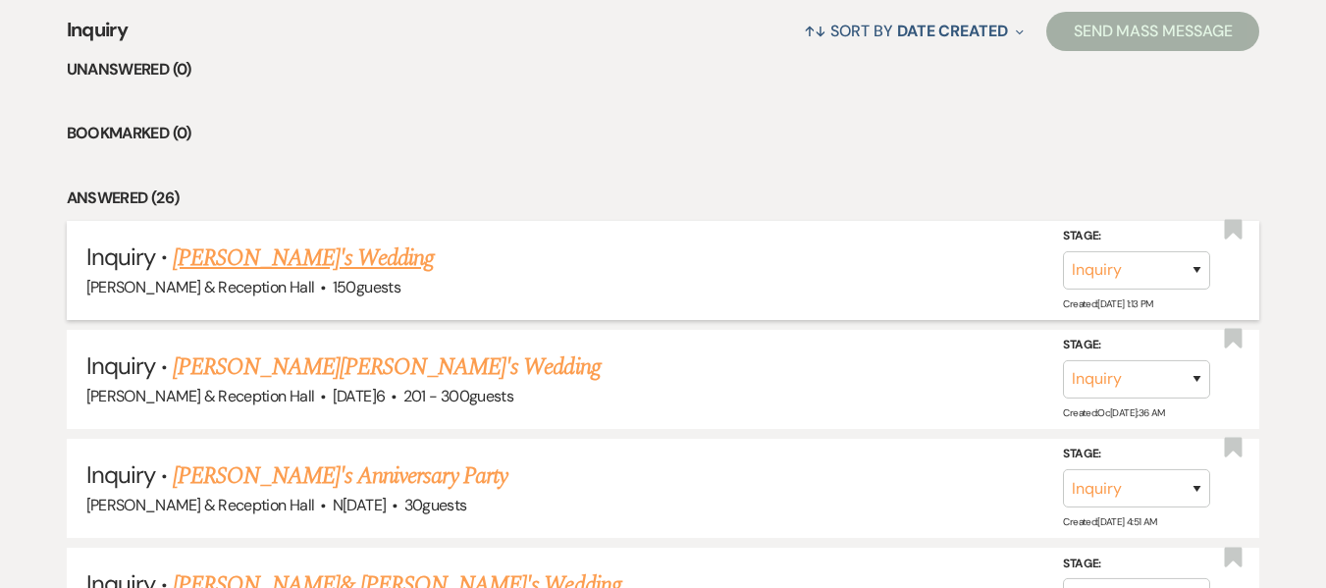
click at [361, 261] on link "[PERSON_NAME]'s Wedding" at bounding box center [303, 257] width 261 height 35
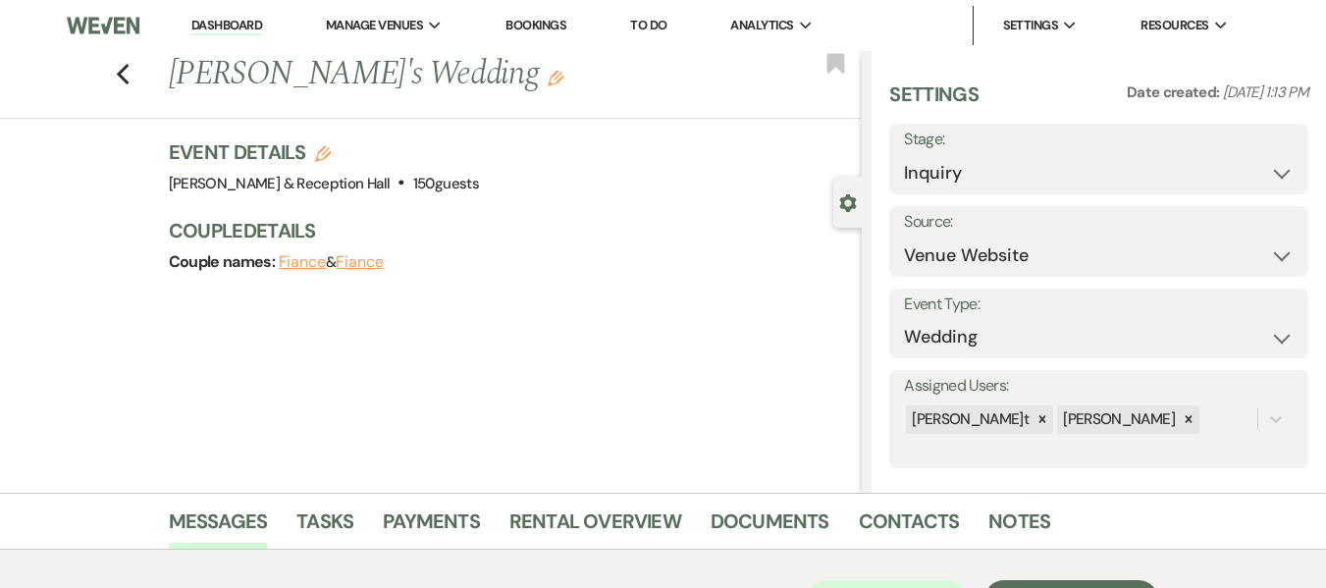
scroll to position [368, 0]
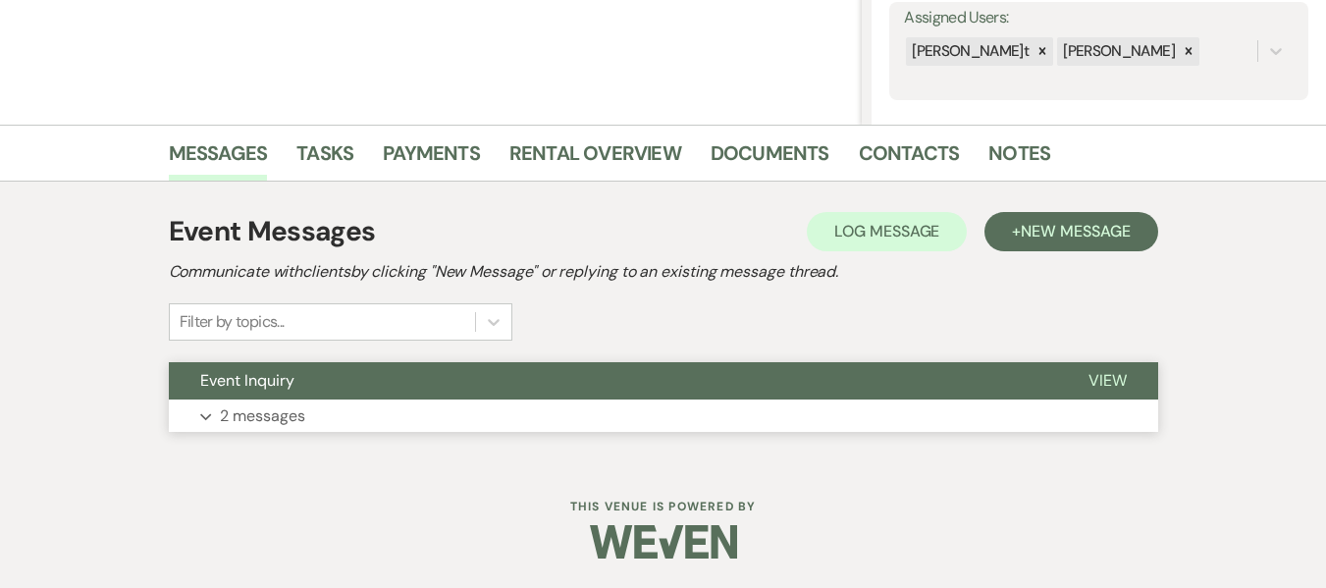
click at [394, 388] on button "Event Inquiry" at bounding box center [613, 380] width 888 height 37
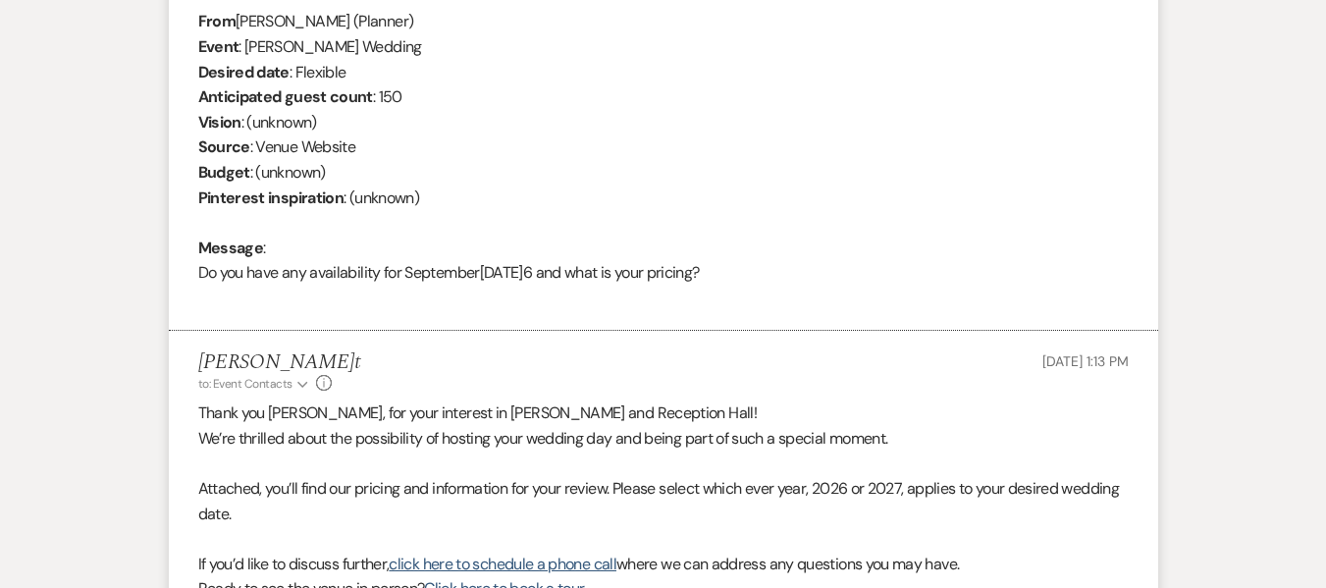
scroll to position [859, 0]
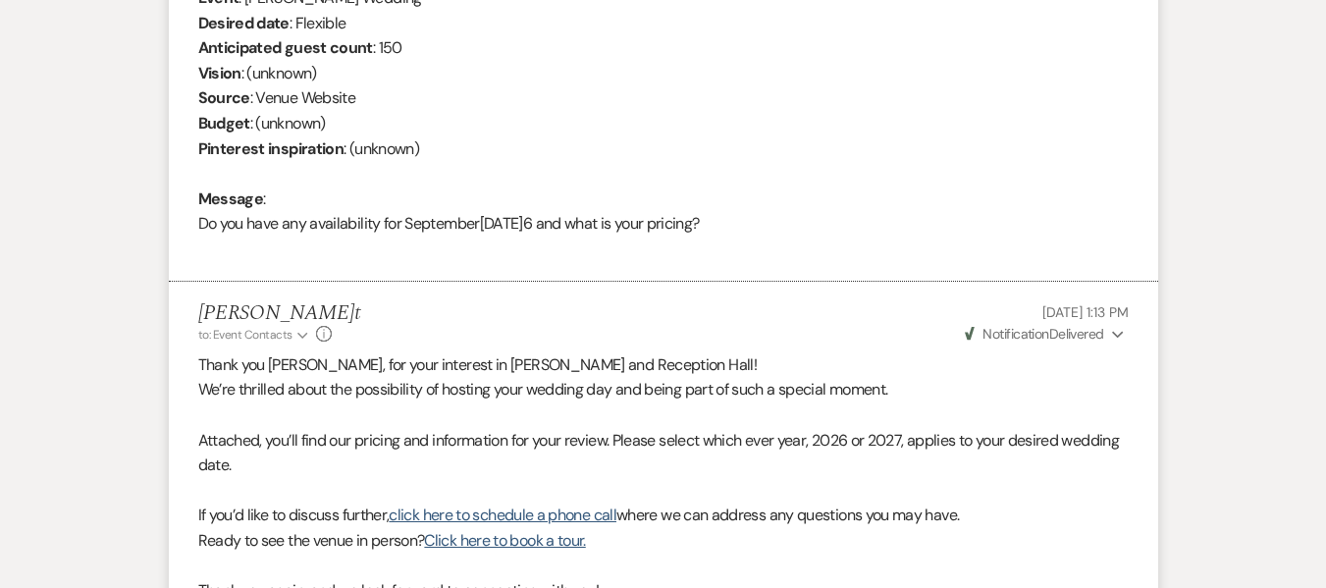
click at [1079, 335] on span "Weven Check Notification Delivered" at bounding box center [1034, 334] width 139 height 18
click at [476, 404] on p at bounding box center [663, 415] width 930 height 26
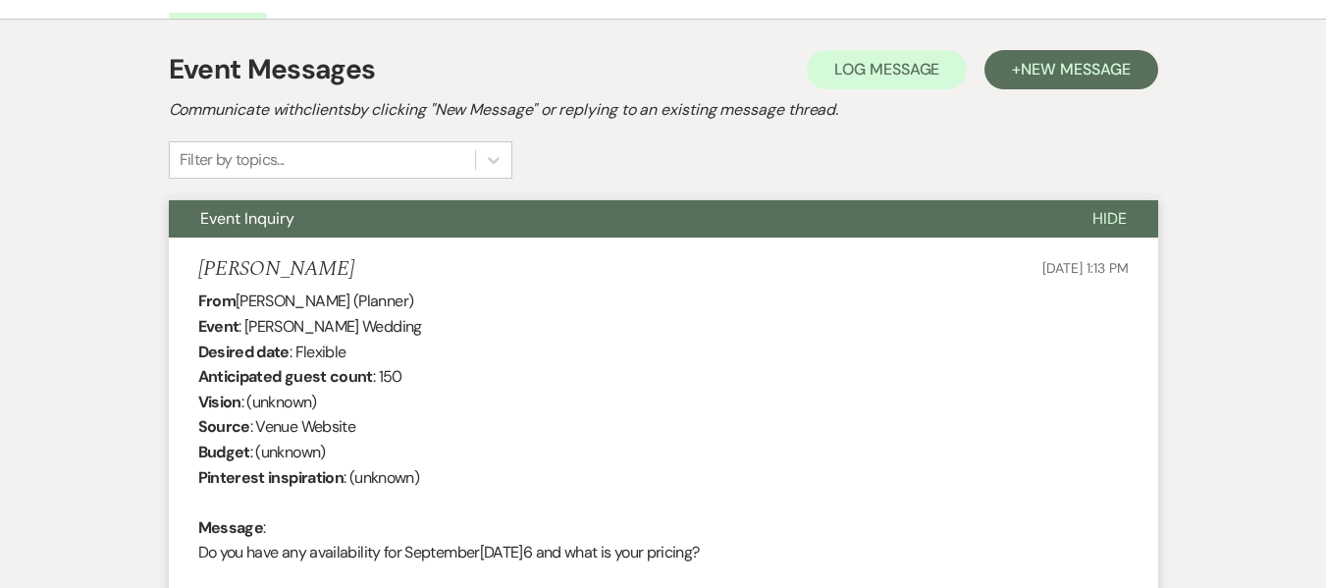
scroll to position [270, 0]
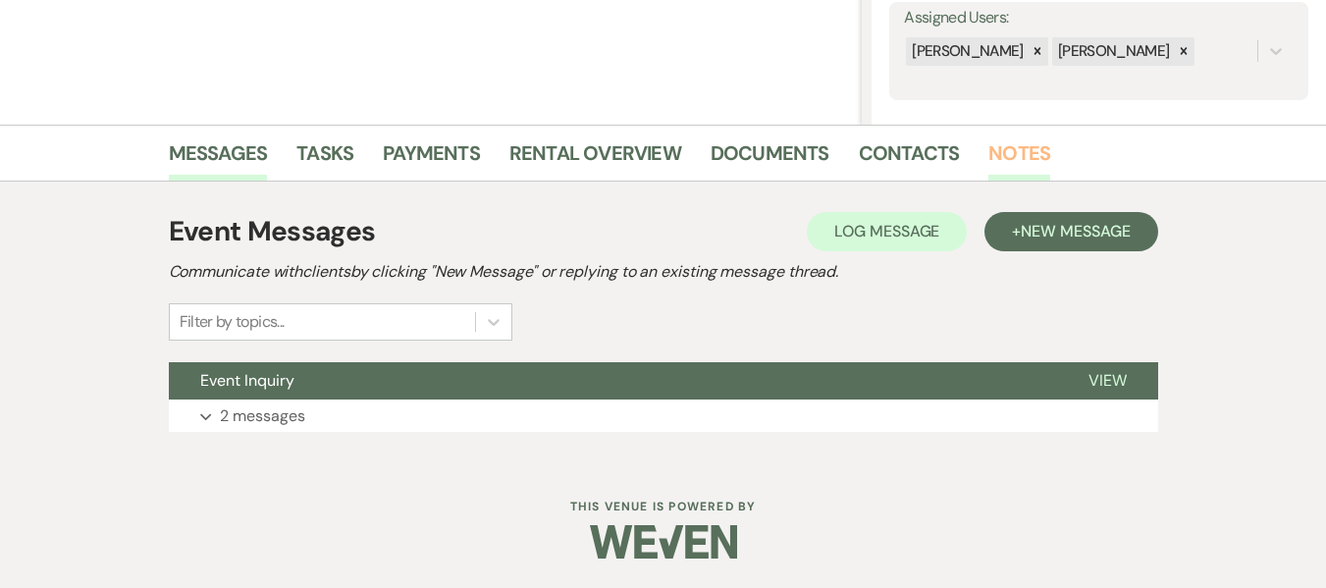
click at [1018, 148] on link "Notes" at bounding box center [1019, 158] width 62 height 43
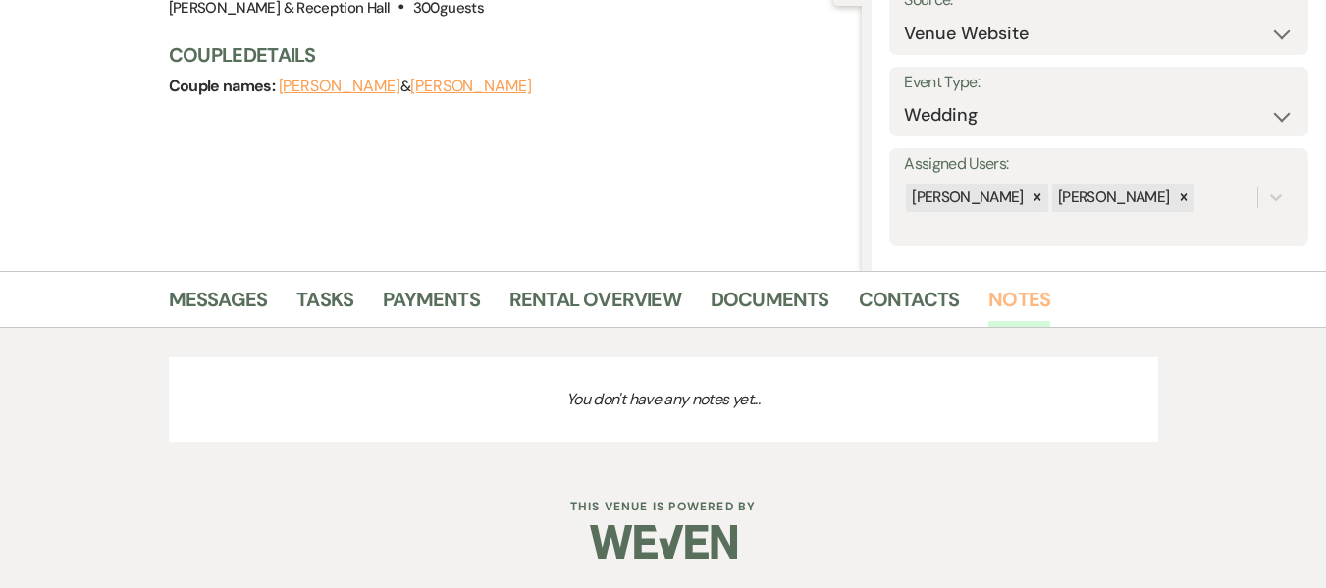
scroll to position [317, 0]
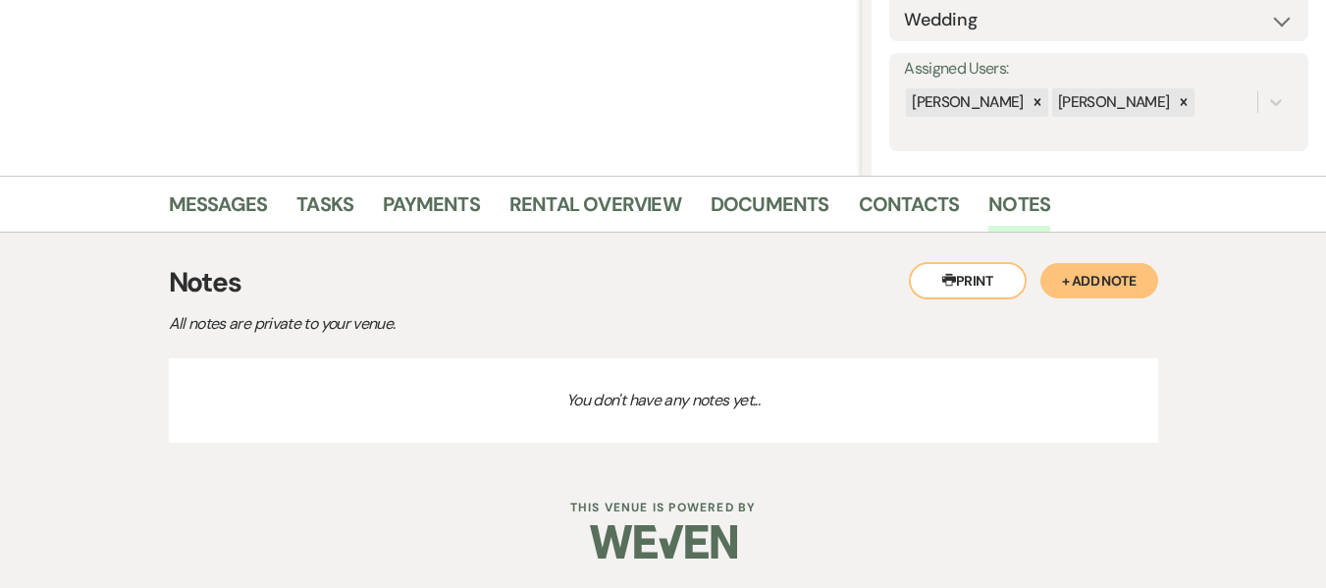
click at [1143, 287] on button "+ Add Note" at bounding box center [1099, 280] width 118 height 35
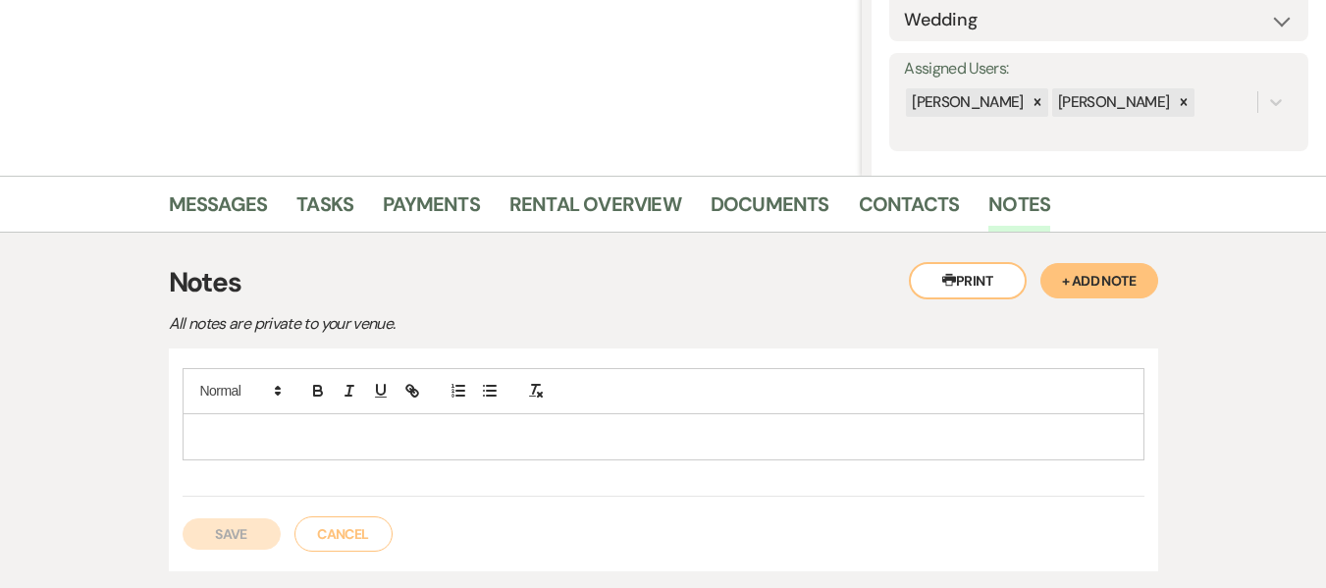
click at [263, 442] on p at bounding box center [663, 437] width 930 height 22
click at [255, 445] on p "Halle" at bounding box center [663, 437] width 930 height 22
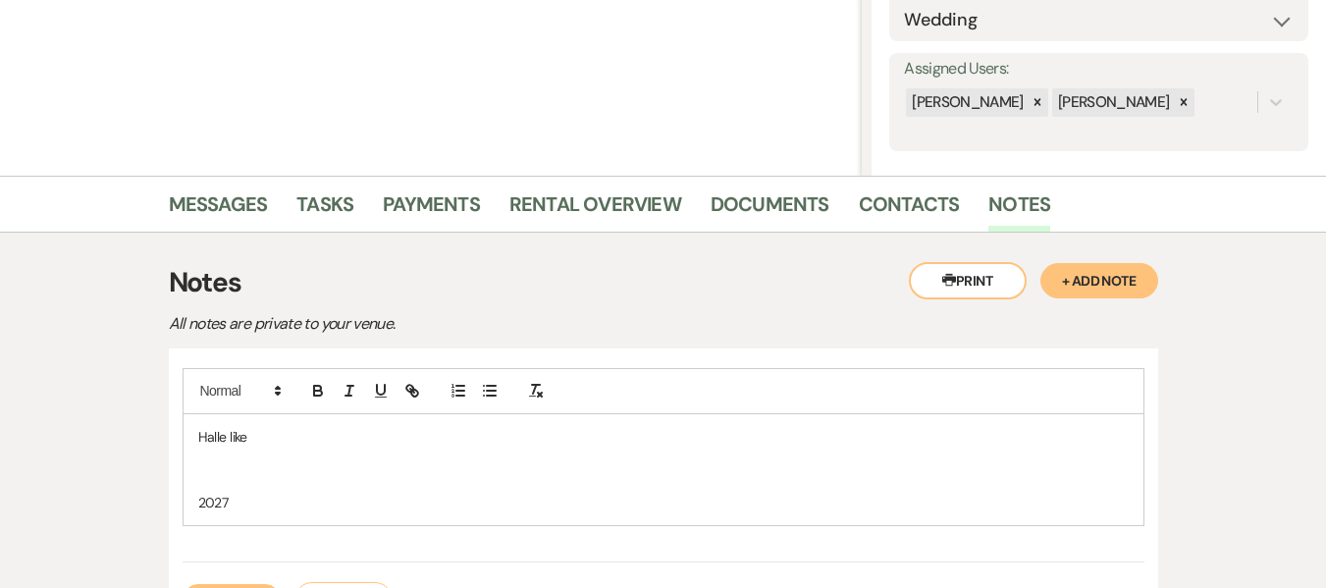
click at [310, 439] on p "Halle like" at bounding box center [663, 437] width 930 height 22
click at [289, 490] on p at bounding box center [663, 480] width 930 height 22
click at [313, 498] on p "2027" at bounding box center [663, 503] width 930 height 22
click at [621, 497] on p "2027 Spring - prefer Saturday but open to Friday" at bounding box center [663, 503] width 930 height 22
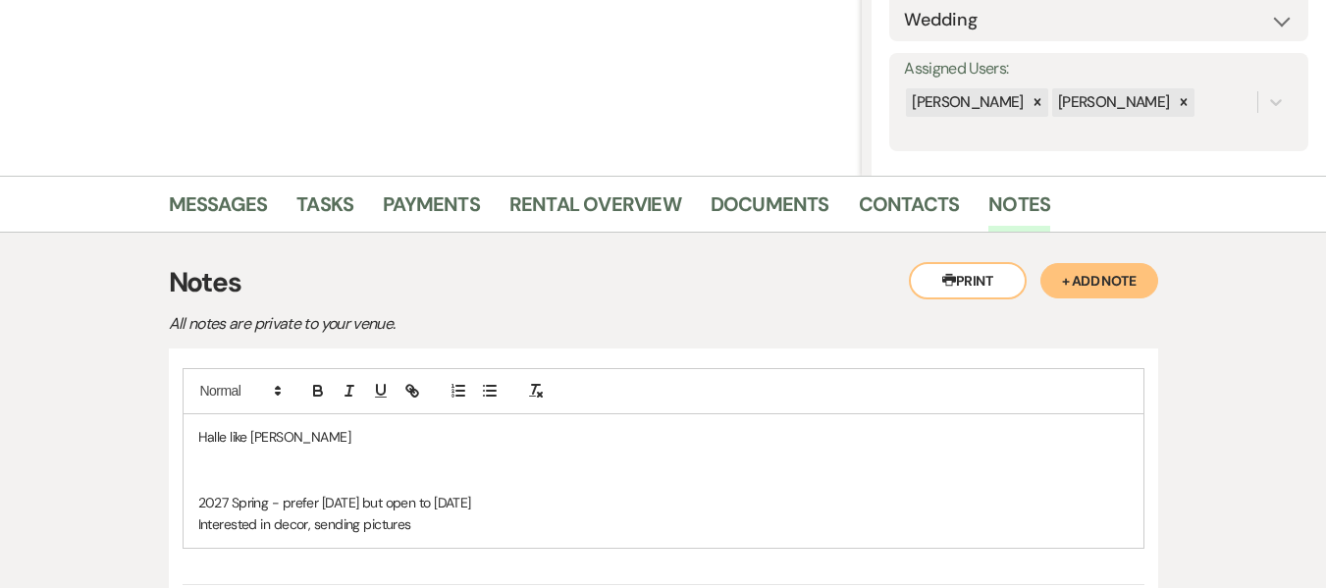
click at [461, 512] on p "2027 Spring - prefer Saturday but open to Friday" at bounding box center [663, 503] width 930 height 22
click at [423, 522] on p "Interested in decor, sending pictures" at bounding box center [663, 524] width 930 height 22
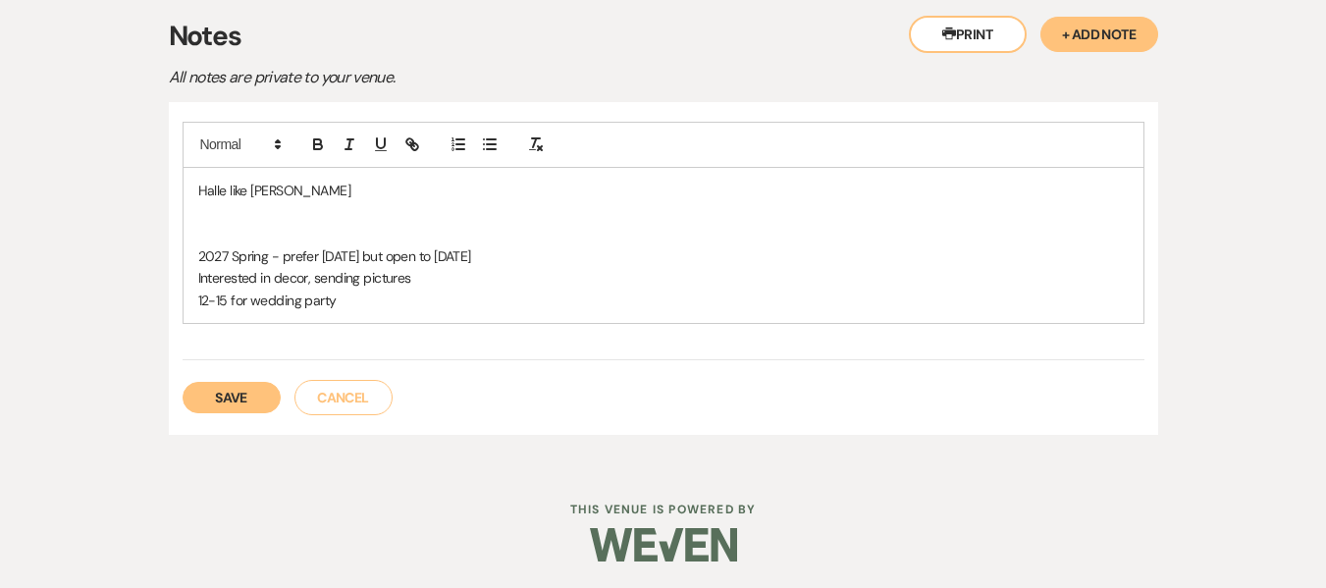
scroll to position [566, 0]
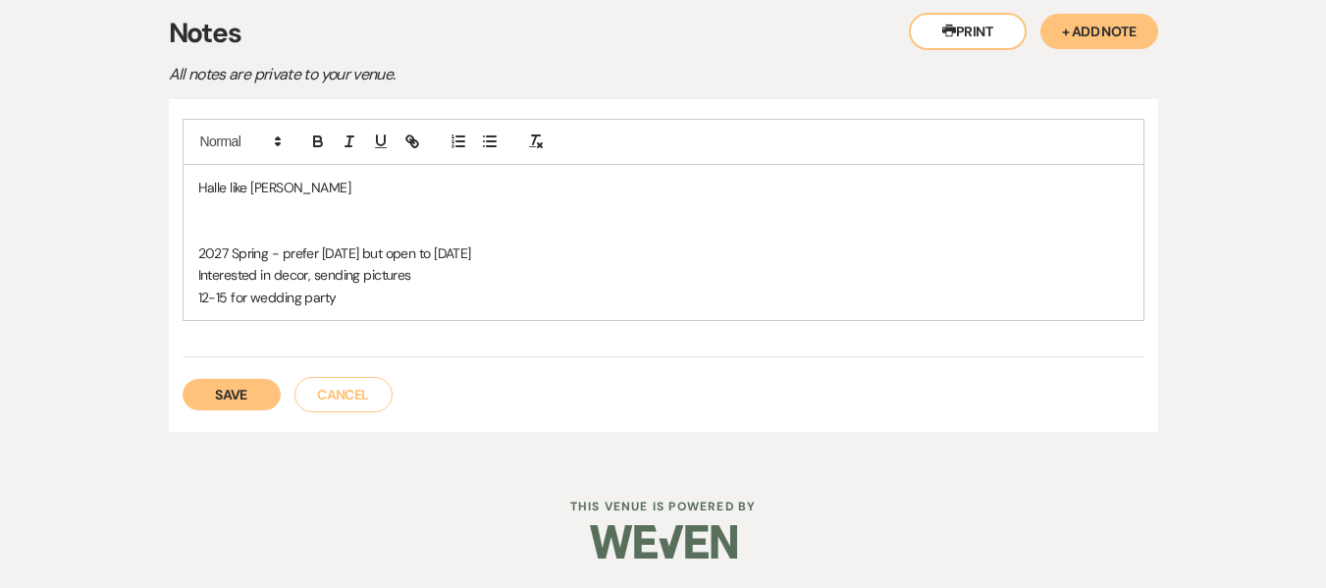
click at [239, 391] on button "Save" at bounding box center [232, 394] width 98 height 31
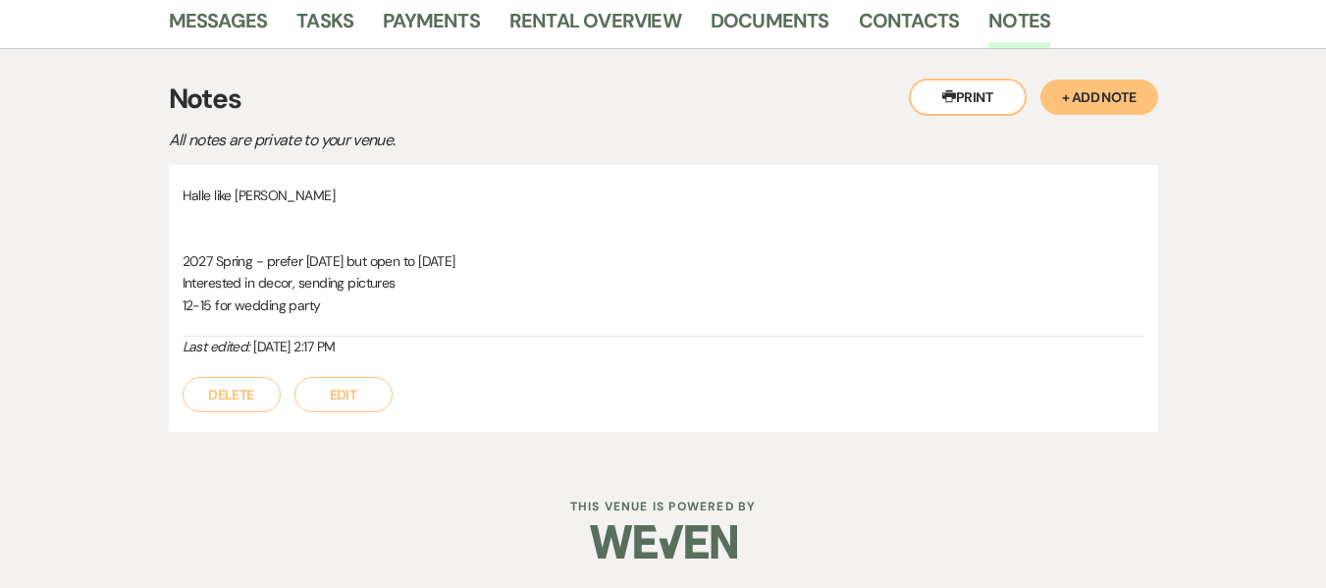
scroll to position [500, 0]
click at [375, 389] on button "Edit" at bounding box center [343, 394] width 98 height 35
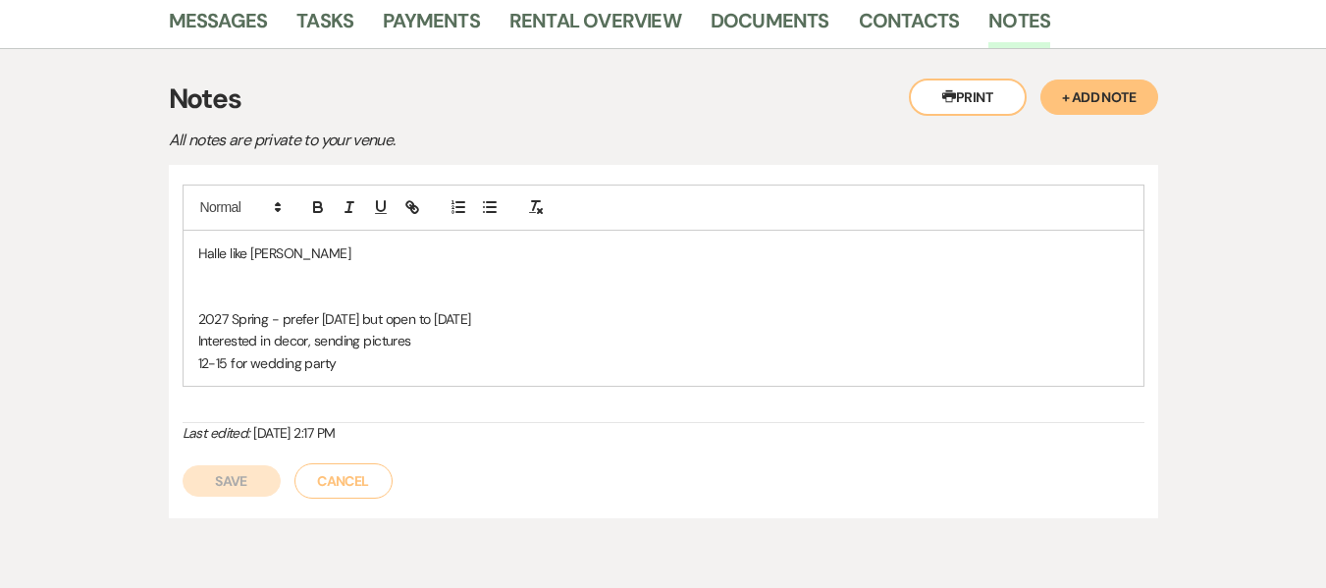
click at [205, 283] on p at bounding box center [663, 275] width 930 height 22
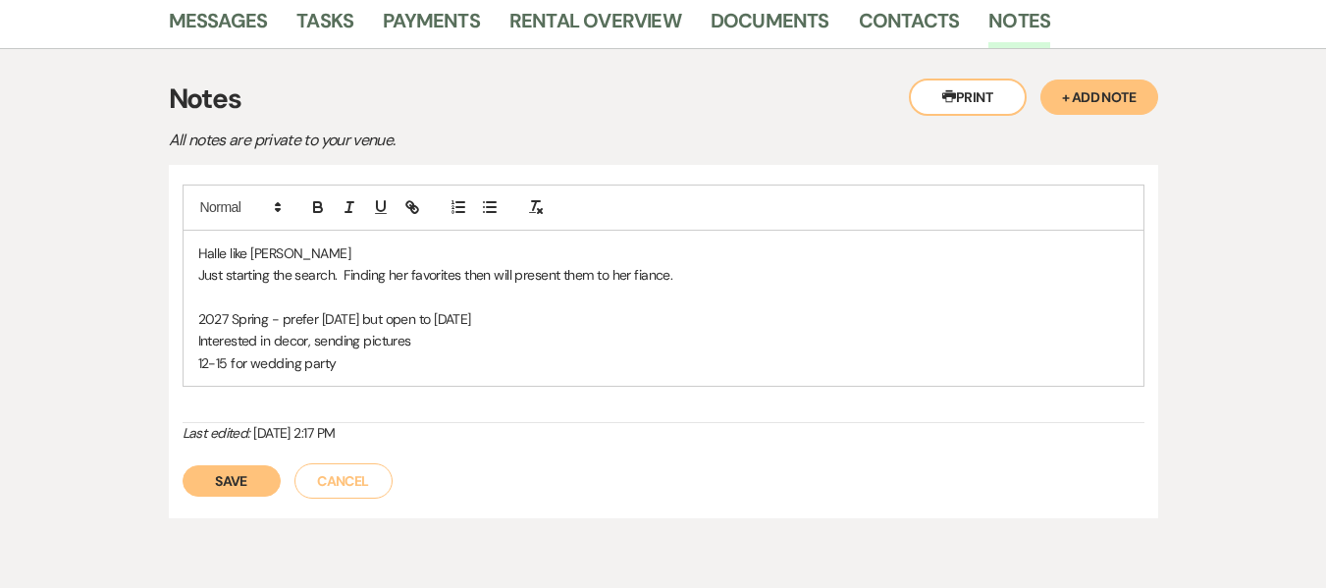
click at [659, 269] on p "Just starting the search. Finding her favorites then will present them to her f…" at bounding box center [663, 275] width 930 height 22
click at [238, 484] on button "Save" at bounding box center [232, 480] width 98 height 31
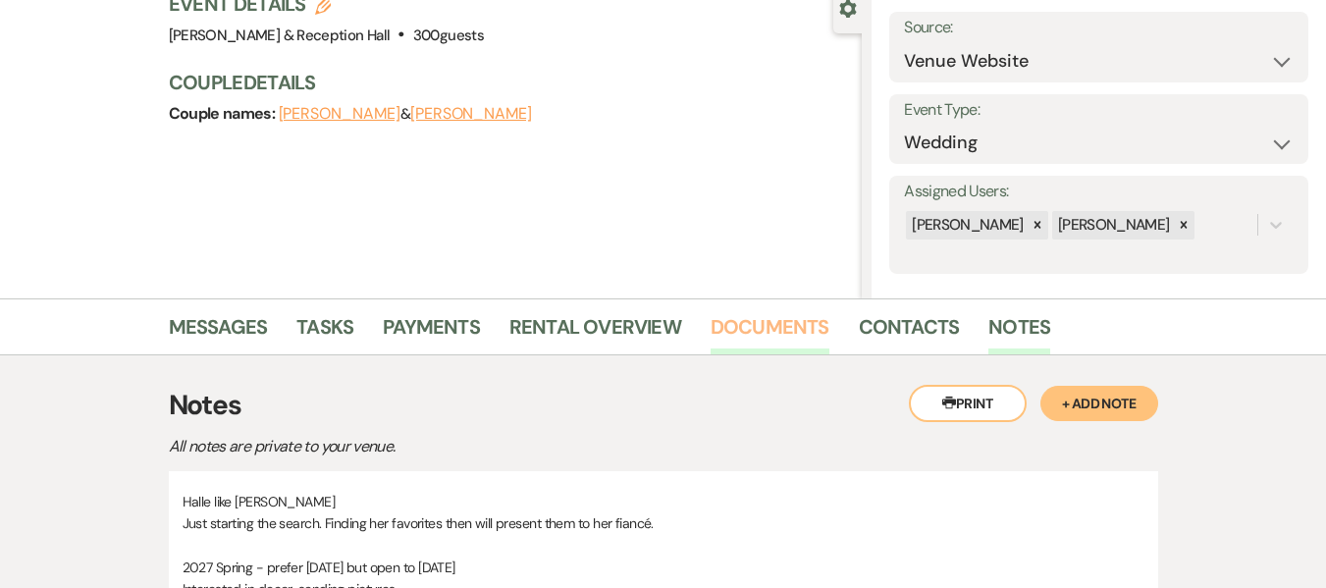
scroll to position [196, 0]
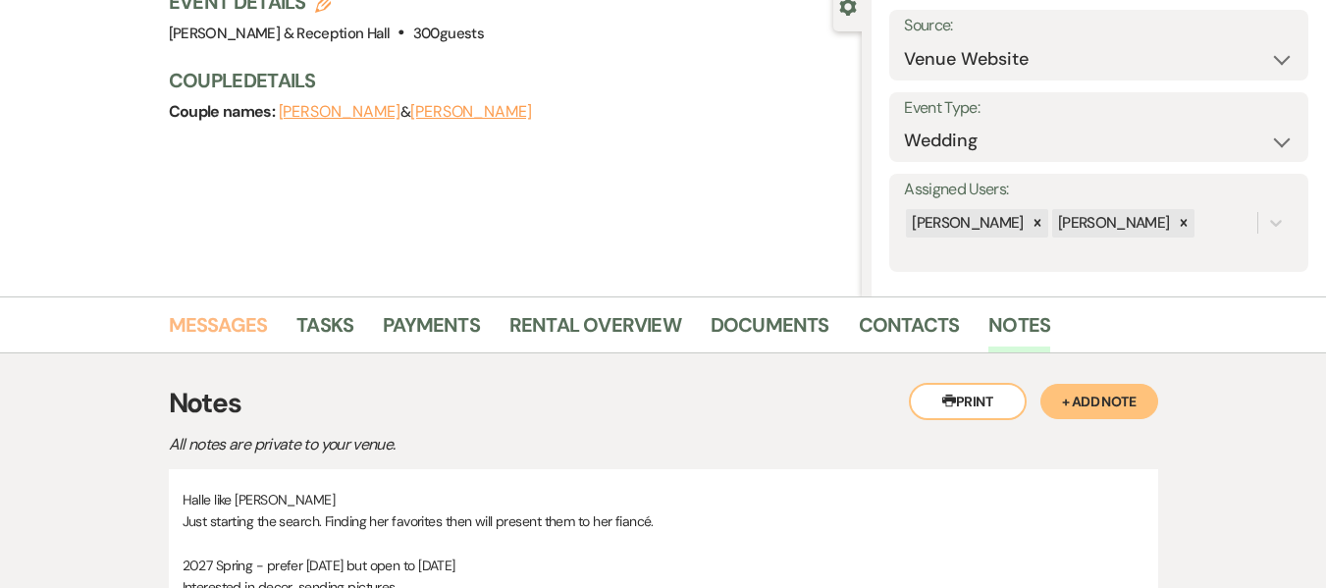
drag, startPoint x: 256, startPoint y: 333, endPoint x: 287, endPoint y: 338, distance: 30.8
click at [255, 333] on link "Messages" at bounding box center [218, 330] width 99 height 43
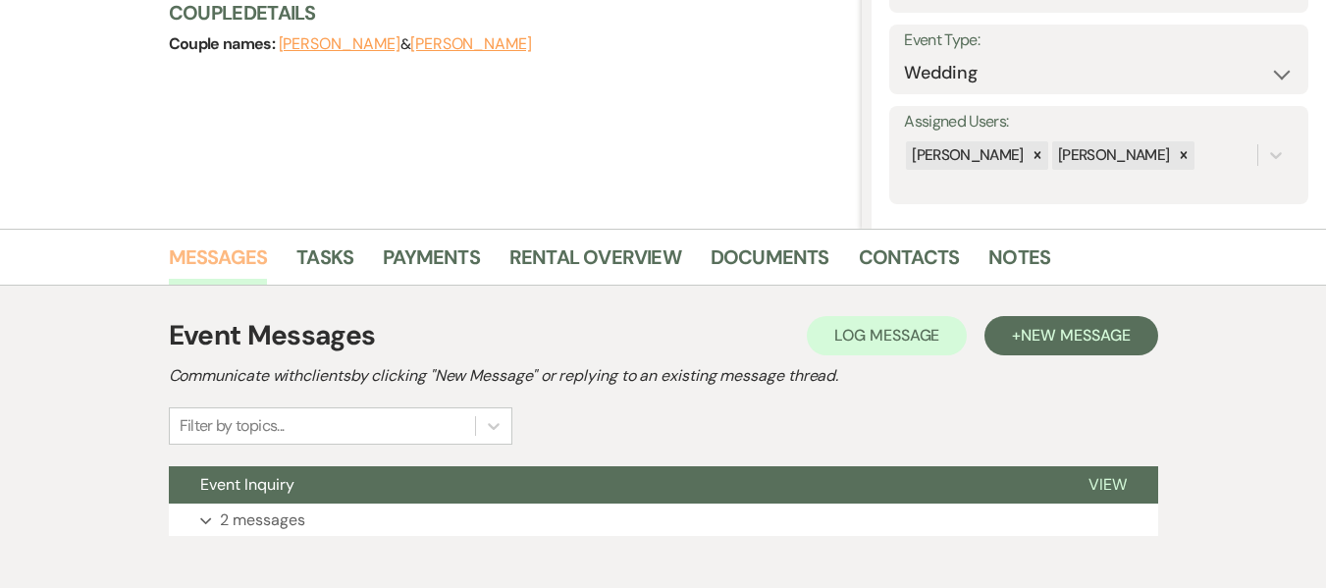
scroll to position [294, 0]
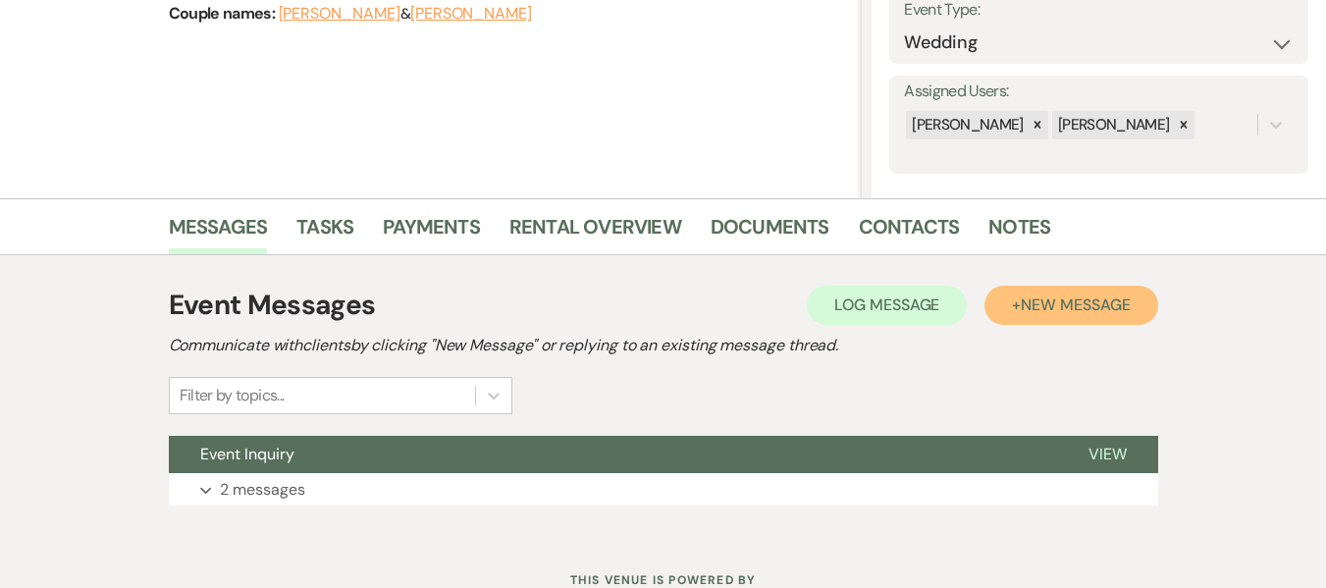
click at [1044, 298] on span "New Message" at bounding box center [1074, 304] width 109 height 21
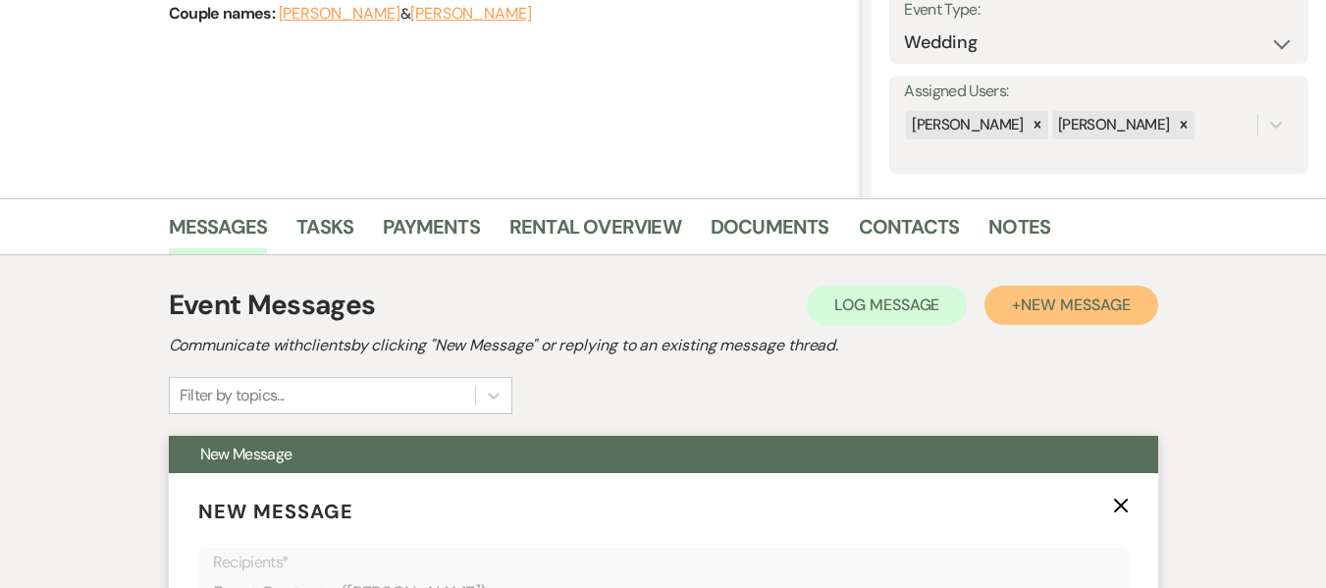
scroll to position [687, 0]
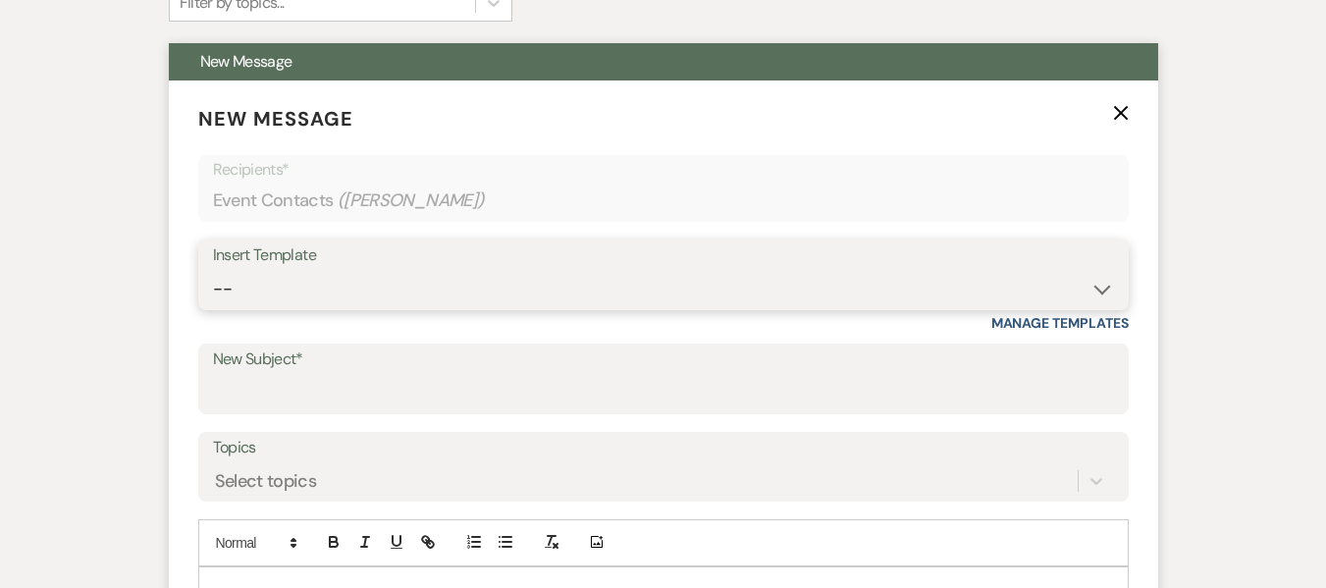
click at [295, 293] on select "-- Weven Planning Portal Introduction (Booked Events) Initial Inquiry Response …" at bounding box center [663, 289] width 901 height 38
select select "4525"
click at [213, 270] on select "-- Weven Planning Portal Introduction (Booked Events) Initial Inquiry Response …" at bounding box center [663, 289] width 901 height 38
type input "Set up a Tour?"
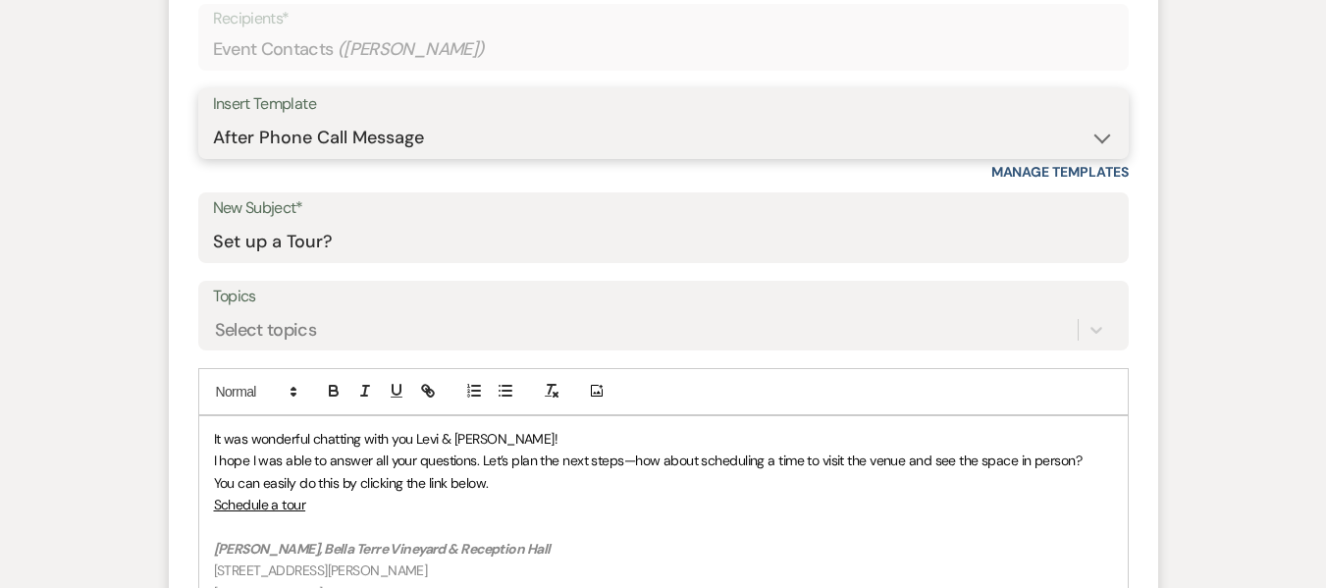
scroll to position [981, 0]
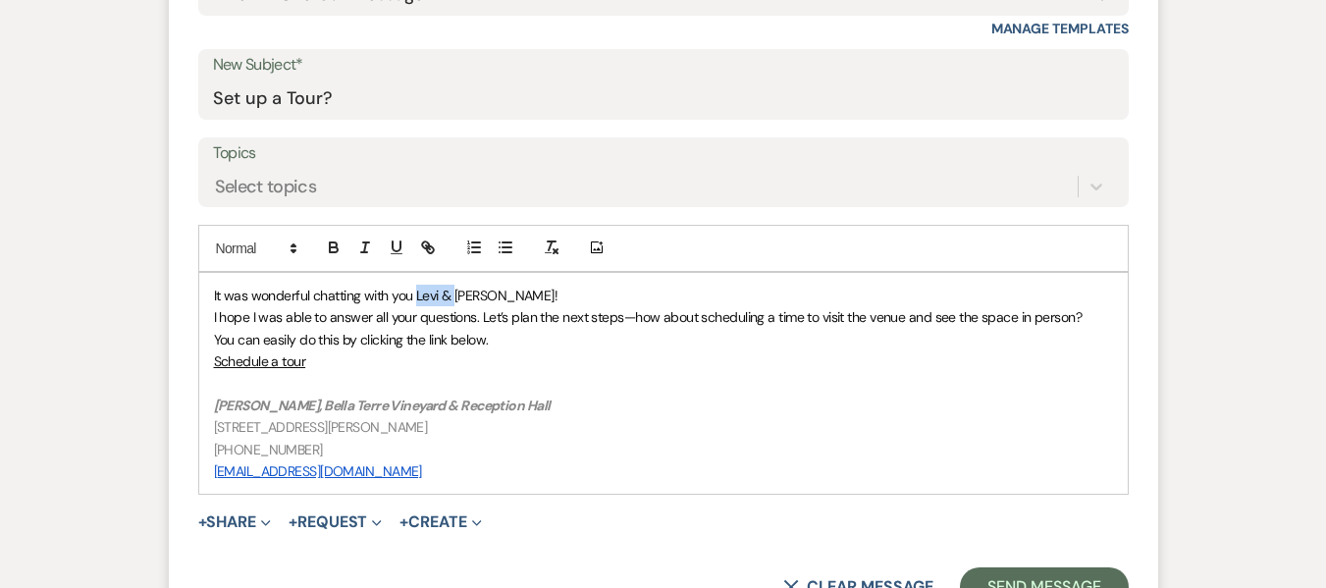
drag, startPoint x: 455, startPoint y: 297, endPoint x: 417, endPoint y: 293, distance: 38.5
click at [417, 293] on span "It was wonderful chatting with you Levi & Hallie!" at bounding box center [386, 296] width 344 height 18
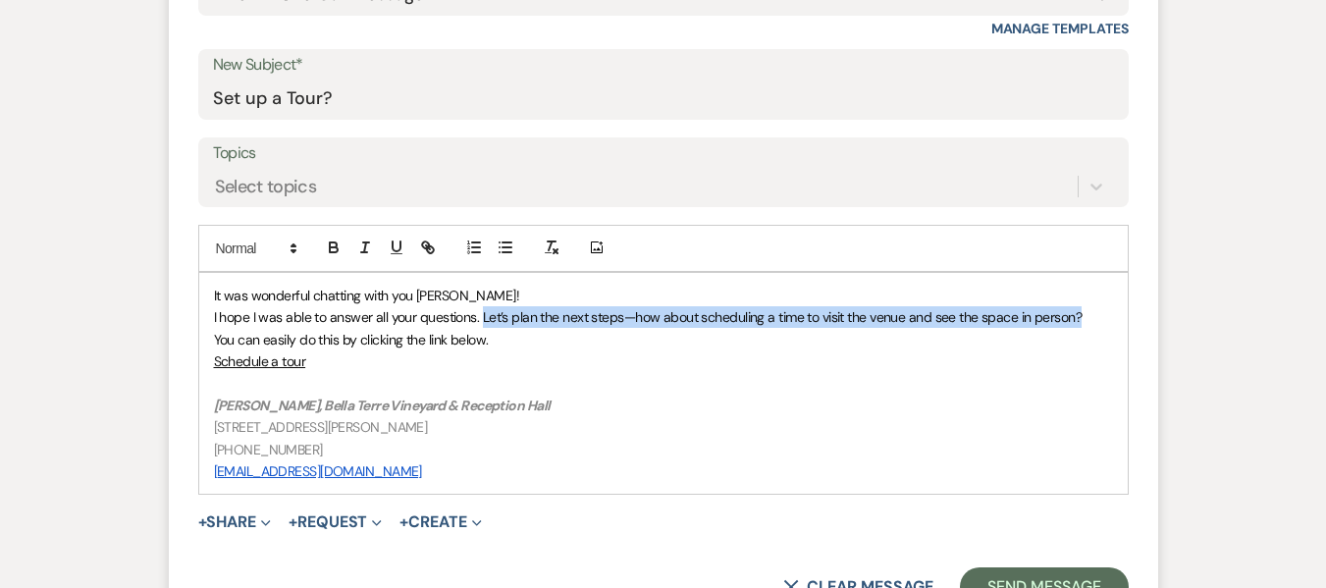
drag, startPoint x: 480, startPoint y: 313, endPoint x: 1124, endPoint y: 317, distance: 643.7
click at [1124, 317] on div "It was wonderful chatting with you Hallie! I hope I was able to answer all your…" at bounding box center [663, 384] width 928 height 222
click at [500, 321] on span "I hope I was able to answer all your questions. Let’s plan the next steps—how a…" at bounding box center [648, 317] width 868 height 18
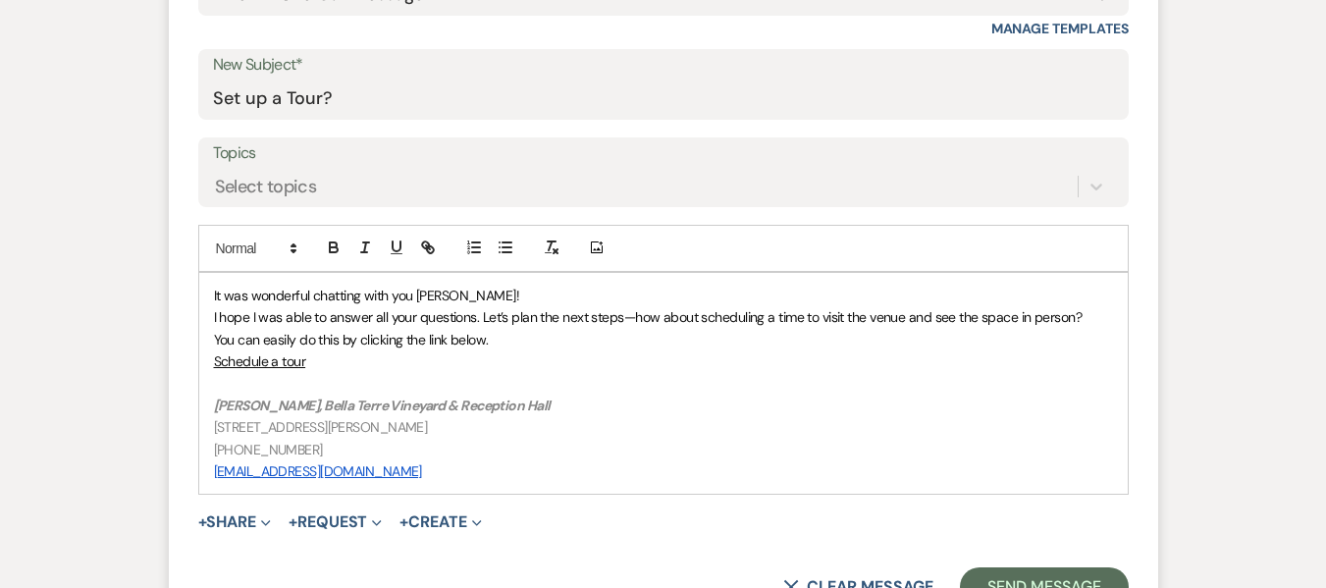
click at [477, 316] on span "I hope I was able to answer all your questions. Let’s plan the next steps—how a…" at bounding box center [648, 317] width 868 height 18
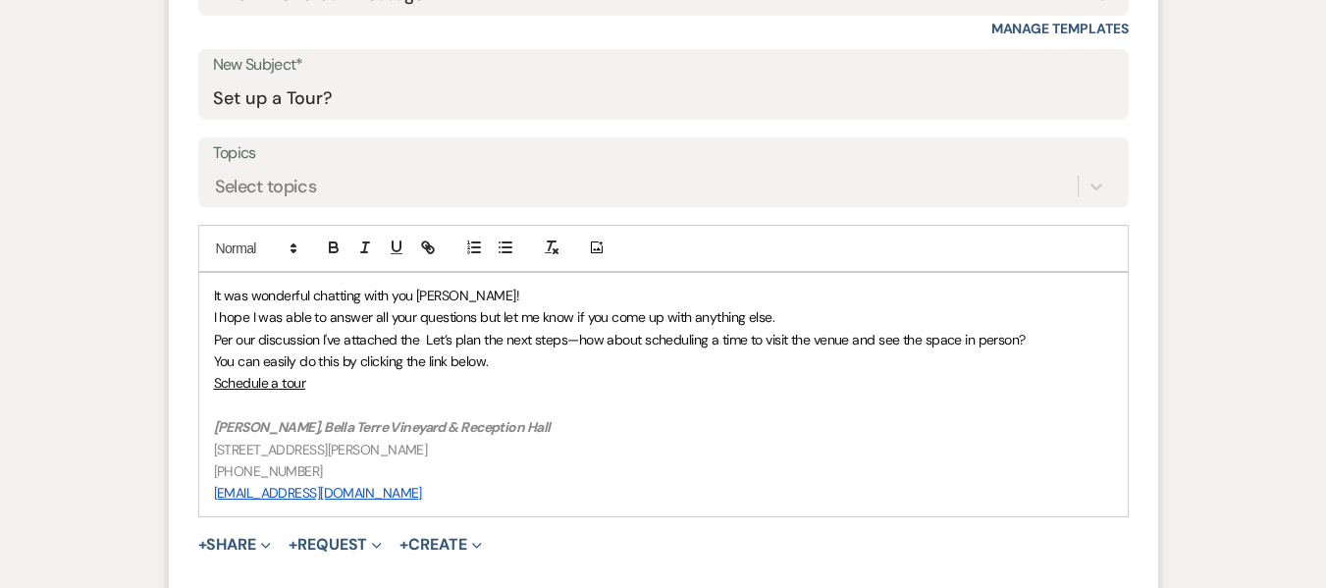
click at [420, 337] on span "Per our discussion I've attached the Let’s plan the next steps—how about schedu…" at bounding box center [619, 340] width 811 height 18
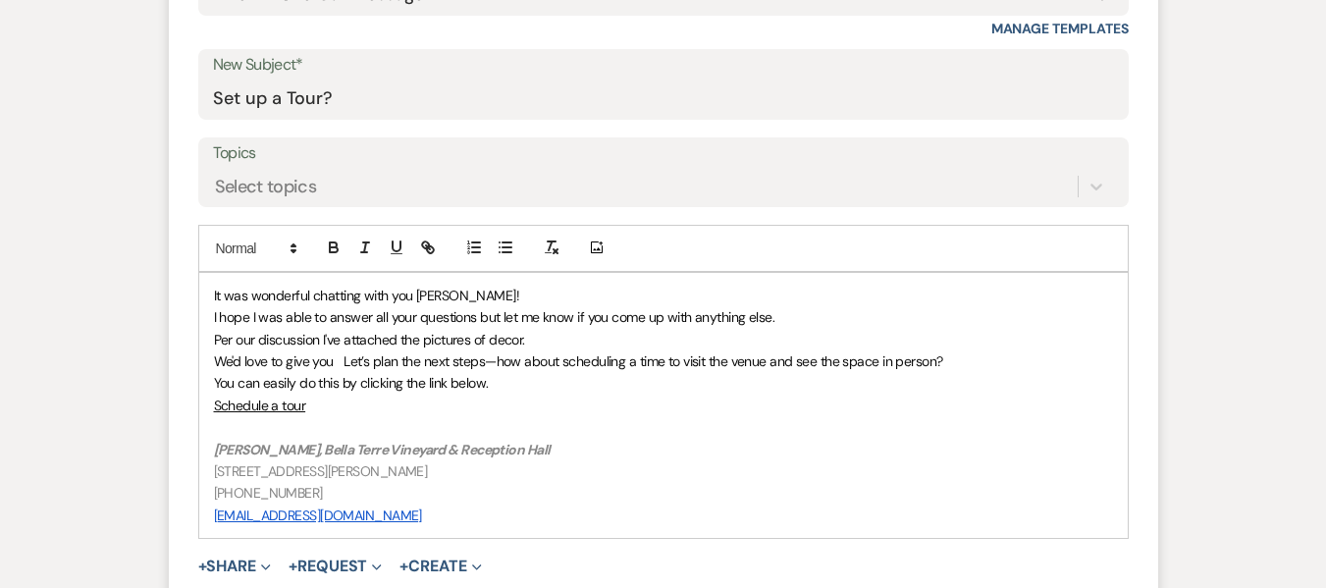
drag, startPoint x: 315, startPoint y: 406, endPoint x: 212, endPoint y: 359, distance: 113.3
click at [212, 359] on div "It was wonderful chatting with you Hallie! I hope I was able to answer all your…" at bounding box center [663, 405] width 928 height 265
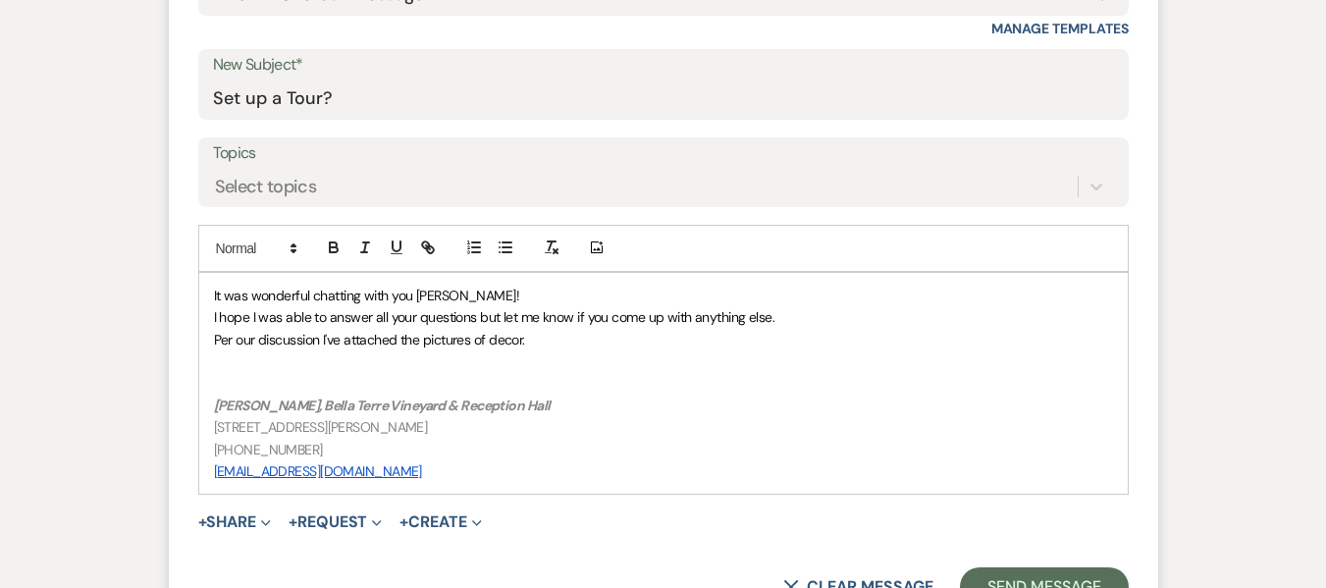
click at [573, 337] on p "Per our discussion I've attached the pictures of decor." at bounding box center [663, 340] width 899 height 22
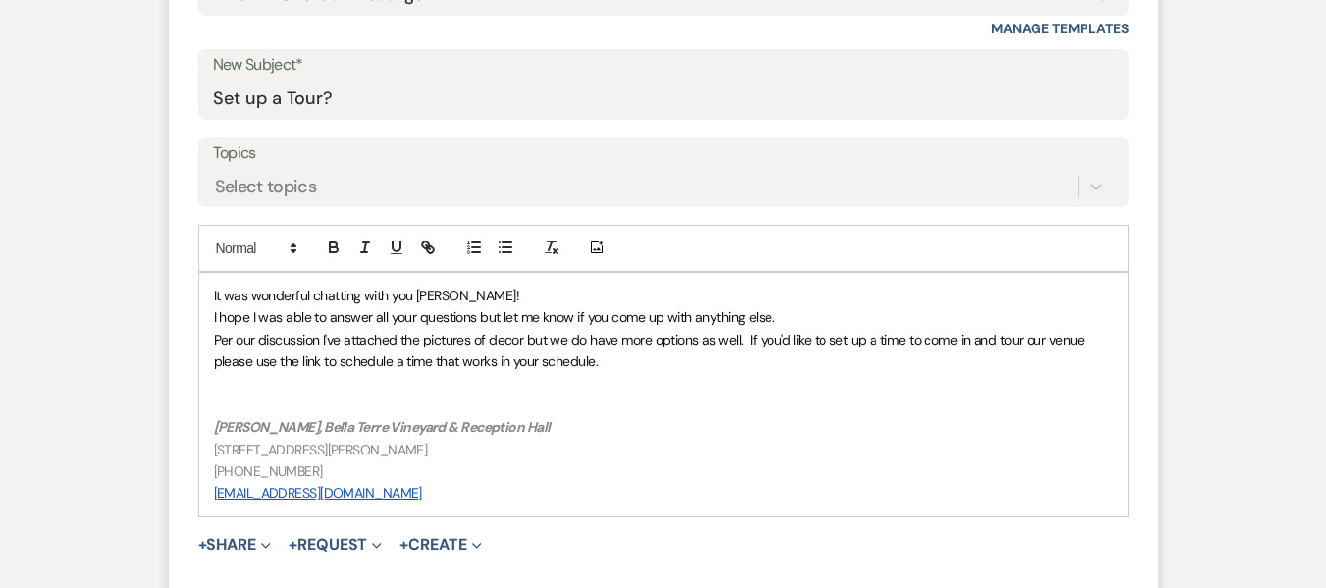
click at [294, 361] on span "Per our discussion I've attached the pictures of decor but we do have more opti…" at bounding box center [651, 350] width 874 height 39
click at [309, 361] on span "Per our discussion I've attached the pictures of decor but we do have more opti…" at bounding box center [651, 350] width 874 height 39
click at [421, 247] on icon "button" at bounding box center [428, 247] width 18 height 18
paste input "https://calendly.com/team-bellaterre/in-person-tour"
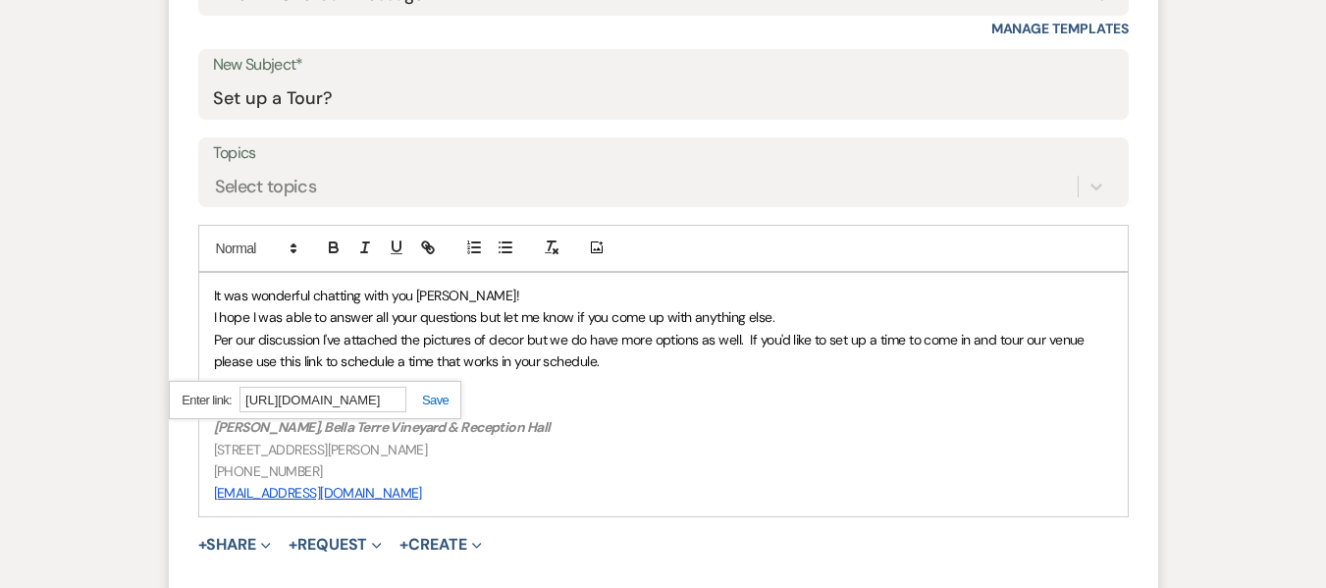
scroll to position [0, 130]
type input "https://calendly.com/team-bellaterre/in-person-tour"
click at [426, 398] on link at bounding box center [427, 399] width 42 height 15
click at [498, 359] on span "to schedule a time that works in your schedule." at bounding box center [456, 361] width 274 height 18
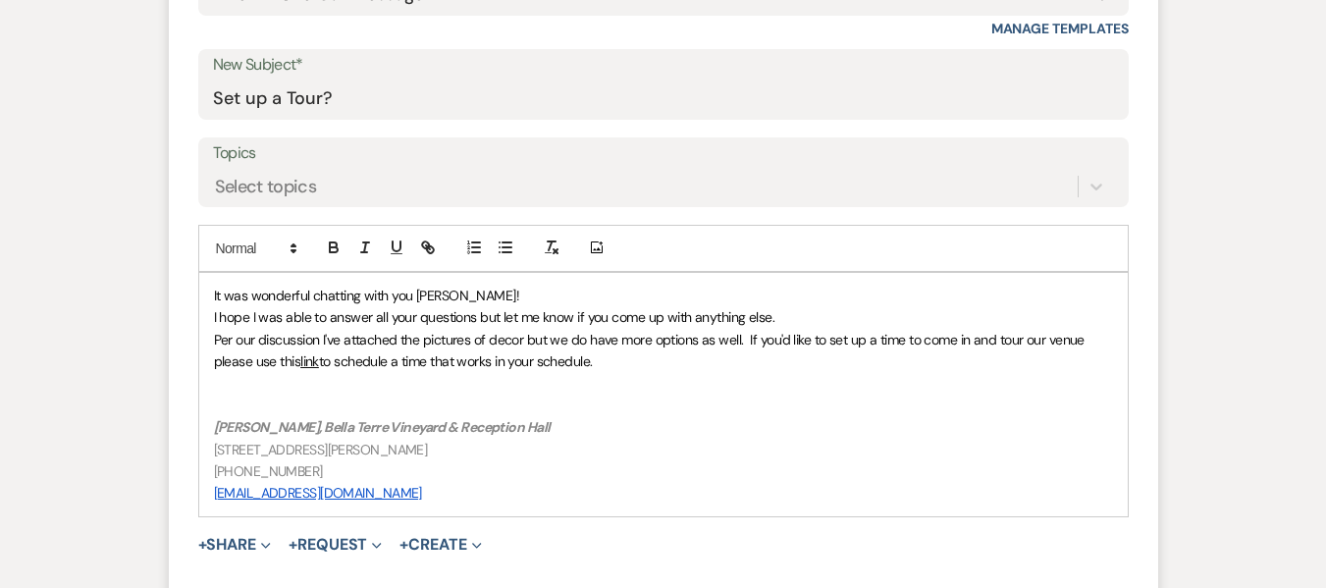
click at [396, 398] on p at bounding box center [663, 405] width 899 height 22
drag, startPoint x: 214, startPoint y: 424, endPoint x: 282, endPoint y: 420, distance: 67.8
click at [282, 420] on em "[PERSON_NAME], Bell[PERSON_NAME]rd & Reception Hall" at bounding box center [382, 427] width 337 height 18
drag, startPoint x: 369, startPoint y: 495, endPoint x: 197, endPoint y: 496, distance: 171.7
click at [198, 496] on div "It was wonderful chatting with you Hallie! I hope I was able to answer all your…" at bounding box center [663, 394] width 930 height 245
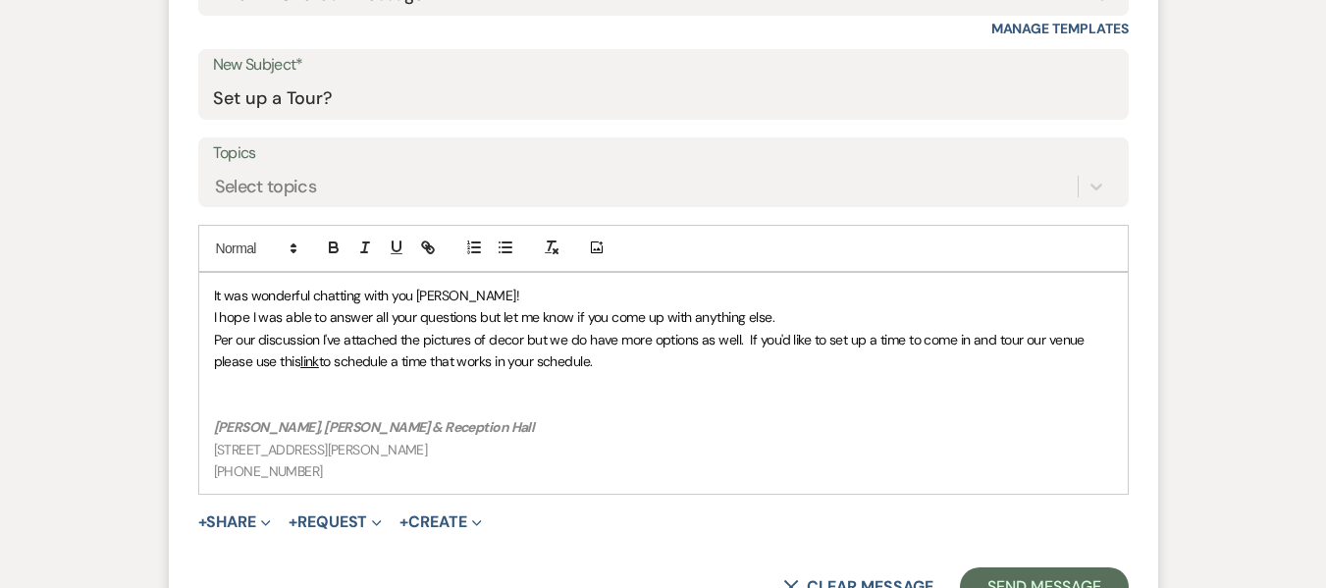
click at [366, 397] on p at bounding box center [663, 405] width 899 height 22
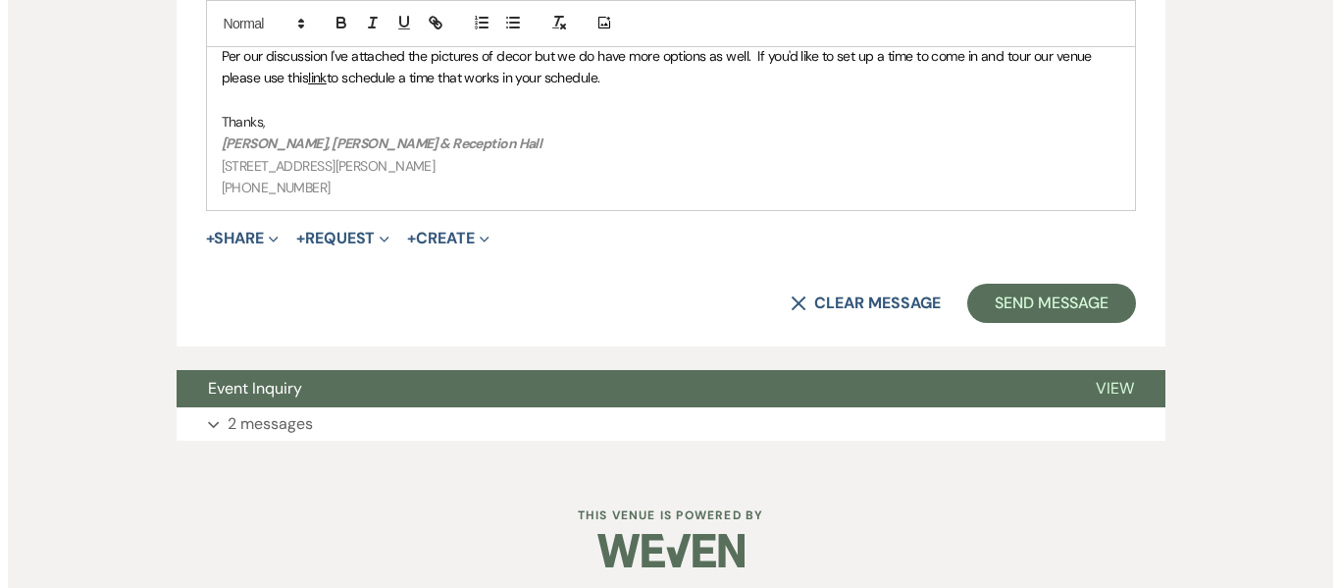
scroll to position [1274, 0]
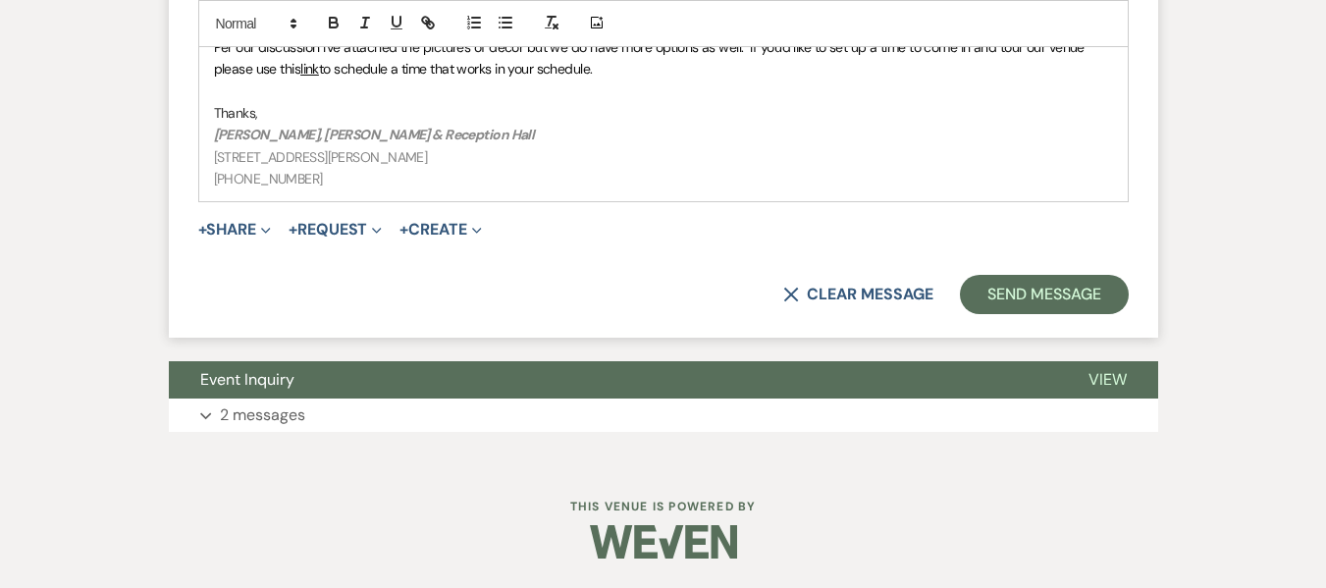
click at [217, 228] on button "+ Share Expand" at bounding box center [235, 230] width 74 height 16
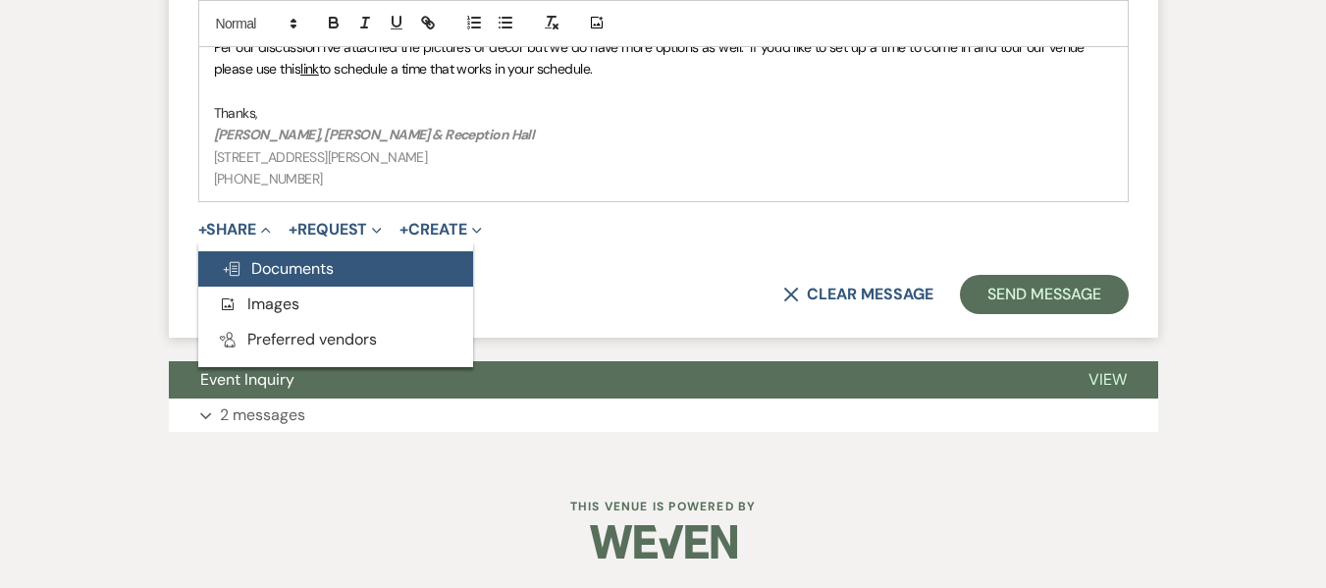
click at [291, 269] on span "Doc Upload Documents" at bounding box center [278, 268] width 112 height 21
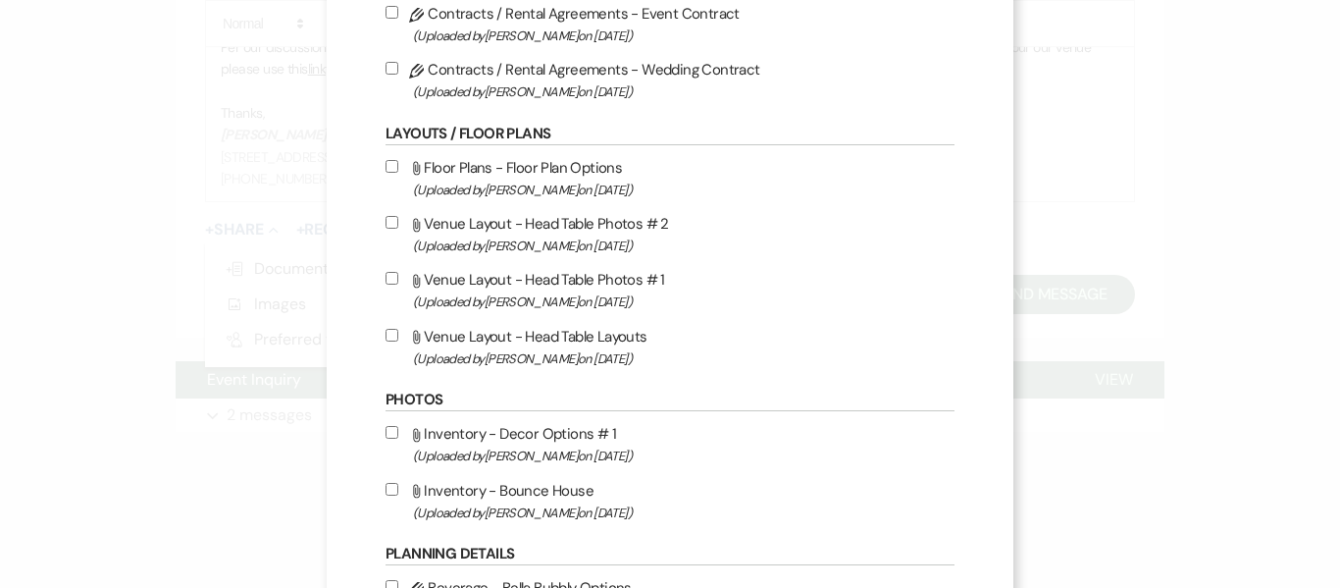
scroll to position [196, 0]
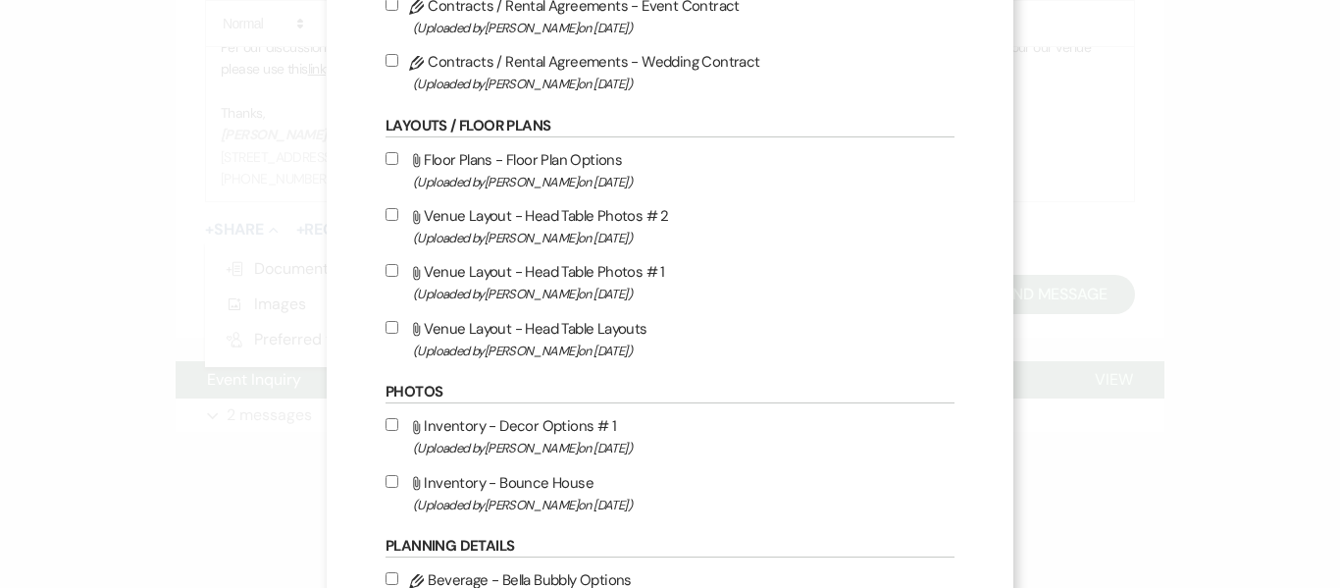
click at [391, 422] on input "Attach File Inventory - Decor Options # 1 (Uploaded by Lexie Craft on Dec 4th, …" at bounding box center [392, 424] width 13 height 13
checkbox input "true"
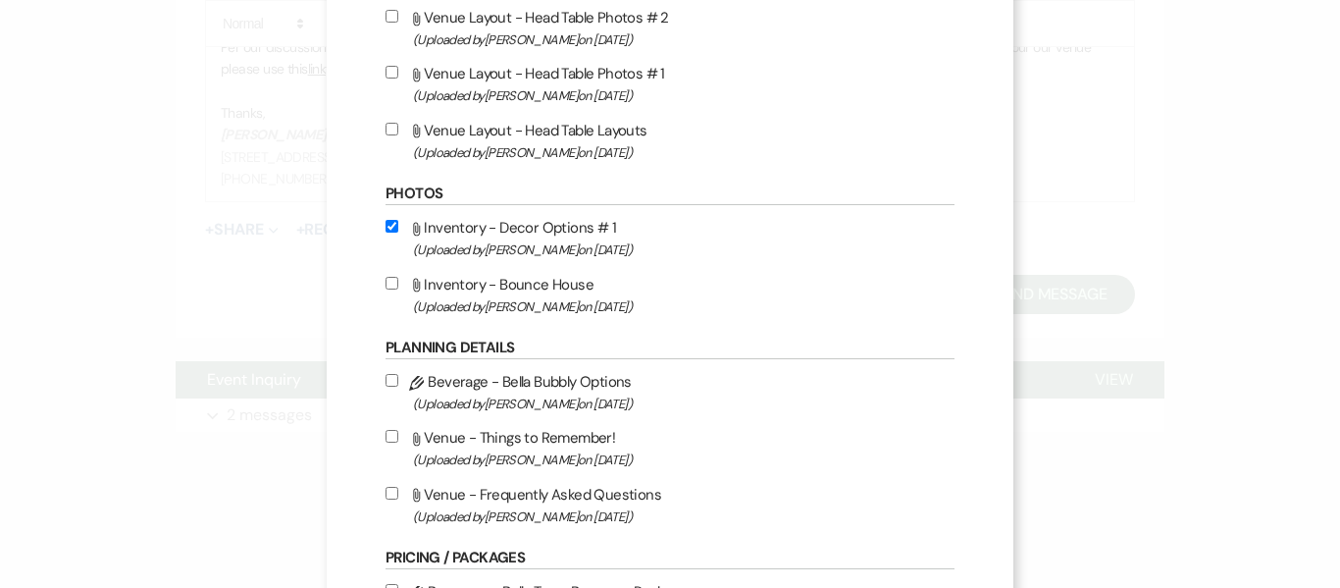
scroll to position [491, 0]
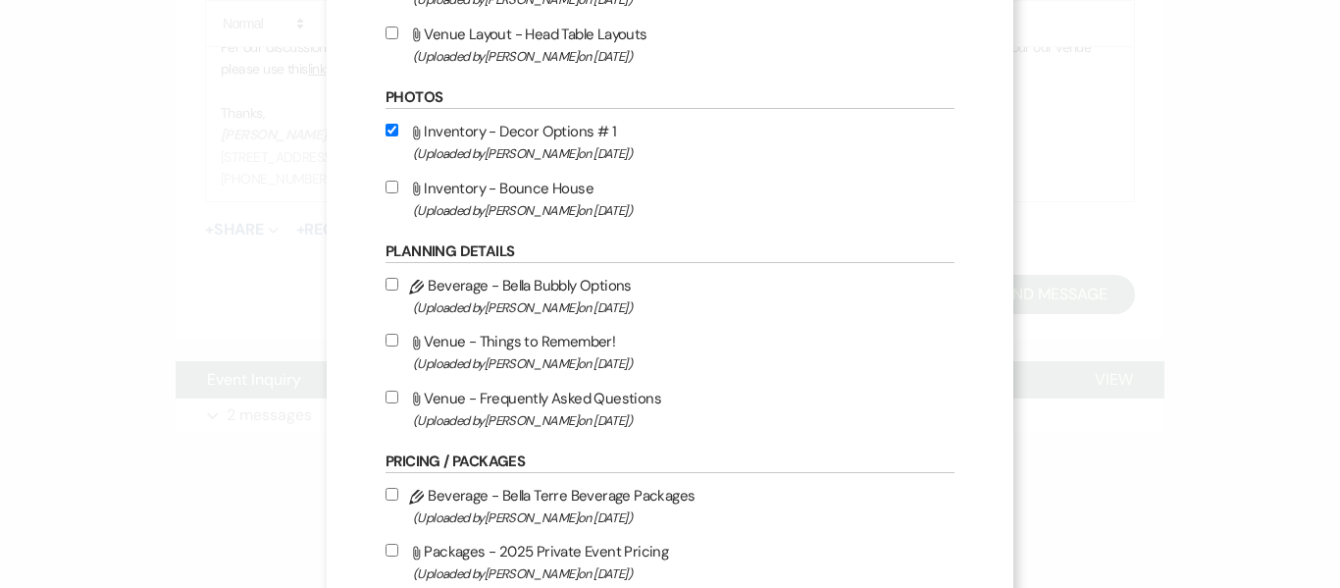
click at [389, 398] on input "Attach File Venue - Frequently Asked Questions (Uploaded by Lexie Craft on Dec …" at bounding box center [392, 397] width 13 height 13
checkbox input "true"
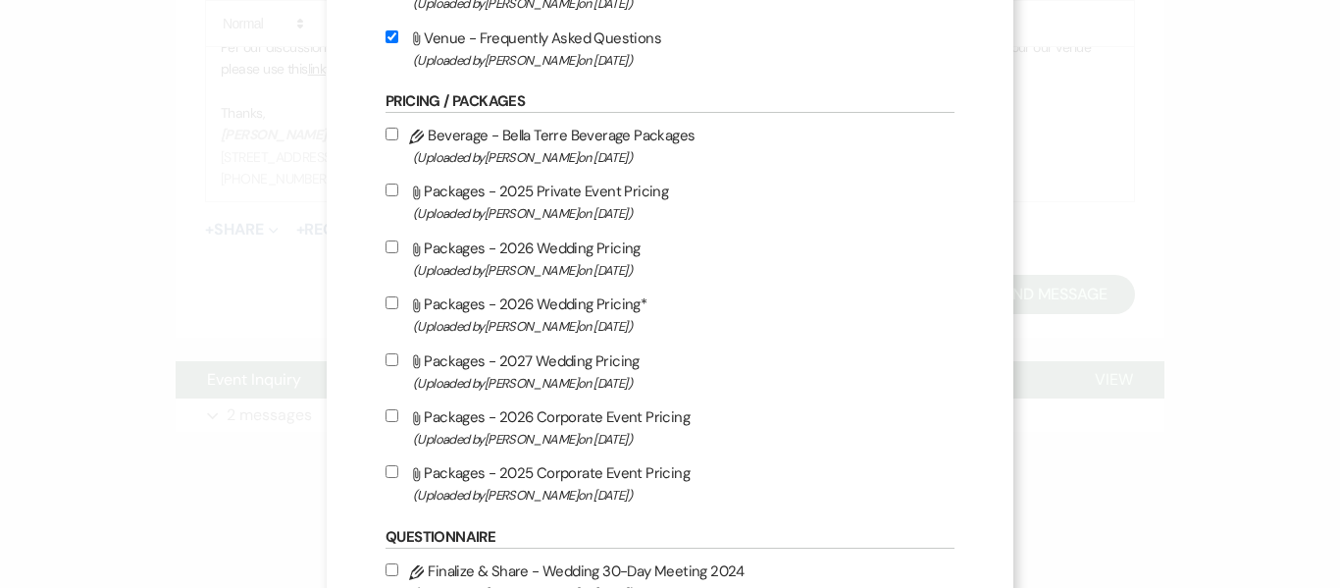
scroll to position [883, 0]
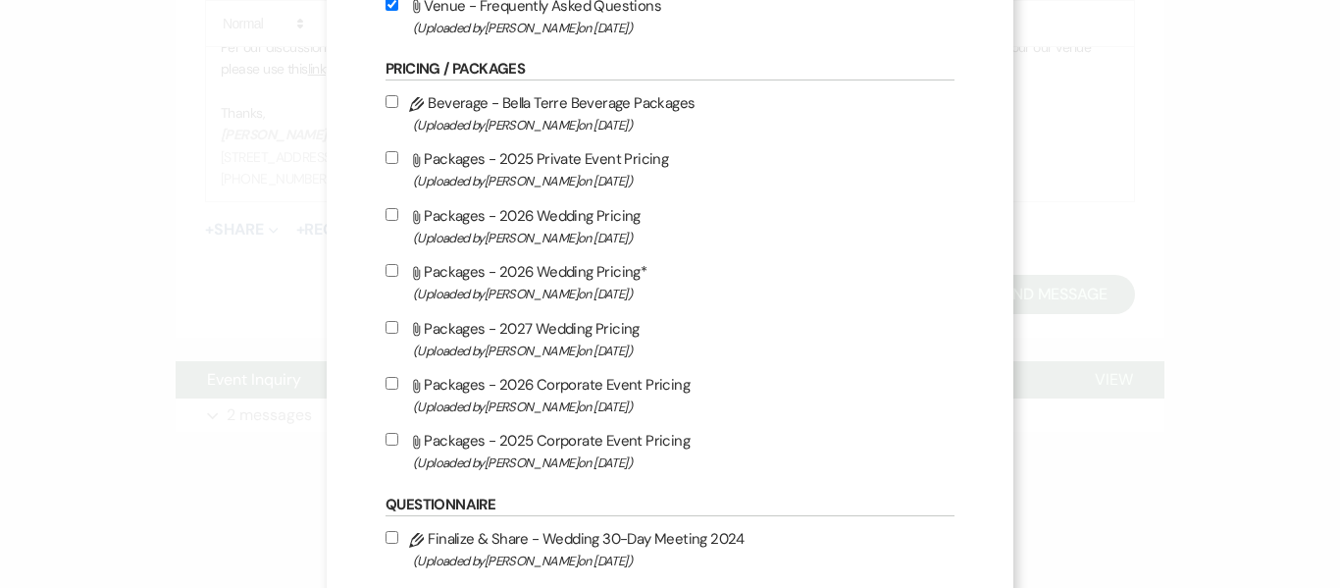
click at [386, 332] on input "Attach File Packages - 2027 Wedding Pricing (Uploaded by Katie Dreyer on May 29…" at bounding box center [392, 327] width 13 height 13
checkbox input "true"
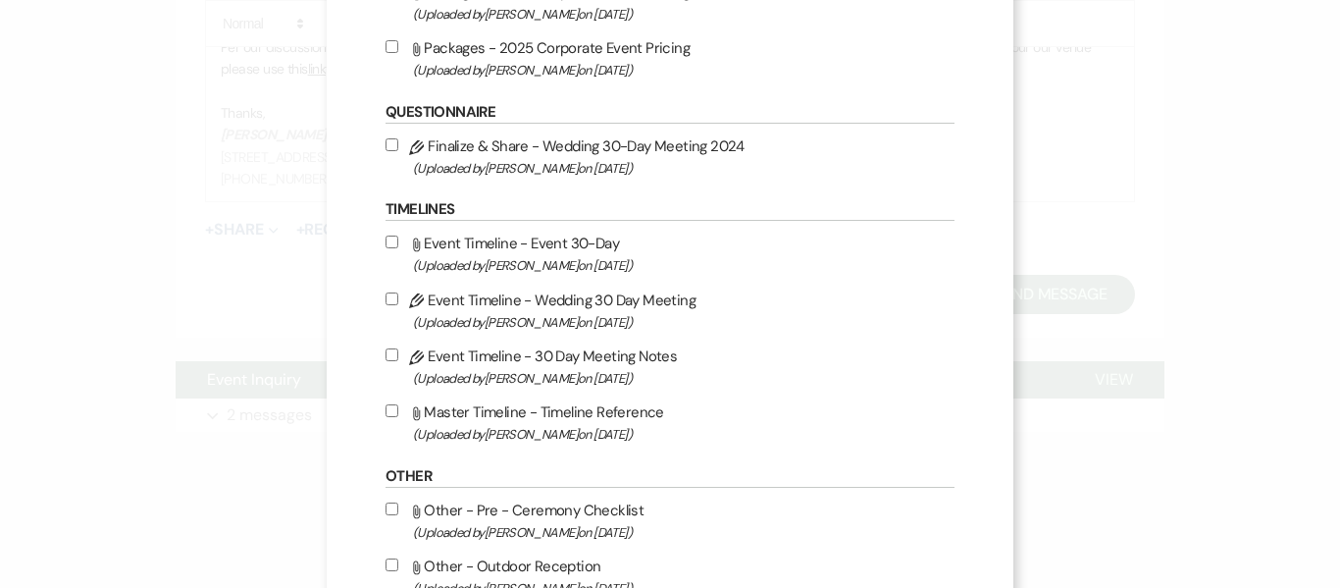
scroll to position [1472, 0]
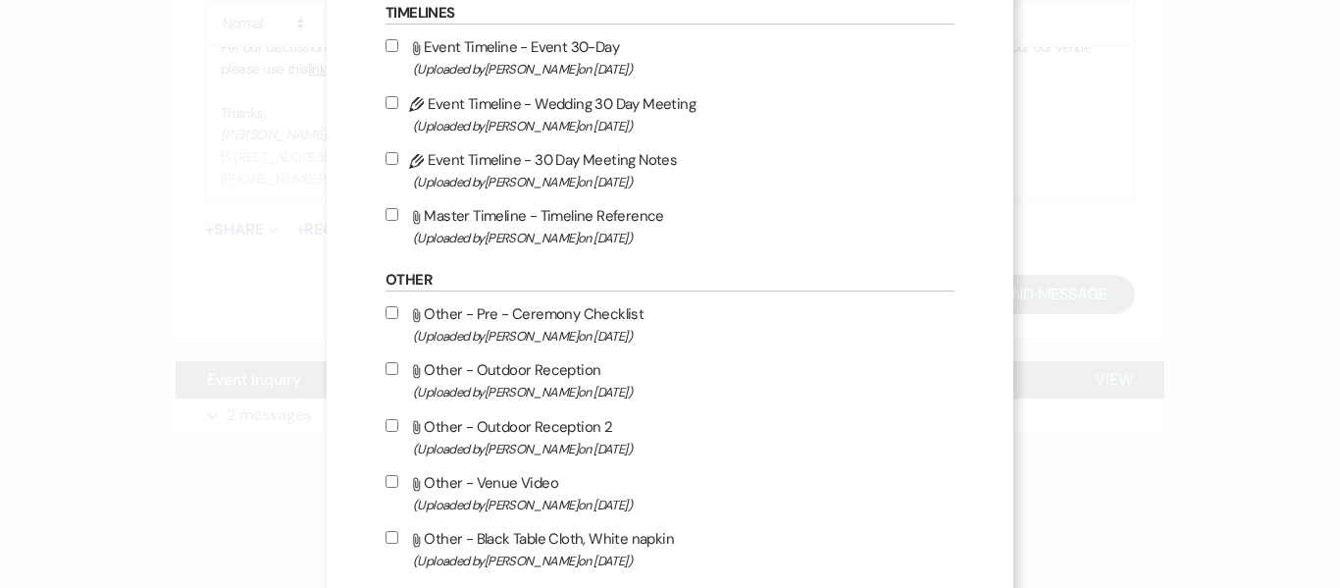
click at [386, 367] on input "Attach File Other - Outdoor Reception (Uploaded by Lexie Craft on Jan 6th, 2025…" at bounding box center [392, 368] width 13 height 13
checkbox input "true"
click at [386, 423] on input "Attach File Other - Outdoor Reception 2 (Uploaded by Lexie Craft on Jan 6th, 20…" at bounding box center [392, 425] width 13 height 13
checkbox input "true"
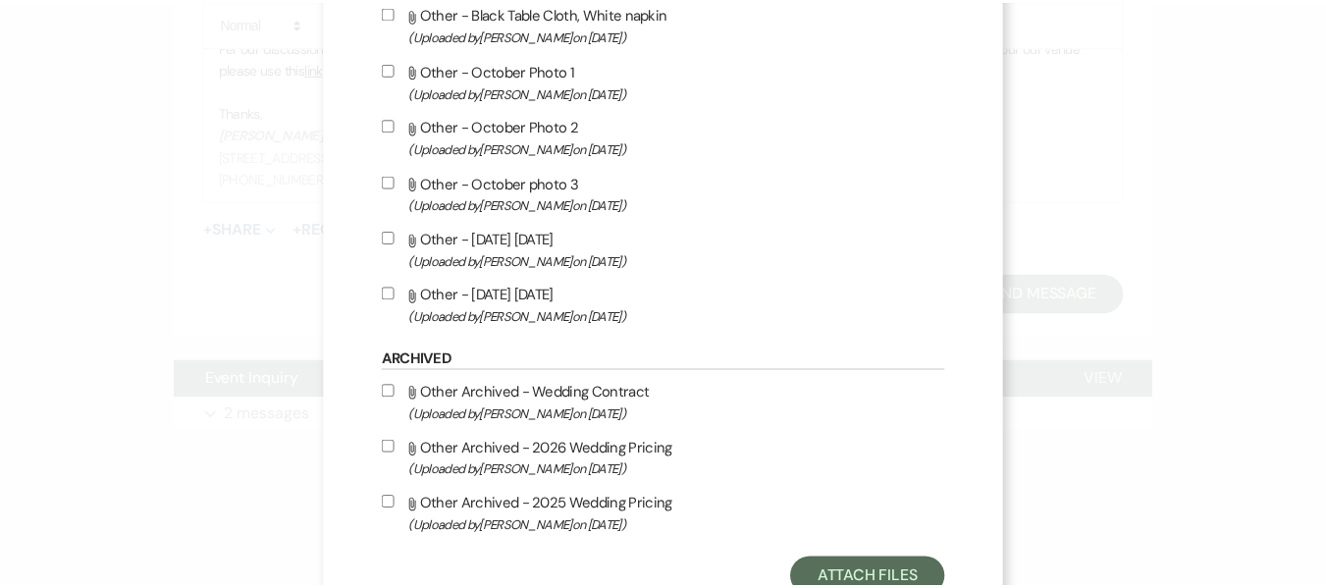
scroll to position [2061, 0]
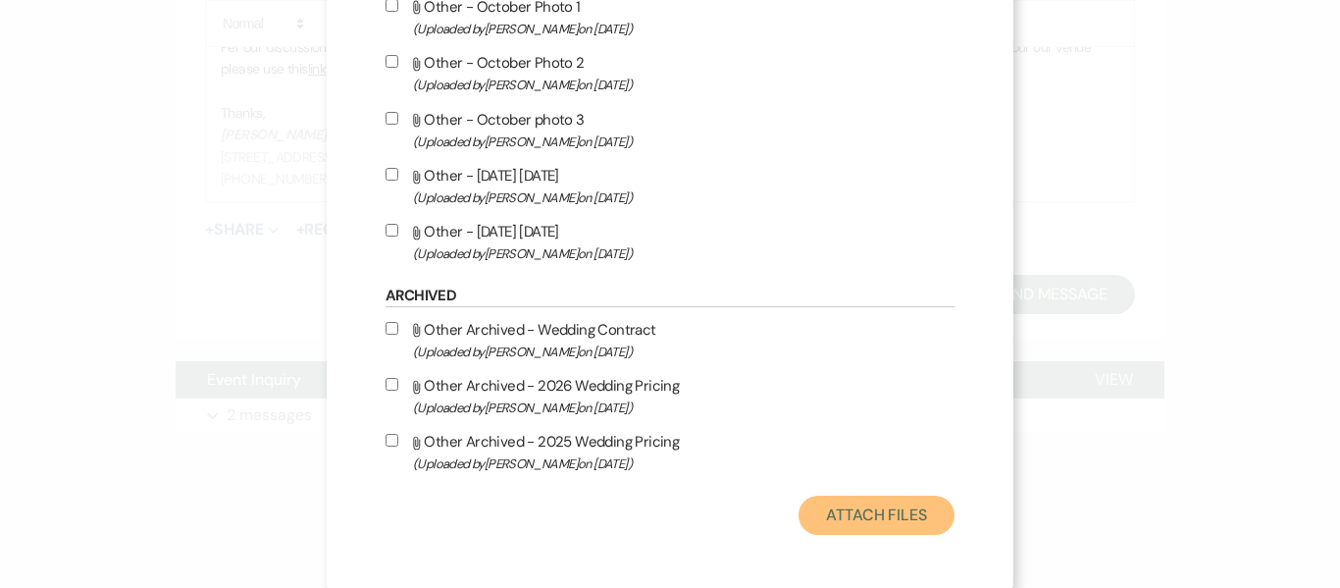
click at [885, 505] on button "Attach Files" at bounding box center [877, 515] width 156 height 39
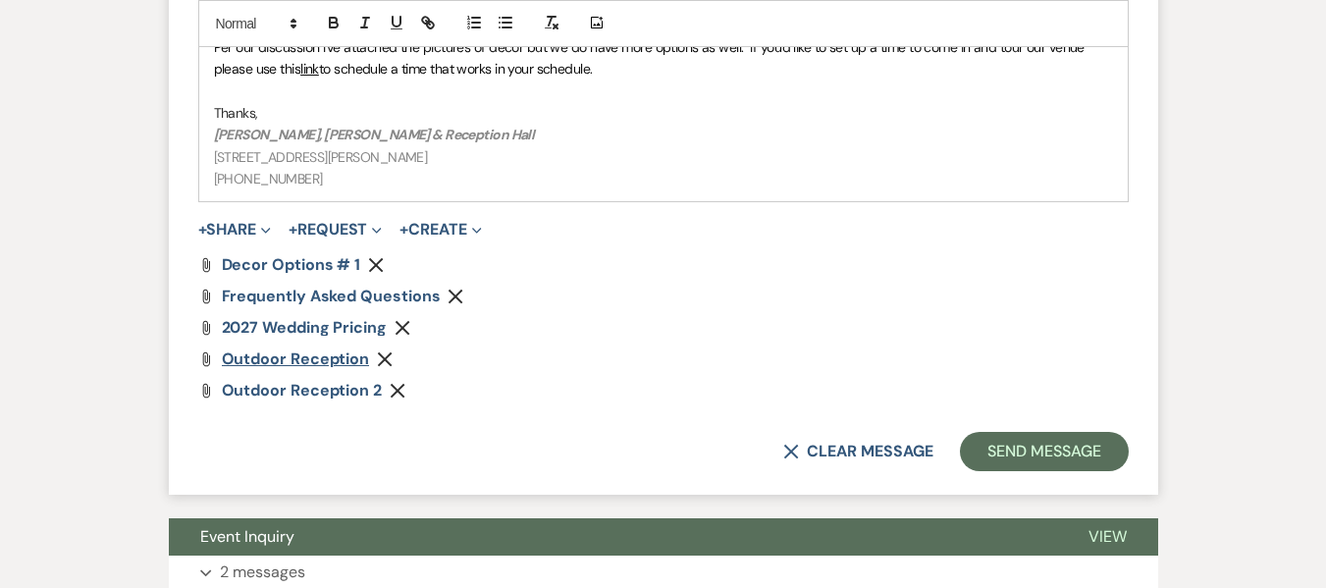
click at [291, 361] on span "Outdoor Reception" at bounding box center [296, 358] width 148 height 21
drag, startPoint x: 384, startPoint y: 358, endPoint x: 401, endPoint y: 379, distance: 27.1
click at [384, 358] on use "button" at bounding box center [385, 359] width 15 height 15
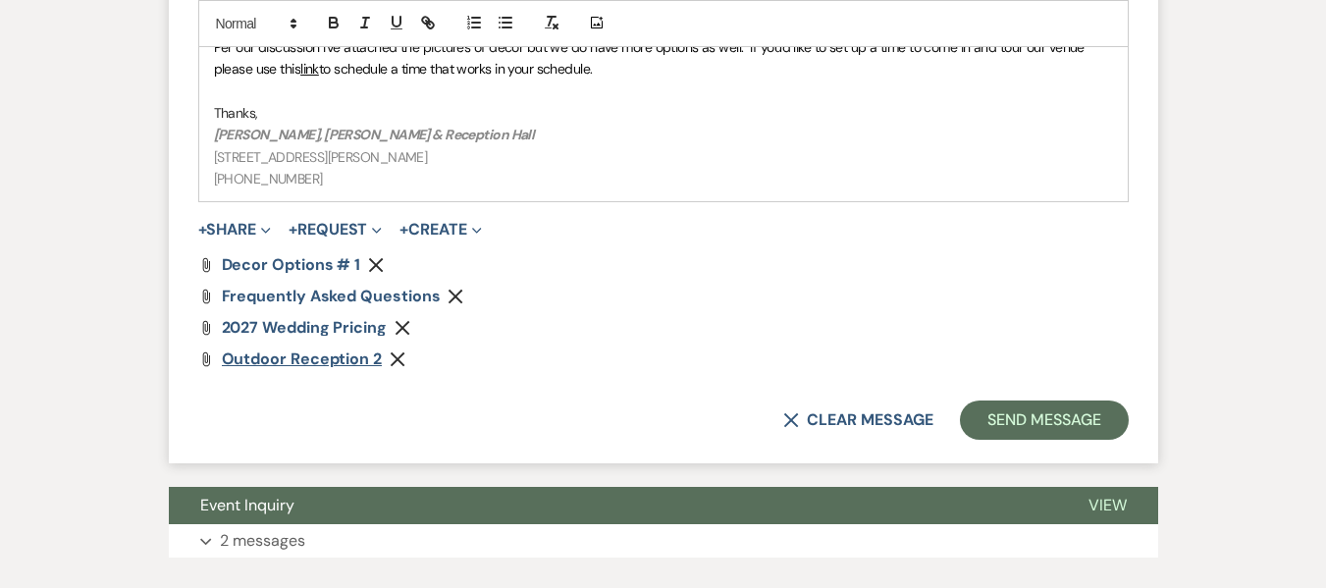
click at [282, 355] on span "Outdoor Reception 2" at bounding box center [302, 358] width 160 height 21
click at [398, 357] on icon "Remove" at bounding box center [398, 359] width 16 height 16
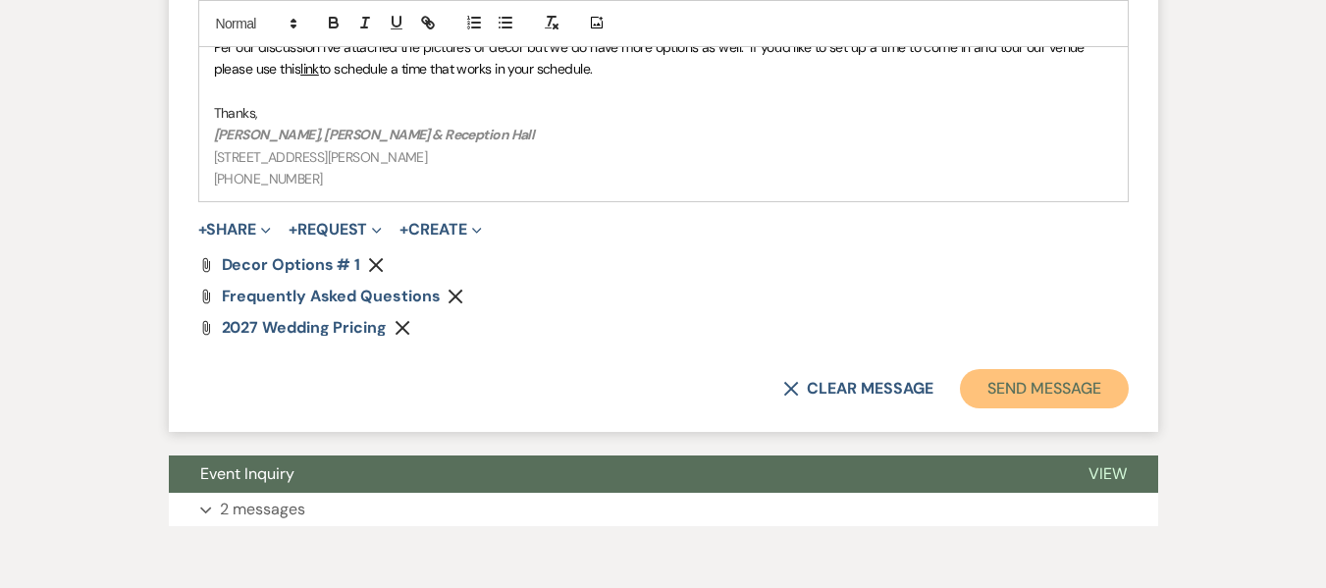
click at [1097, 395] on button "Send Message" at bounding box center [1044, 388] width 168 height 39
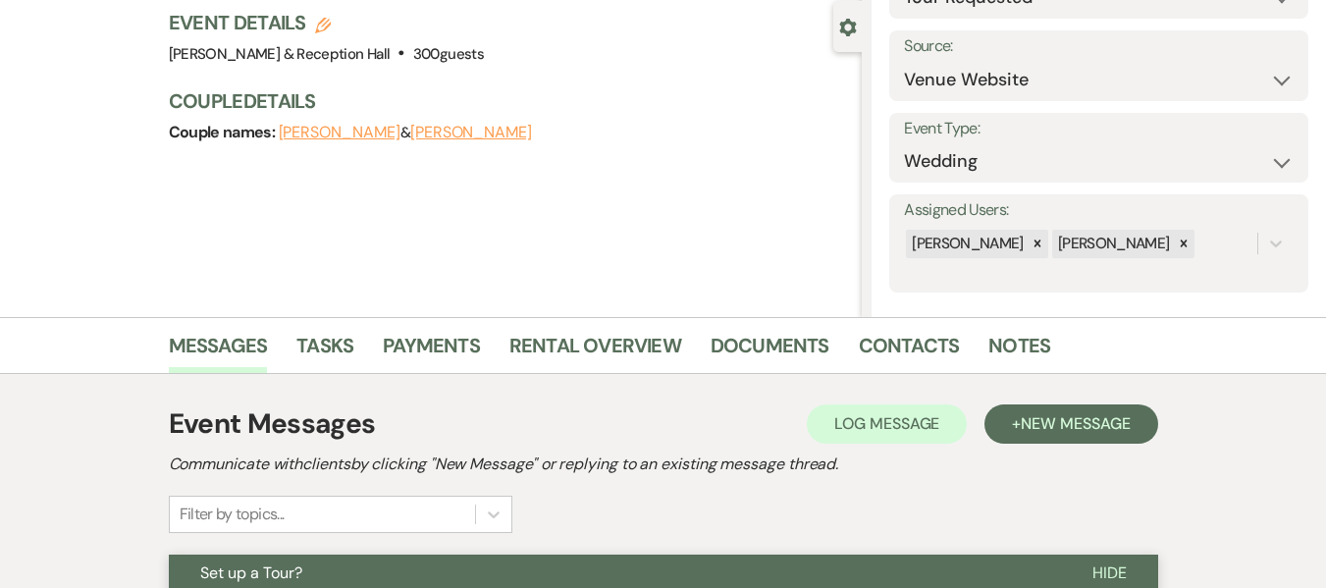
scroll to position [0, 0]
